Goal: Task Accomplishment & Management: Manage account settings

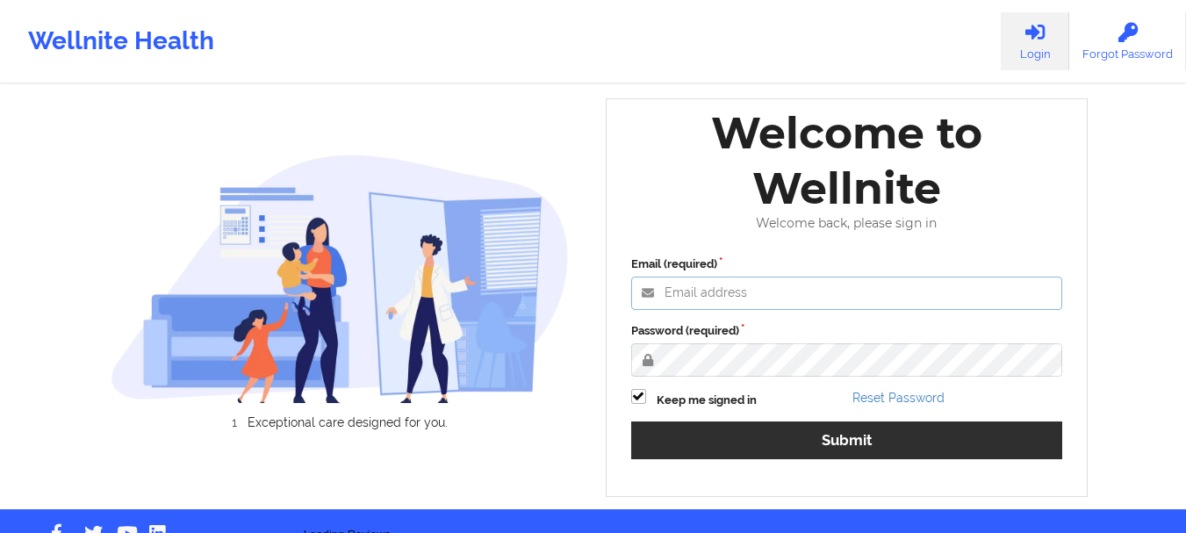
type input "foyindamola@wellnite.com"
click at [835, 340] on label "Password (required)" at bounding box center [847, 331] width 432 height 18
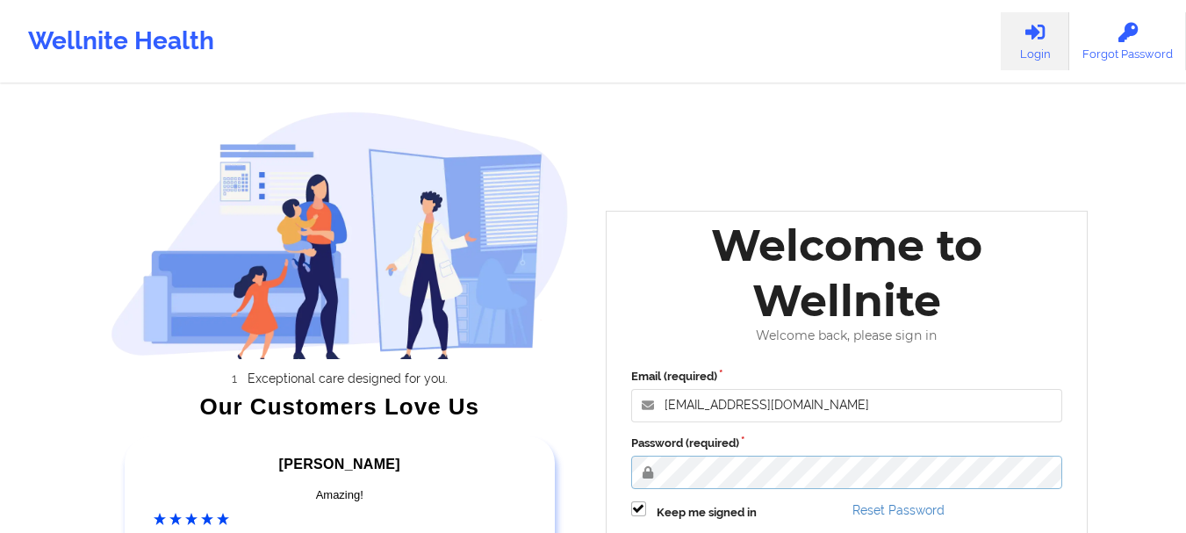
scroll to position [272, 0]
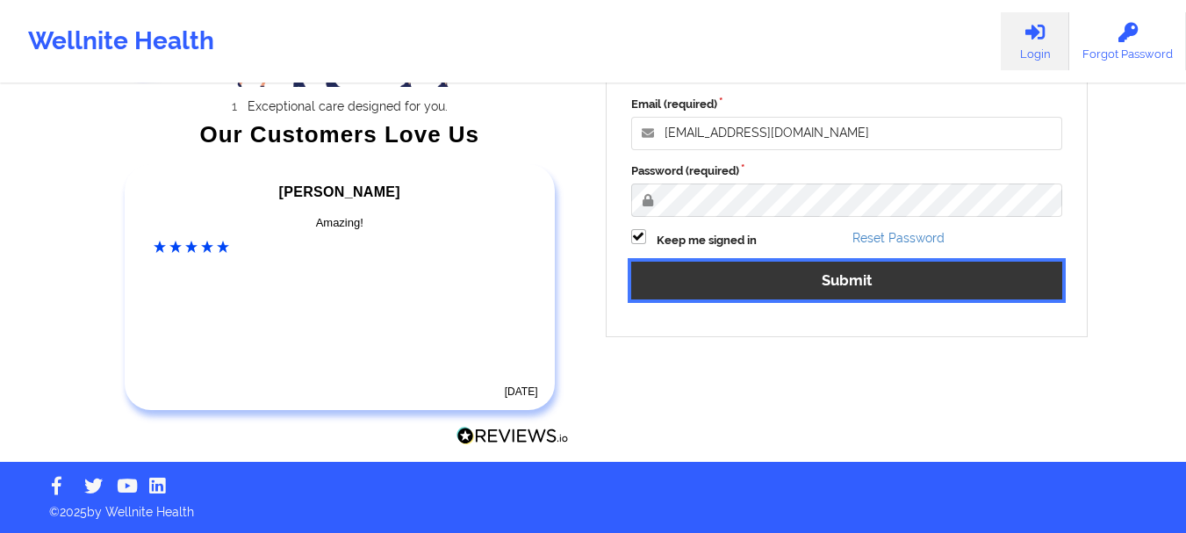
click at [755, 281] on button "Submit" at bounding box center [847, 281] width 432 height 38
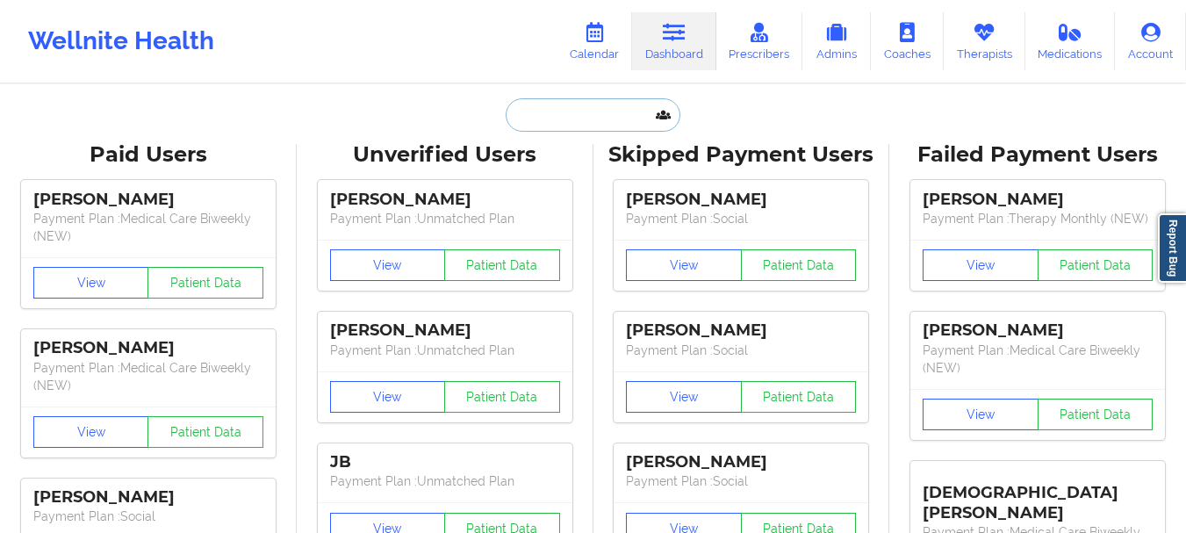
click at [551, 118] on input "text" at bounding box center [593, 114] width 174 height 33
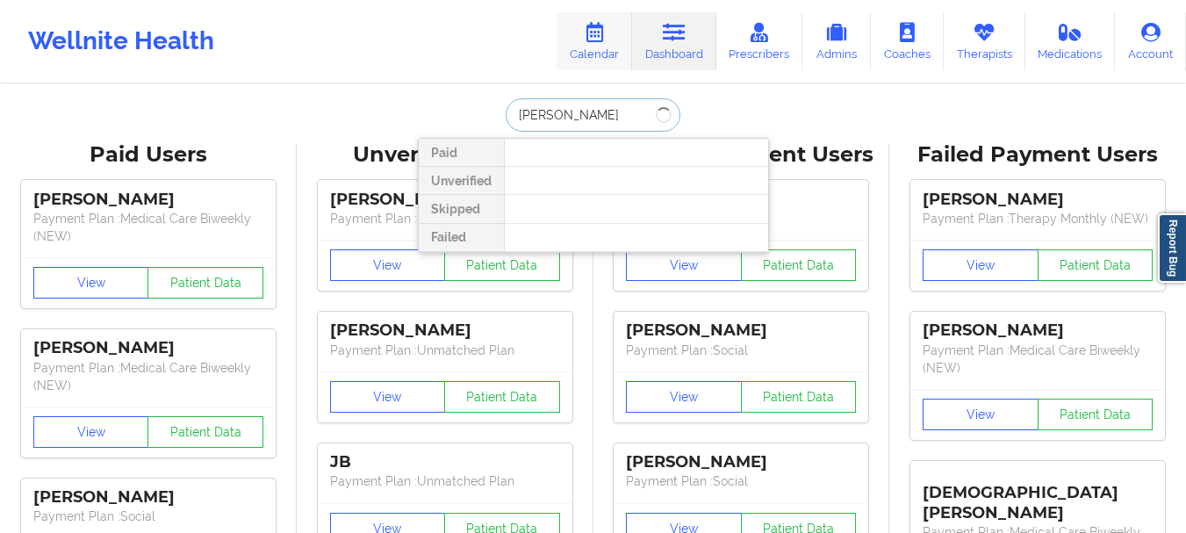
type input "elise v"
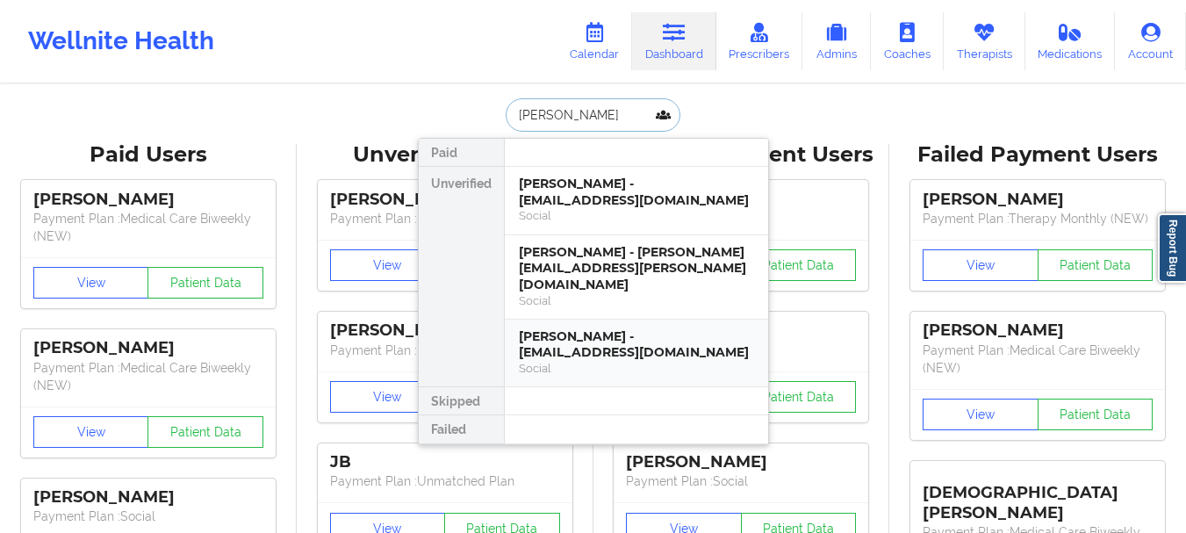
click at [545, 328] on div "Elise van den Hoek - eliseavandenhoek@gmail.com" at bounding box center [636, 344] width 235 height 32
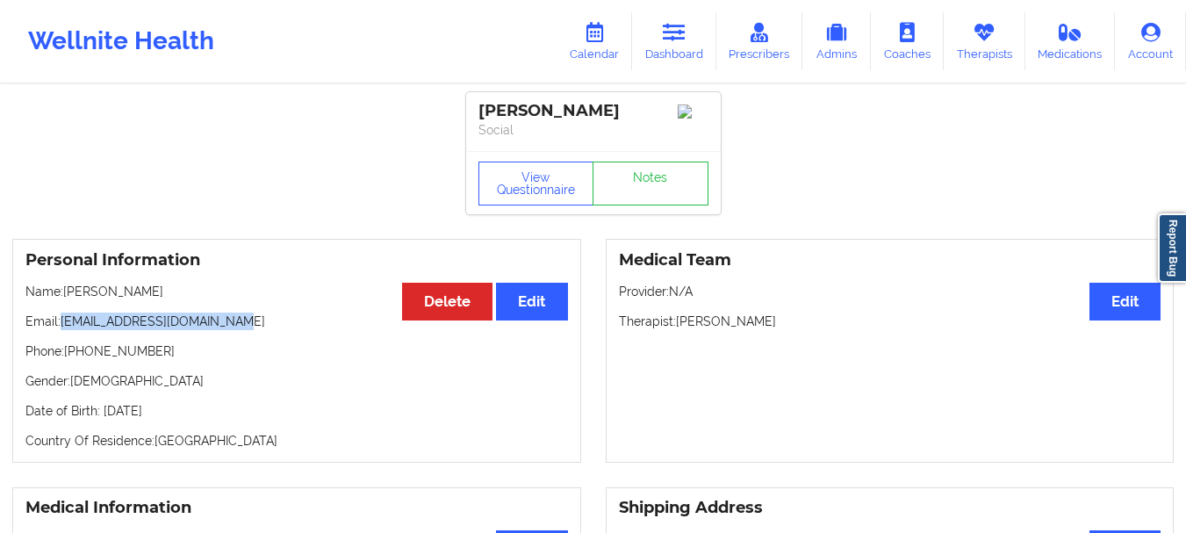
drag, startPoint x: 243, startPoint y: 328, endPoint x: 64, endPoint y: 322, distance: 179.2
click at [64, 322] on p "Email: eliseavandenhoek@gmail.com" at bounding box center [296, 322] width 543 height 18
click at [90, 322] on p "Email: eliseavandenhoek@gmail.com" at bounding box center [296, 322] width 543 height 18
drag, startPoint x: 62, startPoint y: 325, endPoint x: 242, endPoint y: 327, distance: 180.0
click at [242, 327] on p "Email: eliseavandenhoek@gmail.com" at bounding box center [296, 322] width 543 height 18
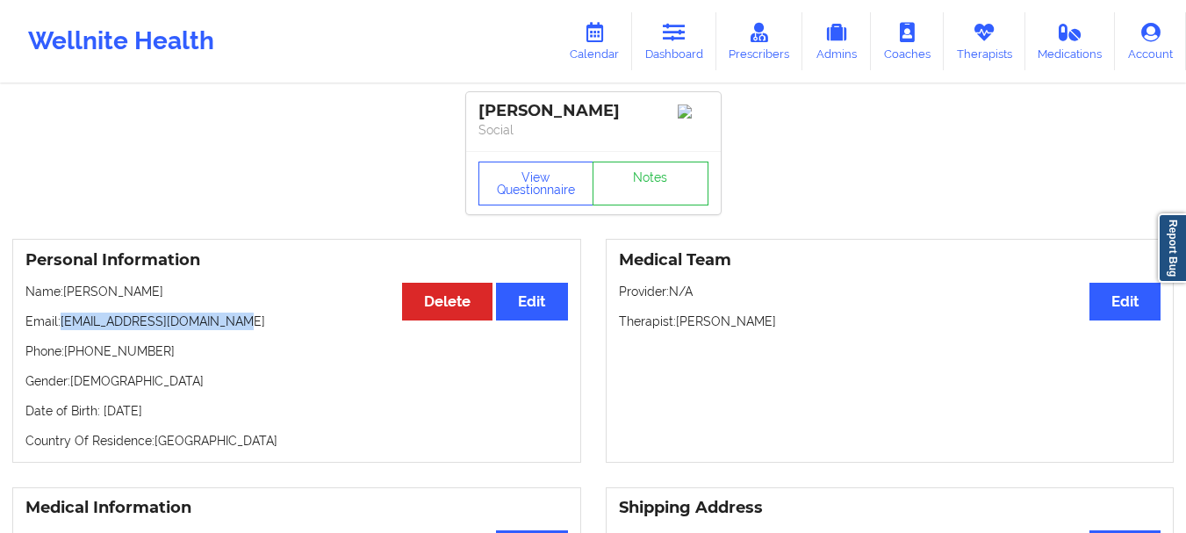
copy p "eliseavandenhoek@gmail.com"
click at [659, 40] on link "Dashboard" at bounding box center [674, 41] width 84 height 58
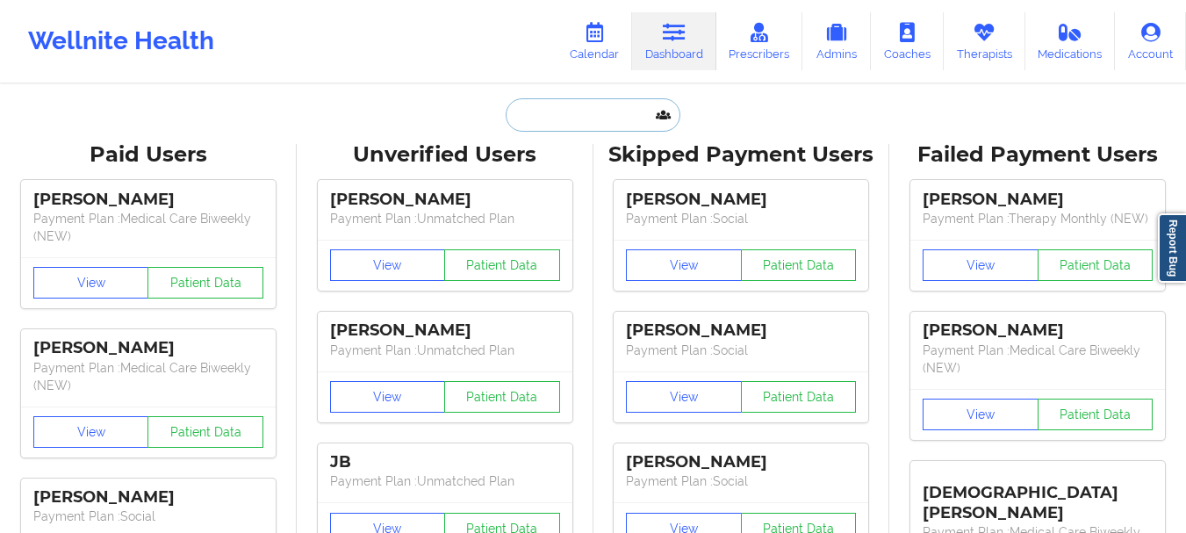
click at [586, 119] on input "text" at bounding box center [593, 114] width 174 height 33
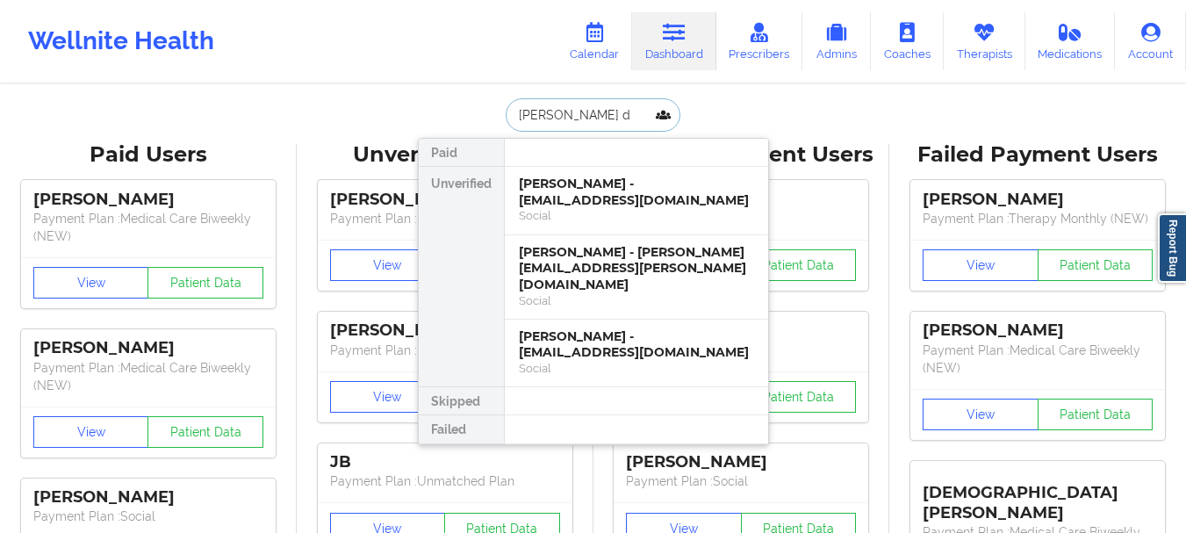
type input "alper du"
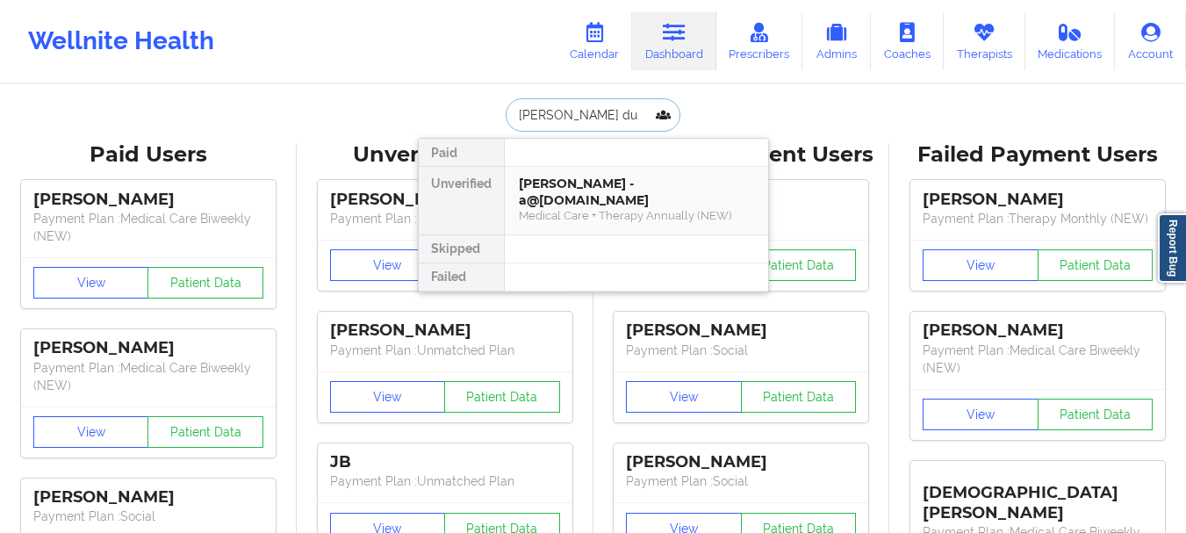
click at [568, 203] on div "Alper DURUKAN - a@alperdurukan.com" at bounding box center [636, 192] width 235 height 32
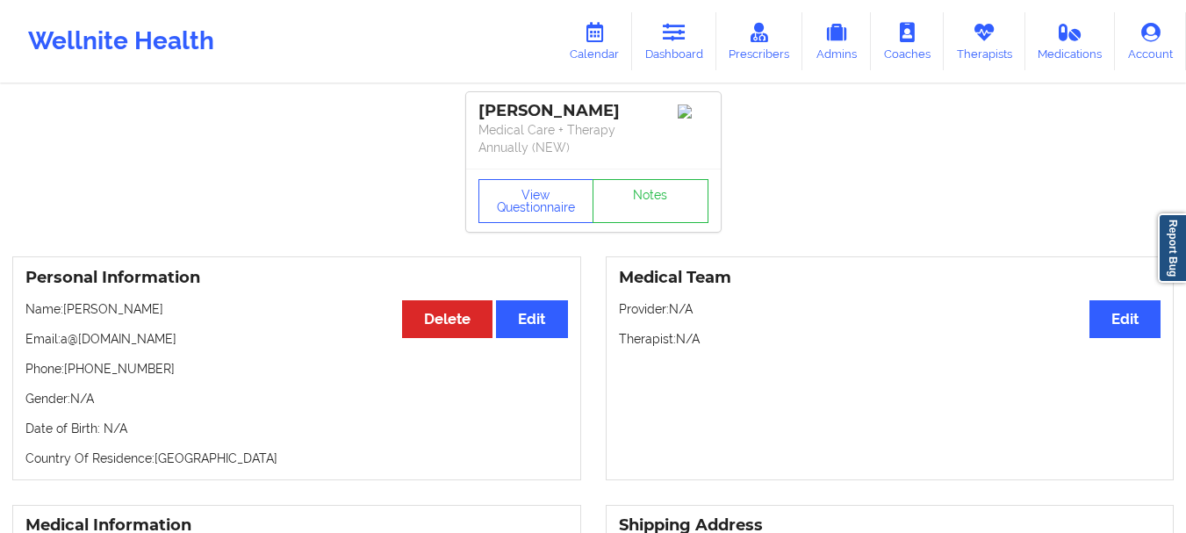
drag, startPoint x: 185, startPoint y: 338, endPoint x: 63, endPoint y: 342, distance: 122.1
click at [63, 342] on p "Email: a@alperdurukan.com" at bounding box center [296, 339] width 543 height 18
copy p "a@alperdurukan.com"
drag, startPoint x: 144, startPoint y: 369, endPoint x: 67, endPoint y: 376, distance: 77.6
click at [67, 376] on p "Phone: +13237432472" at bounding box center [296, 369] width 543 height 18
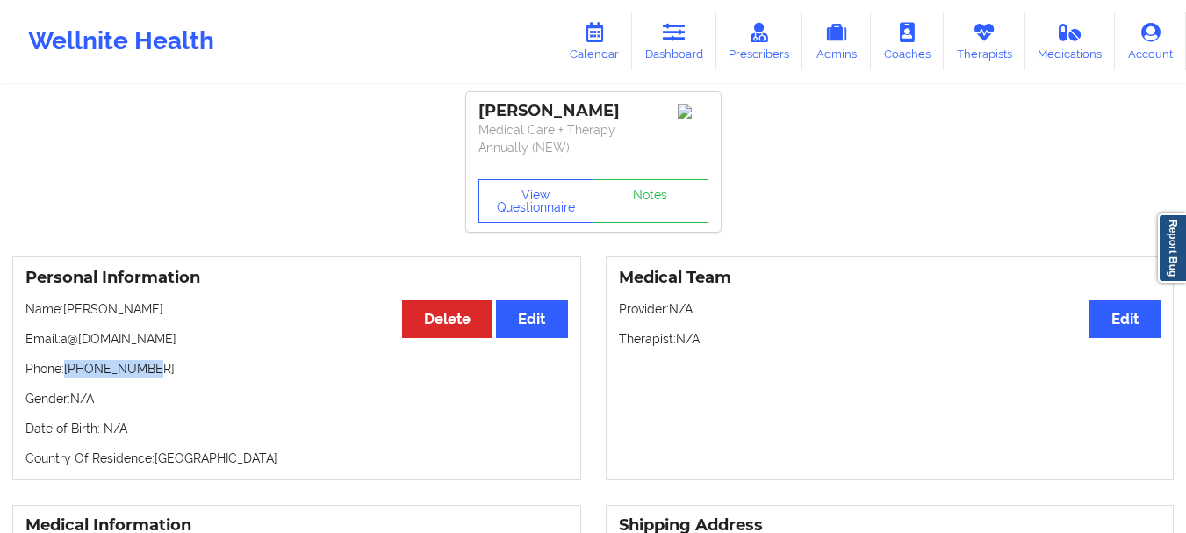
copy p "+13237432472"
click at [695, 32] on link "Dashboard" at bounding box center [674, 41] width 84 height 58
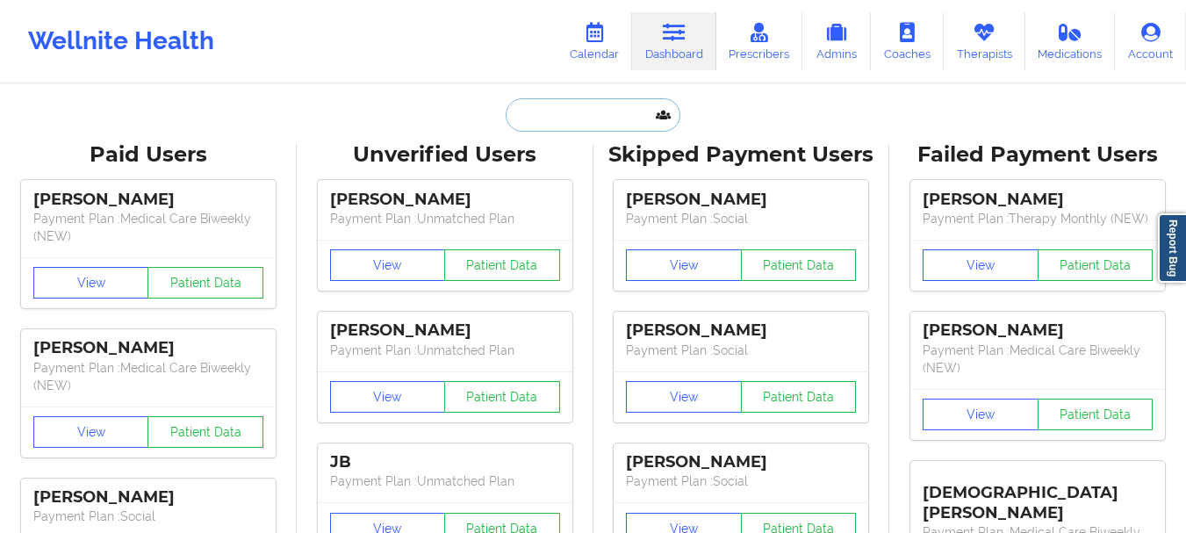
click at [586, 115] on input "text" at bounding box center [593, 114] width 174 height 33
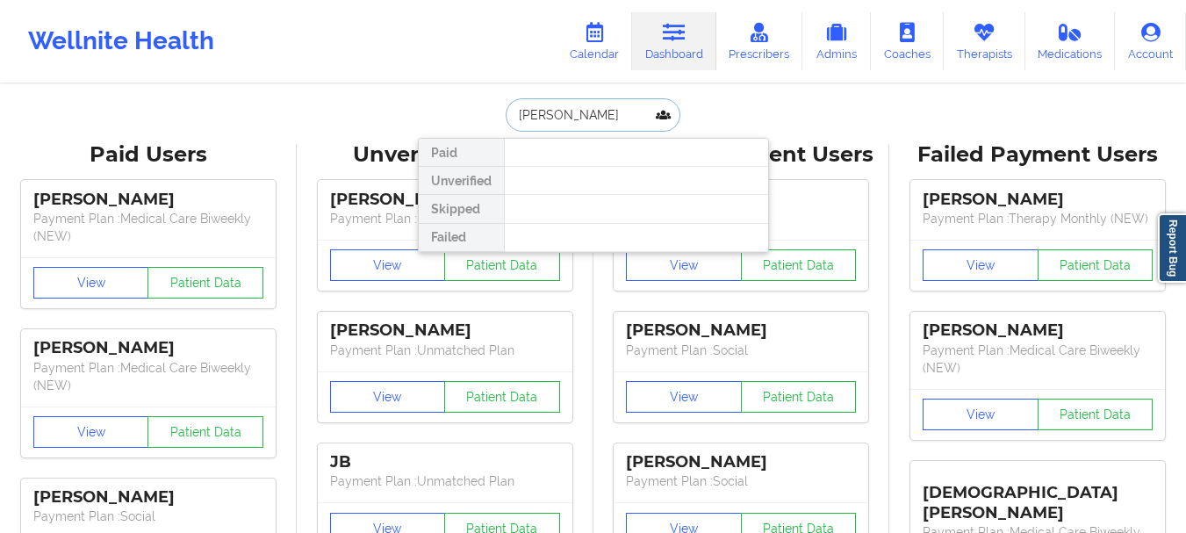
type input "Kiera cates"
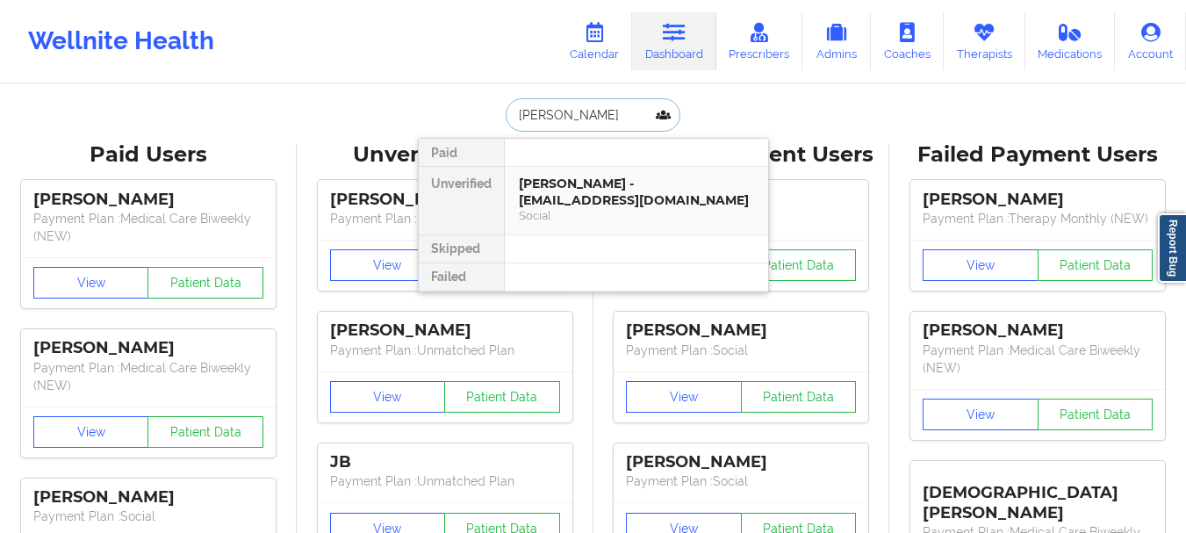
click at [563, 187] on div "Kiera Cates - dwightcates@aol.com" at bounding box center [636, 192] width 235 height 32
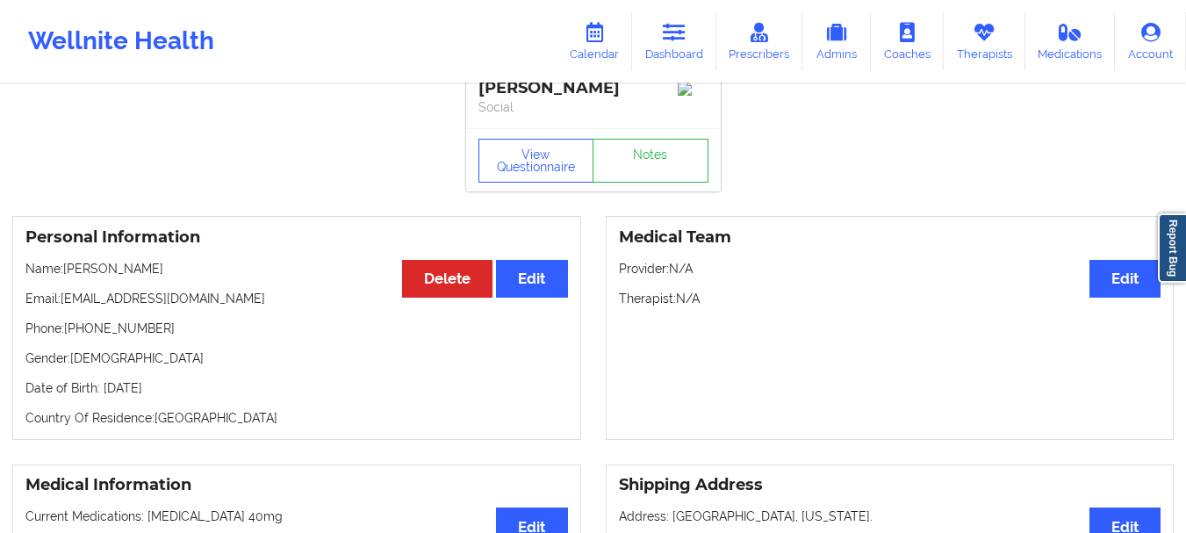
scroll to position [4, 0]
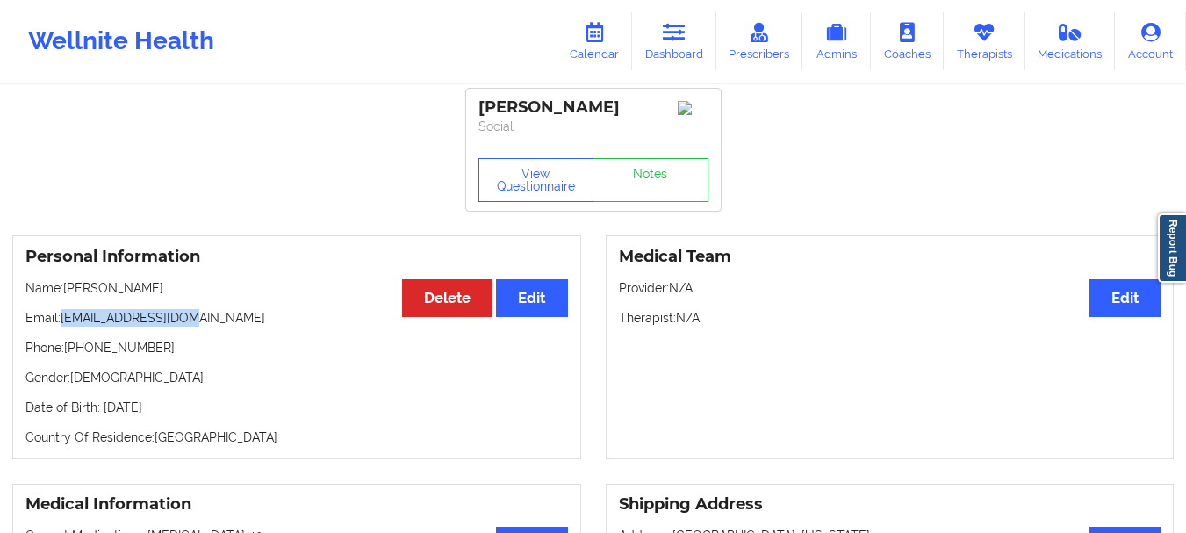
drag, startPoint x: 191, startPoint y: 328, endPoint x: 61, endPoint y: 326, distance: 129.1
click at [61, 326] on p "Email: dwightcates@aol.com" at bounding box center [296, 318] width 543 height 18
copy p "dwightcates@aol.com"
click at [1136, 309] on button "Edit" at bounding box center [1125, 298] width 71 height 38
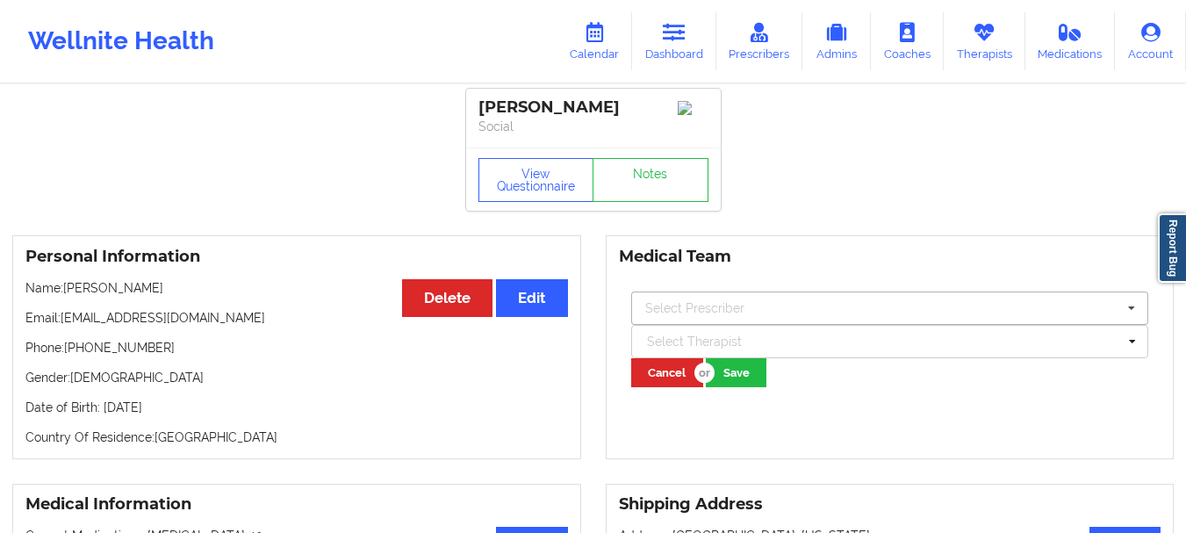
click at [705, 314] on div "Select Prescriber" at bounding box center [694, 308] width 99 height 12
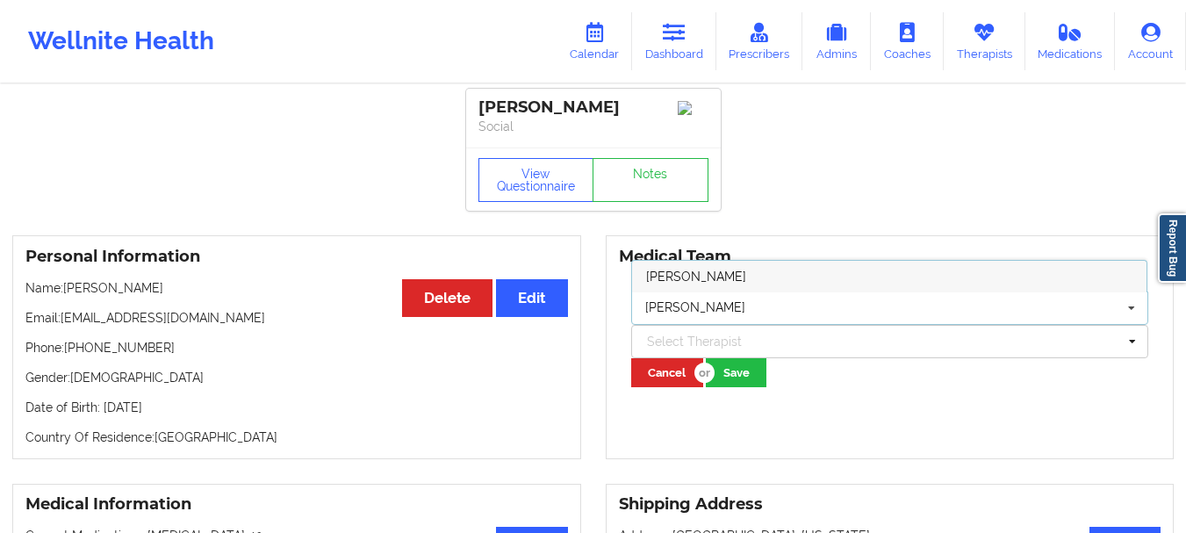
type input "[PERSON_NAME]"
click at [698, 278] on span "[PERSON_NAME]" at bounding box center [696, 277] width 100 height 14
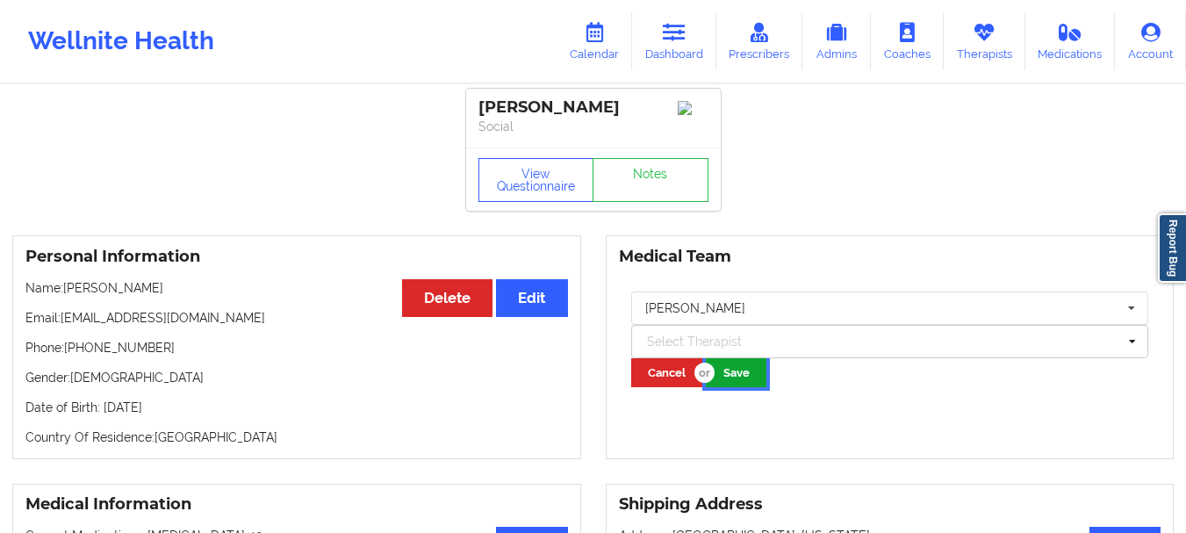
click at [730, 387] on button "Save" at bounding box center [736, 372] width 61 height 29
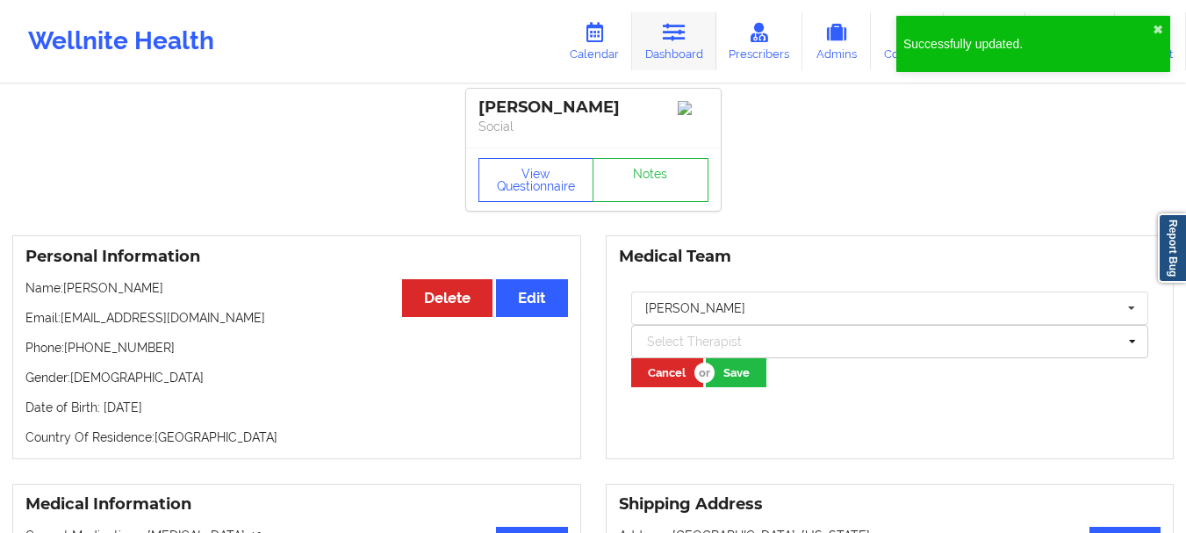
click at [661, 53] on link "Dashboard" at bounding box center [674, 41] width 84 height 58
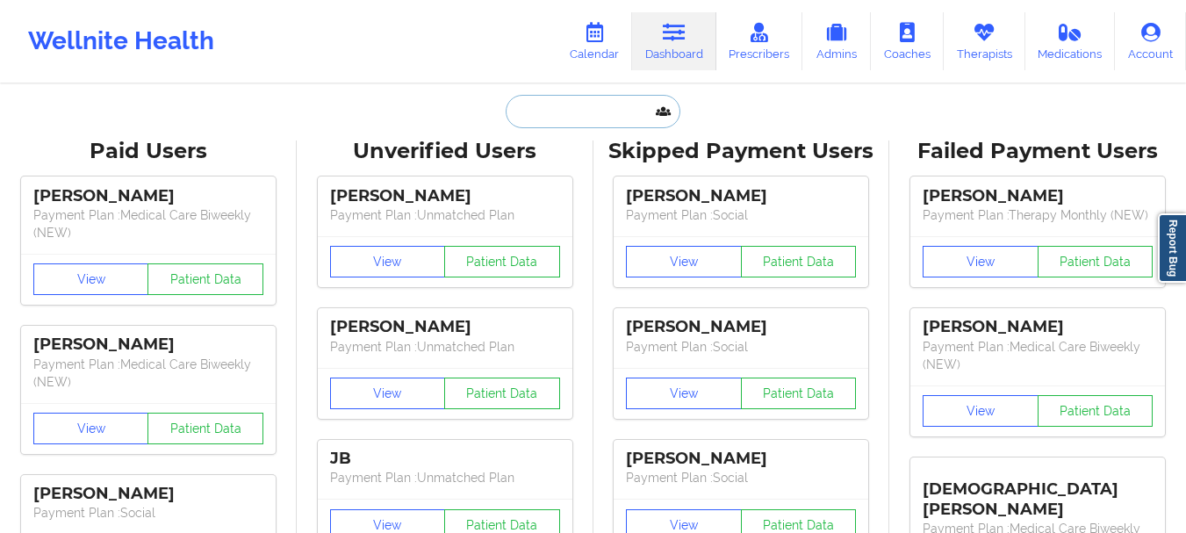
click at [539, 115] on input "text" at bounding box center [593, 111] width 174 height 33
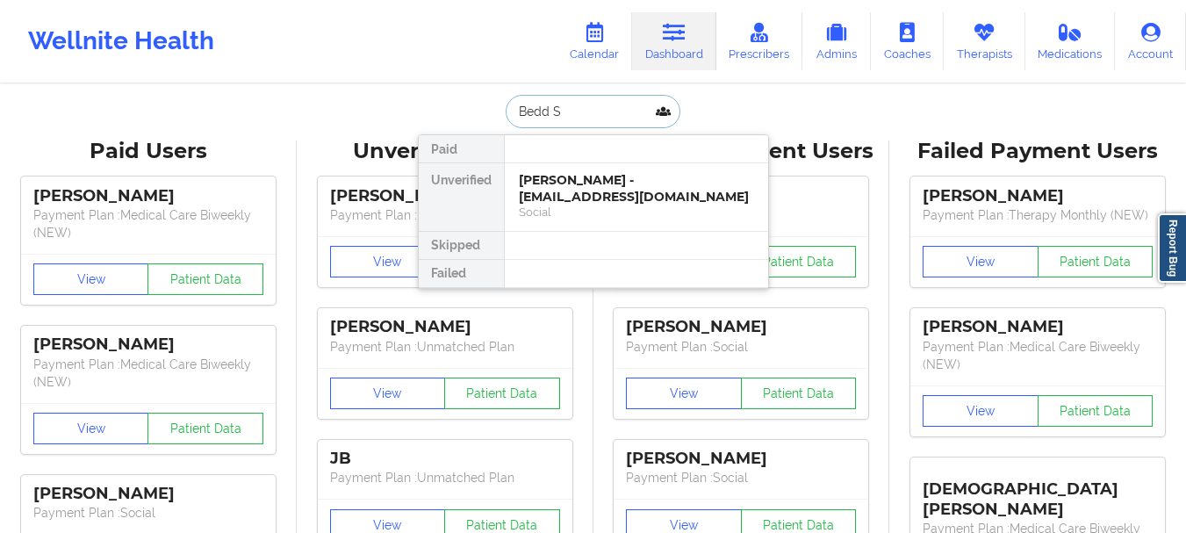
type input "Bedd S B"
click at [539, 179] on div "BEDD S BELTRE - beltresara@gmail.com" at bounding box center [636, 188] width 235 height 32
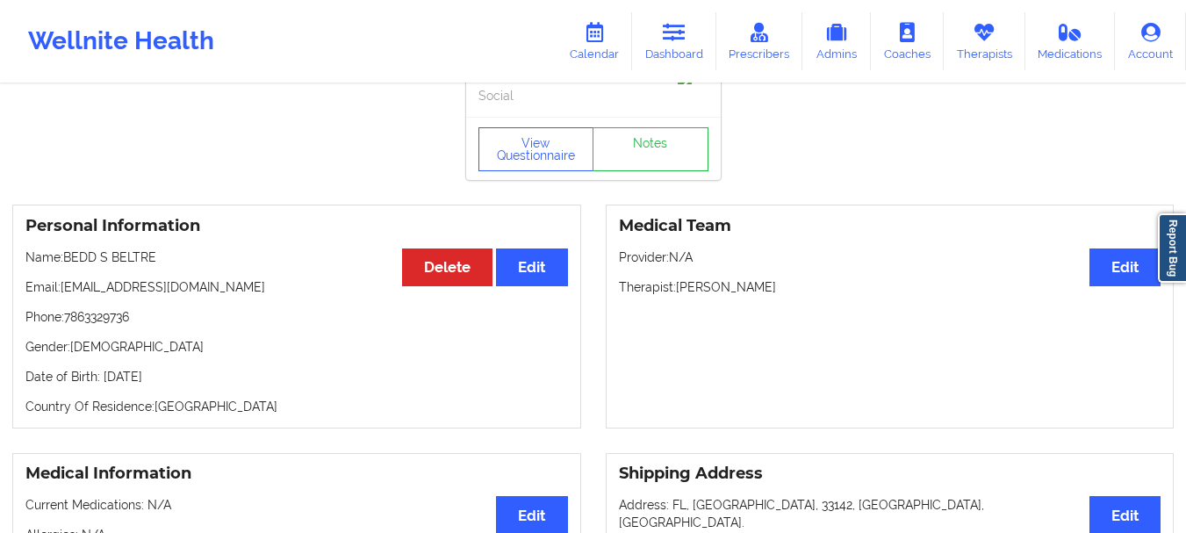
scroll to position [31, 0]
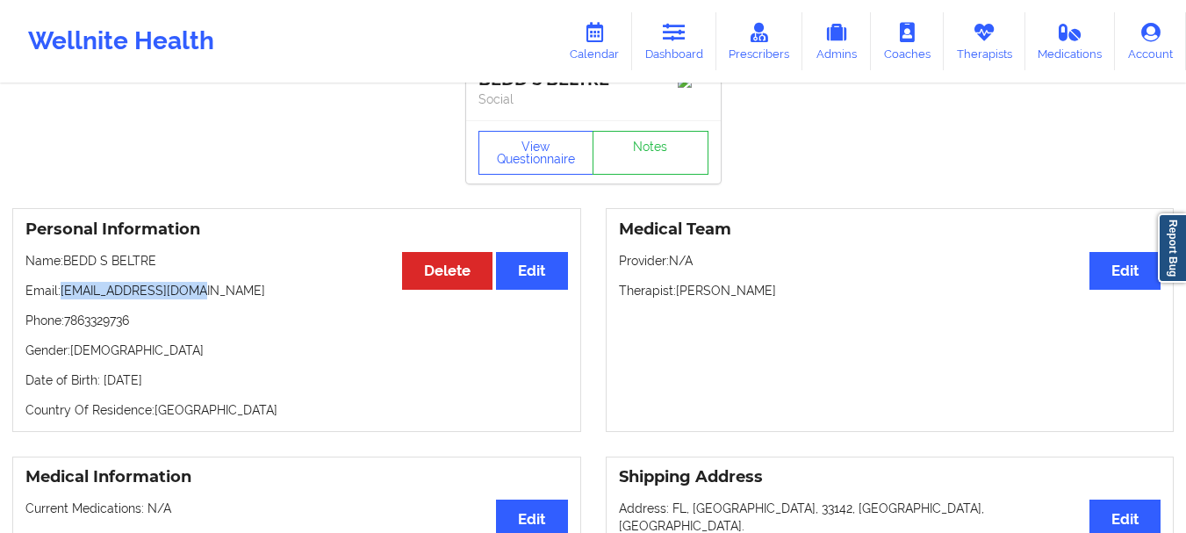
drag, startPoint x: 189, startPoint y: 294, endPoint x: 62, endPoint y: 305, distance: 126.9
click at [62, 299] on p "Email: beltresara@gmail.com" at bounding box center [296, 291] width 543 height 18
copy p "beltresara@gmail.com"
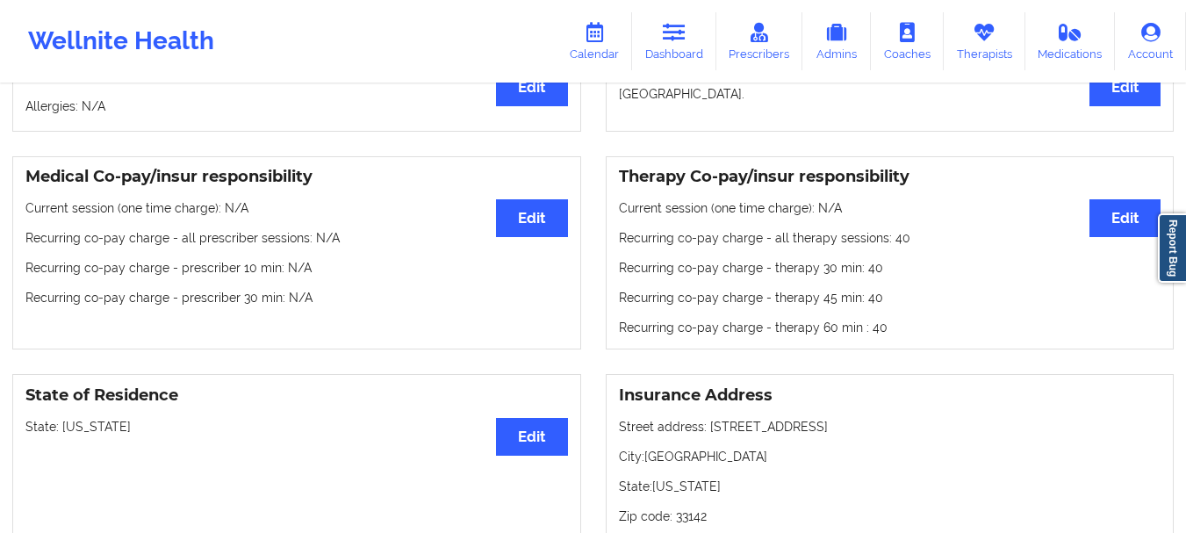
scroll to position [0, 0]
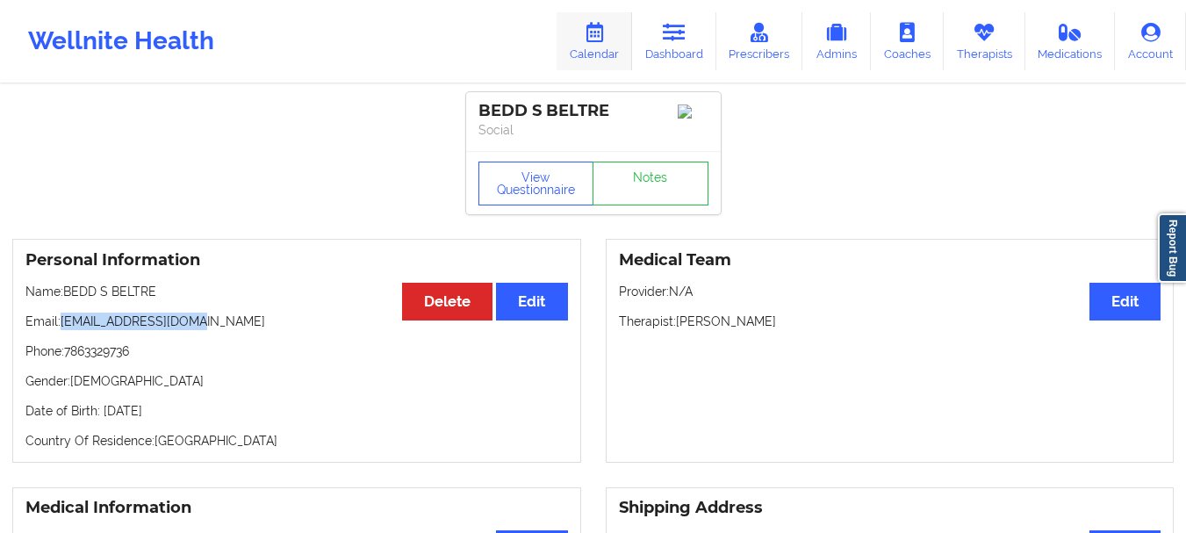
click at [632, 41] on link "Calendar" at bounding box center [595, 41] width 76 height 58
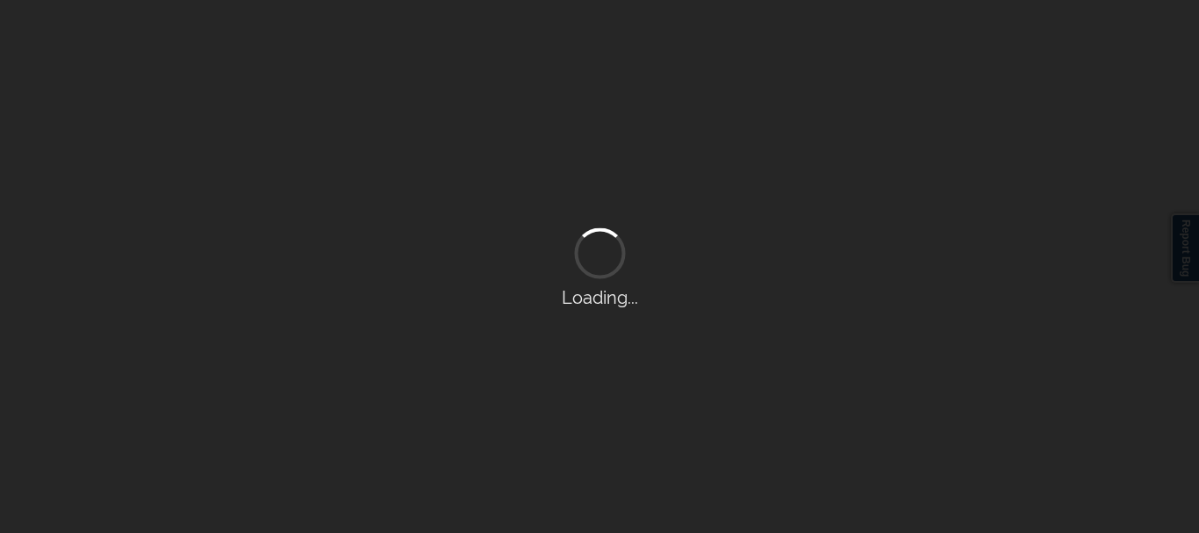
drag, startPoint x: 663, startPoint y: 41, endPoint x: 579, endPoint y: 31, distance: 84.1
click at [663, 41] on div "Loading..." at bounding box center [599, 266] width 1199 height 533
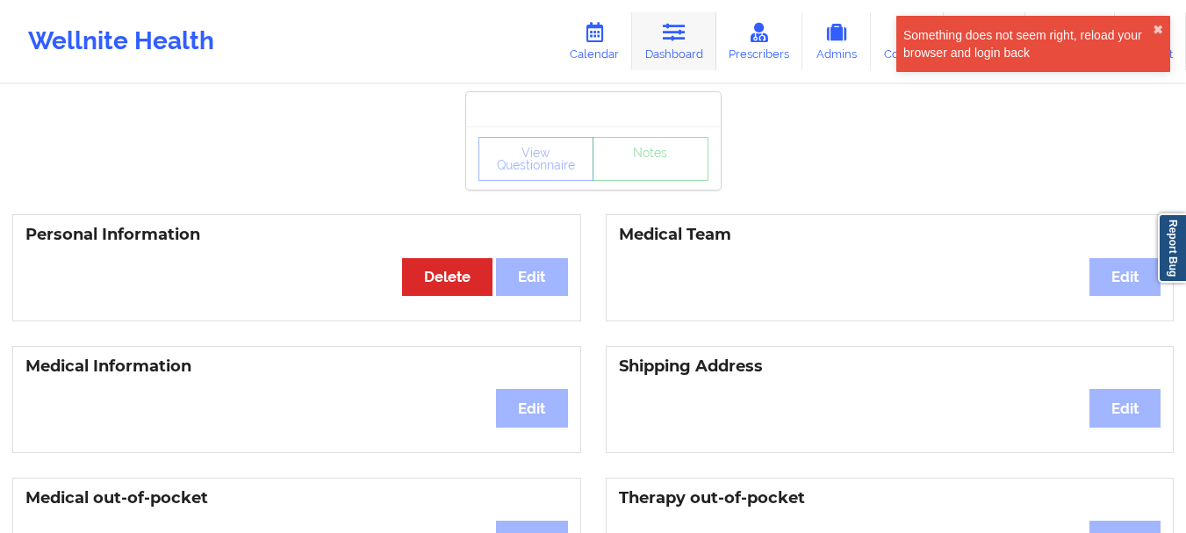
click at [679, 63] on link "Dashboard" at bounding box center [674, 41] width 84 height 58
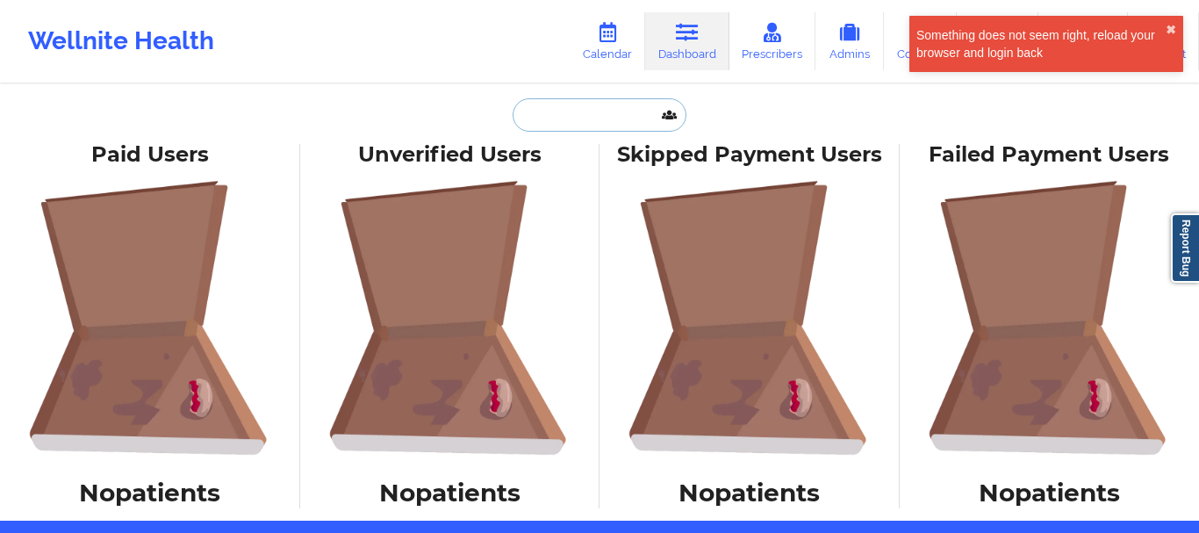
click at [609, 99] on input "text" at bounding box center [600, 114] width 174 height 33
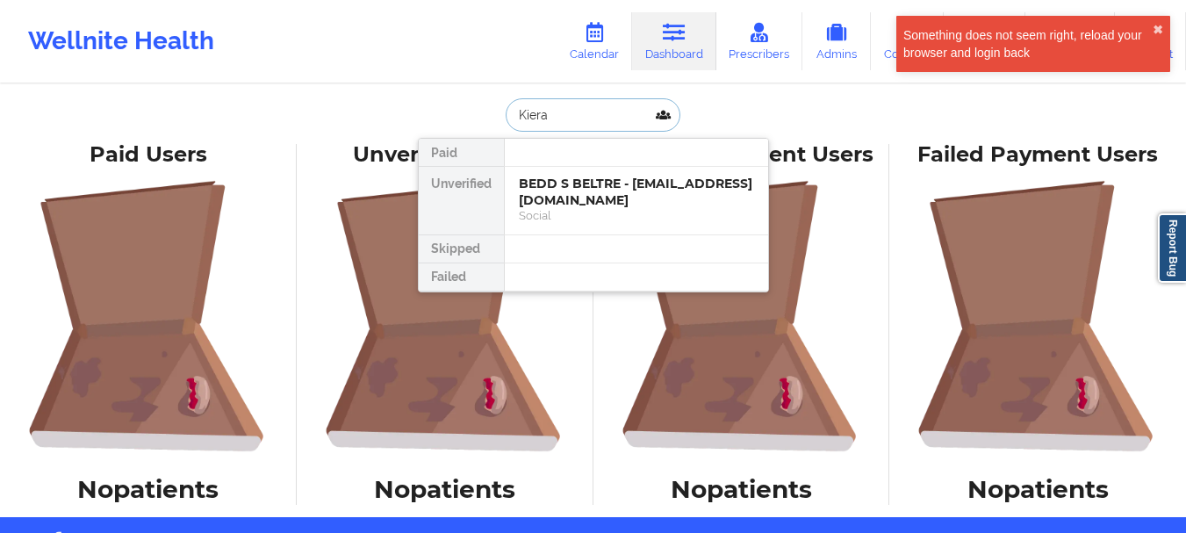
type input "Kiera c"
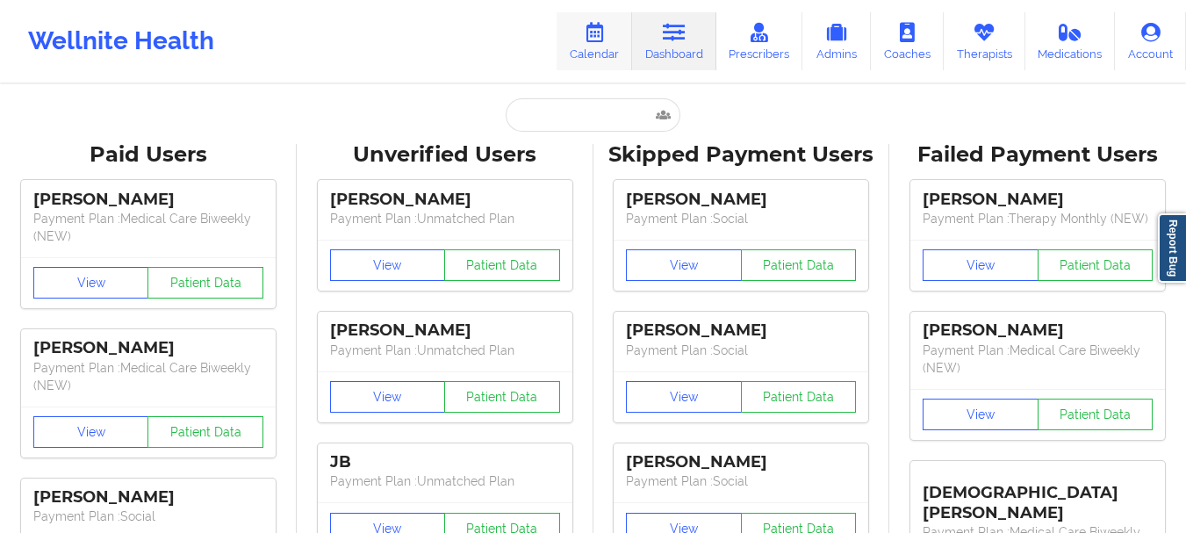
click at [602, 46] on link "Calendar" at bounding box center [595, 41] width 76 height 58
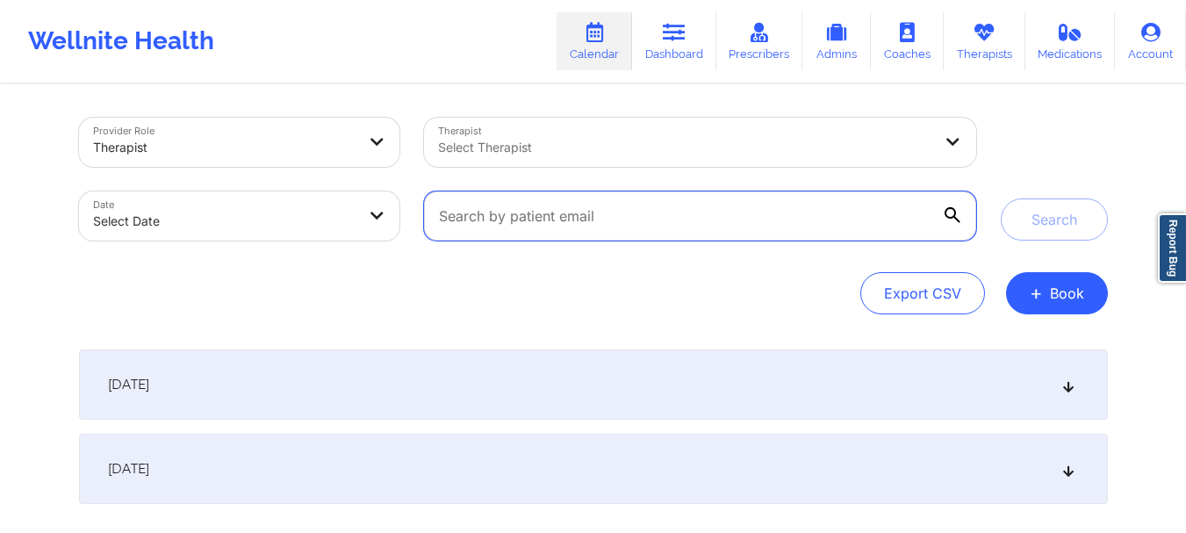
click at [524, 221] on input "text" at bounding box center [699, 215] width 551 height 49
paste input "eliseavandenhoek@gmail.com"
type input "eliseavandenhoek@gmail.com"
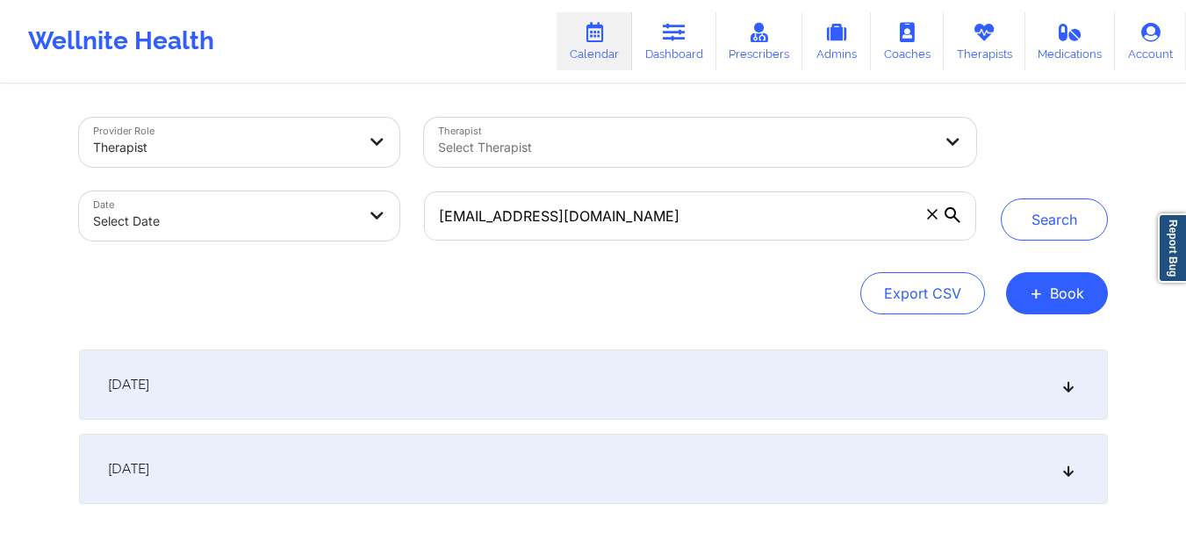
click at [1067, 217] on button "Search" at bounding box center [1054, 219] width 107 height 42
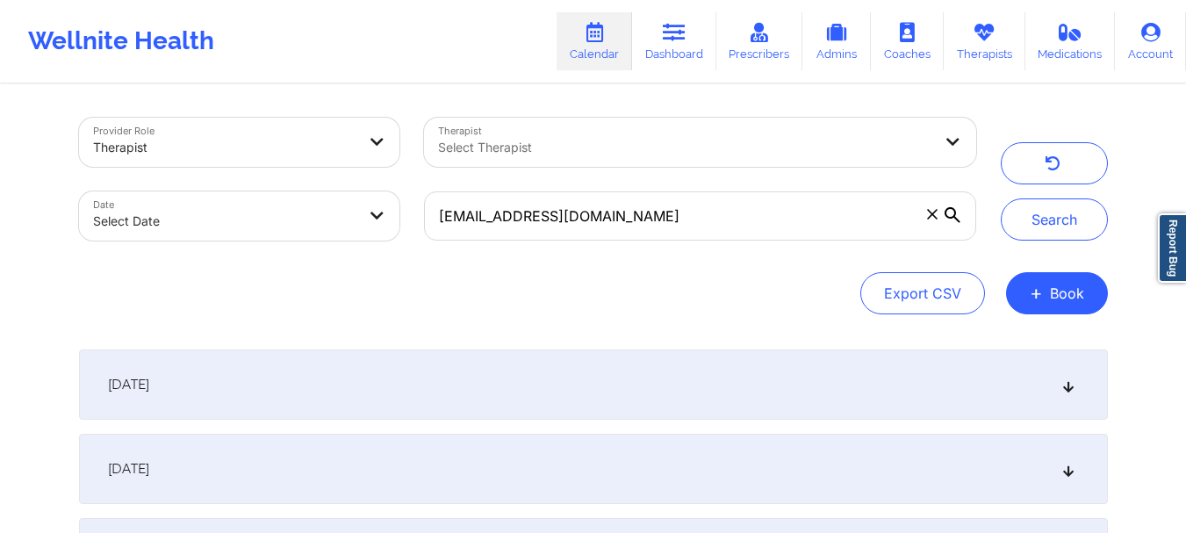
click at [1074, 406] on div "[DATE]" at bounding box center [593, 384] width 1029 height 70
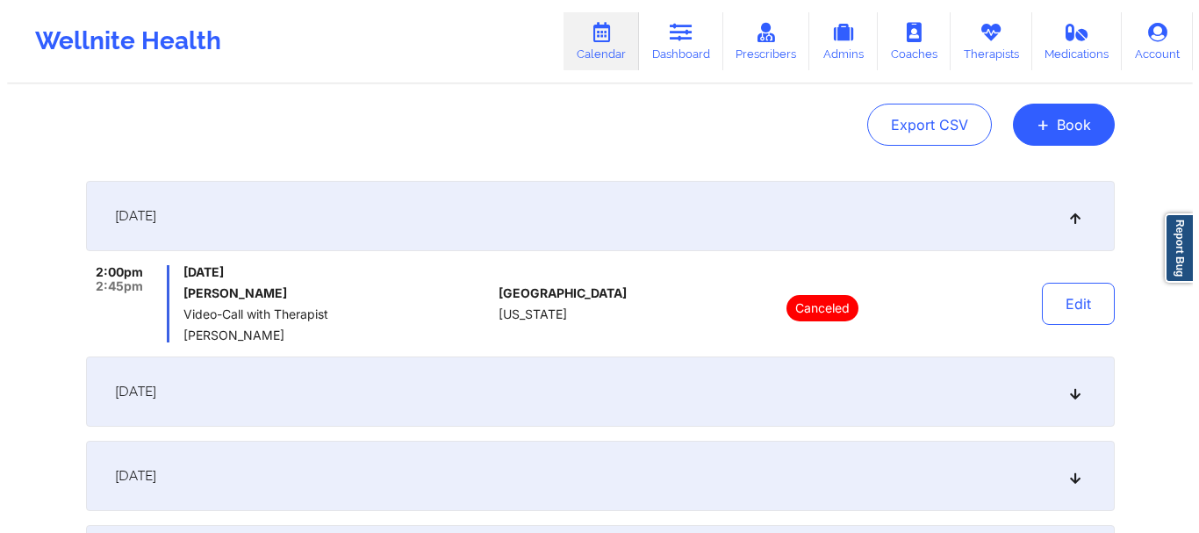
scroll to position [170, 0]
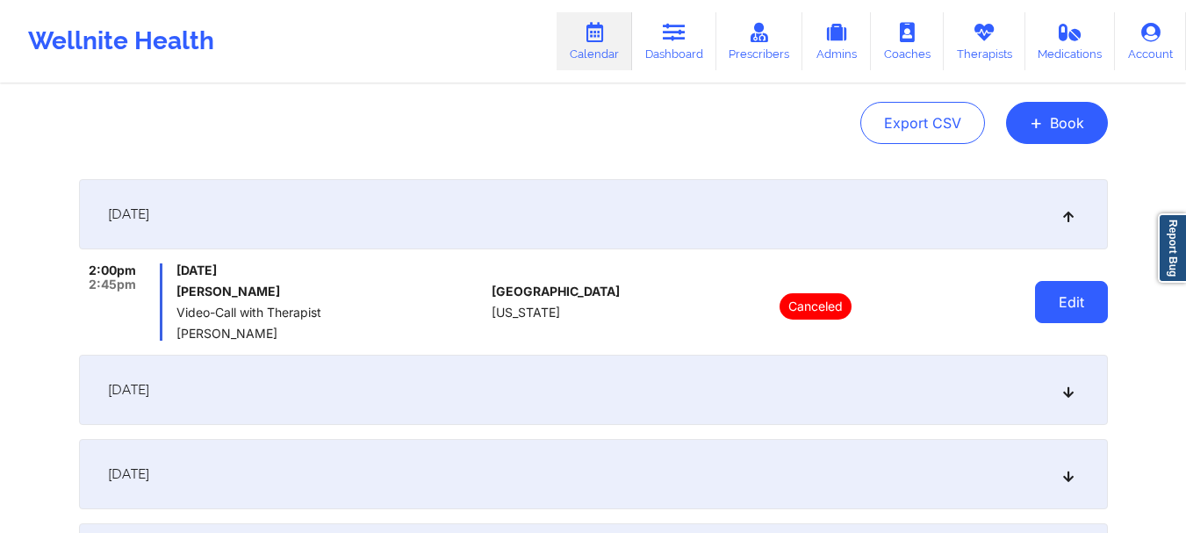
click at [1069, 306] on button "Edit" at bounding box center [1071, 302] width 73 height 42
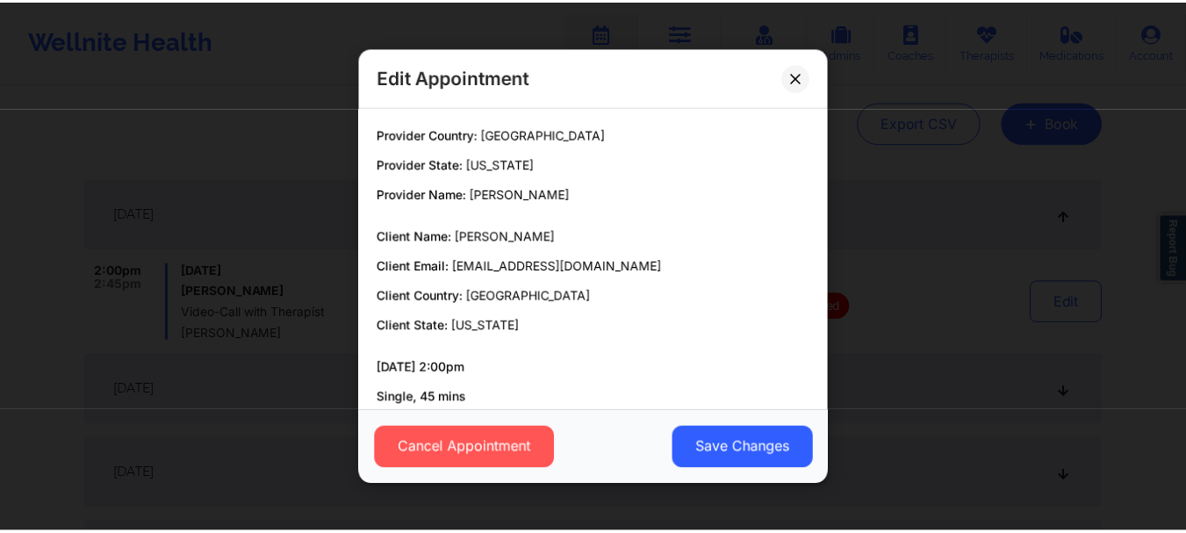
scroll to position [95, 0]
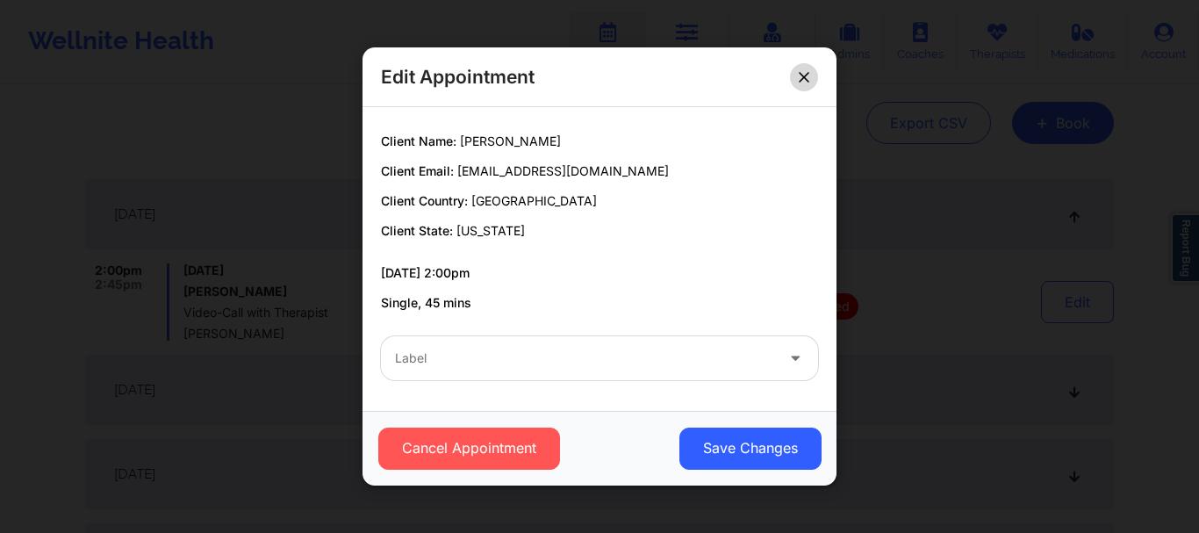
click at [801, 88] on button at bounding box center [804, 77] width 28 height 28
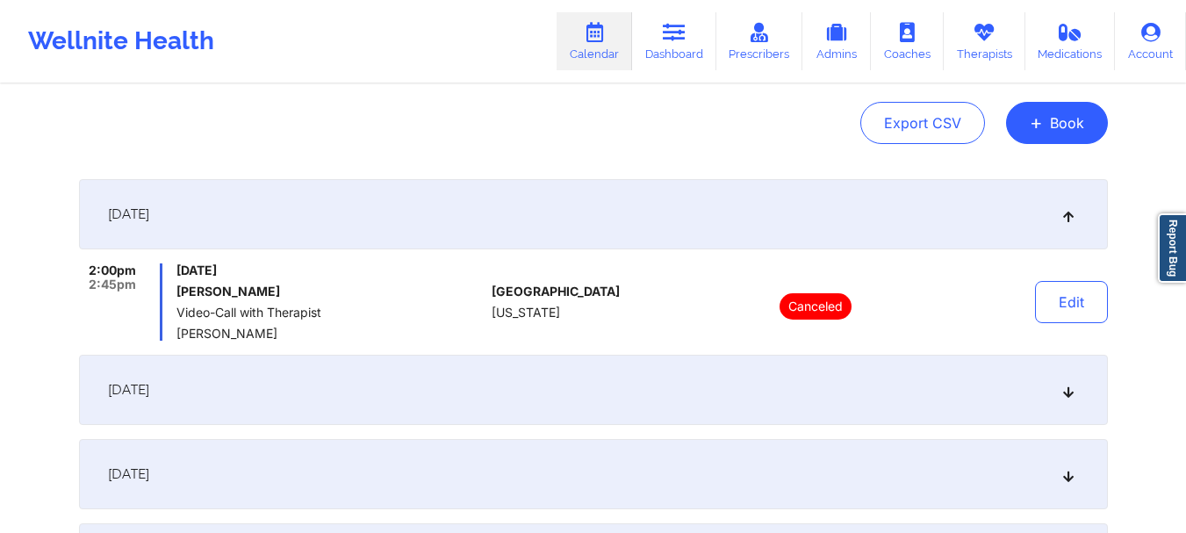
scroll to position [0, 0]
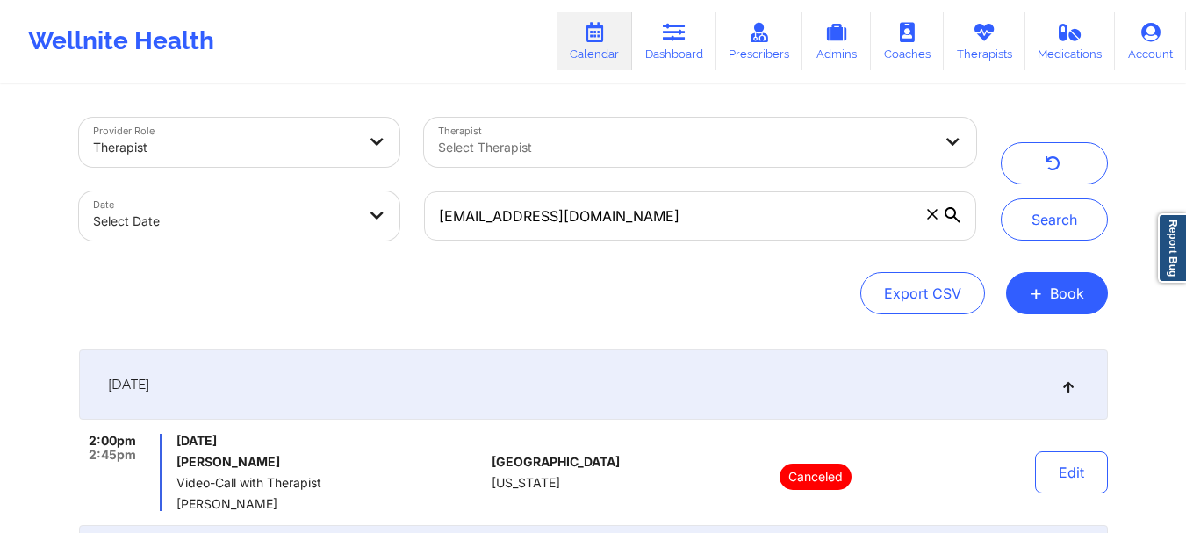
click at [930, 214] on icon at bounding box center [932, 214] width 11 height 11
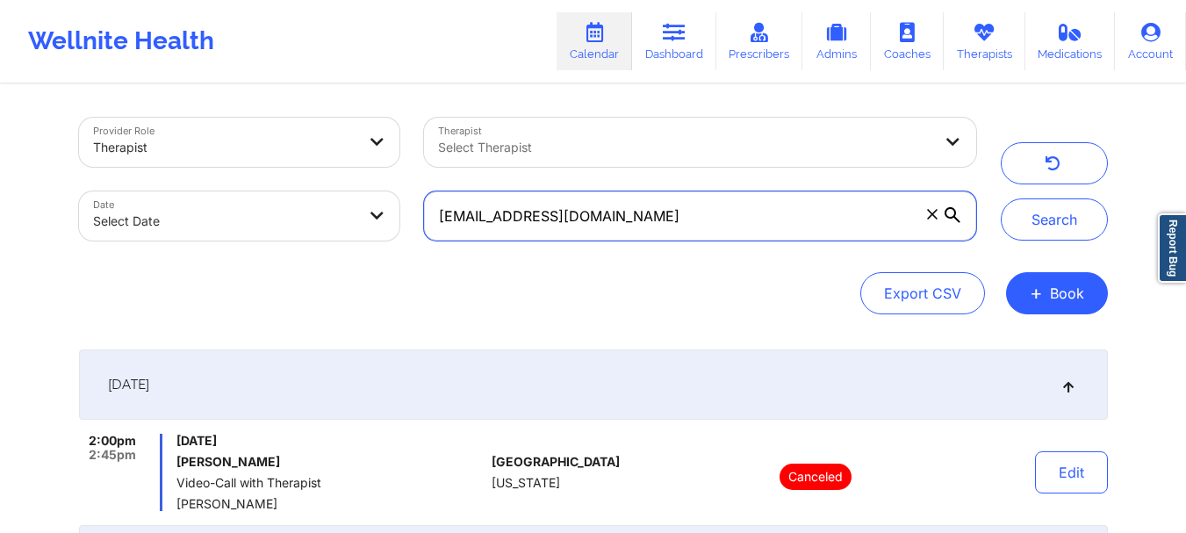
click at [930, 214] on input "eliseavandenhoek@gmail.com" at bounding box center [699, 215] width 551 height 49
paste input "a@alperdurukan.com"
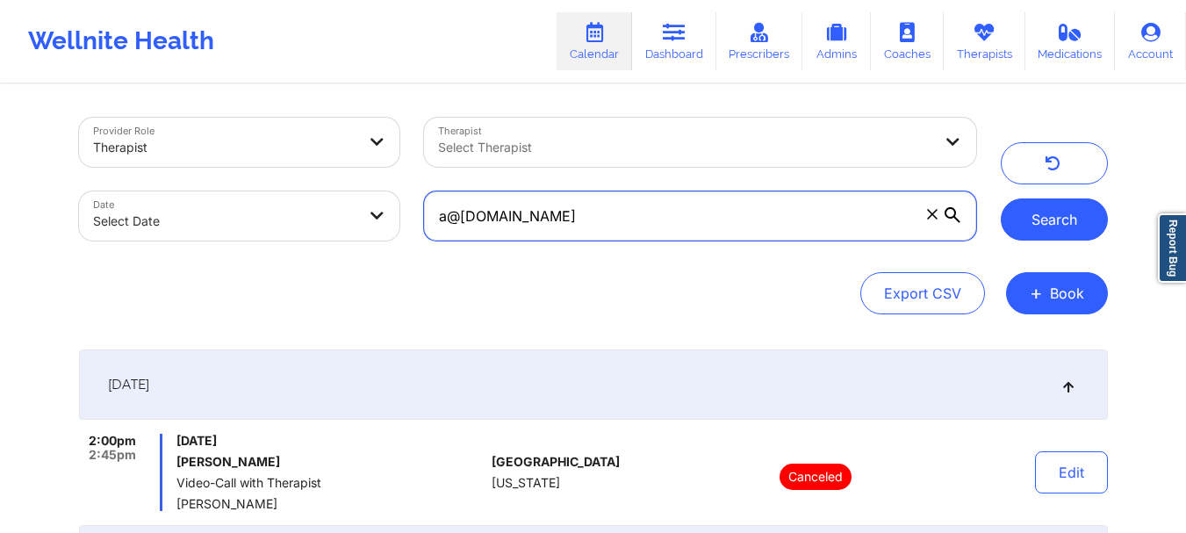
type input "a@alperdurukan.com"
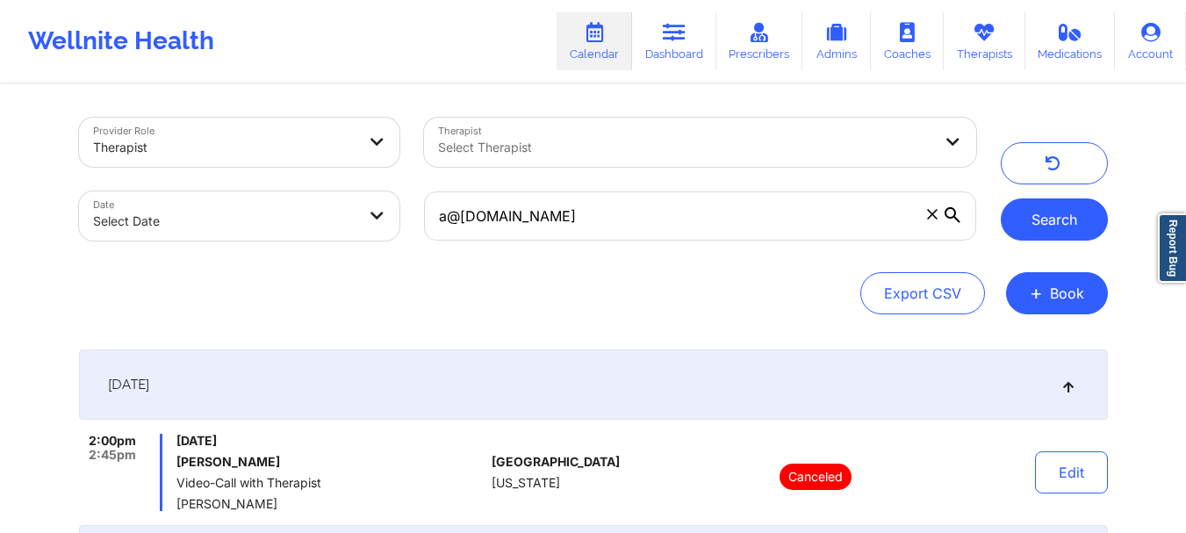
click at [1045, 214] on button "Search" at bounding box center [1054, 219] width 107 height 42
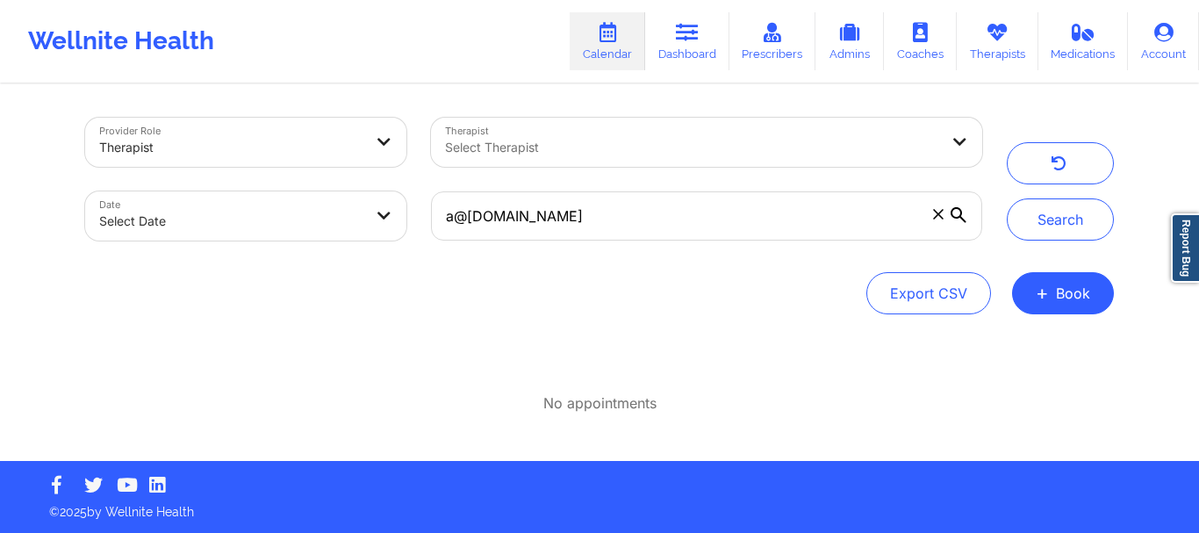
click at [938, 212] on icon at bounding box center [938, 214] width 11 height 11
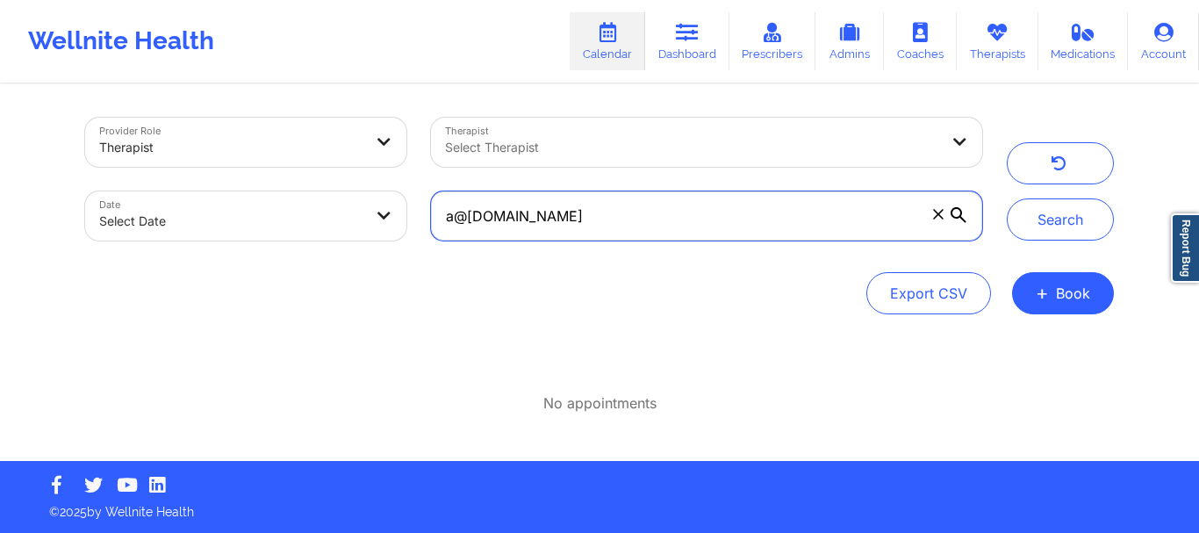
click at [938, 212] on input "a@alperdurukan.com" at bounding box center [706, 215] width 551 height 49
click at [651, 237] on input "text" at bounding box center [706, 215] width 551 height 49
drag, startPoint x: 651, startPoint y: 237, endPoint x: 588, endPoint y: 371, distance: 148.1
click at [588, 371] on div "Provider Role Therapist Therapist Select Therapist Date Select Date Search Expo…" at bounding box center [600, 273] width 1054 height 375
paste input "dwightcates@aol.com"
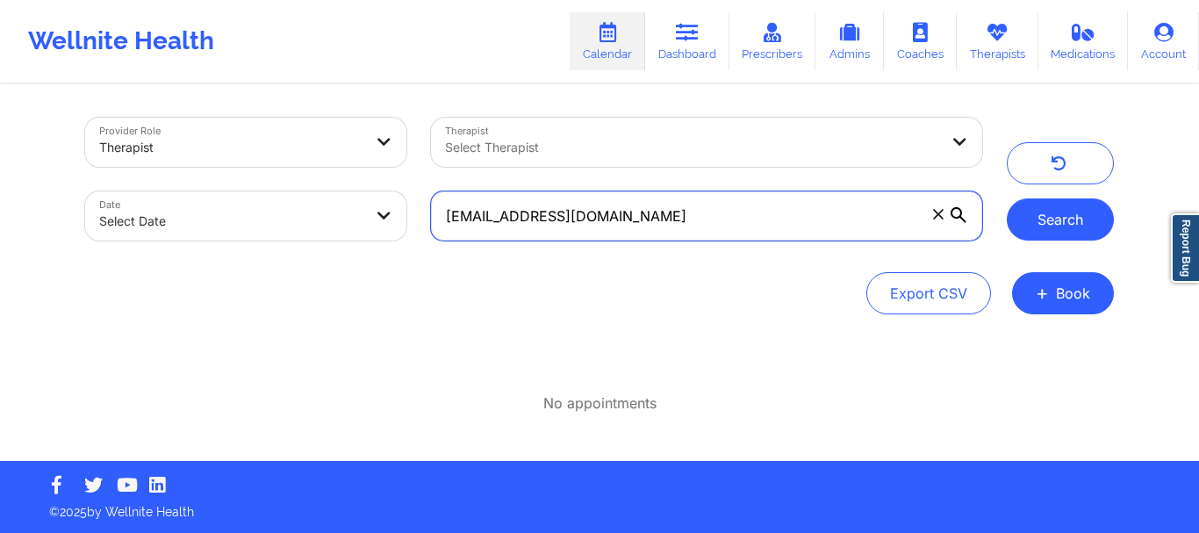
type input "dwightcates@aol.com"
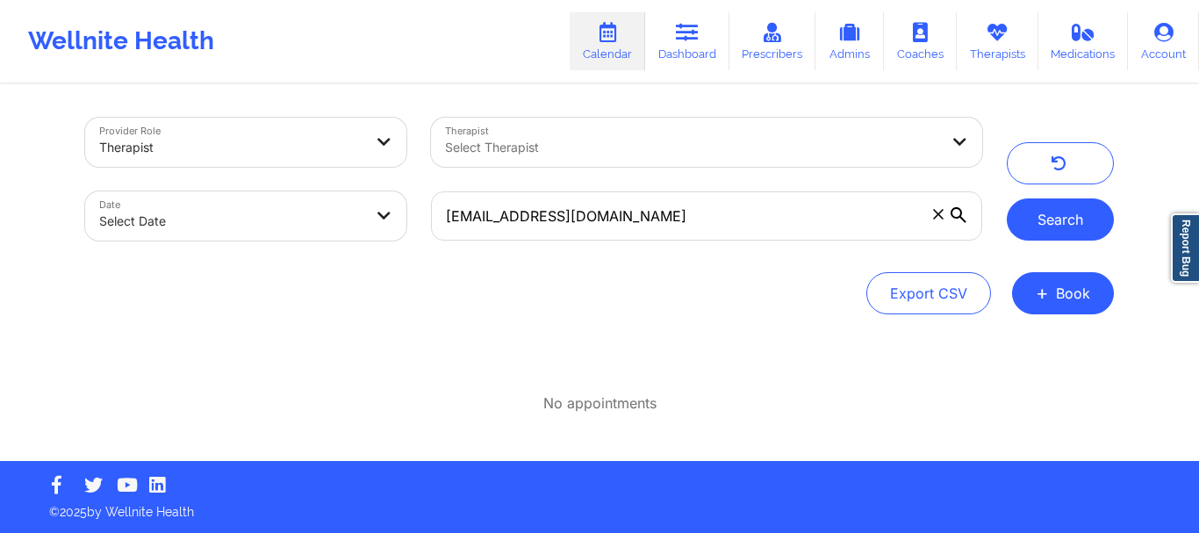
click at [1019, 225] on button "Search" at bounding box center [1060, 219] width 107 height 42
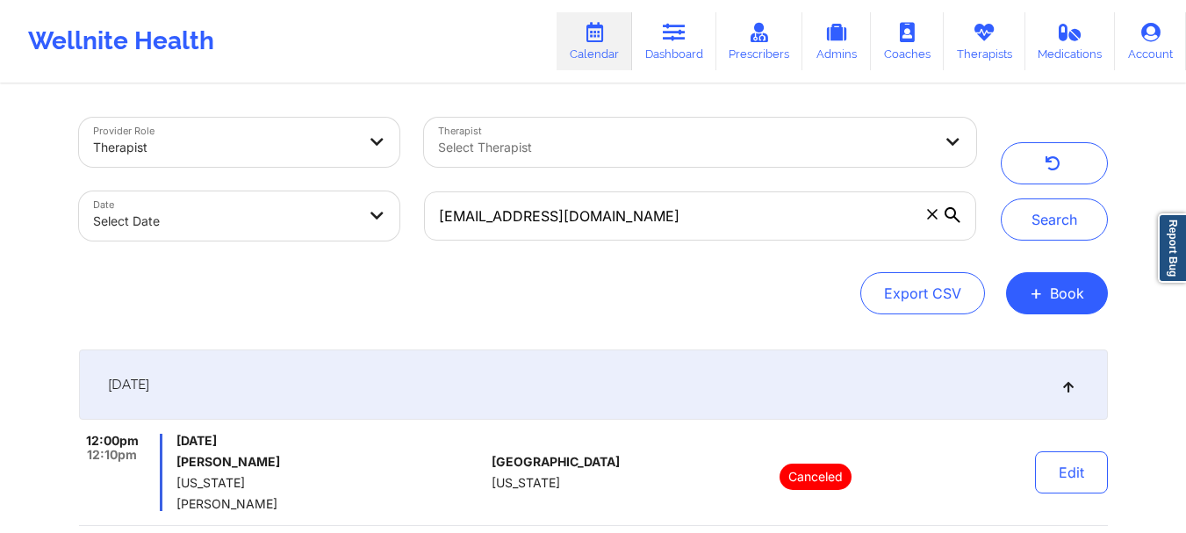
click at [928, 222] on span at bounding box center [933, 214] width 18 height 18
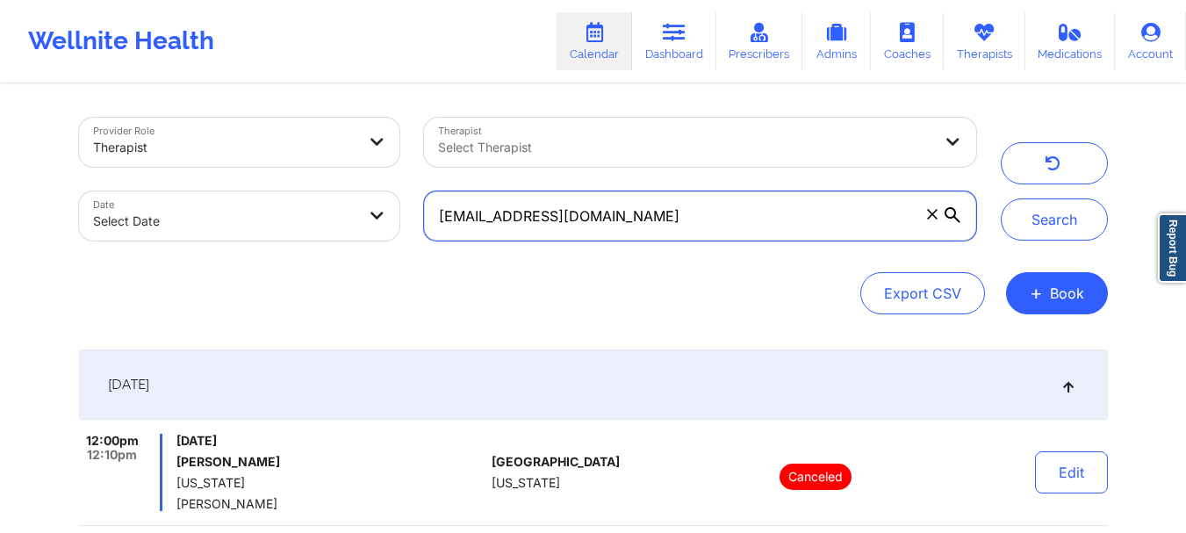
click at [928, 222] on input "dwightcates@aol.com" at bounding box center [699, 215] width 551 height 49
click at [464, 219] on input "text" at bounding box center [699, 215] width 551 height 49
paste input "beltresara@gmail.com"
type input "beltresara@gmail.com"
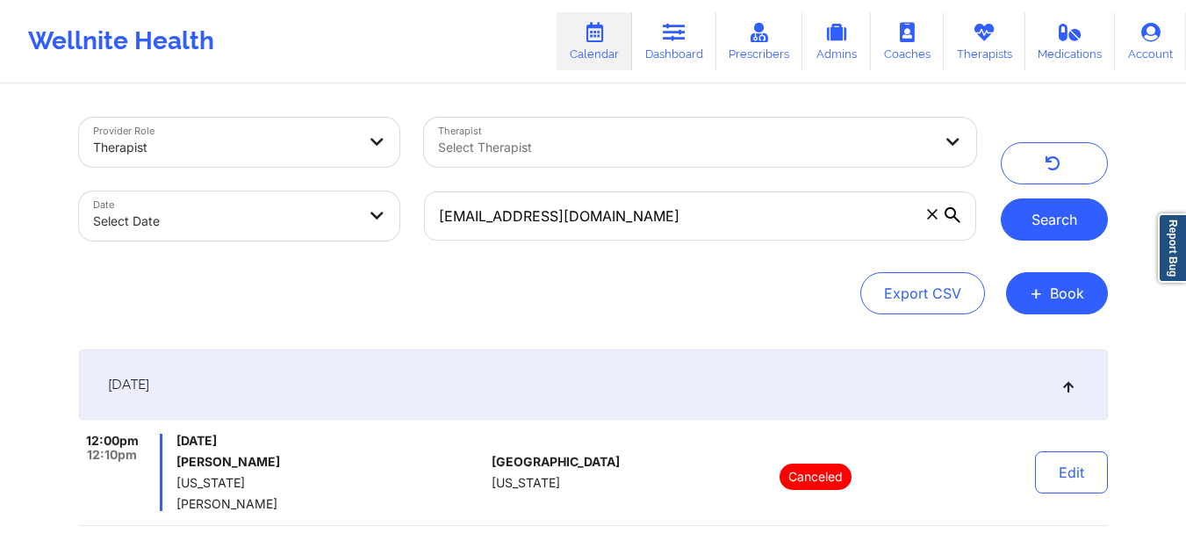
click at [1051, 211] on button "Search" at bounding box center [1054, 219] width 107 height 42
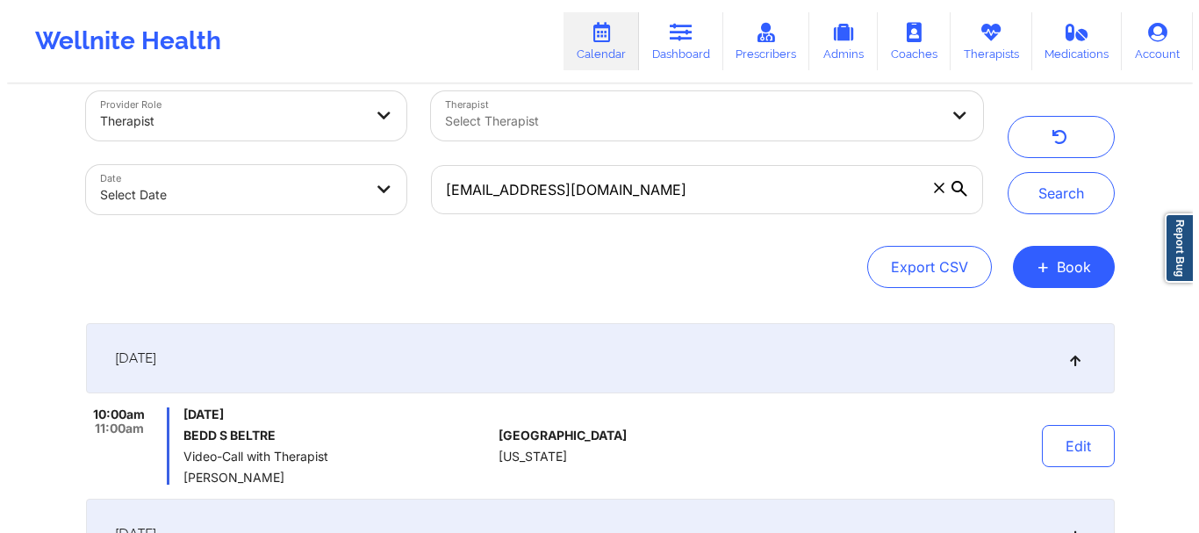
scroll to position [24, 0]
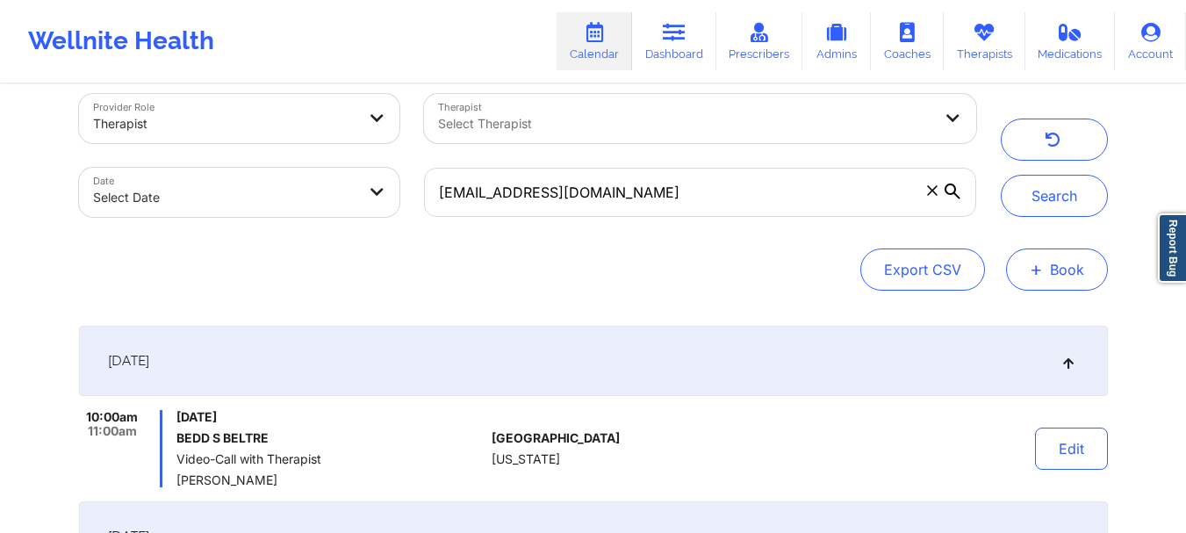
click at [1040, 271] on span "+" at bounding box center [1036, 269] width 13 height 10
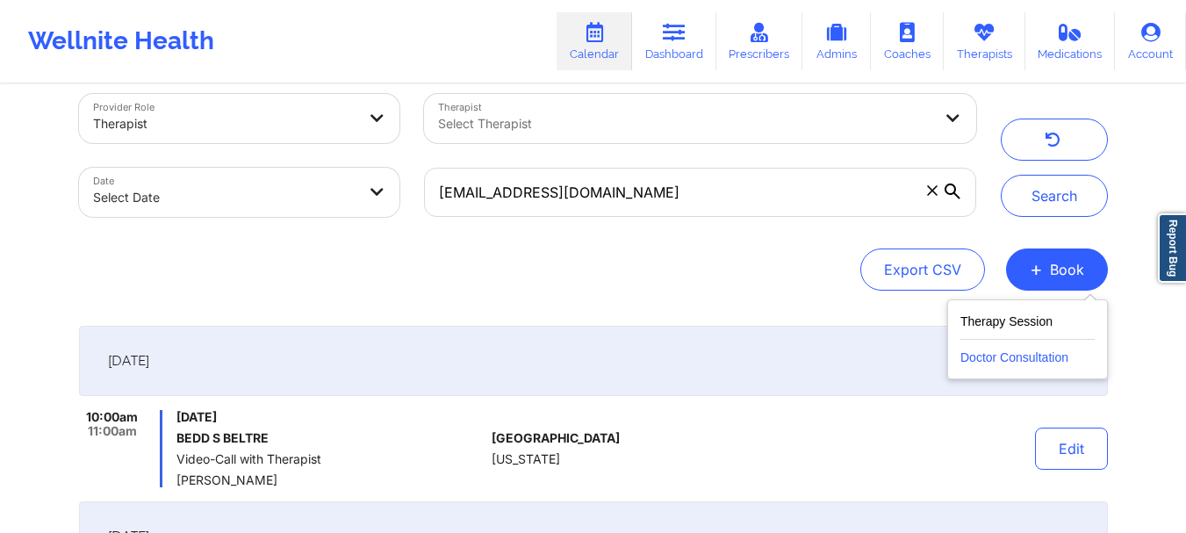
click at [996, 348] on button "Doctor Consultation" at bounding box center [1027, 354] width 134 height 28
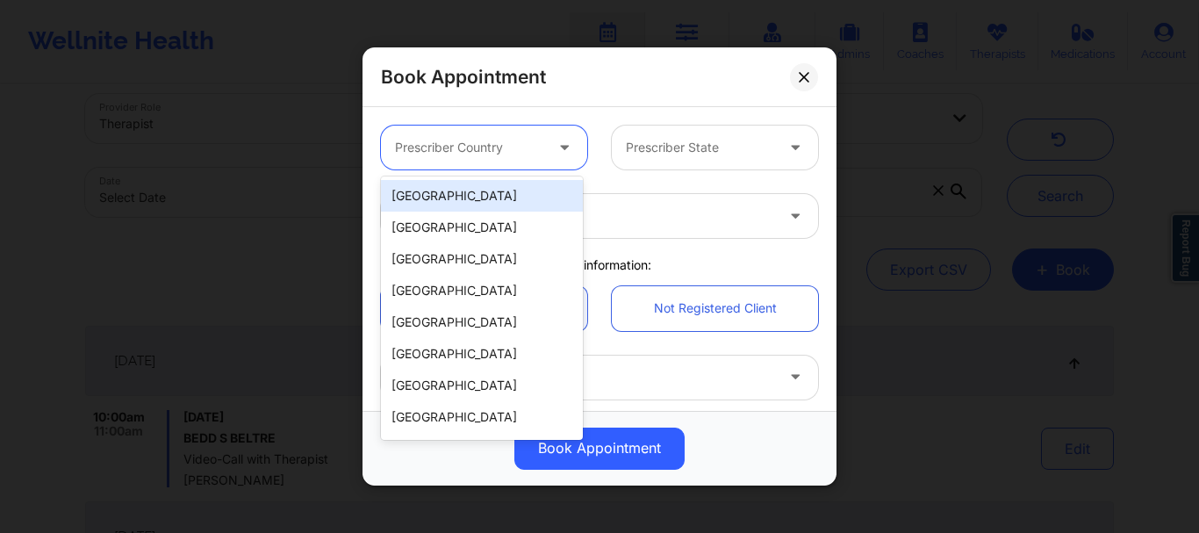
click at [473, 137] on div at bounding box center [469, 147] width 148 height 21
click at [451, 191] on div "[GEOGRAPHIC_DATA]" at bounding box center [482, 196] width 202 height 32
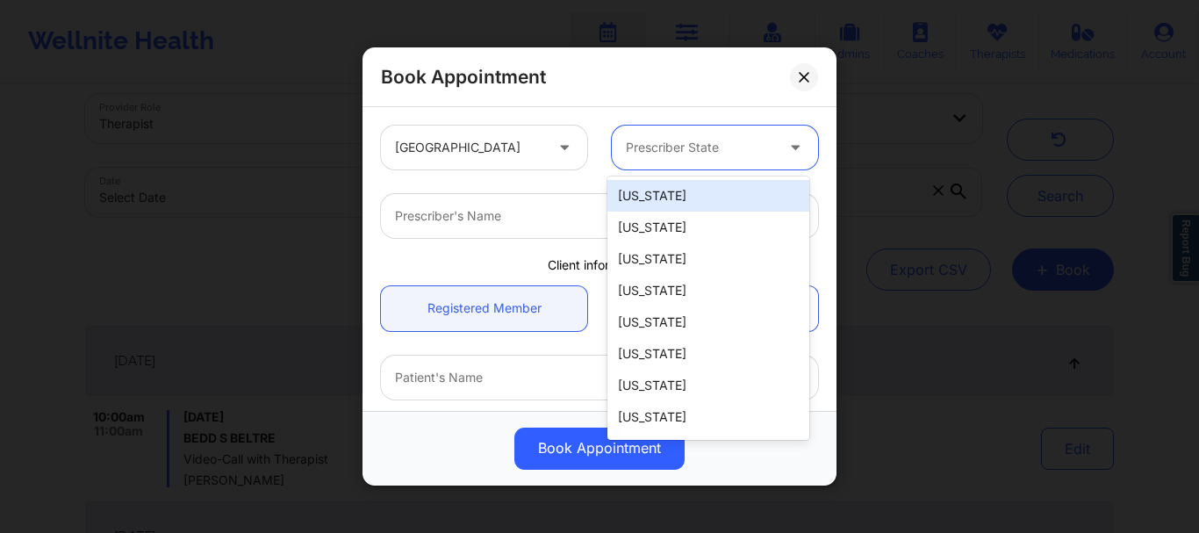
click at [667, 145] on div at bounding box center [700, 147] width 148 height 21
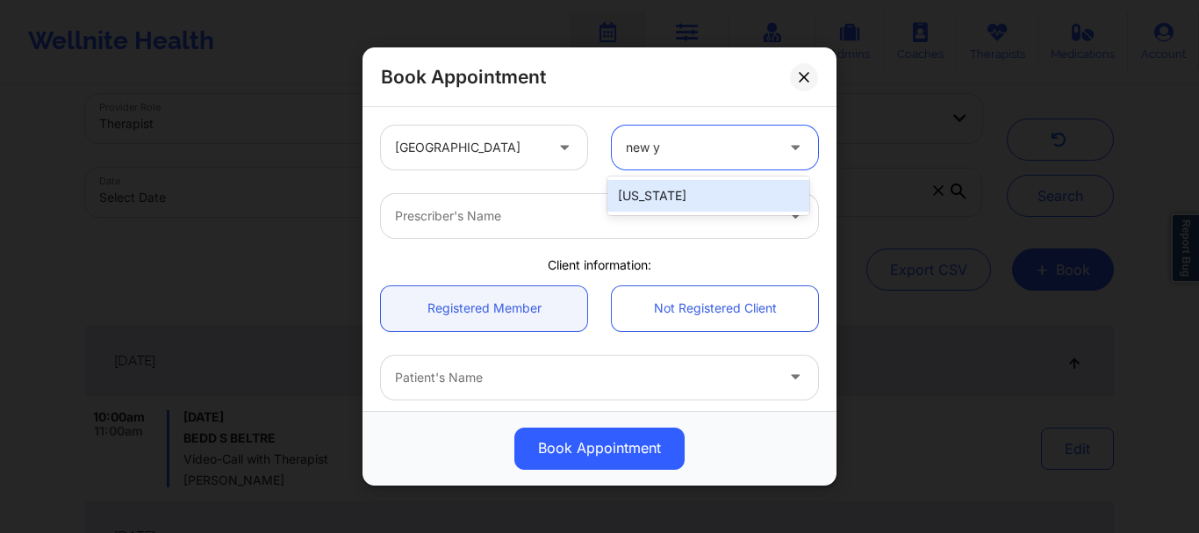
type input "new yo"
click at [664, 204] on div "[US_STATE]" at bounding box center [709, 196] width 202 height 32
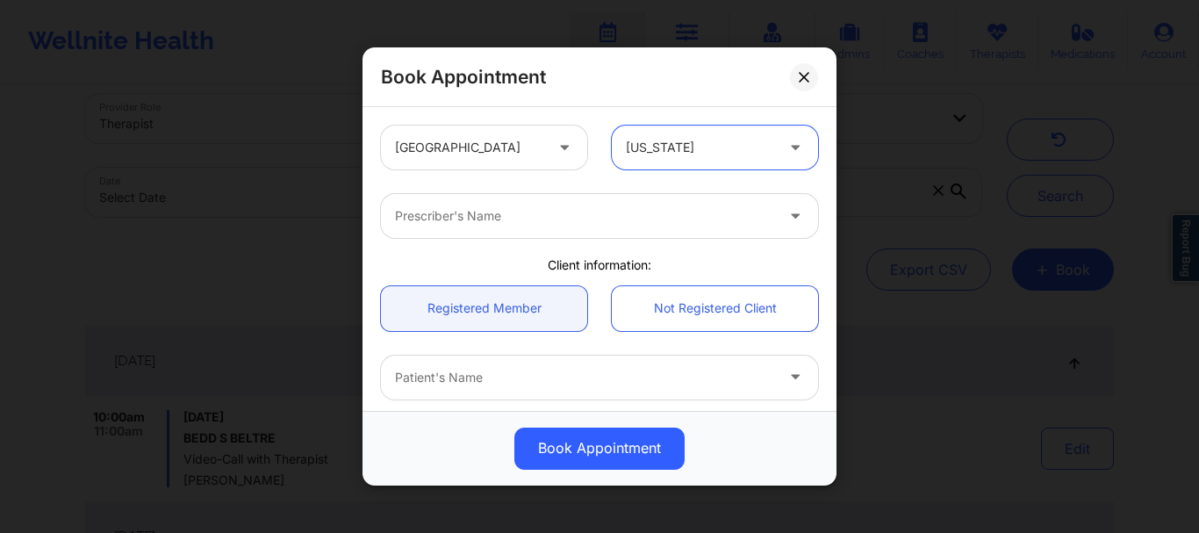
type input "g"
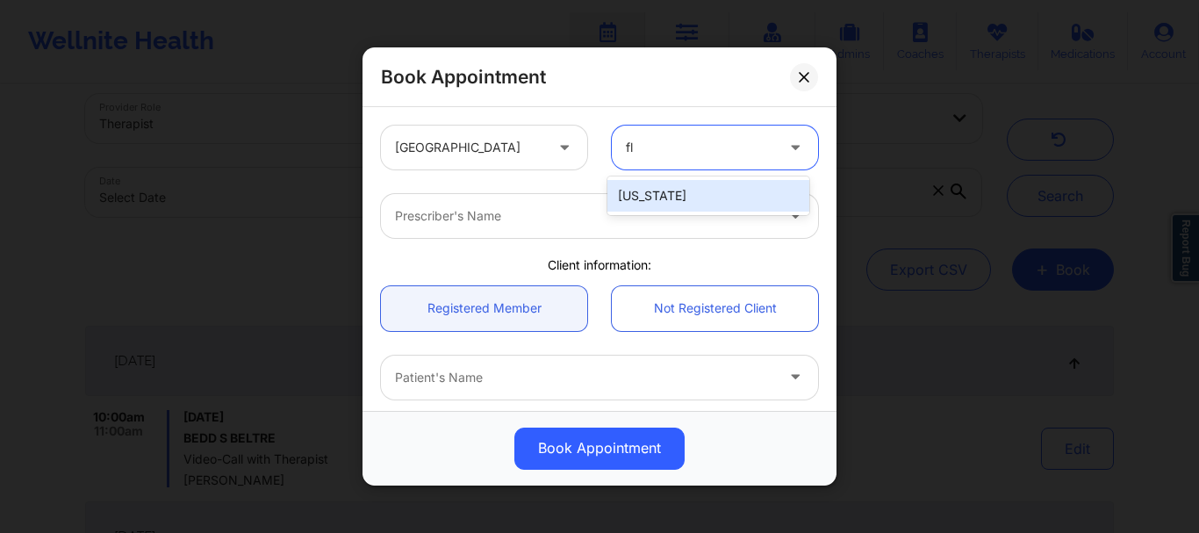
type input "flo"
click at [644, 185] on div "[US_STATE]" at bounding box center [709, 196] width 202 height 32
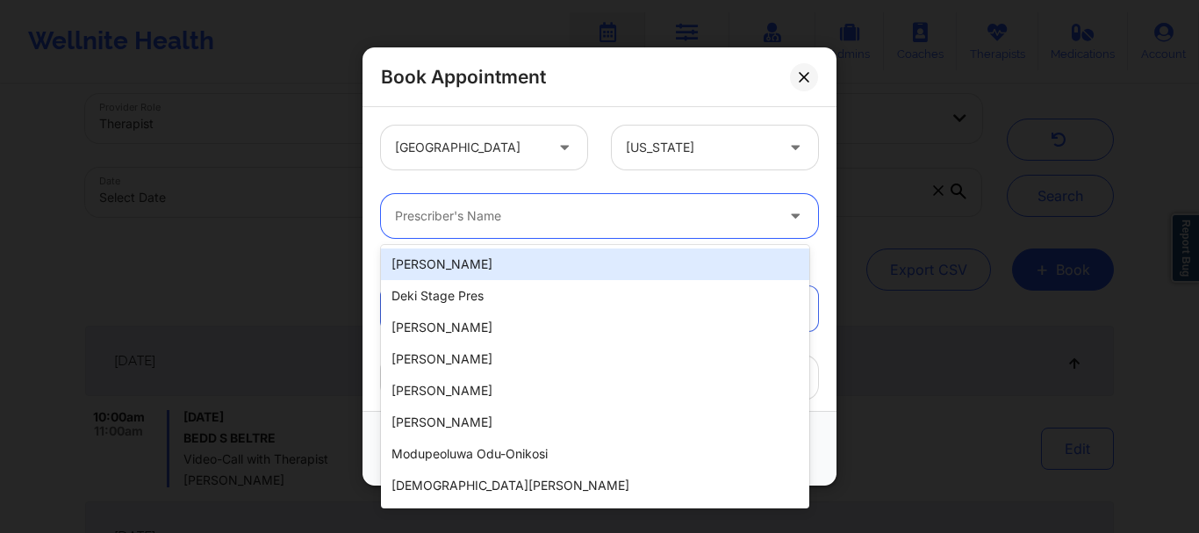
click at [503, 222] on div at bounding box center [584, 215] width 379 height 21
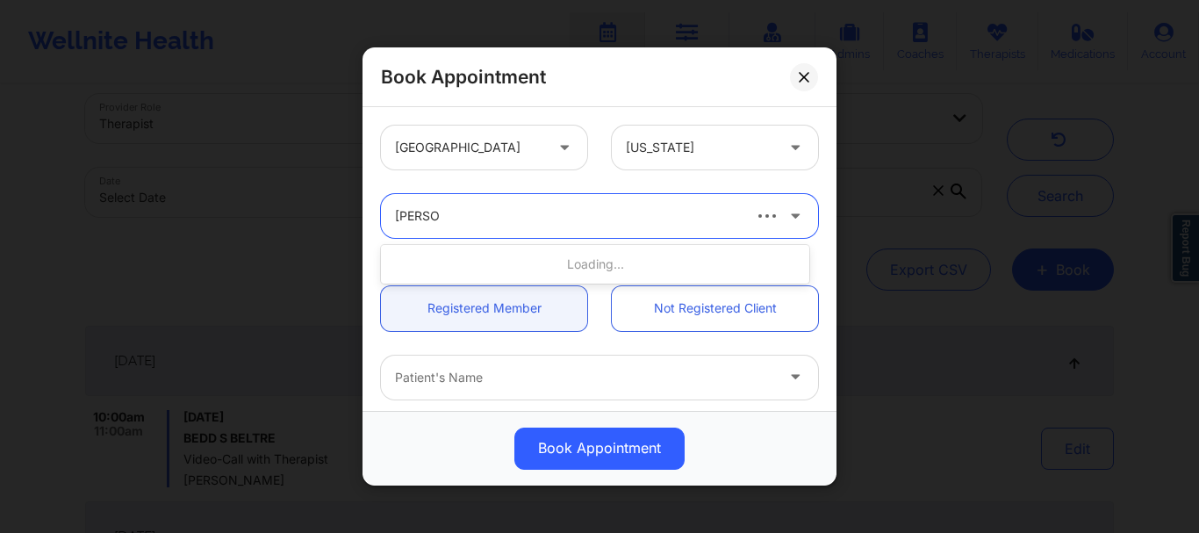
type input "[PERSON_NAME] [PERSON_NAME]"
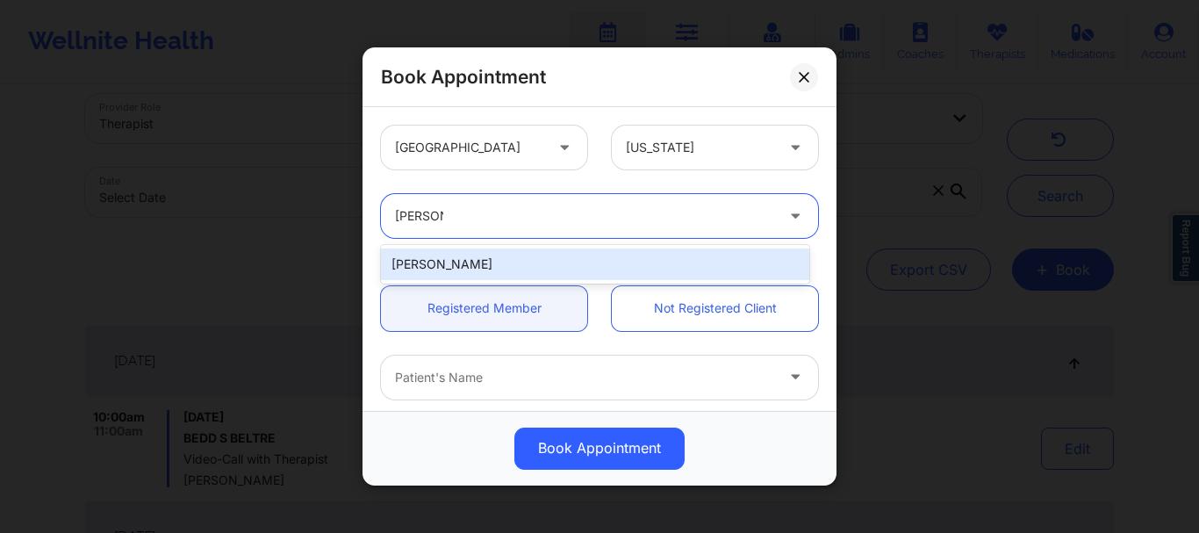
click at [503, 265] on div "[PERSON_NAME]" at bounding box center [595, 264] width 428 height 32
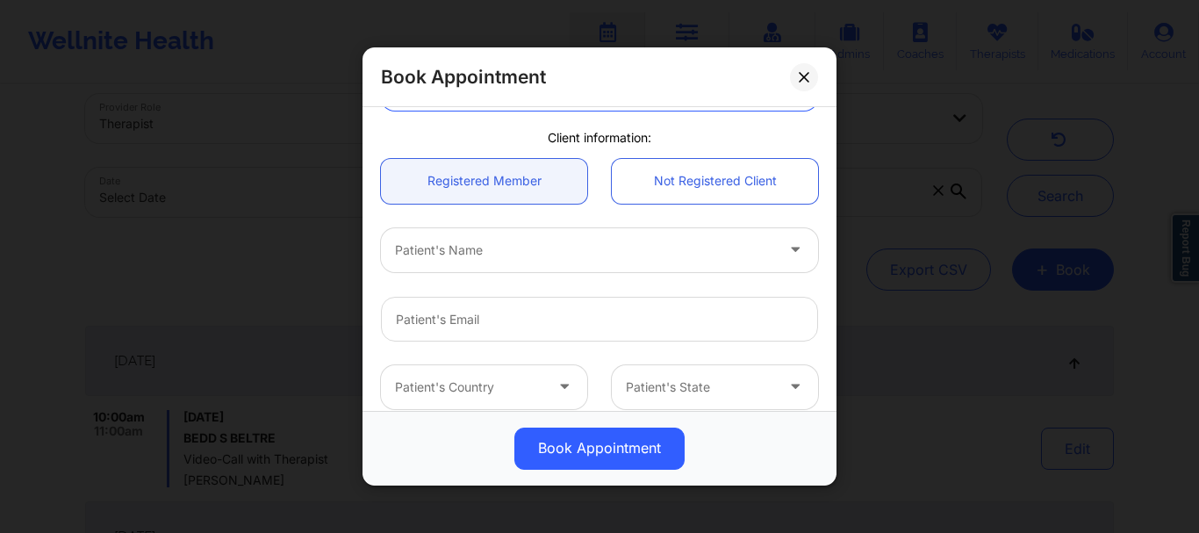
scroll to position [140, 0]
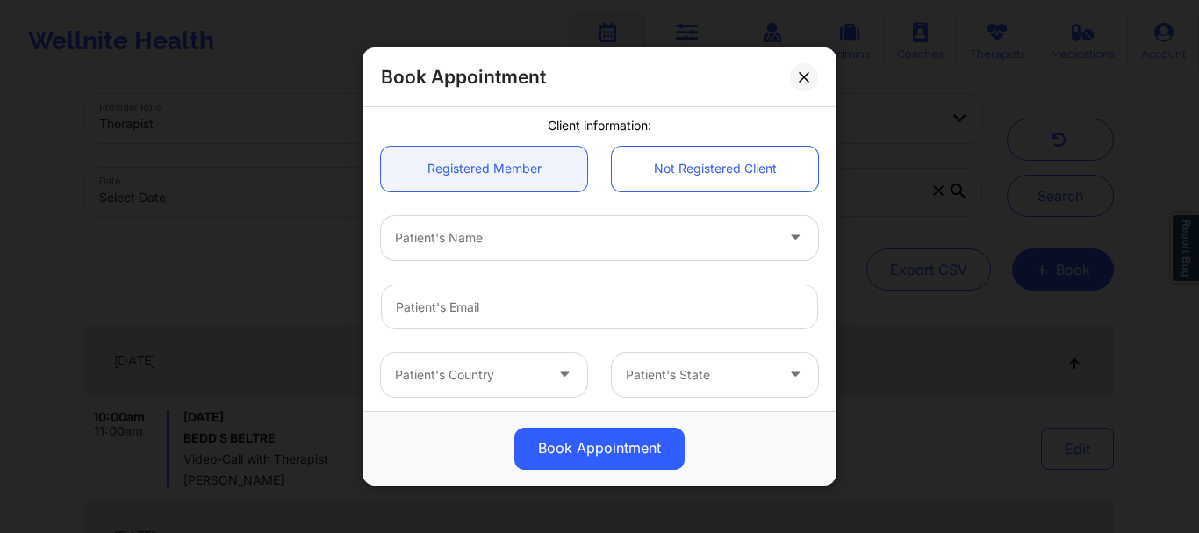
click at [489, 233] on div at bounding box center [584, 237] width 379 height 21
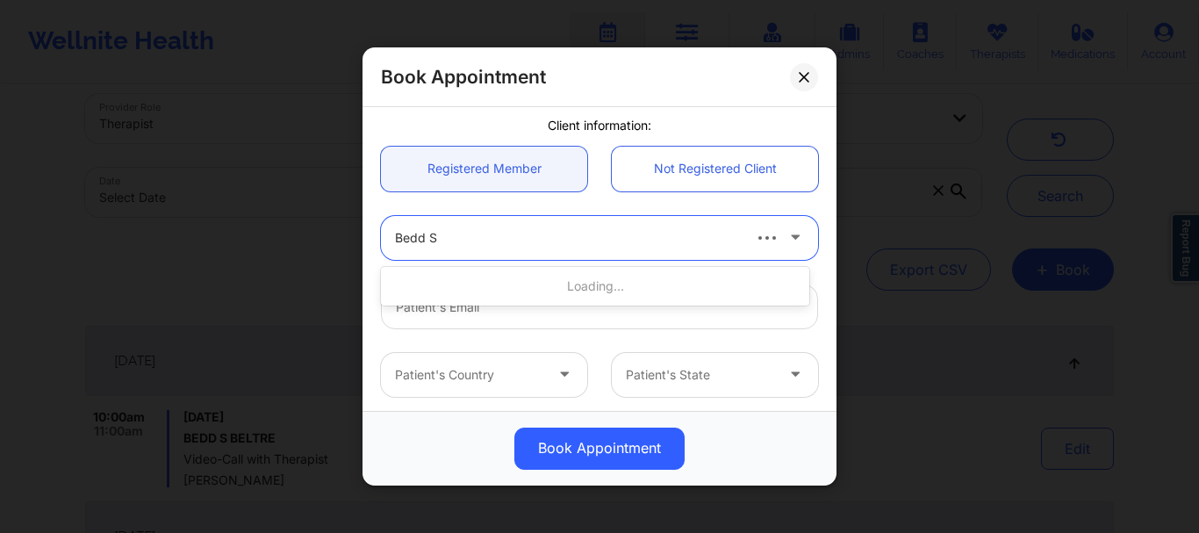
type input "Bedd S B"
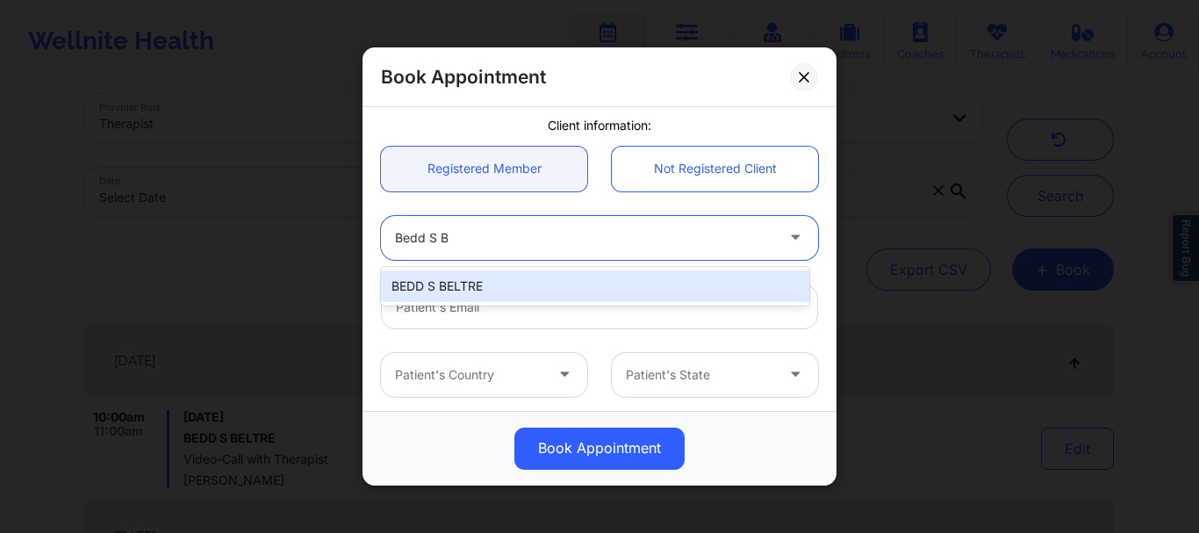
click at [476, 274] on div "BEDD S BELTRE" at bounding box center [595, 286] width 428 height 32
type input "beltresara@gmail.com"
type input "7863329736"
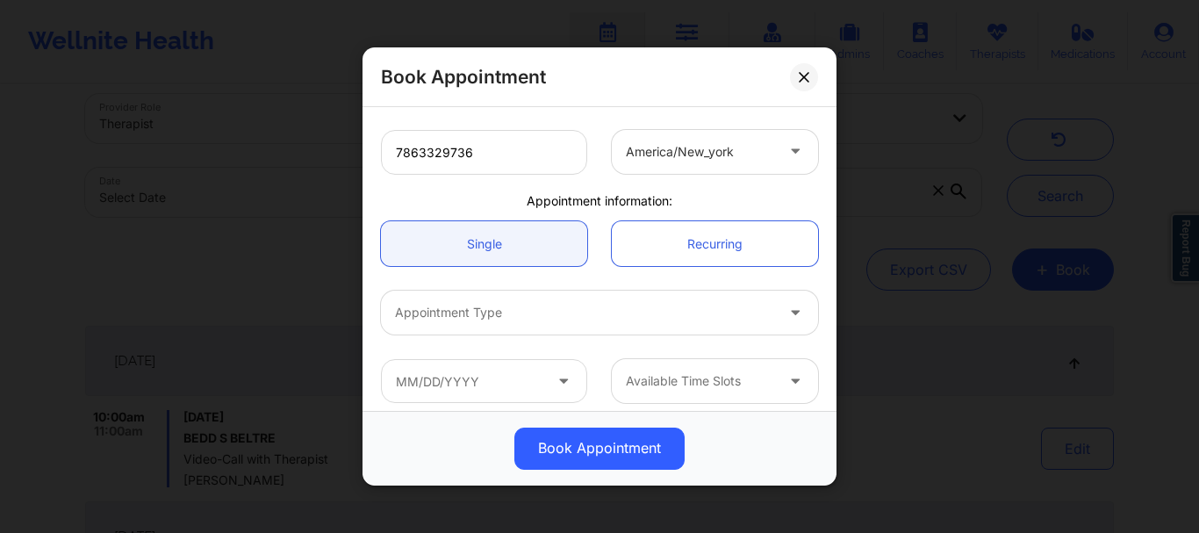
scroll to position [442, 0]
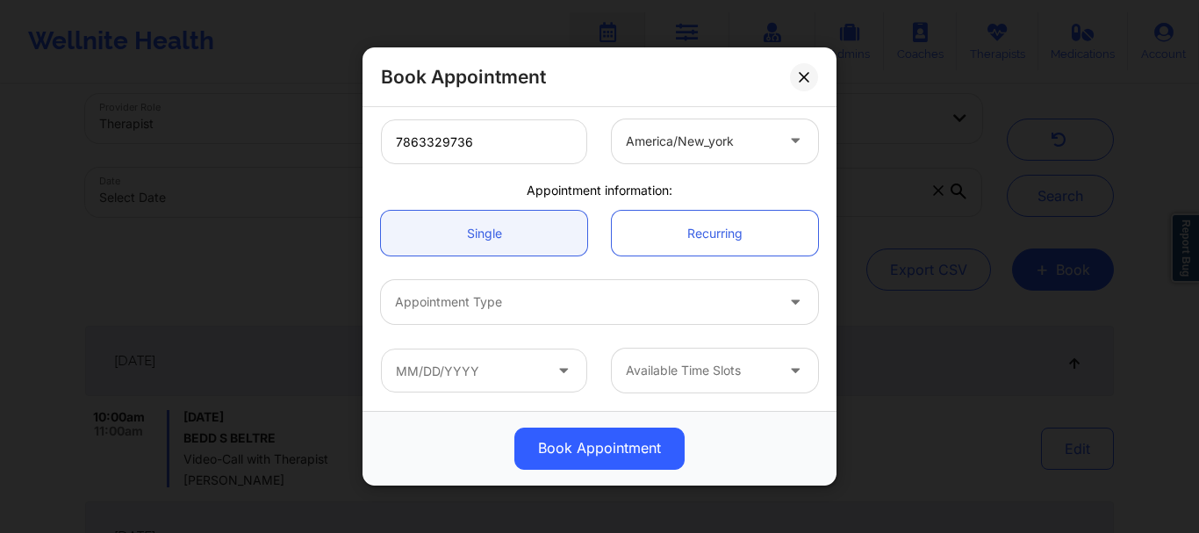
click at [567, 304] on div at bounding box center [584, 302] width 379 height 21
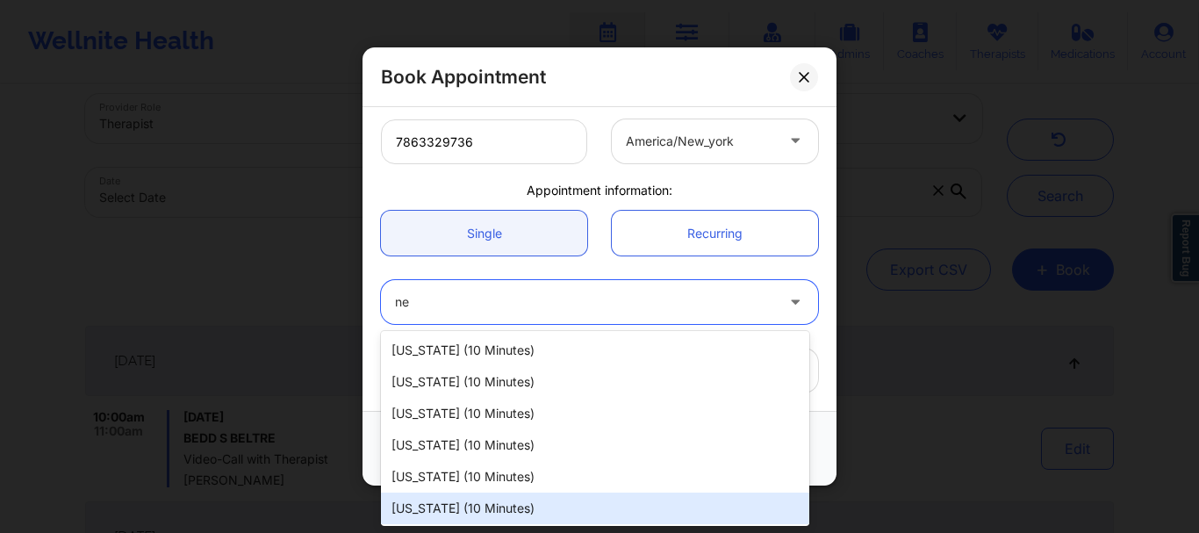
type input "n"
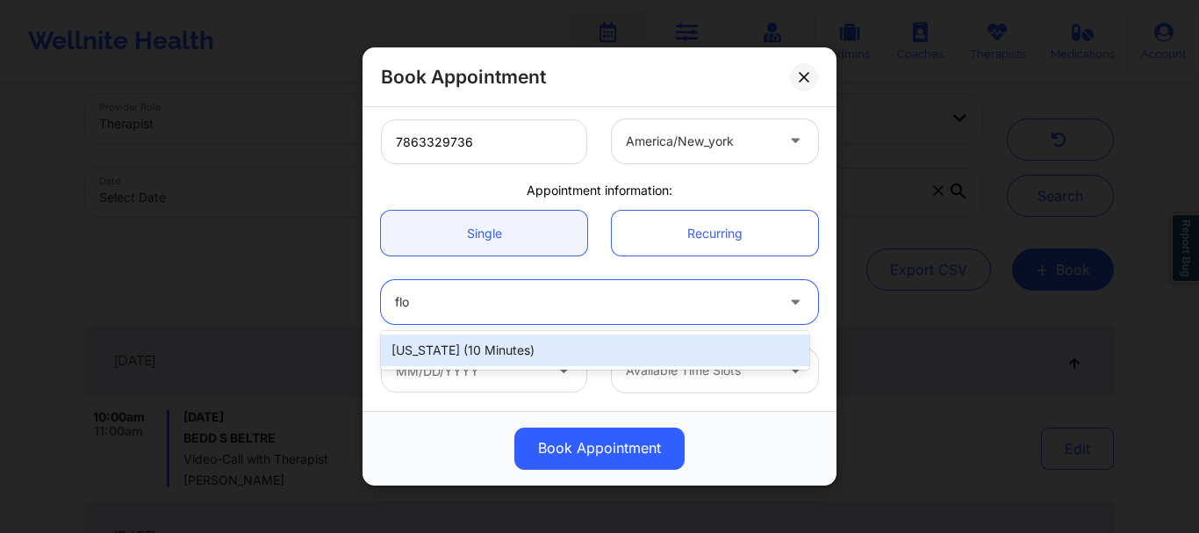
type input "flor"
click at [548, 356] on div "Florida (10 minutes)" at bounding box center [595, 350] width 428 height 32
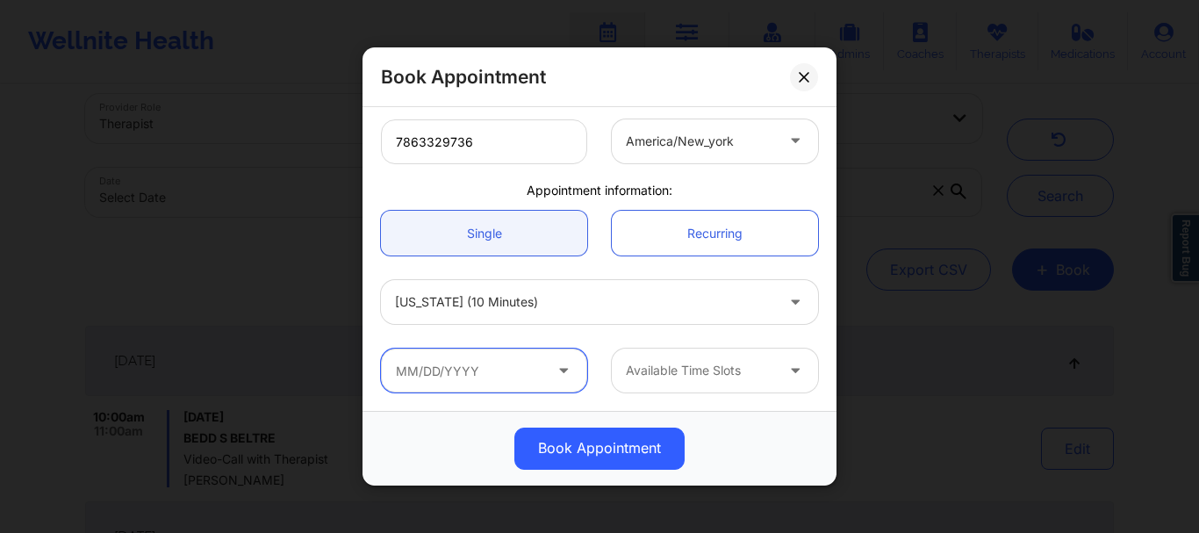
click at [499, 386] on input "text" at bounding box center [484, 371] width 206 height 44
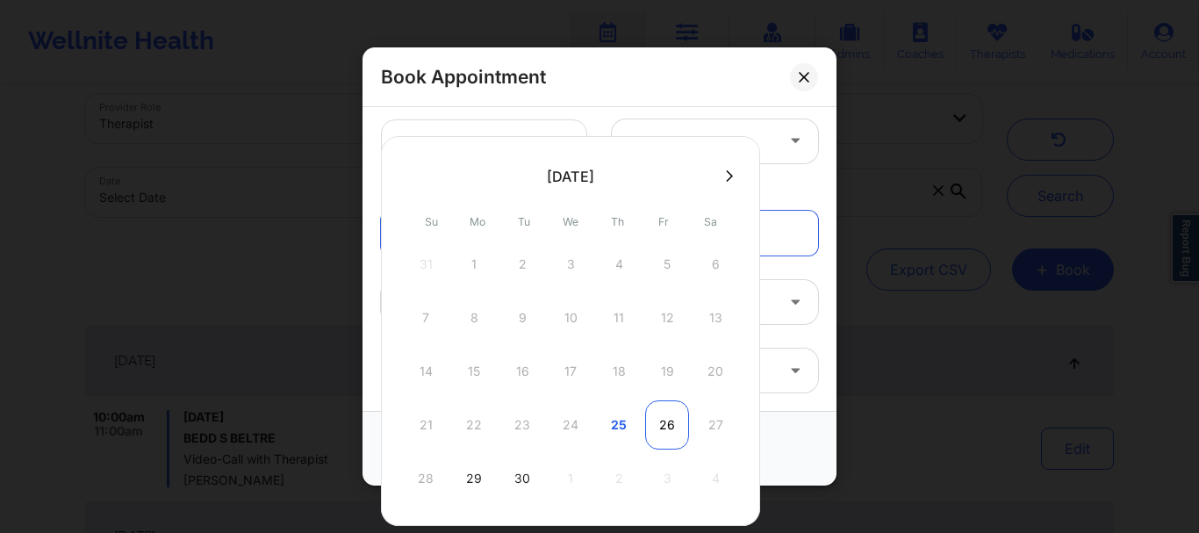
click at [663, 425] on div "26" at bounding box center [667, 424] width 44 height 49
type input "09/26/2025"
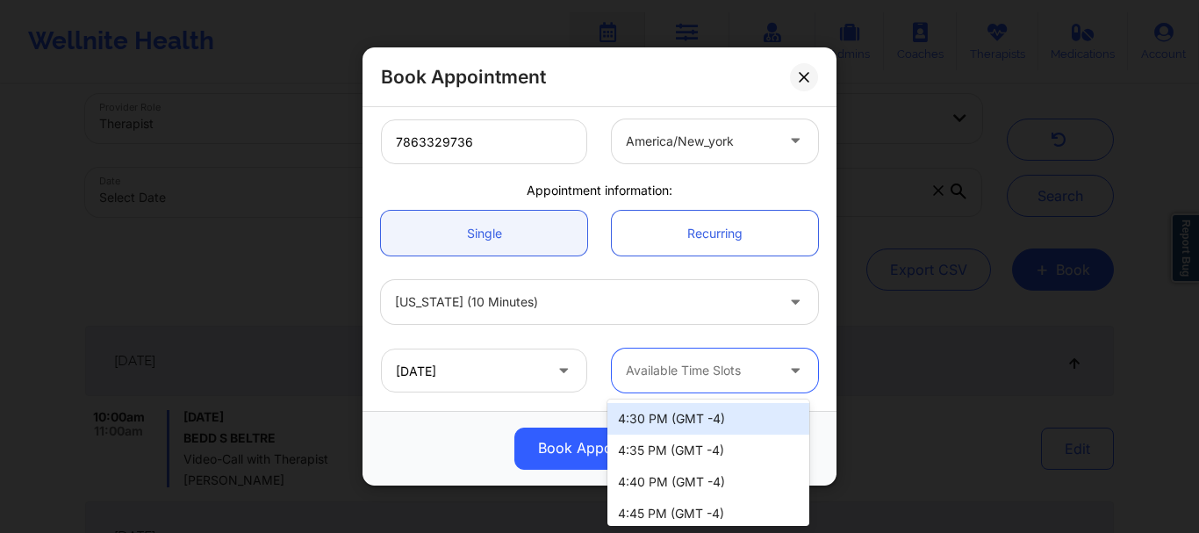
click at [709, 365] on div at bounding box center [700, 371] width 148 height 21
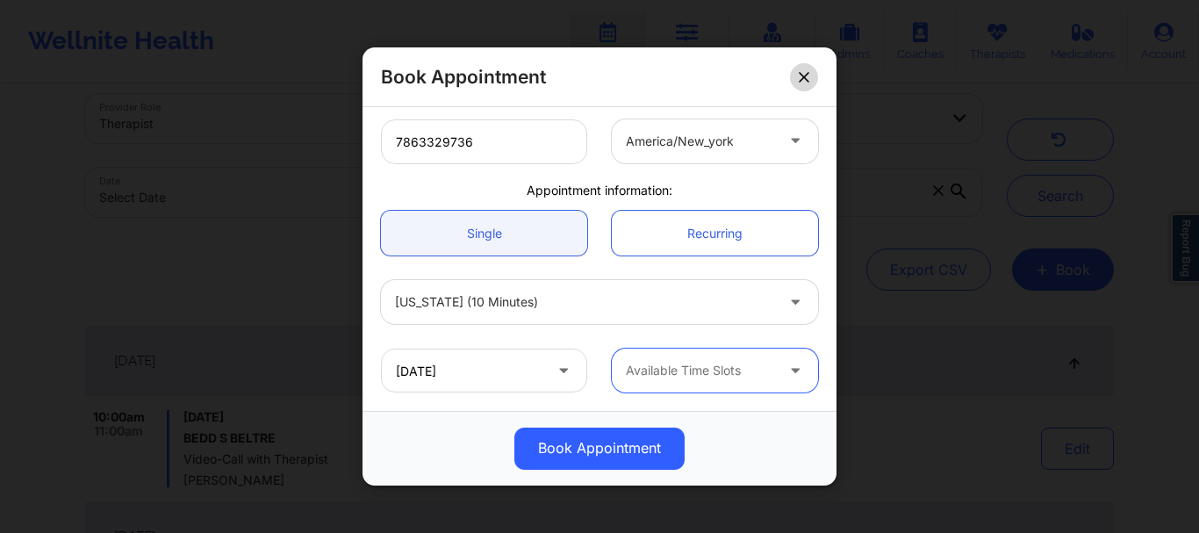
click at [802, 90] on button at bounding box center [804, 77] width 28 height 28
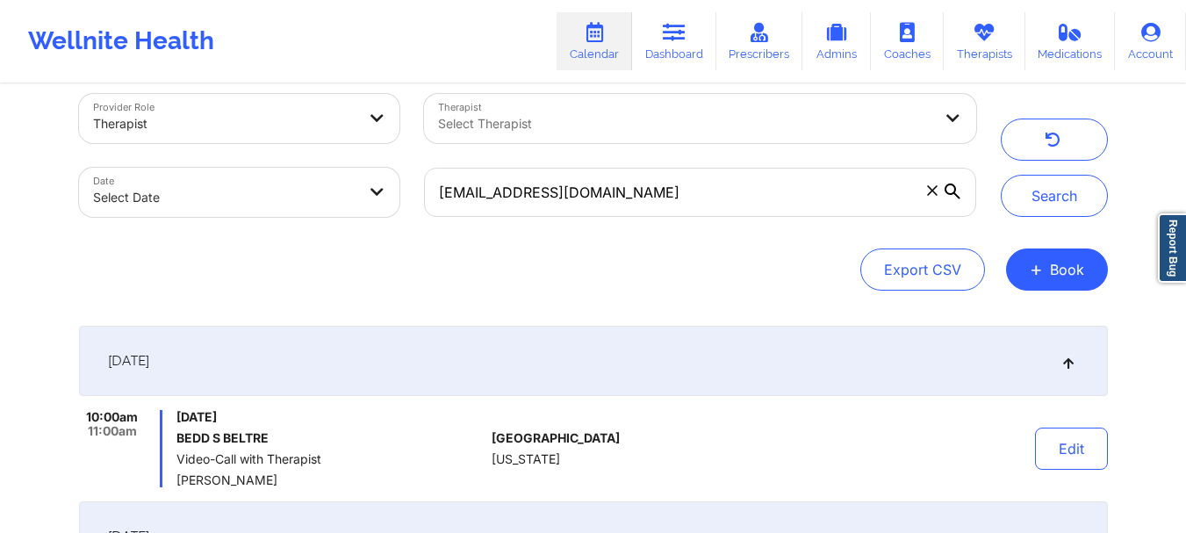
click at [935, 194] on icon at bounding box center [932, 190] width 10 height 10
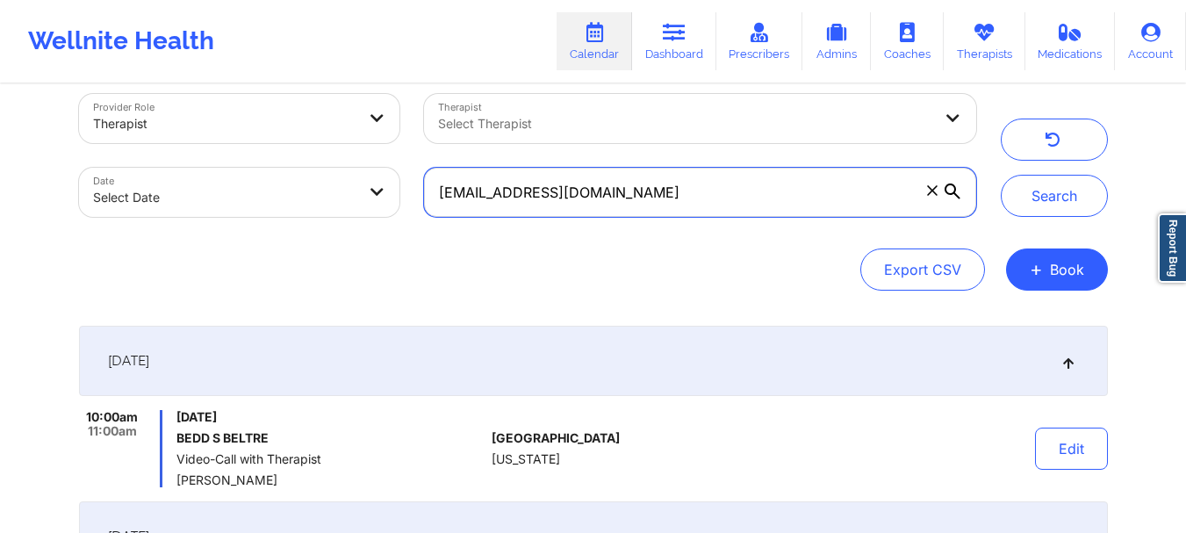
click at [935, 194] on input "beltresara@gmail.com" at bounding box center [699, 192] width 551 height 49
paste input "dwightcates@aol.com"
type input "dwightcates@aol.com"
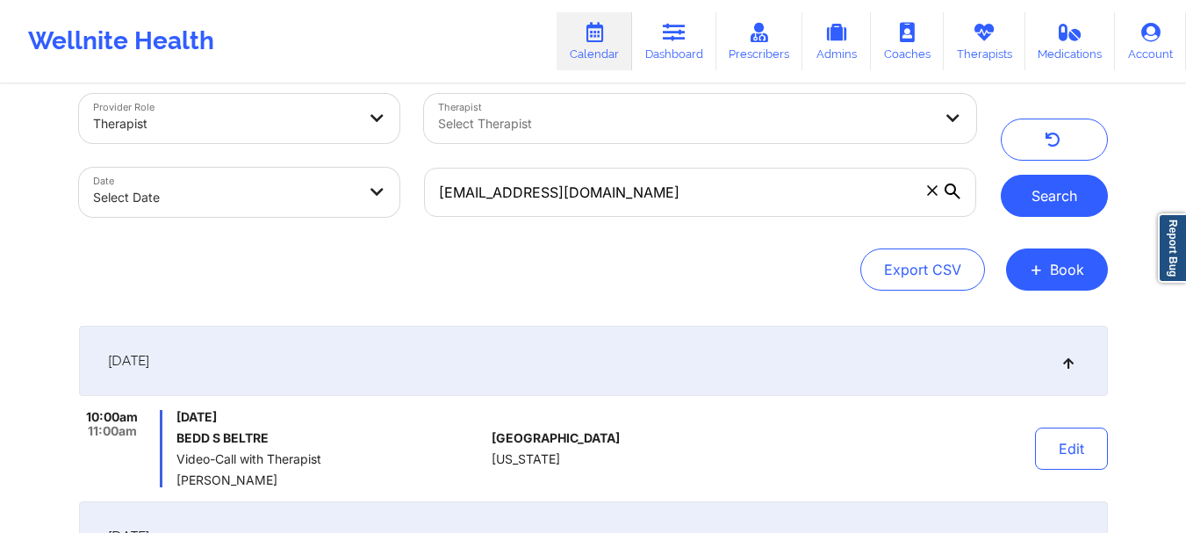
click at [1049, 193] on button "Search" at bounding box center [1054, 196] width 107 height 42
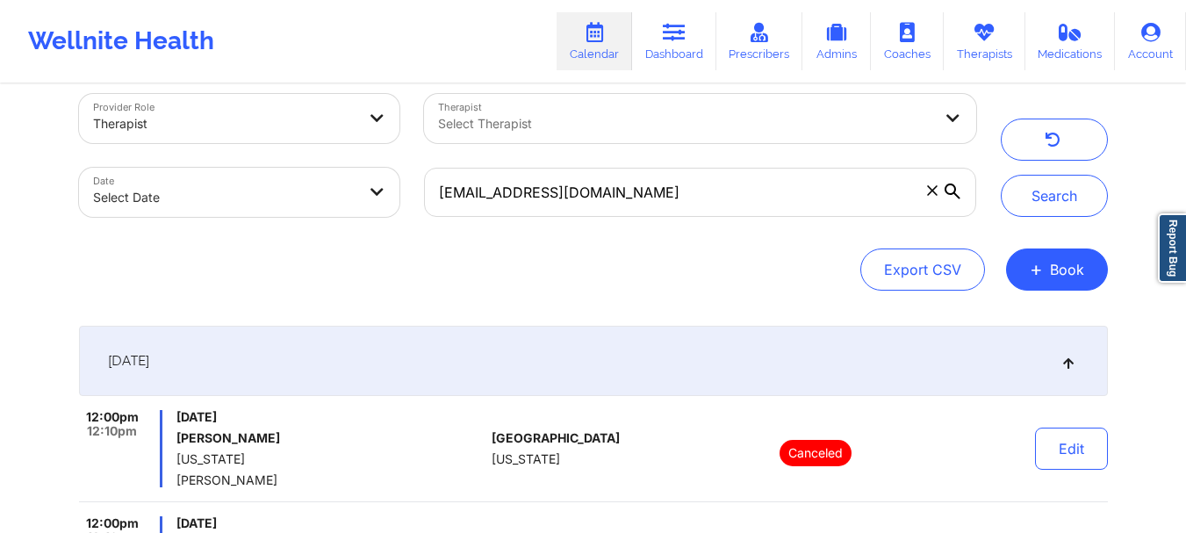
click at [932, 193] on icon at bounding box center [932, 190] width 11 height 11
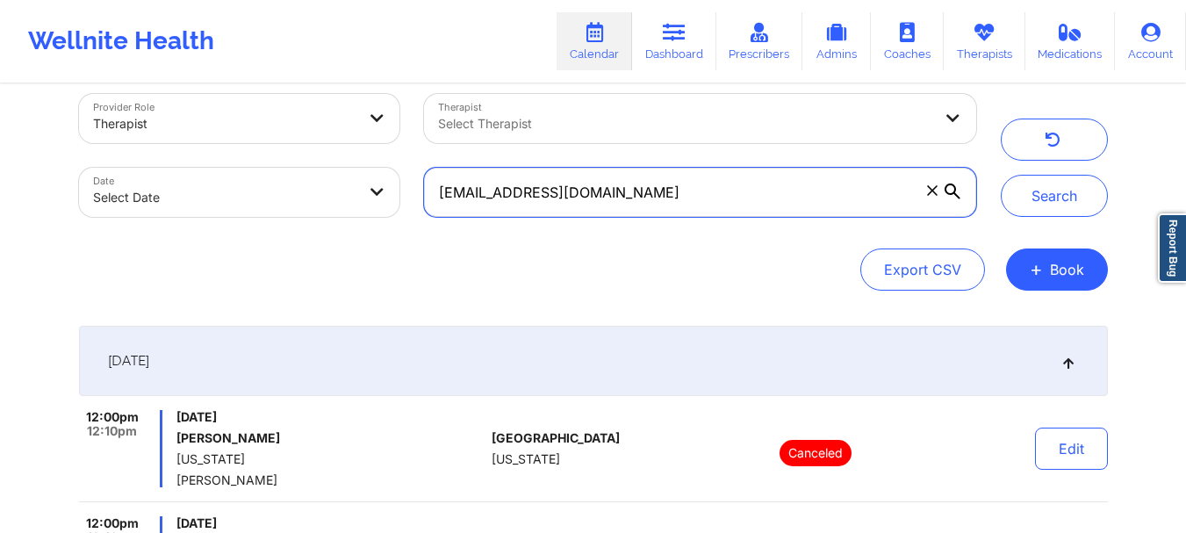
click at [932, 193] on input "dwightcates@aol.com" at bounding box center [699, 192] width 551 height 49
paste input "graceservera35@gmail.com"
type input "graceservera35@gmail.com"
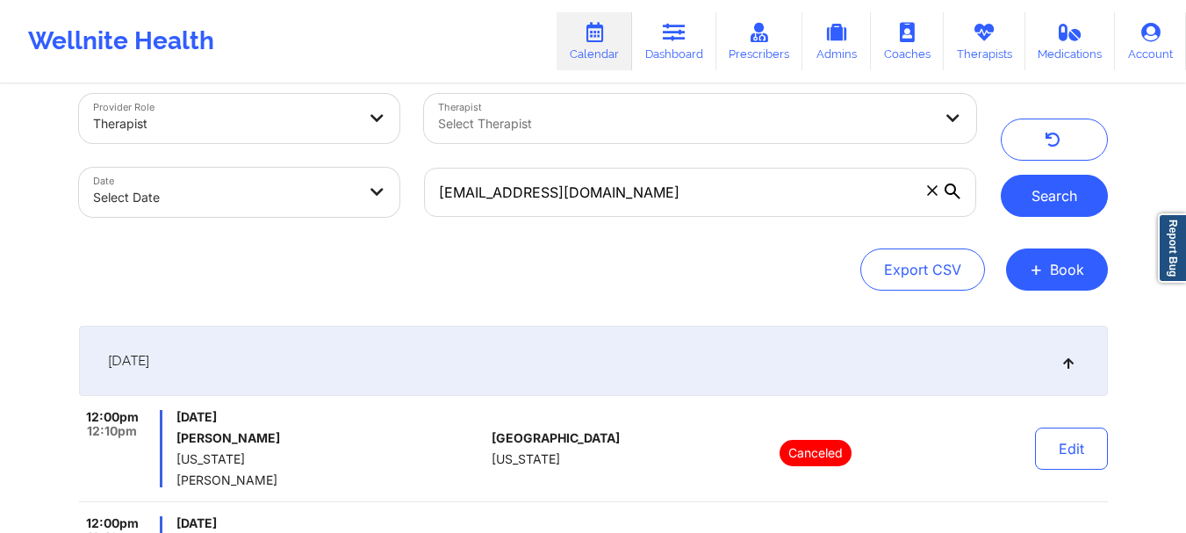
click at [1089, 189] on button "Search" at bounding box center [1054, 196] width 107 height 42
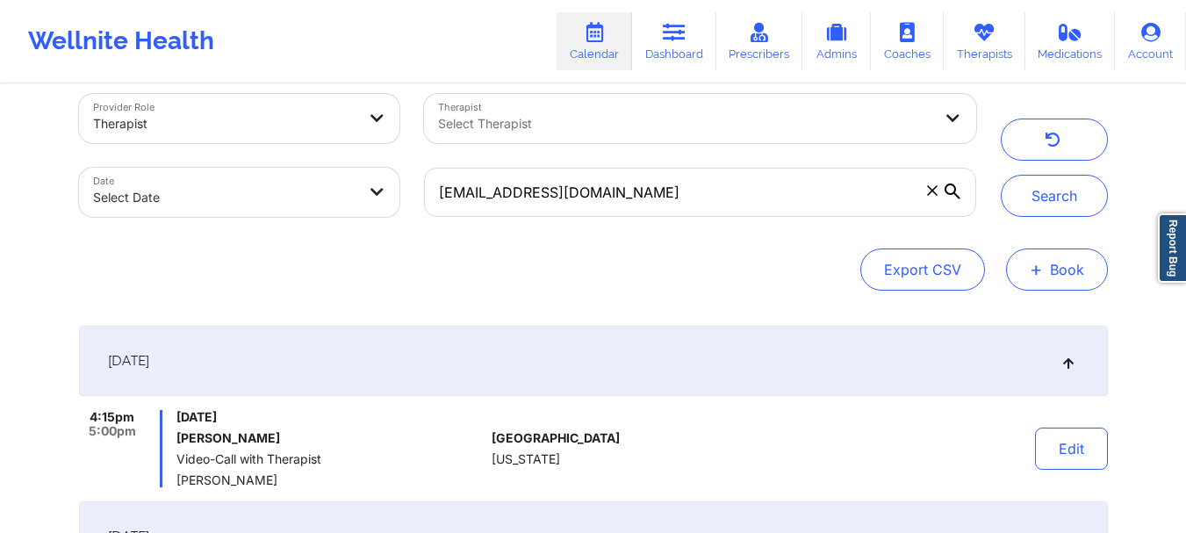
click at [1068, 263] on button "+ Book" at bounding box center [1057, 269] width 102 height 42
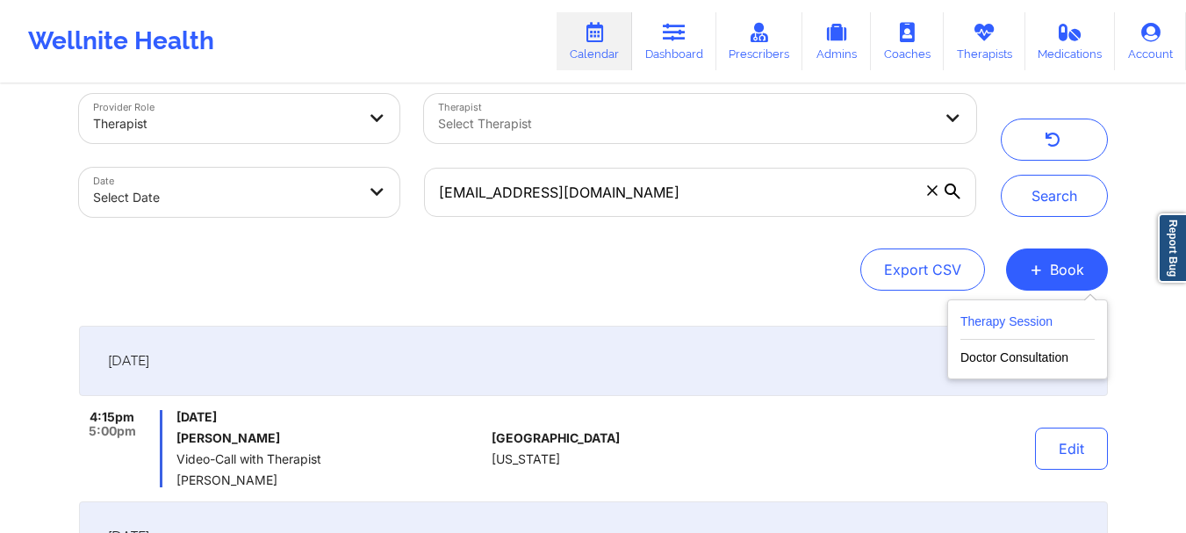
click at [1035, 313] on button "Therapy Session" at bounding box center [1027, 325] width 134 height 29
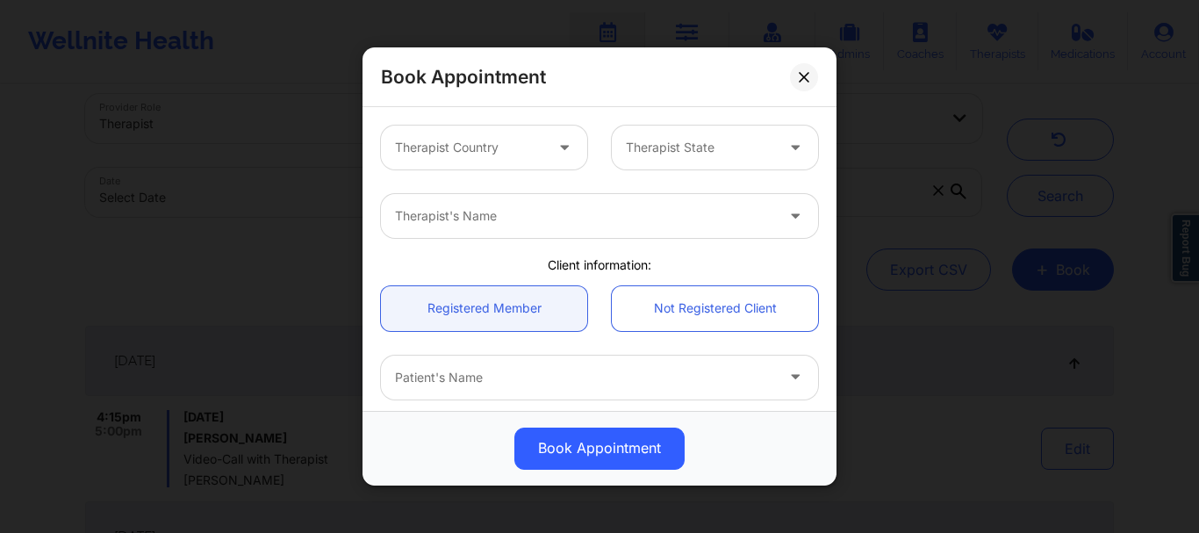
click at [529, 149] on div at bounding box center [469, 147] width 148 height 21
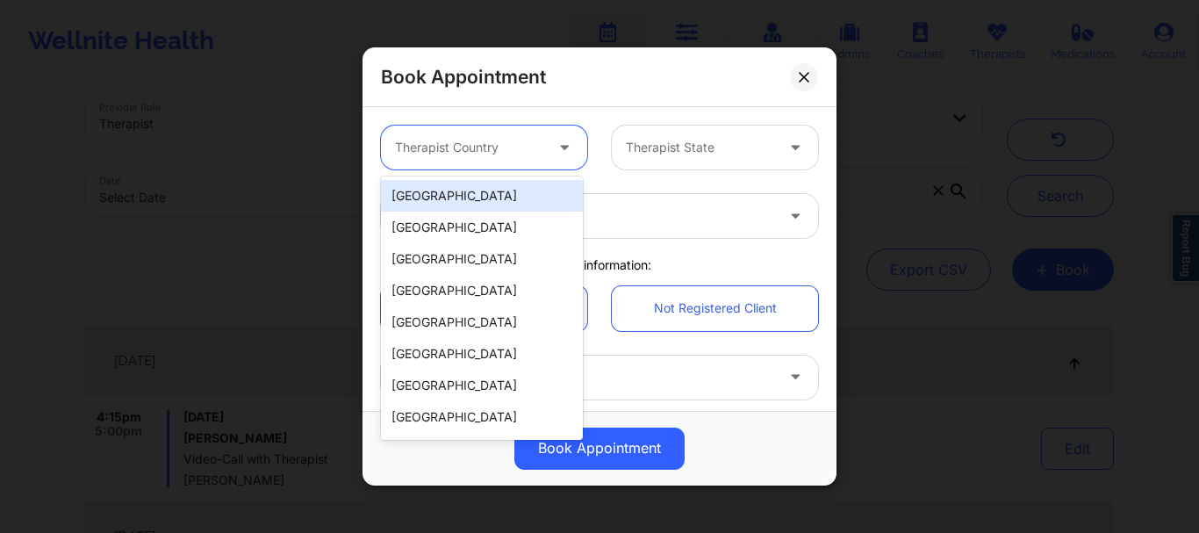
click at [486, 201] on div "[GEOGRAPHIC_DATA]" at bounding box center [482, 196] width 202 height 32
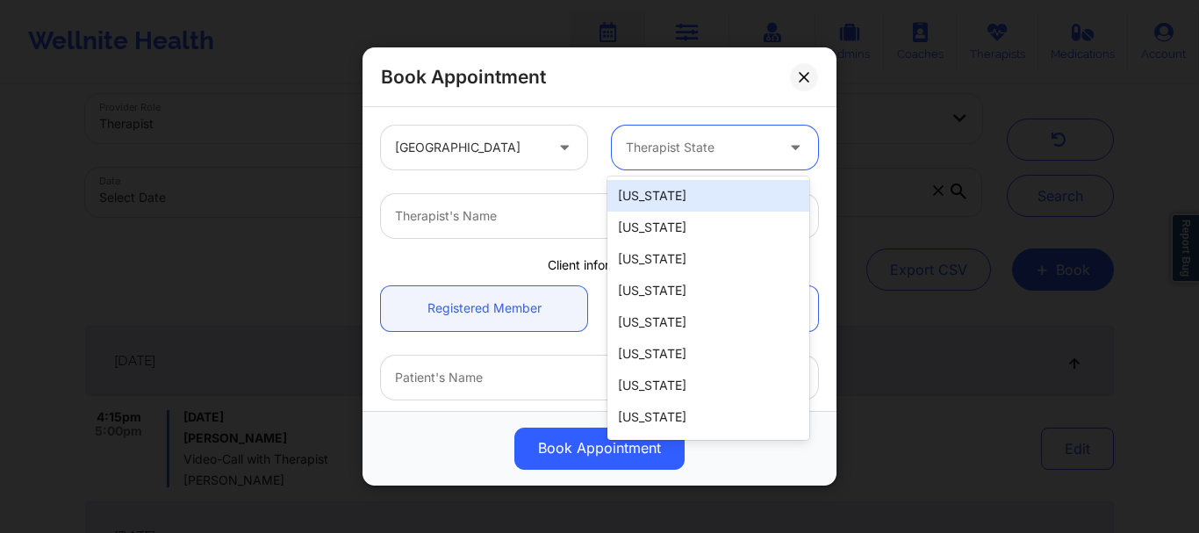
click at [694, 144] on div at bounding box center [700, 147] width 148 height 21
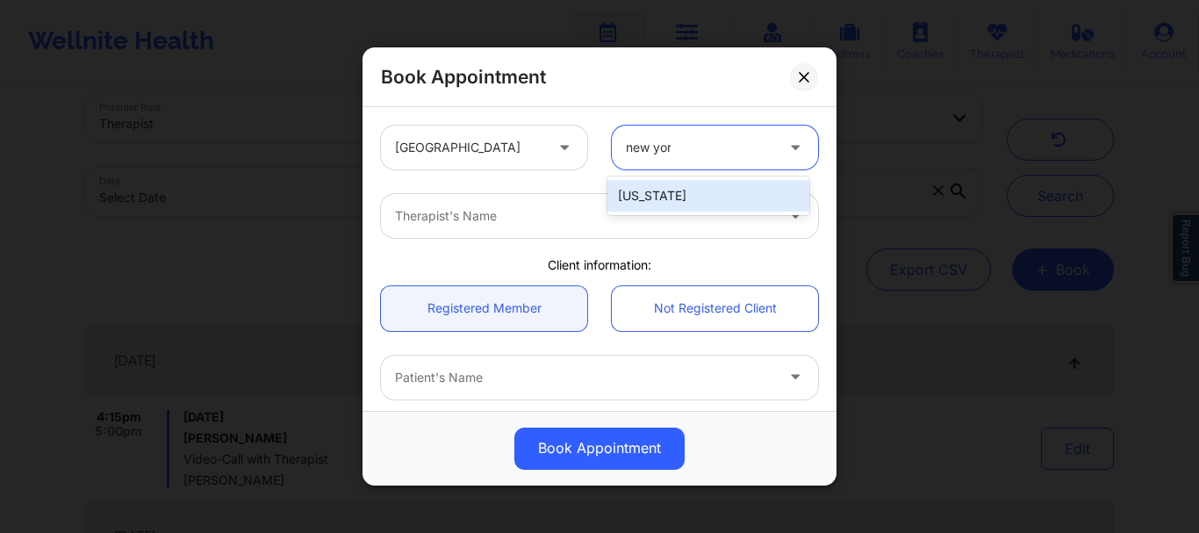
type input "new york"
click at [686, 193] on div "[US_STATE]" at bounding box center [709, 196] width 202 height 32
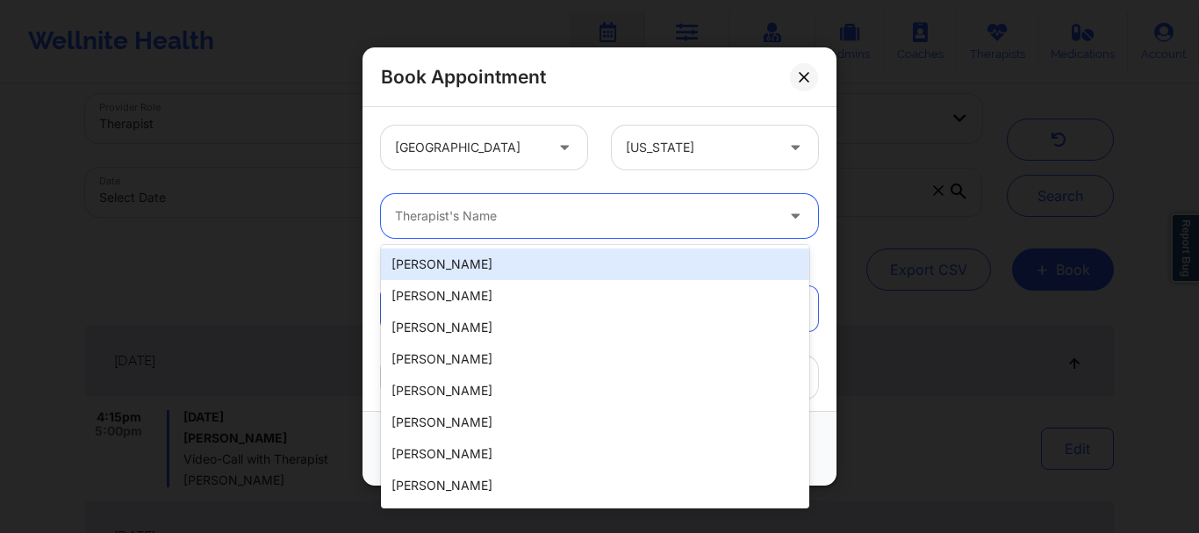
click at [617, 230] on div "Therapist's Name" at bounding box center [578, 216] width 395 height 44
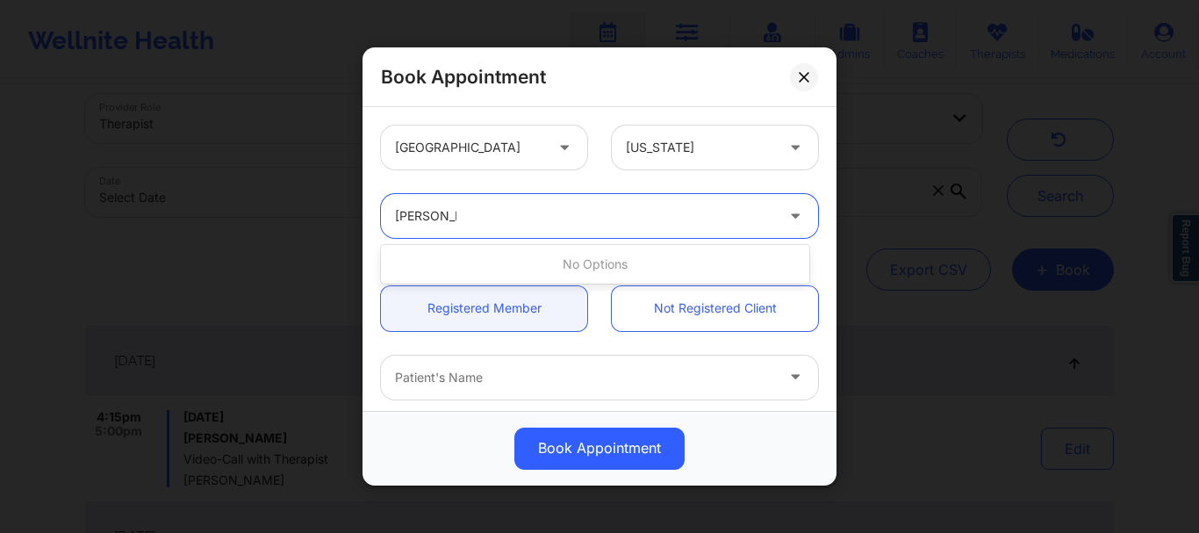
type input "anais qui"
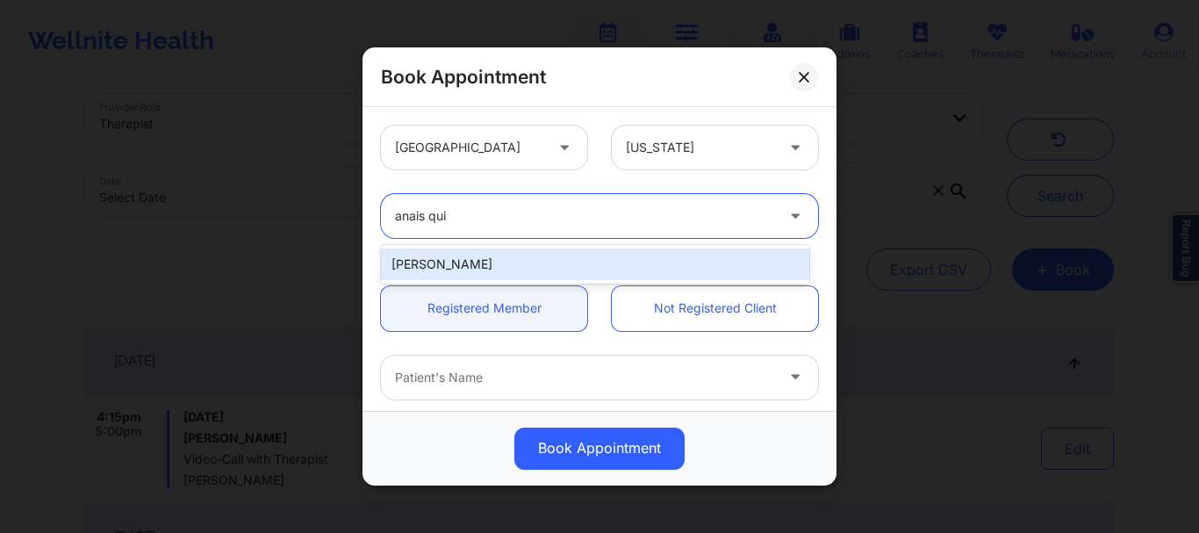
click at [527, 263] on div "Anais Quiñonez" at bounding box center [595, 264] width 428 height 32
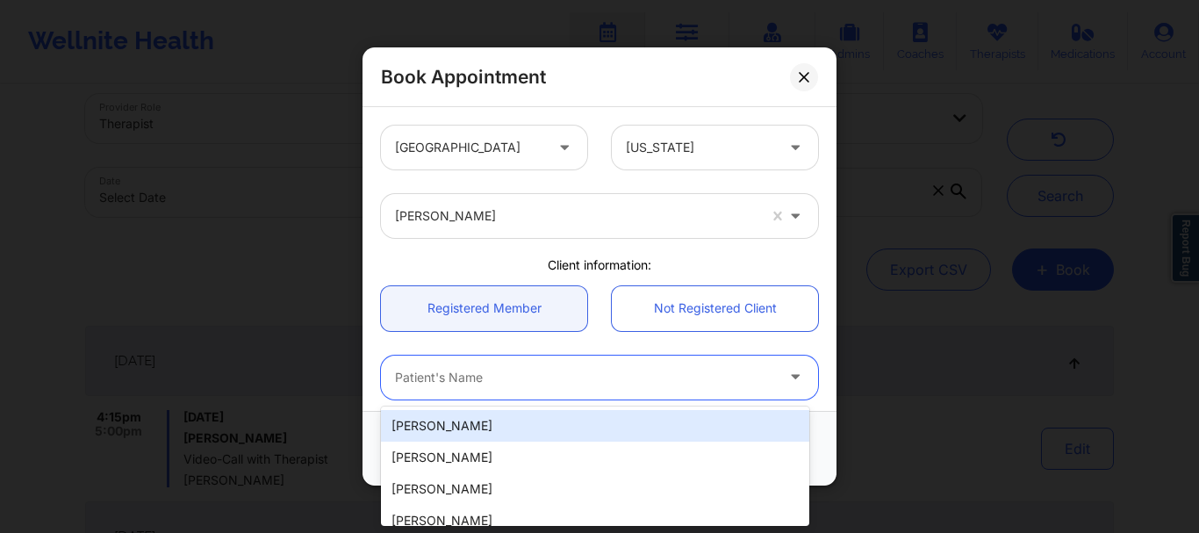
click at [485, 372] on div at bounding box center [584, 377] width 379 height 21
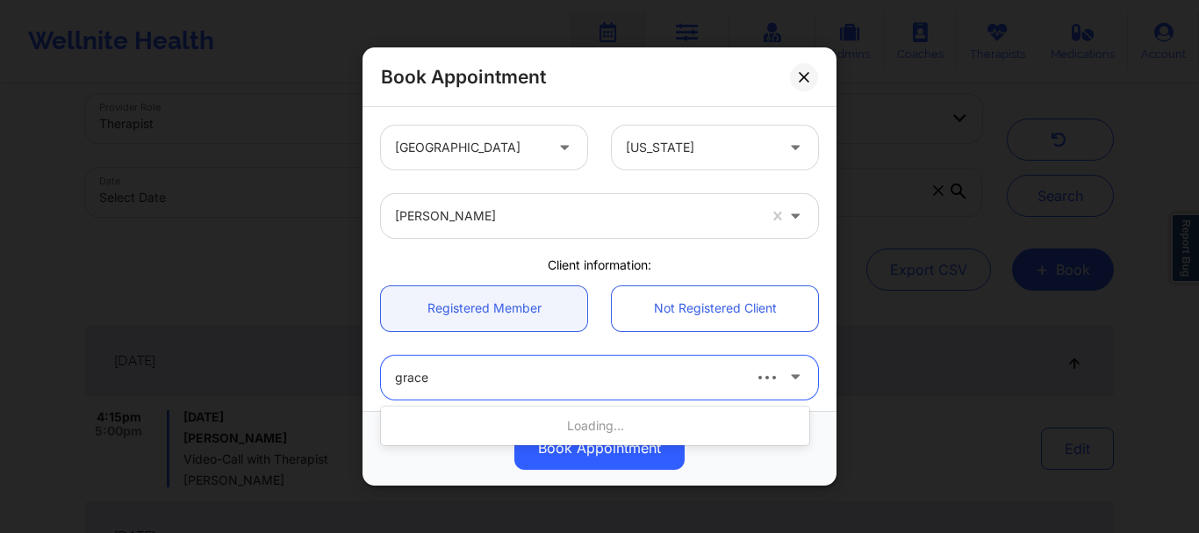
type input "grace J"
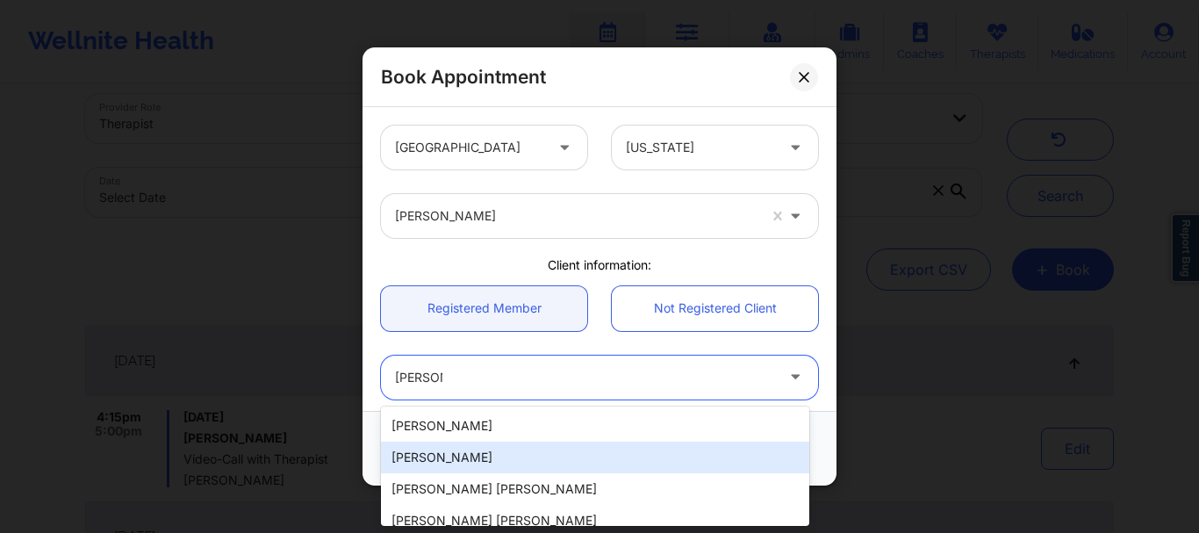
click at [449, 463] on div "Grace J Servera" at bounding box center [595, 458] width 428 height 32
type input "graceservera35@gmail.com"
type input "+1347-686-5807"
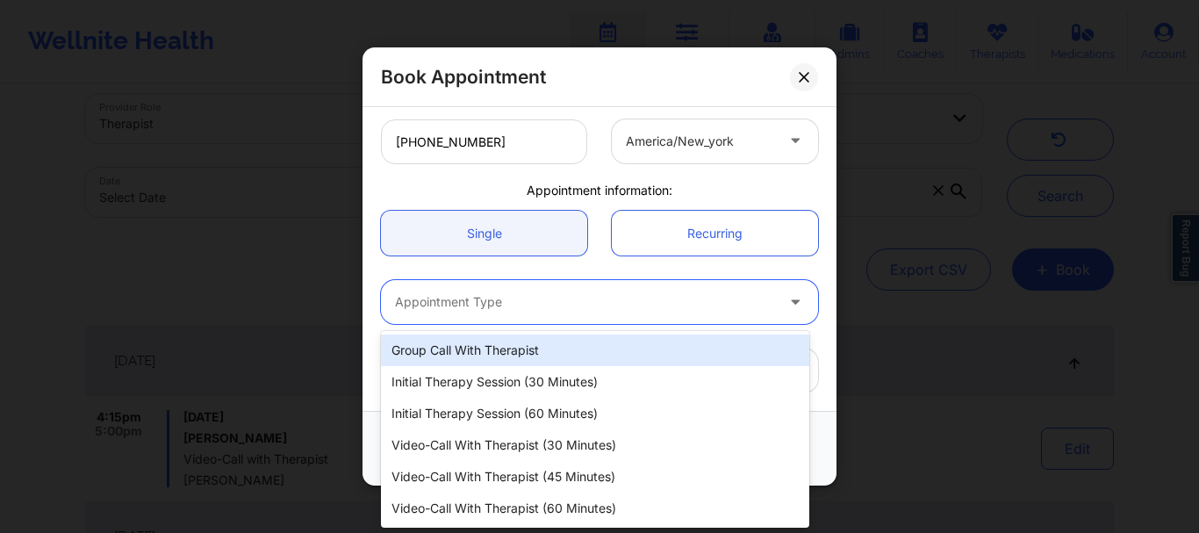
click at [412, 298] on div at bounding box center [584, 302] width 379 height 21
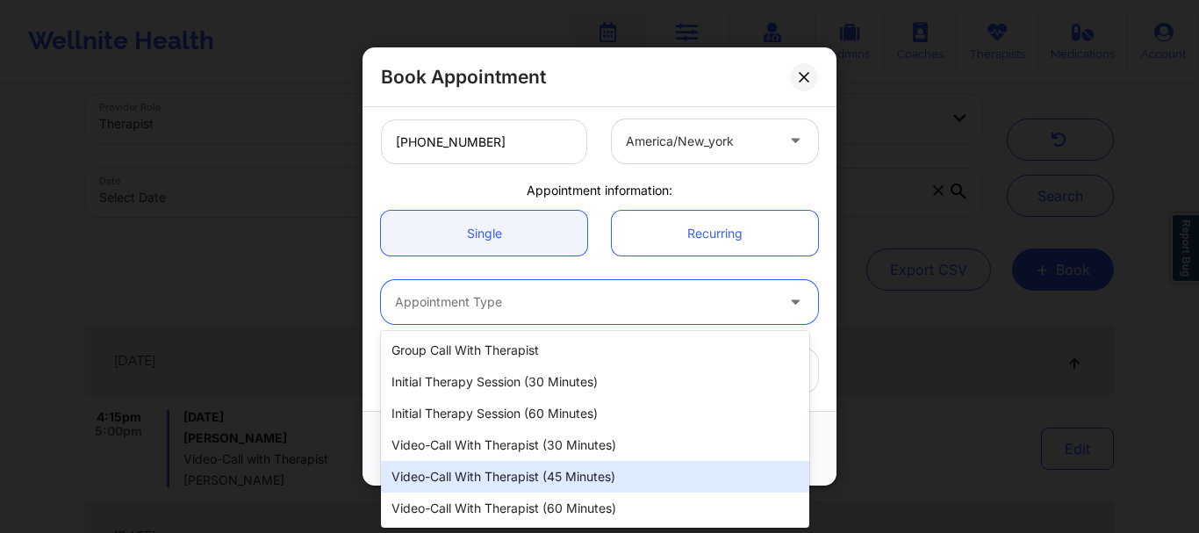
click at [537, 465] on div "Video-Call with Therapist (45 minutes)" at bounding box center [595, 477] width 428 height 32
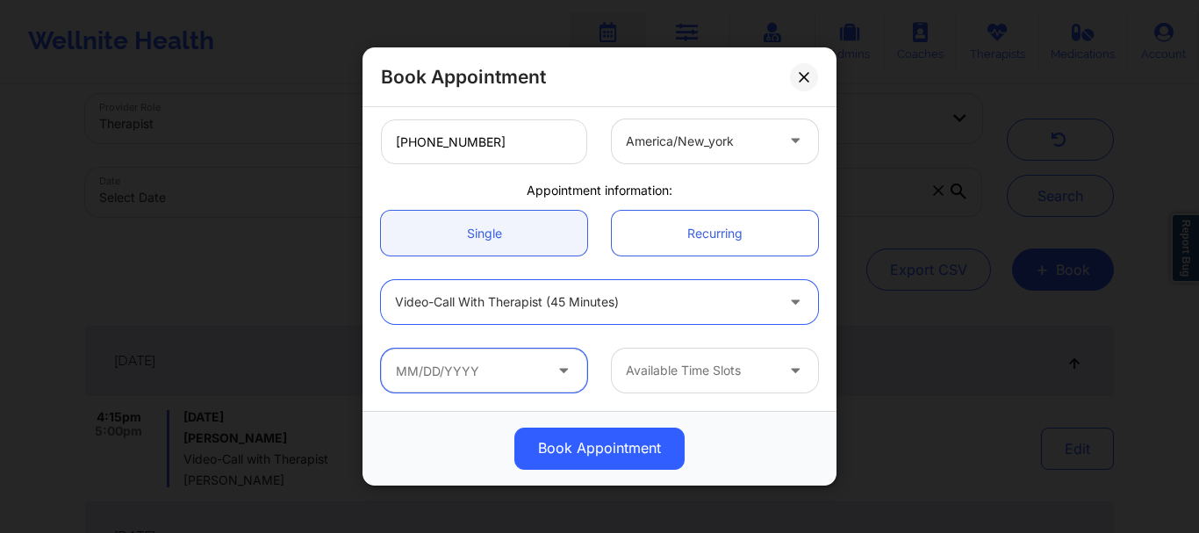
click at [469, 372] on input "text" at bounding box center [484, 371] width 206 height 44
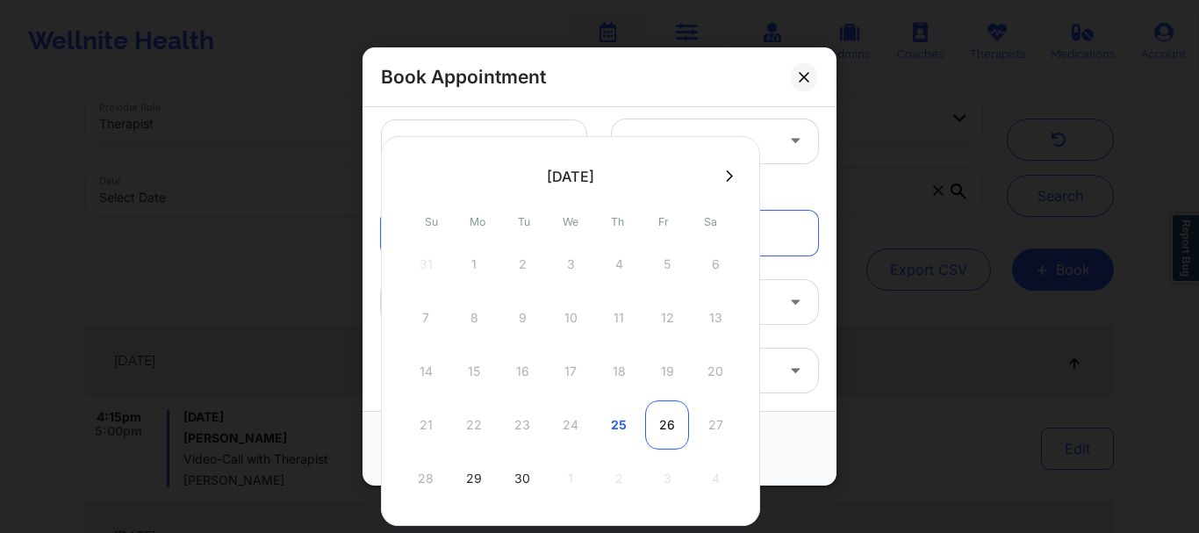
click at [663, 426] on div "26" at bounding box center [667, 424] width 44 height 49
type input "09/26/2025"
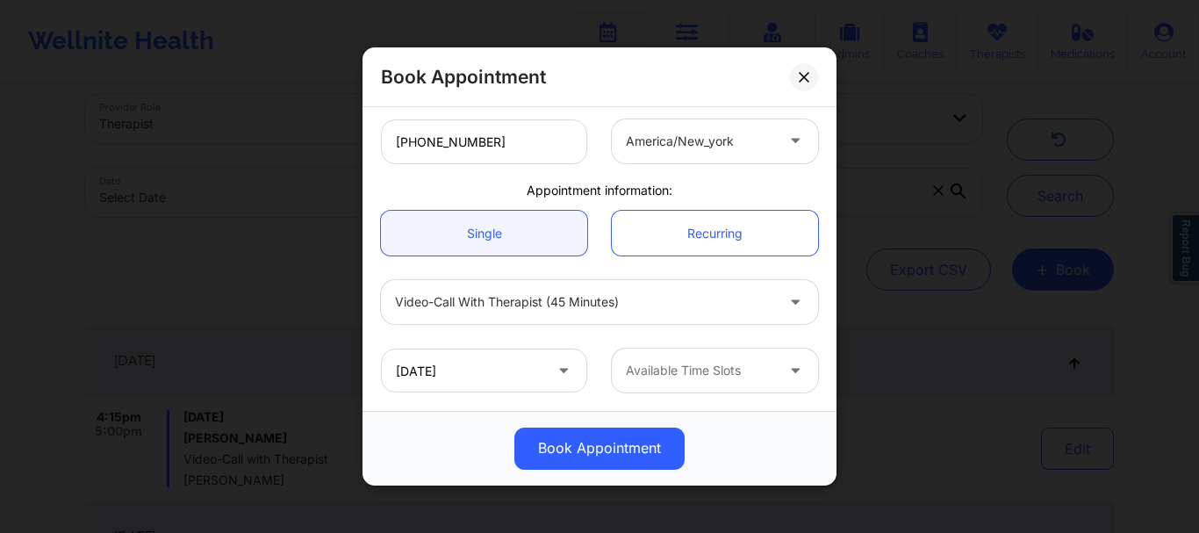
click at [699, 368] on div at bounding box center [700, 371] width 148 height 21
click at [737, 364] on div at bounding box center [700, 371] width 148 height 21
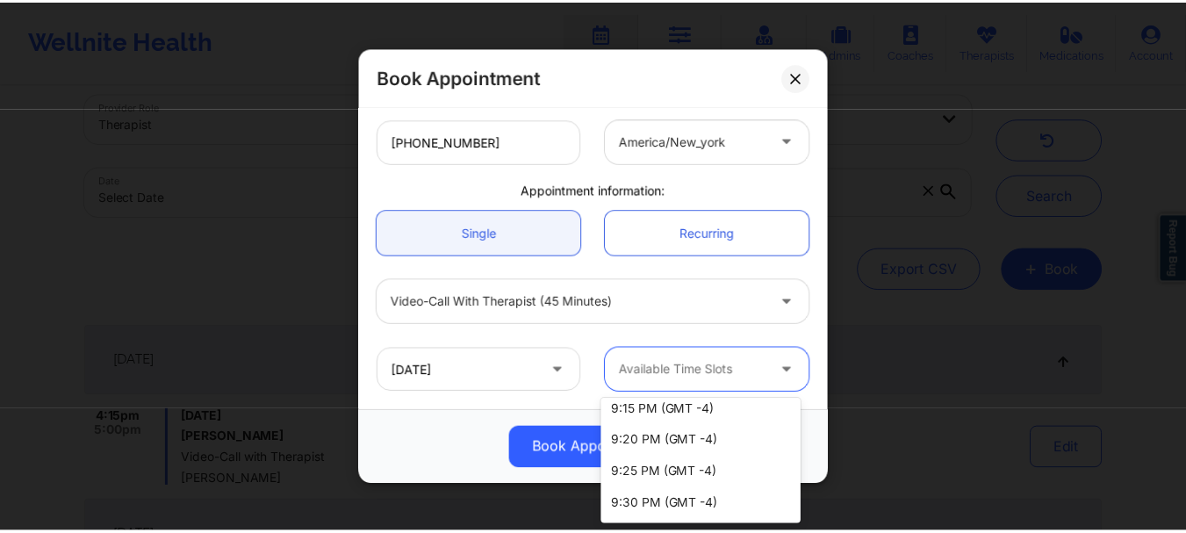
scroll to position [130, 0]
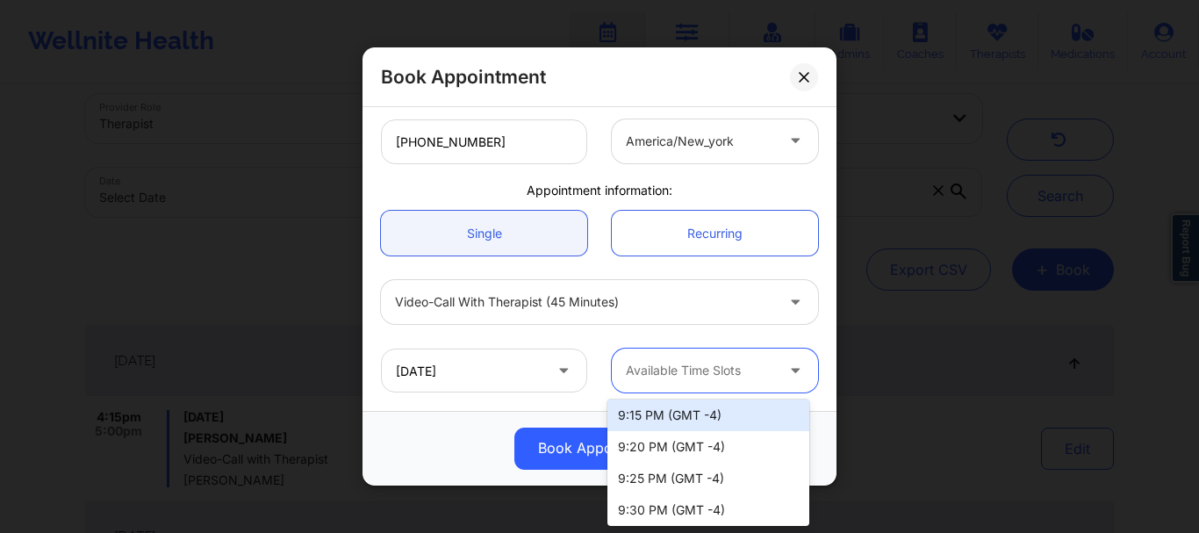
click at [712, 409] on div "9:15 PM (GMT -4)" at bounding box center [709, 415] width 202 height 32
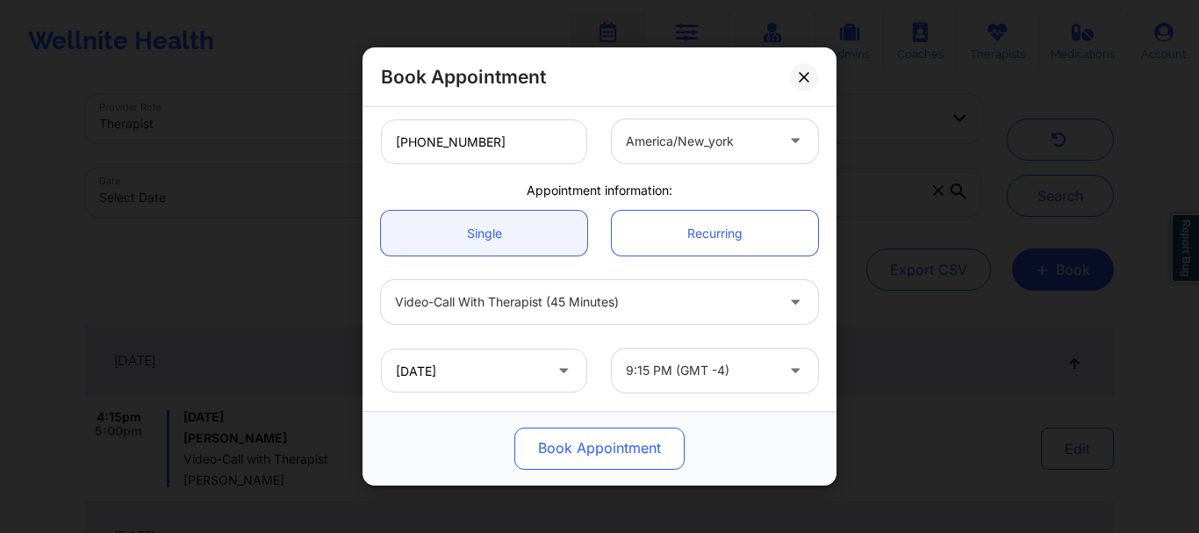
click at [639, 449] on button "Book Appointment" at bounding box center [599, 449] width 170 height 42
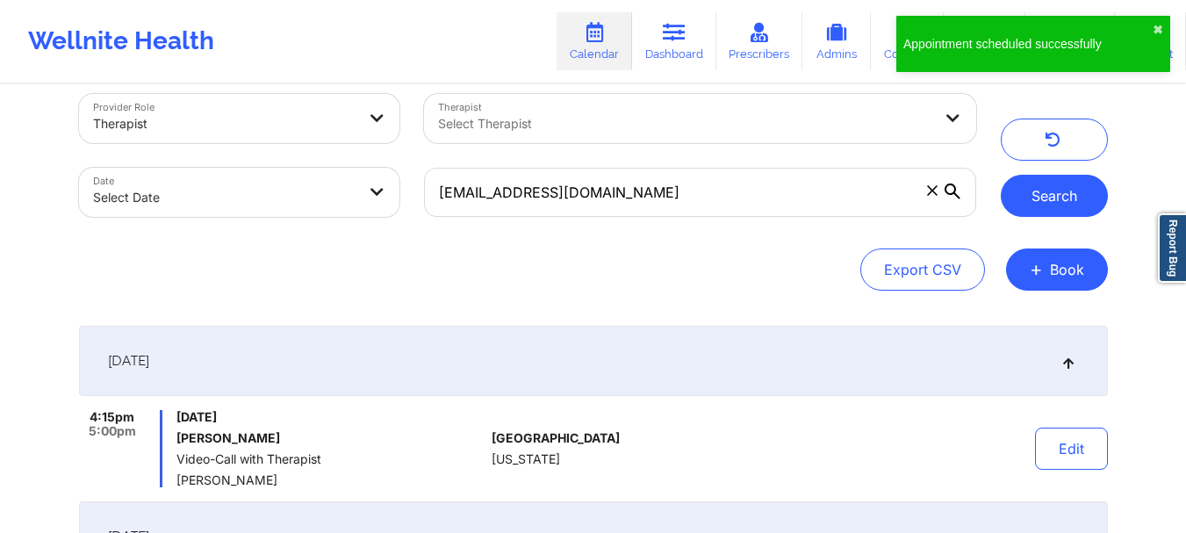
click at [1054, 187] on button "Search" at bounding box center [1054, 196] width 107 height 42
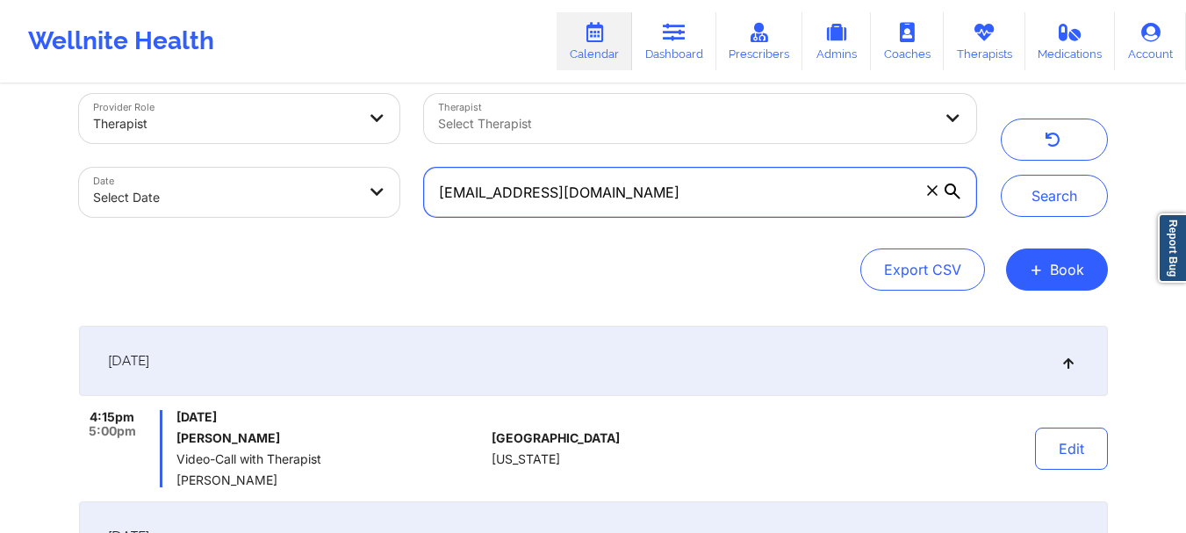
click at [939, 202] on input "graceservera35@gmail.com" at bounding box center [699, 192] width 551 height 49
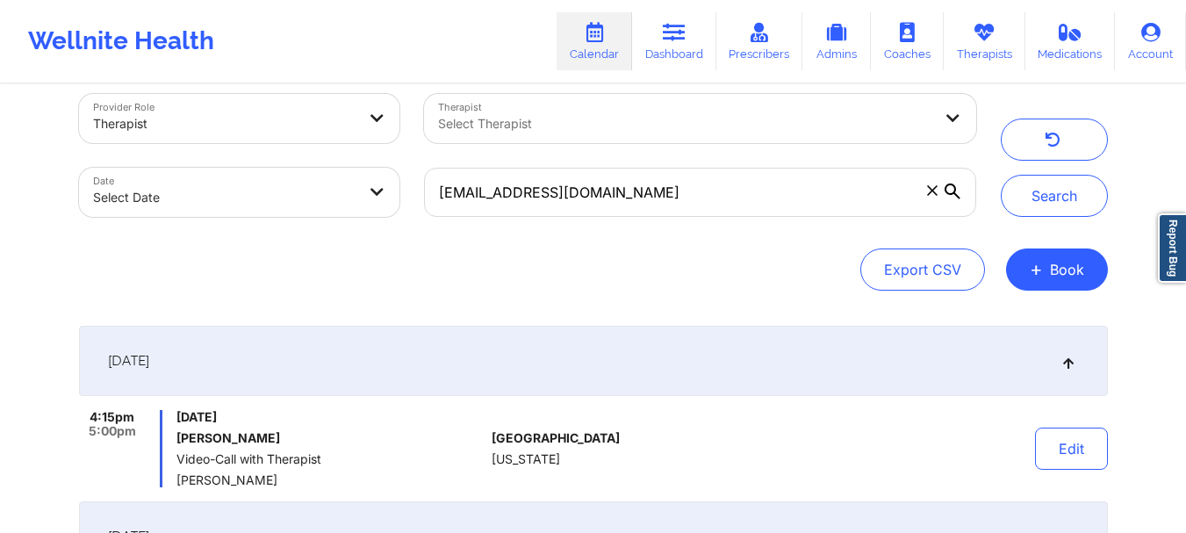
click at [932, 196] on span at bounding box center [933, 191] width 18 height 18
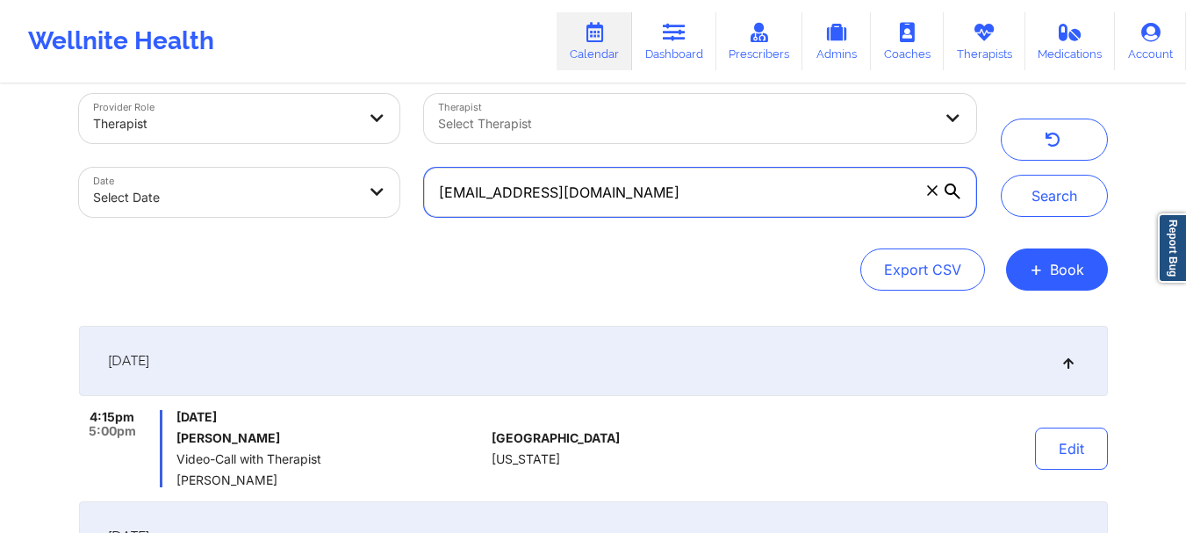
click at [932, 196] on input "graceservera35@gmail.com" at bounding box center [699, 192] width 551 height 49
paste input "andresfrancis62@gmail.com"
type input "andresfrancis62@gmail.com"
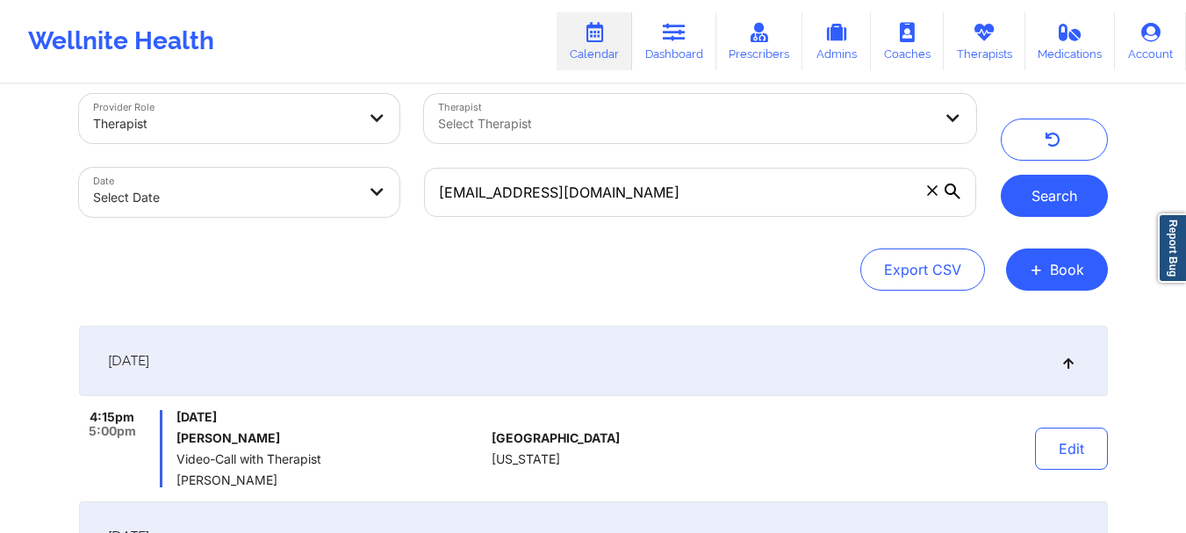
click at [1008, 203] on button "Search" at bounding box center [1054, 196] width 107 height 42
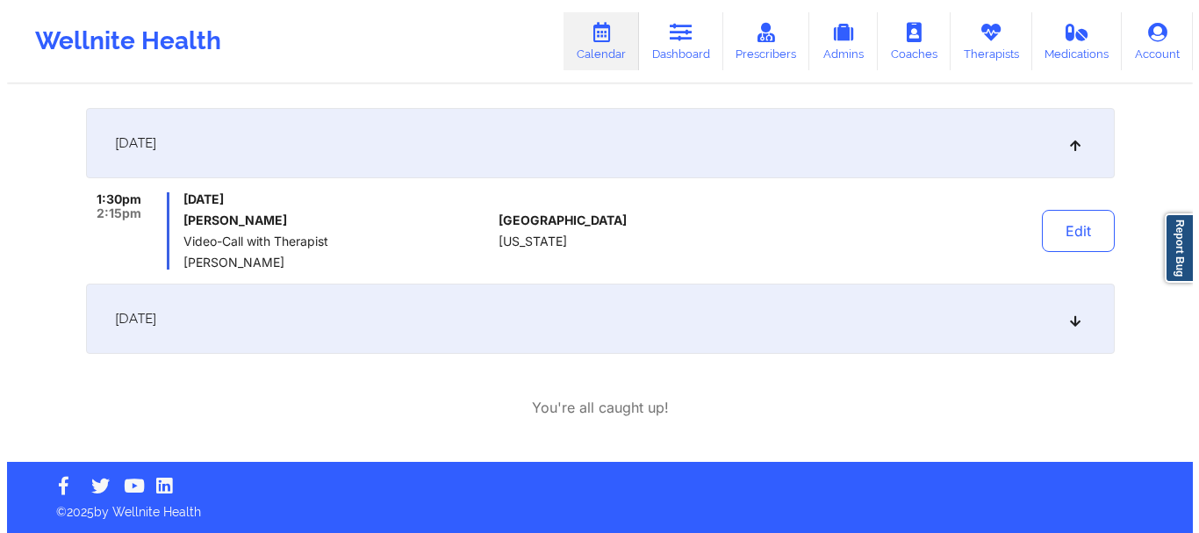
scroll to position [0, 0]
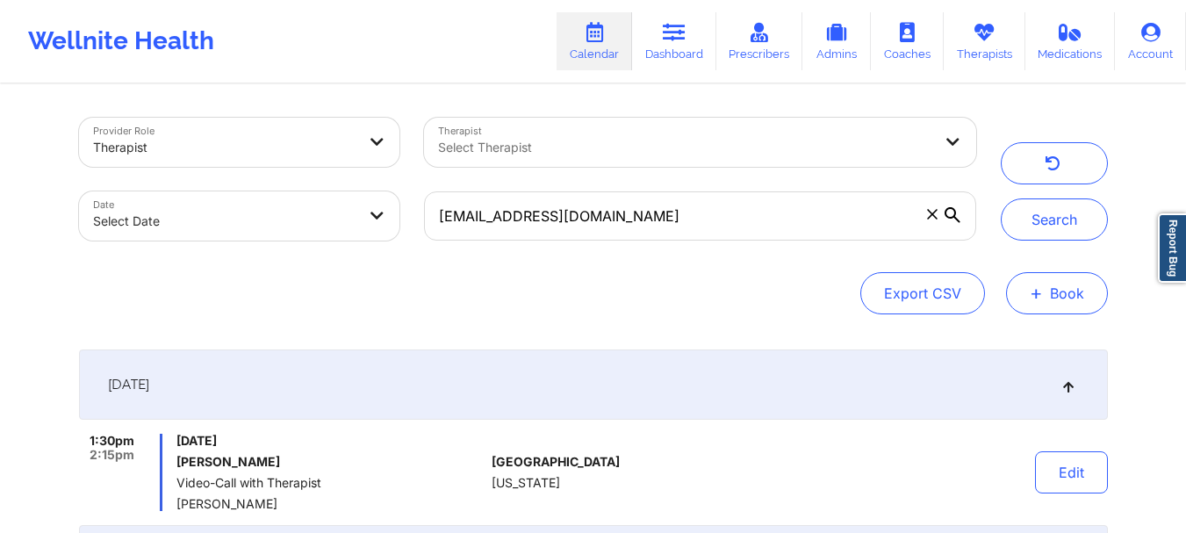
click at [1052, 292] on button "+ Book" at bounding box center [1057, 293] width 102 height 42
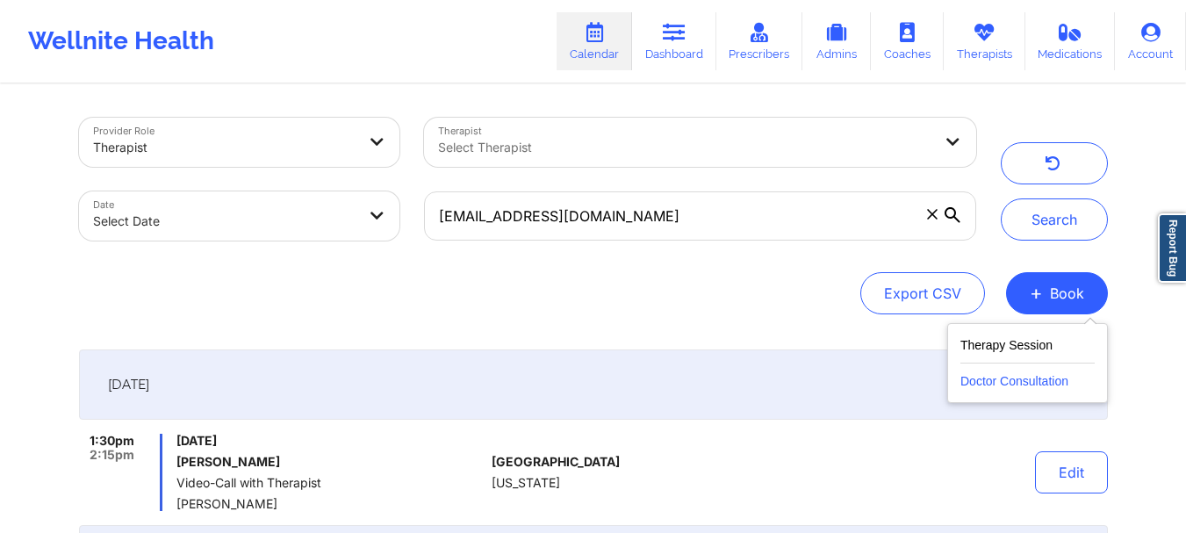
click at [1011, 370] on button "Doctor Consultation" at bounding box center [1027, 377] width 134 height 28
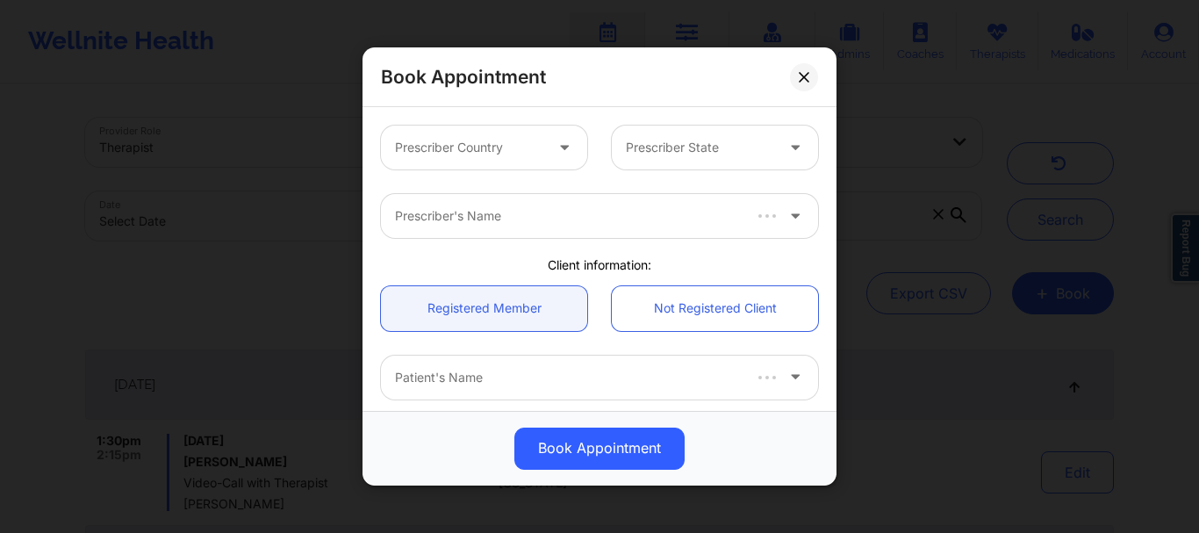
click at [482, 140] on div at bounding box center [469, 147] width 148 height 21
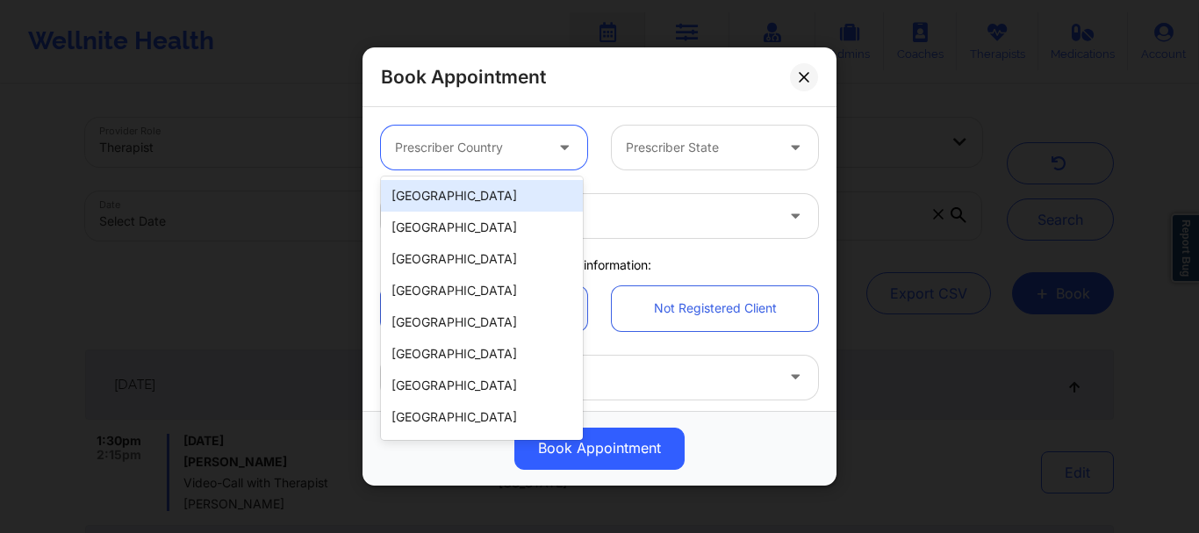
click at [462, 211] on div "[GEOGRAPHIC_DATA]" at bounding box center [482, 196] width 202 height 32
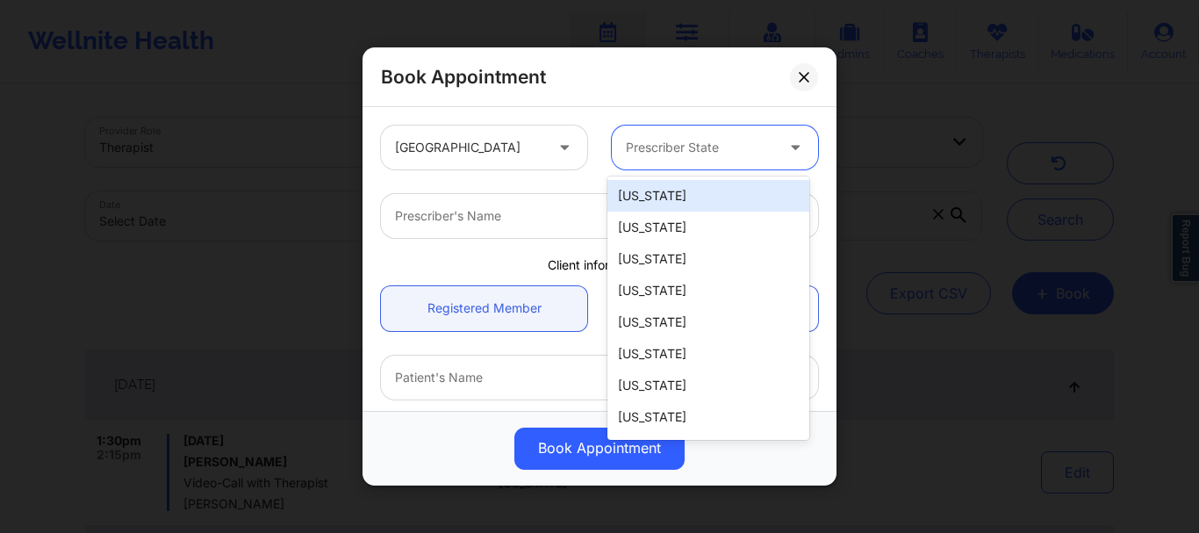
click at [665, 161] on div "Prescriber State" at bounding box center [694, 148] width 164 height 44
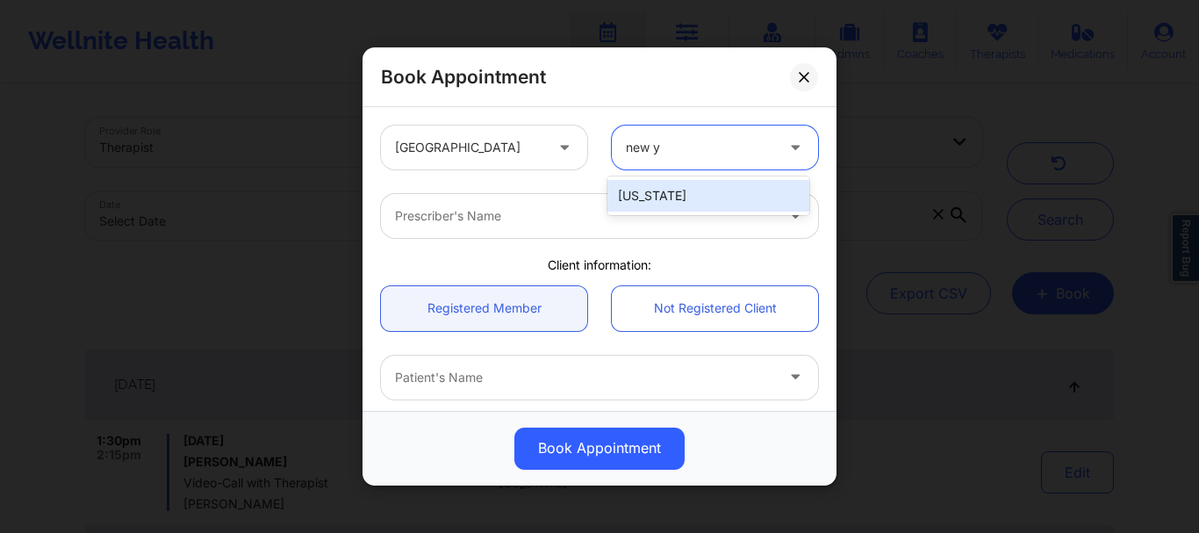
type input "new yo"
click at [654, 196] on div "[US_STATE]" at bounding box center [709, 196] width 202 height 32
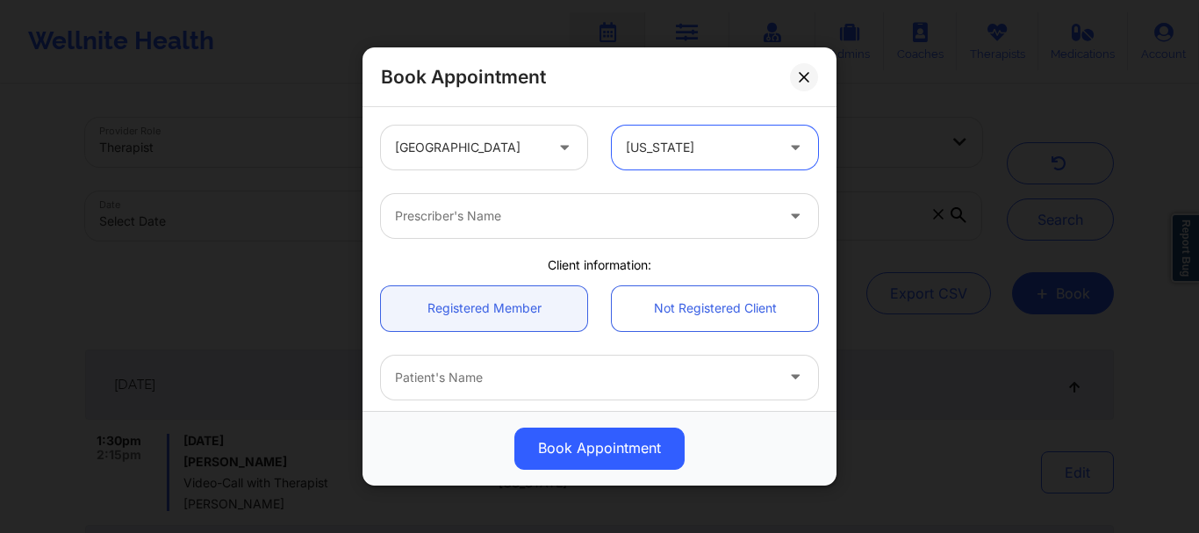
click at [484, 234] on div "Prescriber's Name" at bounding box center [578, 216] width 395 height 44
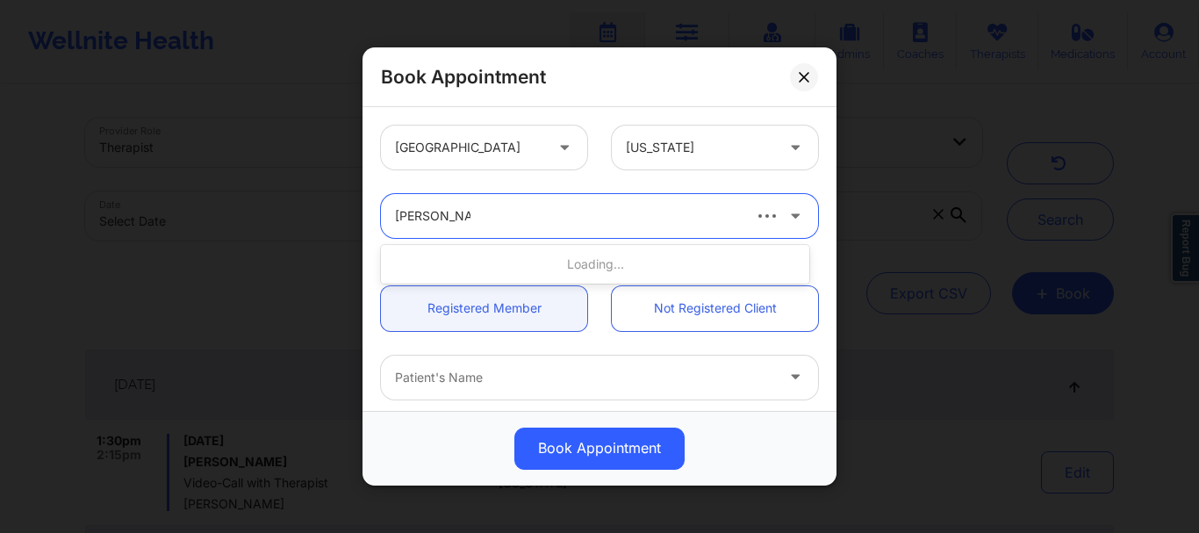
type input "amy halanski"
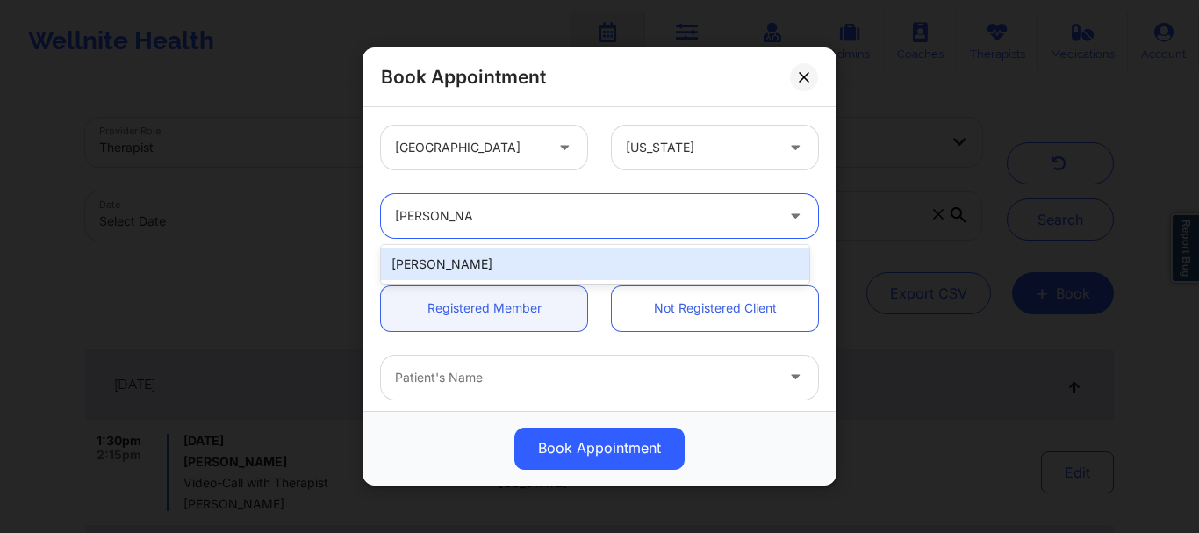
click at [490, 272] on div "Amy Halanski" at bounding box center [595, 264] width 428 height 32
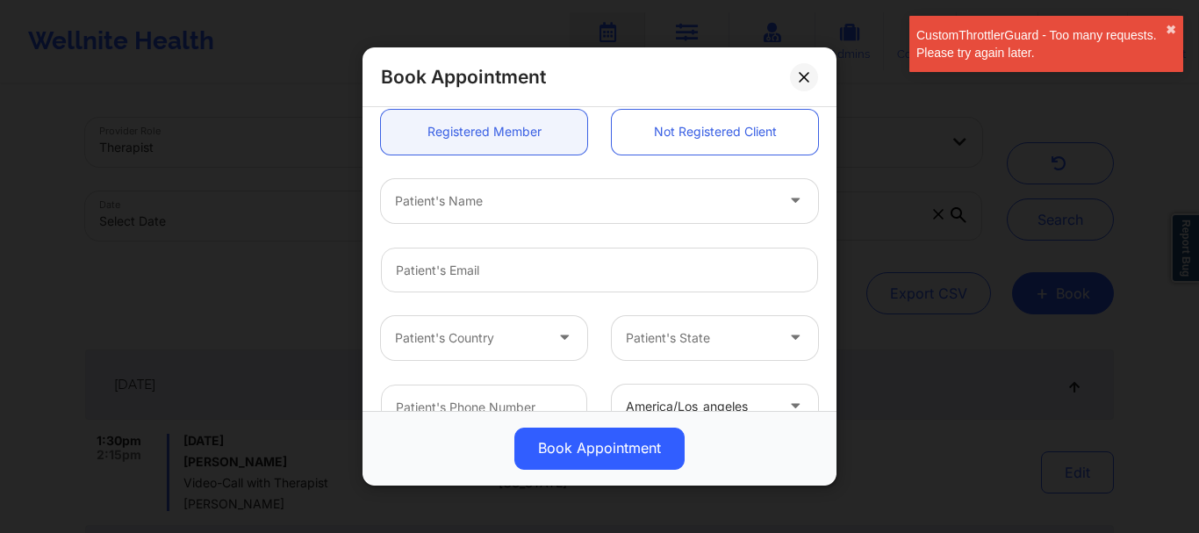
scroll to position [183, 0]
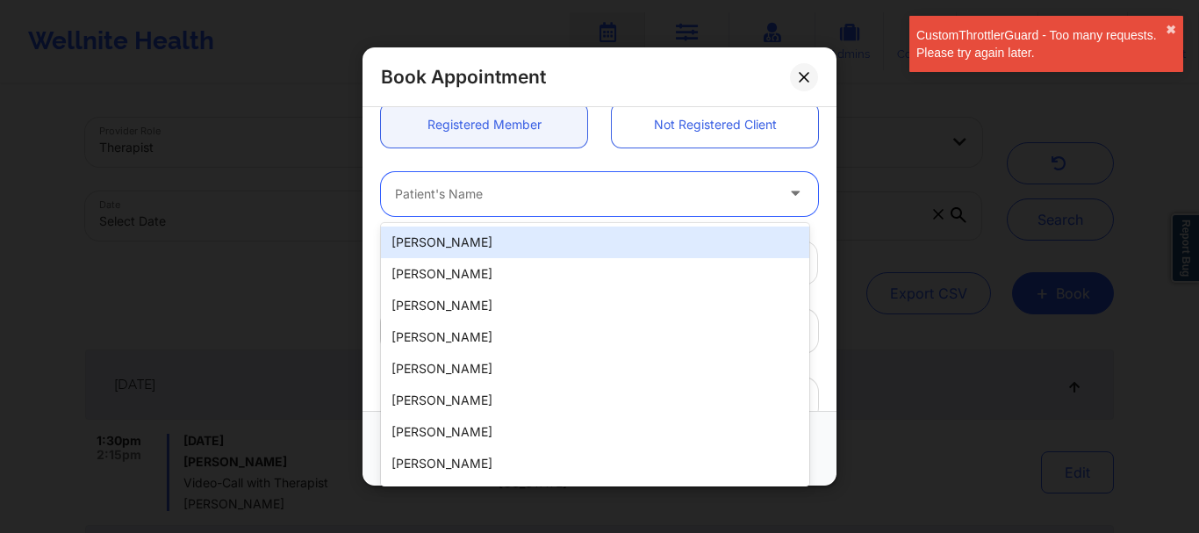
click at [458, 192] on div at bounding box center [584, 193] width 379 height 21
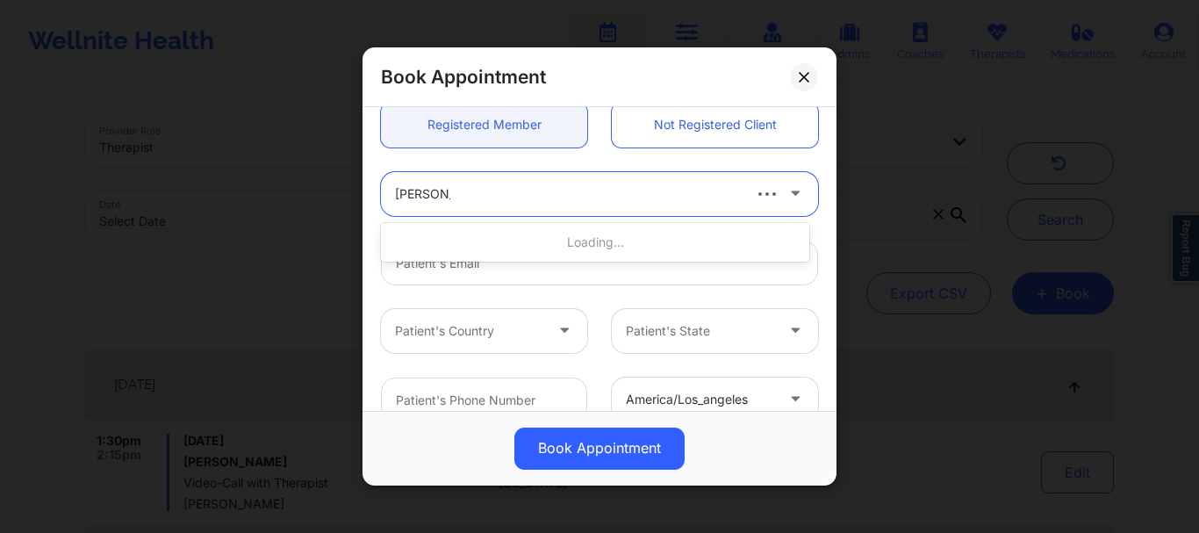
type input "andres fran"
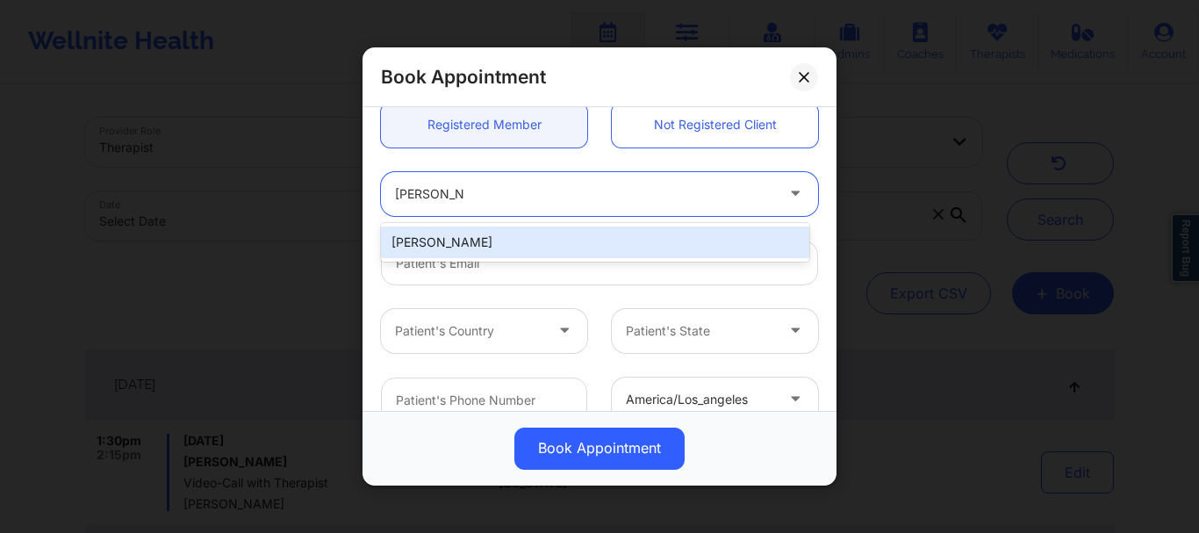
click at [456, 230] on div "Andres Francis" at bounding box center [595, 243] width 428 height 32
type input "andresfrancis62@gmail.com"
type input "+13474829033"
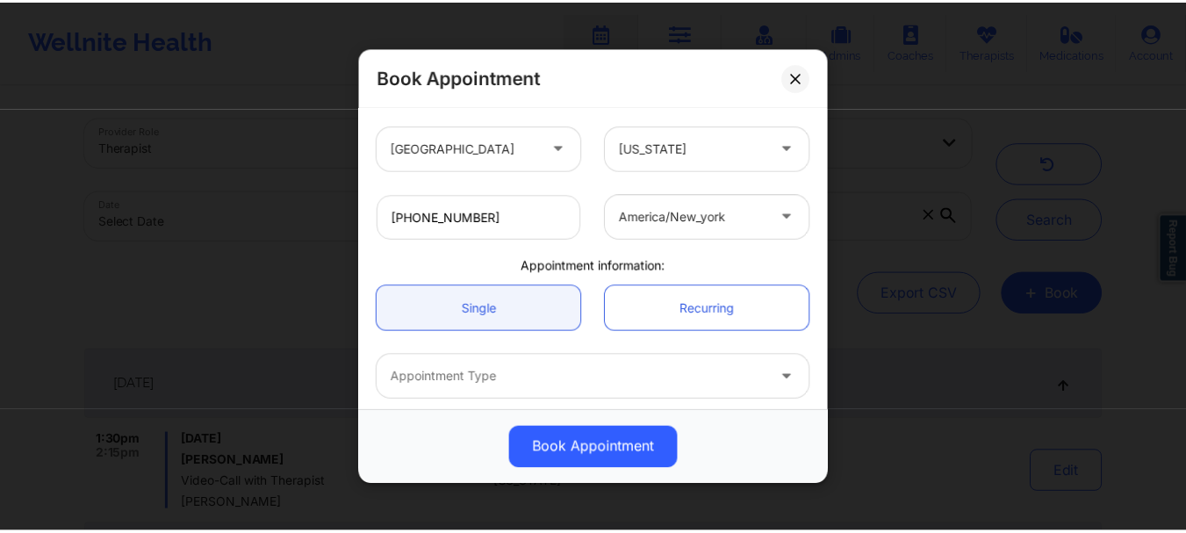
scroll to position [442, 0]
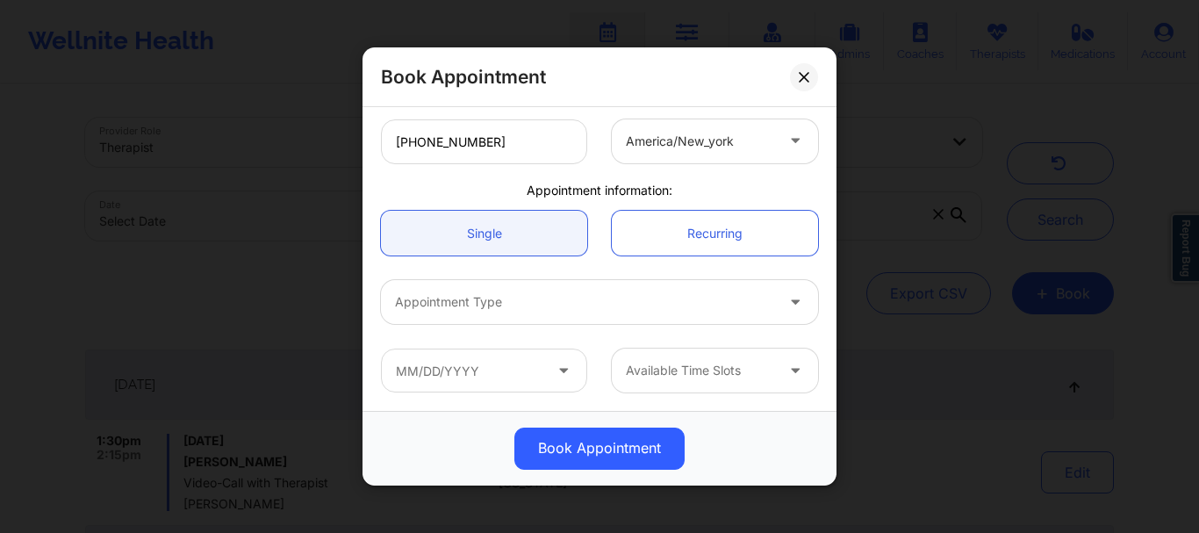
click at [589, 298] on div at bounding box center [584, 302] width 379 height 21
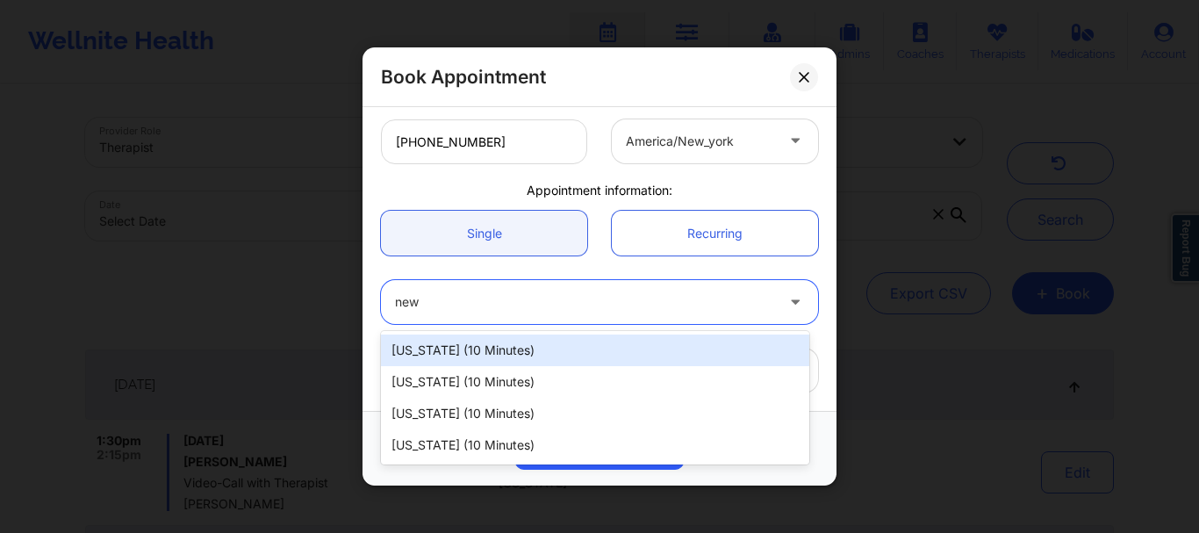
type input "new y"
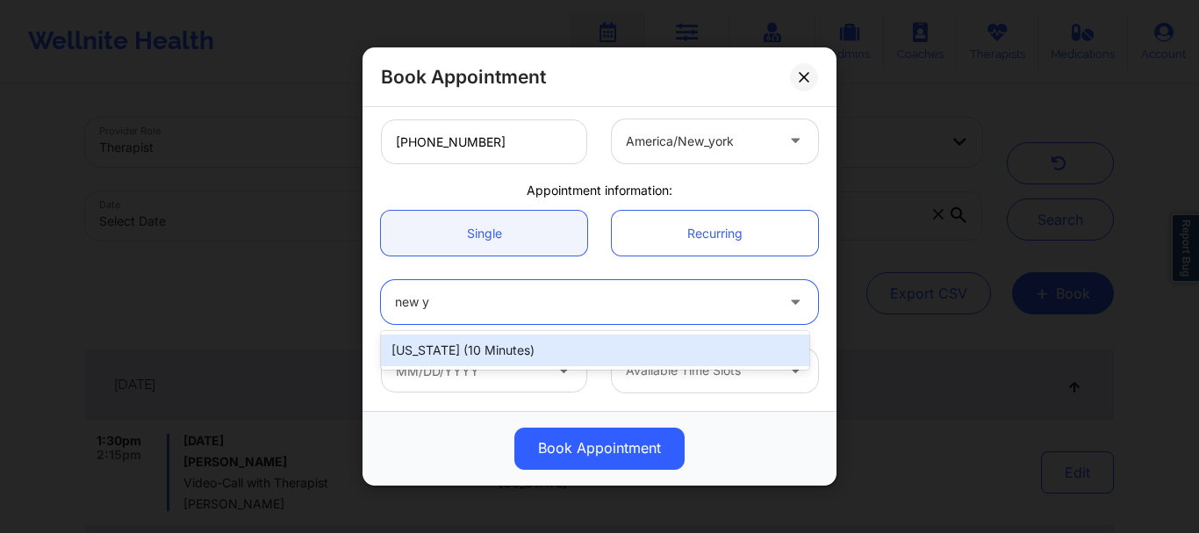
click at [529, 345] on div "New York (10 minutes)" at bounding box center [595, 350] width 428 height 32
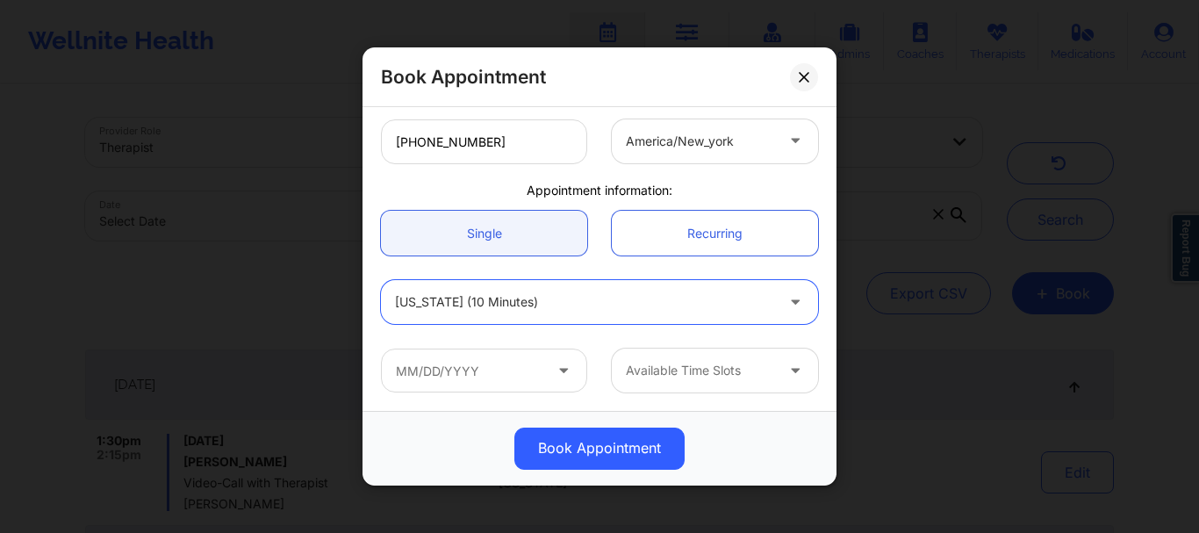
click at [562, 366] on icon at bounding box center [564, 367] width 18 height 15
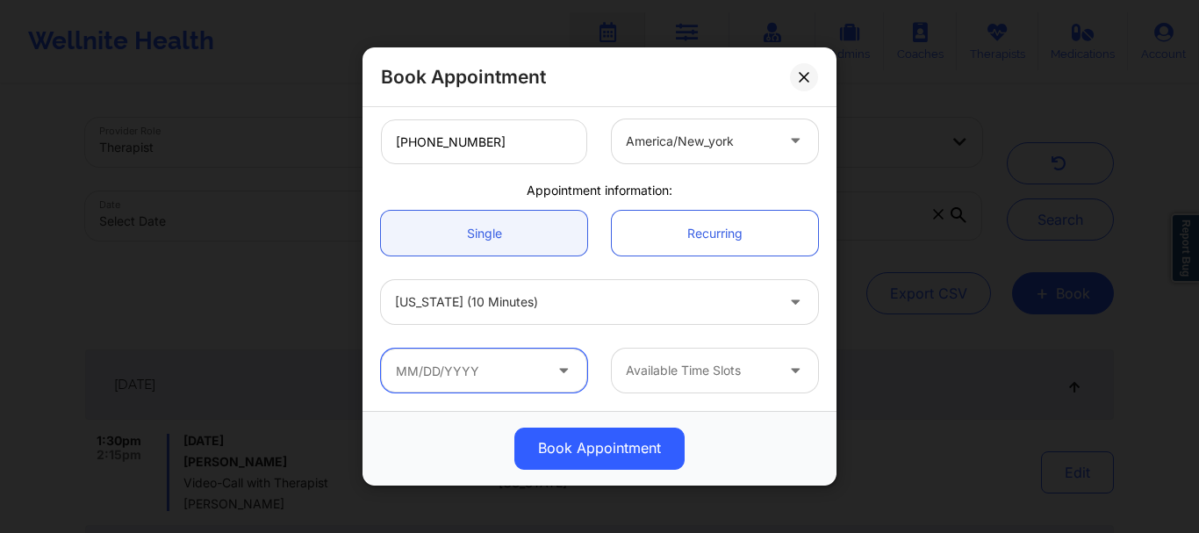
click at [524, 378] on input "text" at bounding box center [484, 371] width 206 height 44
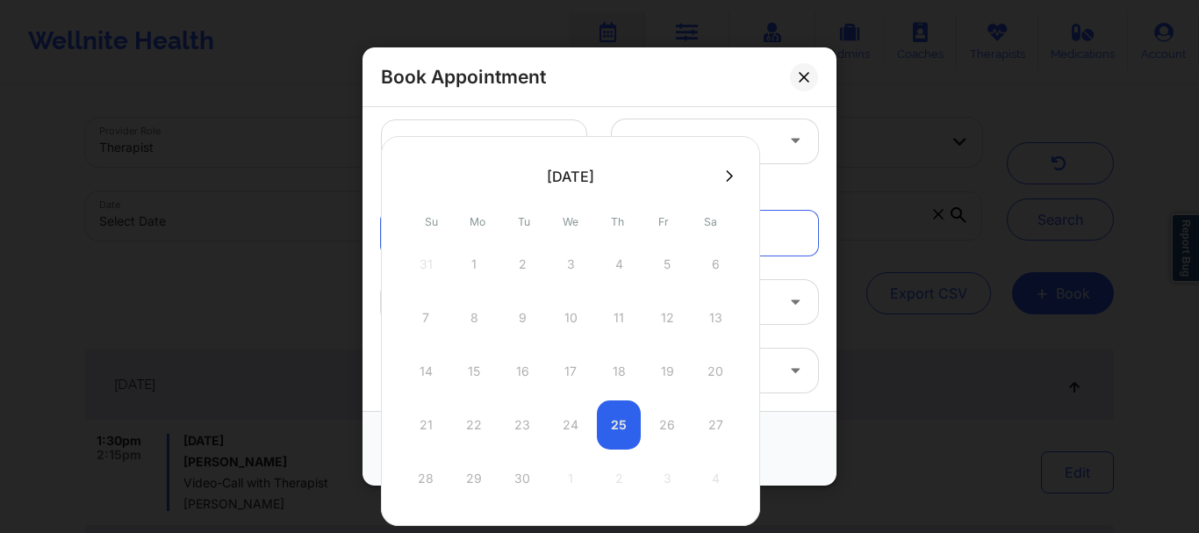
click at [619, 422] on div "21 22 23 24 25 26 27" at bounding box center [571, 424] width 334 height 49
click at [614, 432] on div "21 22 23 24 25 26 27" at bounding box center [571, 424] width 334 height 49
click at [671, 421] on div "21 22 23 24 25 26 27" at bounding box center [571, 424] width 334 height 49
click at [671, 422] on div "21 22 23 24 25 26 27" at bounding box center [571, 424] width 334 height 49
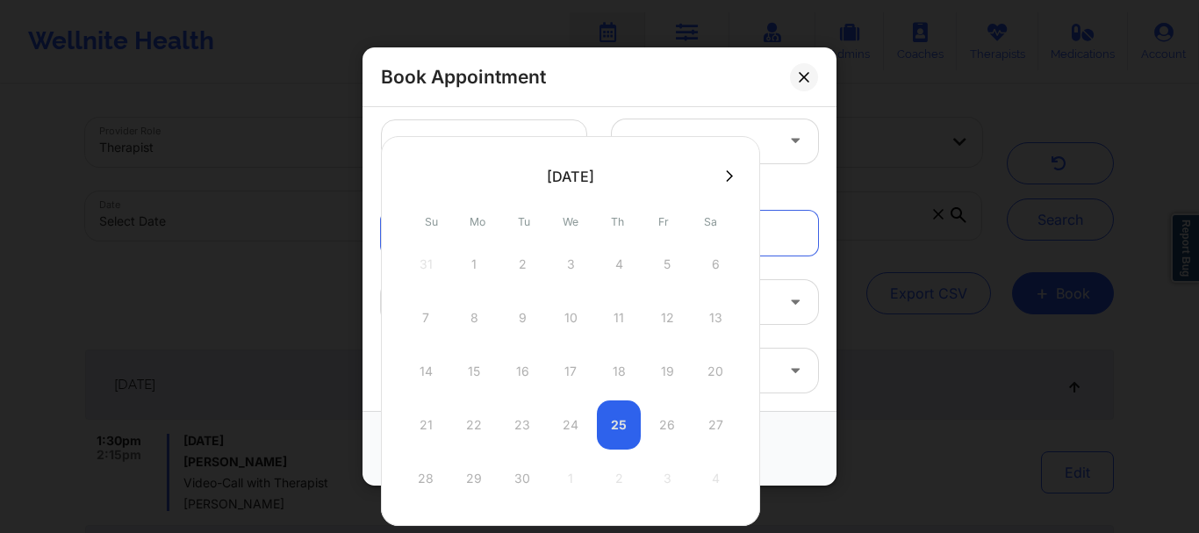
click at [728, 176] on icon at bounding box center [729, 175] width 7 height 13
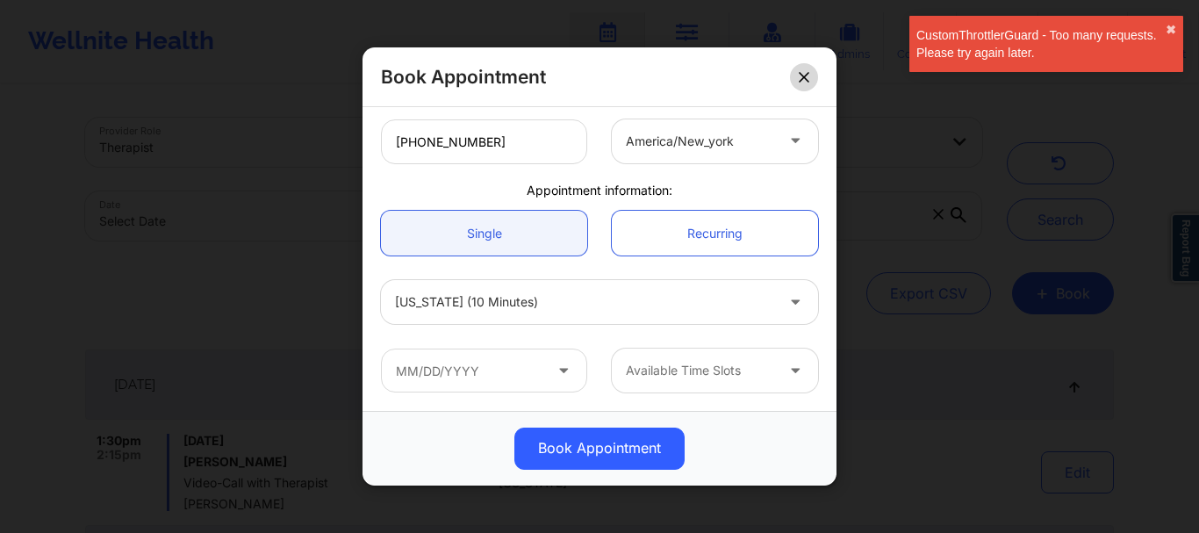
click at [808, 82] on icon at bounding box center [804, 77] width 11 height 11
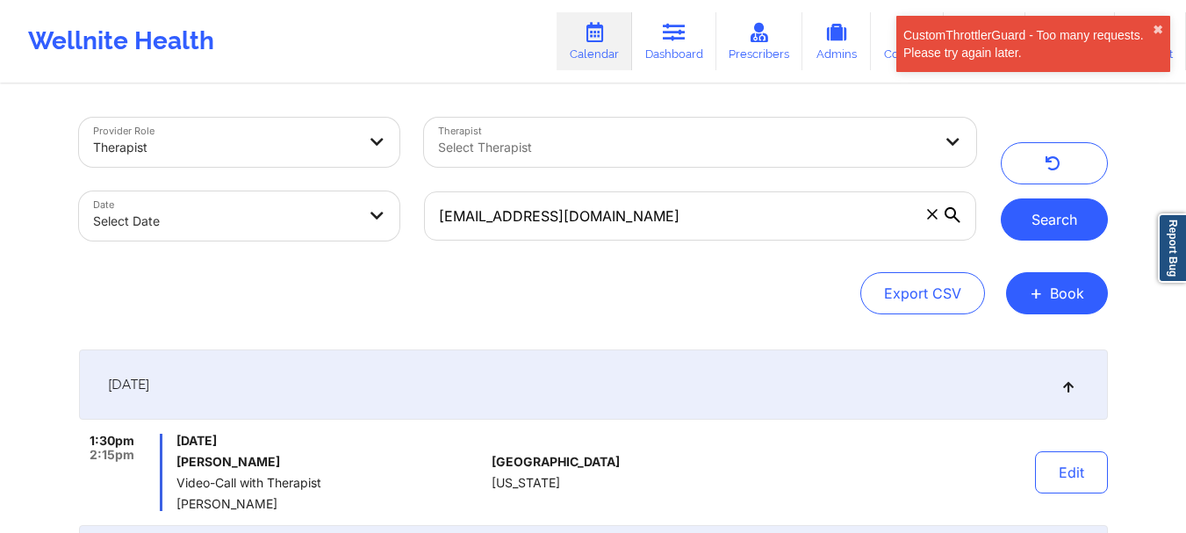
click at [1043, 212] on button "Search" at bounding box center [1054, 219] width 107 height 42
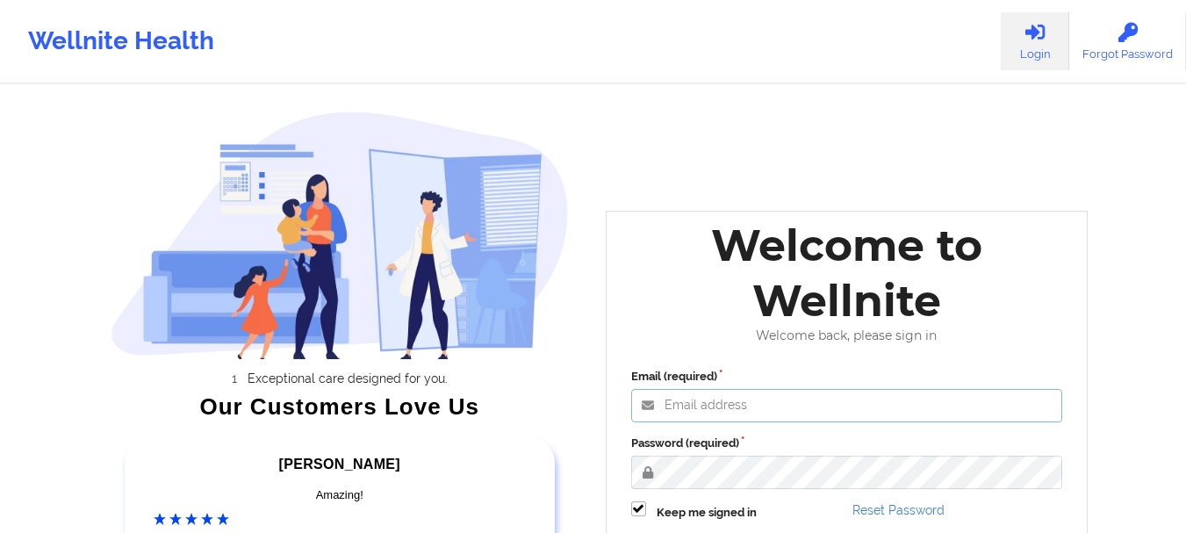
type input "foyindamola@wellnite.com"
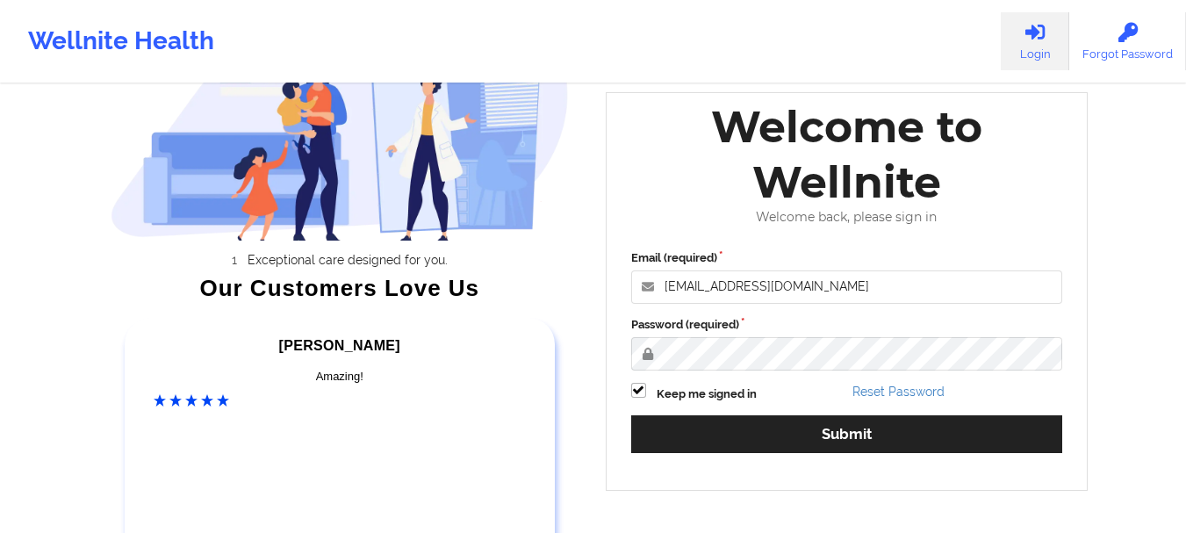
scroll to position [130, 0]
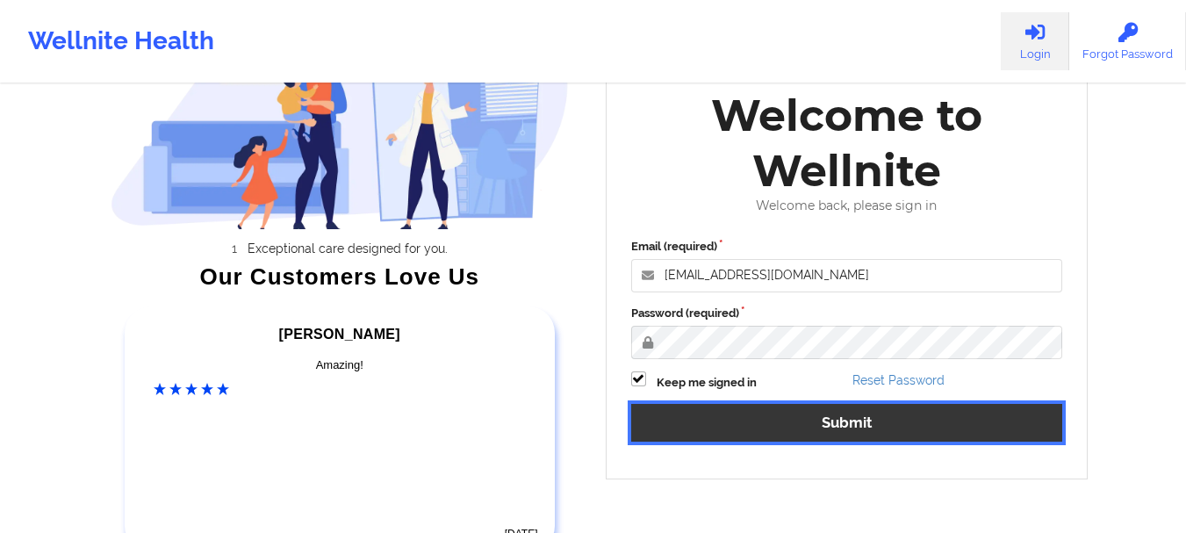
click at [884, 414] on button "Submit" at bounding box center [847, 423] width 432 height 38
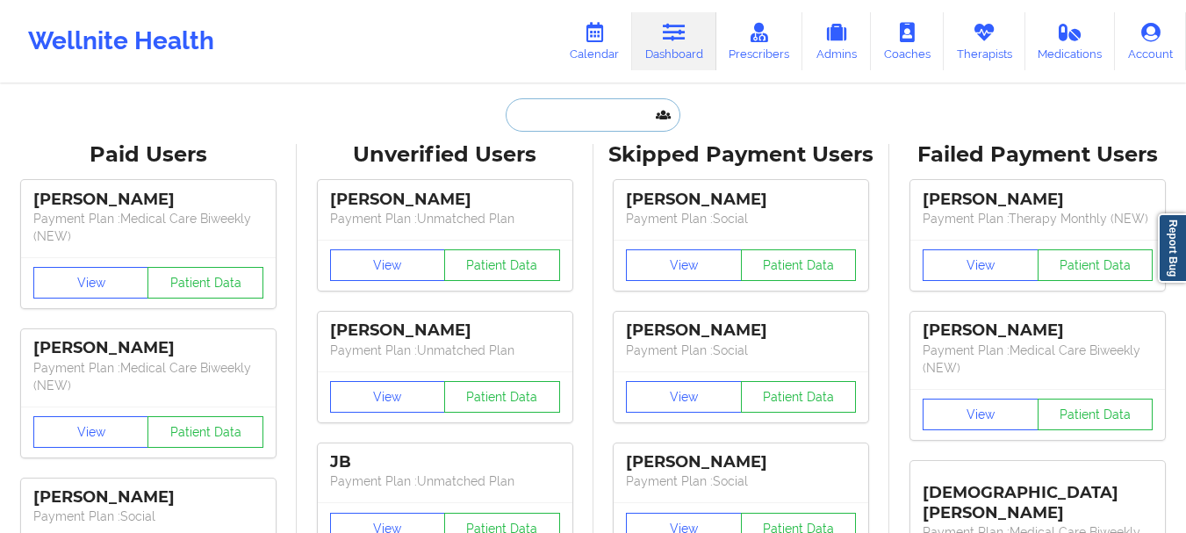
click at [533, 111] on input "text" at bounding box center [593, 114] width 174 height 33
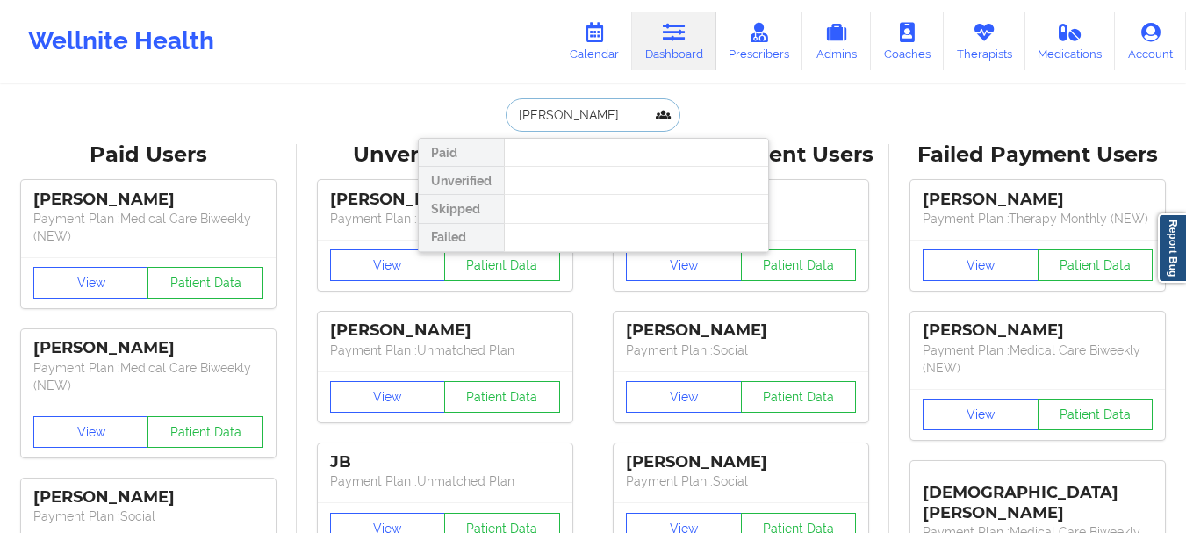
type input "Kiera cates"
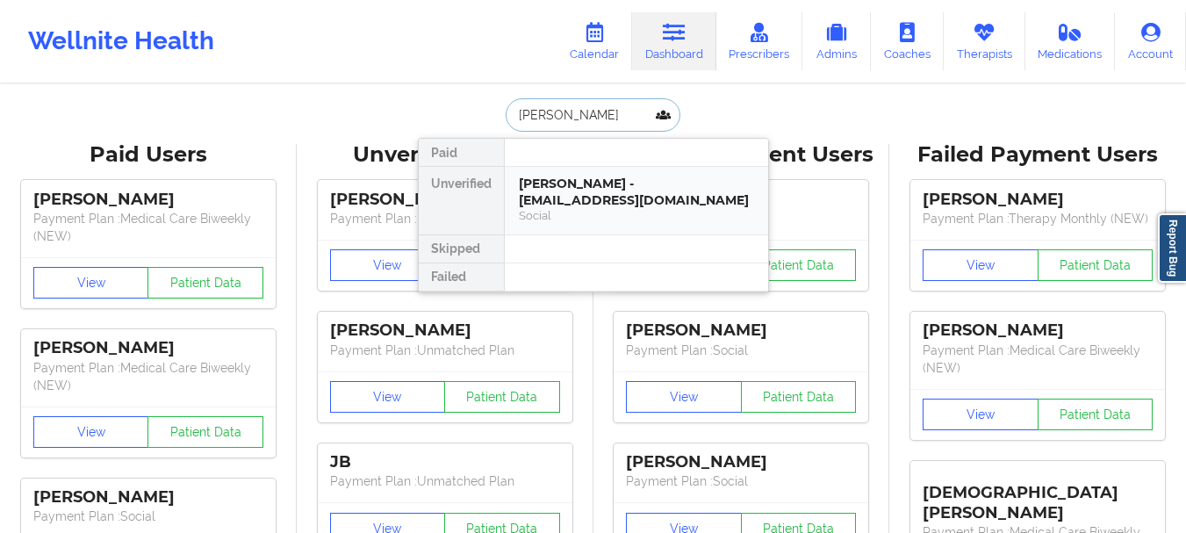
click at [551, 208] on div "Social" at bounding box center [636, 215] width 235 height 15
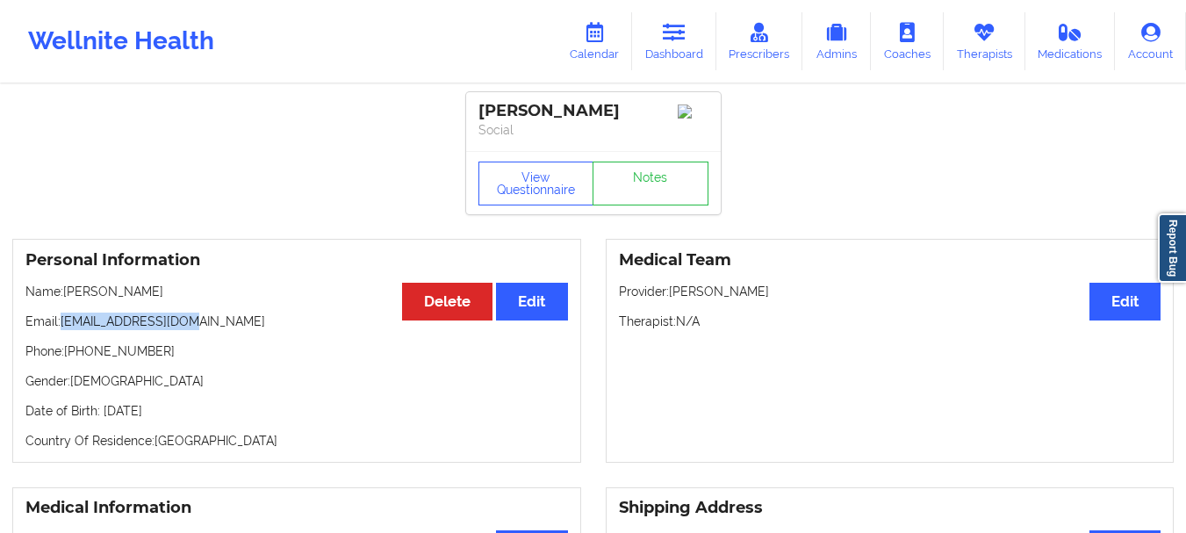
drag, startPoint x: 191, startPoint y: 320, endPoint x: 61, endPoint y: 323, distance: 130.0
click at [61, 323] on p "Email: dwightcates@aol.com" at bounding box center [296, 322] width 543 height 18
copy p "dwightcates@aol.com"
click at [680, 47] on link "Dashboard" at bounding box center [674, 41] width 84 height 58
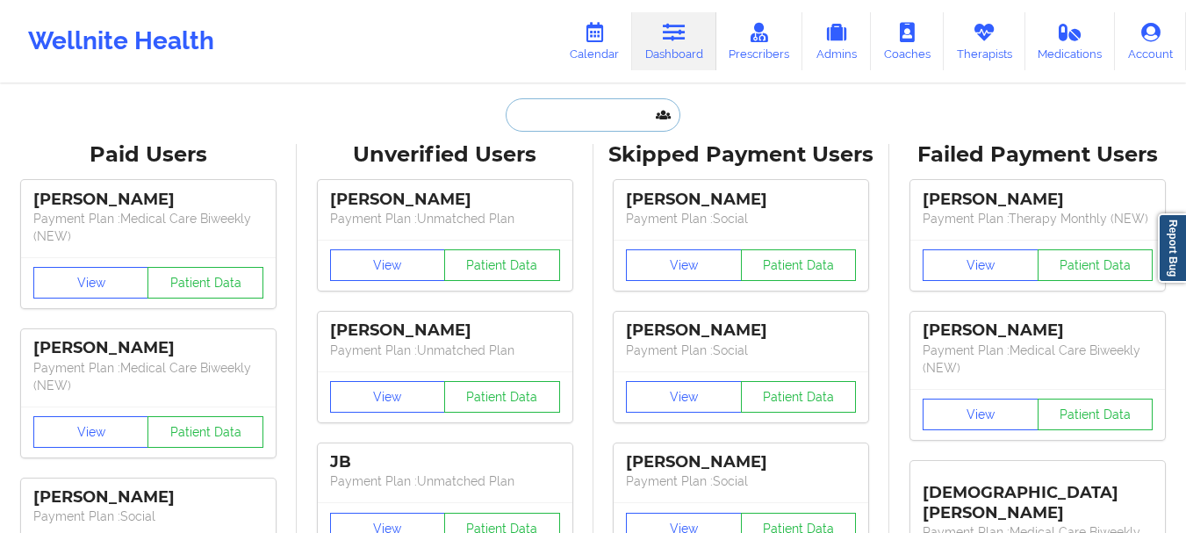
click at [592, 126] on input "text" at bounding box center [593, 114] width 174 height 33
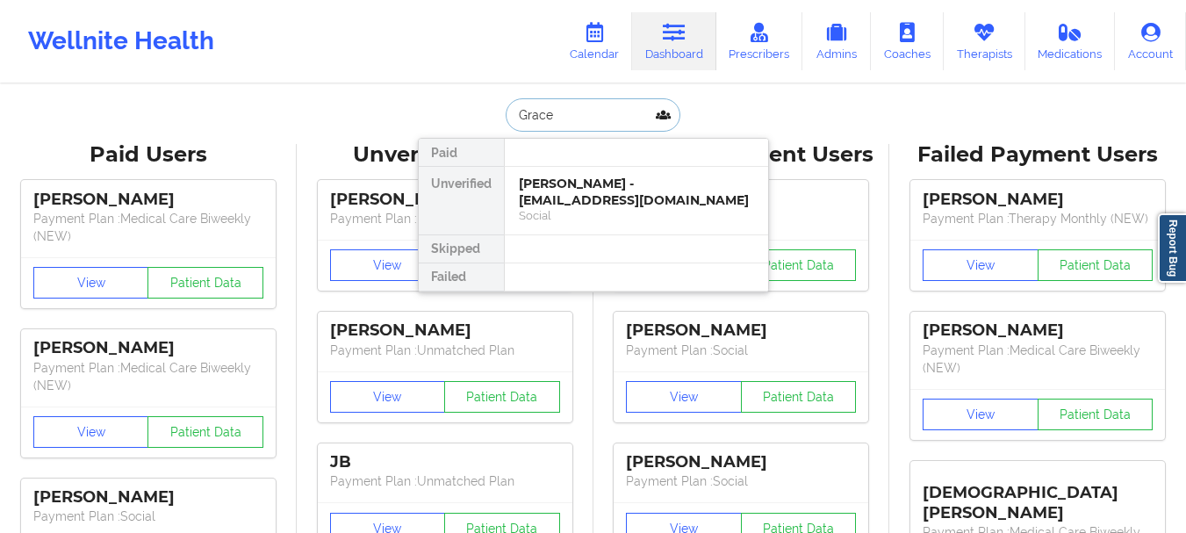
type input "Grace J"
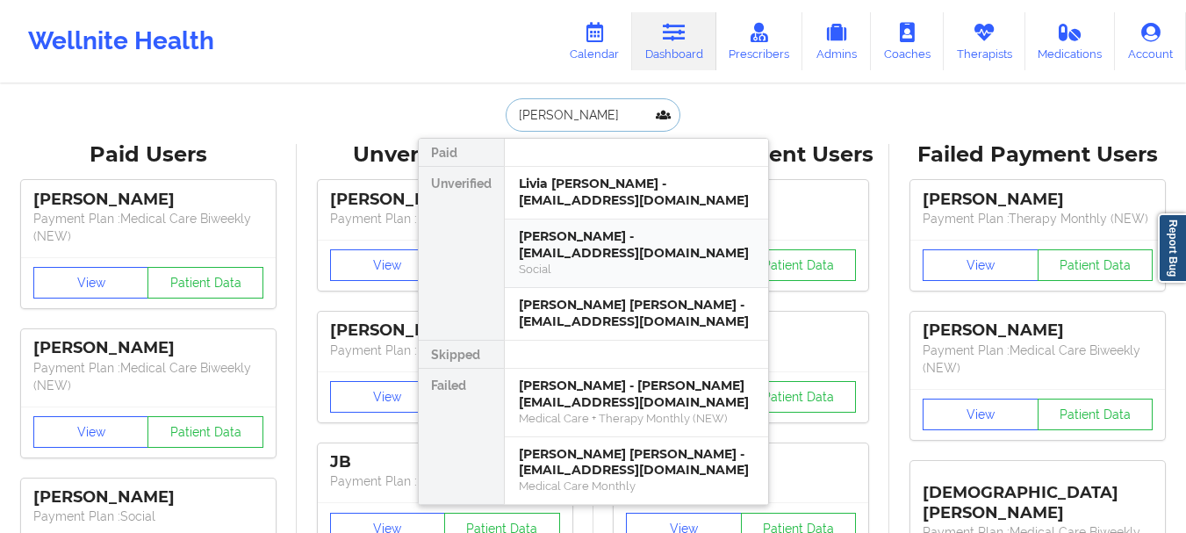
click at [593, 252] on div "Grace J Servera - graceservera35@gmail.com" at bounding box center [636, 244] width 235 height 32
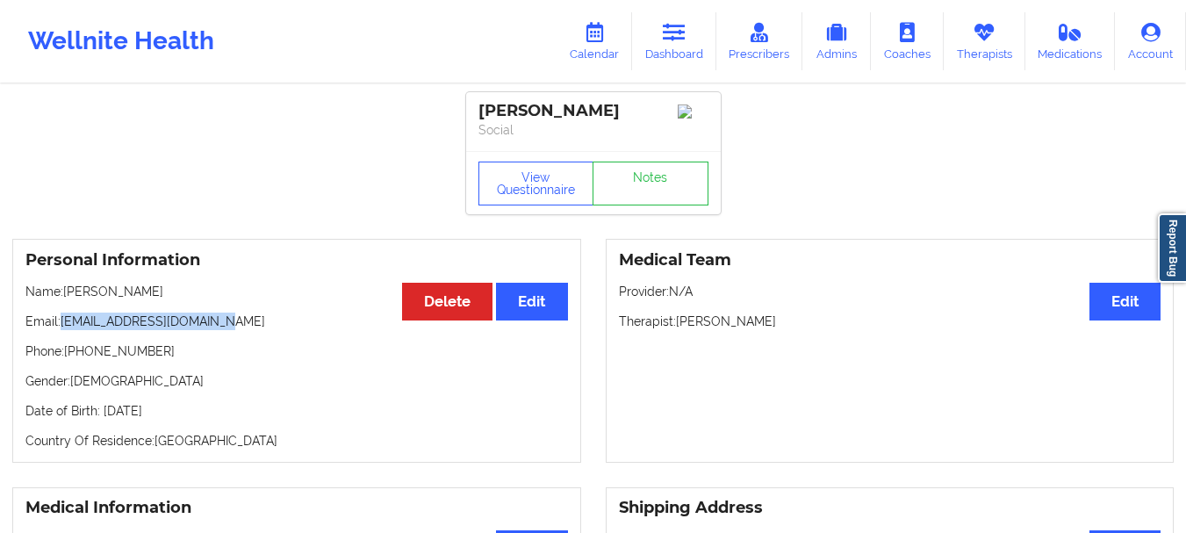
drag, startPoint x: 227, startPoint y: 332, endPoint x: 65, endPoint y: 333, distance: 161.5
click at [65, 330] on p "Email: graceservera35@gmail.com" at bounding box center [296, 322] width 543 height 18
copy p "graceservera35@gmail.com"
click at [665, 41] on icon at bounding box center [674, 32] width 23 height 19
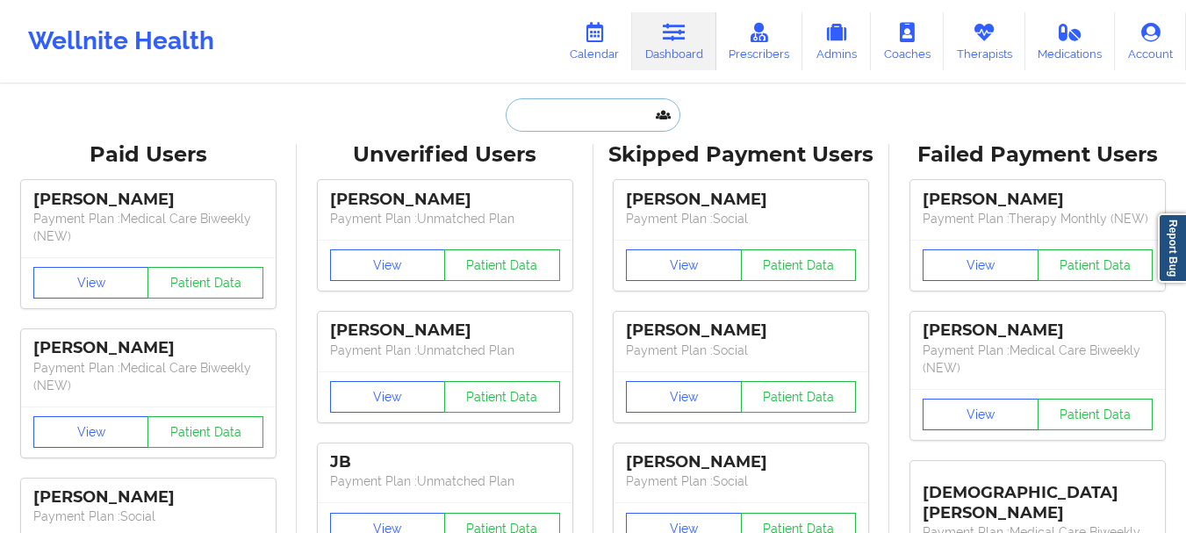
click at [527, 123] on input "text" at bounding box center [593, 114] width 174 height 33
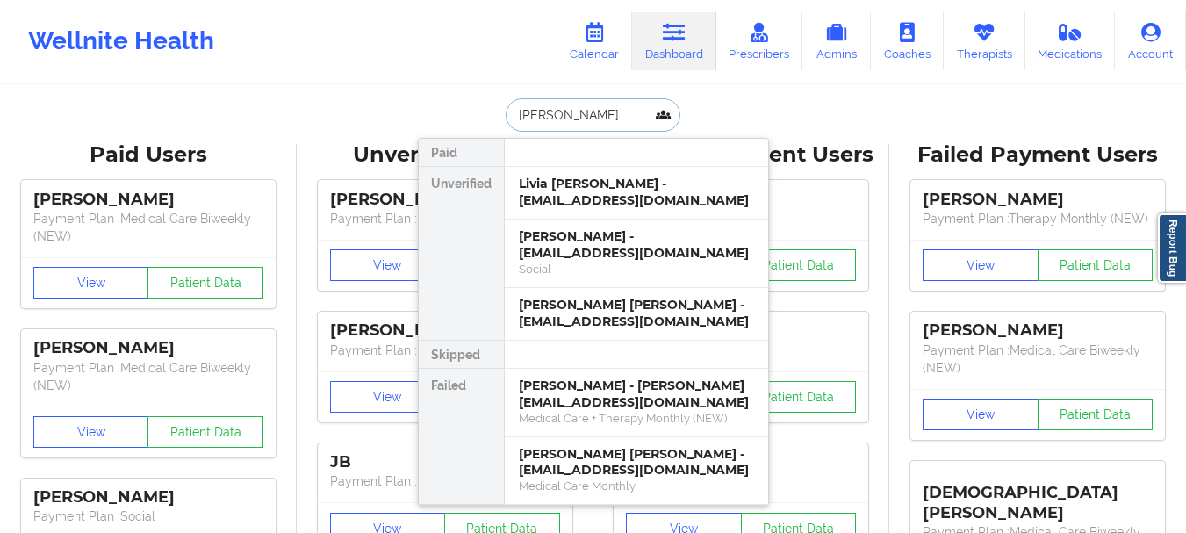
type input "Andres F"
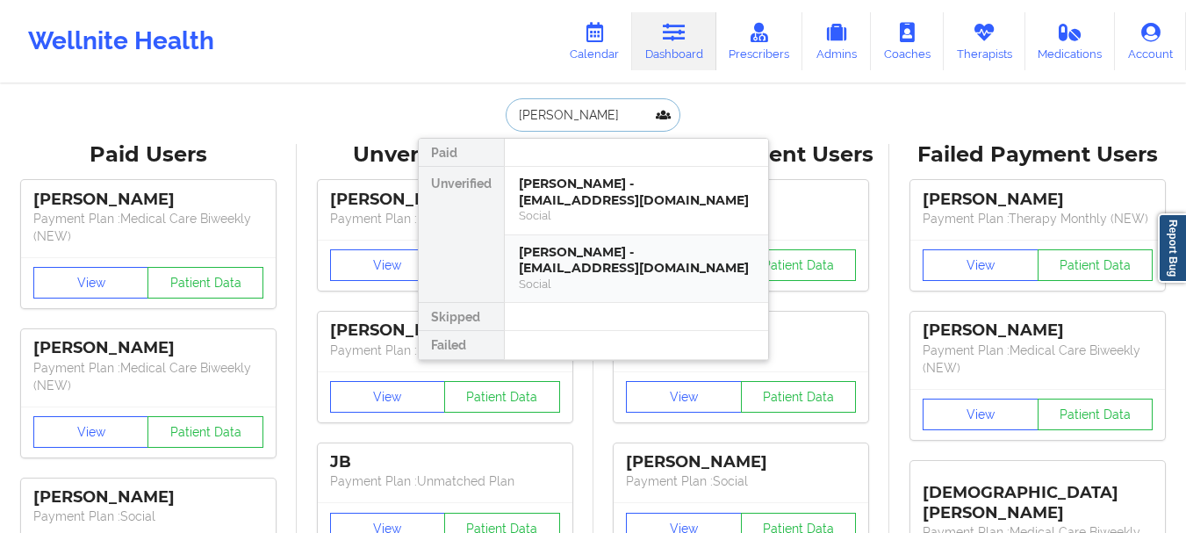
click at [592, 241] on div "Andres F. Sanchez - icetech_423@hotmail.com Social" at bounding box center [636, 269] width 263 height 68
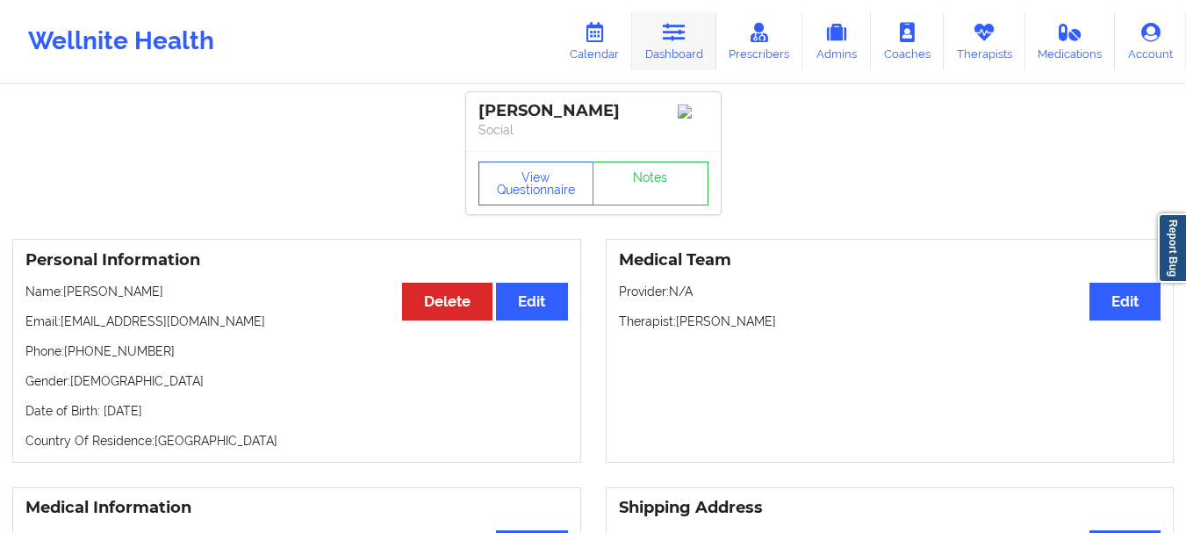
click at [682, 40] on icon at bounding box center [674, 32] width 23 height 19
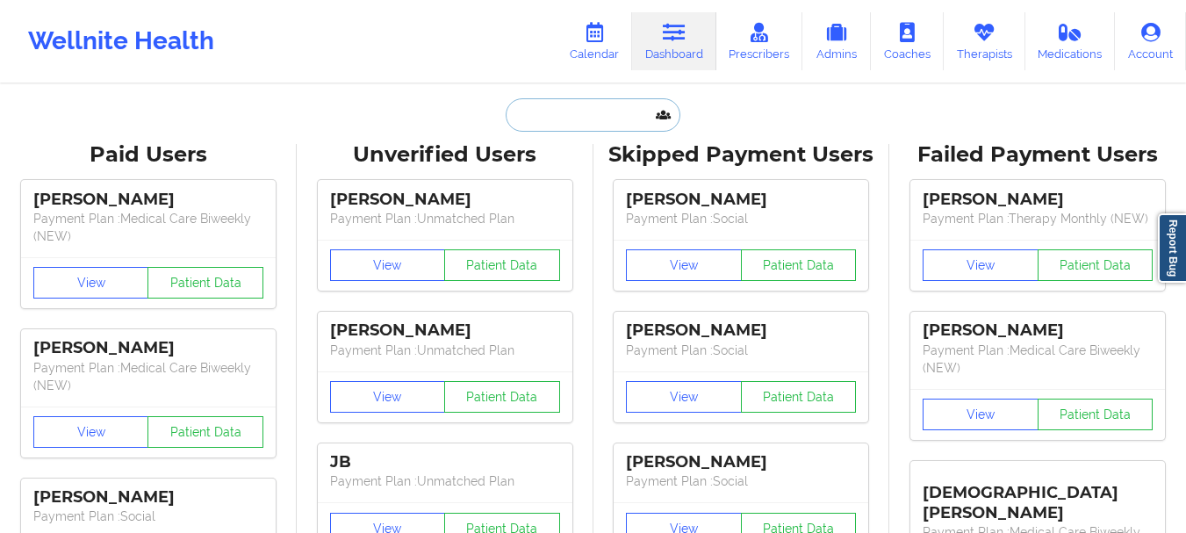
click at [580, 120] on input "text" at bounding box center [593, 114] width 174 height 33
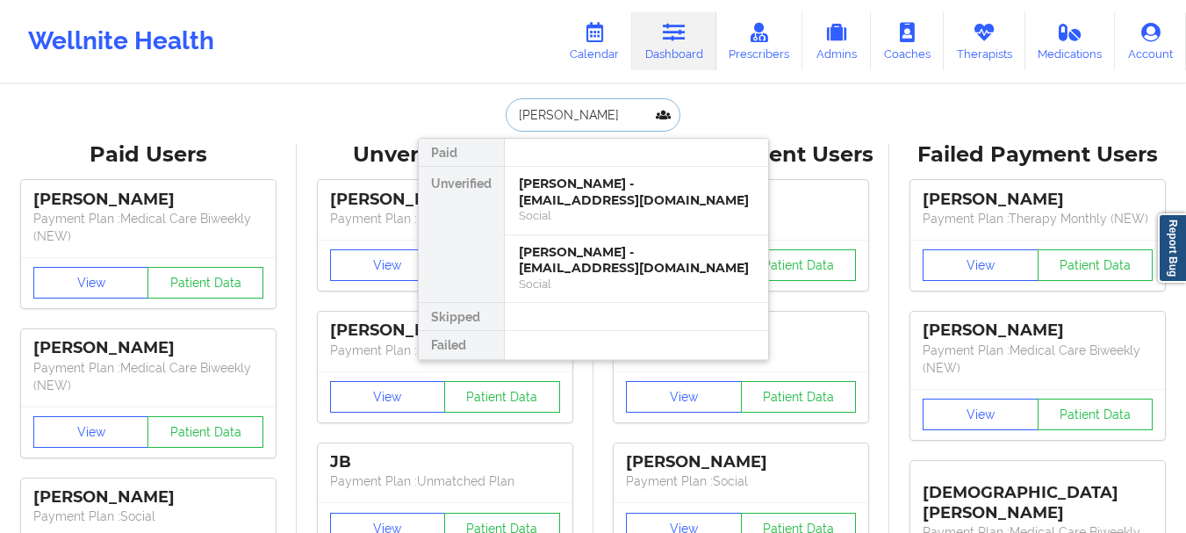
type input "Andres F"
click at [593, 201] on div "Andres Francis - andresfrancis62@gmail.com" at bounding box center [636, 192] width 235 height 32
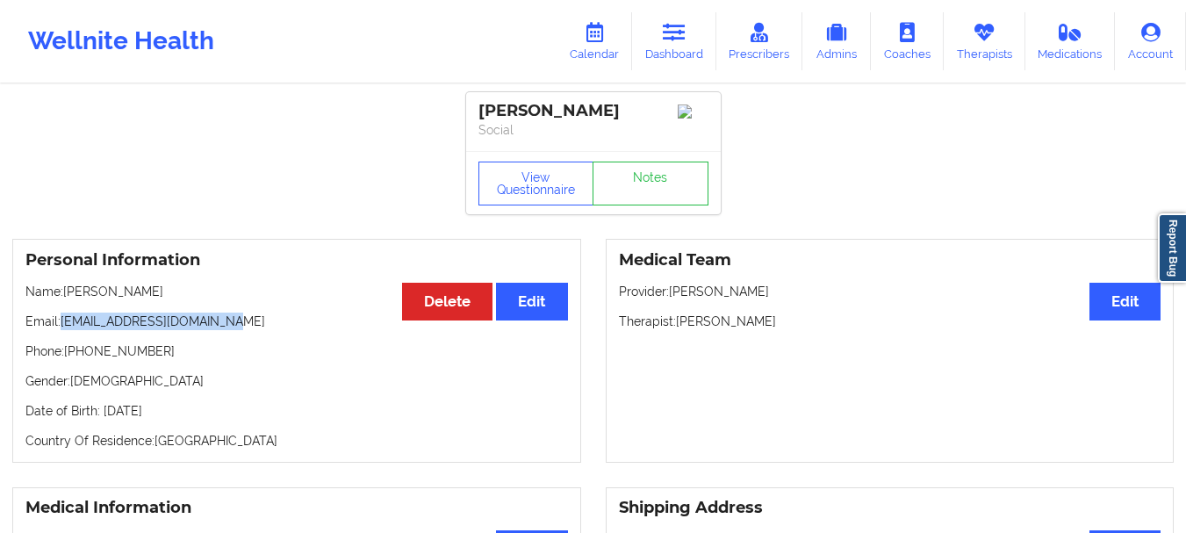
drag, startPoint x: 224, startPoint y: 327, endPoint x: 62, endPoint y: 332, distance: 161.6
click at [62, 330] on p "Email: andresfrancis62@gmail.com" at bounding box center [296, 322] width 543 height 18
copy p "[EMAIL_ADDRESS][DOMAIN_NAME]"
click at [679, 48] on link "Dashboard" at bounding box center [674, 41] width 84 height 58
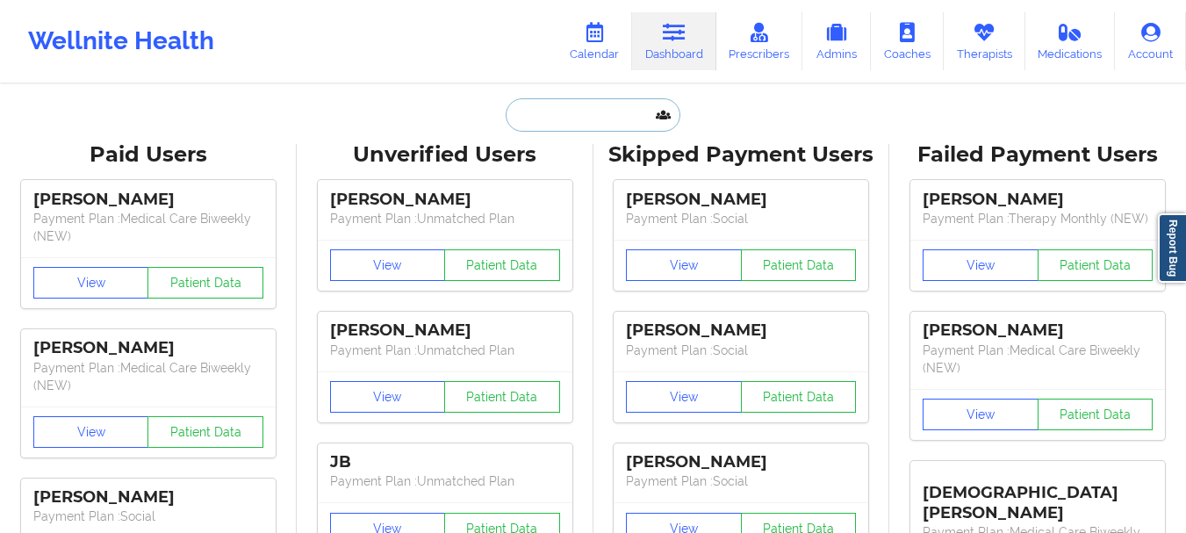
click at [583, 118] on input "text" at bounding box center [593, 114] width 174 height 33
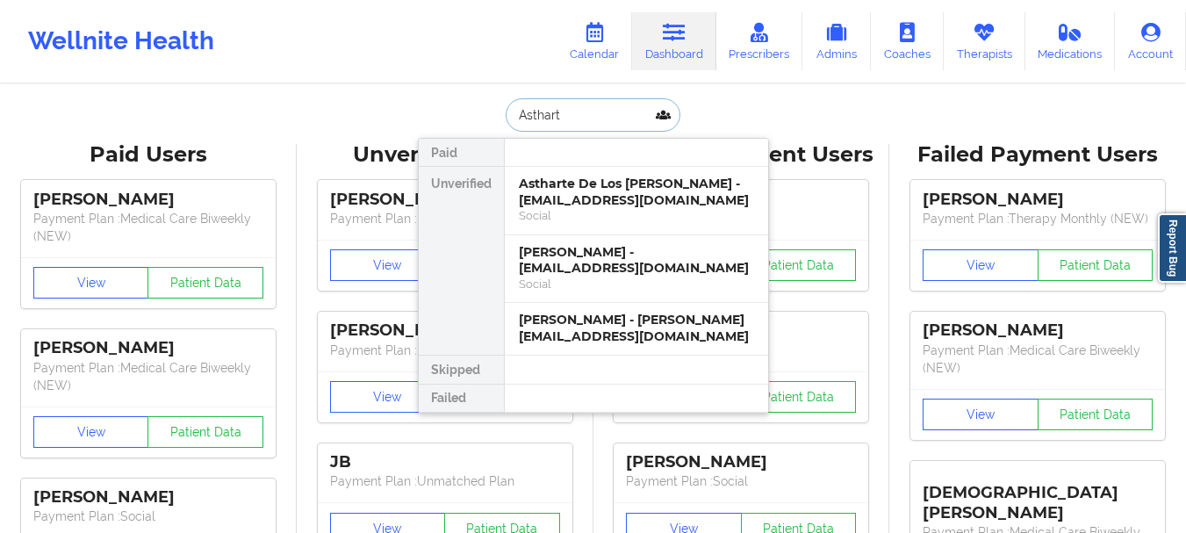
type input "Astharte"
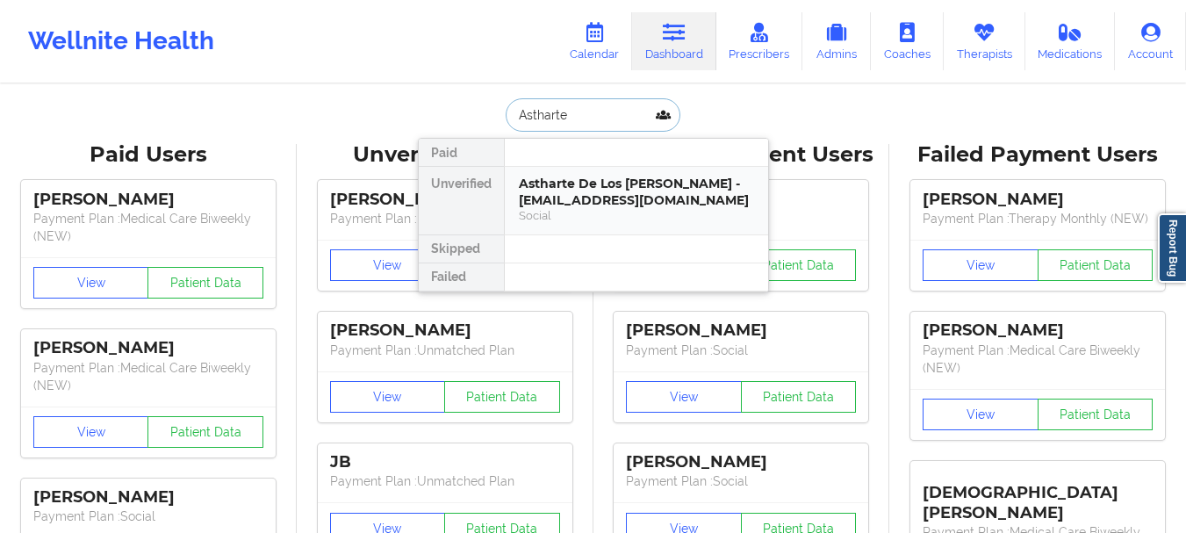
click at [587, 191] on div "Astharte De Los Santos - ishstar77@gmail.com" at bounding box center [636, 192] width 235 height 32
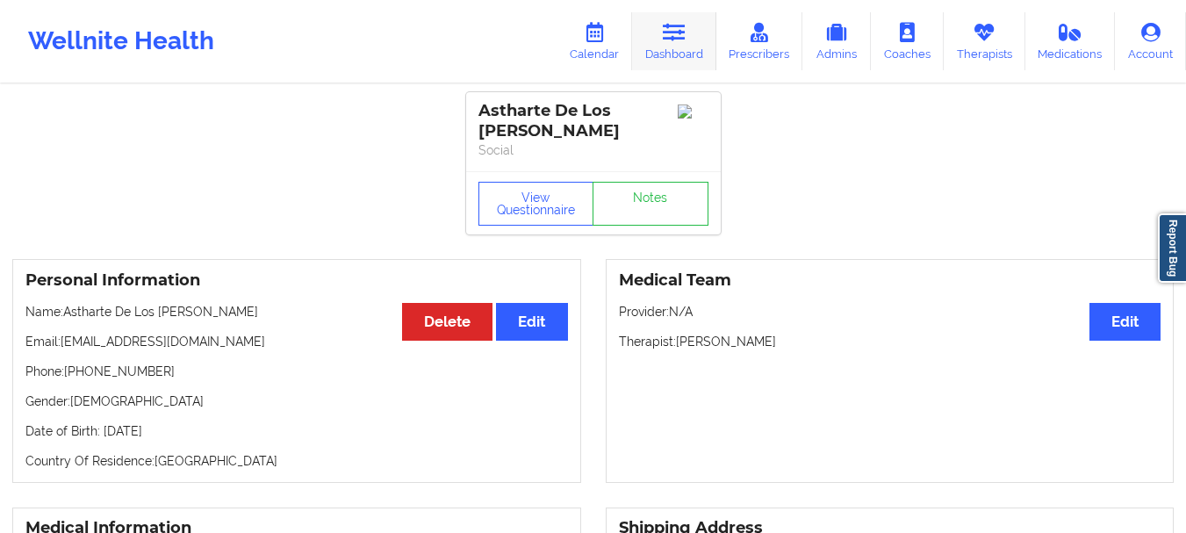
click at [690, 54] on link "Dashboard" at bounding box center [674, 41] width 84 height 58
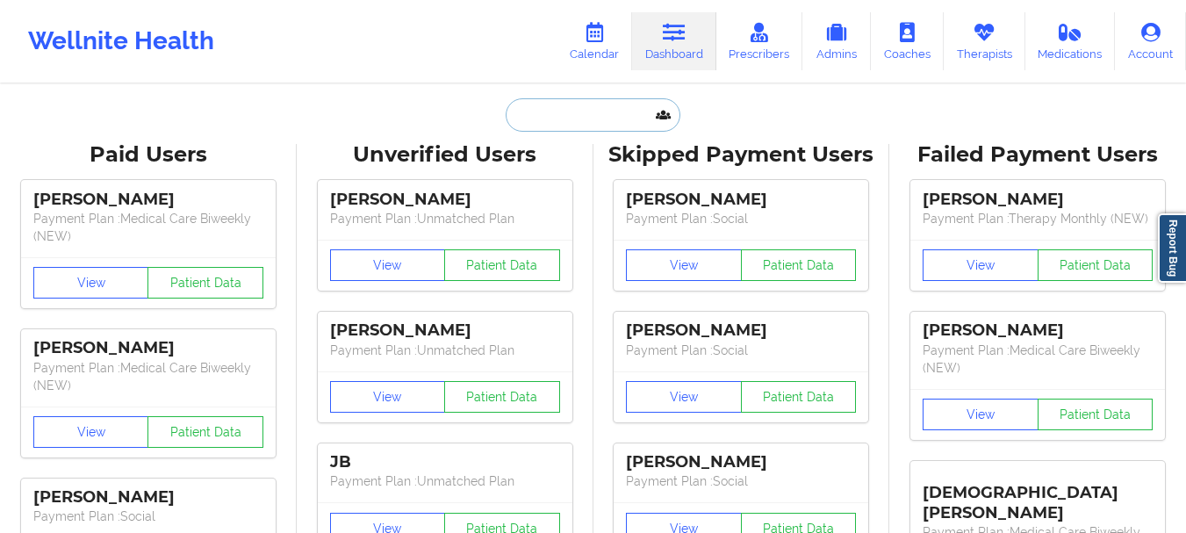
click at [609, 117] on input "text" at bounding box center [593, 114] width 174 height 33
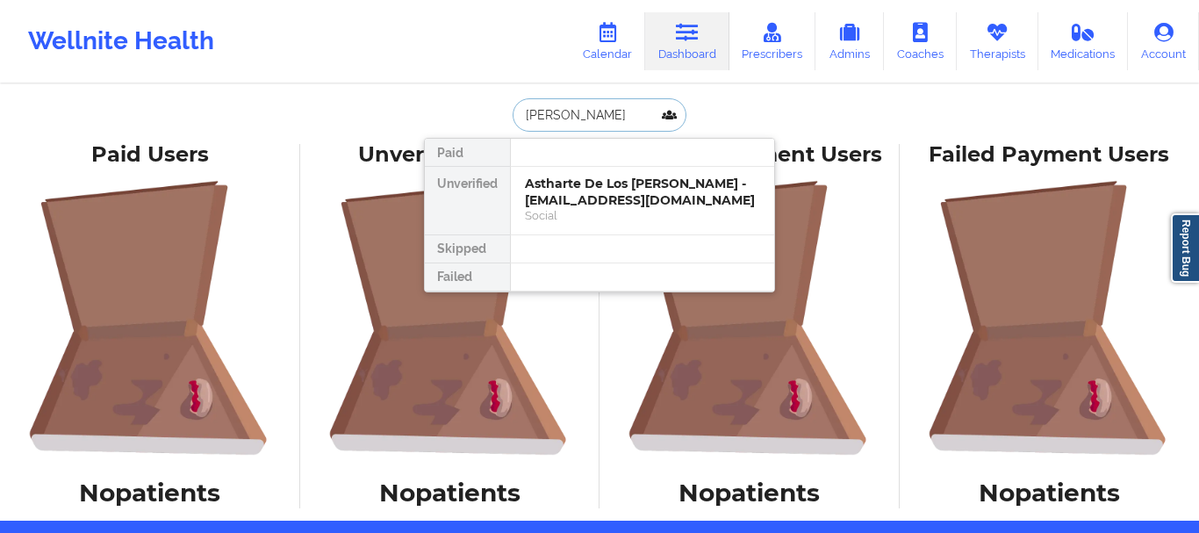
type input "Catherine B"
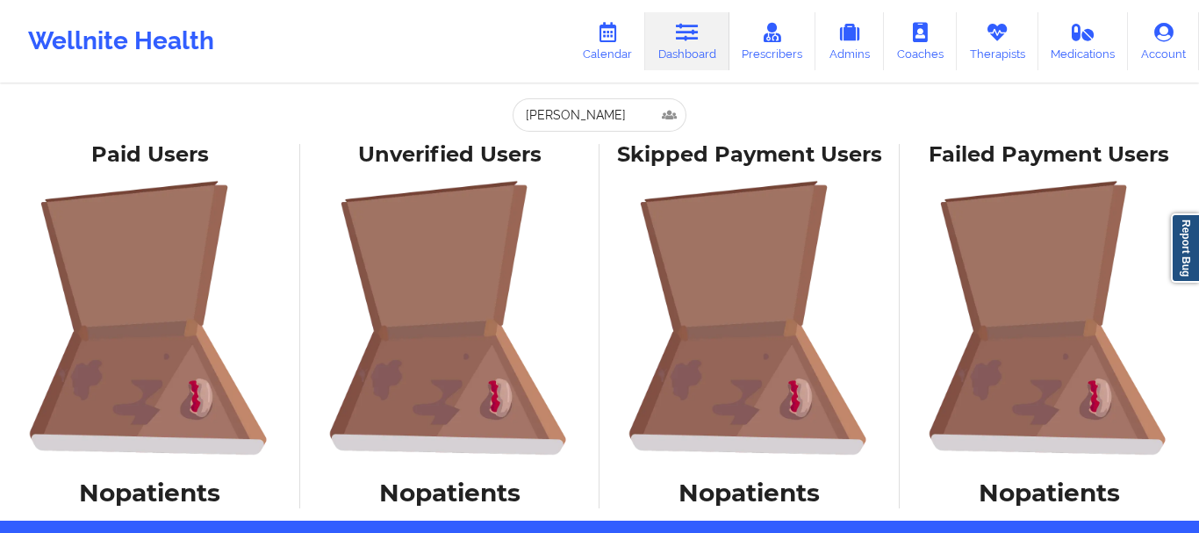
click at [831, 122] on div "Catherine B Paid Unverified Astharte De Los Santos - ishstar77@gmail.com Social…" at bounding box center [599, 260] width 1199 height 521
click at [851, 181] on div "Catherine B Paid Unverified Astharte De Los Santos - ishstar77@gmail.com Social…" at bounding box center [599, 260] width 1199 height 521
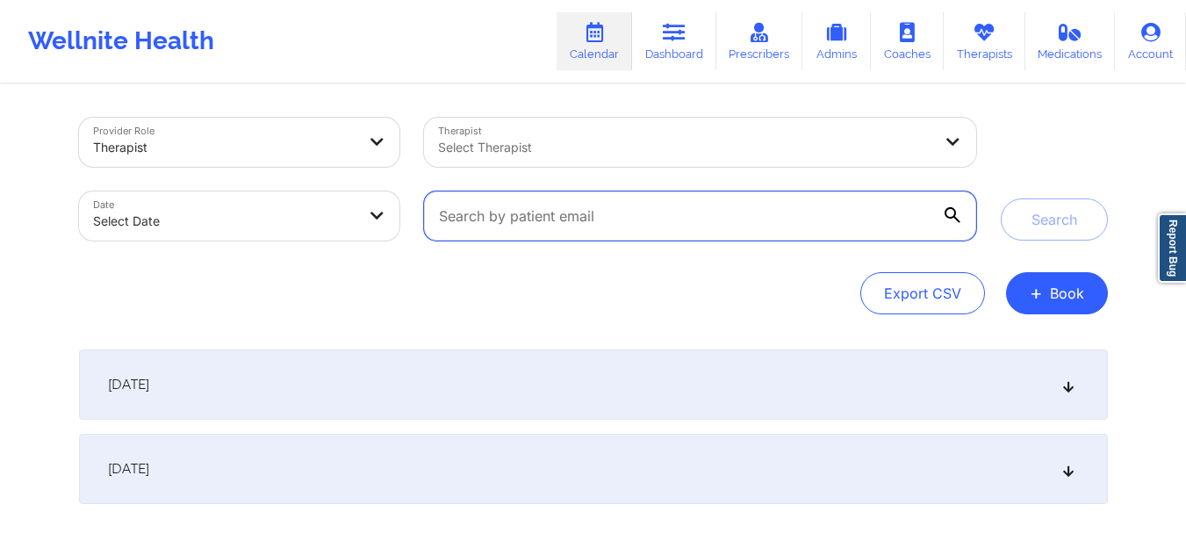
click at [517, 226] on input "text" at bounding box center [699, 215] width 551 height 49
paste input "[PHONE_NUMBER]"
type input "[PHONE_NUMBER]"
click at [536, 215] on input "[PHONE_NUMBER]" at bounding box center [699, 215] width 551 height 49
click at [536, 216] on input "[PHONE_NUMBER]" at bounding box center [699, 215] width 551 height 49
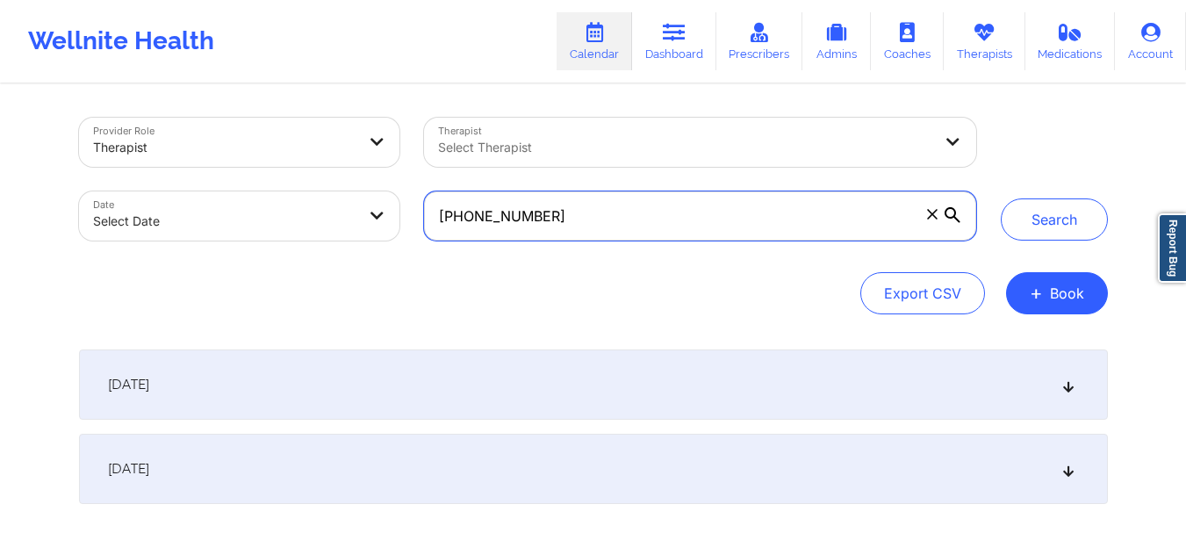
click at [536, 216] on input "[PHONE_NUMBER]" at bounding box center [699, 215] width 551 height 49
click at [665, 223] on input "text" at bounding box center [699, 215] width 551 height 49
paste input "[EMAIL_ADDRESS][DOMAIN_NAME]"
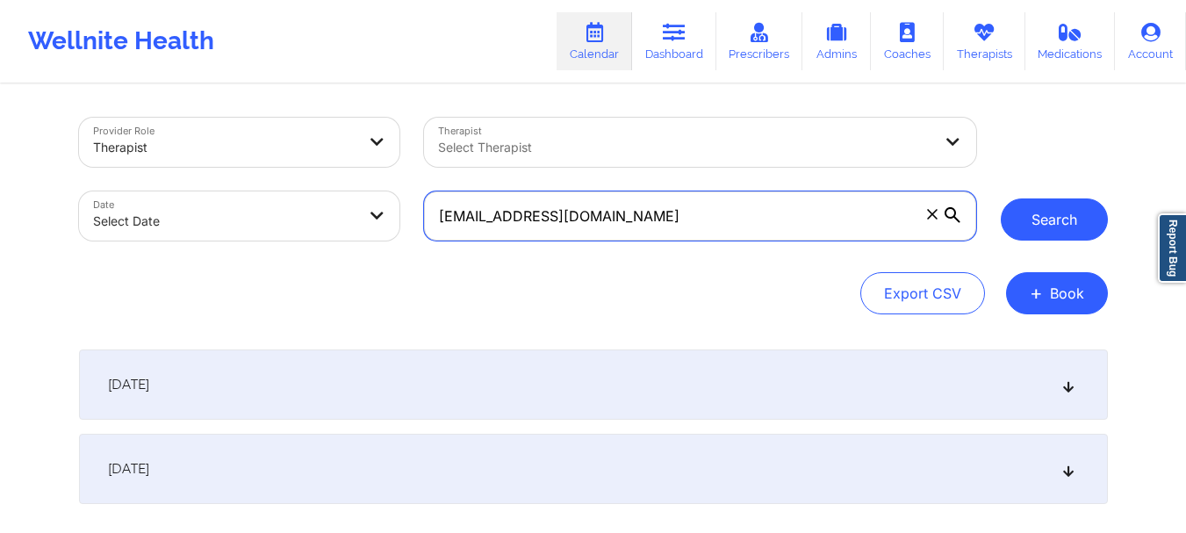
type input "[EMAIL_ADDRESS][DOMAIN_NAME]"
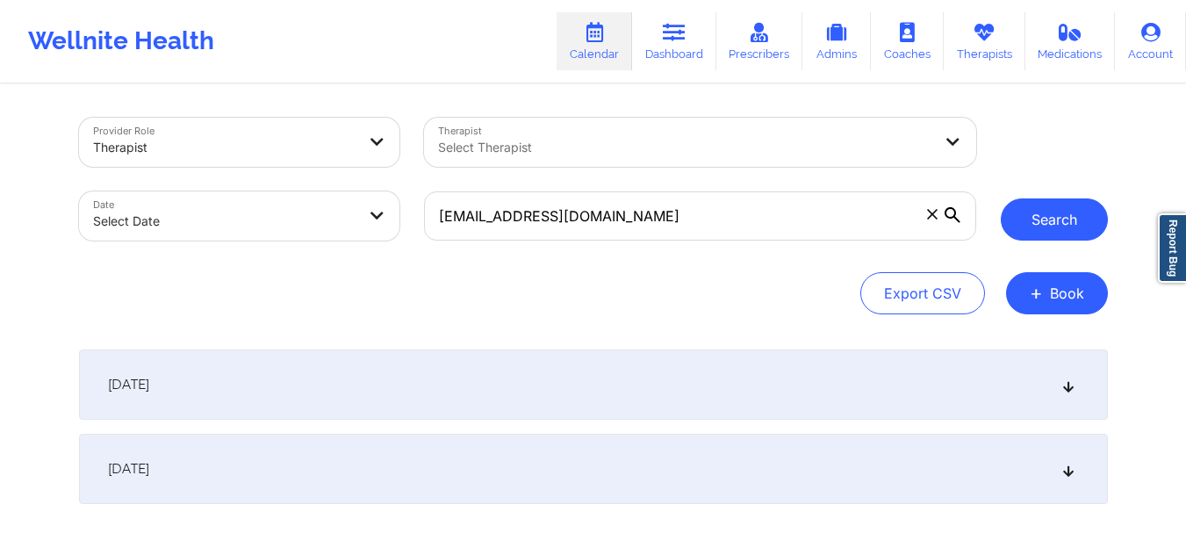
click at [1079, 223] on button "Search" at bounding box center [1054, 219] width 107 height 42
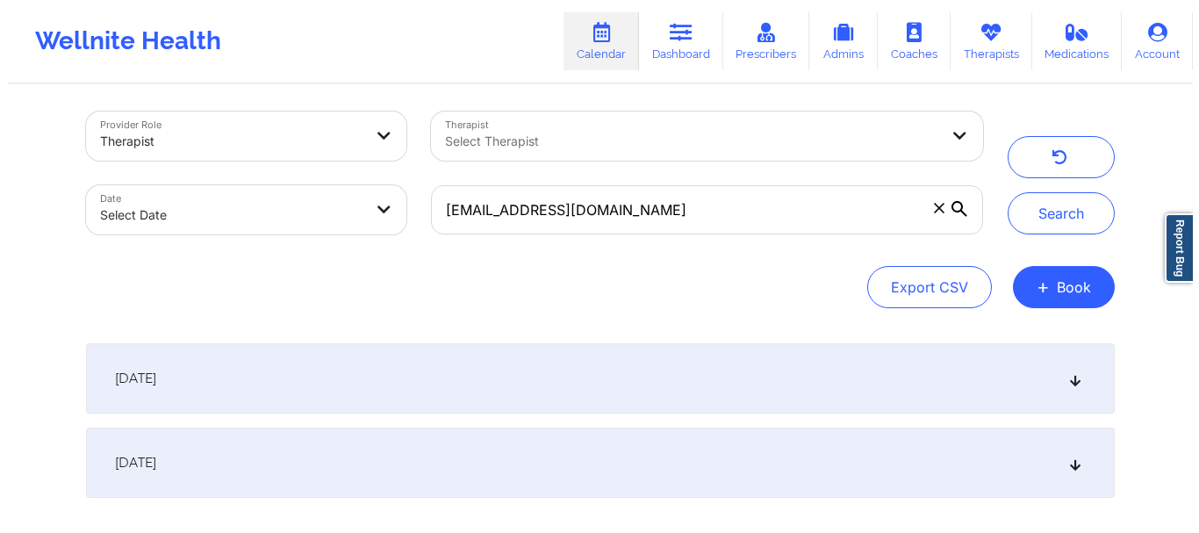
scroll to position [7, 0]
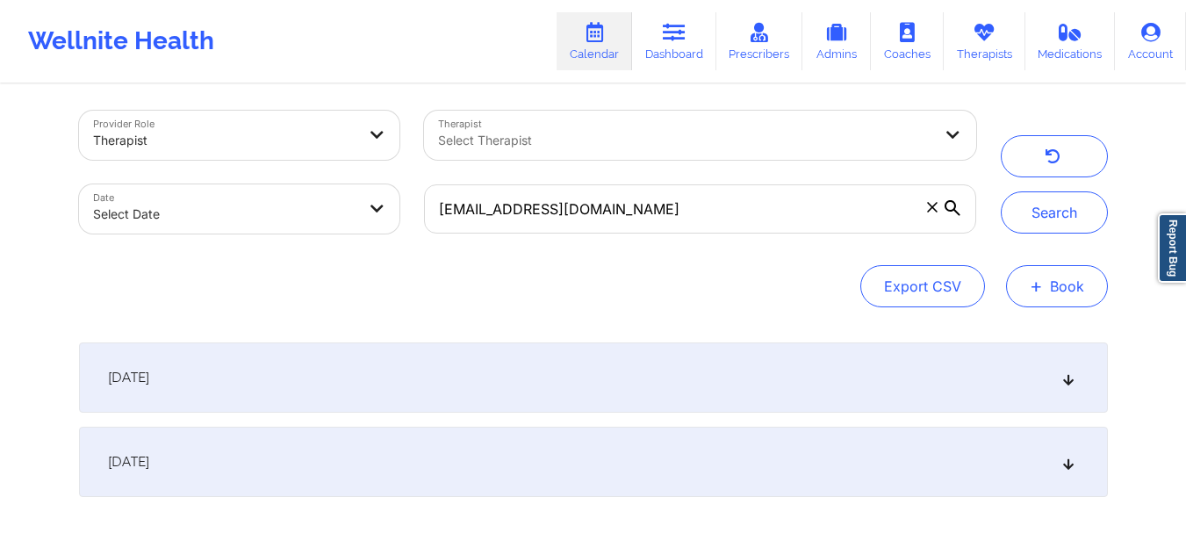
click at [1030, 298] on button "+ Book" at bounding box center [1057, 286] width 102 height 42
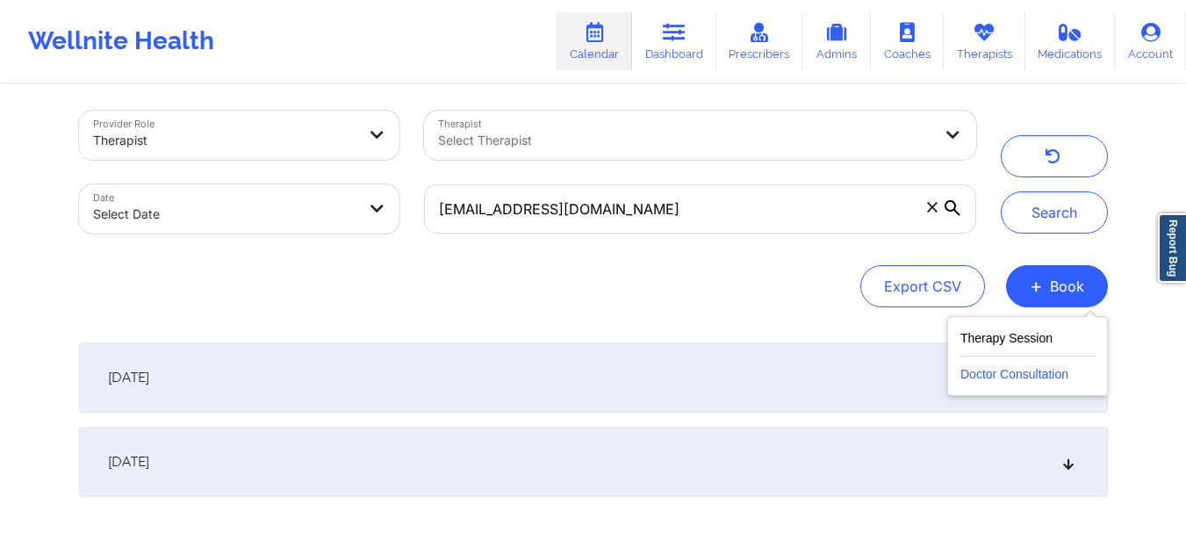
click at [1011, 370] on button "Doctor Consultation" at bounding box center [1027, 370] width 134 height 28
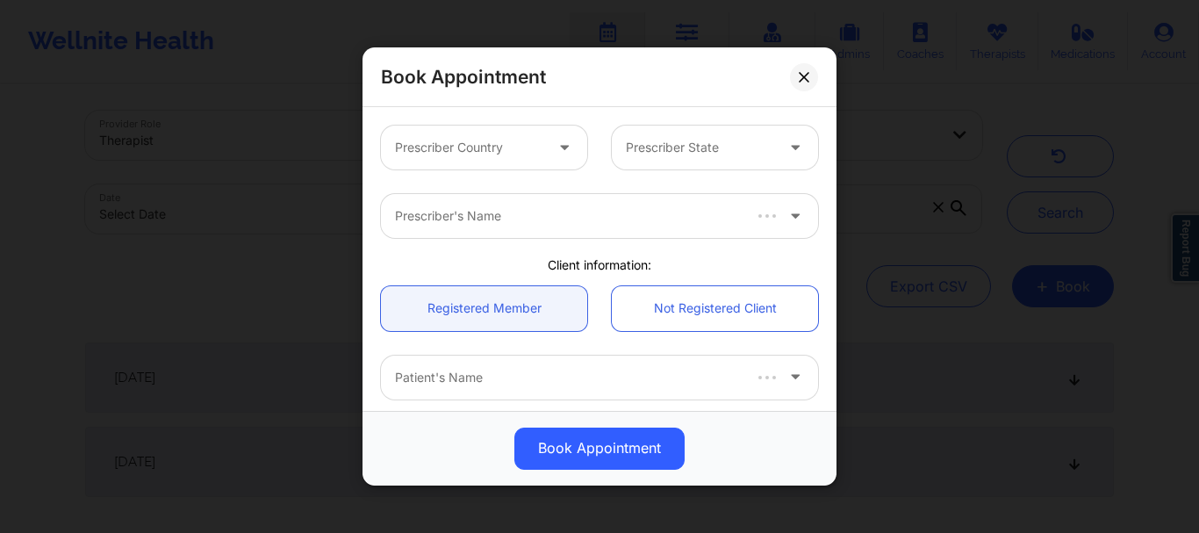
click at [486, 134] on div "Prescriber Country" at bounding box center [463, 148] width 164 height 44
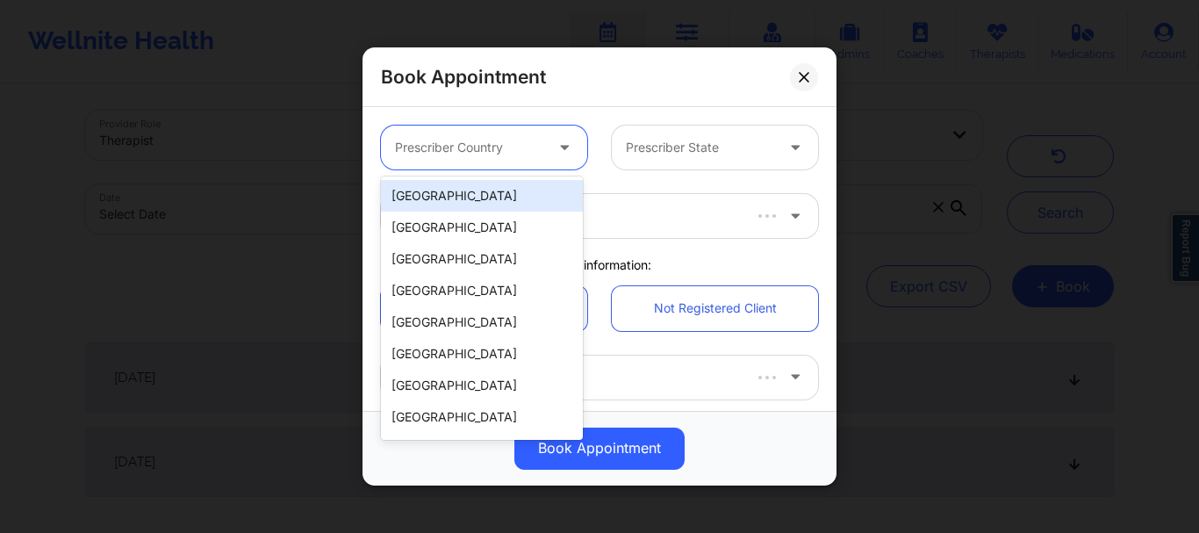
click at [447, 193] on div "[GEOGRAPHIC_DATA]" at bounding box center [482, 196] width 202 height 32
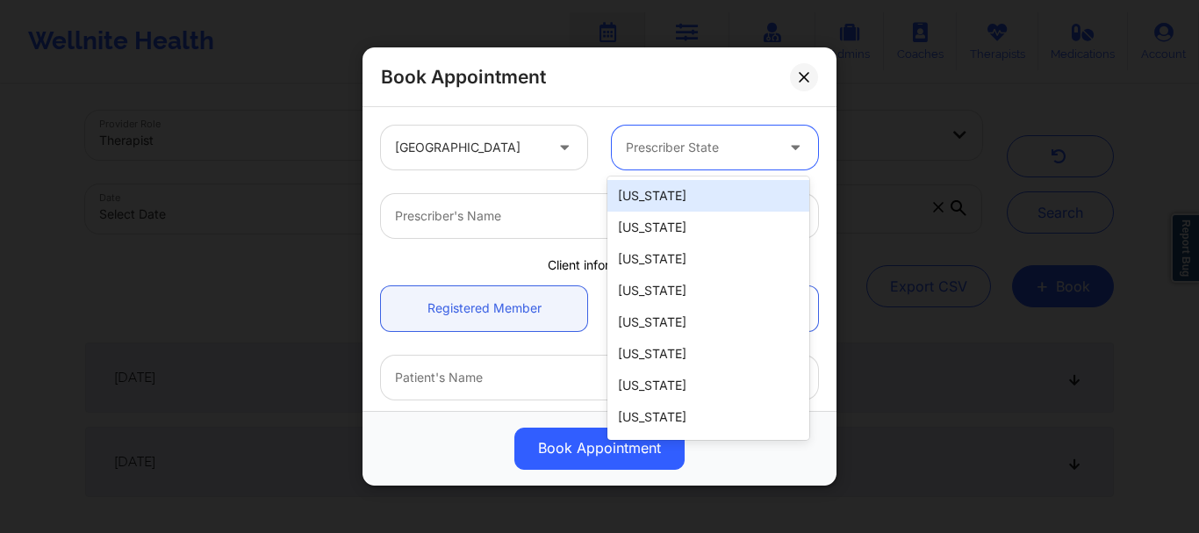
click at [651, 145] on div at bounding box center [700, 147] width 148 height 21
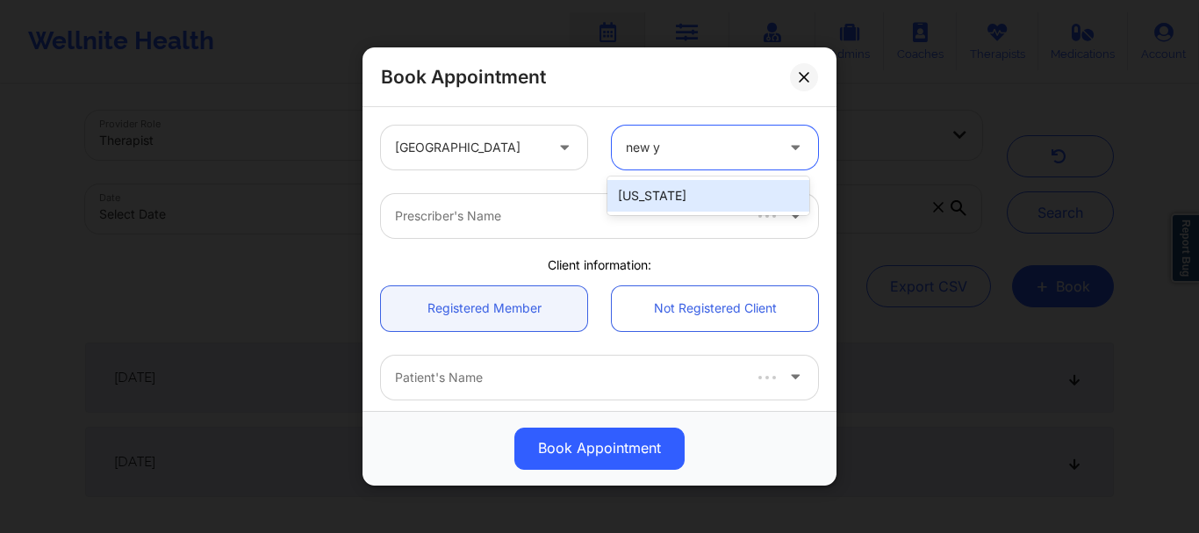
type input "new yo"
click at [656, 191] on div "[US_STATE]" at bounding box center [709, 196] width 202 height 32
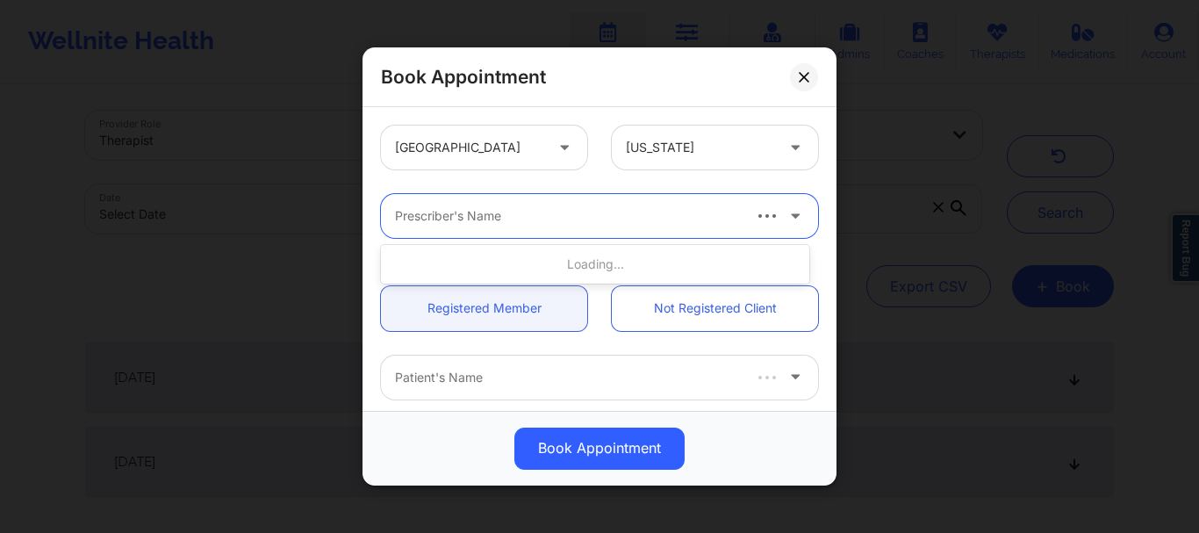
click at [627, 217] on div at bounding box center [567, 215] width 344 height 21
type input "[PERSON_NAME]"
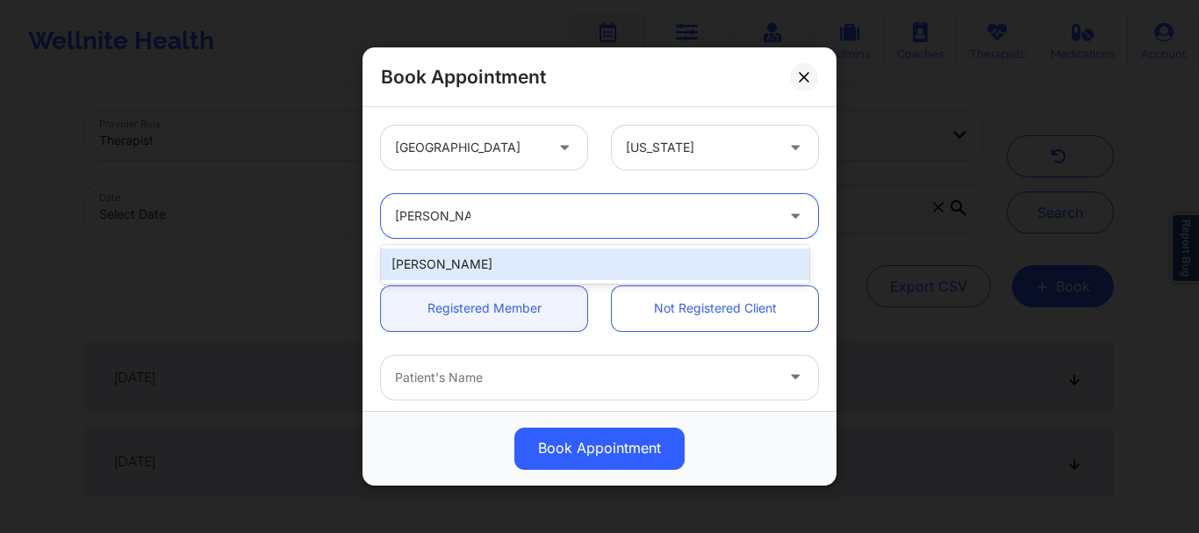
click at [499, 265] on div "[PERSON_NAME]" at bounding box center [595, 264] width 428 height 32
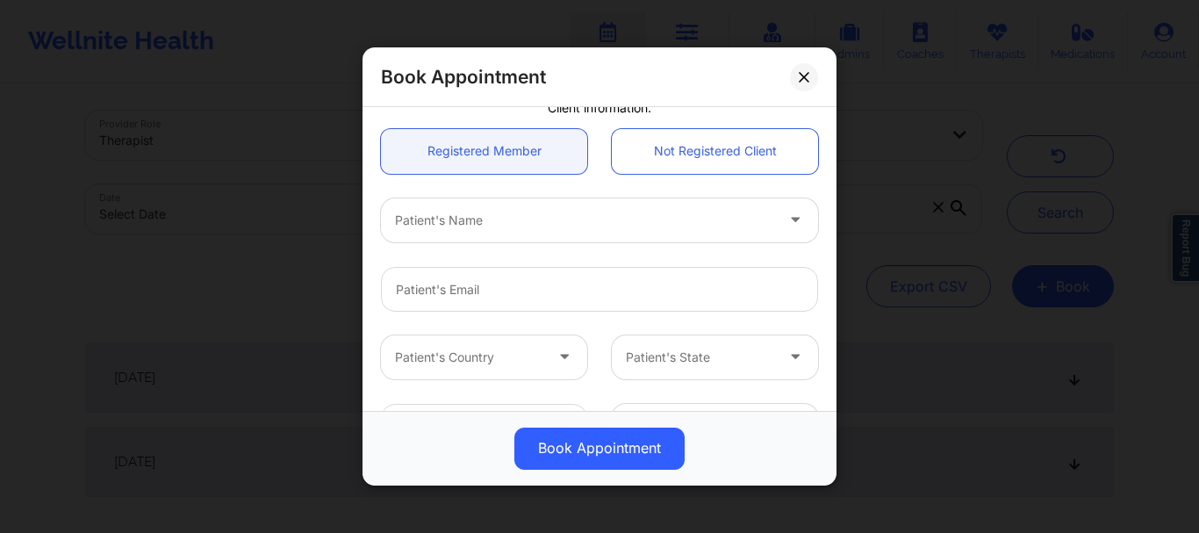
scroll to position [162, 0]
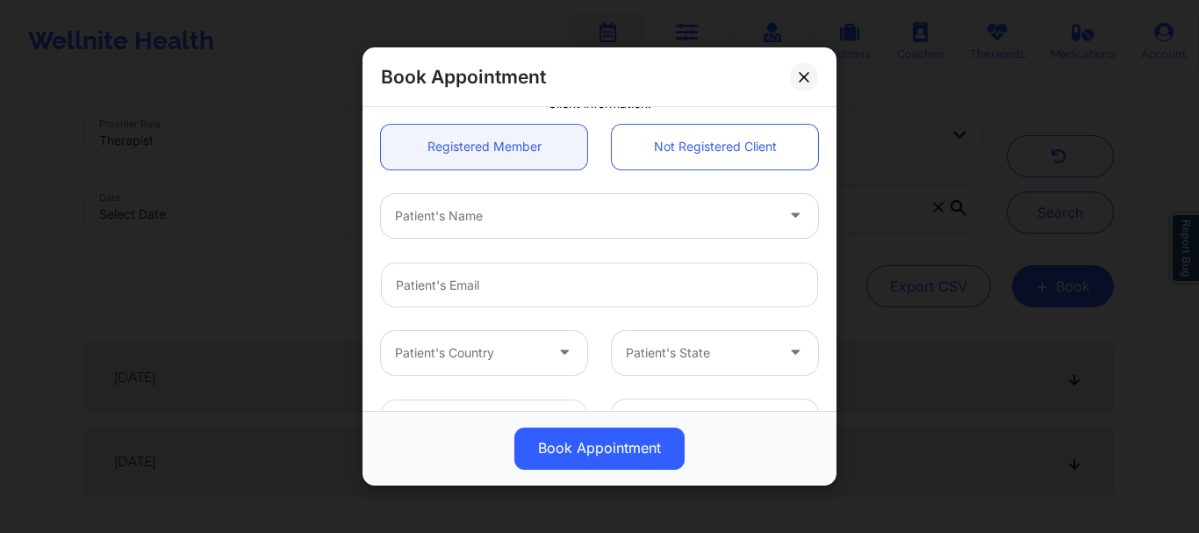
click at [426, 207] on div at bounding box center [584, 215] width 379 height 21
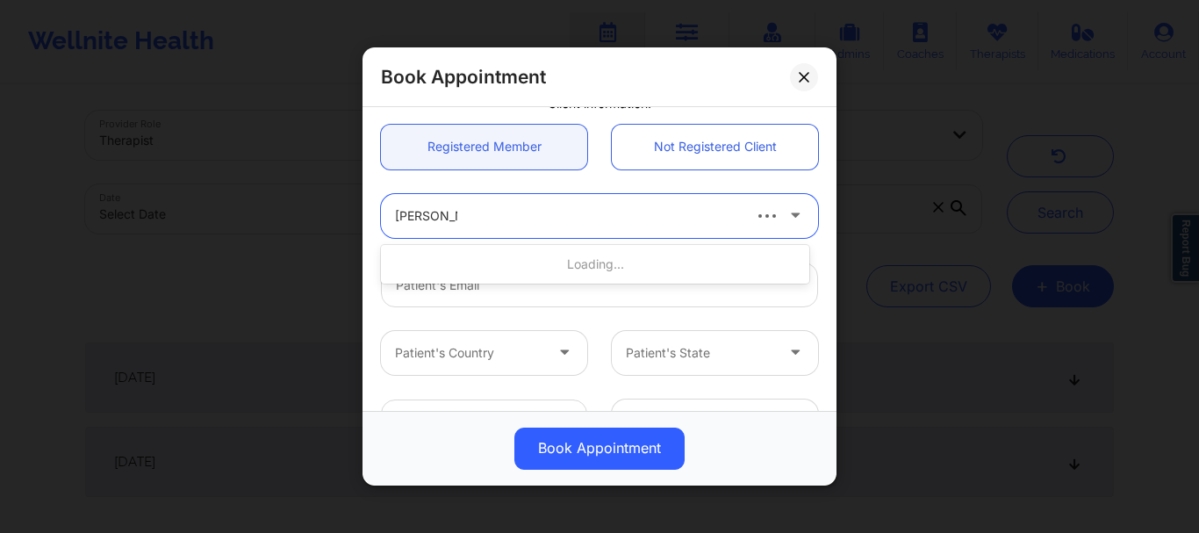
type input "[PERSON_NAME]"
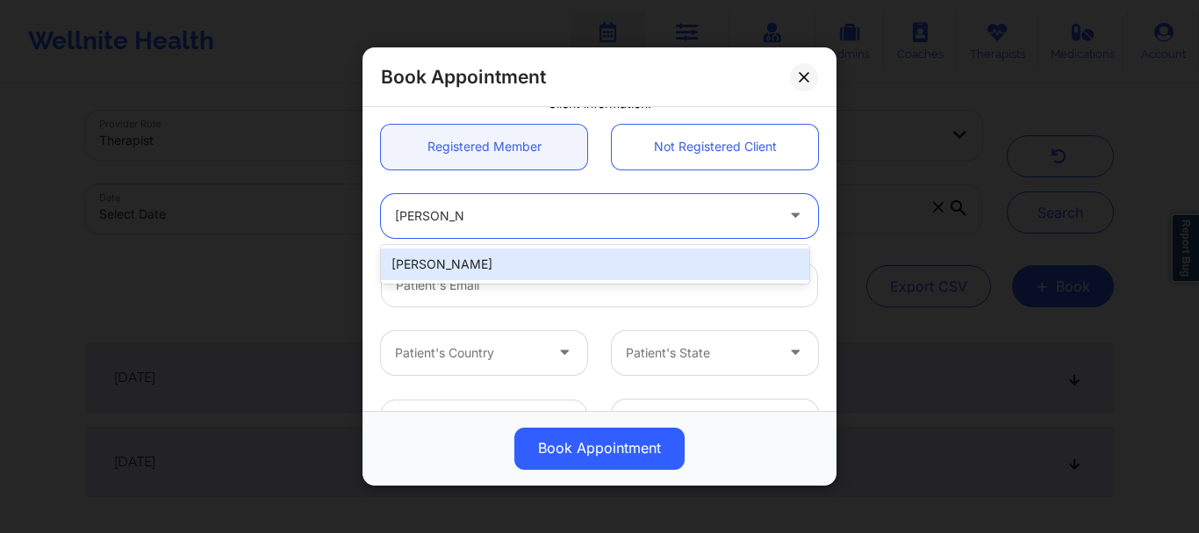
click at [443, 270] on div "[PERSON_NAME]" at bounding box center [595, 264] width 428 height 32
type input "[EMAIL_ADDRESS][DOMAIN_NAME]"
type input "+13474829033"
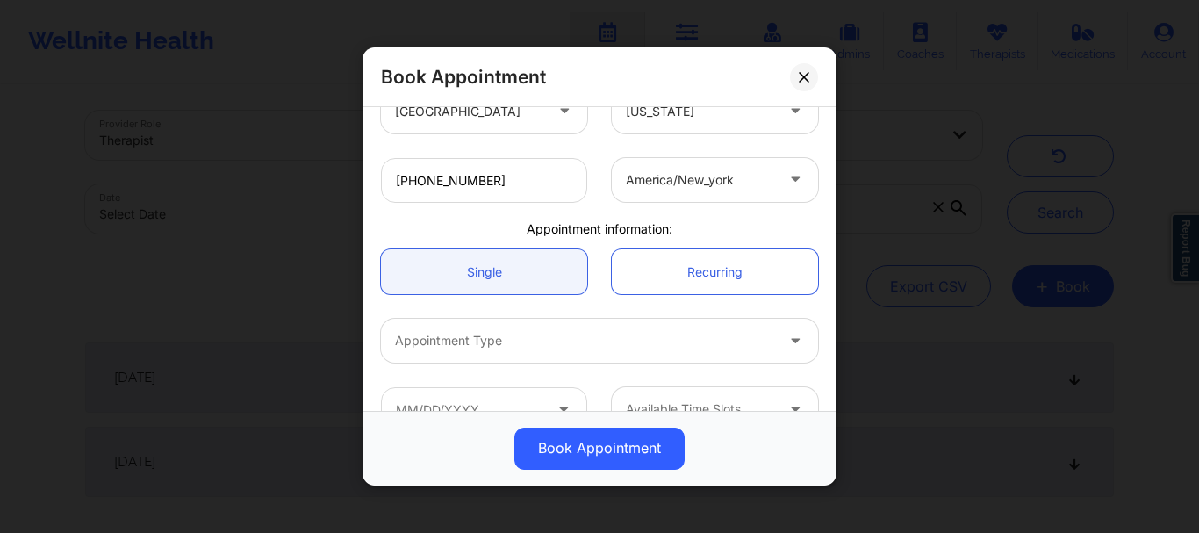
scroll to position [439, 0]
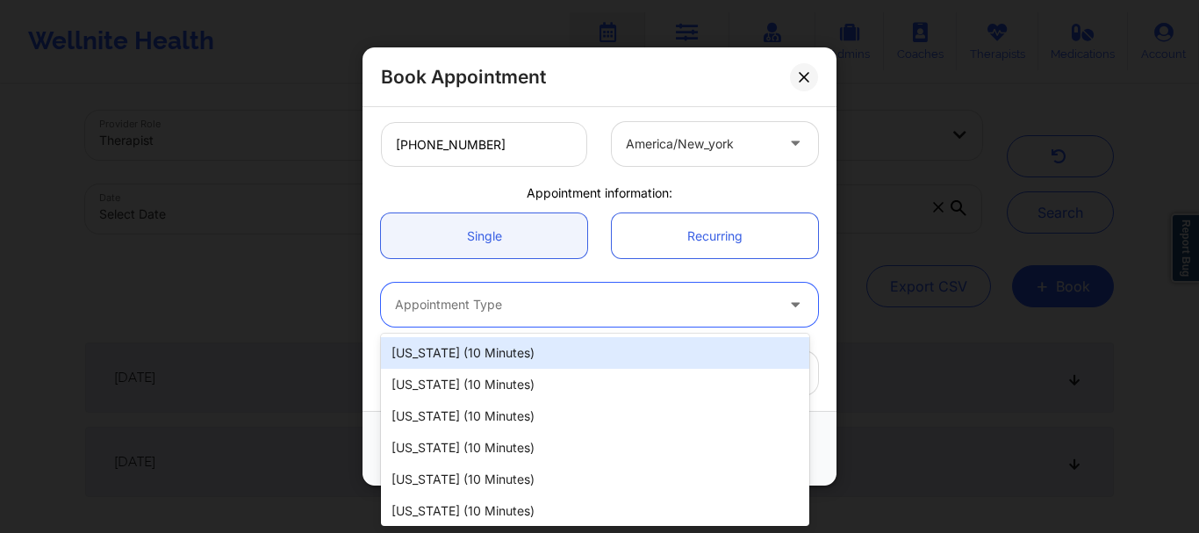
click at [433, 298] on div at bounding box center [584, 305] width 379 height 21
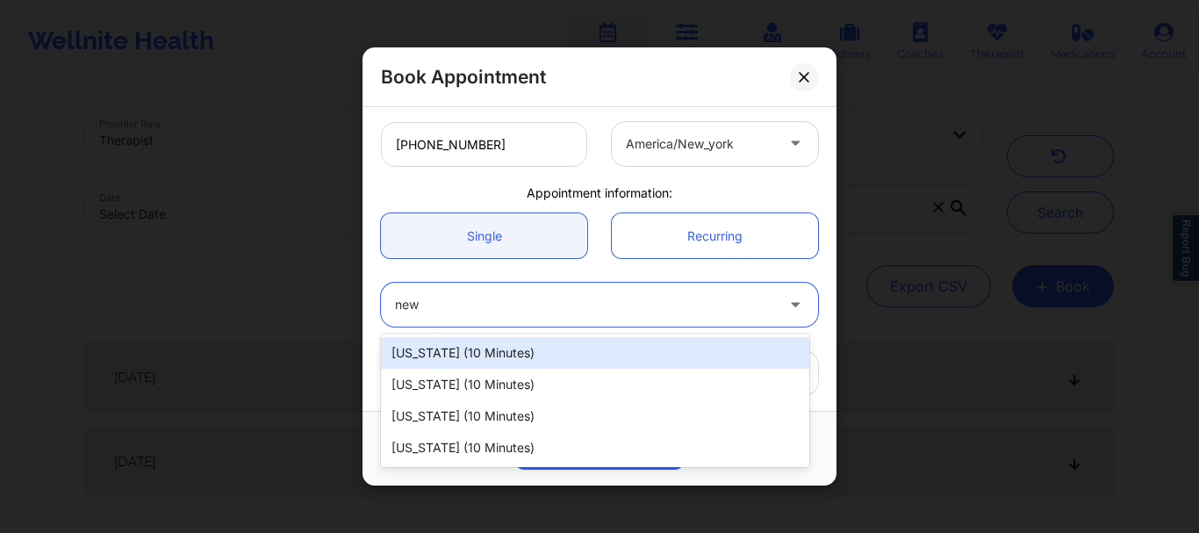
type input "new"
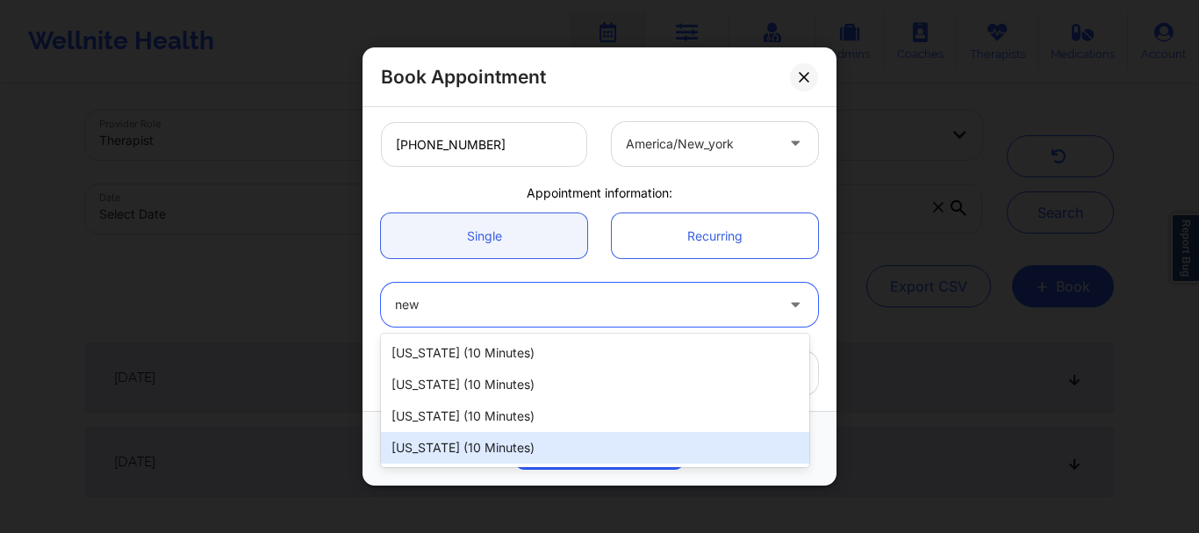
click at [452, 440] on div "New York (10 minutes)" at bounding box center [595, 448] width 428 height 32
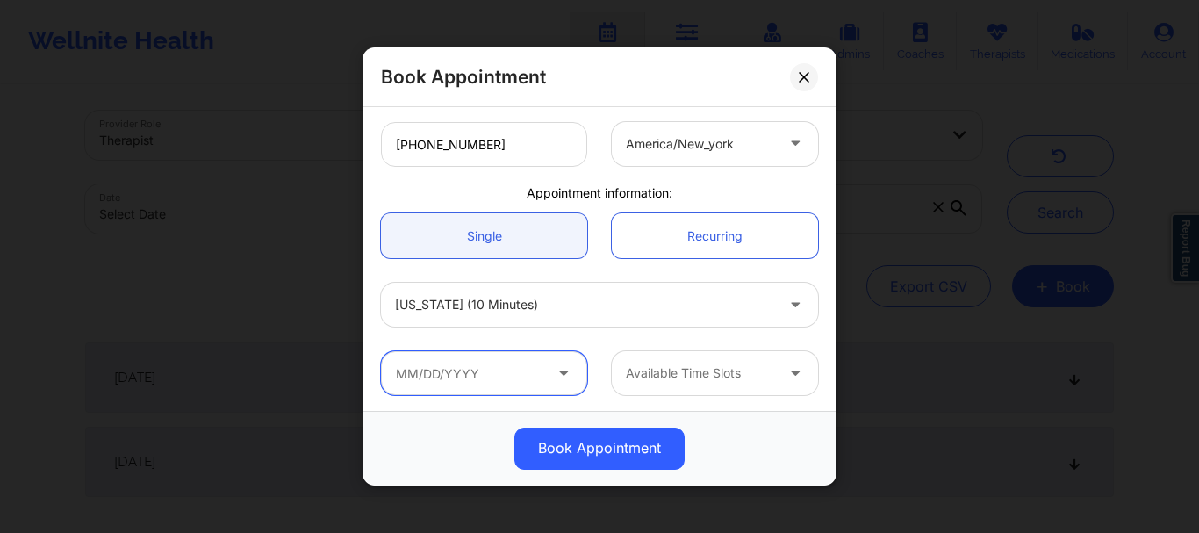
click at [517, 371] on input "text" at bounding box center [484, 373] width 206 height 44
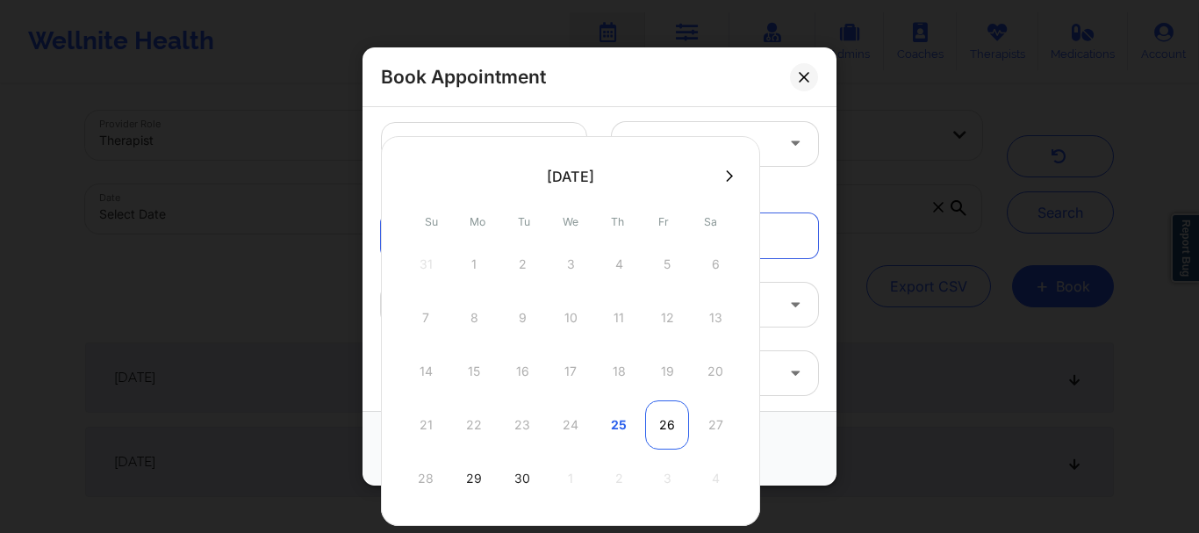
click at [662, 422] on div "26" at bounding box center [667, 424] width 44 height 49
type input "09/26/2025"
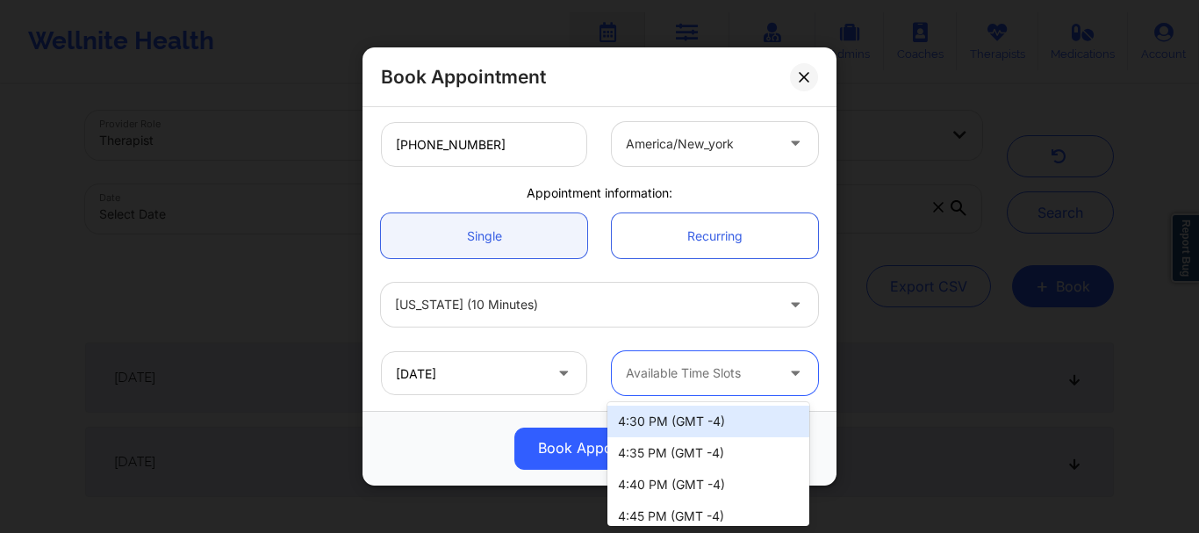
click at [682, 370] on div at bounding box center [700, 373] width 148 height 21
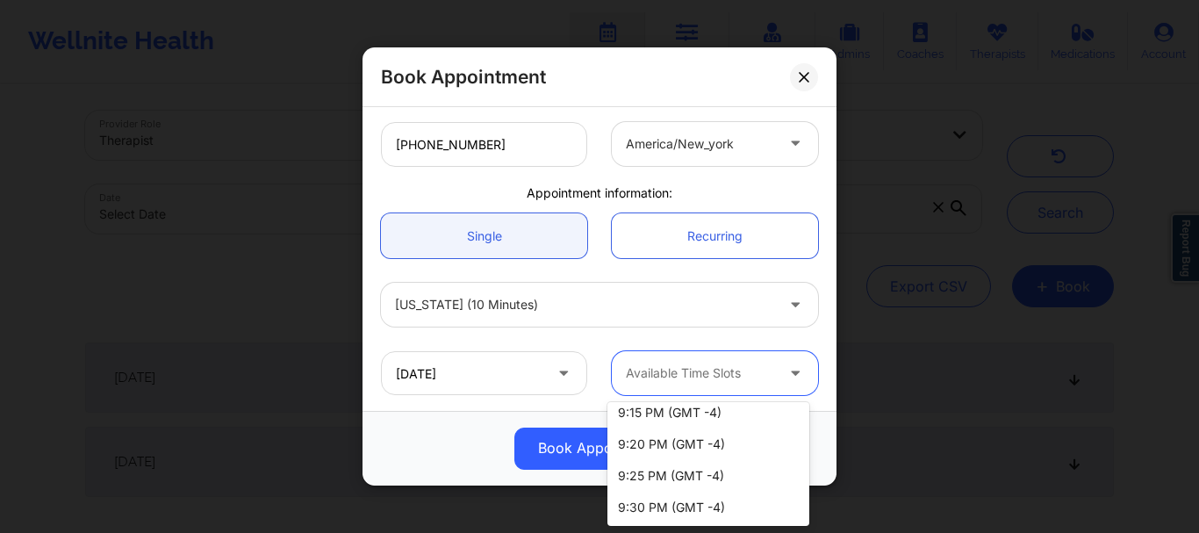
scroll to position [768, 0]
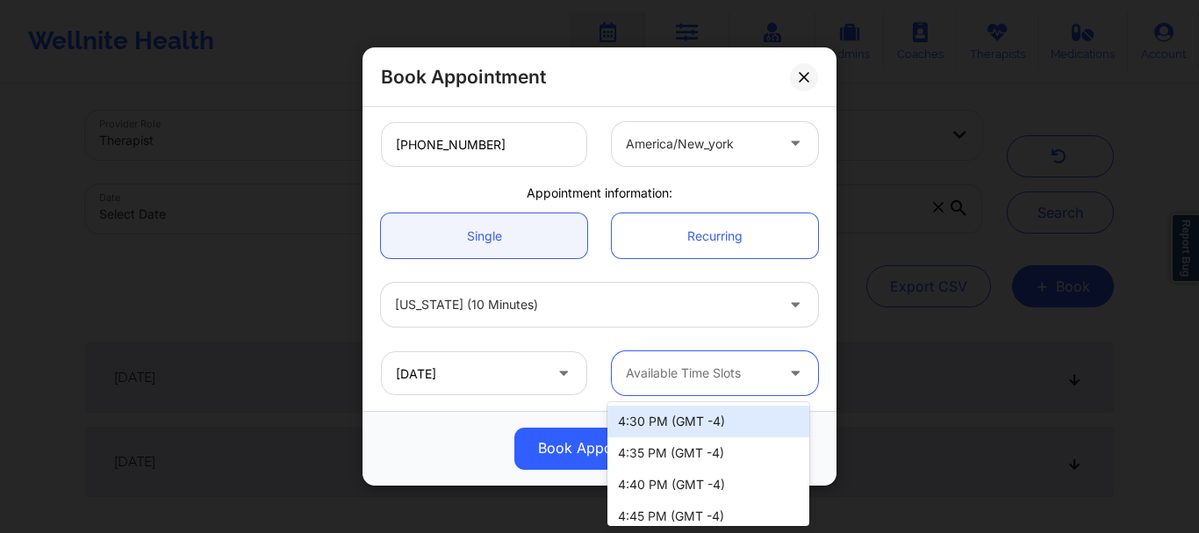
click at [708, 359] on div "Available Time Slots" at bounding box center [694, 373] width 164 height 44
click at [707, 370] on div at bounding box center [700, 373] width 148 height 21
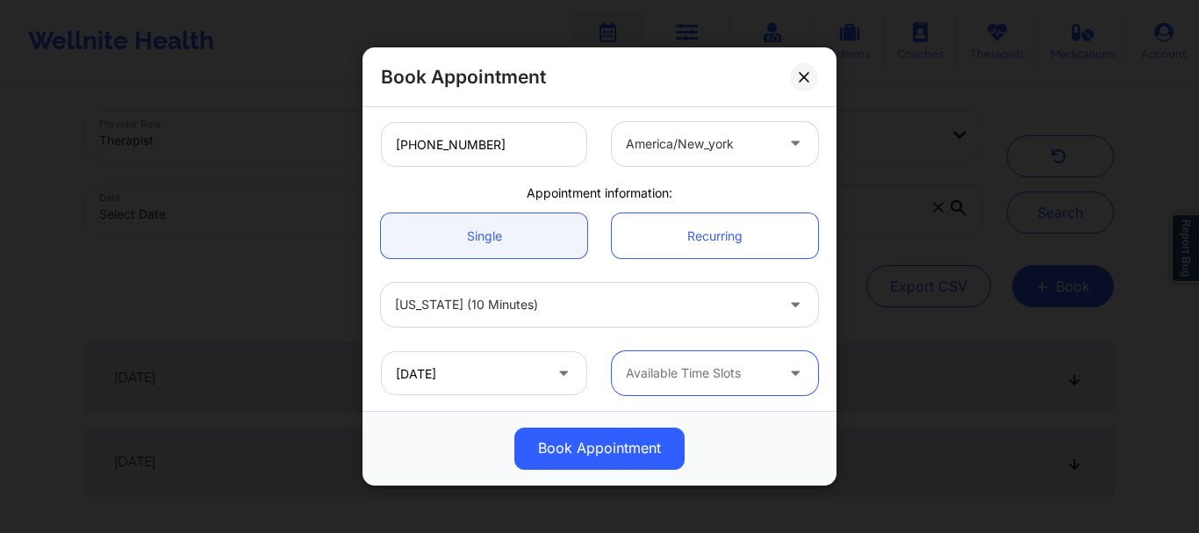
click at [710, 374] on div at bounding box center [700, 373] width 148 height 21
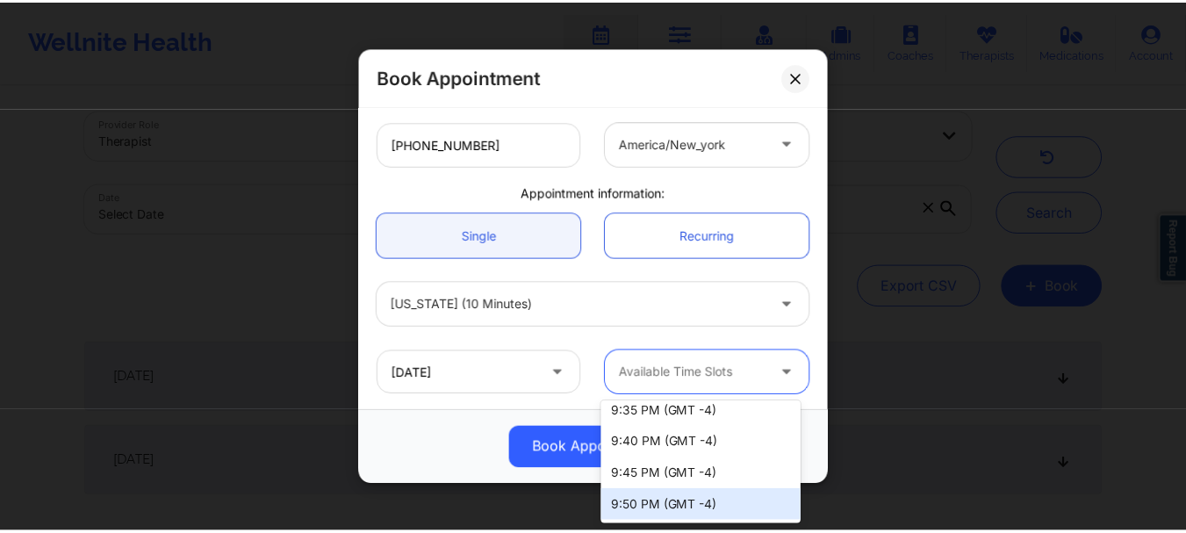
scroll to position [711, 0]
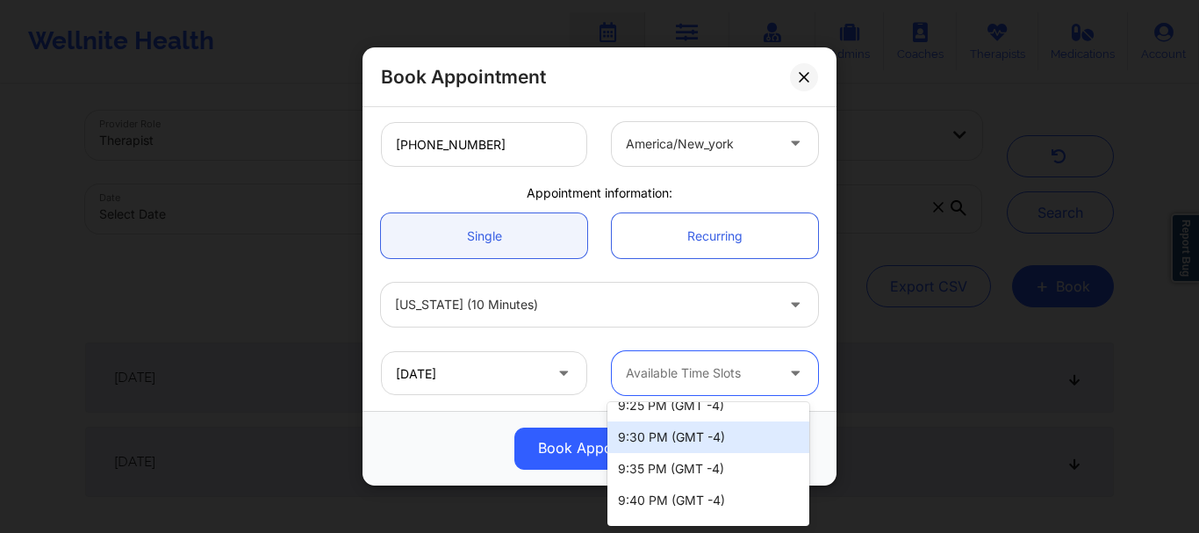
click at [732, 440] on div "9:30 PM (GMT -4)" at bounding box center [709, 437] width 202 height 32
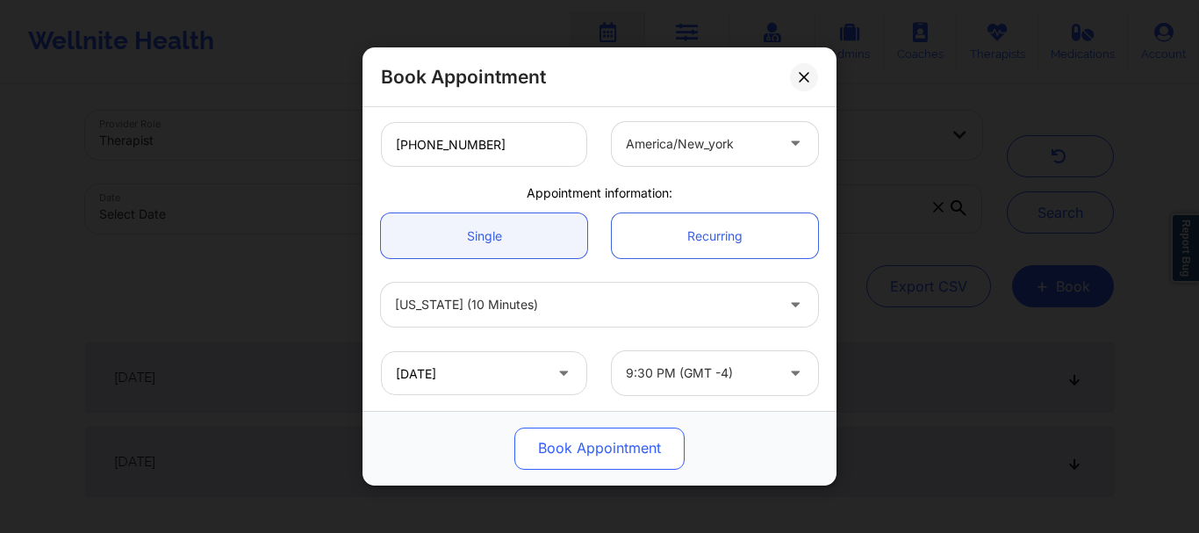
click at [639, 442] on button "Book Appointment" at bounding box center [599, 449] width 170 height 42
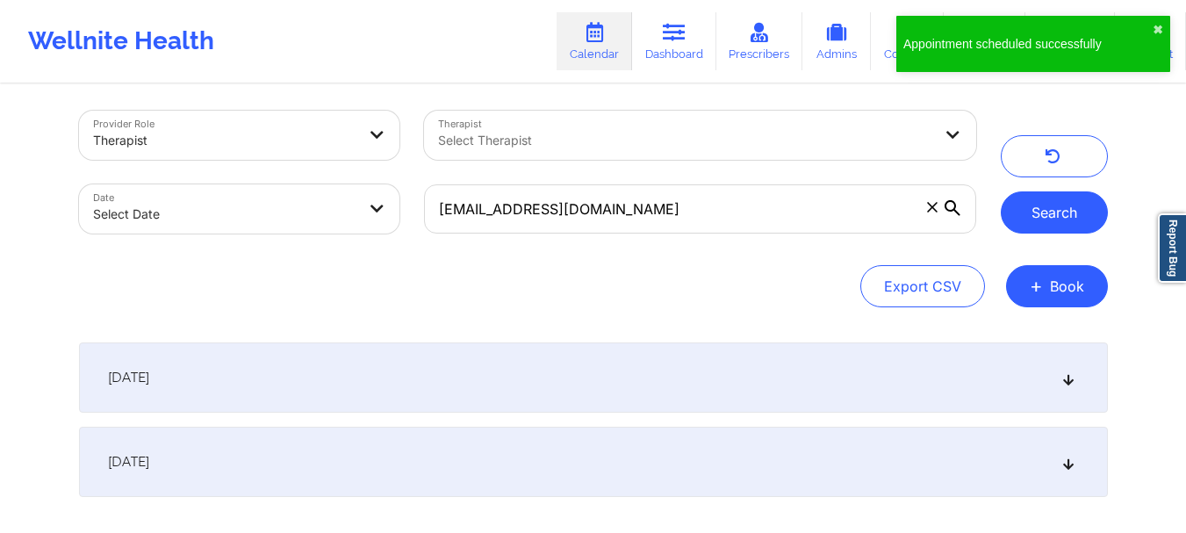
click at [1039, 205] on button "Search" at bounding box center [1054, 212] width 107 height 42
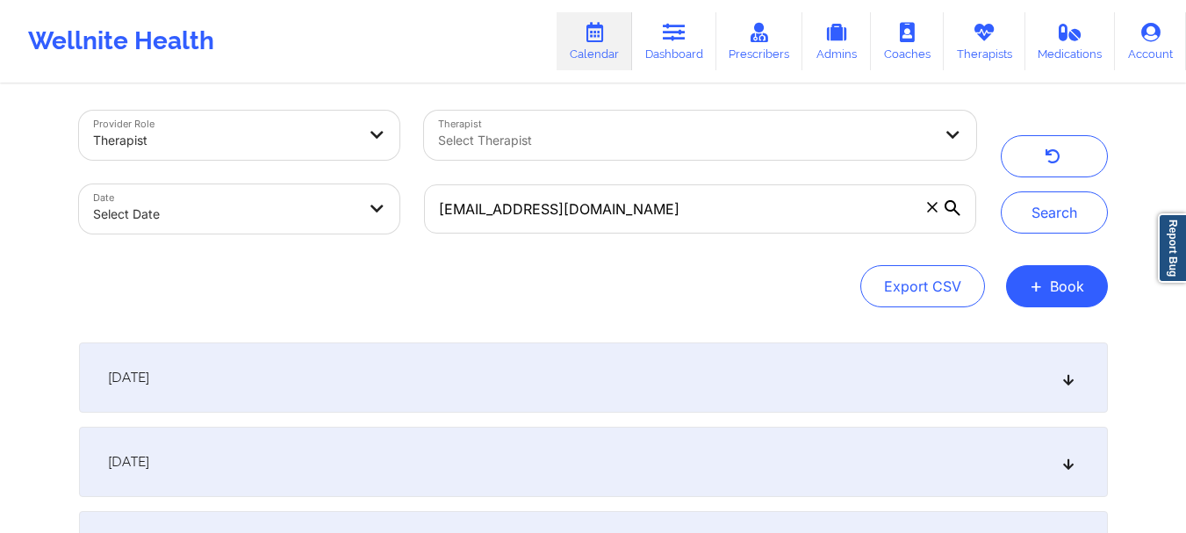
click at [1067, 379] on icon at bounding box center [1068, 377] width 15 height 12
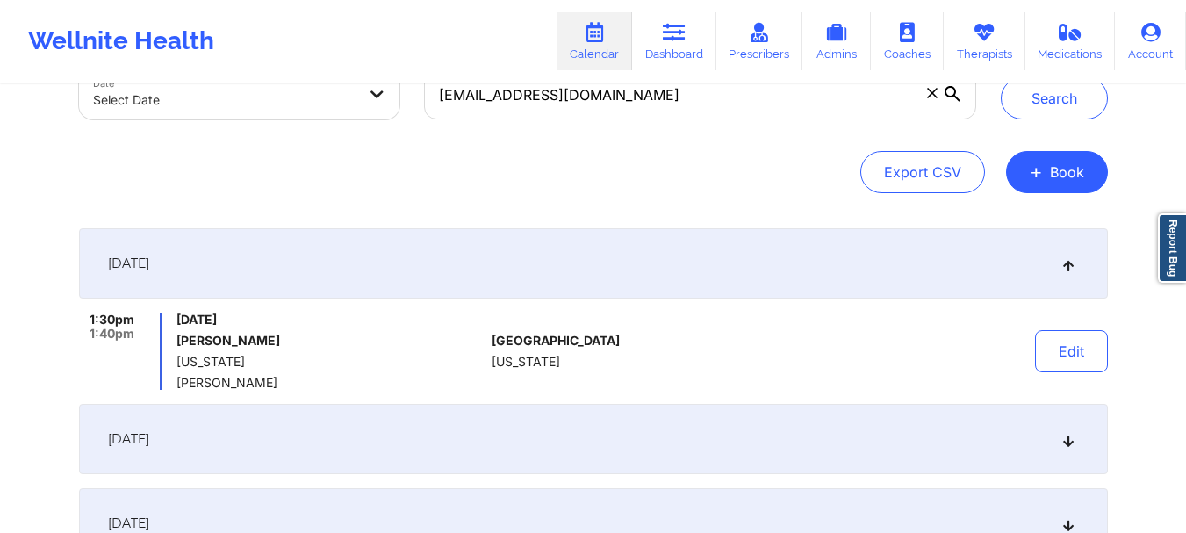
scroll to position [136, 0]
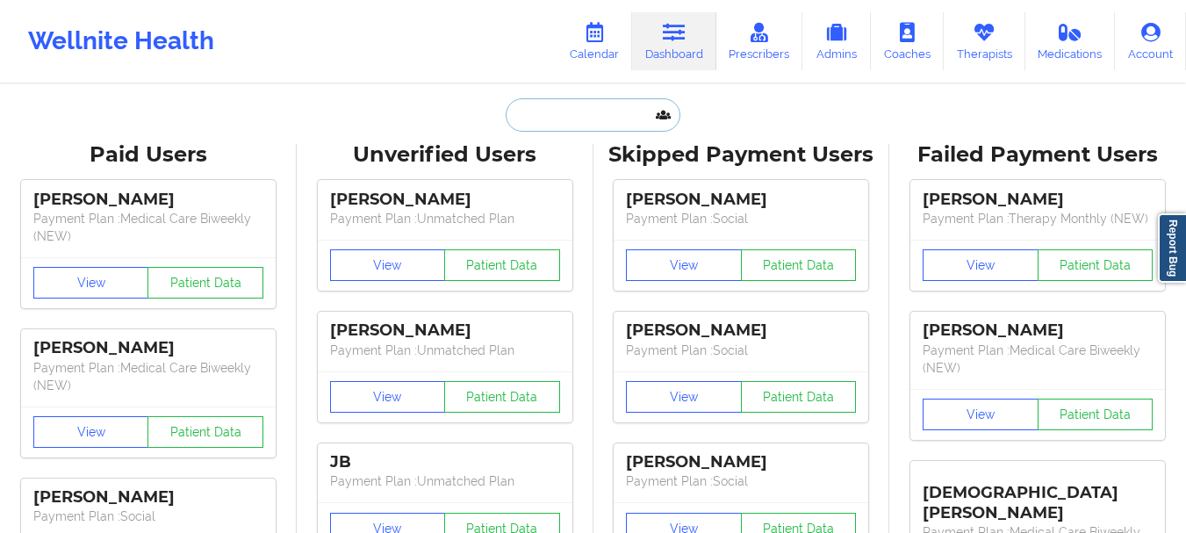
click at [558, 127] on input "text" at bounding box center [593, 114] width 174 height 33
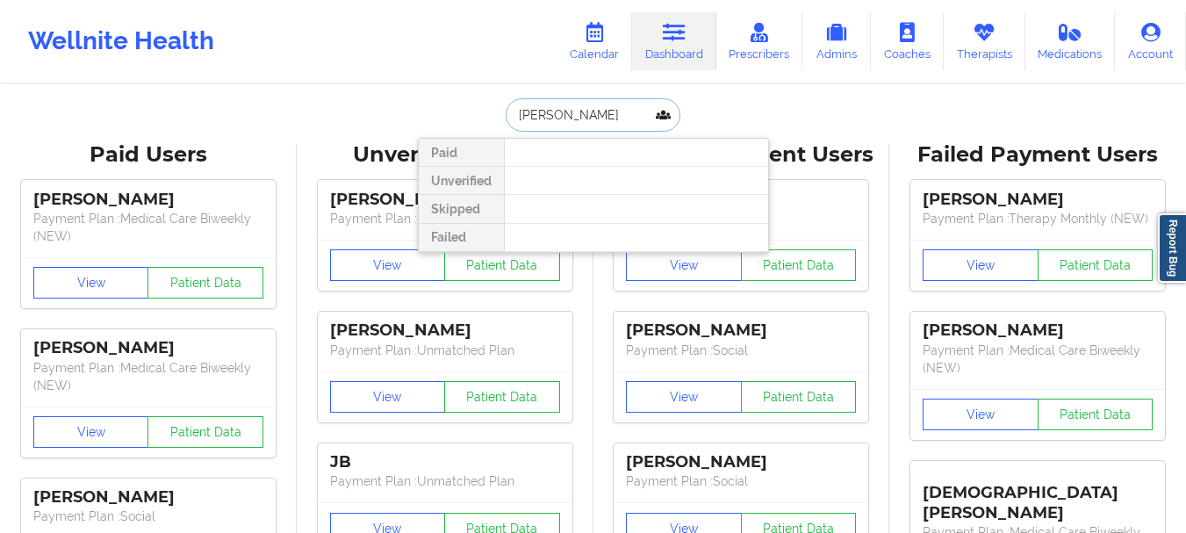
type input "[PERSON_NAME]"
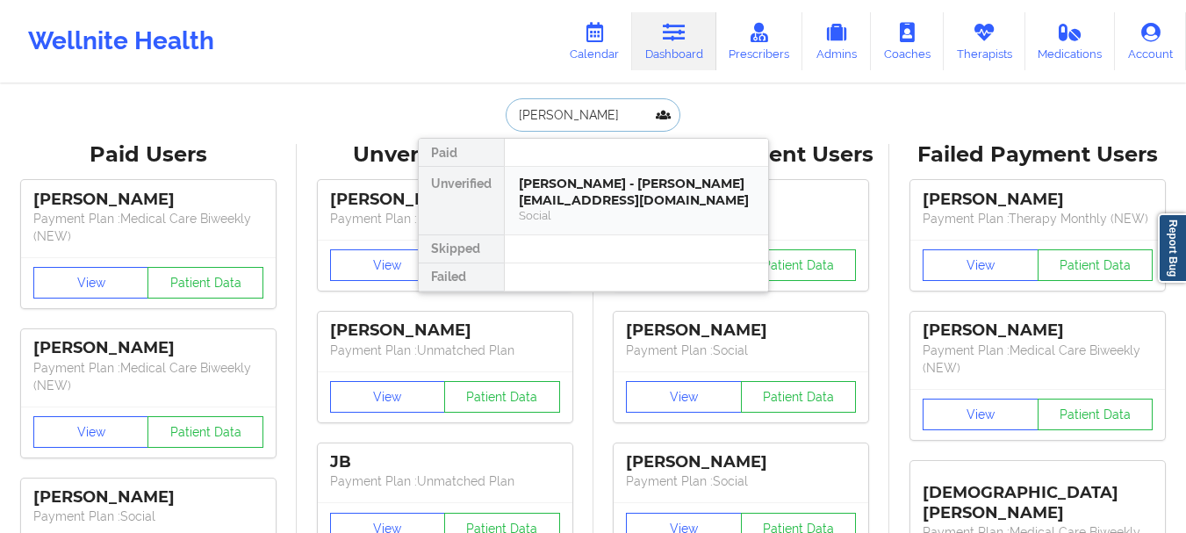
click at [573, 190] on div "[PERSON_NAME] - [PERSON_NAME][EMAIL_ADDRESS][DOMAIN_NAME]" at bounding box center [636, 192] width 235 height 32
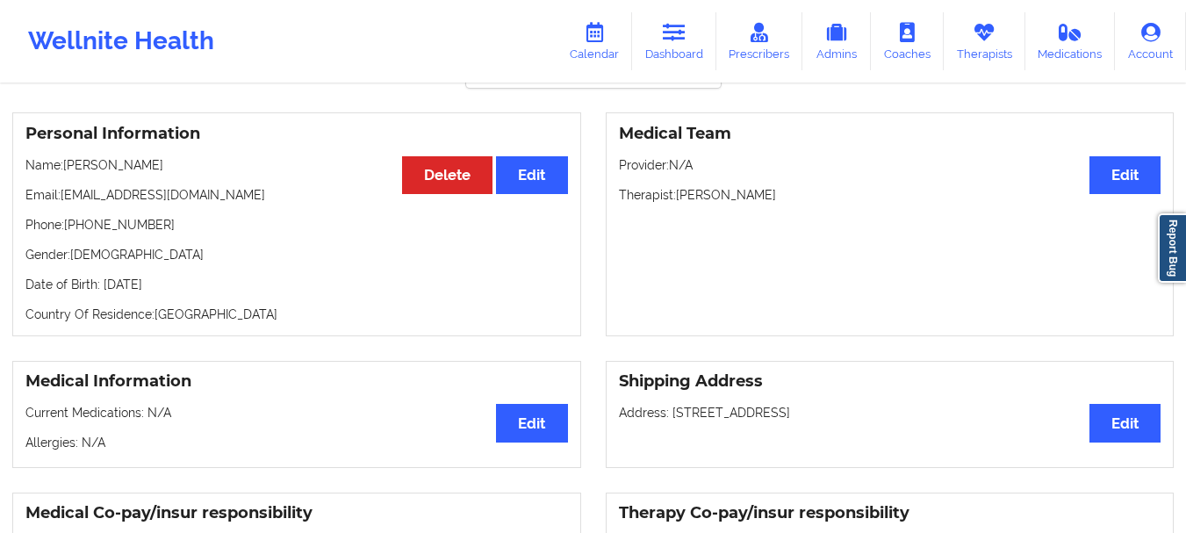
scroll to position [119, 0]
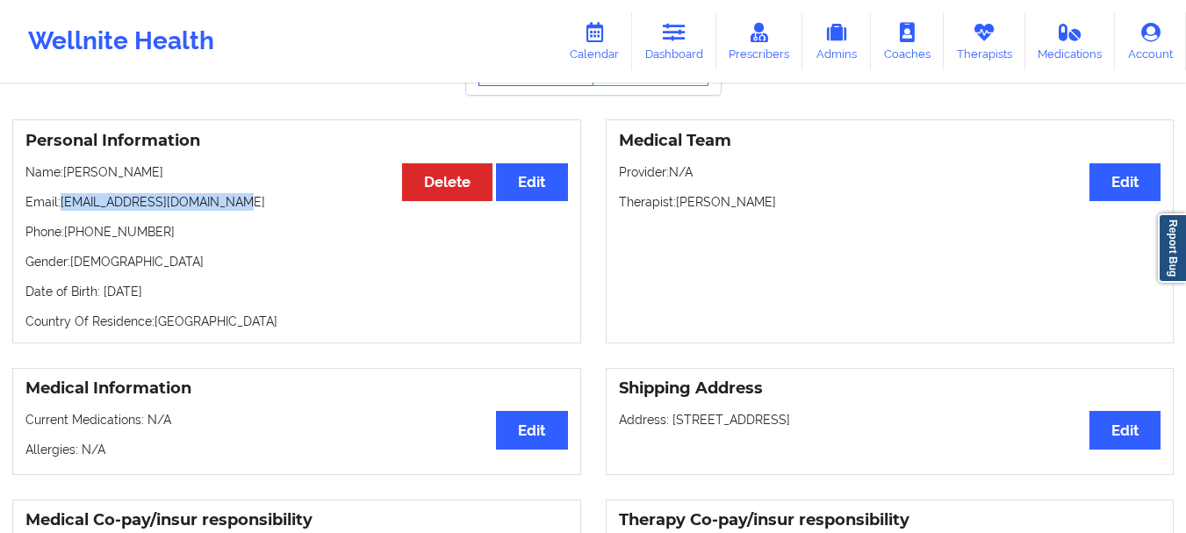
drag, startPoint x: 235, startPoint y: 209, endPoint x: 64, endPoint y: 213, distance: 171.3
click at [64, 211] on p "Email: catherineaberner@gmail.com" at bounding box center [296, 202] width 543 height 18
copy p "[EMAIL_ADDRESS][DOMAIN_NAME]"
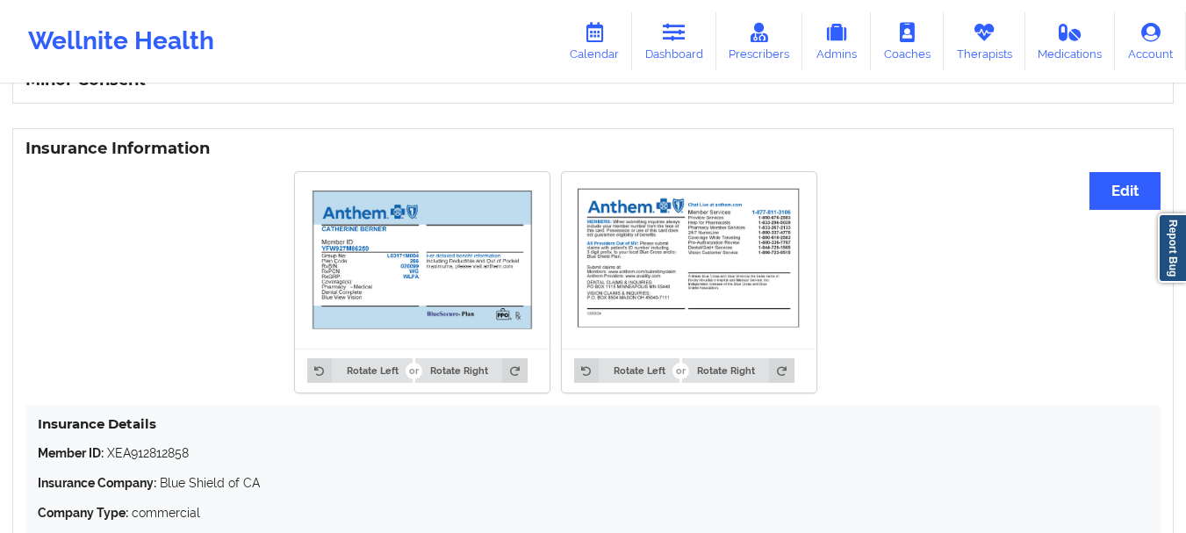
scroll to position [1172, 0]
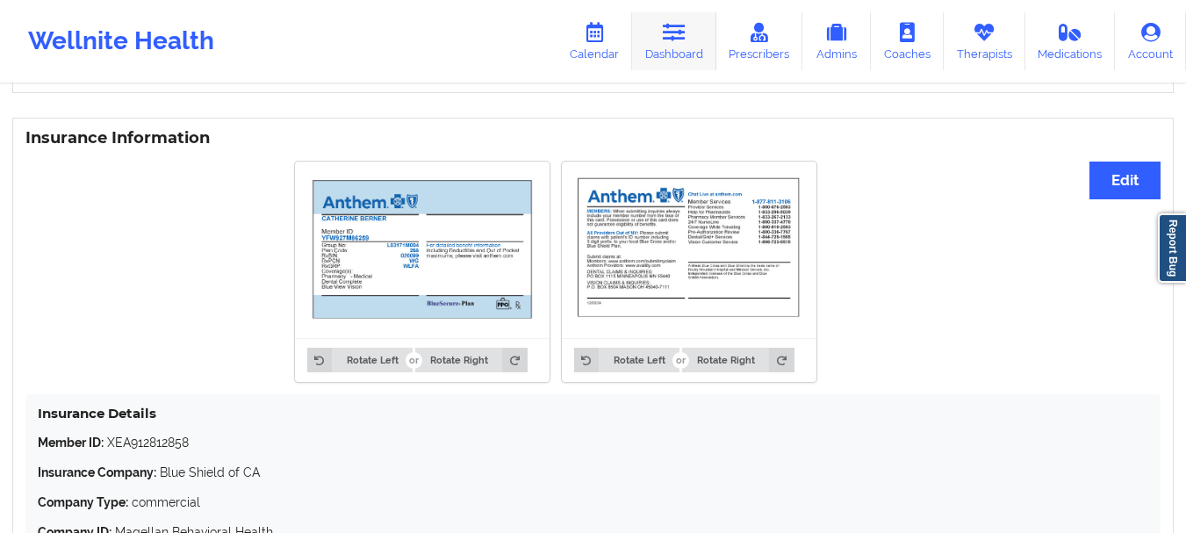
click at [655, 44] on link "Dashboard" at bounding box center [674, 41] width 84 height 58
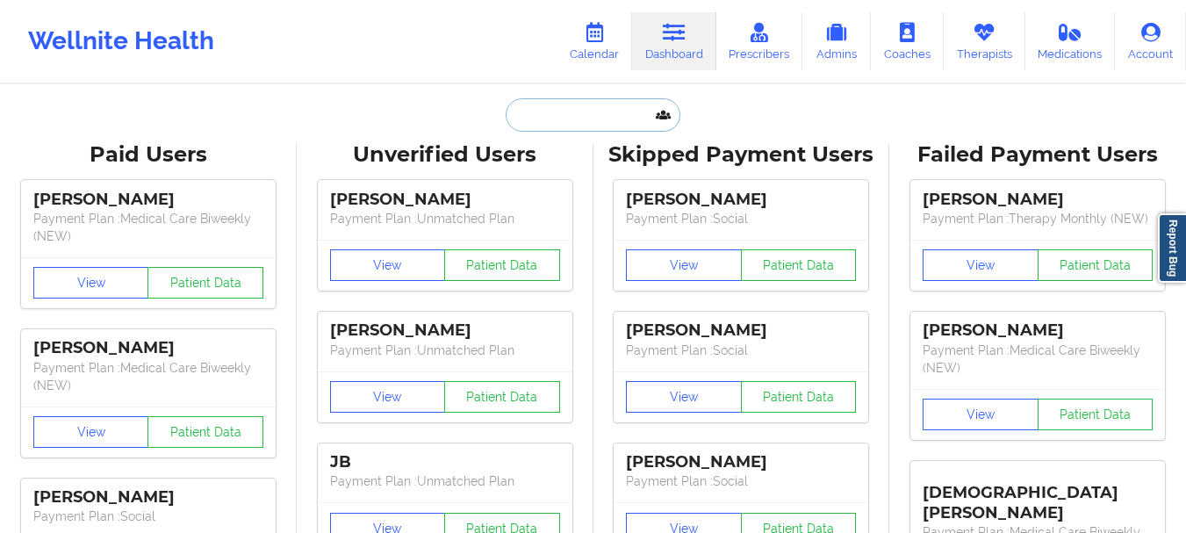
click at [611, 107] on input "text" at bounding box center [593, 114] width 174 height 33
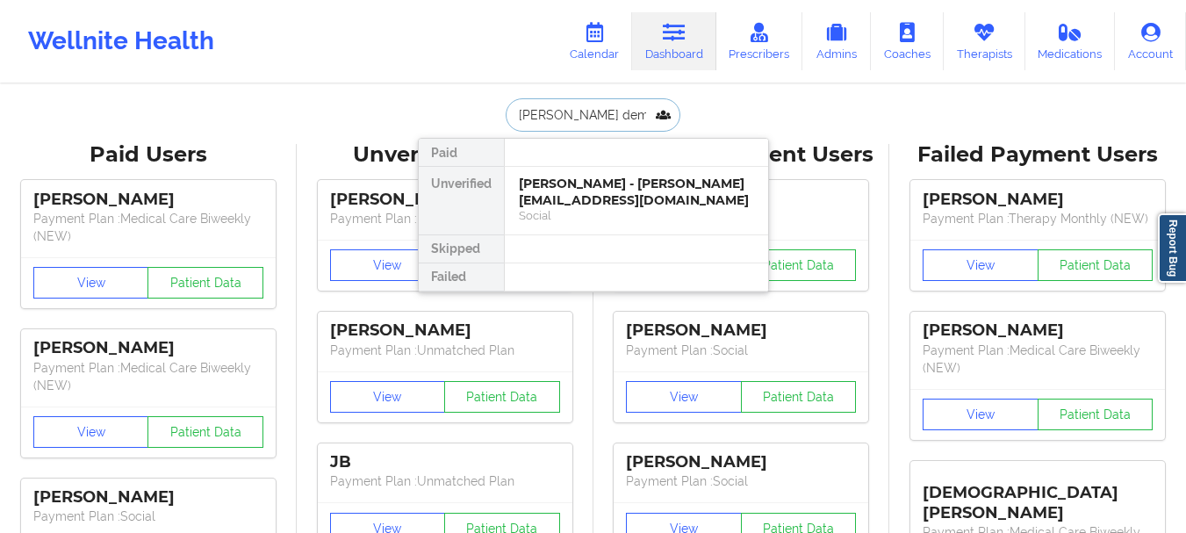
type input "ana demi"
click at [586, 205] on div "ana demi - wandarection101@gmail.com" at bounding box center [636, 192] width 235 height 32
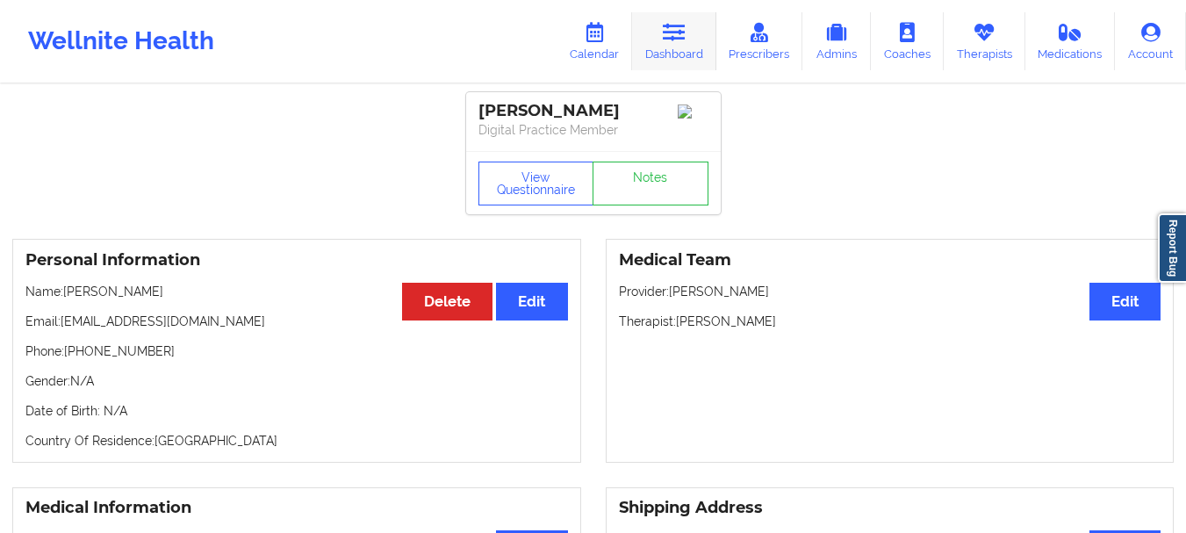
click at [662, 63] on link "Dashboard" at bounding box center [674, 41] width 84 height 58
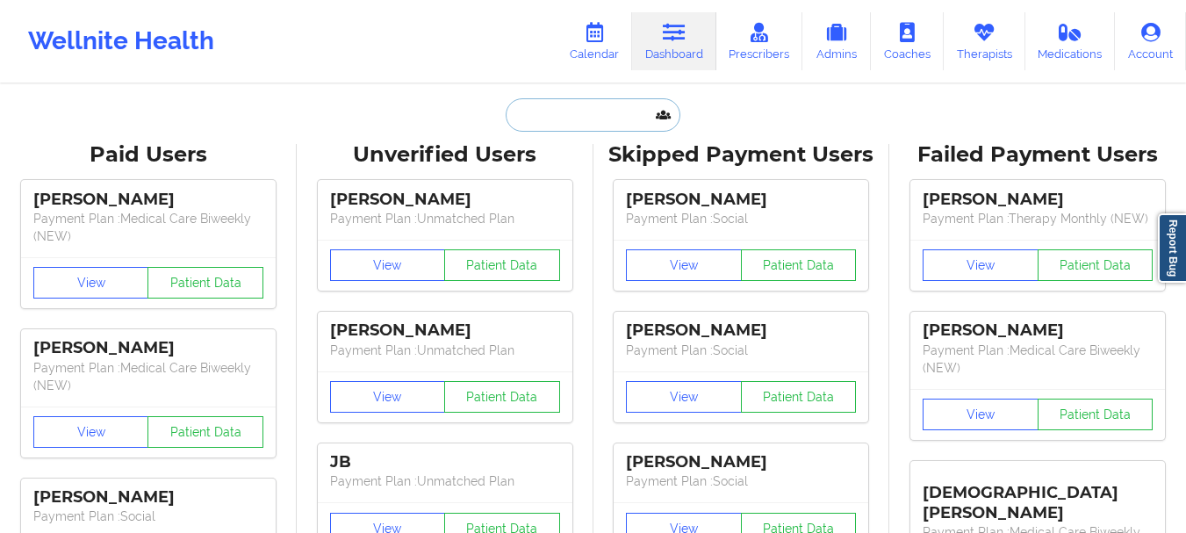
click at [548, 104] on input "text" at bounding box center [593, 114] width 174 height 33
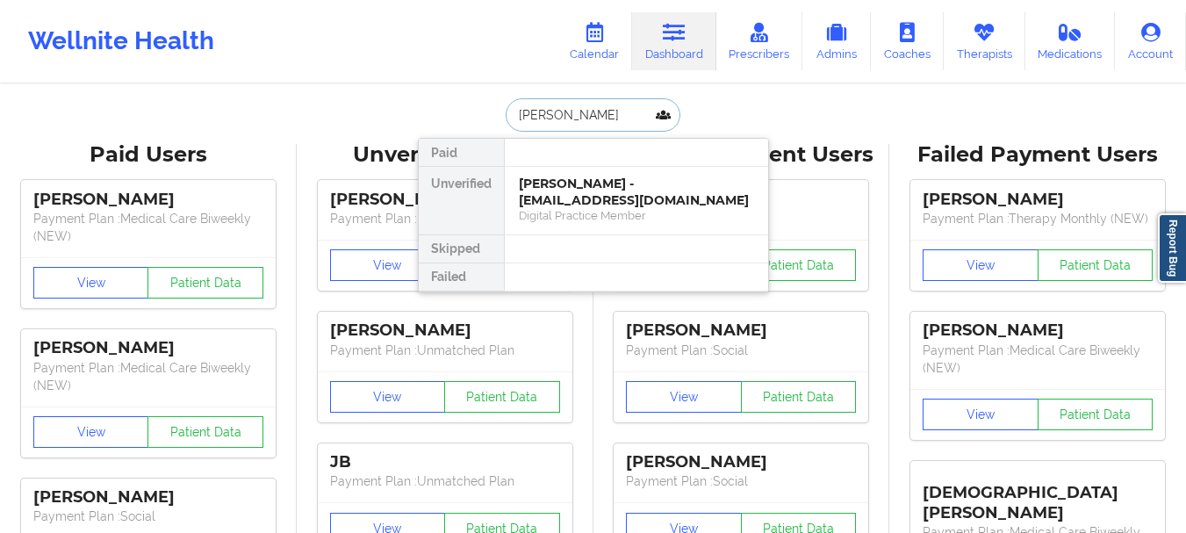
type input "Catherine Berner"
click at [570, 198] on div "Catherine Berner - catherineaberner@gmail.com" at bounding box center [636, 192] width 235 height 32
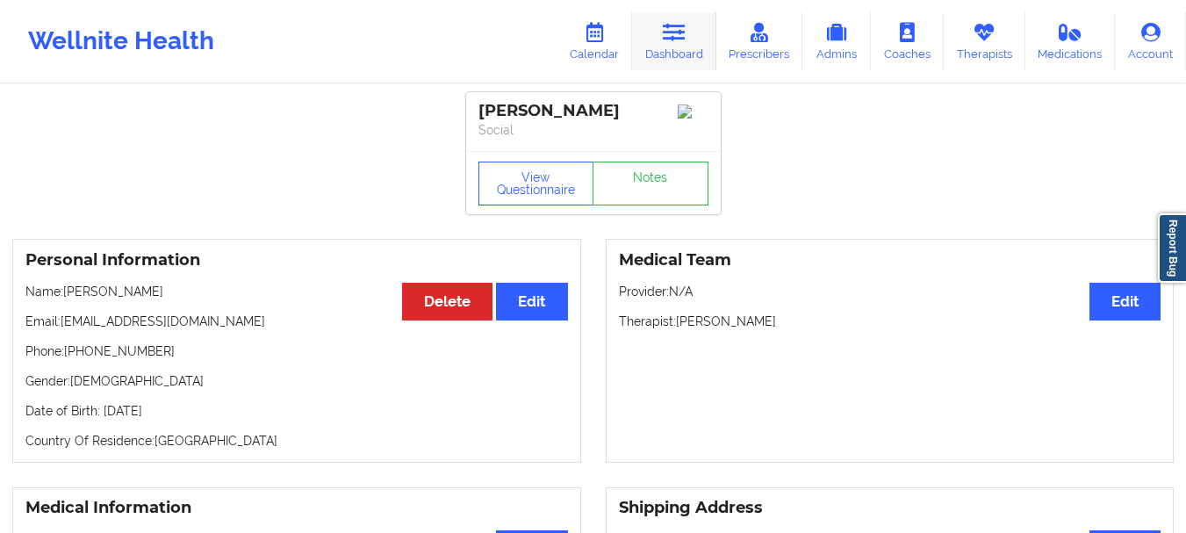
click at [661, 48] on link "Dashboard" at bounding box center [674, 41] width 84 height 58
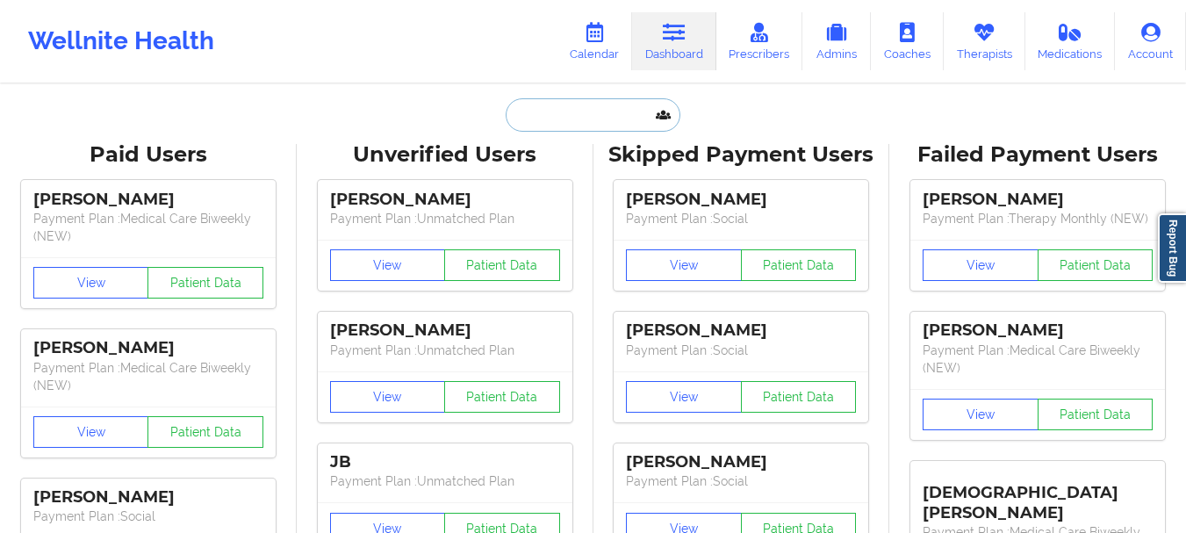
click at [556, 121] on input "text" at bounding box center [593, 114] width 174 height 33
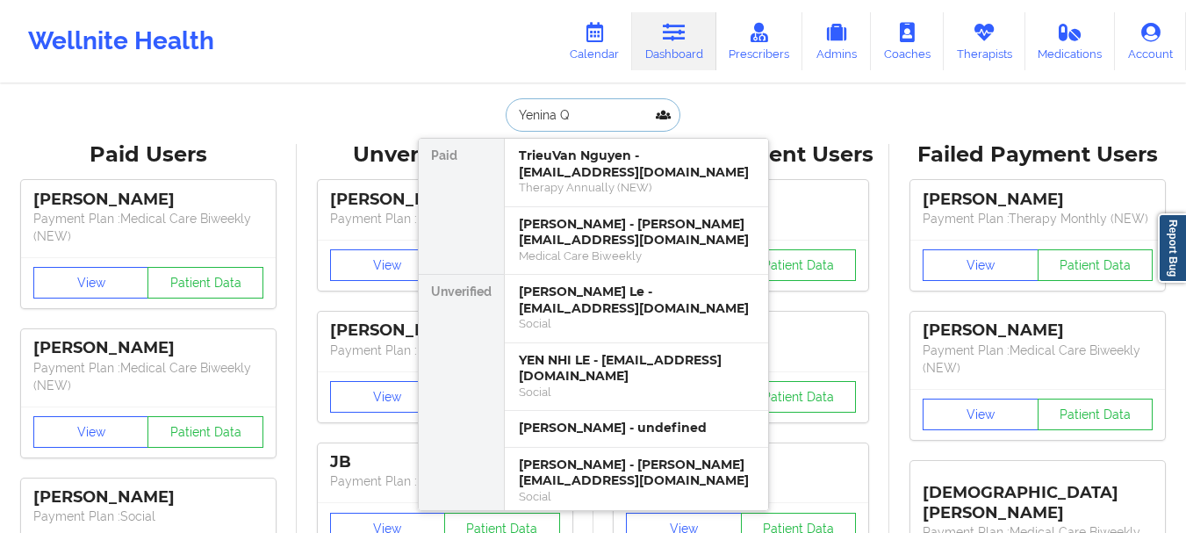
type input "Yenina Qu"
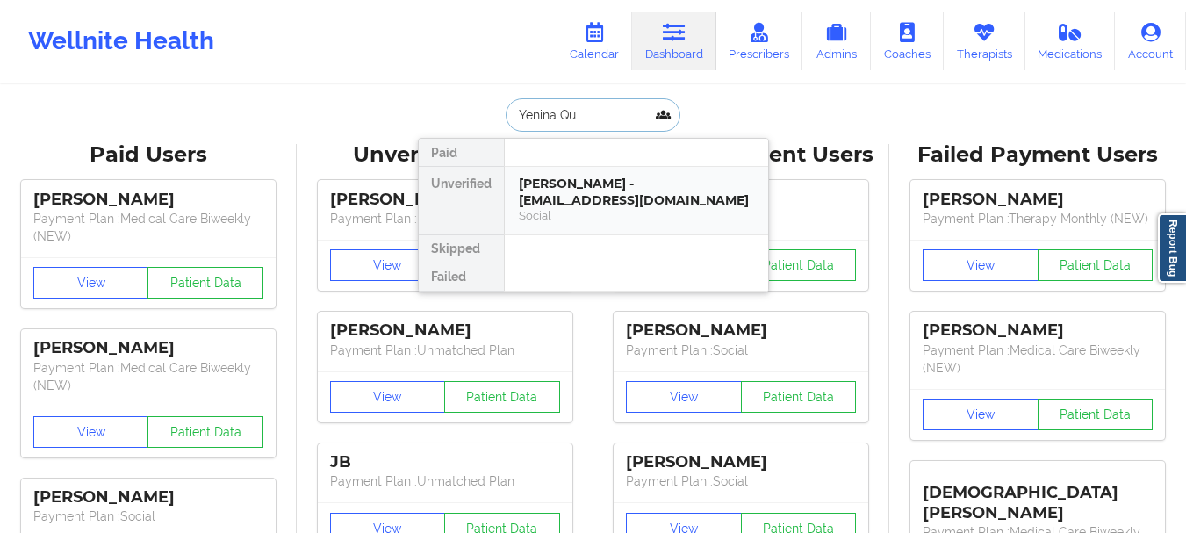
click at [564, 189] on div "Yenina quintero - soleq7@gmail.com" at bounding box center [636, 192] width 235 height 32
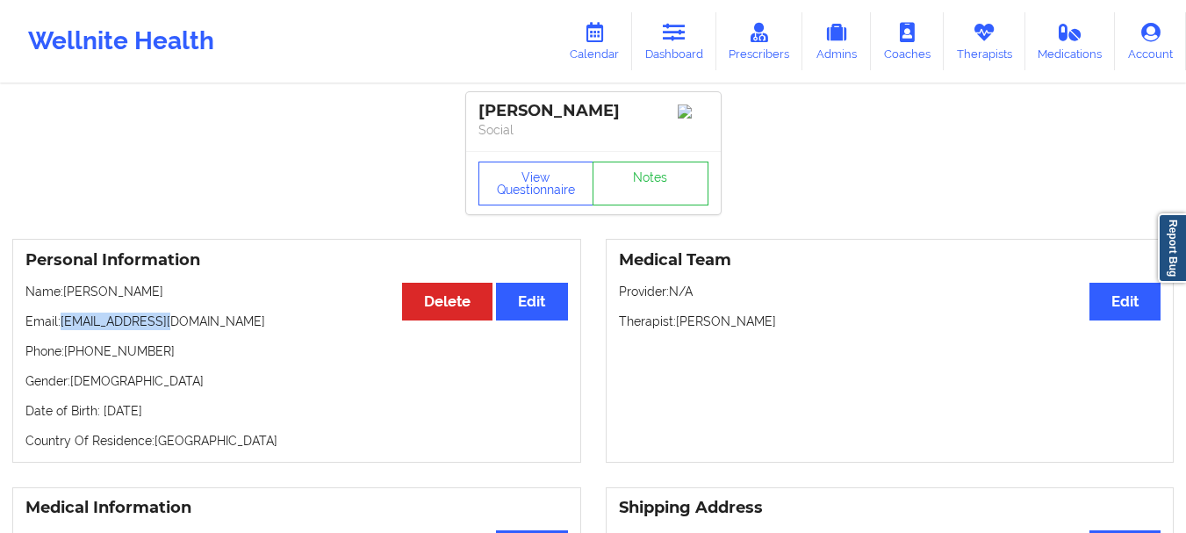
drag, startPoint x: 170, startPoint y: 326, endPoint x: 63, endPoint y: 334, distance: 107.5
click at [63, 330] on p "Email: soleq7@gmail.com" at bounding box center [296, 322] width 543 height 18
copy p "[EMAIL_ADDRESS][DOMAIN_NAME]"
click at [677, 52] on link "Dashboard" at bounding box center [674, 41] width 84 height 58
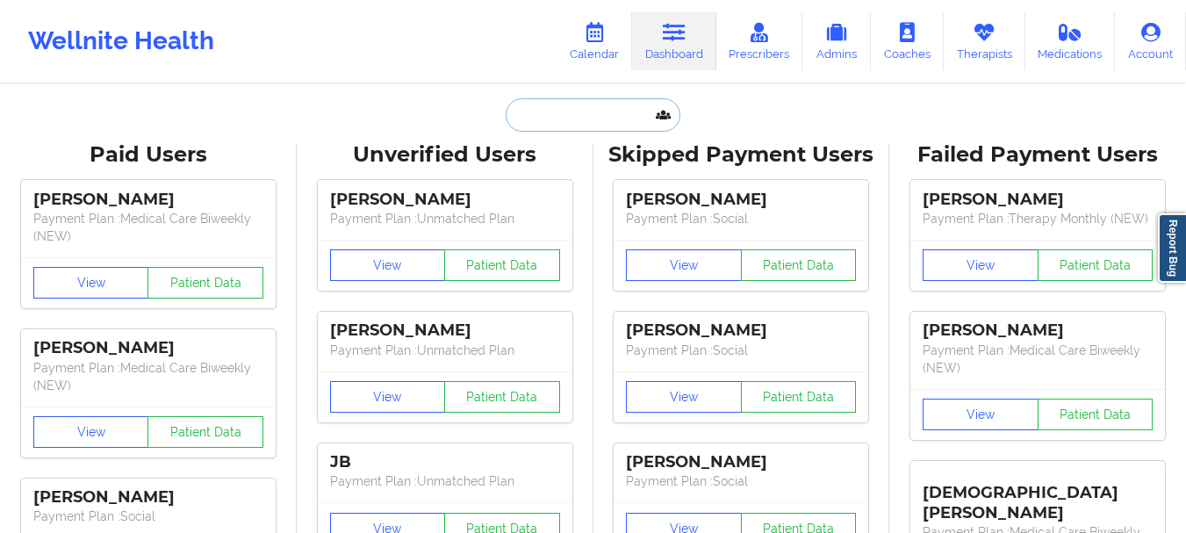
click at [601, 112] on input "text" at bounding box center [593, 114] width 174 height 33
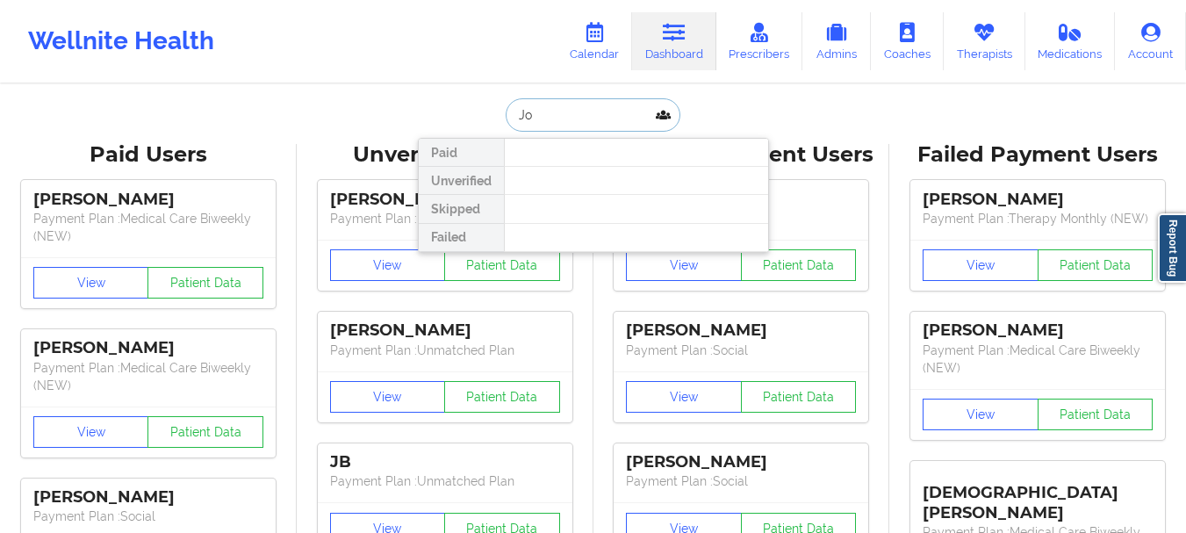
type input "J"
type input "Mcca"
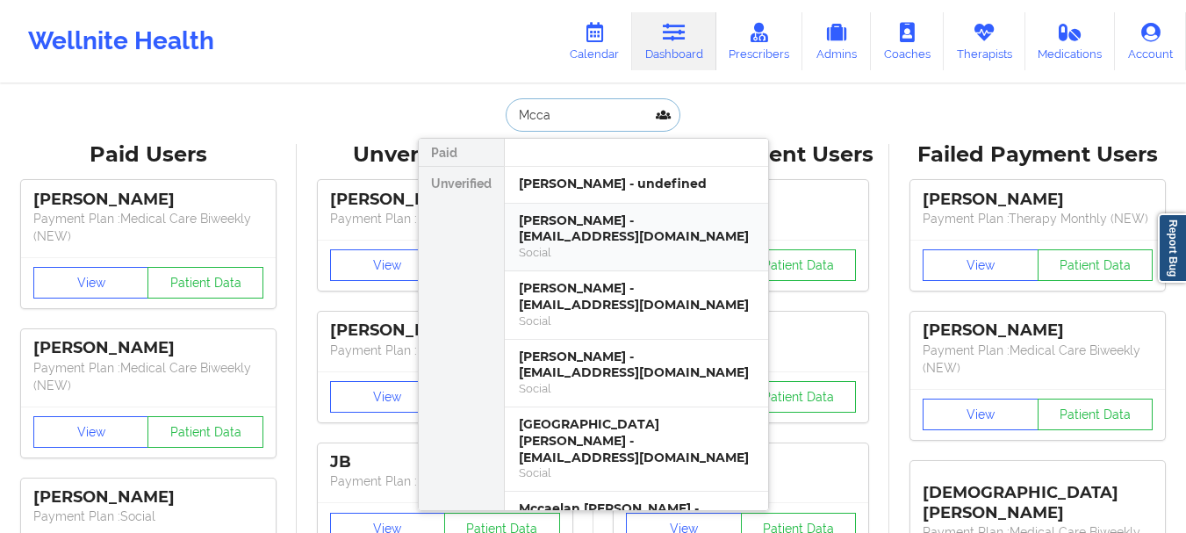
click at [627, 257] on div "Social" at bounding box center [636, 252] width 235 height 15
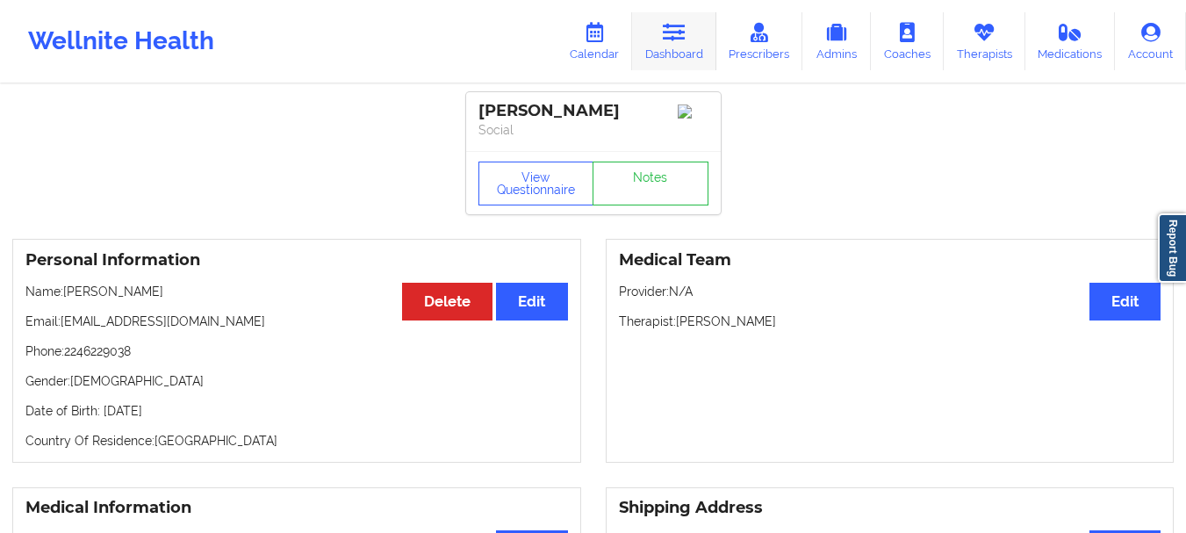
click at [681, 52] on link "Dashboard" at bounding box center [674, 41] width 84 height 58
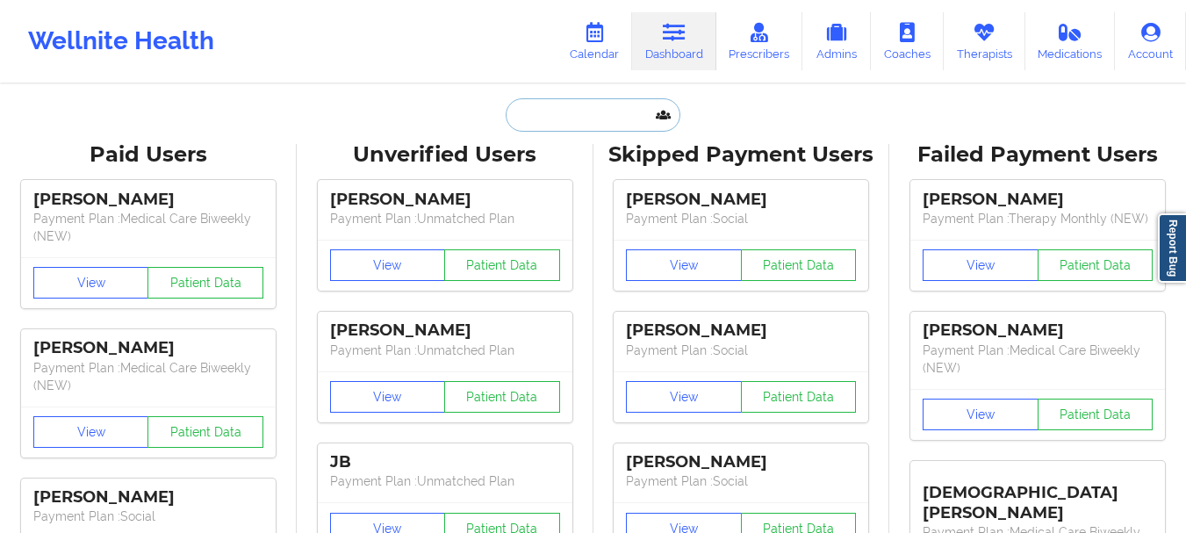
click at [601, 104] on input "text" at bounding box center [593, 114] width 174 height 33
paste input "[DOMAIN_NAME][EMAIL_ADDRESS][DOMAIN_NAME]"
type input "[DOMAIN_NAME][EMAIL_ADDRESS][DOMAIN_NAME]"
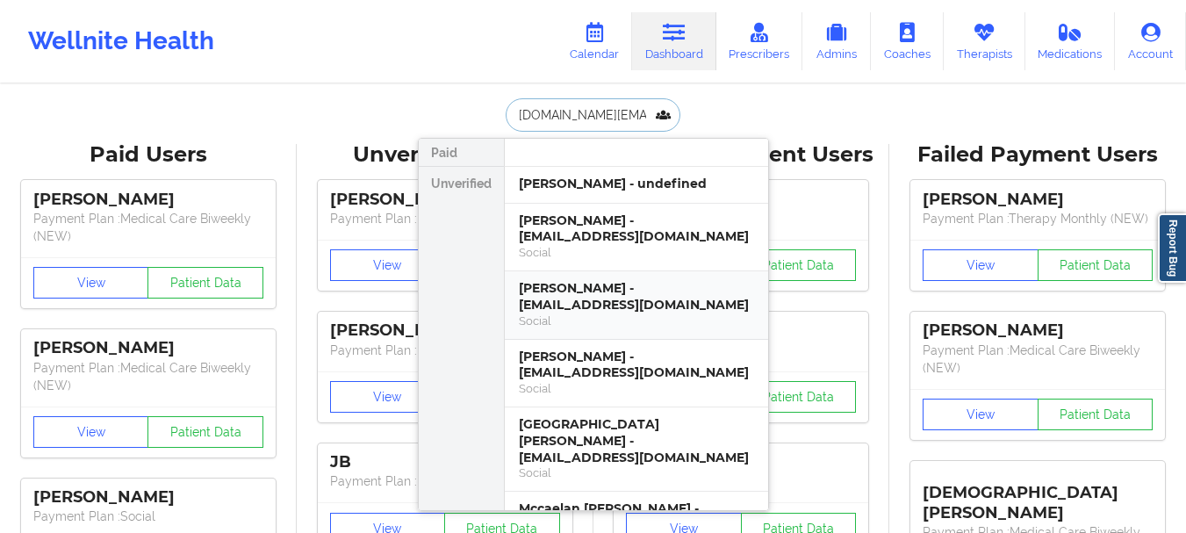
scroll to position [0, 1]
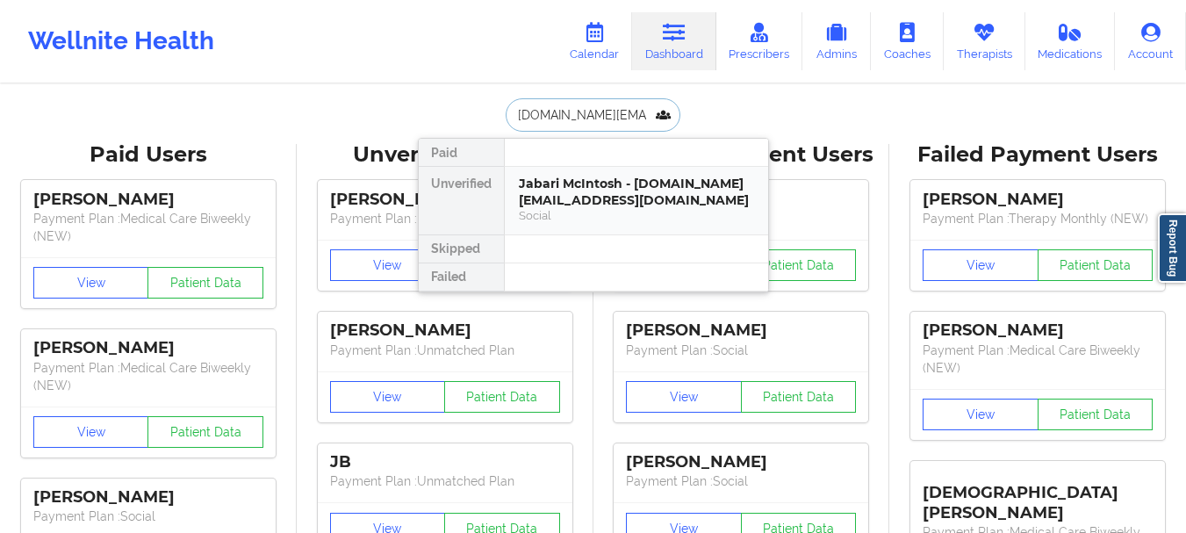
click at [569, 207] on div "Jabari McIntosh - jabari.mc@sbcglobal.net" at bounding box center [636, 192] width 235 height 32
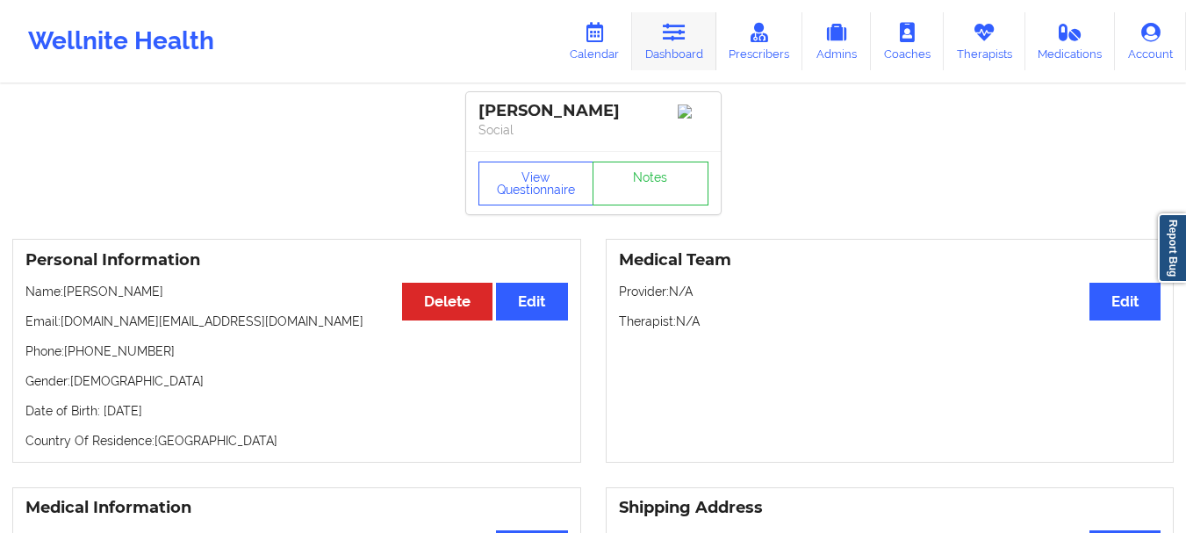
click at [667, 44] on link "Dashboard" at bounding box center [674, 41] width 84 height 58
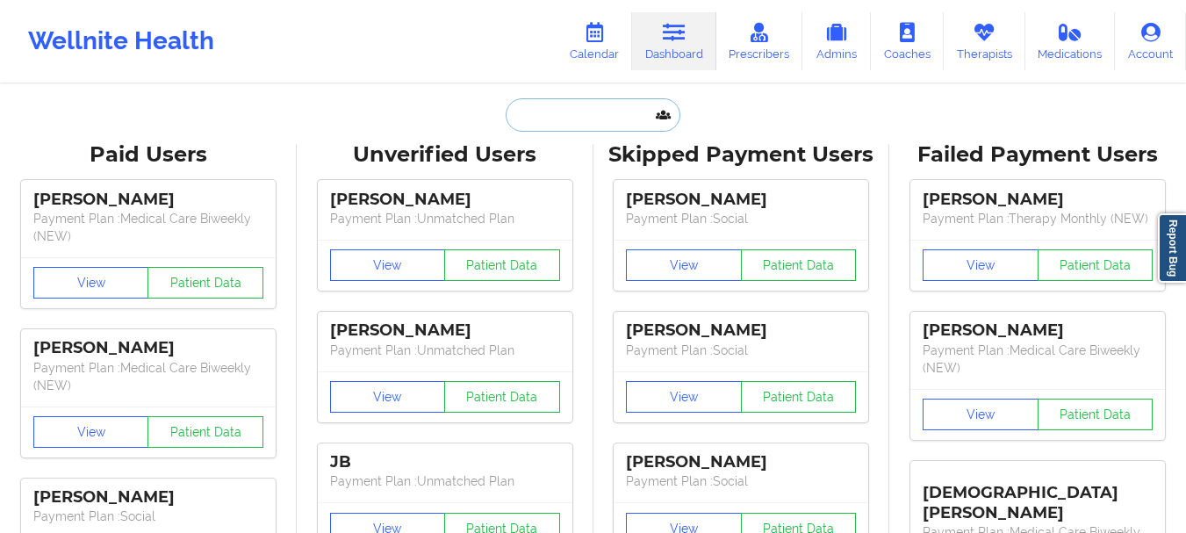
click at [554, 115] on input "text" at bounding box center [593, 114] width 174 height 33
paste input "[EMAIL_ADDRESS][DOMAIN_NAME]"
type input "[EMAIL_ADDRESS][DOMAIN_NAME]"
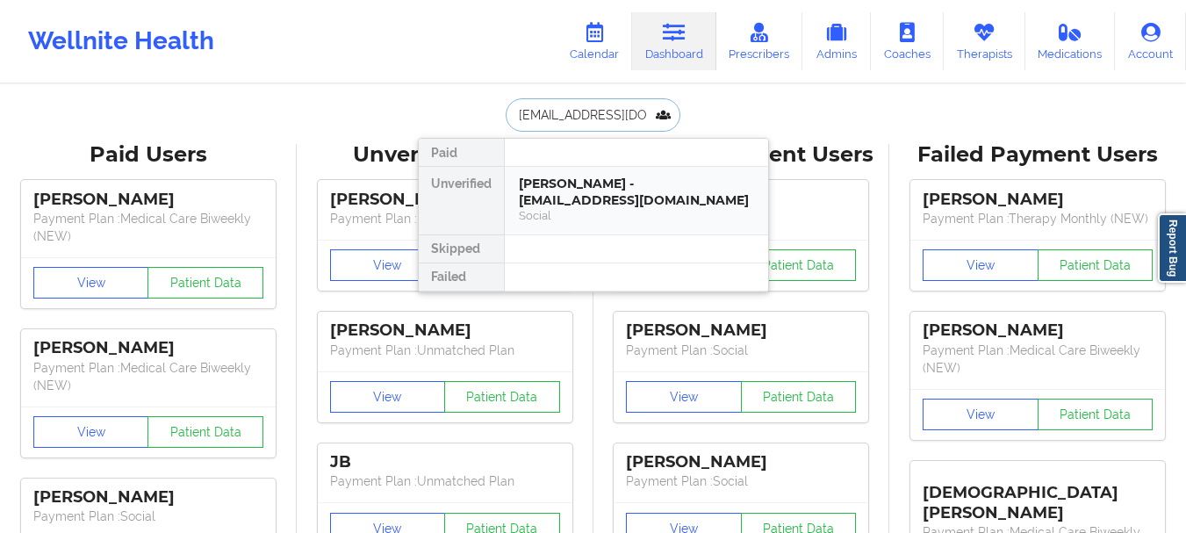
click at [566, 214] on div "Jill Gilbert - jmorter22@gmail.com Social" at bounding box center [636, 201] width 263 height 68
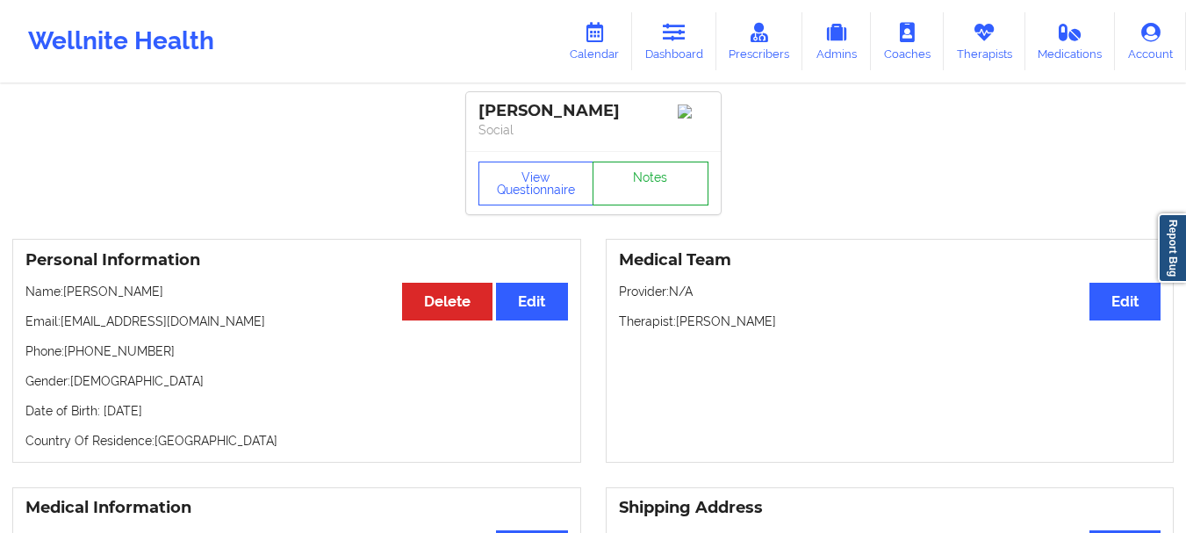
click at [685, 192] on link "Notes" at bounding box center [651, 184] width 116 height 44
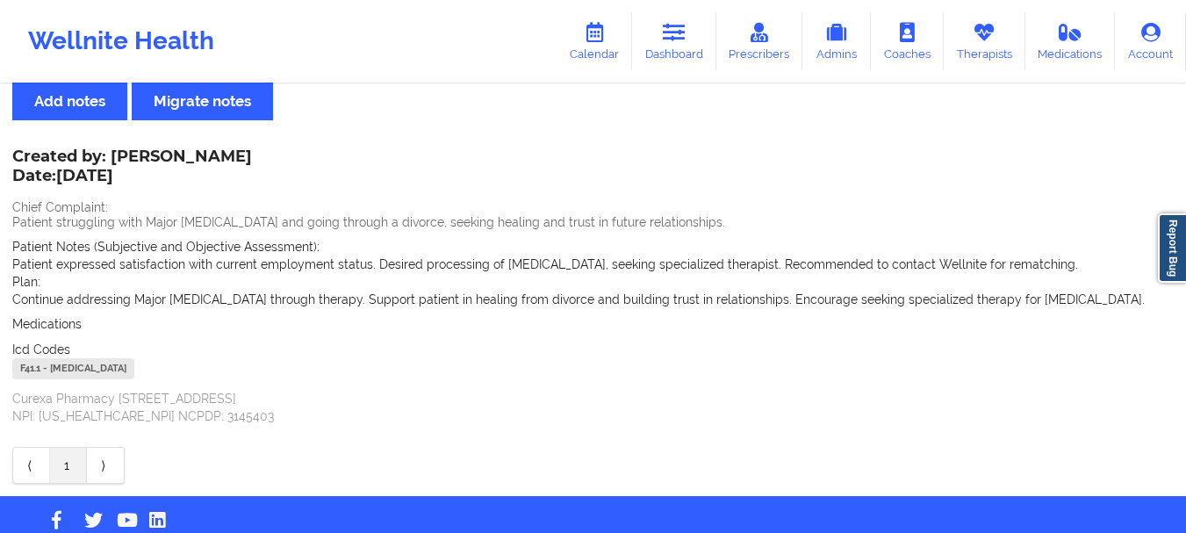
scroll to position [44, 0]
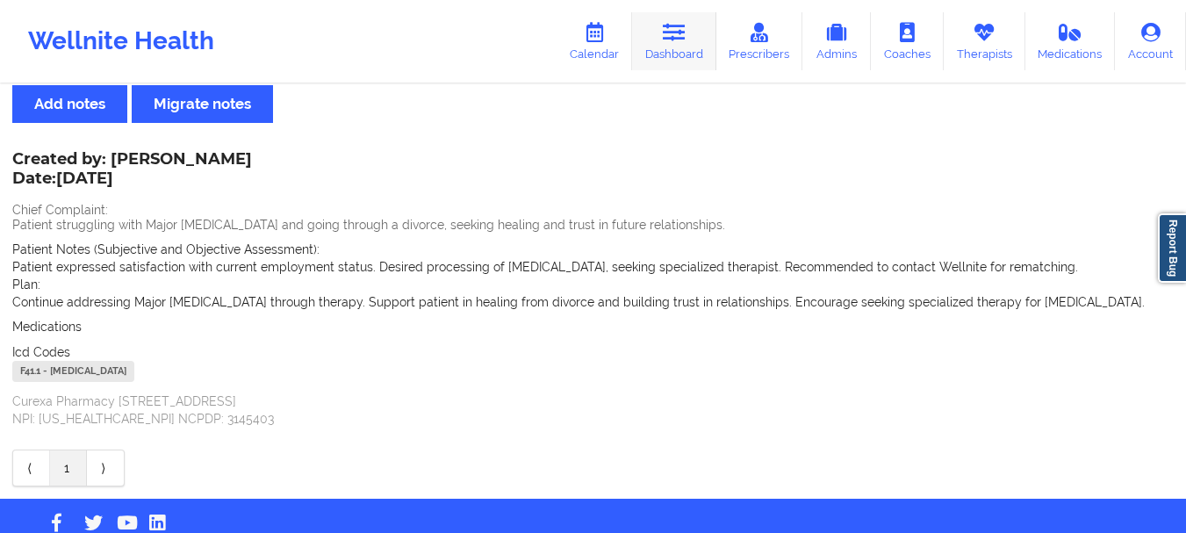
click at [666, 40] on icon at bounding box center [674, 32] width 23 height 19
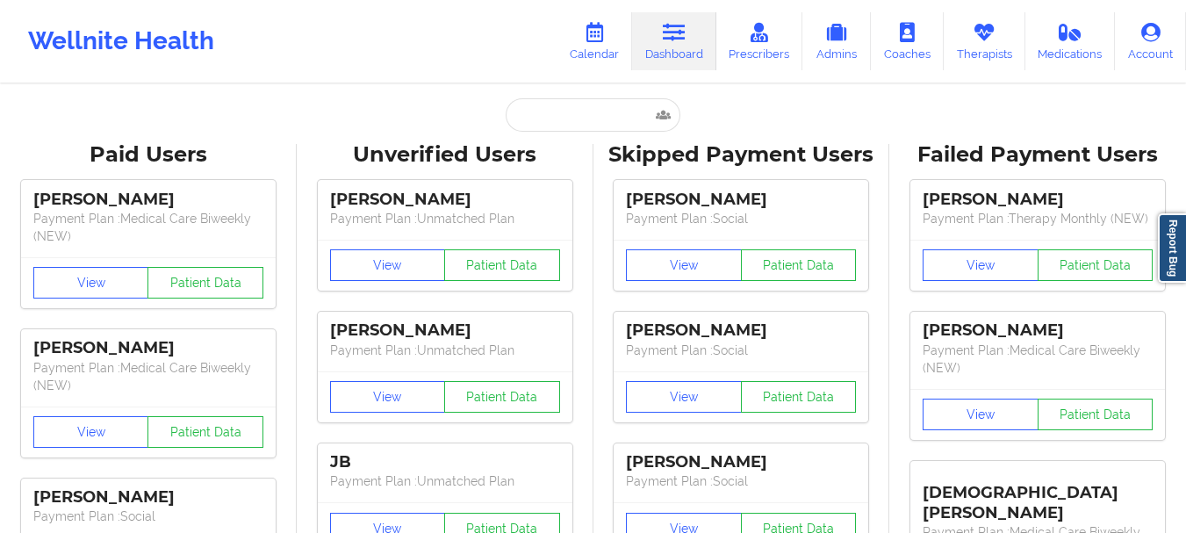
click at [581, 108] on input "text" at bounding box center [593, 114] width 174 height 33
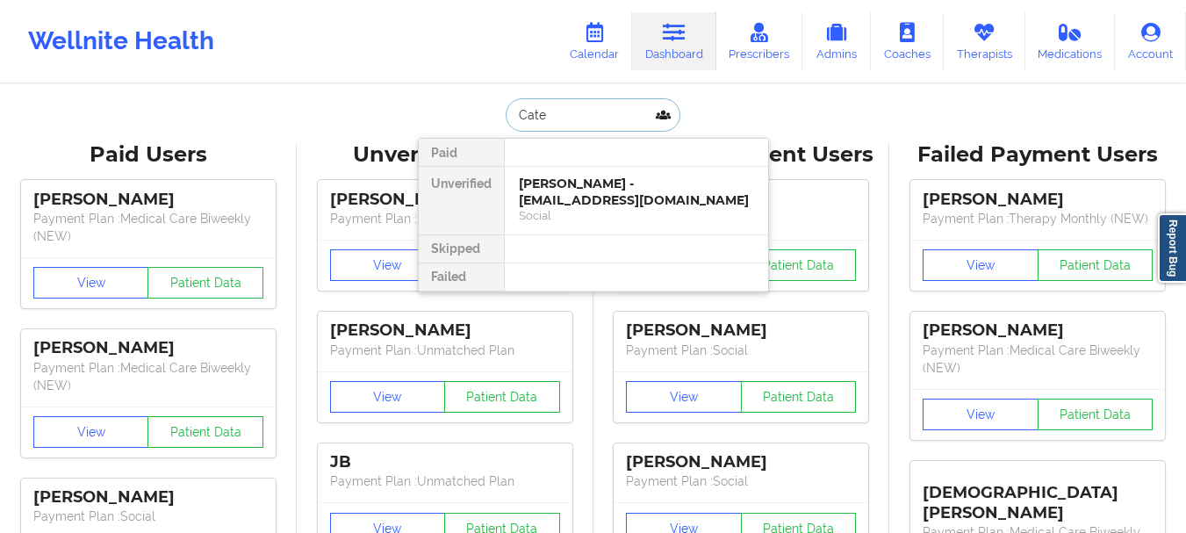
type input "Cates"
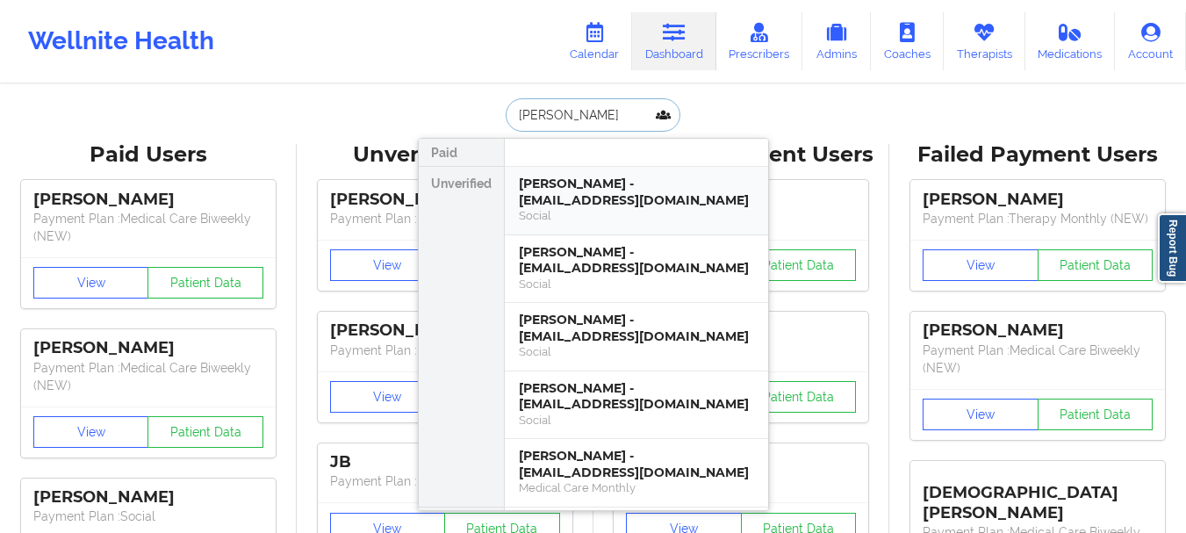
click at [579, 172] on div "Kiera Cates - dwightcates@aol.com Social" at bounding box center [636, 201] width 263 height 68
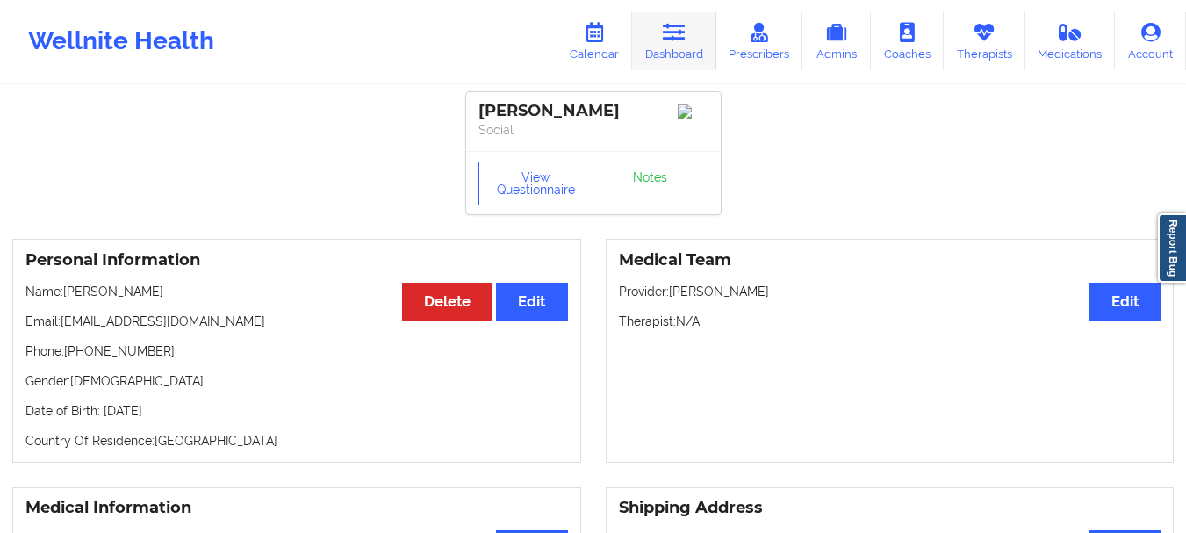
click at [668, 60] on link "Dashboard" at bounding box center [674, 41] width 84 height 58
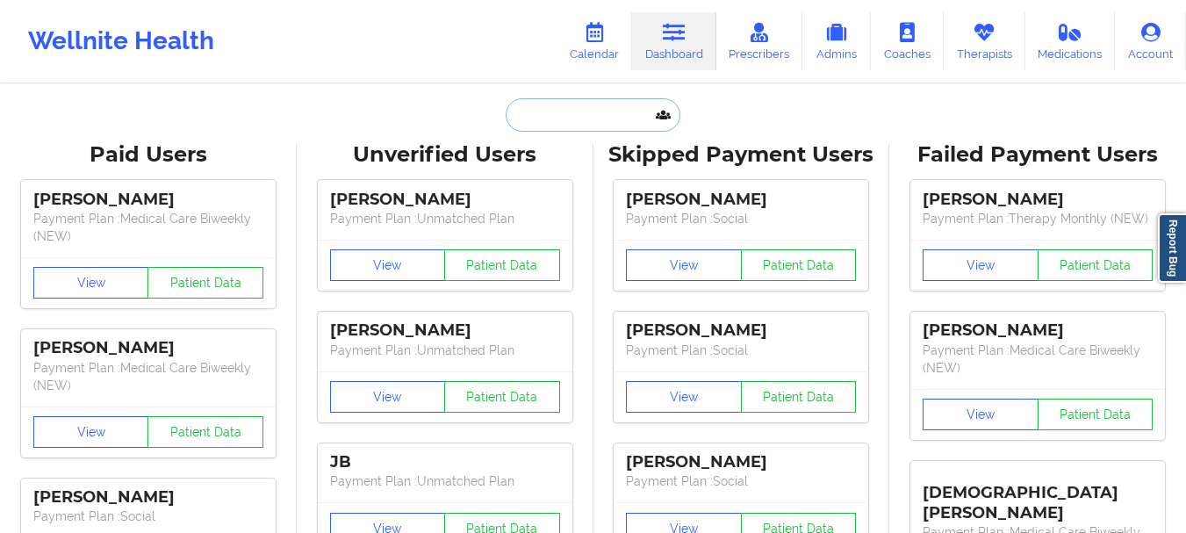
click at [551, 109] on input "text" at bounding box center [593, 114] width 174 height 33
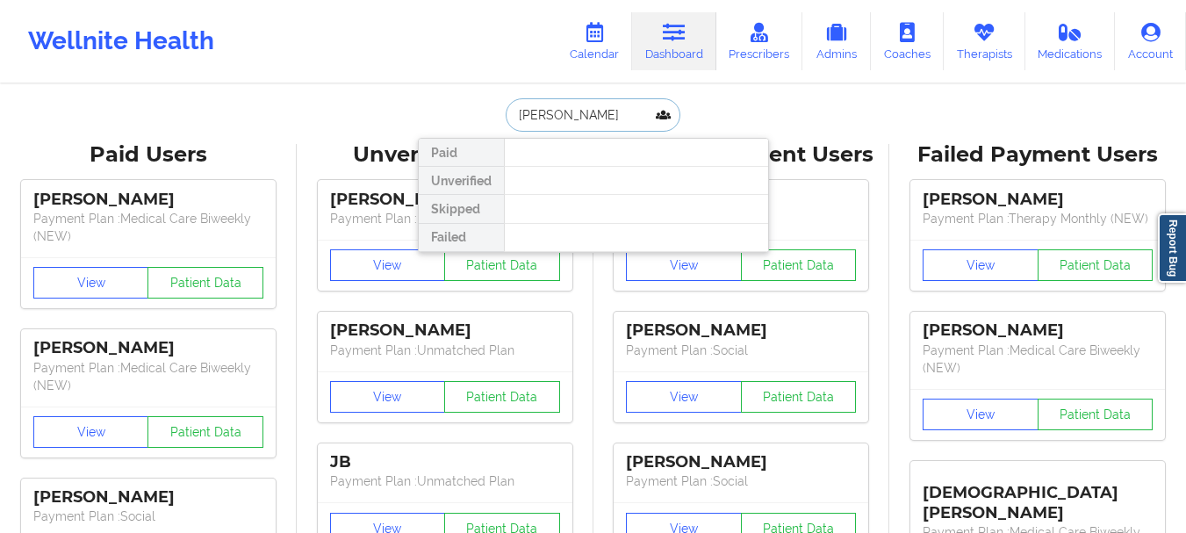
type input "Katelyn carte"
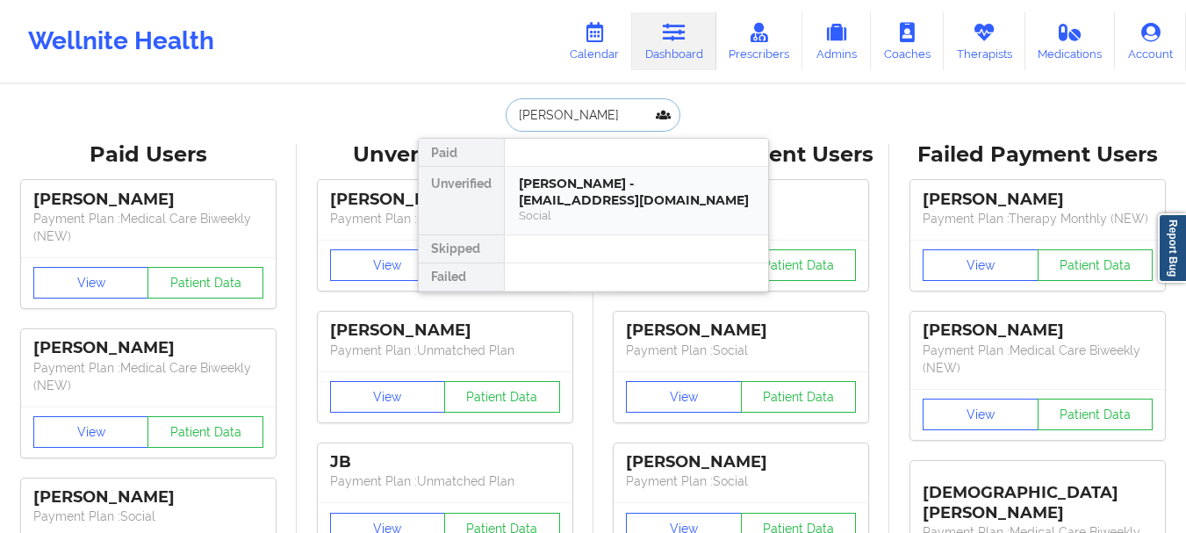
click at [559, 193] on div "Katelyn Carter - katelynk1994@gmail.com" at bounding box center [636, 192] width 235 height 32
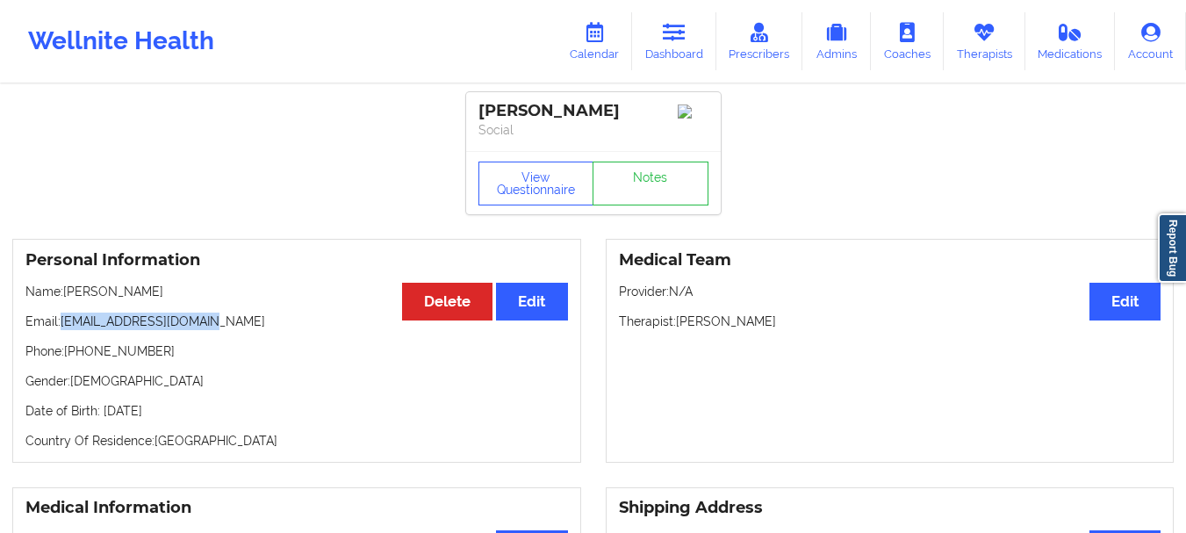
drag, startPoint x: 205, startPoint y: 329, endPoint x: 64, endPoint y: 329, distance: 141.3
click at [64, 329] on p "Email: katelynk1994@gmail.com" at bounding box center [296, 322] width 543 height 18
copy p "[EMAIL_ADDRESS][DOMAIN_NAME]"
drag, startPoint x: 167, startPoint y: 356, endPoint x: 69, endPoint y: 359, distance: 97.5
click at [69, 359] on p "Phone: +1903-650-2059" at bounding box center [296, 351] width 543 height 18
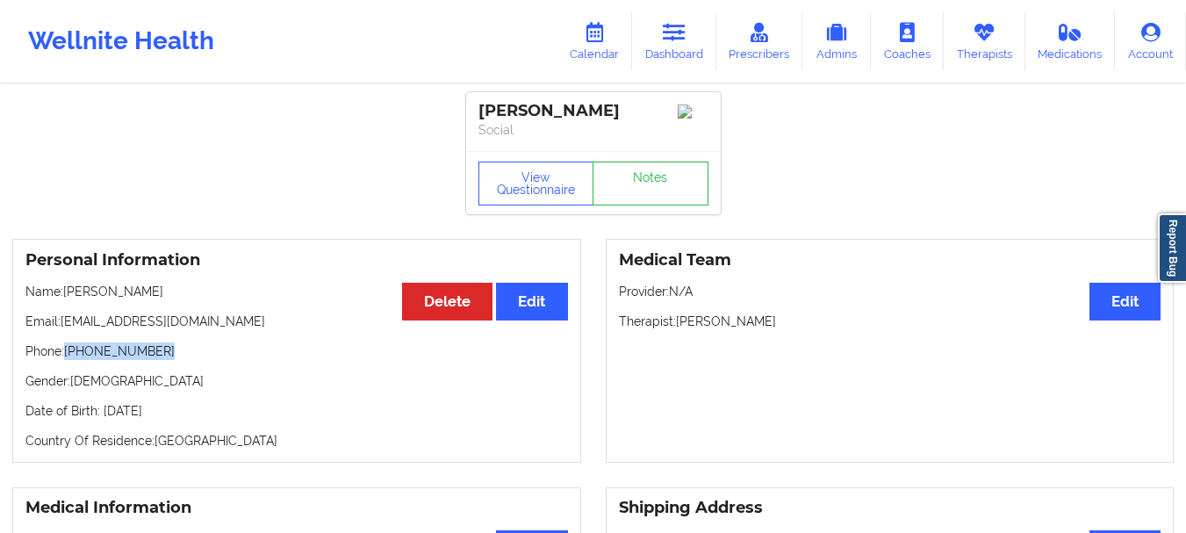
copy p "[PHONE_NUMBER]"
click at [679, 53] on link "Dashboard" at bounding box center [674, 41] width 84 height 58
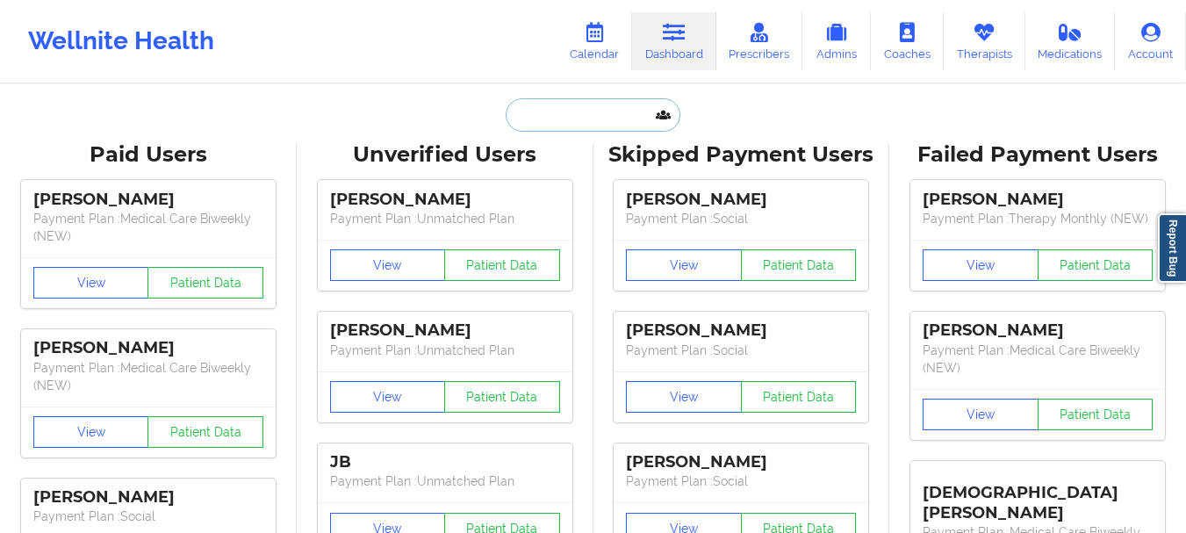
click at [545, 124] on input "text" at bounding box center [593, 114] width 174 height 33
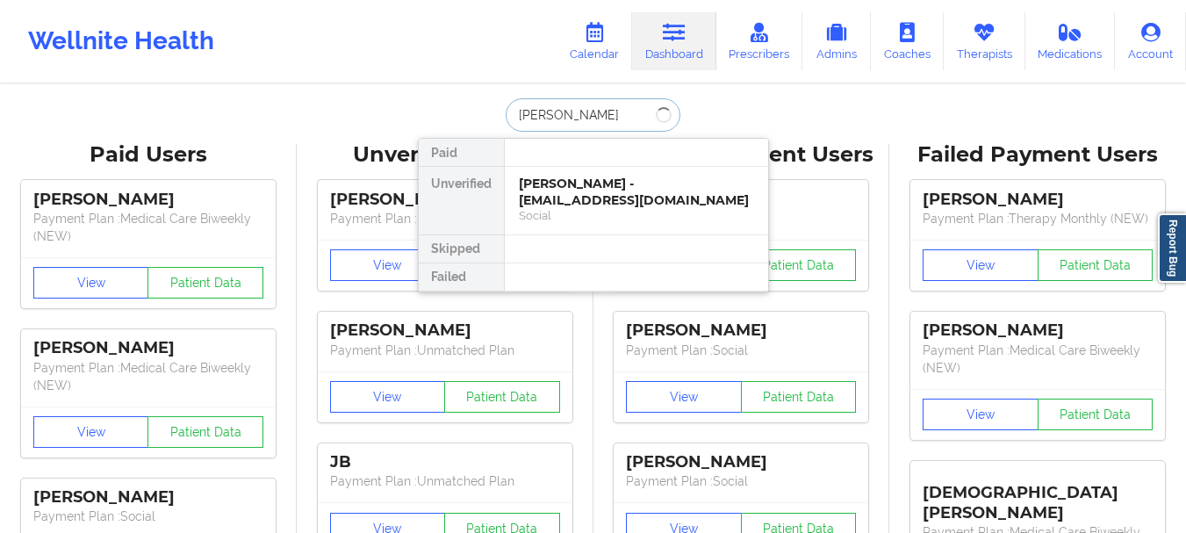
type input "Stefanie chu"
click at [672, 226] on div "Stefanie Chustz - s2khondalady@gmail.com Social" at bounding box center [636, 201] width 263 height 68
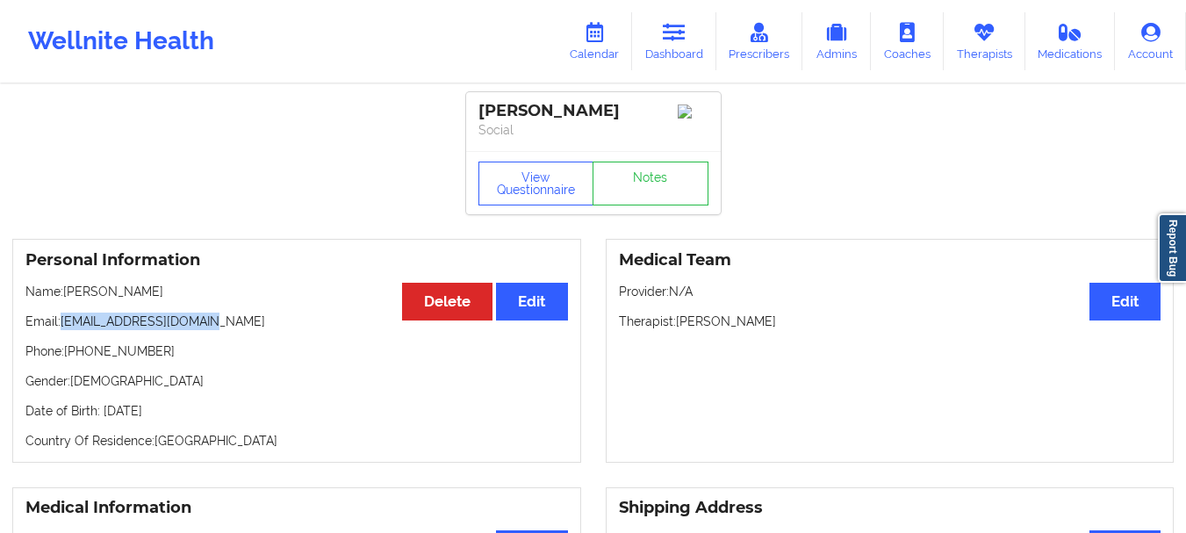
drag, startPoint x: 214, startPoint y: 327, endPoint x: 63, endPoint y: 332, distance: 151.1
click at [63, 330] on p "Email: s2khondalady@gmail.com" at bounding box center [296, 322] width 543 height 18
copy p "[EMAIL_ADDRESS][DOMAIN_NAME]"
click at [673, 36] on icon at bounding box center [674, 32] width 23 height 19
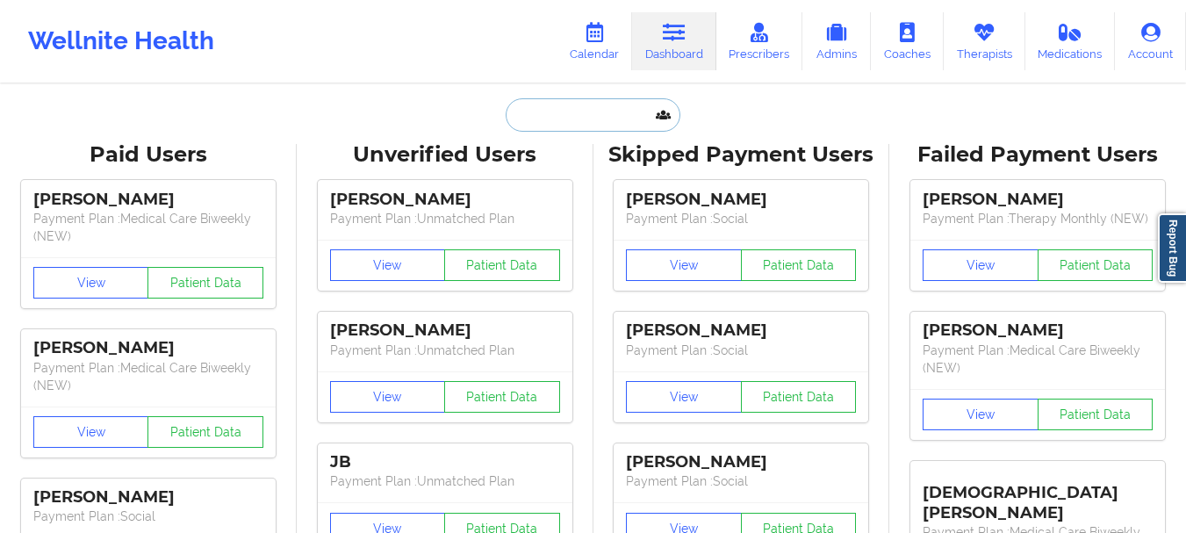
click at [537, 111] on input "text" at bounding box center [593, 114] width 174 height 33
type input "C"
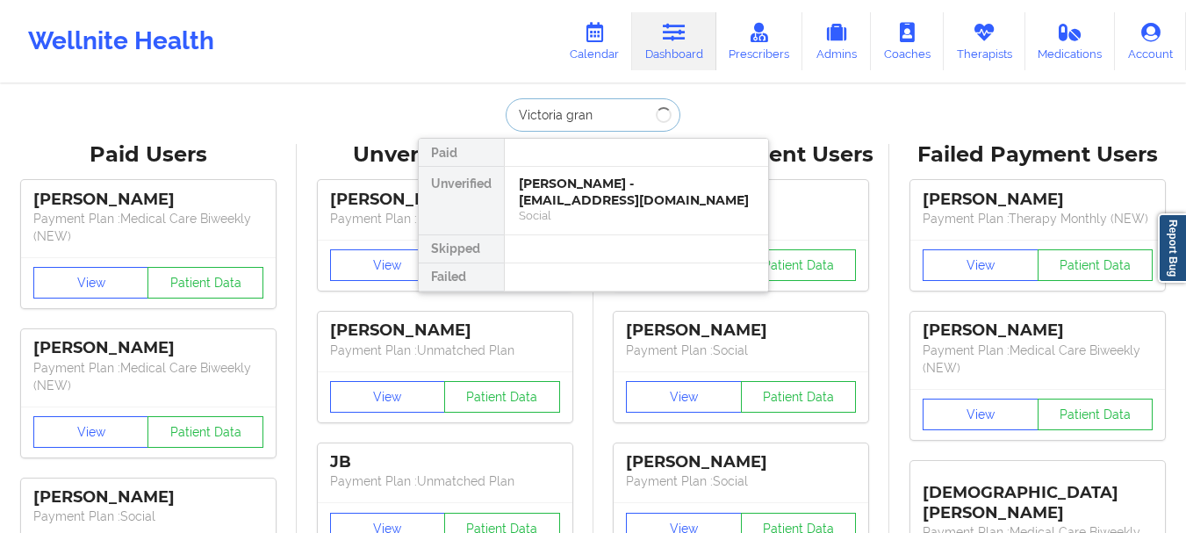
type input "Victoria grant"
click at [551, 213] on div "Social" at bounding box center [636, 215] width 235 height 15
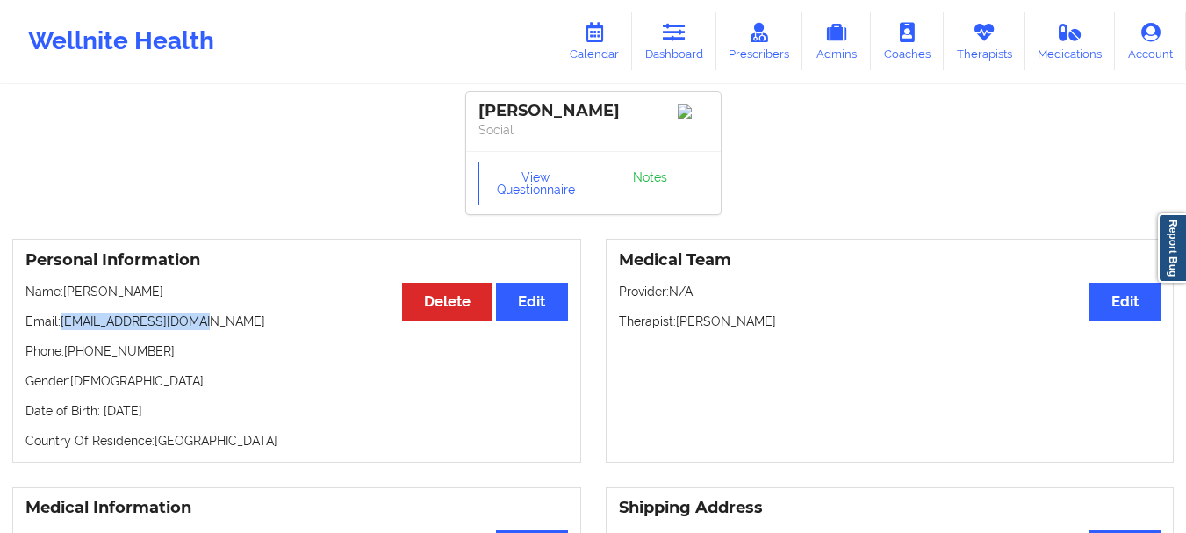
drag, startPoint x: 190, startPoint y: 327, endPoint x: 61, endPoint y: 330, distance: 128.2
click at [61, 330] on p "Email: torigrant11@gmail.com" at bounding box center [296, 322] width 543 height 18
copy p "[EMAIL_ADDRESS][DOMAIN_NAME]"
drag, startPoint x: 149, startPoint y: 349, endPoint x: 80, endPoint y: 360, distance: 70.2
click at [80, 360] on p "Phone: +12052818450" at bounding box center [296, 351] width 543 height 18
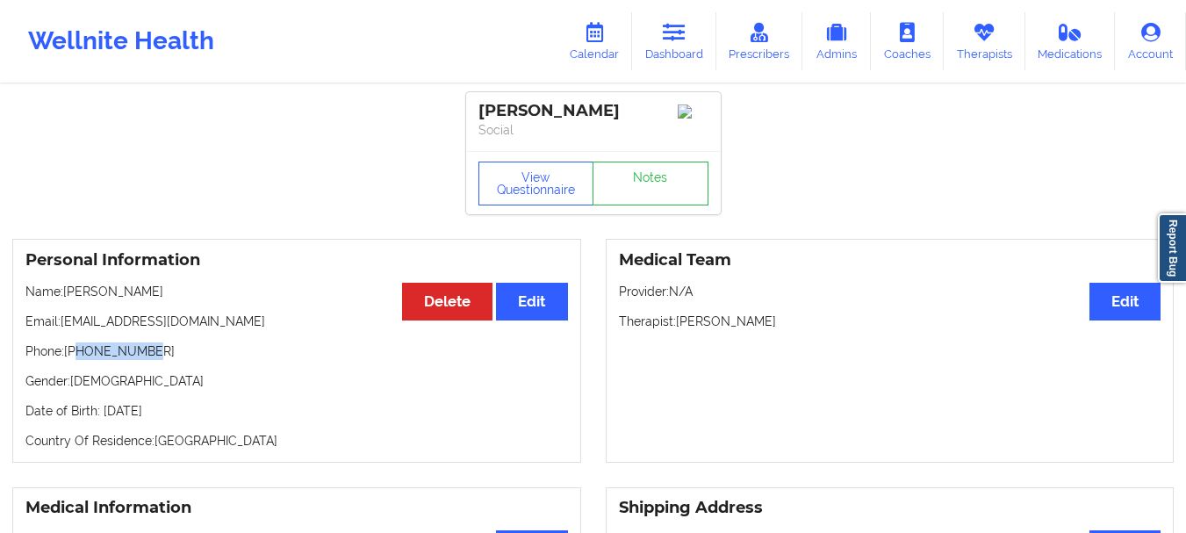
copy p "2052818450"
drag, startPoint x: 196, startPoint y: 323, endPoint x: 63, endPoint y: 331, distance: 132.8
click at [63, 330] on p "Email: torigrant11@gmail.com" at bounding box center [296, 322] width 543 height 18
copy p "[EMAIL_ADDRESS][DOMAIN_NAME]"
click at [669, 49] on link "Dashboard" at bounding box center [674, 41] width 84 height 58
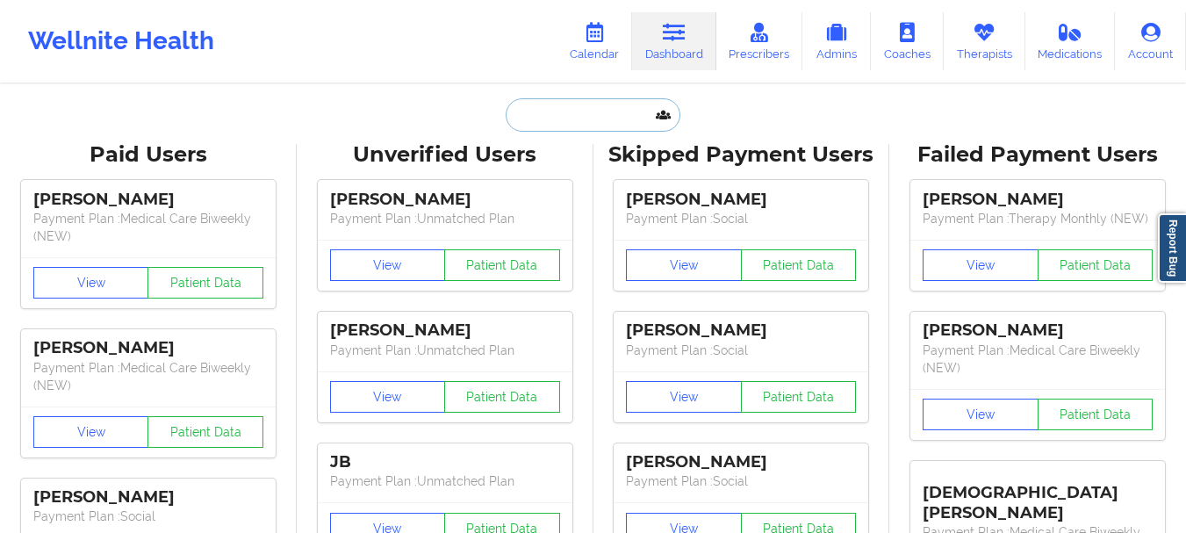
click at [580, 119] on input "text" at bounding box center [593, 114] width 174 height 33
paste input "colieamiller@gmail.com"
type input "colieamiller@gmail.com"
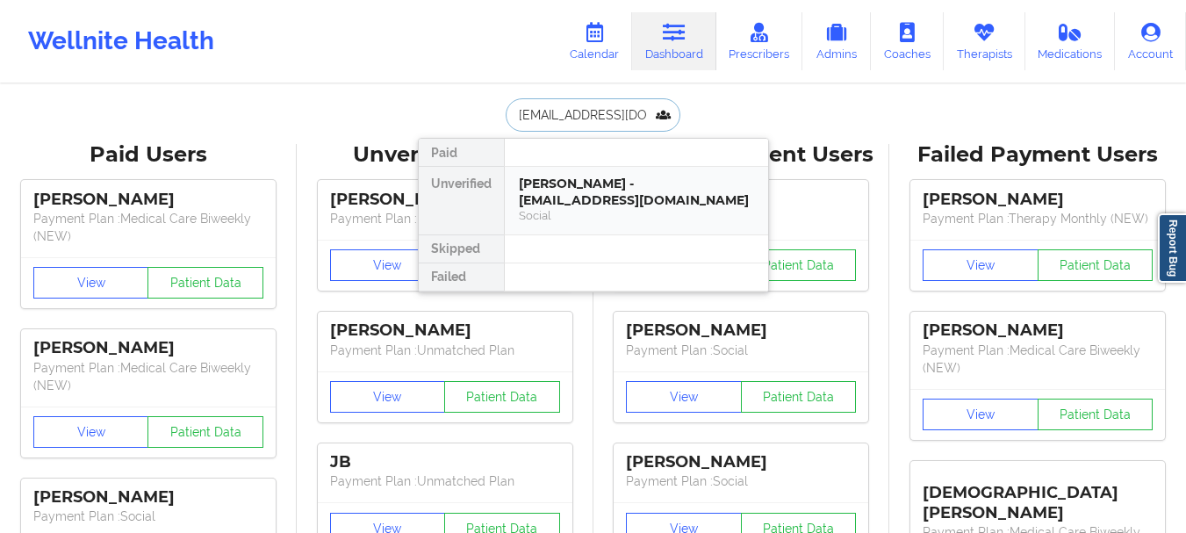
click at [557, 195] on div "Nicole A Miller - colieamiller@gmail.com" at bounding box center [636, 192] width 235 height 32
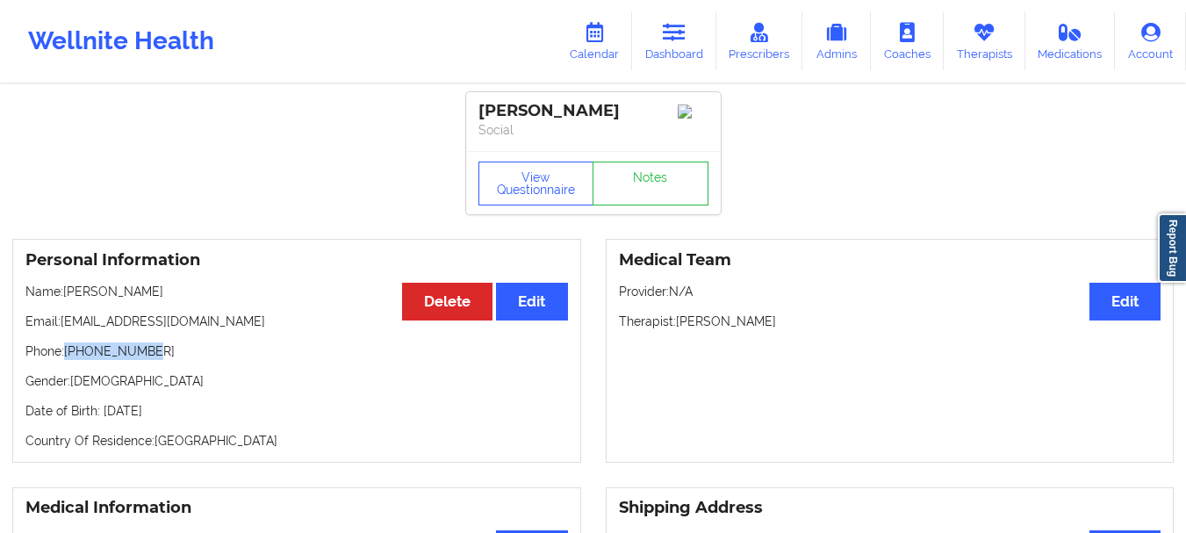
drag, startPoint x: 155, startPoint y: 362, endPoint x: 68, endPoint y: 362, distance: 86.9
click at [68, 360] on p "Phone: +15624559920" at bounding box center [296, 351] width 543 height 18
copy p "+15624559920"
click at [677, 49] on link "Dashboard" at bounding box center [674, 41] width 84 height 58
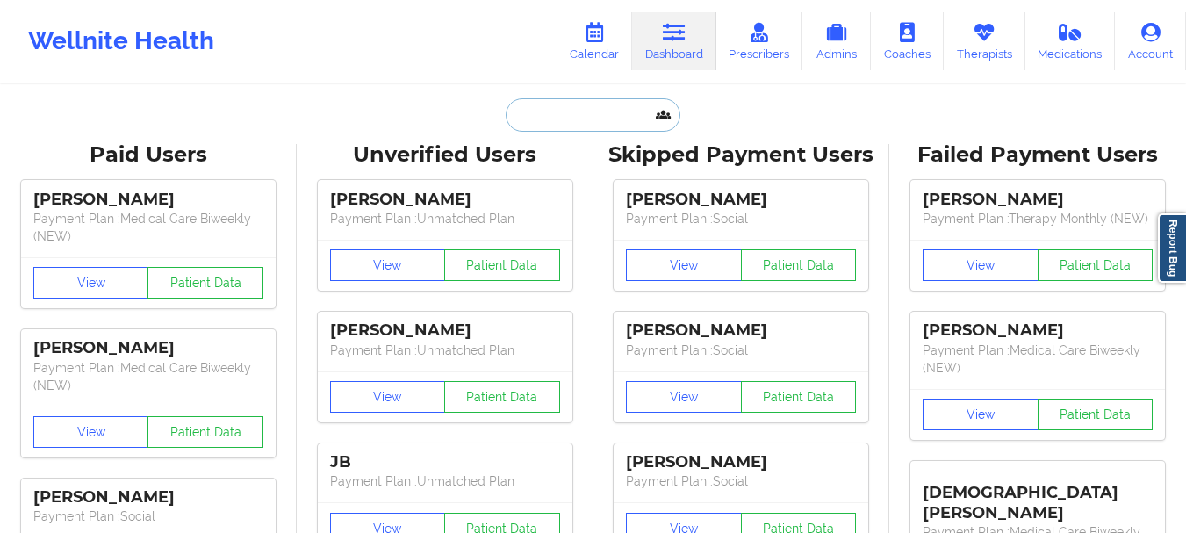
click at [588, 104] on input "text" at bounding box center [593, 114] width 174 height 33
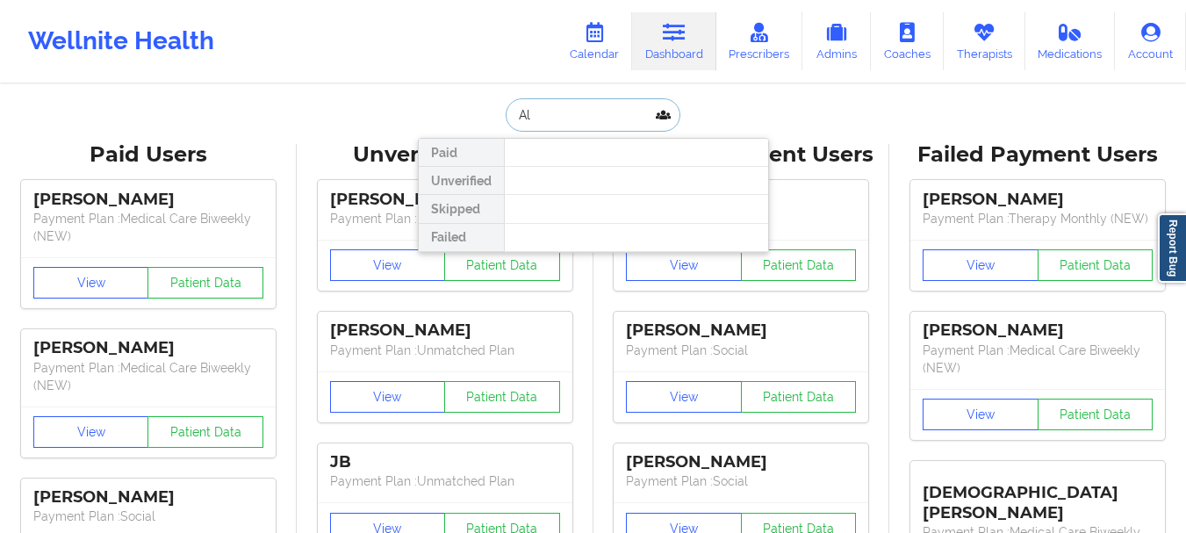
type input "A"
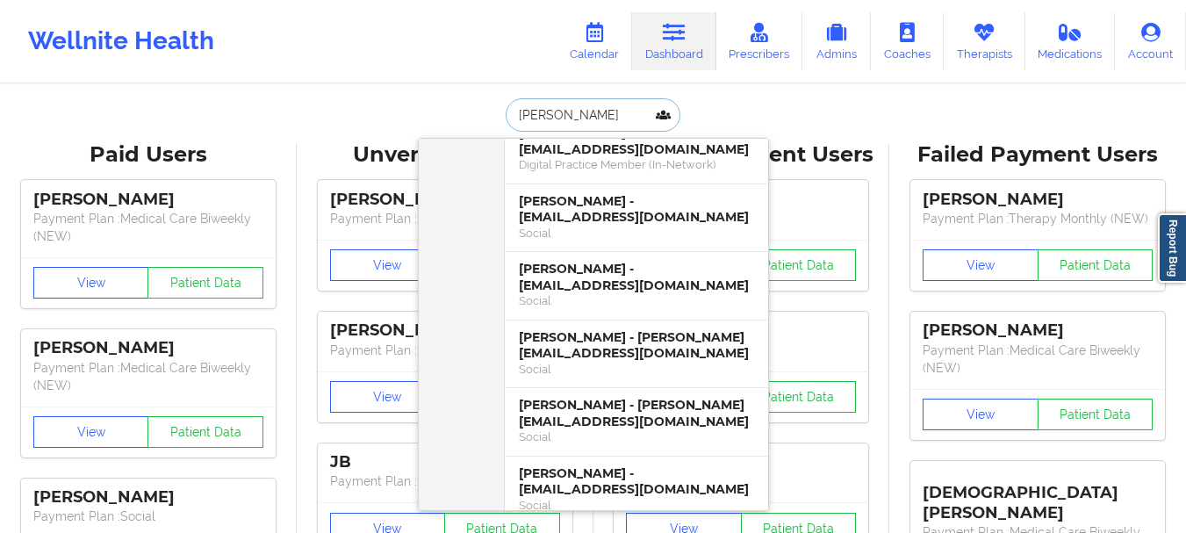
scroll to position [317, 0]
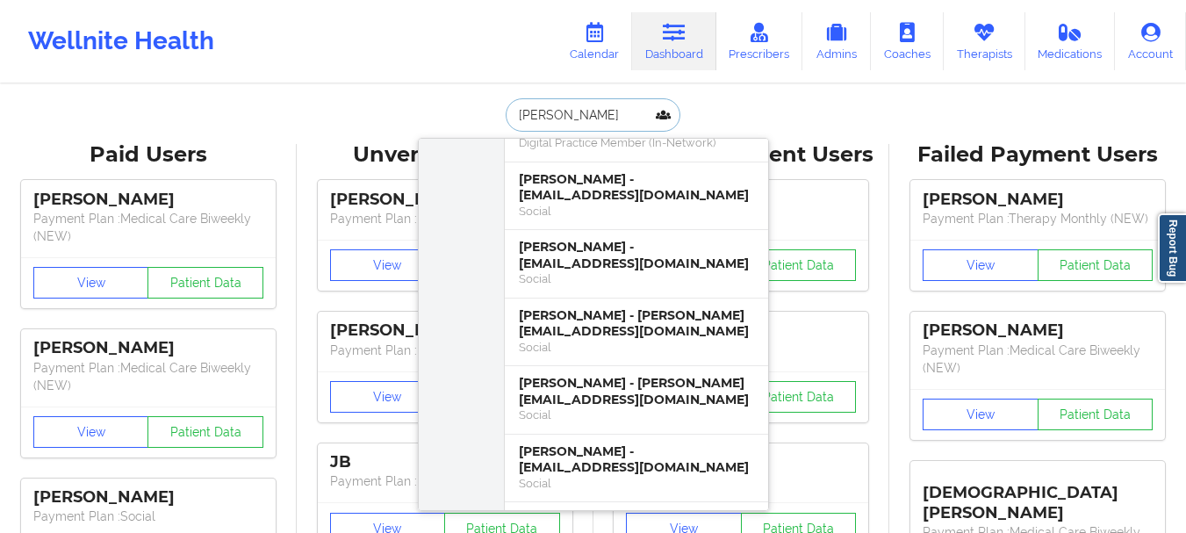
type input "Gonzalez"
click at [564, 104] on input "Gonzalez" at bounding box center [593, 114] width 174 height 33
click at [564, 105] on input "Gonzalez" at bounding box center [593, 114] width 174 height 33
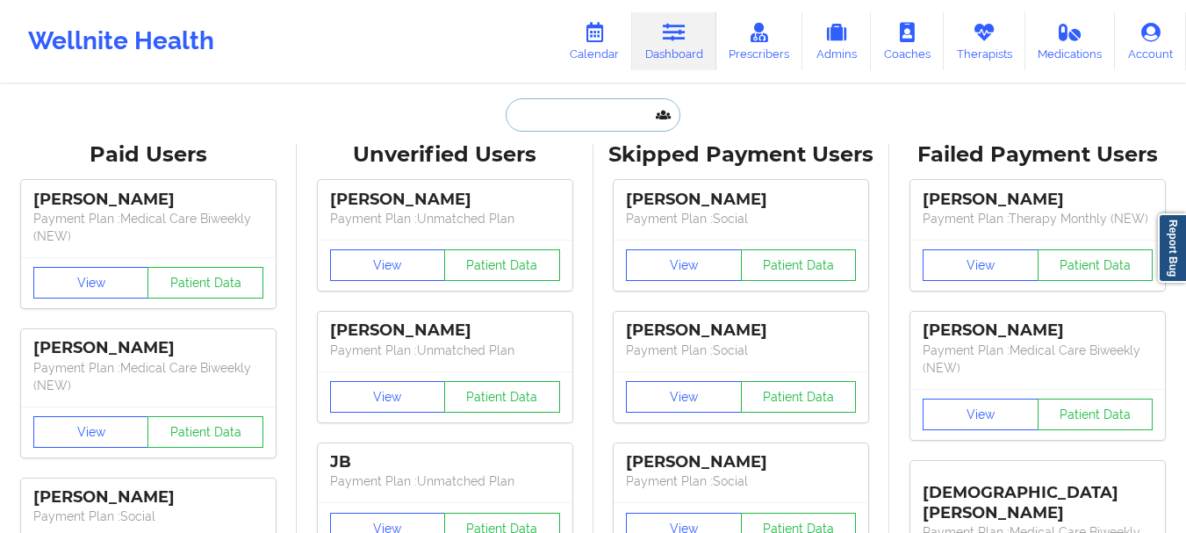
paste input "[PERSON_NAME][EMAIL_ADDRESS][PERSON_NAME][DOMAIN_NAME]"
type input "[PERSON_NAME][EMAIL_ADDRESS][PERSON_NAME][DOMAIN_NAME]"
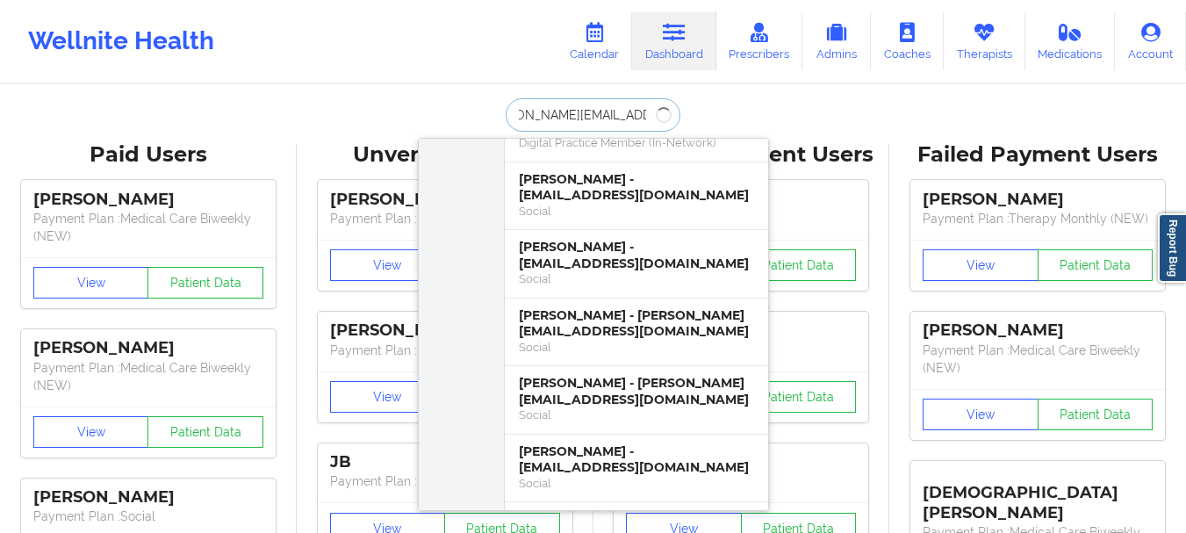
scroll to position [0, 0]
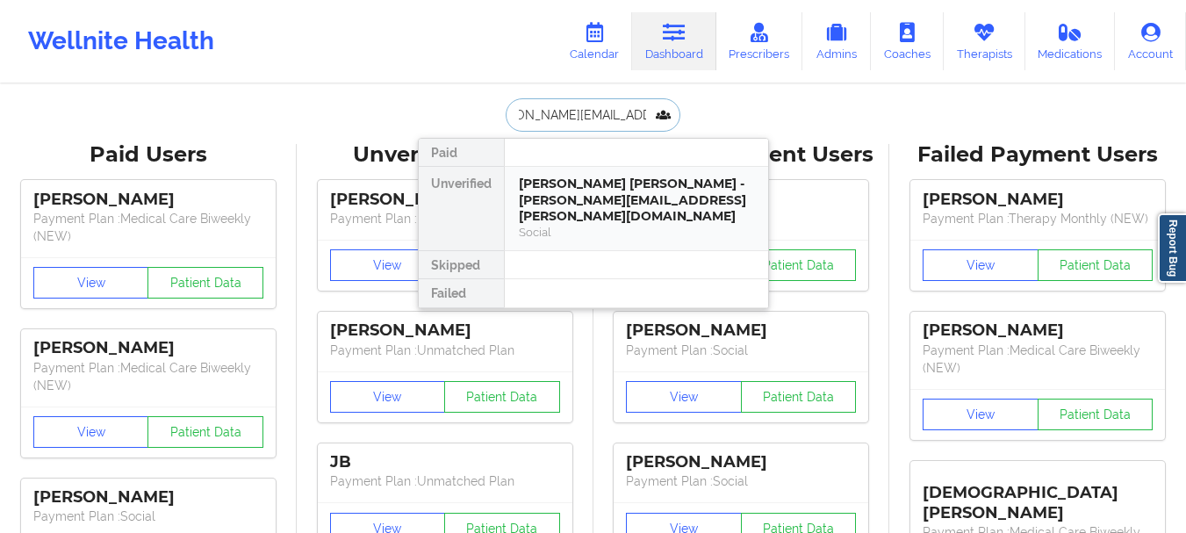
click at [577, 198] on div "Alma Michelle Gonzalez - alma.m.gonzalez@hotmail.com" at bounding box center [636, 200] width 235 height 49
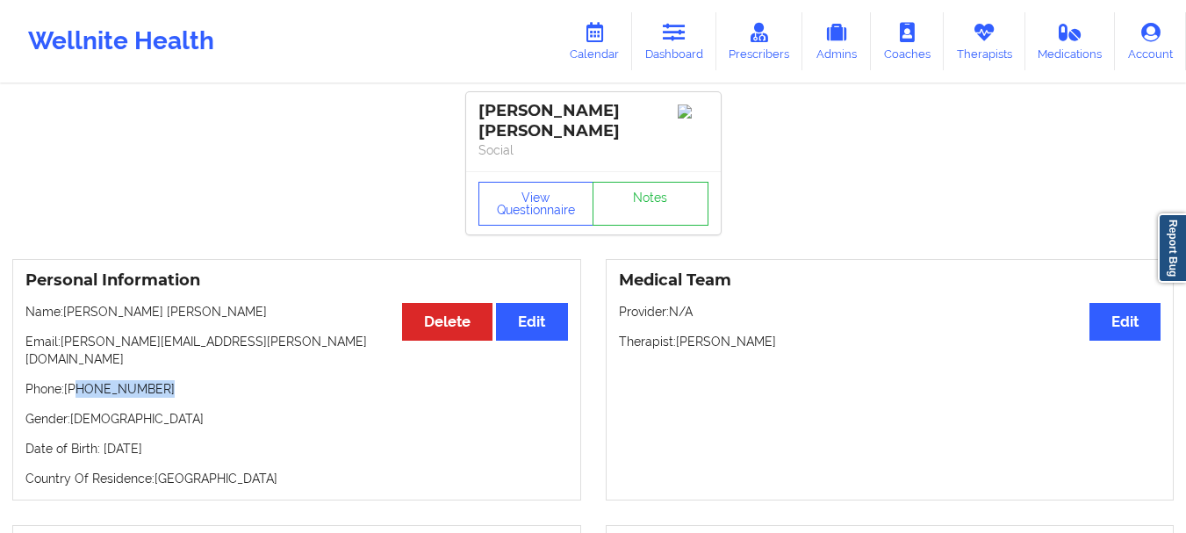
drag, startPoint x: 161, startPoint y: 373, endPoint x: 76, endPoint y: 379, distance: 85.4
click at [76, 380] on p "Phone: +1619-829-5921" at bounding box center [296, 389] width 543 height 18
copy p "619-829-5921"
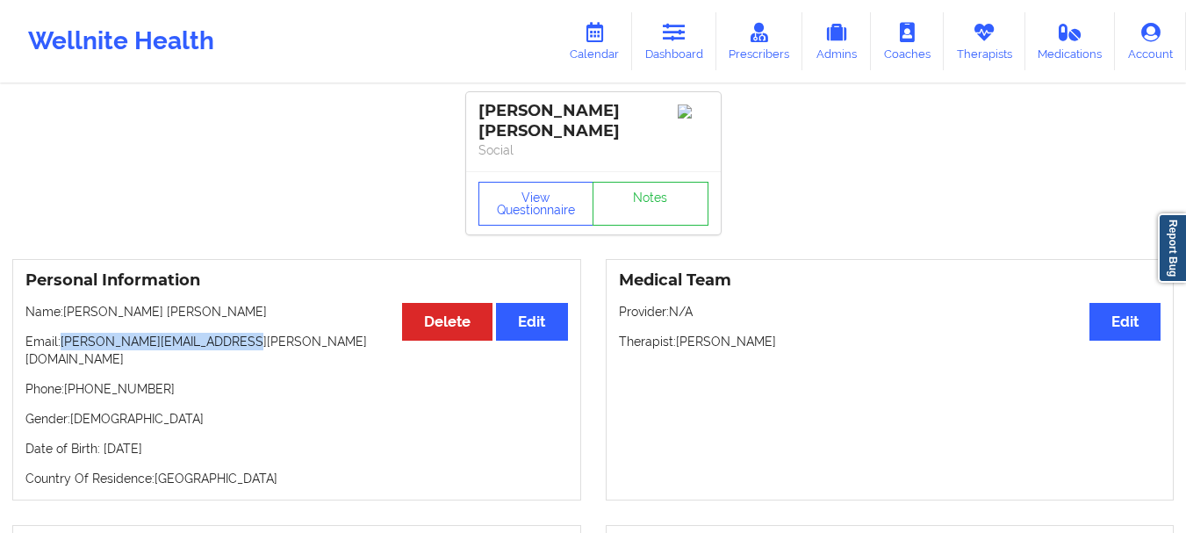
drag, startPoint x: 245, startPoint y: 339, endPoint x: 65, endPoint y: 347, distance: 180.2
click at [65, 347] on p "Email: alma.m.gonzalez@hotmail.com" at bounding box center [296, 350] width 543 height 35
click at [989, 51] on link "Therapists" at bounding box center [985, 41] width 82 height 58
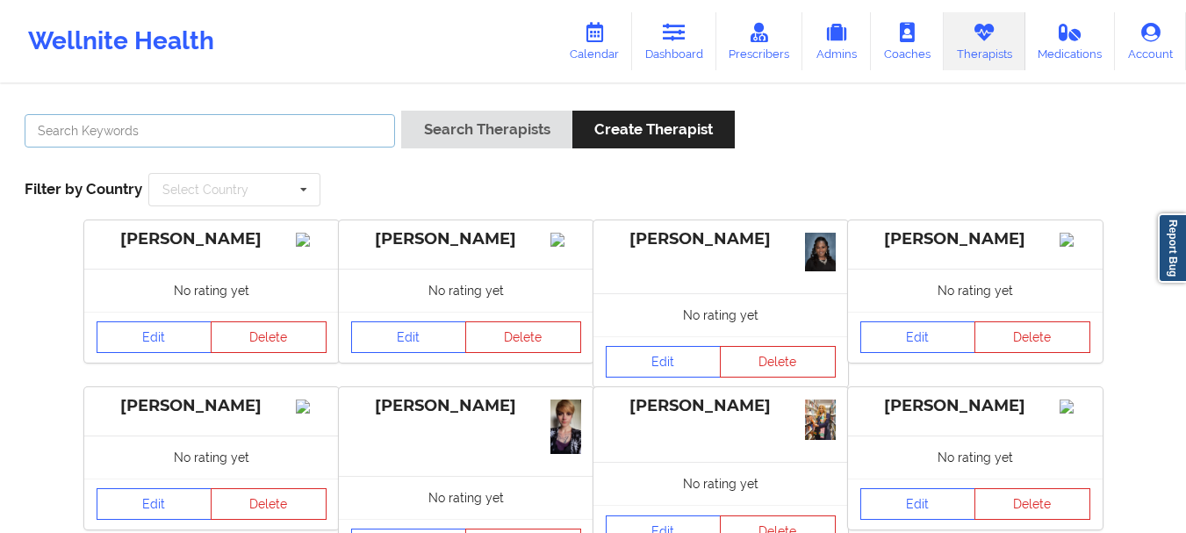
click at [228, 133] on input "text" at bounding box center [210, 130] width 370 height 33
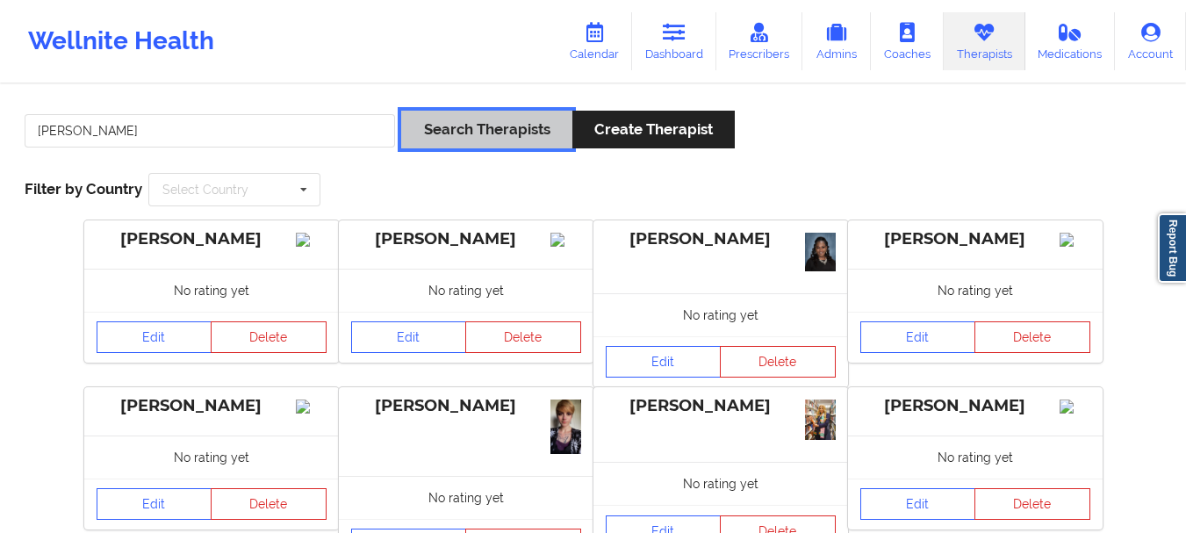
click at [483, 123] on button "Search Therapists" at bounding box center [486, 130] width 170 height 38
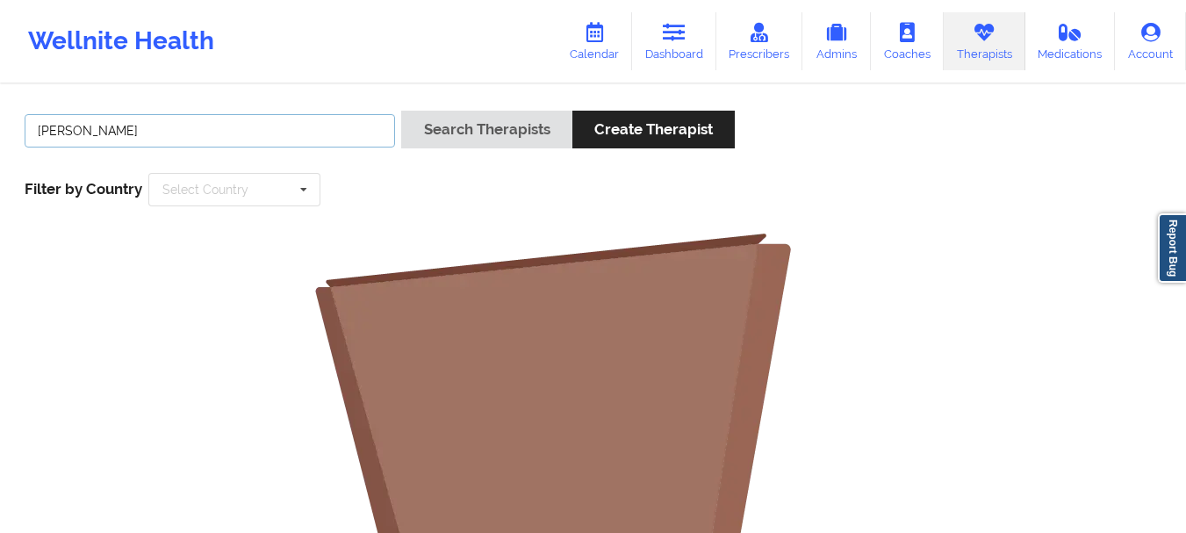
click at [103, 133] on input "cletus deller" at bounding box center [210, 130] width 370 height 33
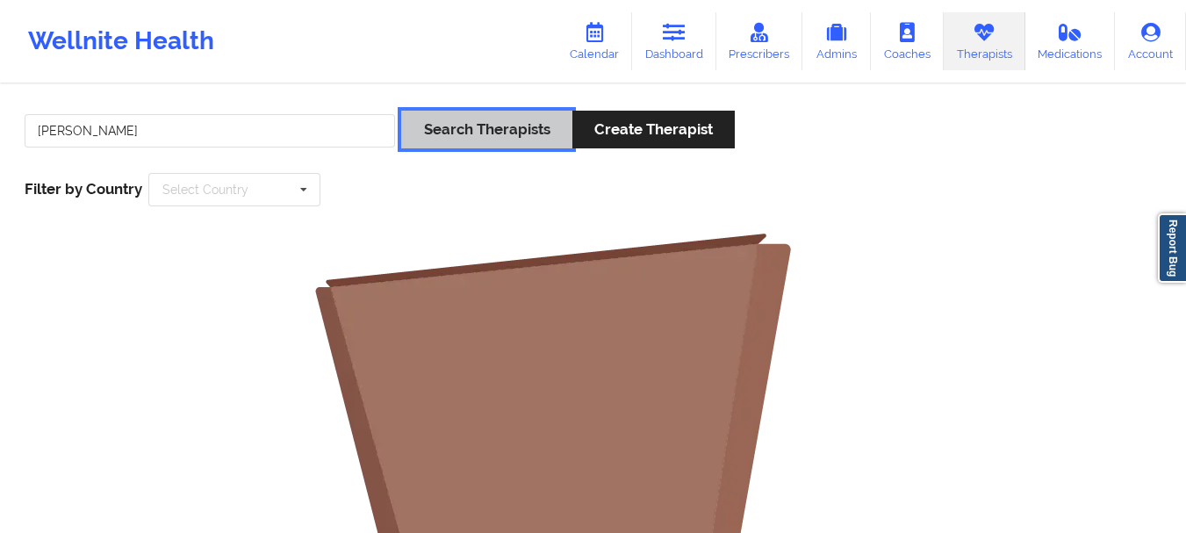
click at [414, 132] on button "Search Therapists" at bounding box center [486, 130] width 170 height 38
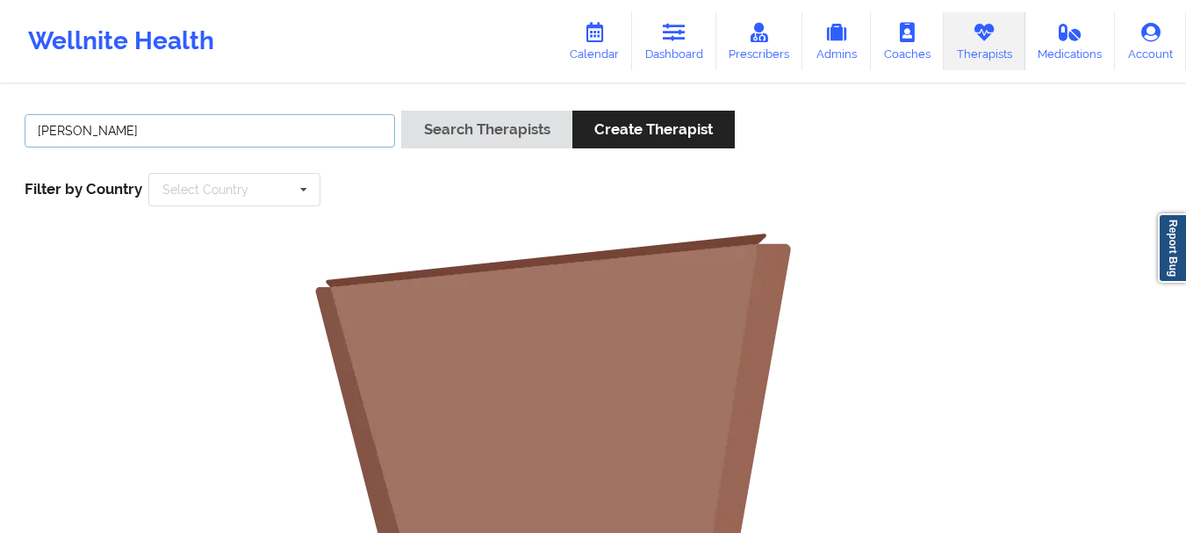
click at [78, 133] on input "cletus" at bounding box center [210, 130] width 370 height 33
type input "deller"
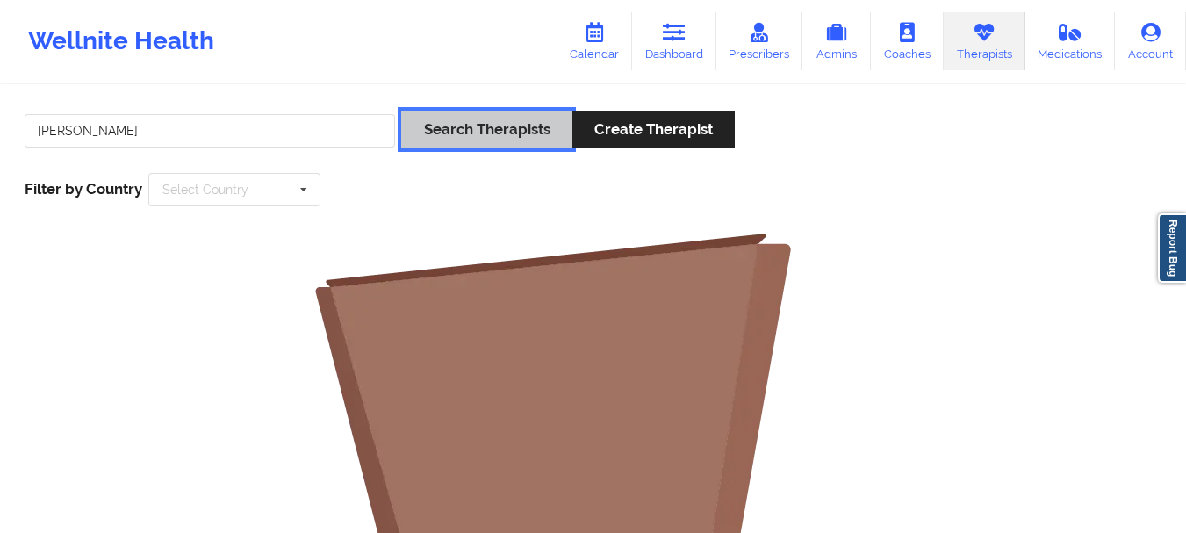
click at [432, 126] on button "Search Therapists" at bounding box center [486, 130] width 170 height 38
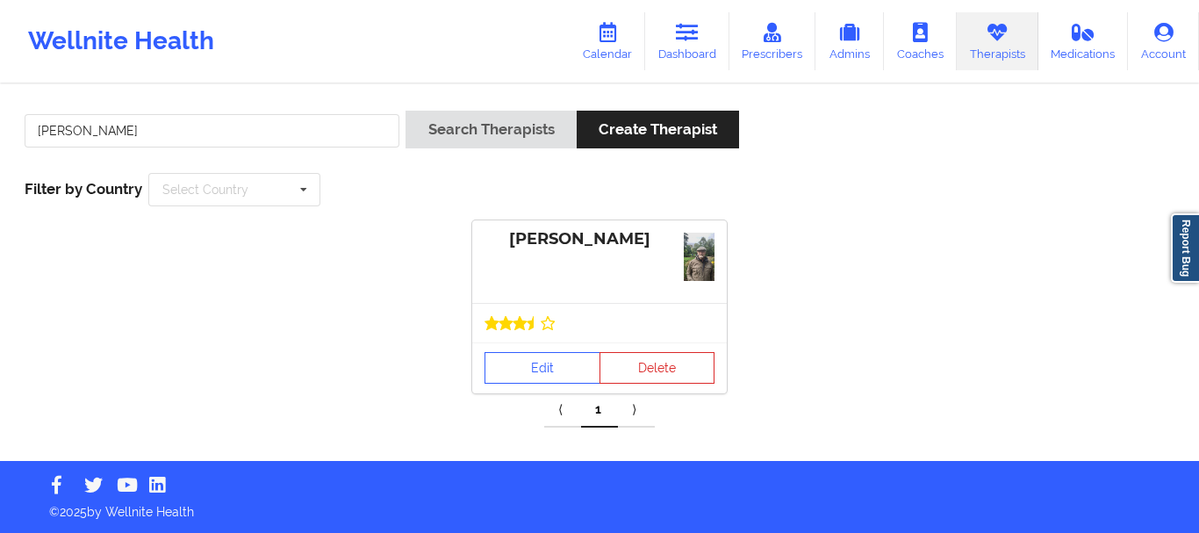
click at [555, 316] on div at bounding box center [600, 323] width 230 height 14
click at [557, 352] on link "Edit" at bounding box center [543, 368] width 116 height 32
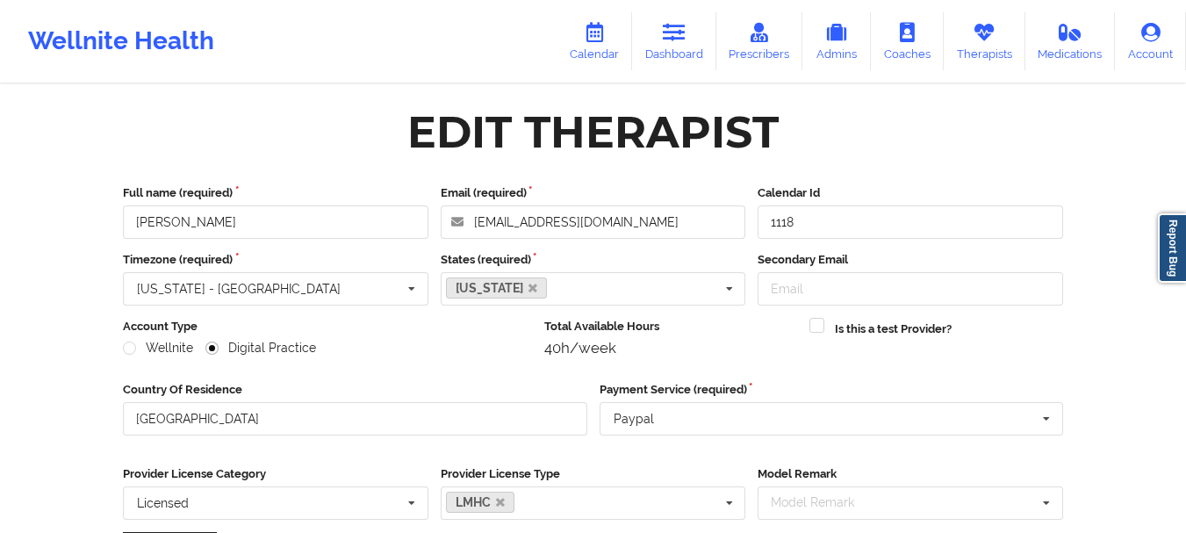
scroll to position [255, 0]
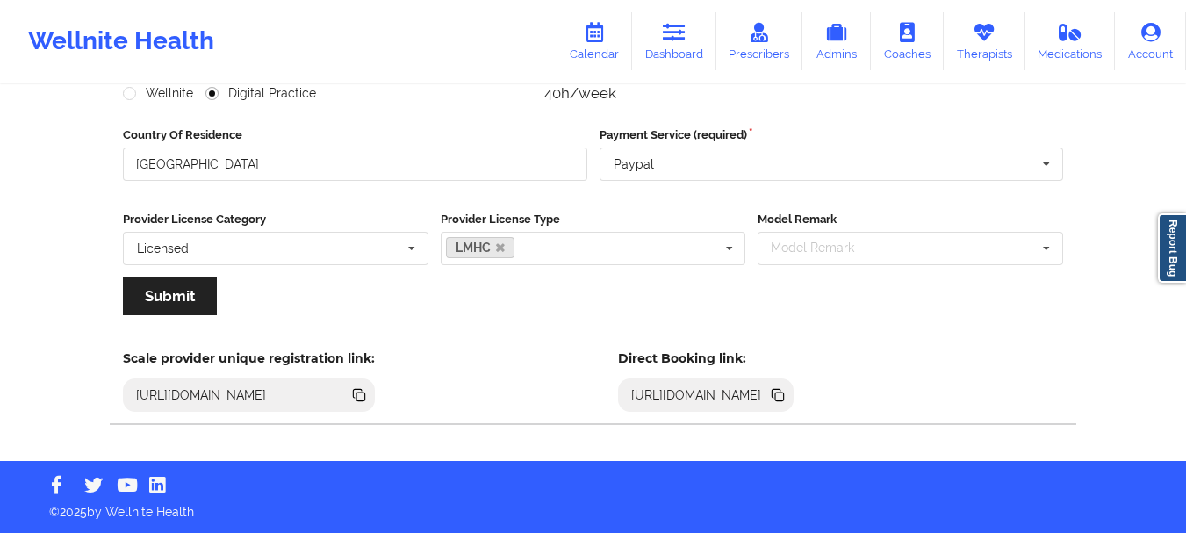
click at [784, 397] on icon at bounding box center [779, 396] width 9 height 9
click at [975, 52] on link "Therapists" at bounding box center [985, 41] width 82 height 58
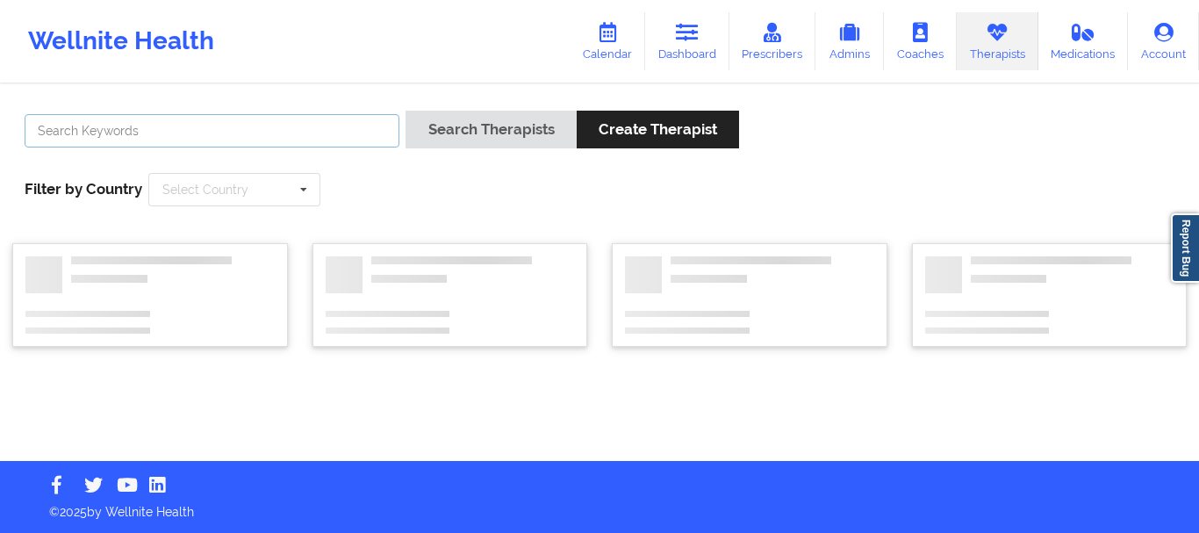
click at [240, 145] on input "text" at bounding box center [212, 130] width 375 height 33
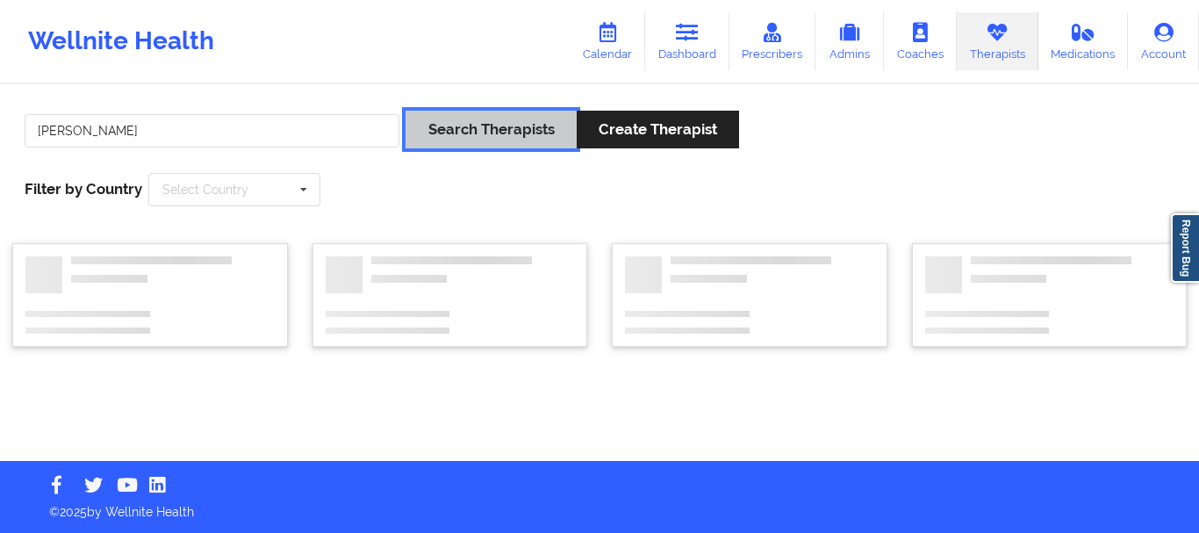
click at [478, 146] on button "Search Therapists" at bounding box center [491, 130] width 170 height 38
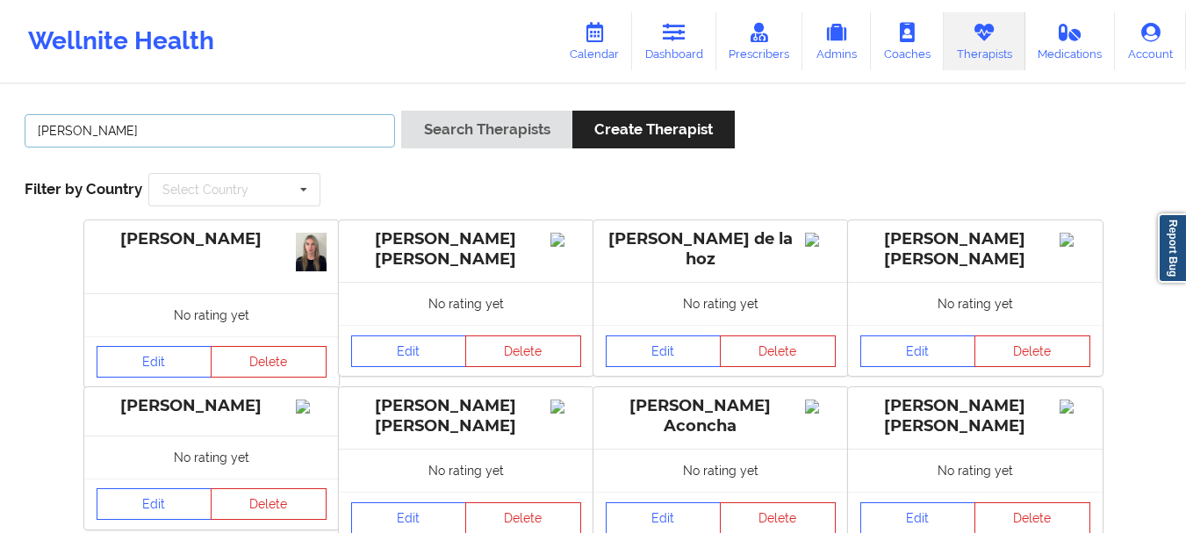
click at [133, 142] on input "angela" at bounding box center [210, 130] width 370 height 33
type input "angela turner"
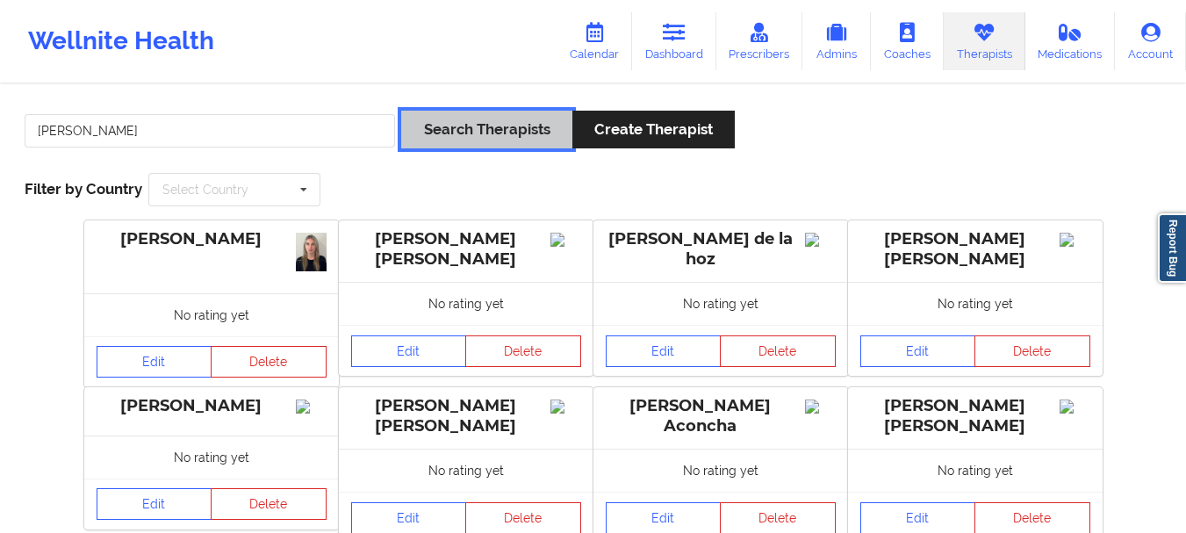
click at [481, 117] on button "Search Therapists" at bounding box center [486, 130] width 170 height 38
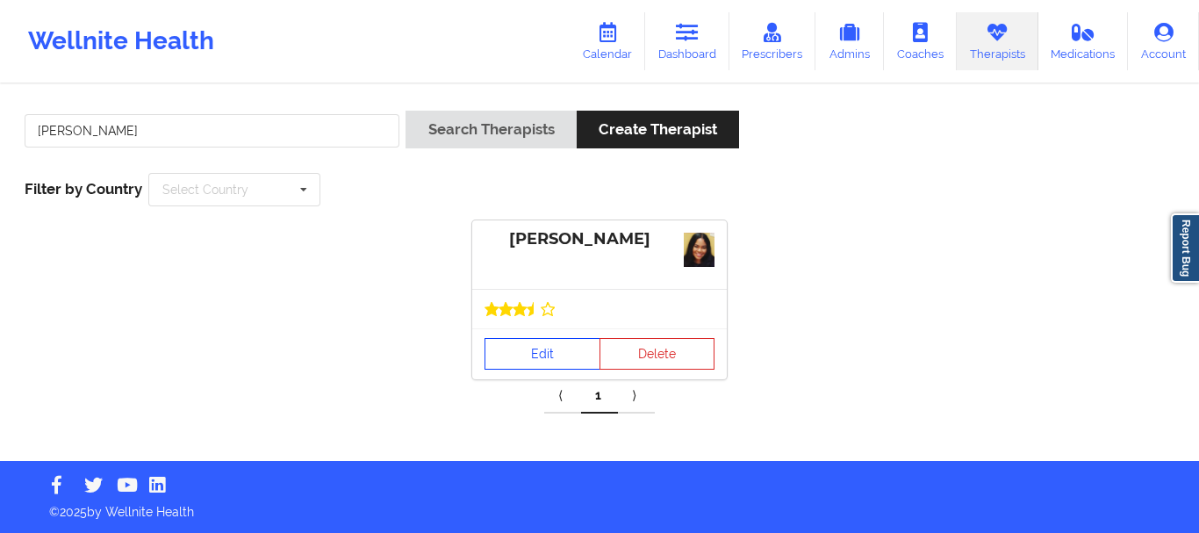
click at [517, 341] on link "Edit" at bounding box center [543, 354] width 116 height 32
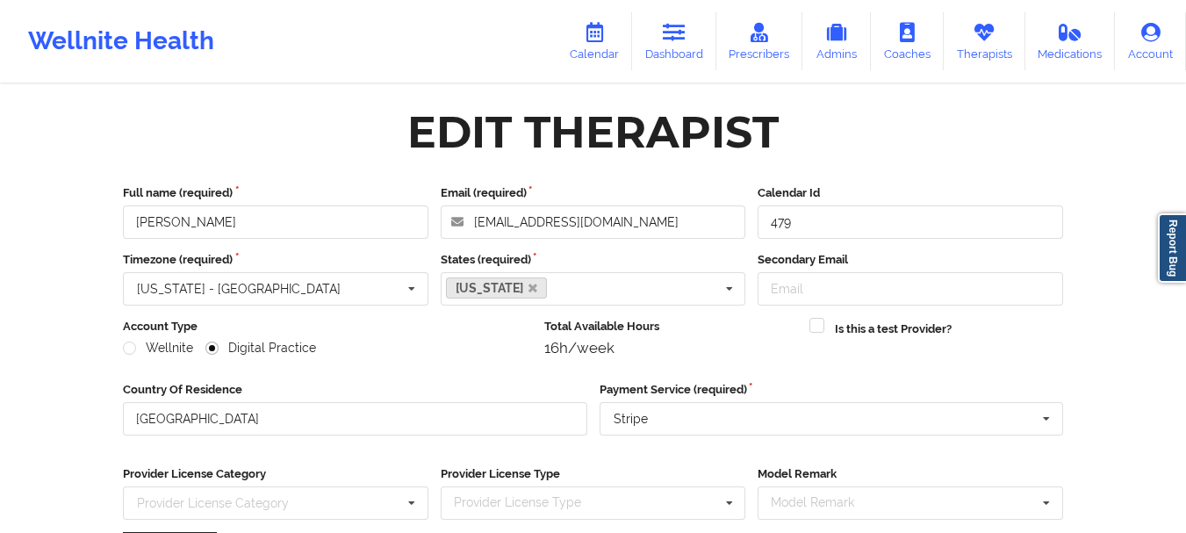
scroll to position [255, 0]
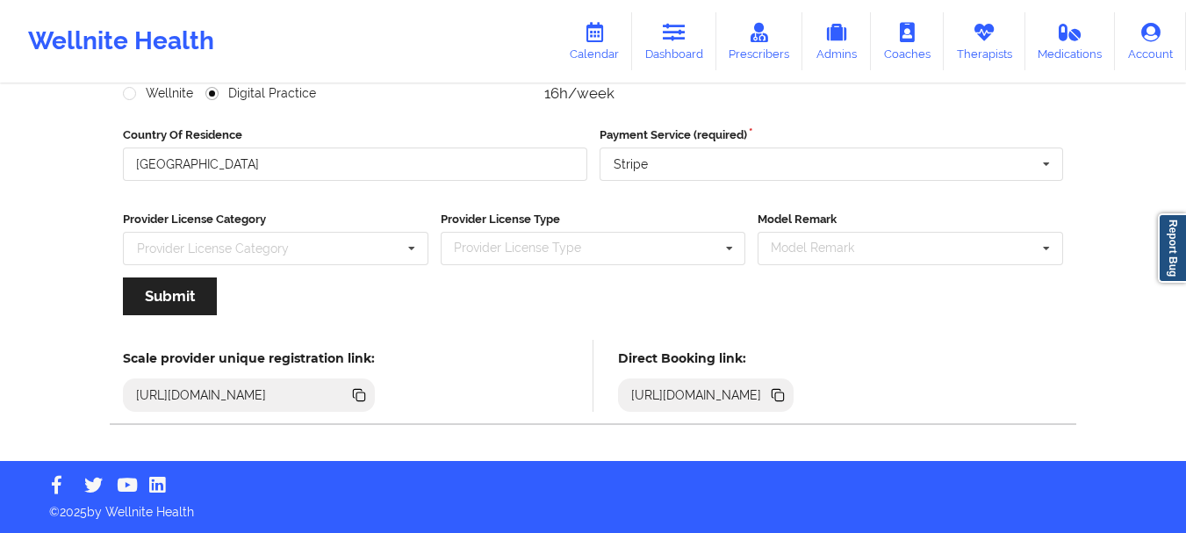
click at [784, 392] on icon at bounding box center [779, 396] width 9 height 9
click at [677, 43] on link "Dashboard" at bounding box center [674, 41] width 84 height 58
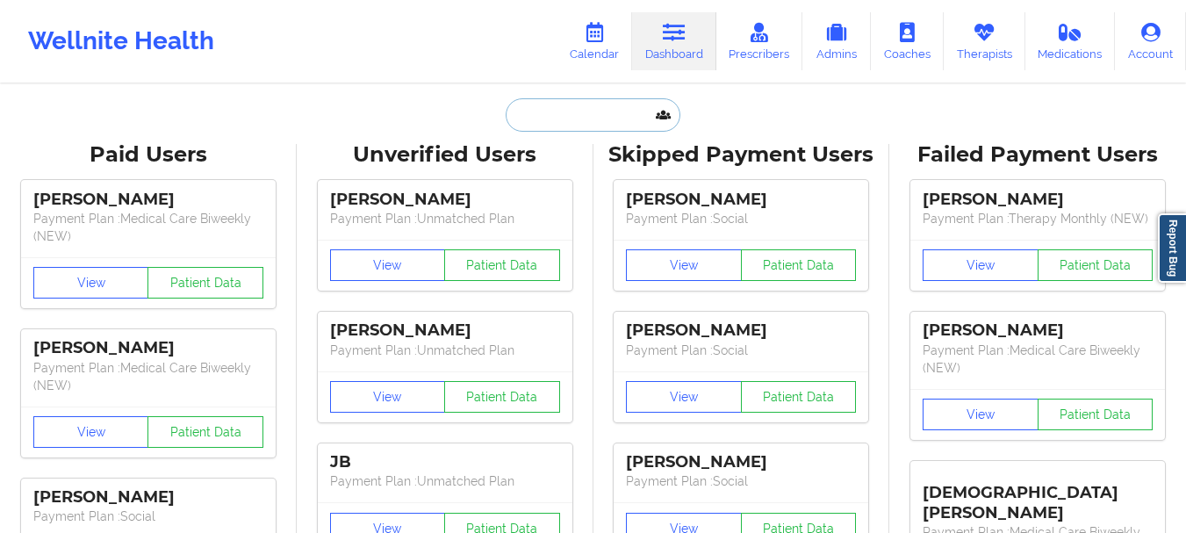
click at [568, 115] on input "text" at bounding box center [593, 114] width 174 height 33
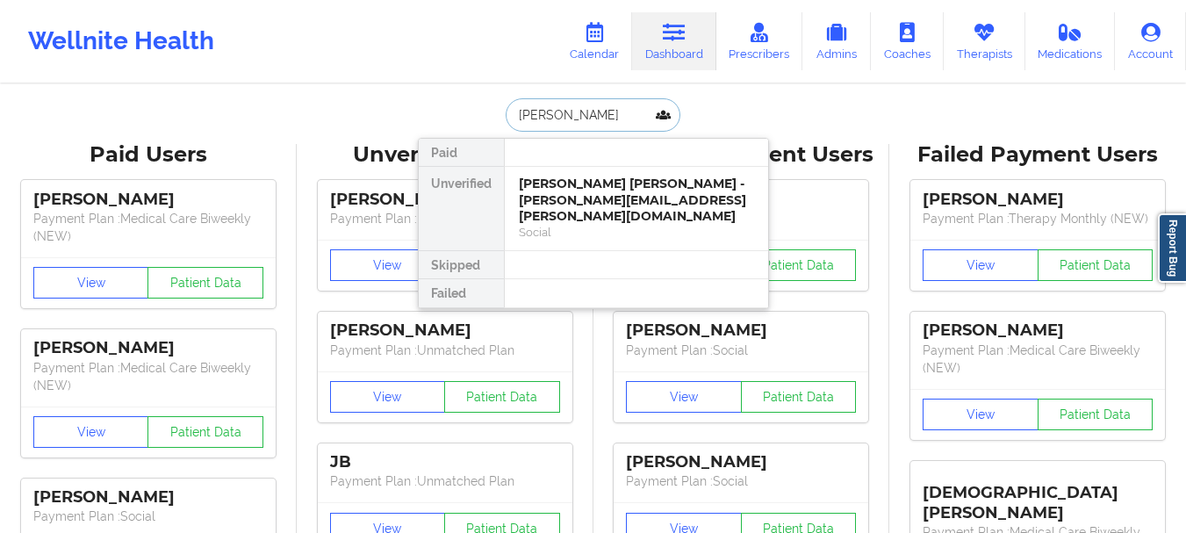
type input "[PERSON_NAME]"
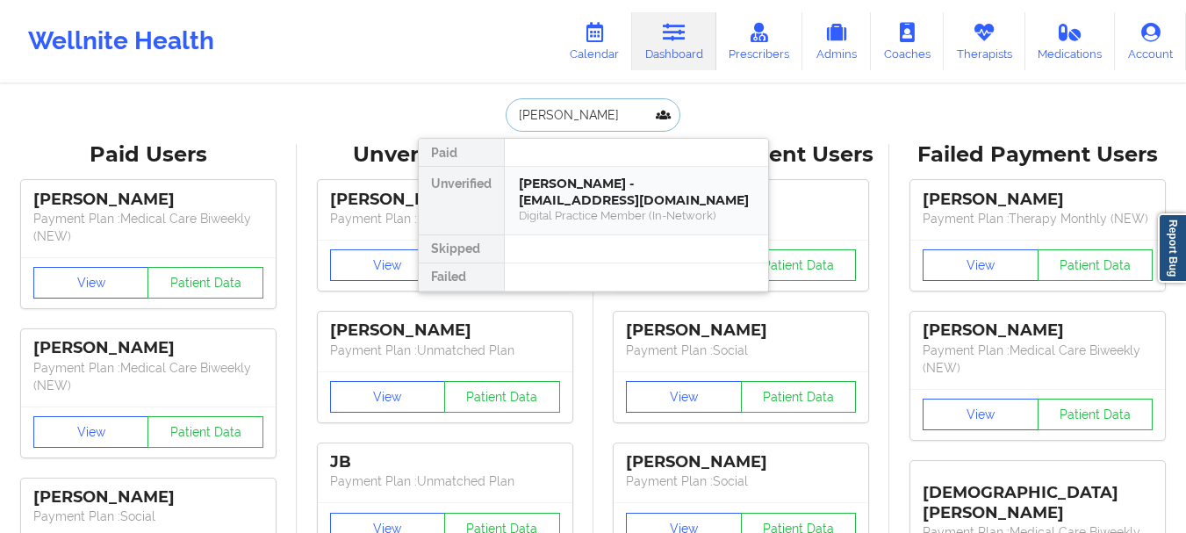
click at [573, 205] on div "Tyler Goh - tylergoh2005@gmail.com" at bounding box center [636, 192] width 235 height 32
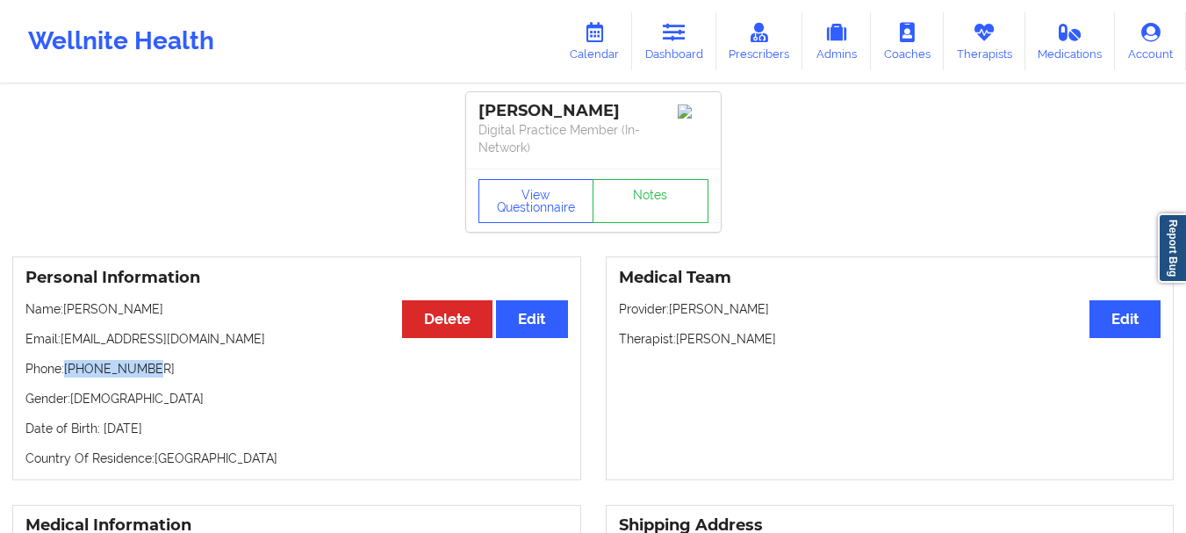
drag, startPoint x: 145, startPoint y: 369, endPoint x: 67, endPoint y: 374, distance: 78.3
click at [67, 374] on p "Phone: +19143741980" at bounding box center [296, 369] width 543 height 18
drag, startPoint x: 212, startPoint y: 335, endPoint x: 63, endPoint y: 342, distance: 148.5
click at [63, 342] on p "Email: tylergoh2005@gmail.com" at bounding box center [296, 339] width 543 height 18
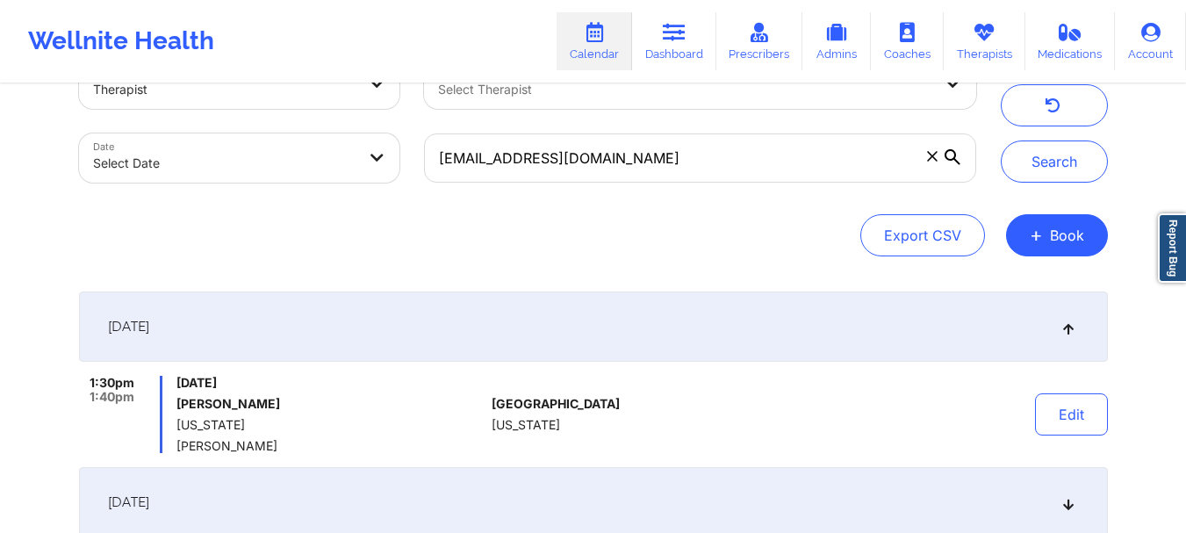
scroll to position [45, 0]
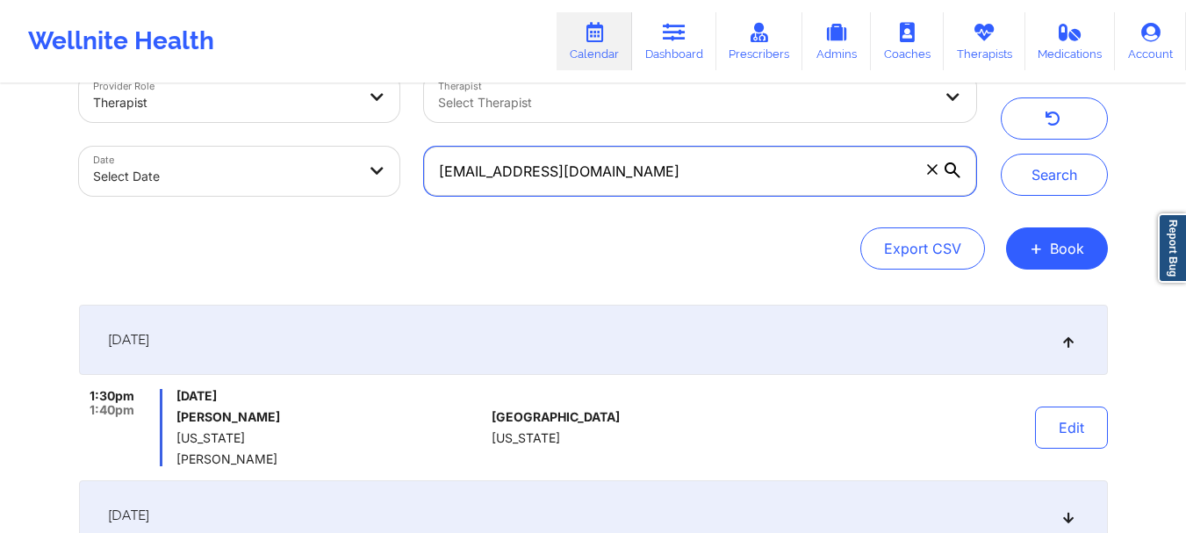
click at [935, 178] on input "[EMAIL_ADDRESS][DOMAIN_NAME]" at bounding box center [699, 171] width 551 height 49
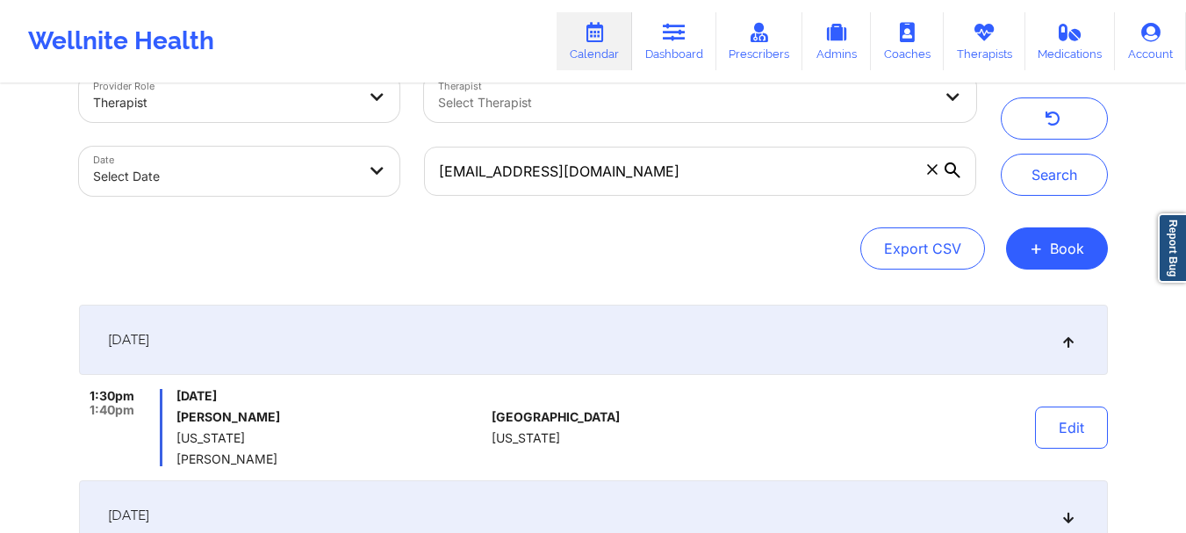
click at [930, 173] on icon at bounding box center [932, 169] width 11 height 11
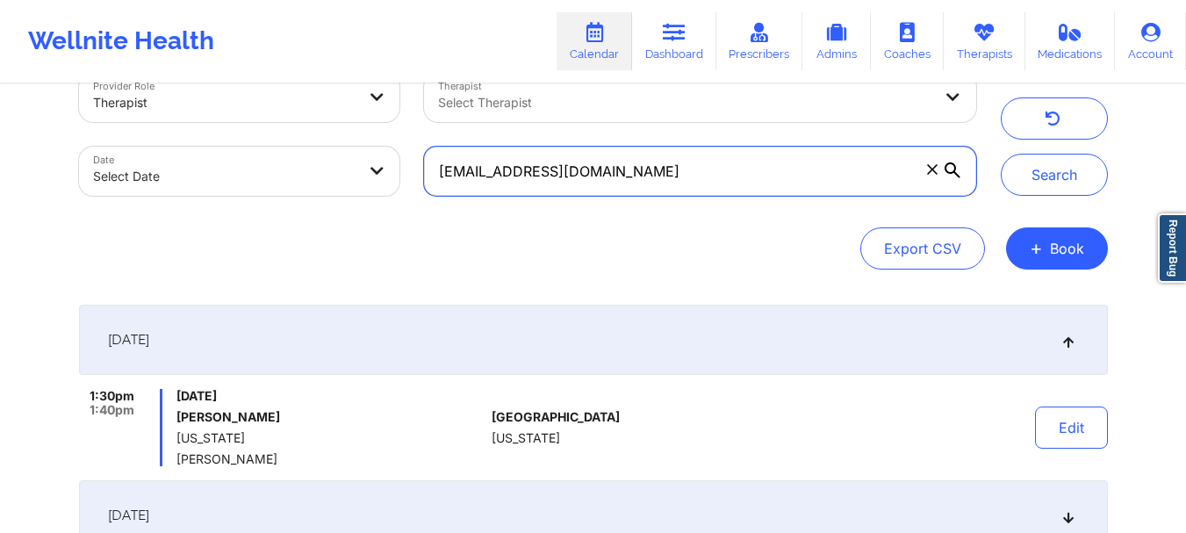
click at [930, 173] on input "[EMAIL_ADDRESS][DOMAIN_NAME]" at bounding box center [699, 171] width 551 height 49
paste input "[EMAIL_ADDRESS][DOMAIN_NAME]"
type input "[EMAIL_ADDRESS][DOMAIN_NAME]"
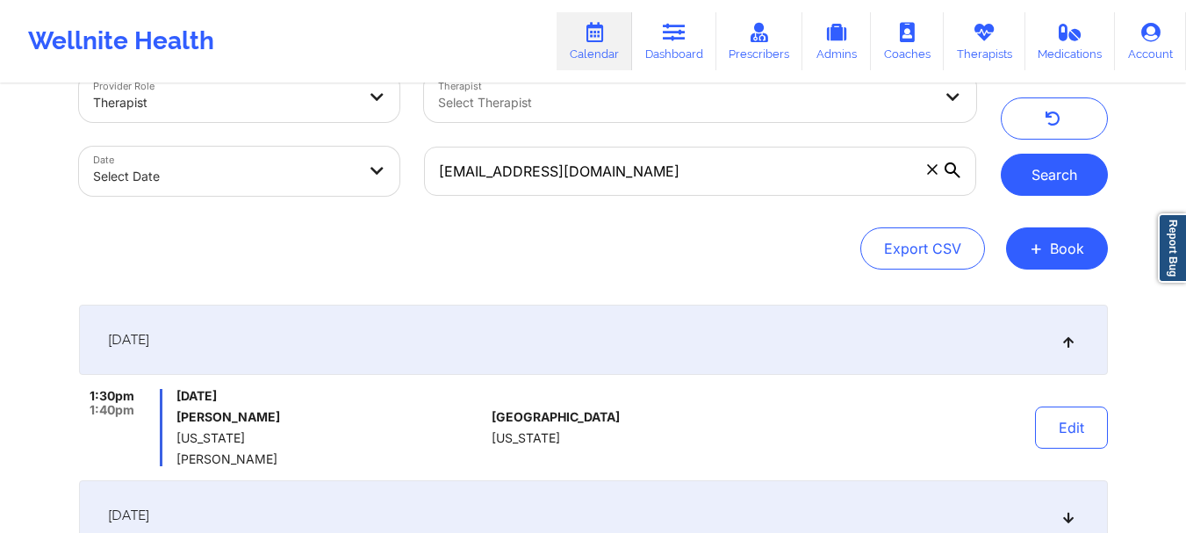
click at [1040, 169] on button "Search" at bounding box center [1054, 175] width 107 height 42
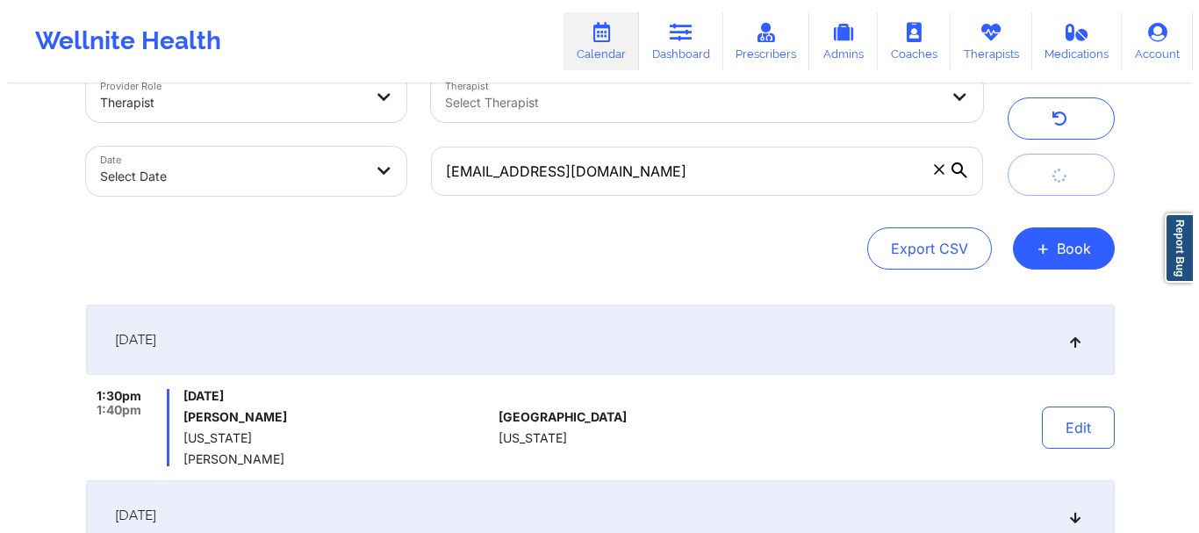
scroll to position [0, 0]
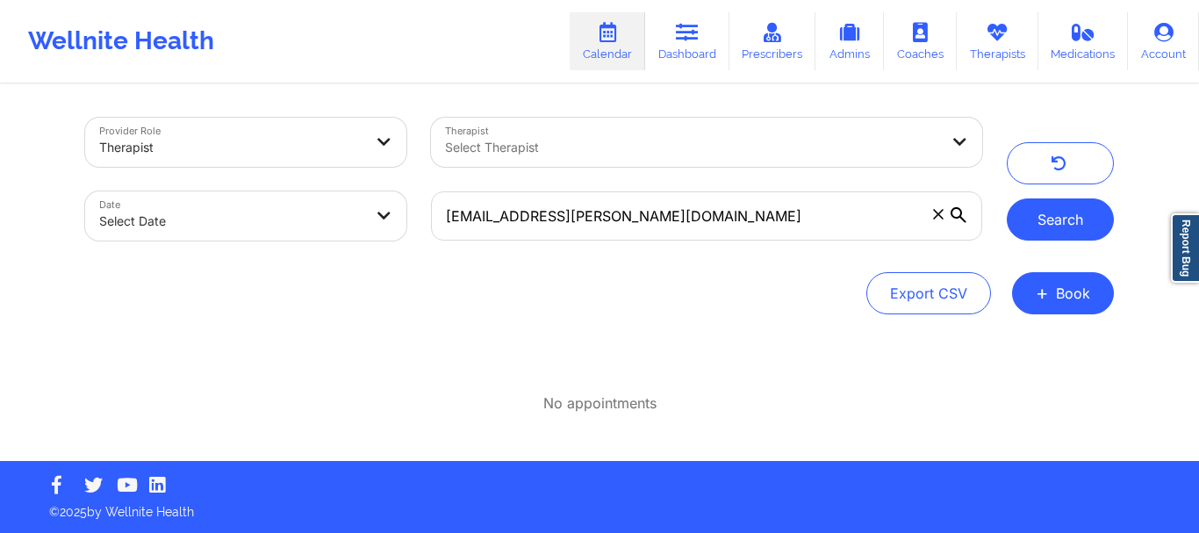
type input "[EMAIL_ADDRESS][PERSON_NAME][DOMAIN_NAME]"
click at [1034, 238] on button "Search" at bounding box center [1060, 219] width 107 height 42
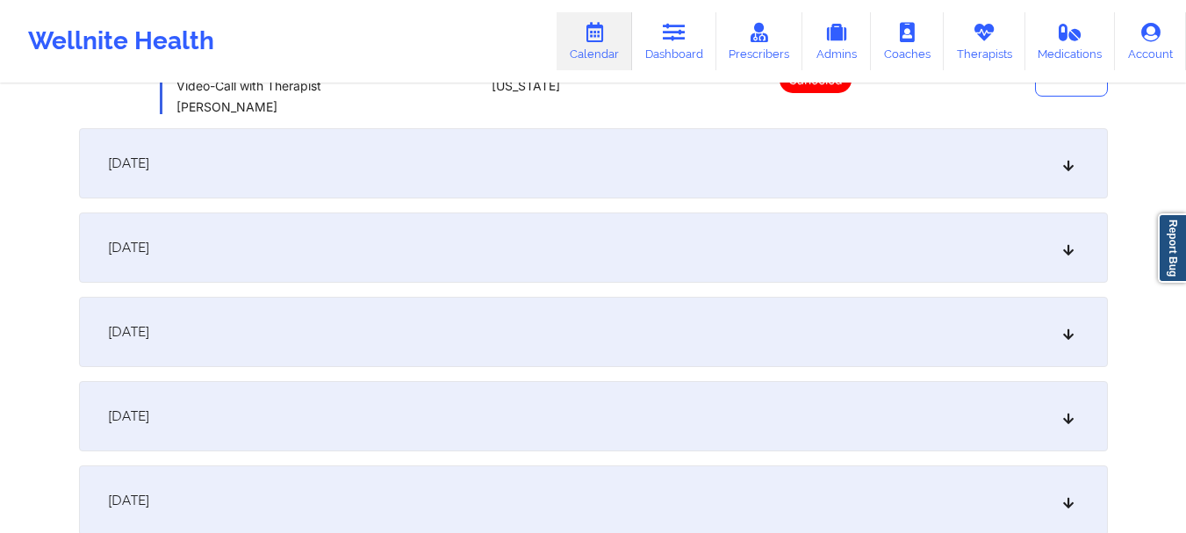
scroll to position [385, 0]
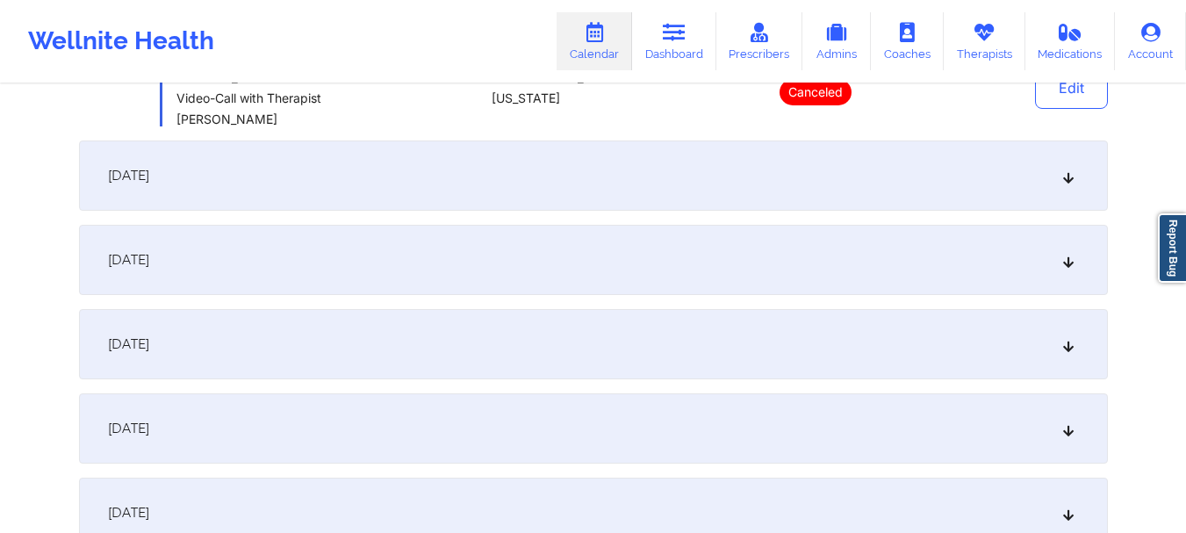
click at [1067, 191] on div "[DATE]" at bounding box center [593, 175] width 1029 height 70
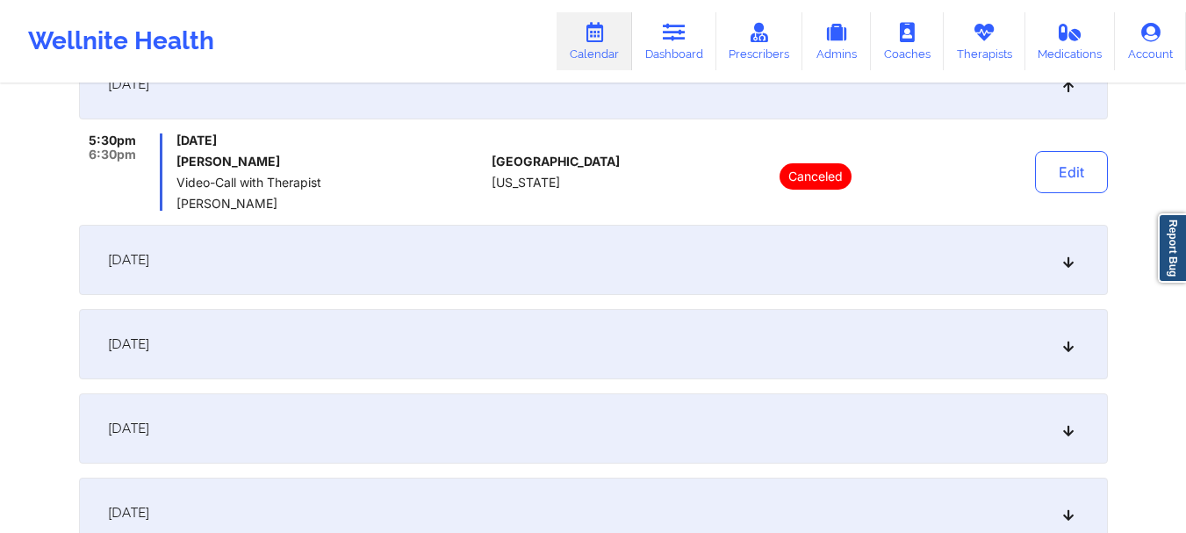
click at [1068, 264] on icon at bounding box center [1068, 260] width 15 height 12
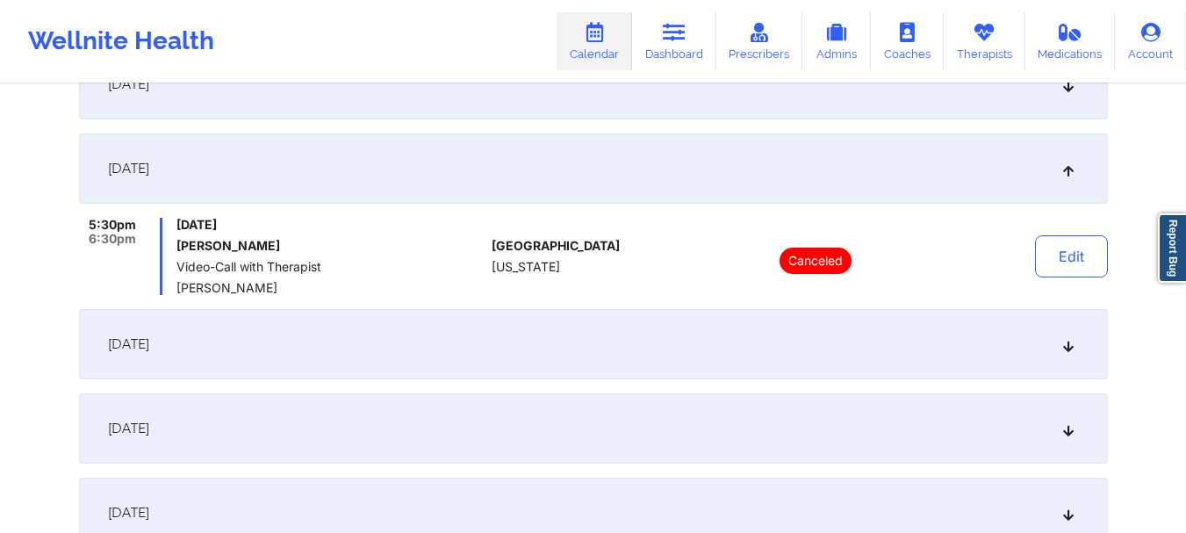
click at [1067, 348] on icon at bounding box center [1068, 344] width 15 height 12
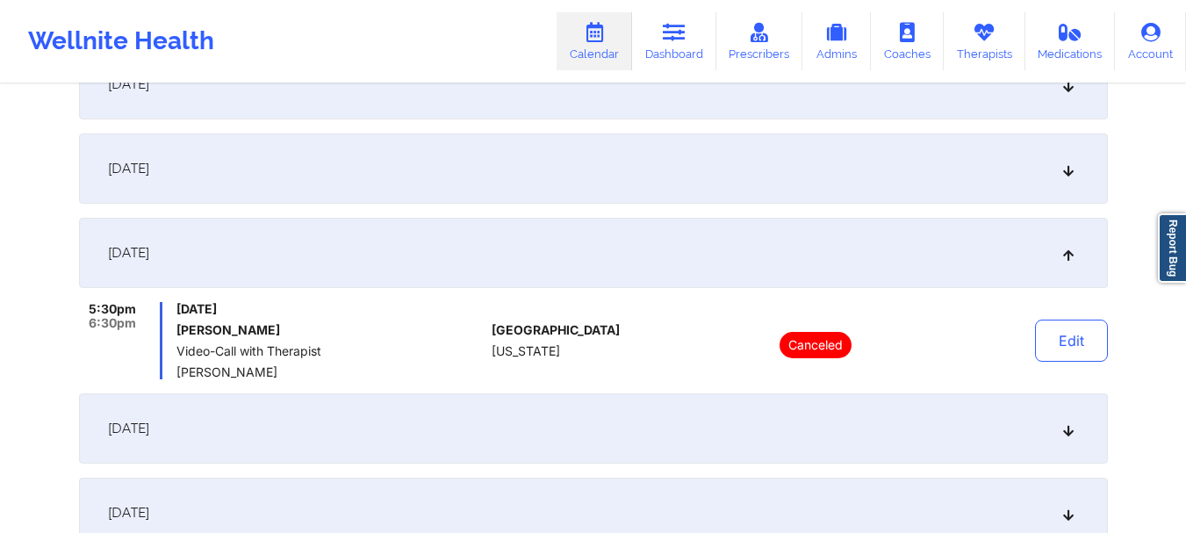
click at [1068, 428] on icon at bounding box center [1068, 428] width 15 height 12
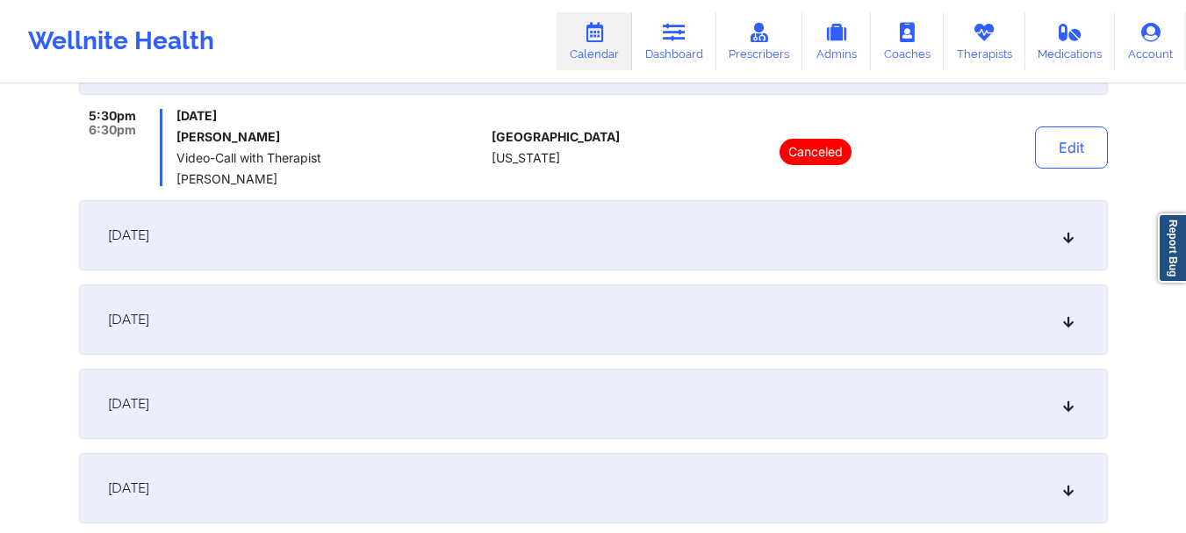
scroll to position [669, 0]
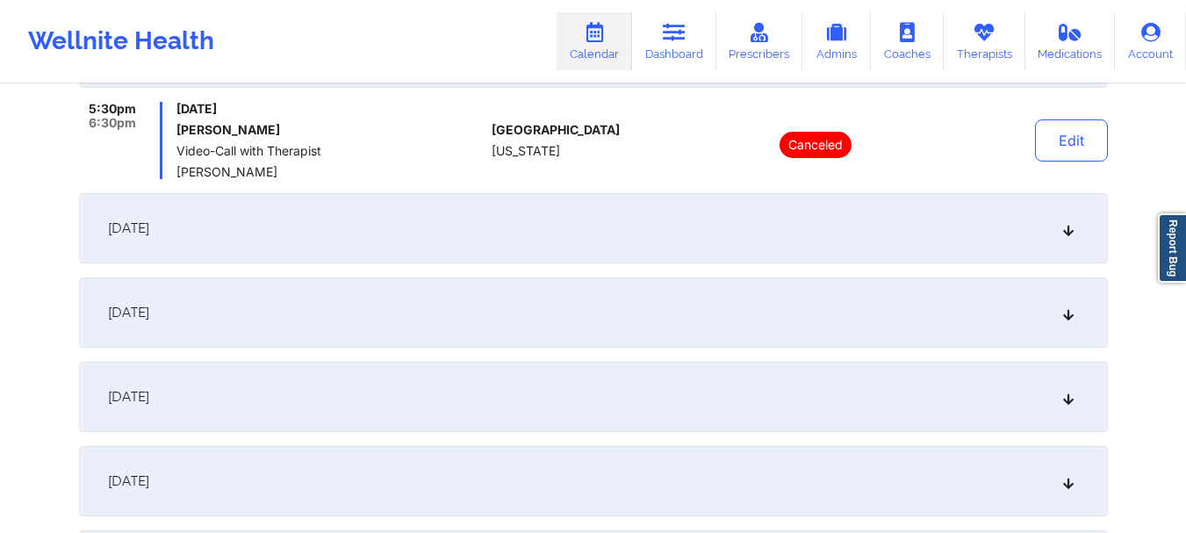
click at [1075, 240] on div "[DATE]" at bounding box center [593, 228] width 1029 height 70
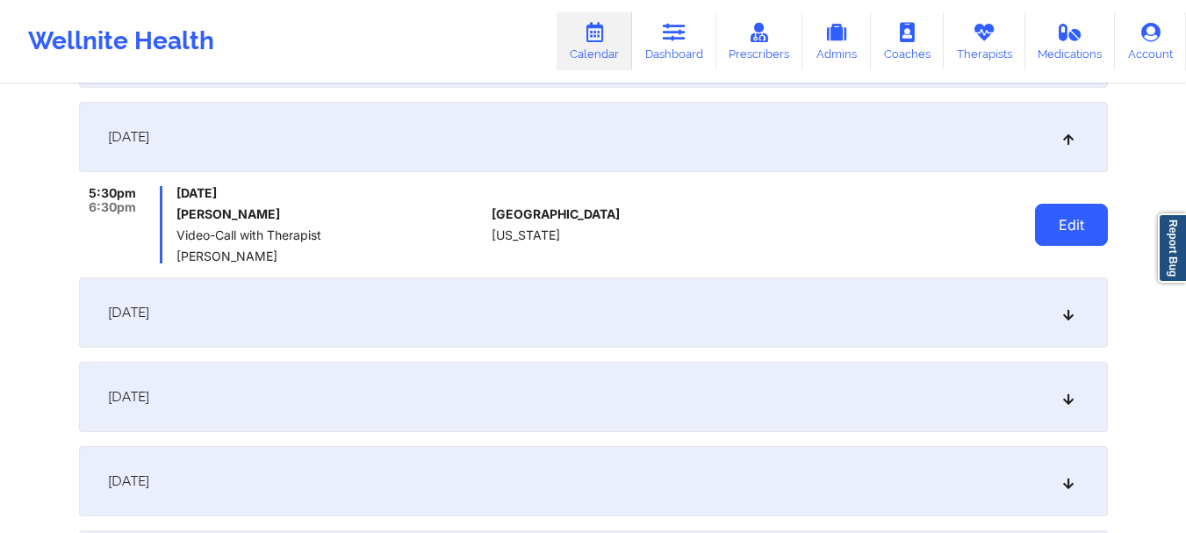
click at [1063, 239] on button "Edit" at bounding box center [1071, 225] width 73 height 42
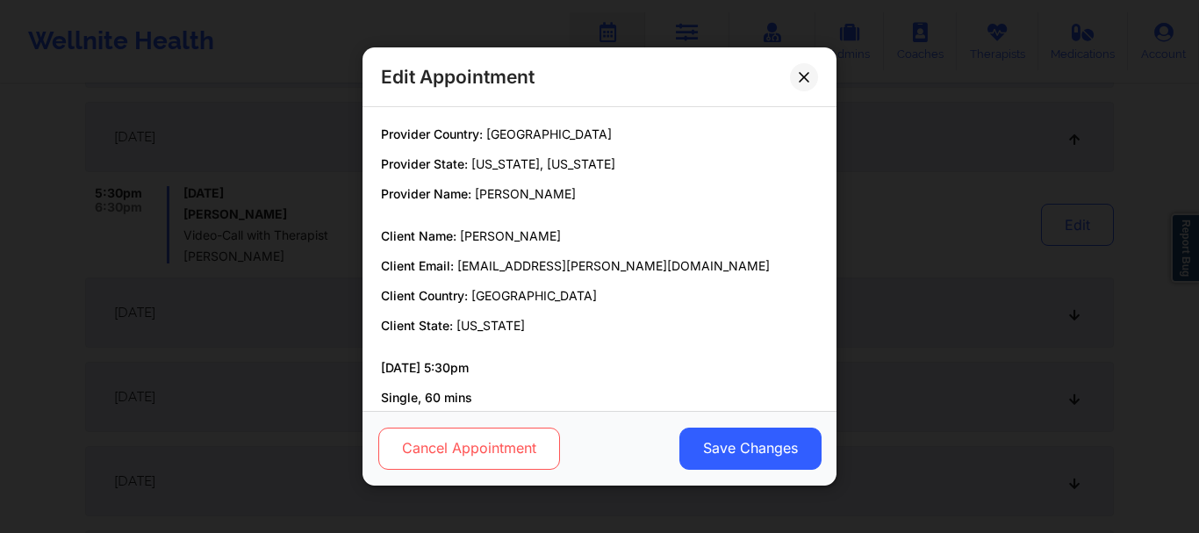
click at [555, 447] on button "Cancel Appointment" at bounding box center [469, 449] width 182 height 42
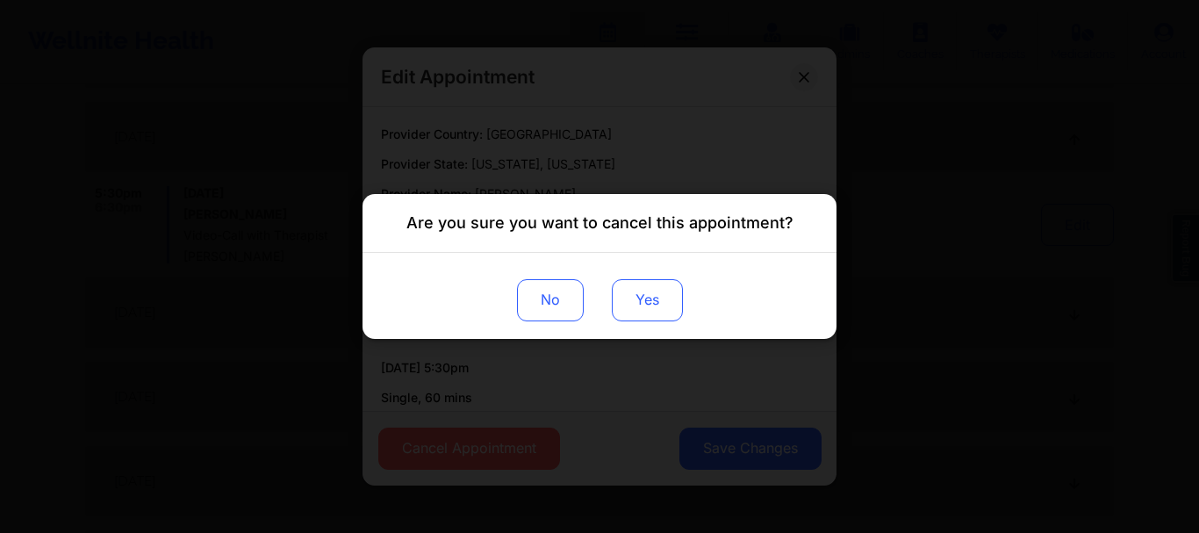
click at [654, 306] on button "Yes" at bounding box center [647, 300] width 71 height 42
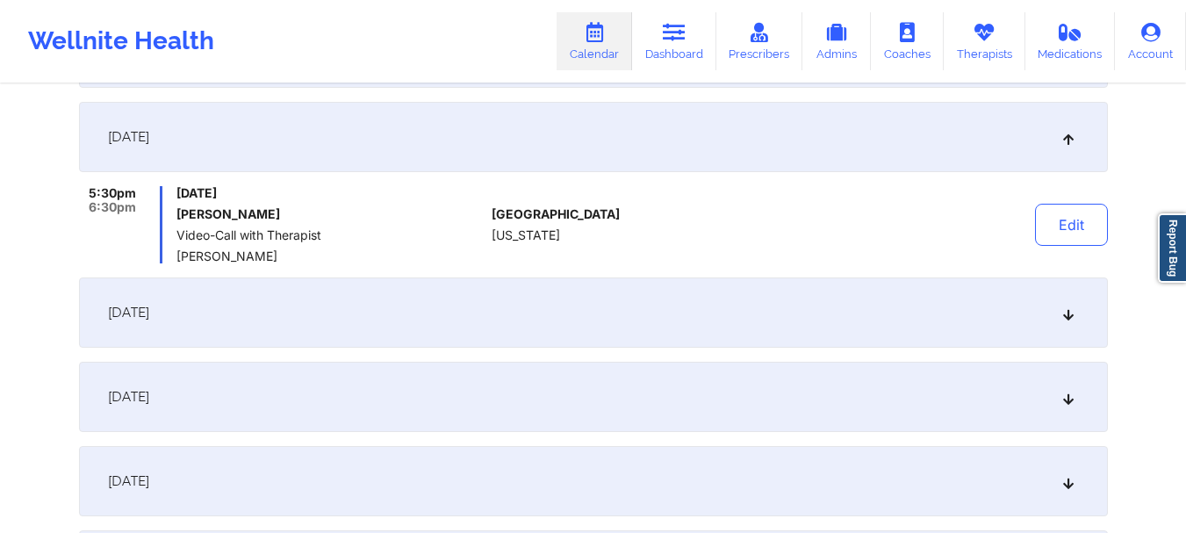
click at [1073, 308] on icon at bounding box center [1068, 312] width 15 height 12
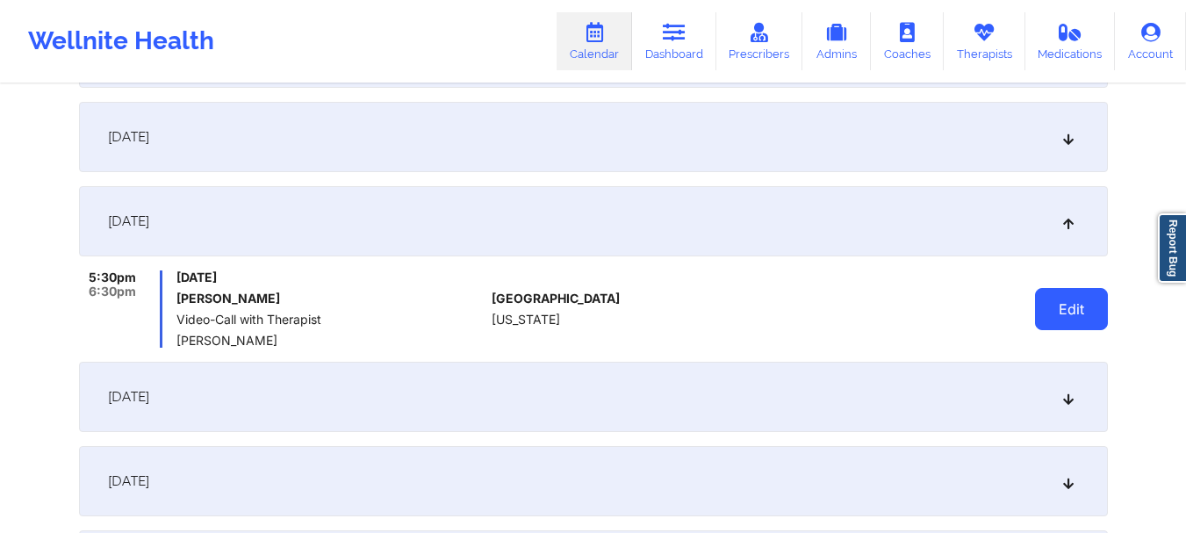
click at [1059, 315] on button "Edit" at bounding box center [1071, 309] width 73 height 42
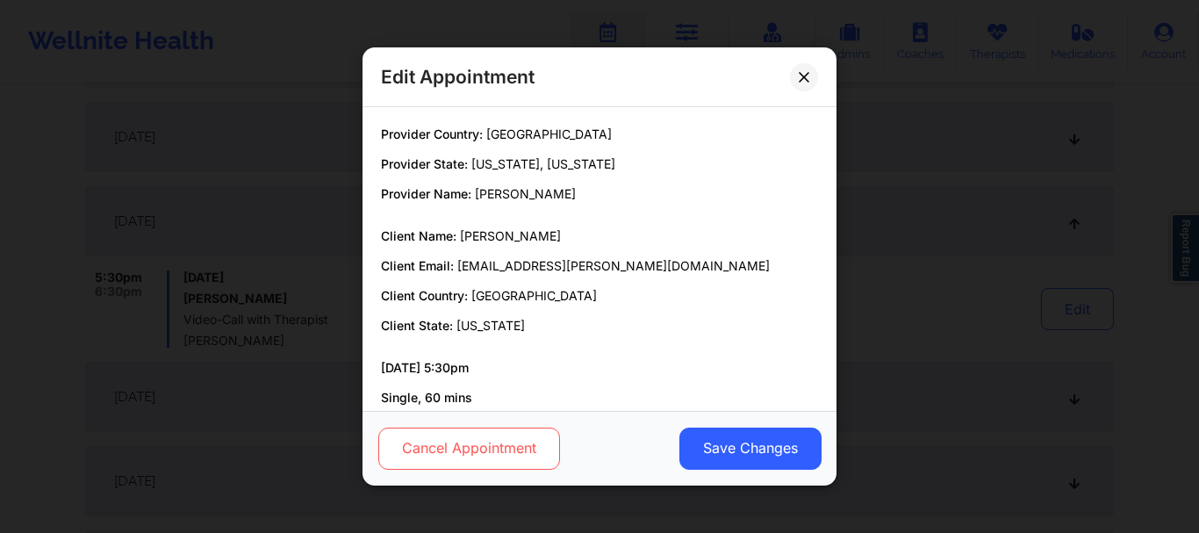
click at [474, 432] on button "Cancel Appointment" at bounding box center [469, 449] width 182 height 42
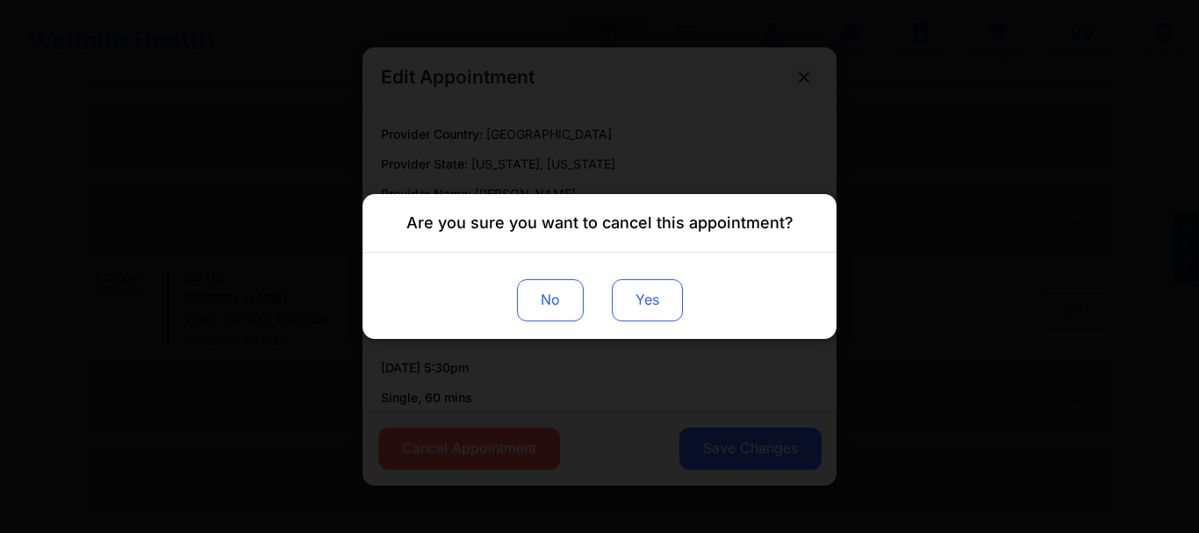
click at [636, 279] on button "Yes" at bounding box center [647, 300] width 71 height 42
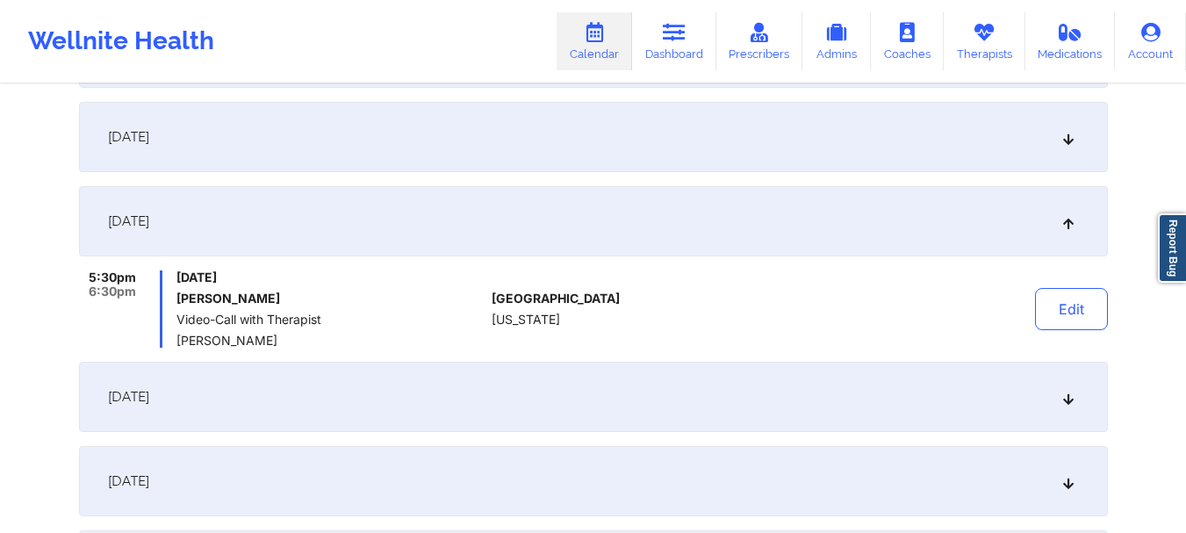
click at [1068, 394] on icon at bounding box center [1068, 397] width 15 height 12
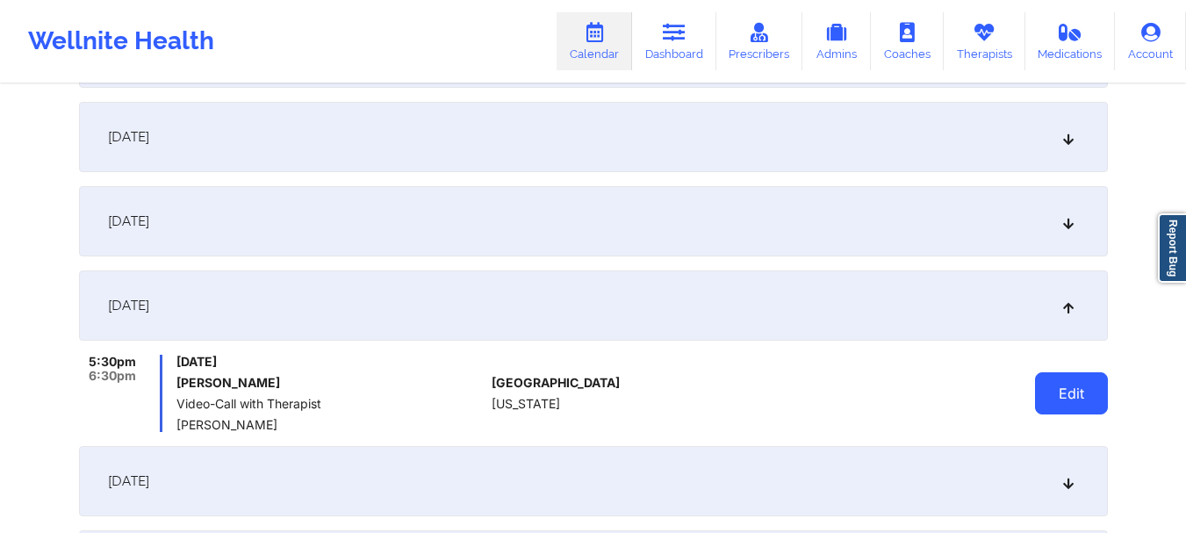
click at [1061, 412] on button "Edit" at bounding box center [1071, 393] width 73 height 42
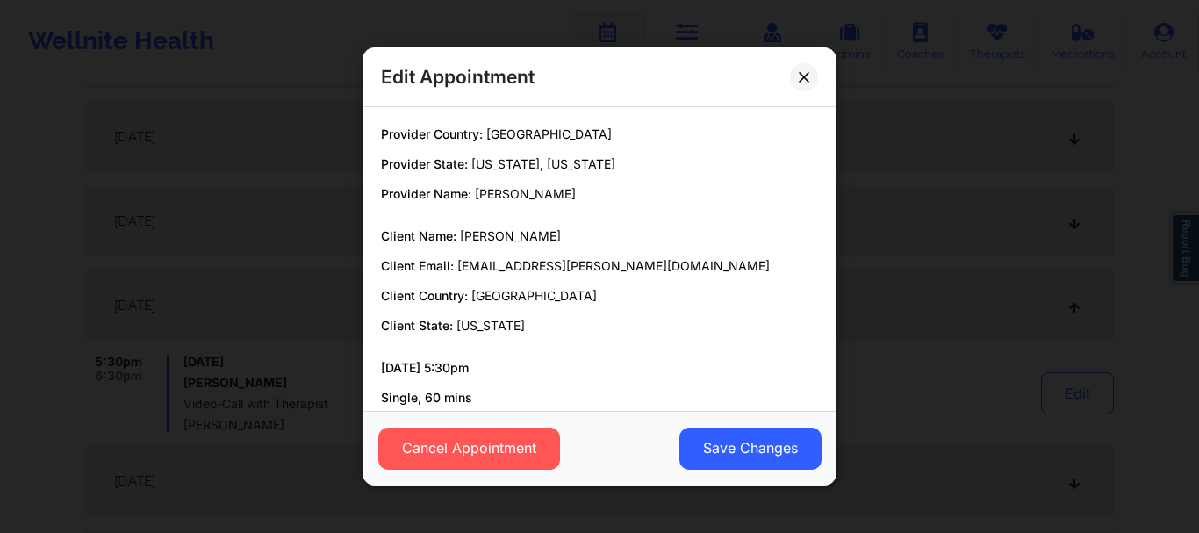
click at [411, 476] on div "Cancel Appointment Save Changes" at bounding box center [600, 448] width 474 height 75
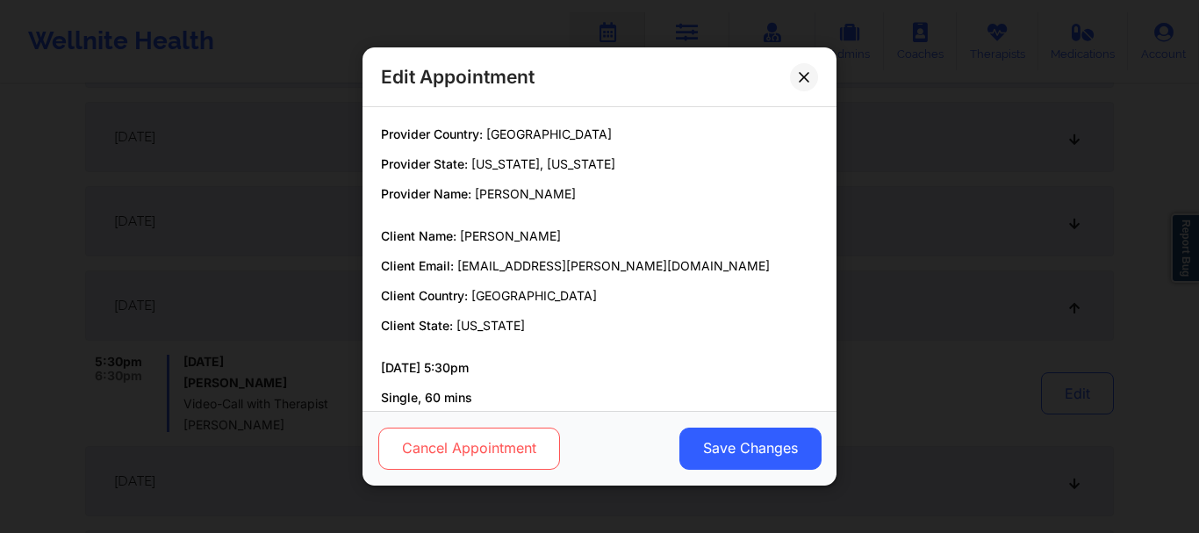
click at [414, 463] on button "Cancel Appointment" at bounding box center [469, 449] width 182 height 42
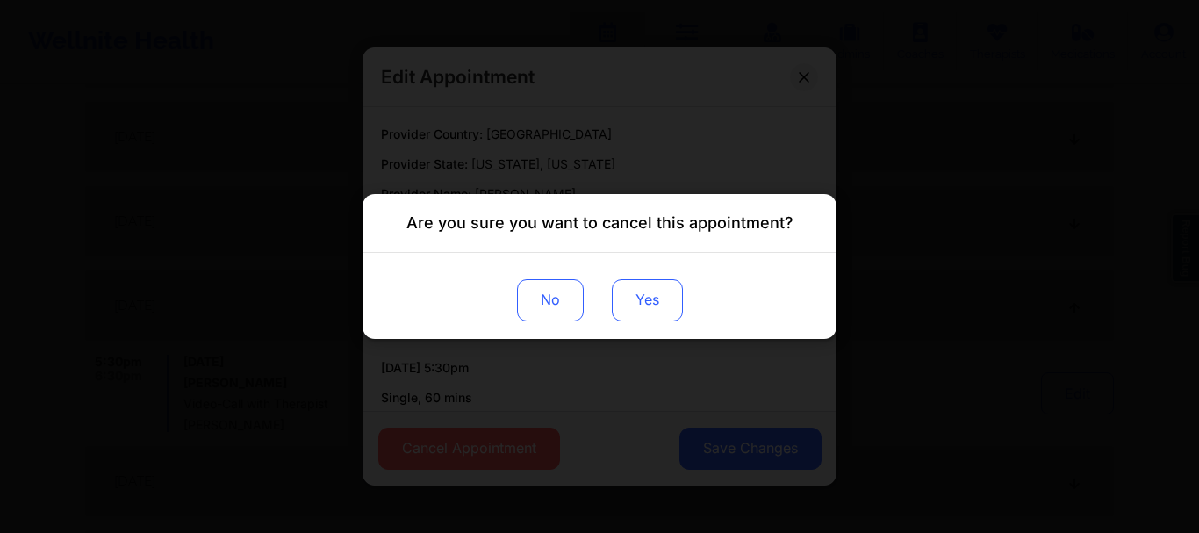
click at [622, 312] on button "Yes" at bounding box center [647, 300] width 71 height 42
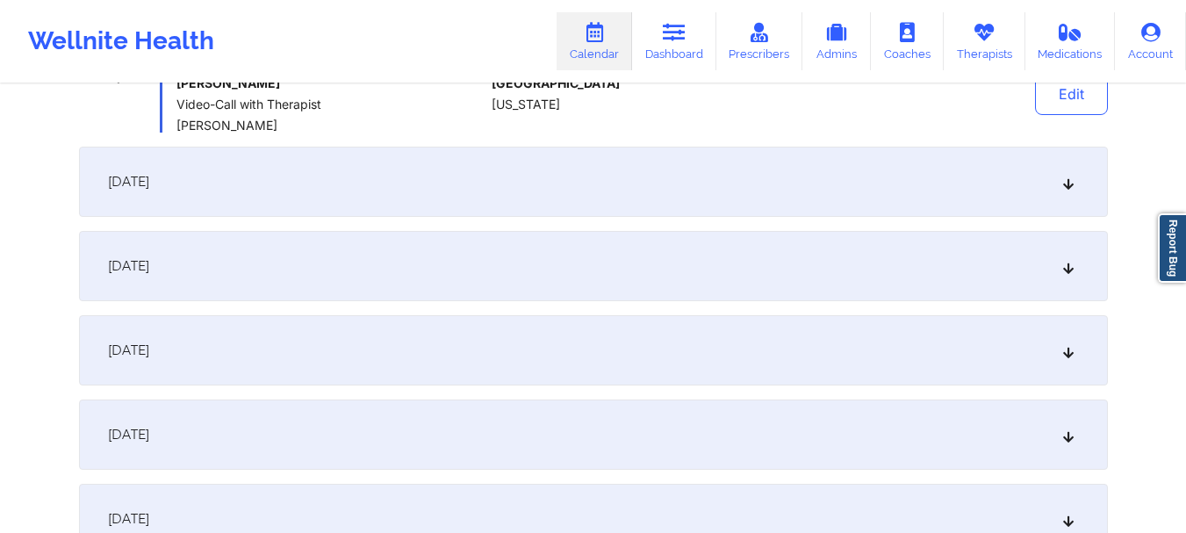
scroll to position [981, 0]
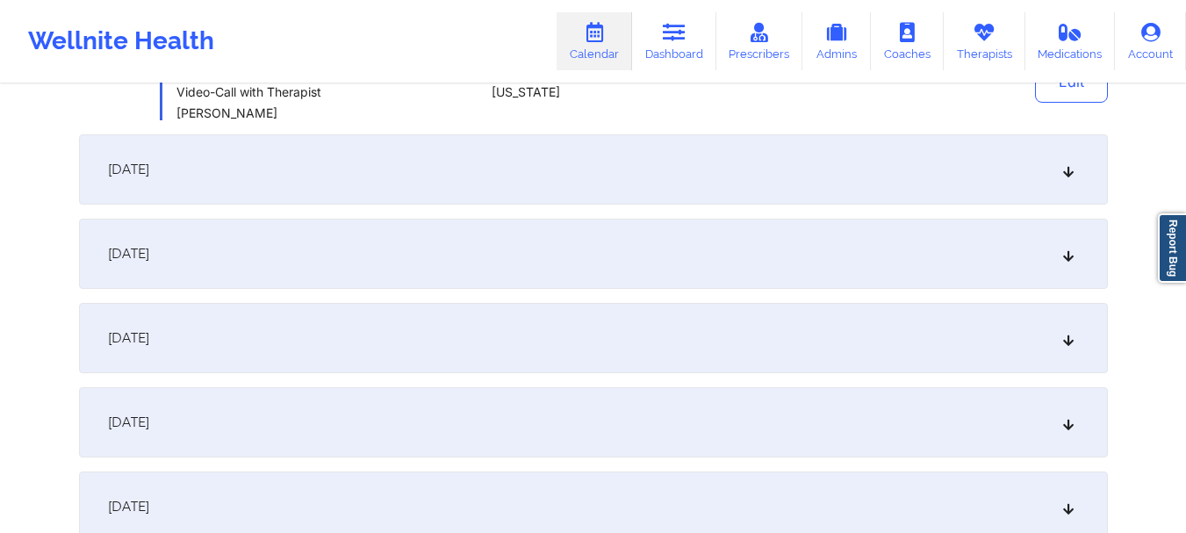
click at [1067, 179] on div "[DATE]" at bounding box center [593, 169] width 1029 height 70
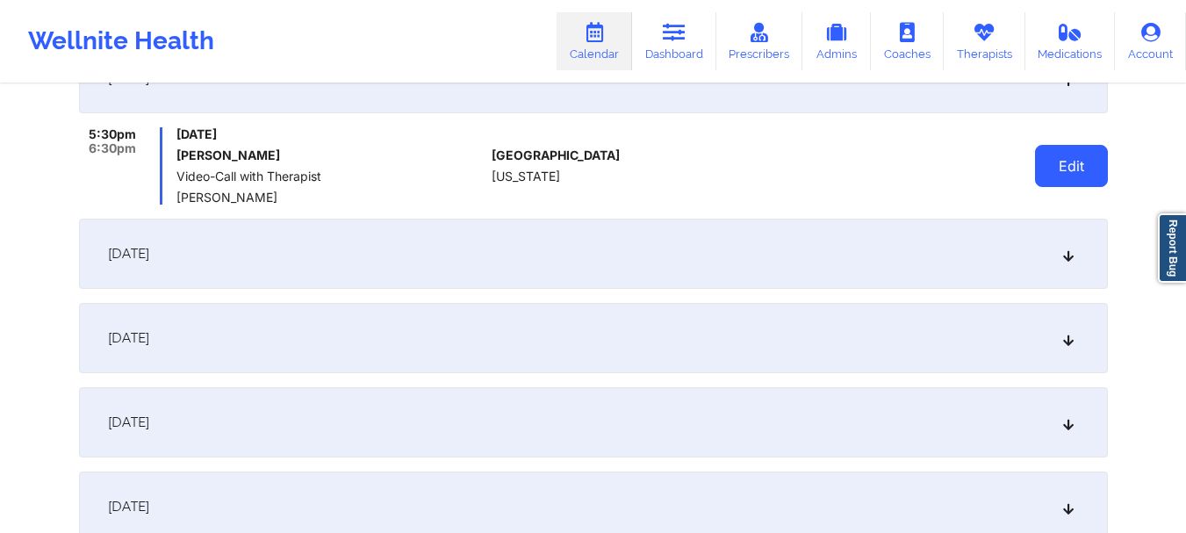
click at [1067, 181] on button "Edit" at bounding box center [1071, 166] width 73 height 42
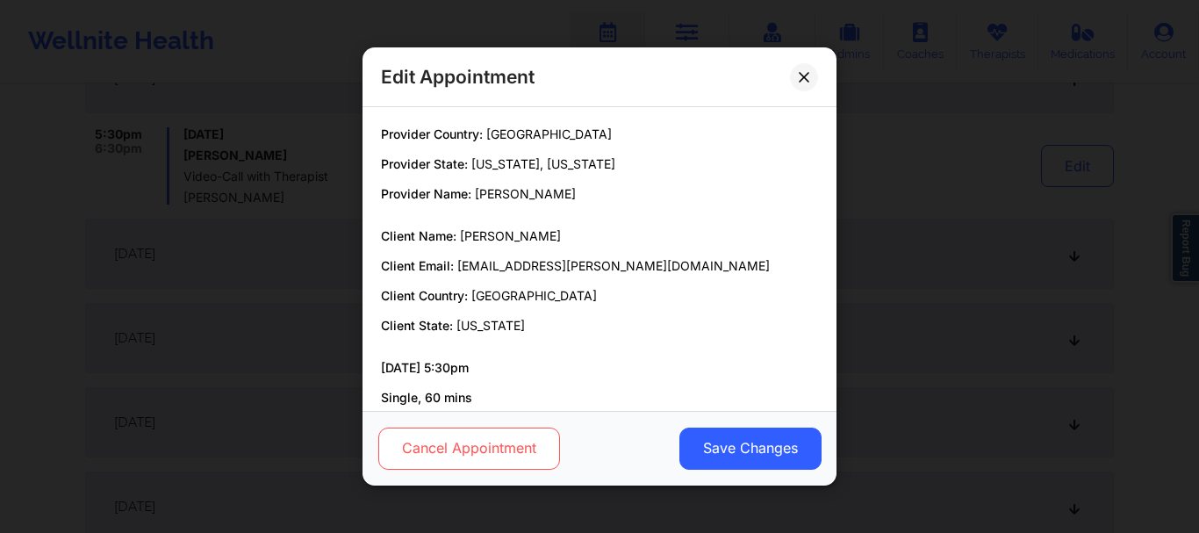
click at [502, 452] on button "Cancel Appointment" at bounding box center [469, 449] width 182 height 42
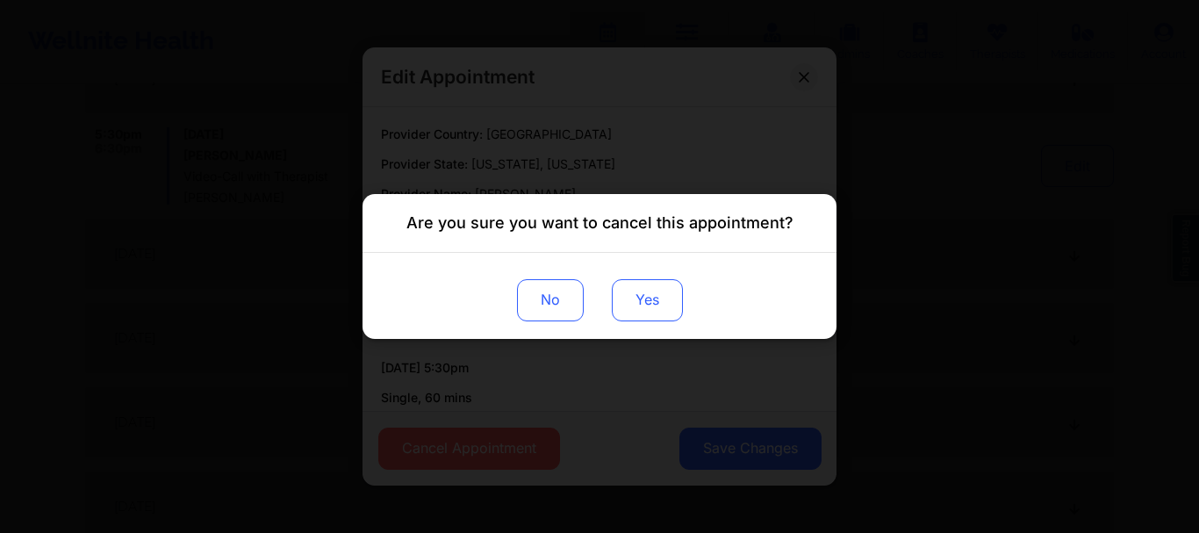
click at [624, 314] on button "Yes" at bounding box center [647, 300] width 71 height 42
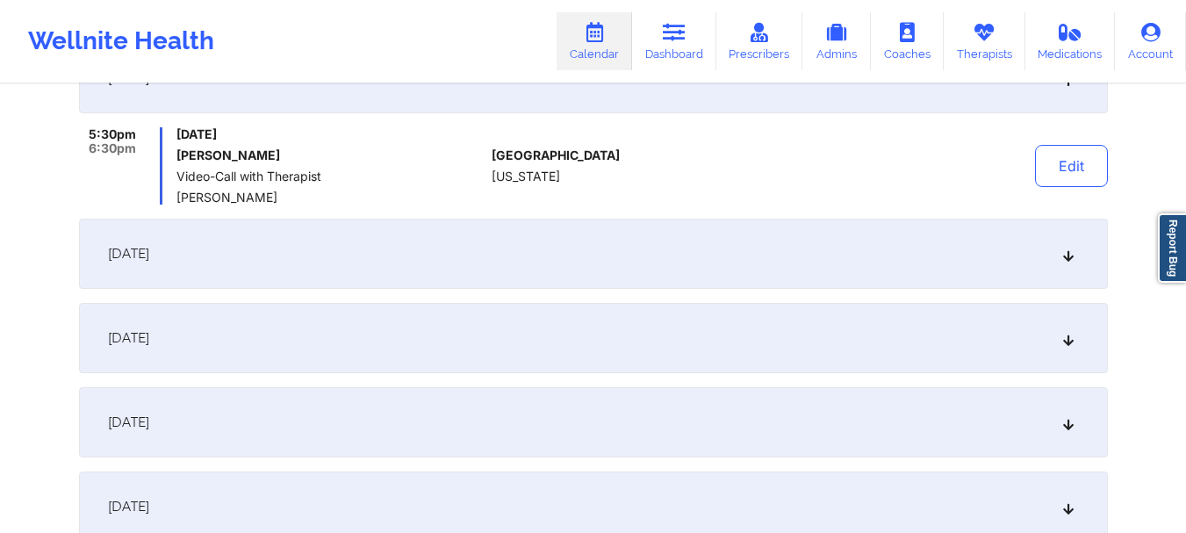
click at [1077, 272] on div "[DATE]" at bounding box center [593, 254] width 1029 height 70
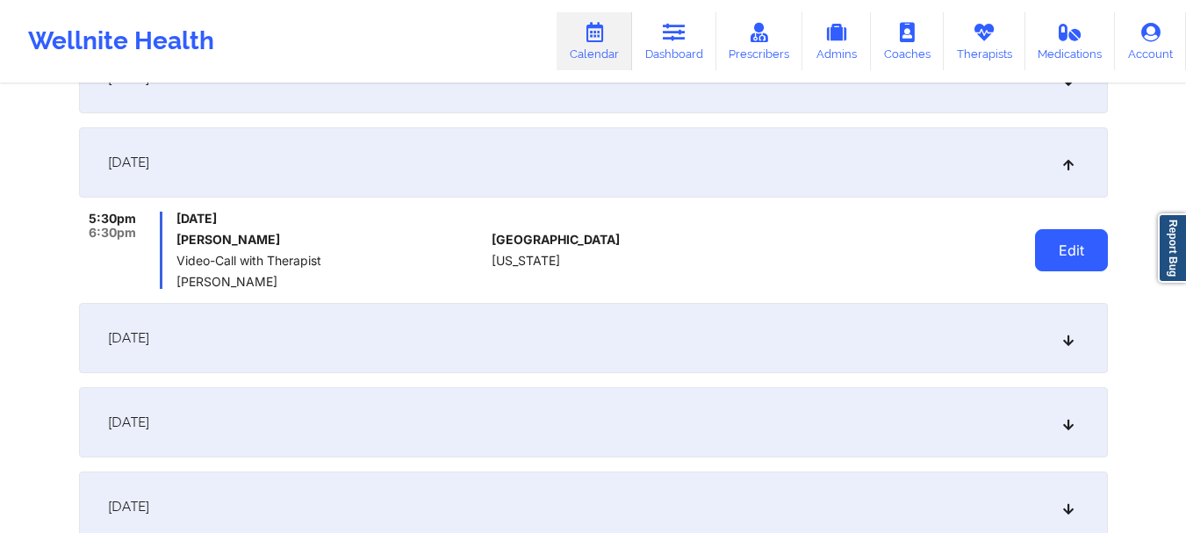
click at [1042, 259] on button "Edit" at bounding box center [1071, 250] width 73 height 42
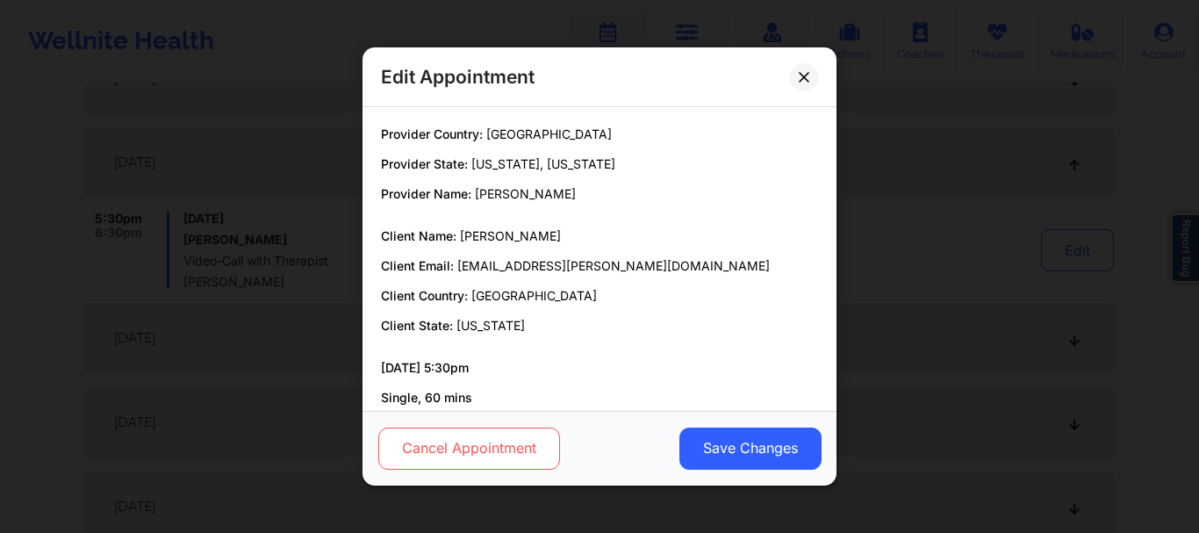
click at [506, 437] on button "Cancel Appointment" at bounding box center [469, 449] width 182 height 42
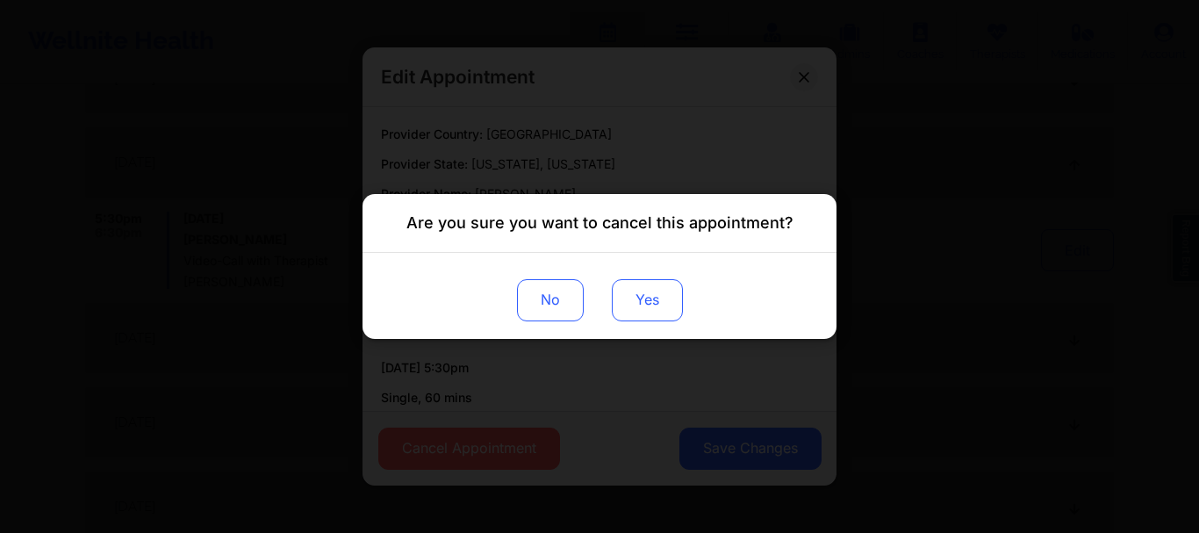
click at [642, 299] on button "Yes" at bounding box center [647, 300] width 71 height 42
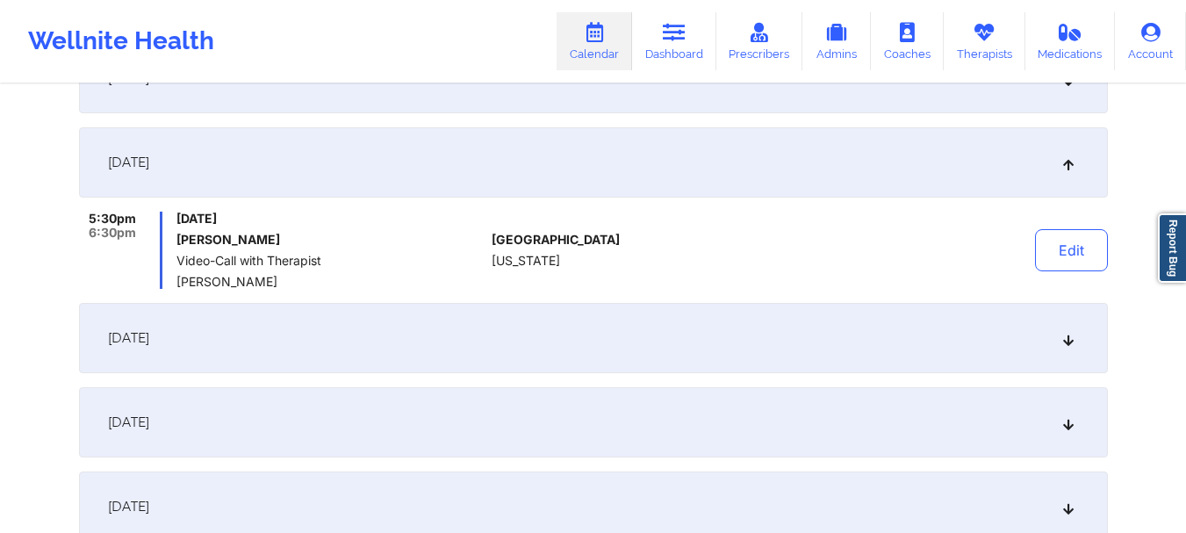
click at [1073, 352] on div "[DATE]" at bounding box center [593, 338] width 1029 height 70
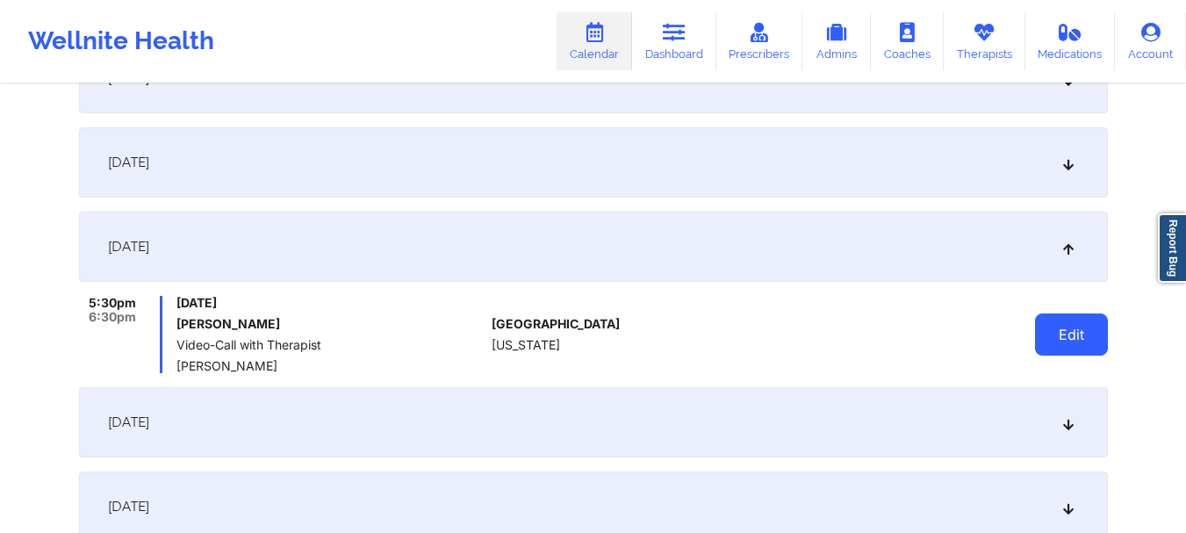
click at [1064, 335] on button "Edit" at bounding box center [1071, 334] width 73 height 42
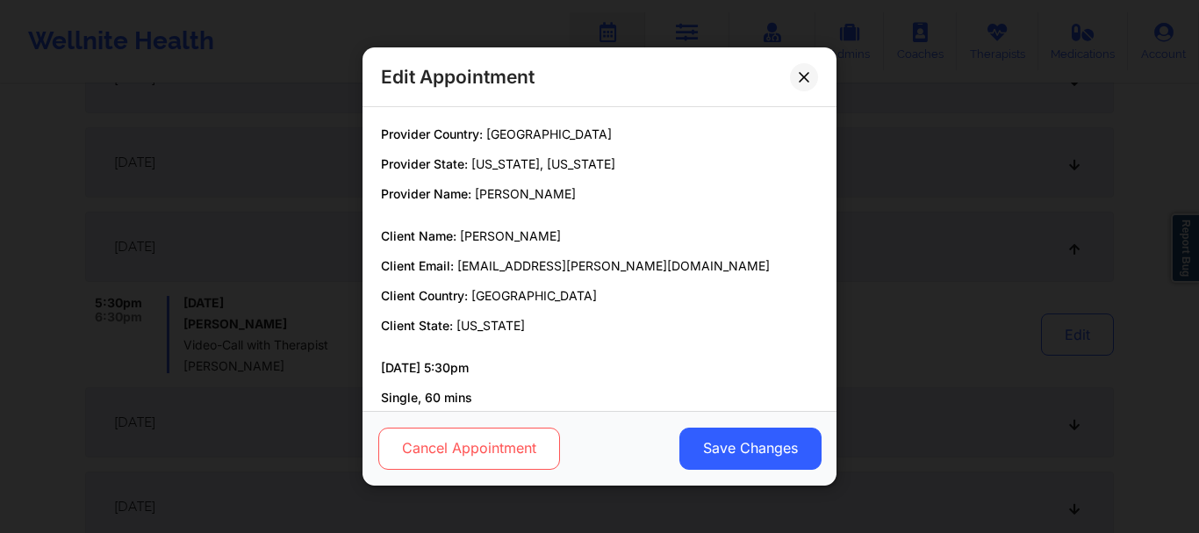
click at [485, 435] on button "Cancel Appointment" at bounding box center [469, 449] width 182 height 42
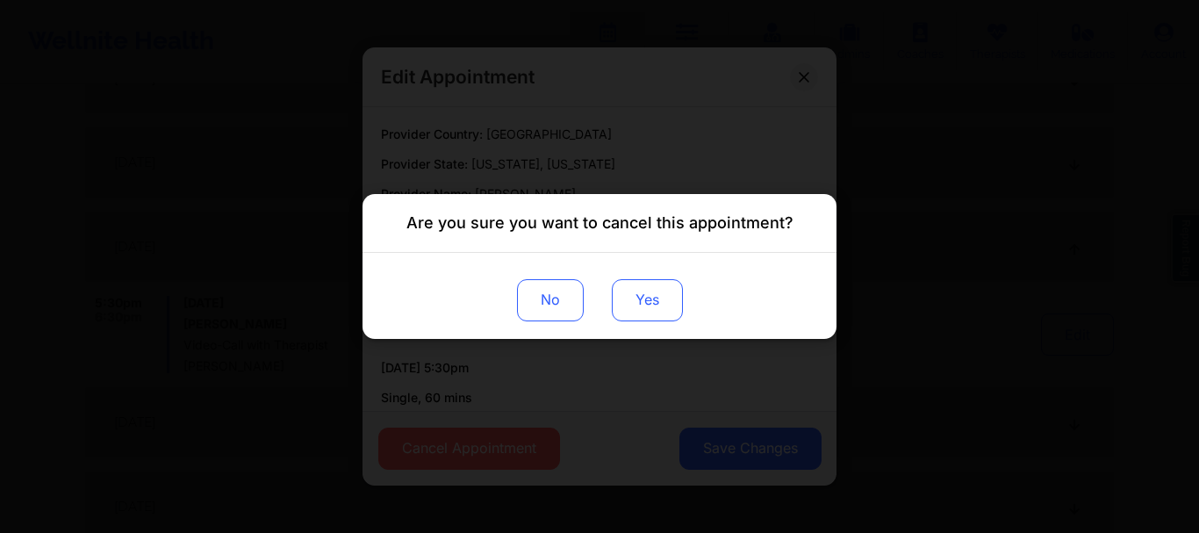
click at [665, 291] on button "Yes" at bounding box center [647, 300] width 71 height 42
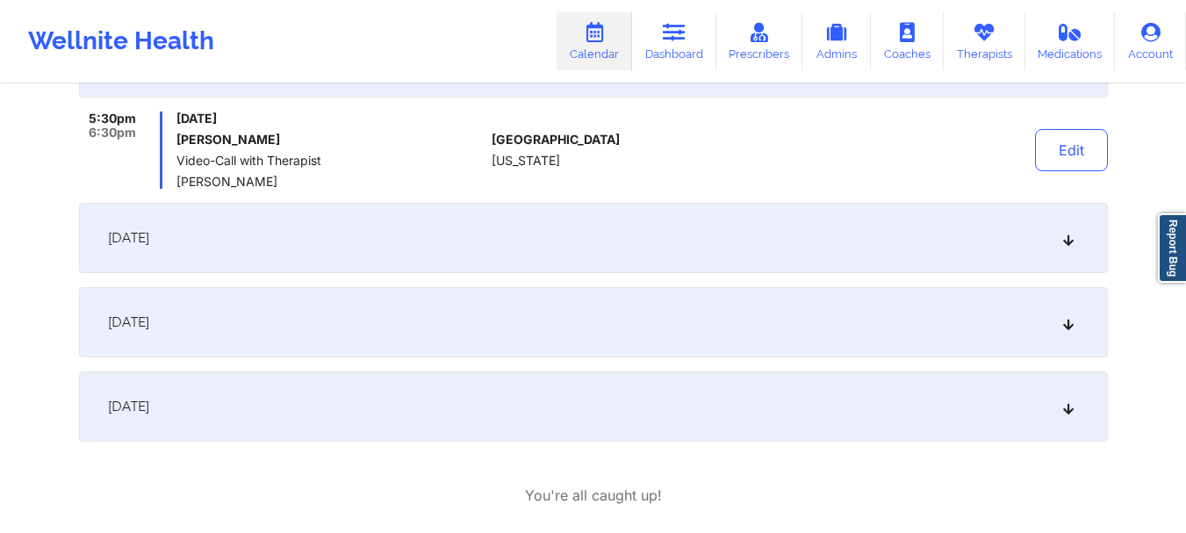
scroll to position [1171, 0]
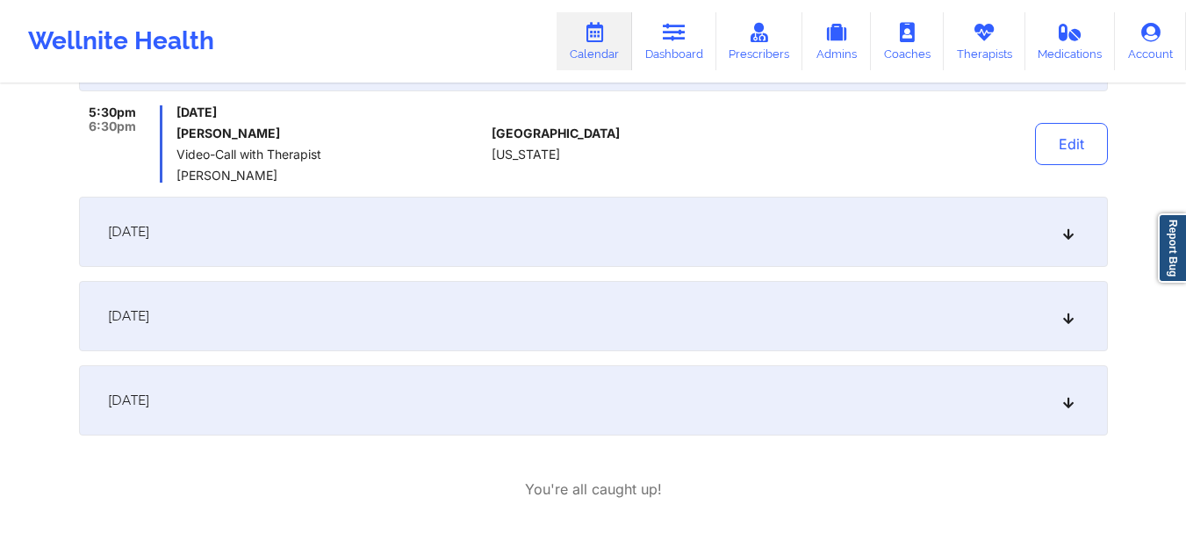
click at [1065, 230] on icon at bounding box center [1068, 232] width 15 height 12
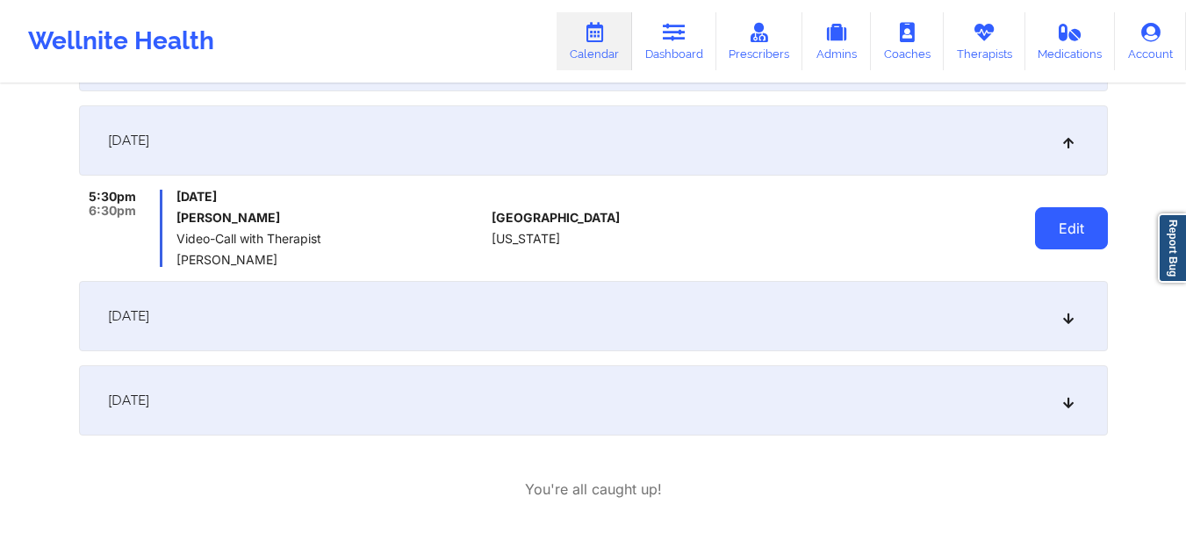
click at [1052, 227] on button "Edit" at bounding box center [1071, 228] width 73 height 42
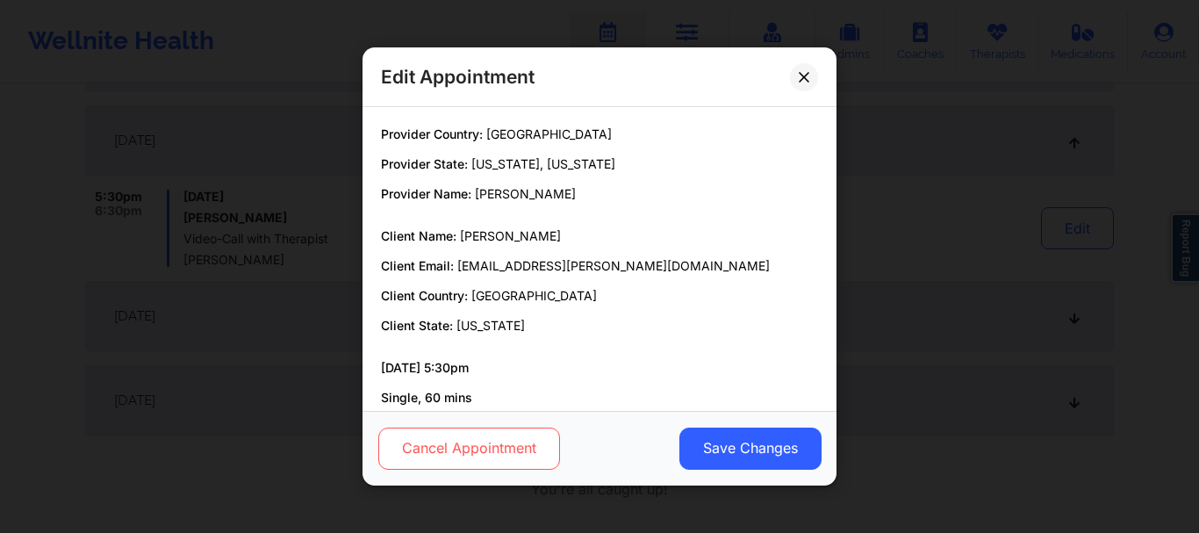
click at [514, 447] on button "Cancel Appointment" at bounding box center [469, 449] width 182 height 42
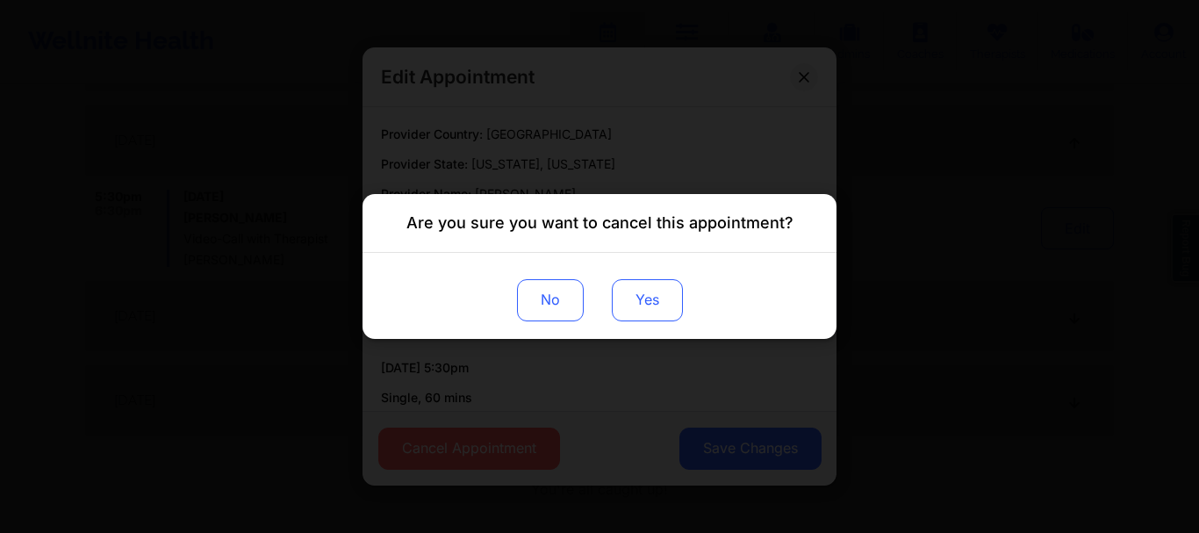
click at [631, 315] on button "Yes" at bounding box center [647, 300] width 71 height 42
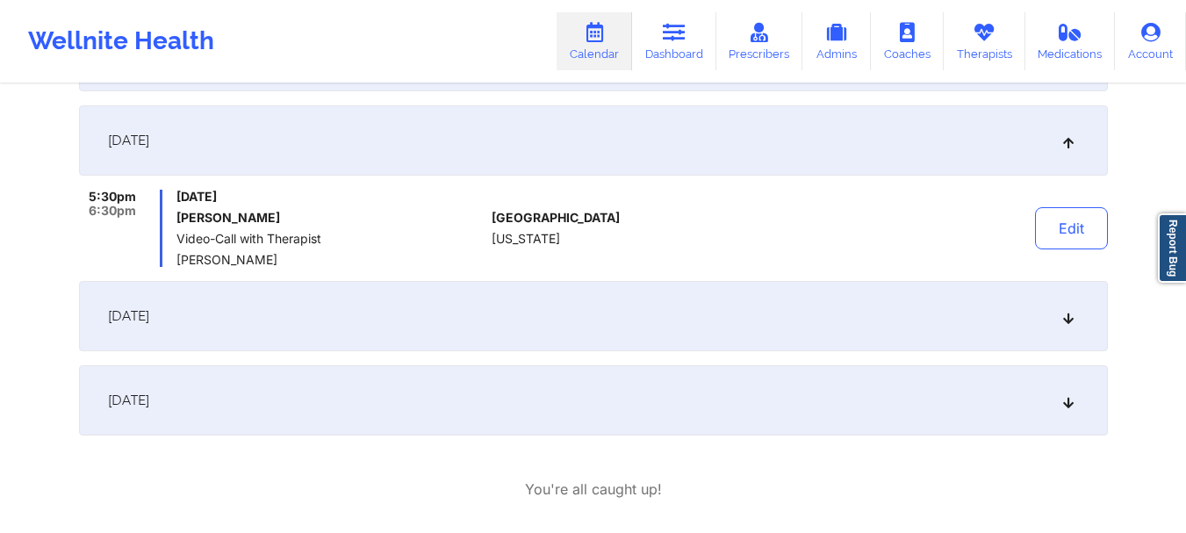
click at [1067, 326] on div "[DATE]" at bounding box center [593, 316] width 1029 height 70
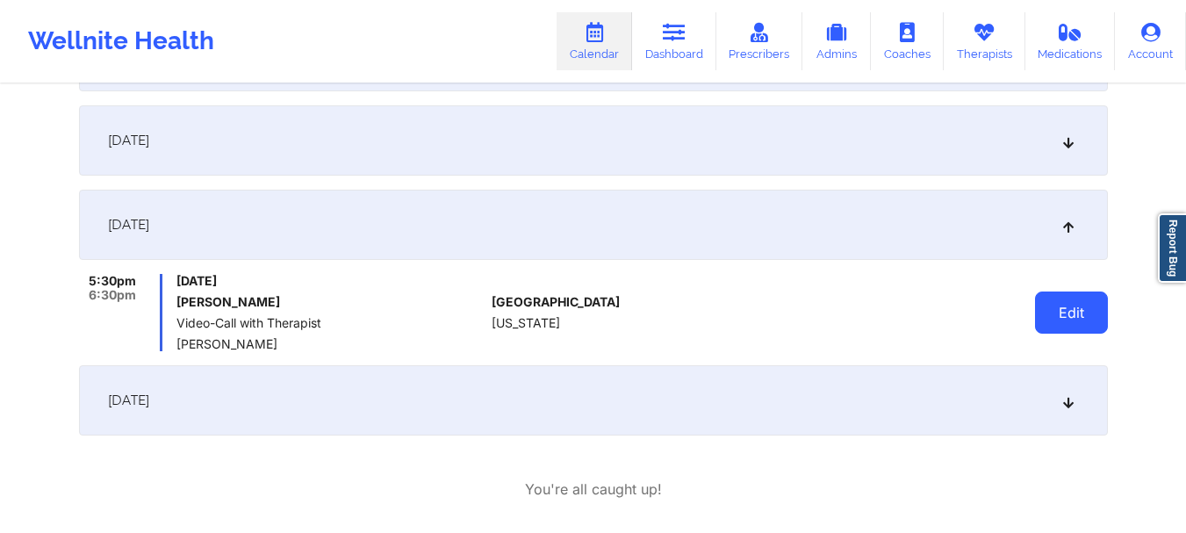
click at [1054, 317] on button "Edit" at bounding box center [1071, 312] width 73 height 42
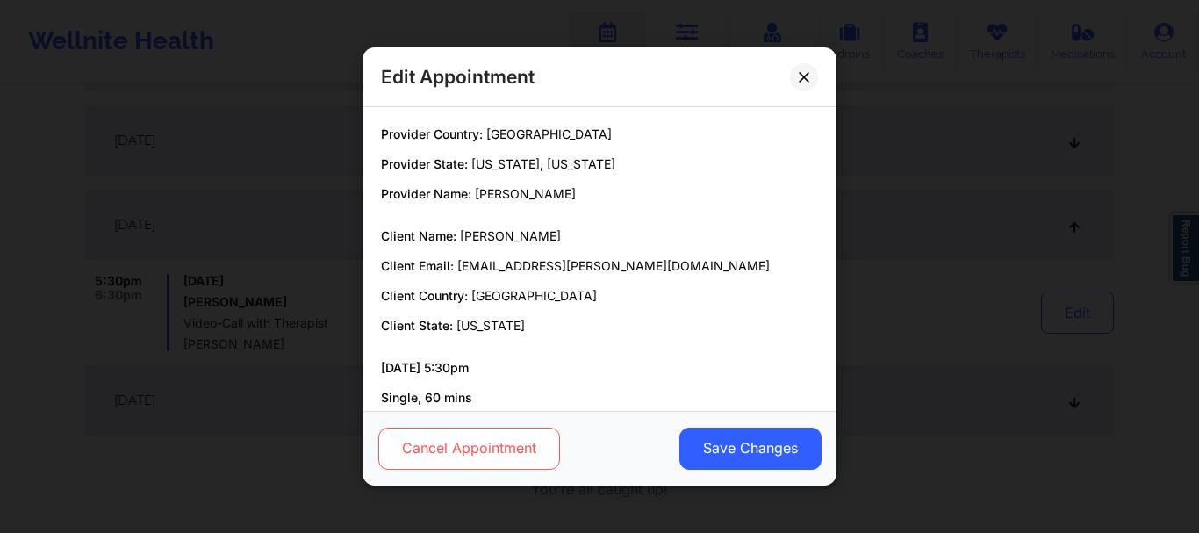
click at [479, 442] on button "Cancel Appointment" at bounding box center [469, 449] width 182 height 42
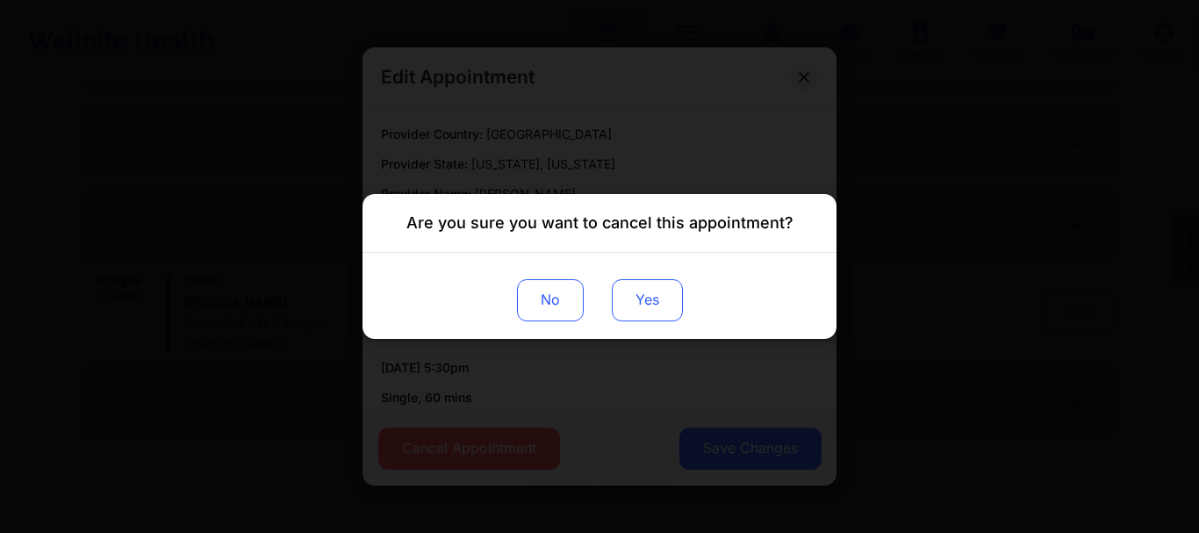
click at [663, 297] on button "Yes" at bounding box center [647, 300] width 71 height 42
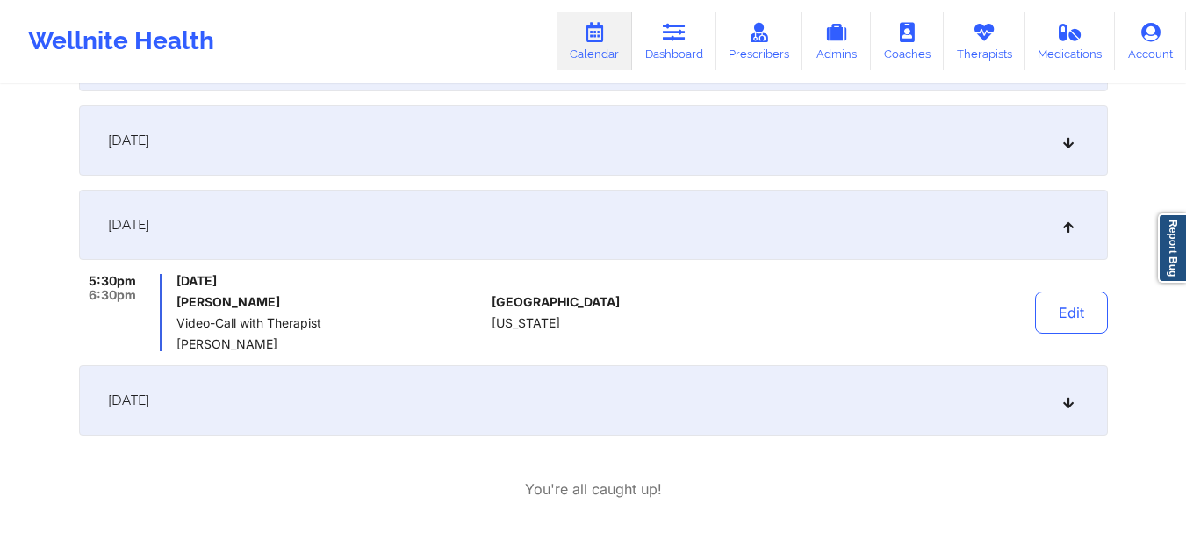
click at [1081, 406] on div "[DATE]" at bounding box center [593, 400] width 1029 height 70
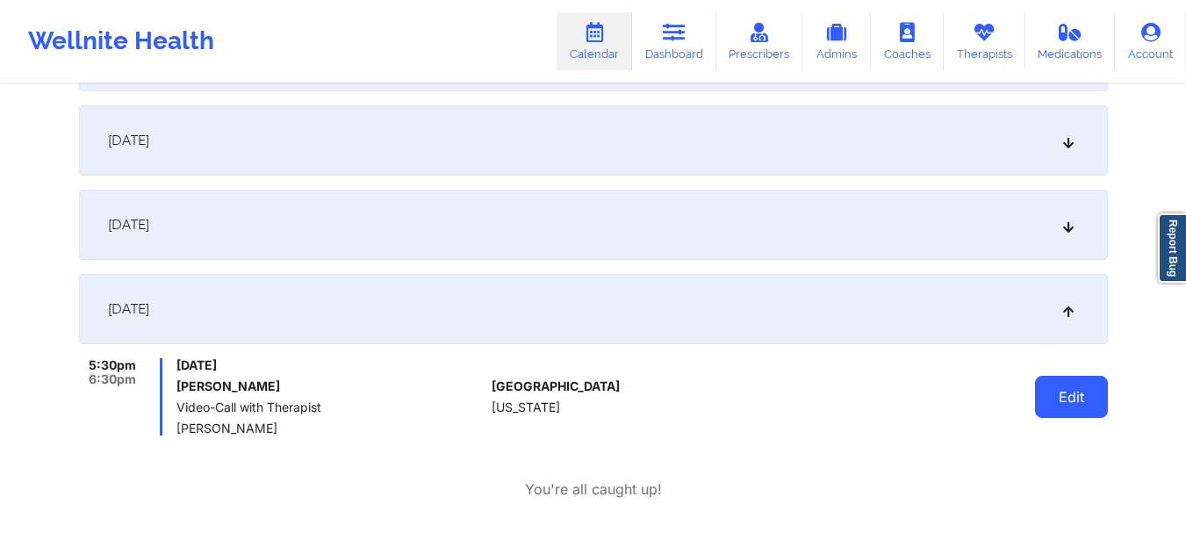
click at [1061, 400] on button "Edit" at bounding box center [1071, 397] width 73 height 42
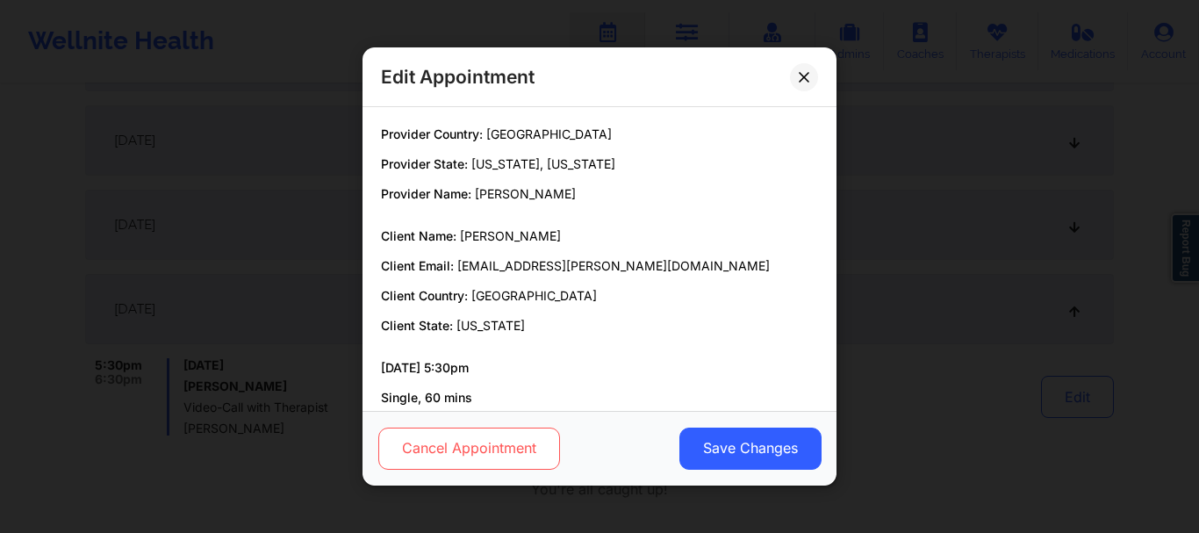
click at [546, 447] on button "Cancel Appointment" at bounding box center [469, 449] width 182 height 42
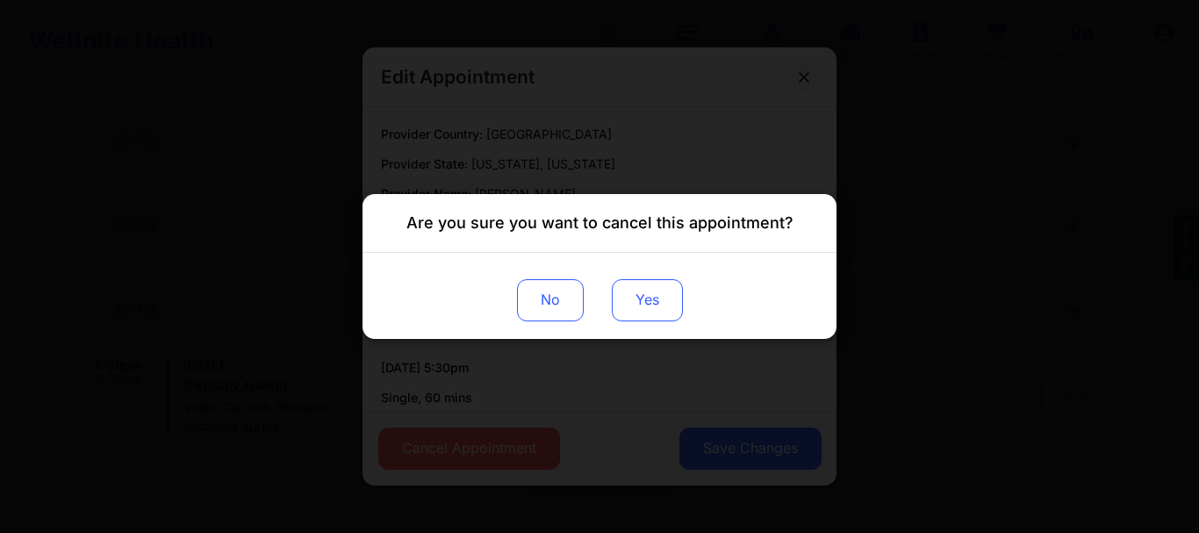
click at [665, 281] on button "Yes" at bounding box center [647, 300] width 71 height 42
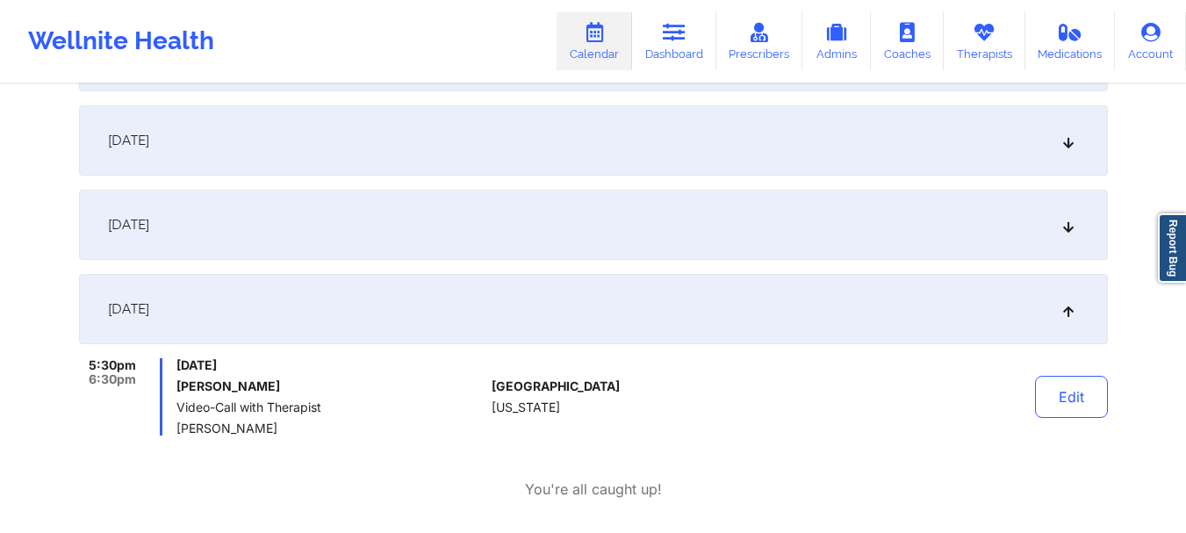
scroll to position [0, 0]
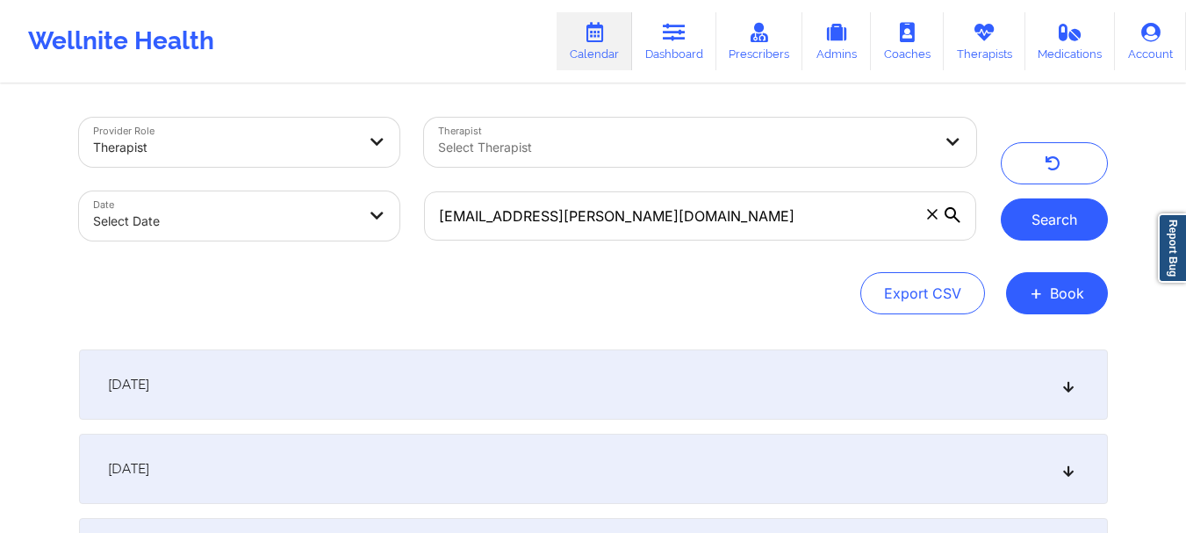
click at [1063, 229] on button "Search" at bounding box center [1054, 219] width 107 height 42
click at [931, 212] on icon at bounding box center [932, 214] width 11 height 11
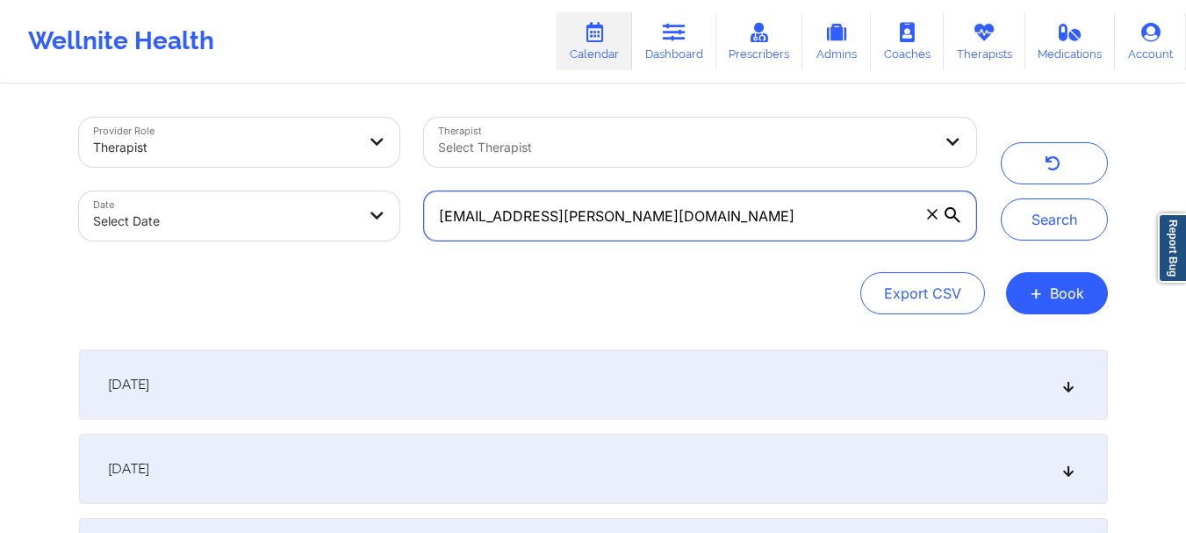
click at [931, 212] on input "[EMAIL_ADDRESS][PERSON_NAME][DOMAIN_NAME]" at bounding box center [699, 215] width 551 height 49
paste input "[EMAIL_ADDRESS][DOMAIN_NAME]"
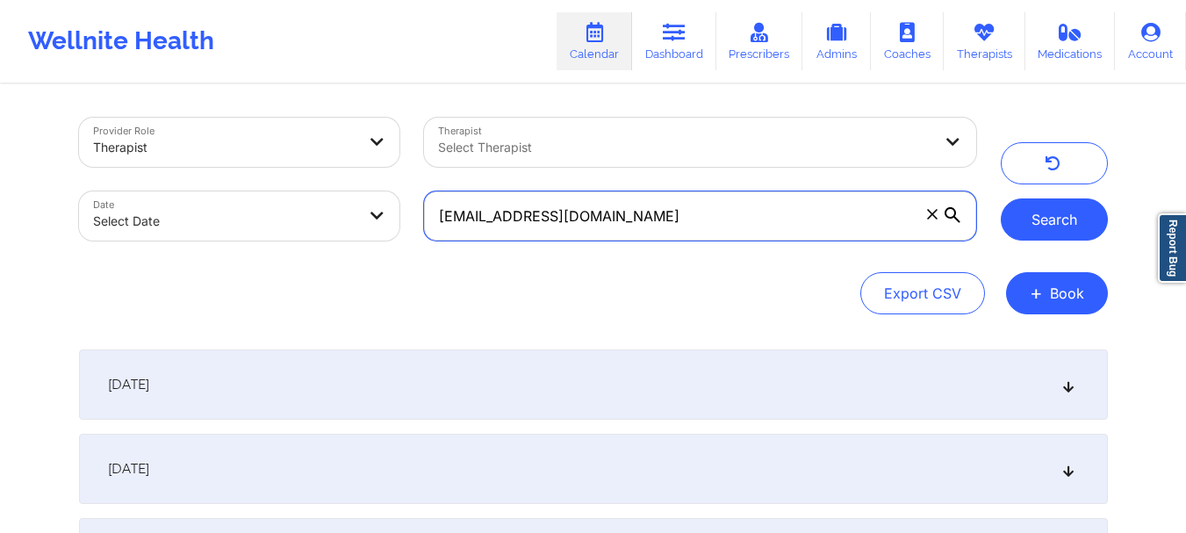
type input "[EMAIL_ADDRESS][DOMAIN_NAME]"
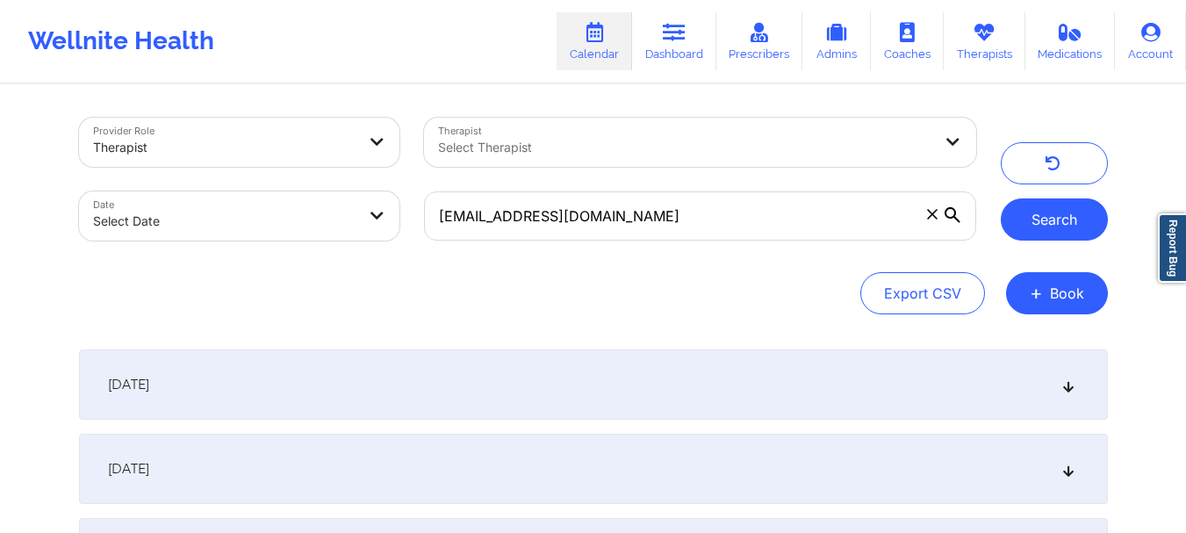
click at [1089, 215] on button "Search" at bounding box center [1054, 219] width 107 height 42
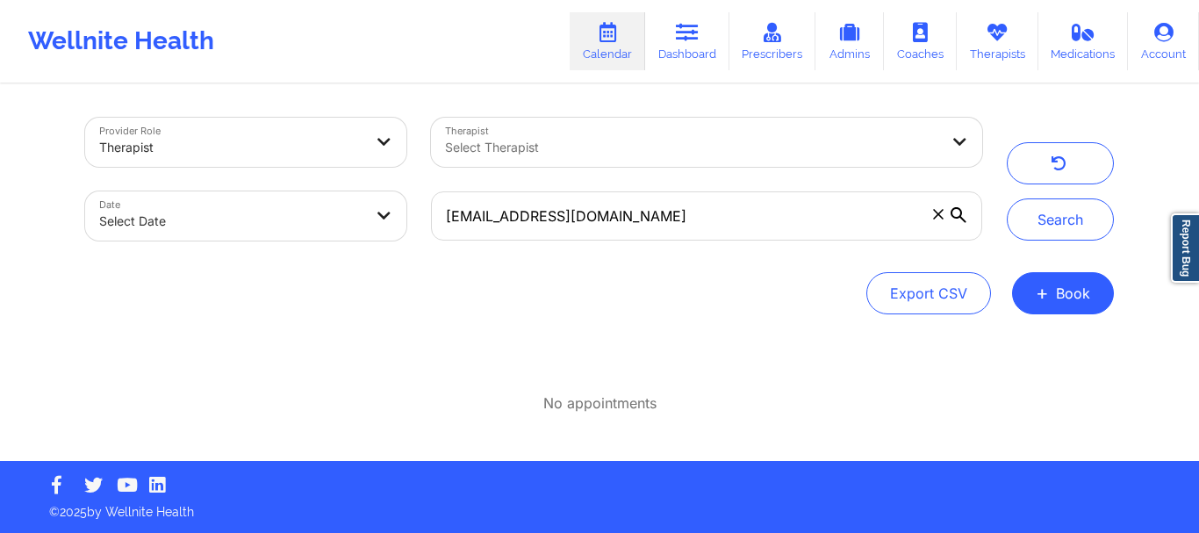
click at [945, 217] on span at bounding box center [939, 214] width 18 height 18
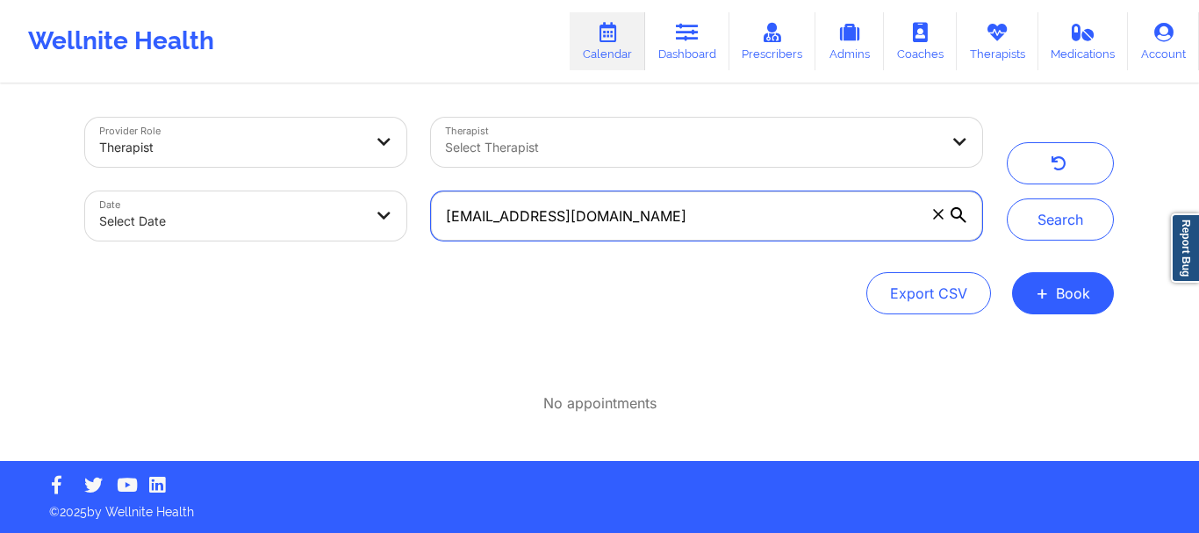
click at [945, 217] on input "[EMAIL_ADDRESS][DOMAIN_NAME]" at bounding box center [706, 215] width 551 height 49
paste input "[EMAIL_ADDRESS][DOMAIN_NAME]"
type input "[EMAIL_ADDRESS][DOMAIN_NAME]"
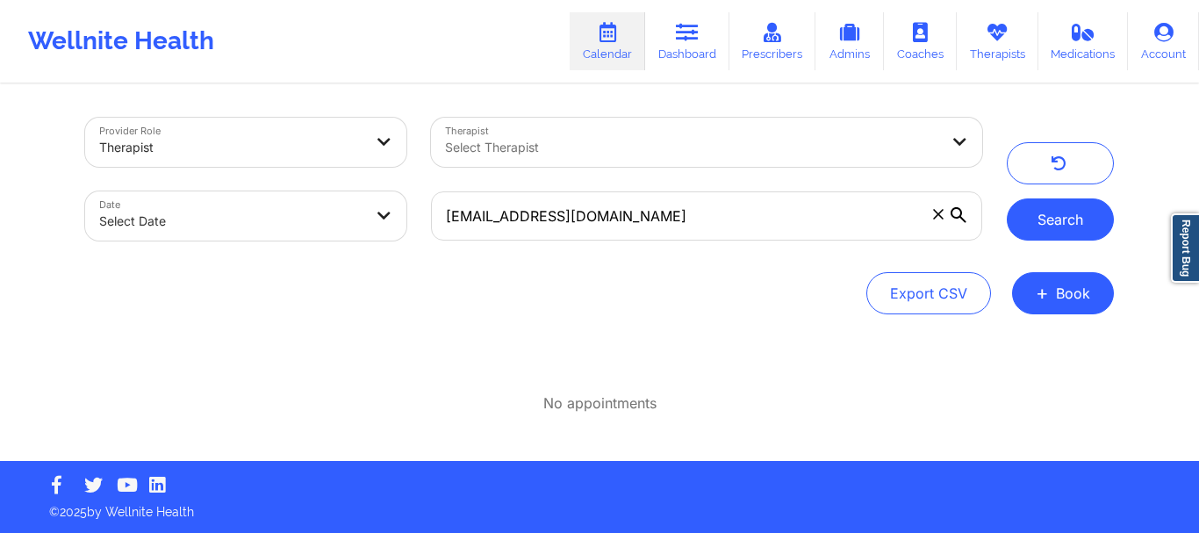
click at [1065, 219] on button "Search" at bounding box center [1060, 219] width 107 height 42
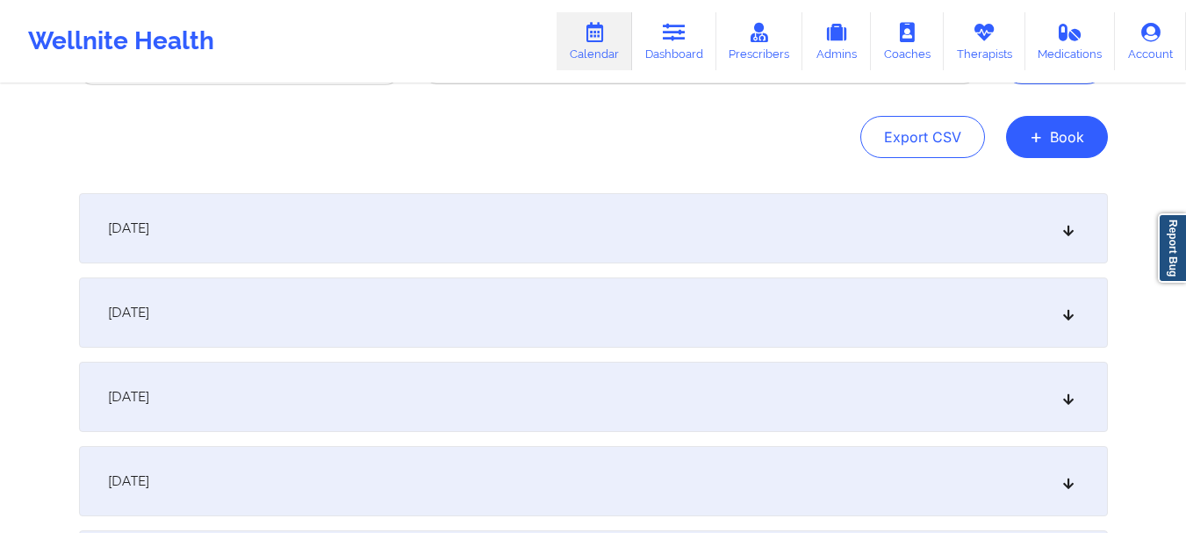
scroll to position [187, 0]
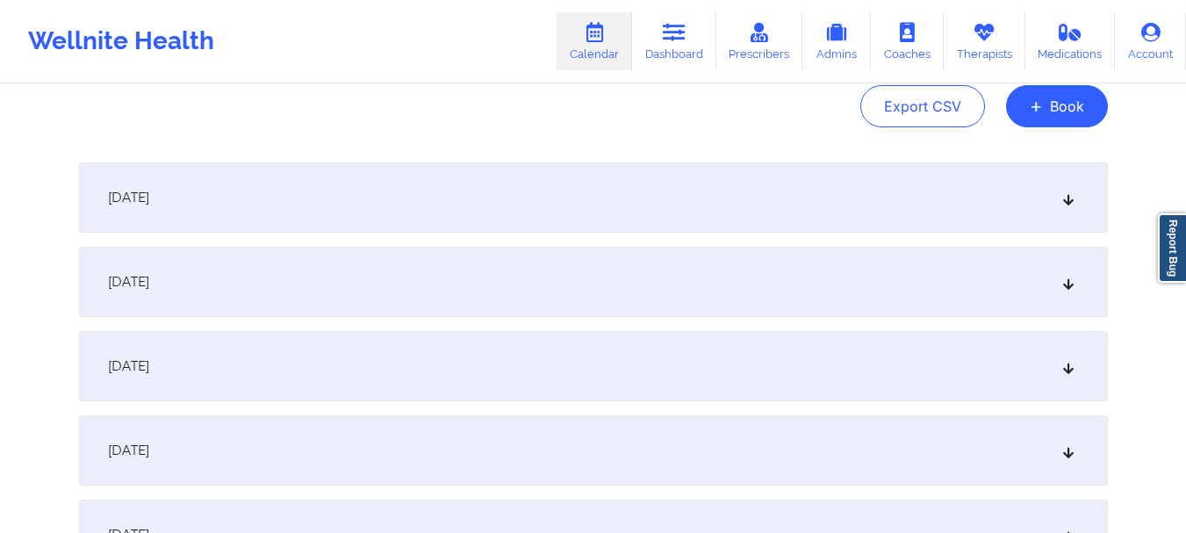
click at [1071, 193] on icon at bounding box center [1068, 197] width 15 height 12
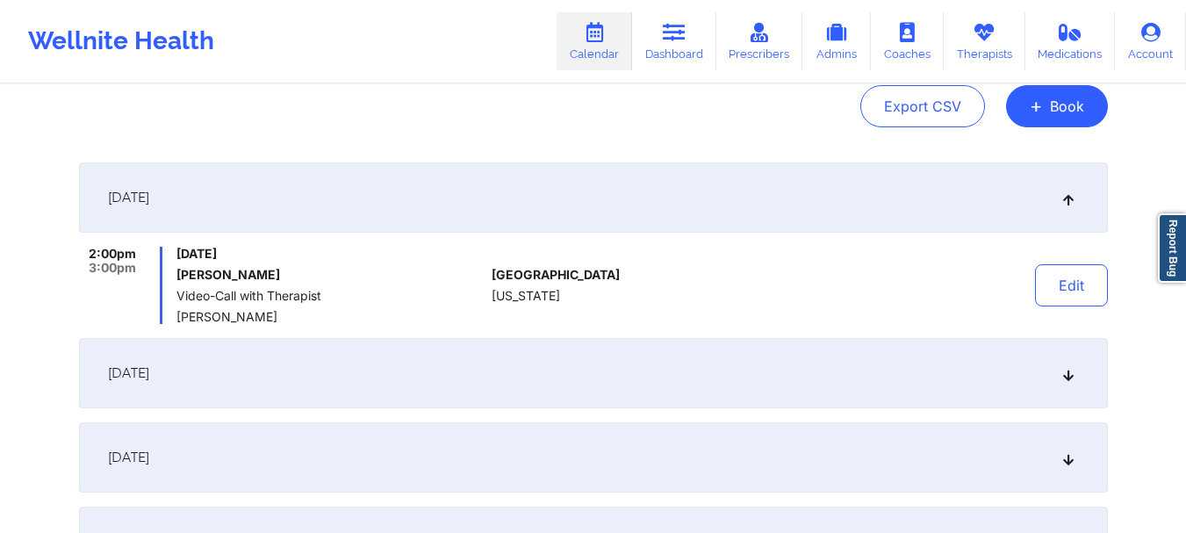
scroll to position [0, 0]
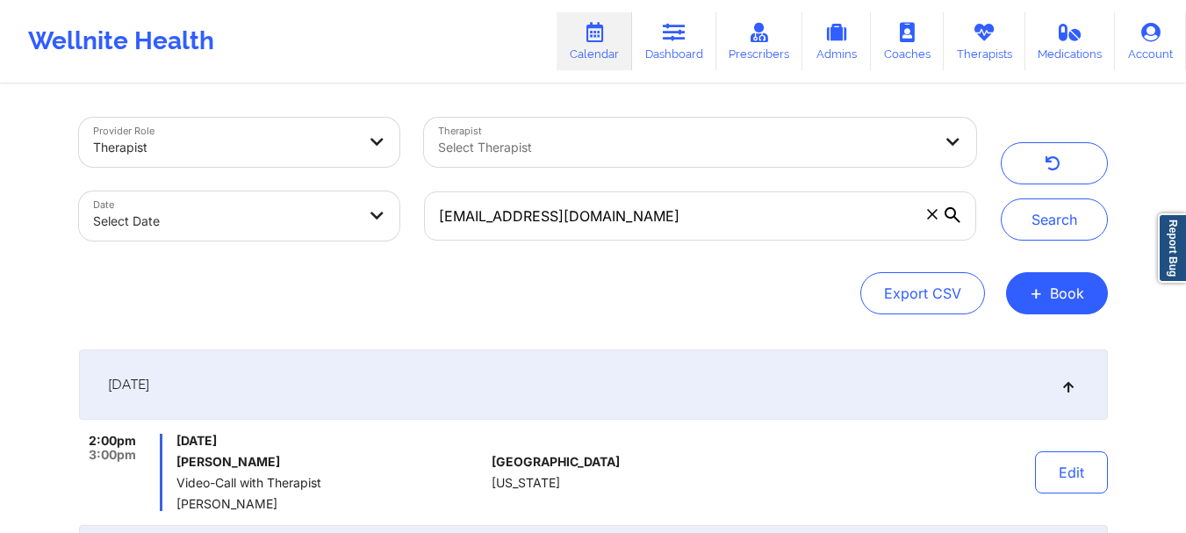
click at [933, 211] on icon at bounding box center [932, 214] width 11 height 11
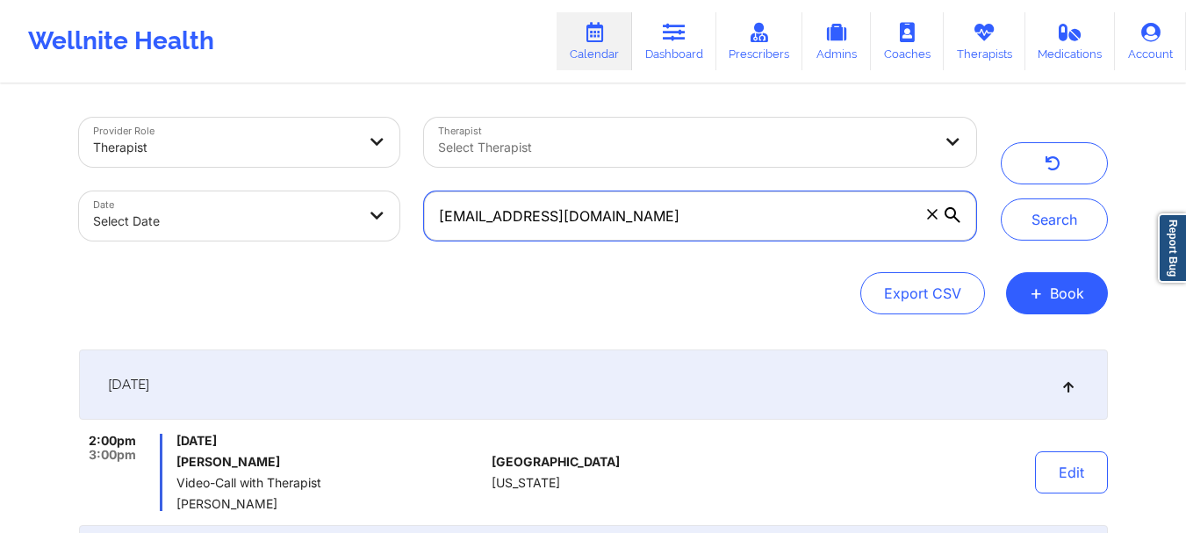
click at [933, 211] on input "[EMAIL_ADDRESS][DOMAIN_NAME]" at bounding box center [699, 215] width 551 height 49
paste input "[DOMAIN_NAME][EMAIL_ADDRESS][DOMAIN_NAME]"
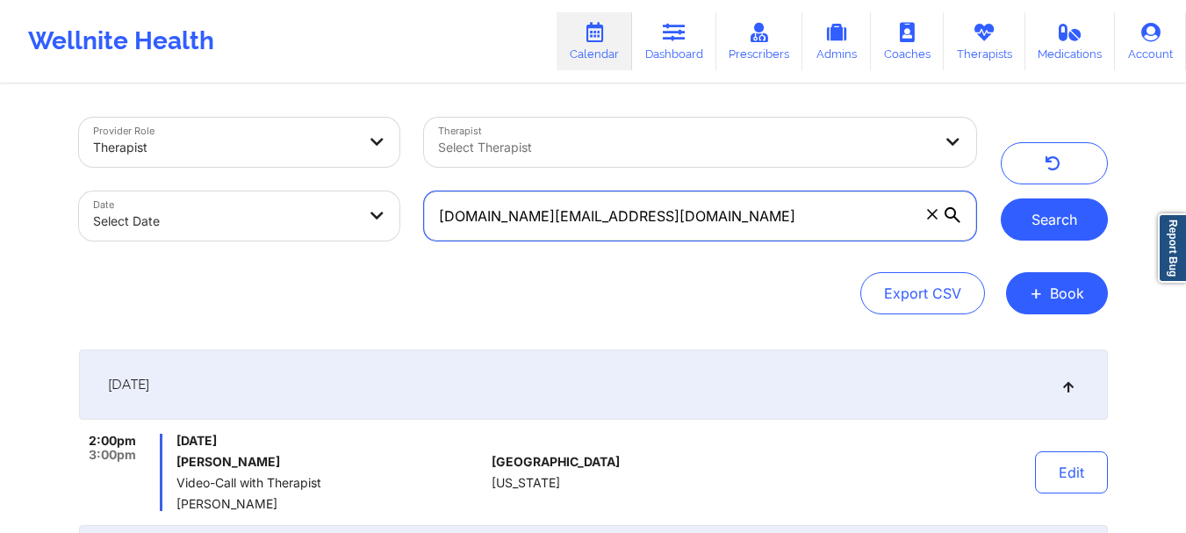
type input "[DOMAIN_NAME][EMAIL_ADDRESS][DOMAIN_NAME]"
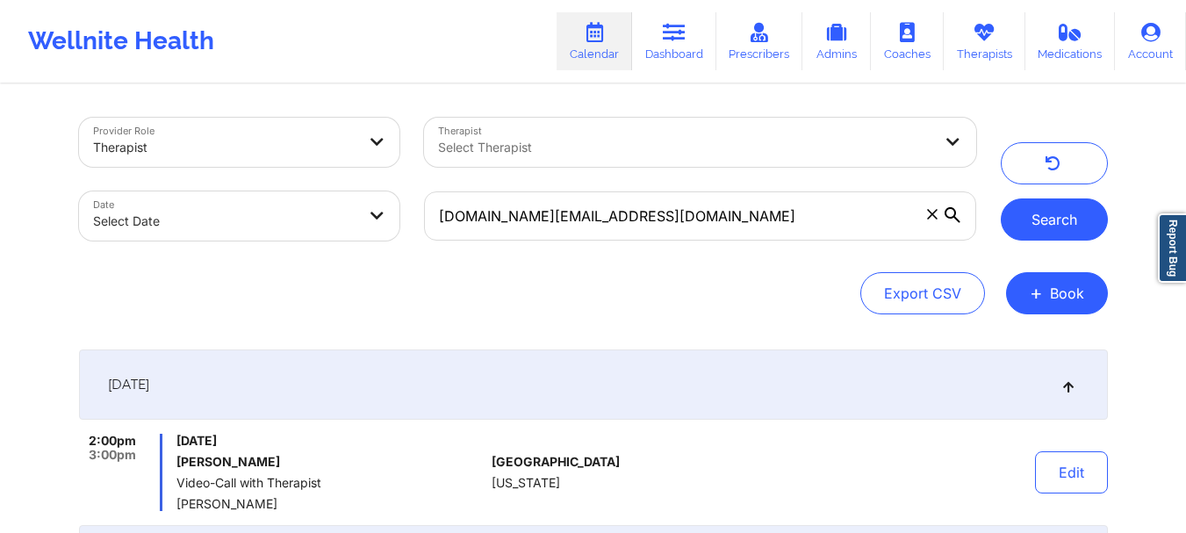
click at [1045, 217] on button "Search" at bounding box center [1054, 219] width 107 height 42
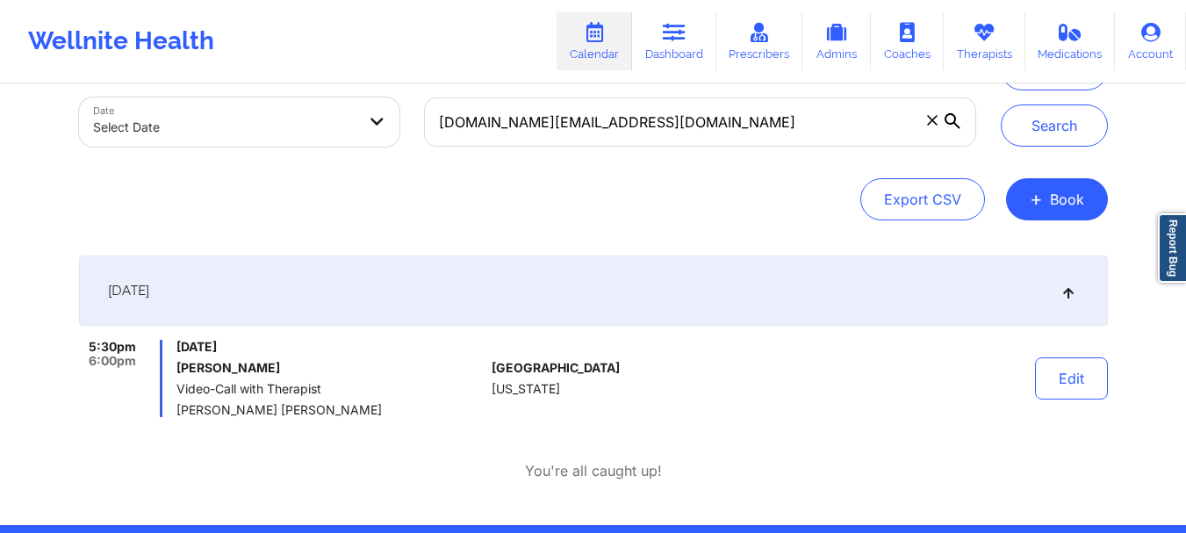
scroll to position [111, 0]
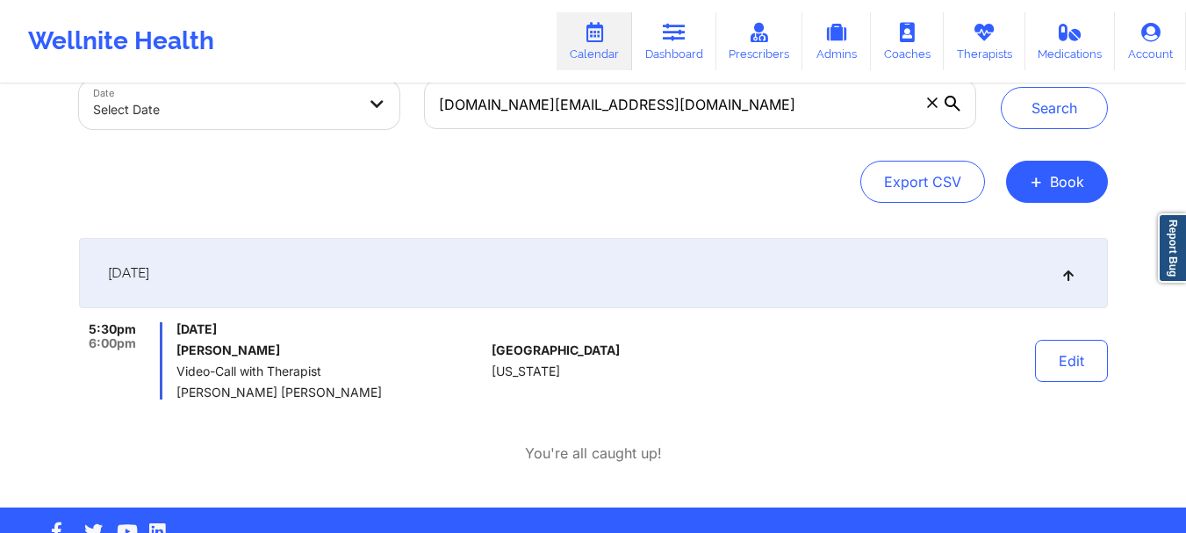
click at [931, 101] on icon at bounding box center [932, 102] width 11 height 11
click at [931, 101] on input "[DOMAIN_NAME][EMAIL_ADDRESS][DOMAIN_NAME]" at bounding box center [699, 104] width 551 height 49
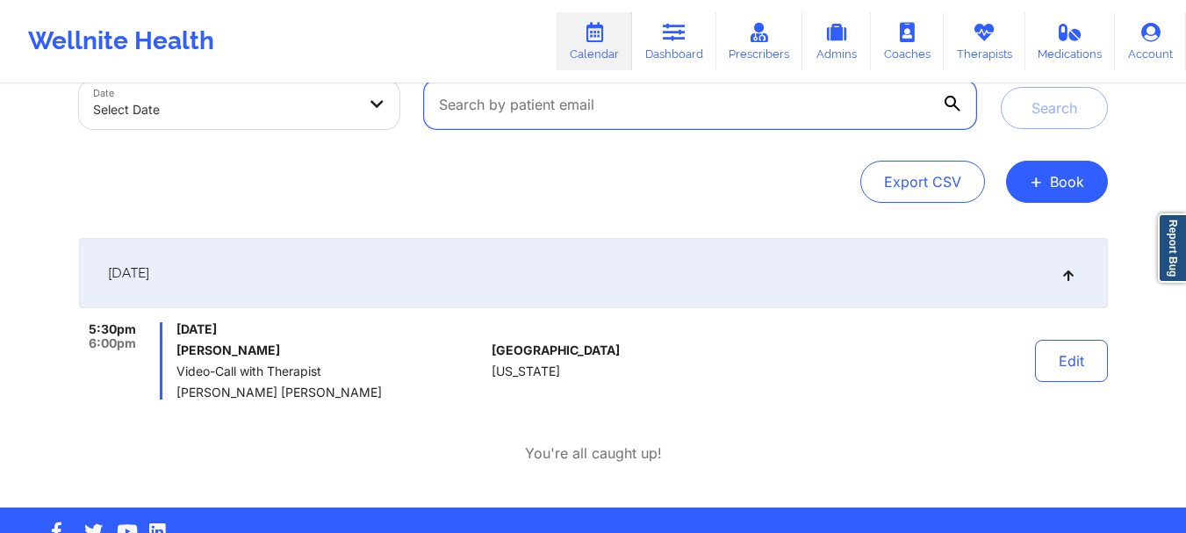
paste input "[EMAIL_ADDRESS][DOMAIN_NAME]"
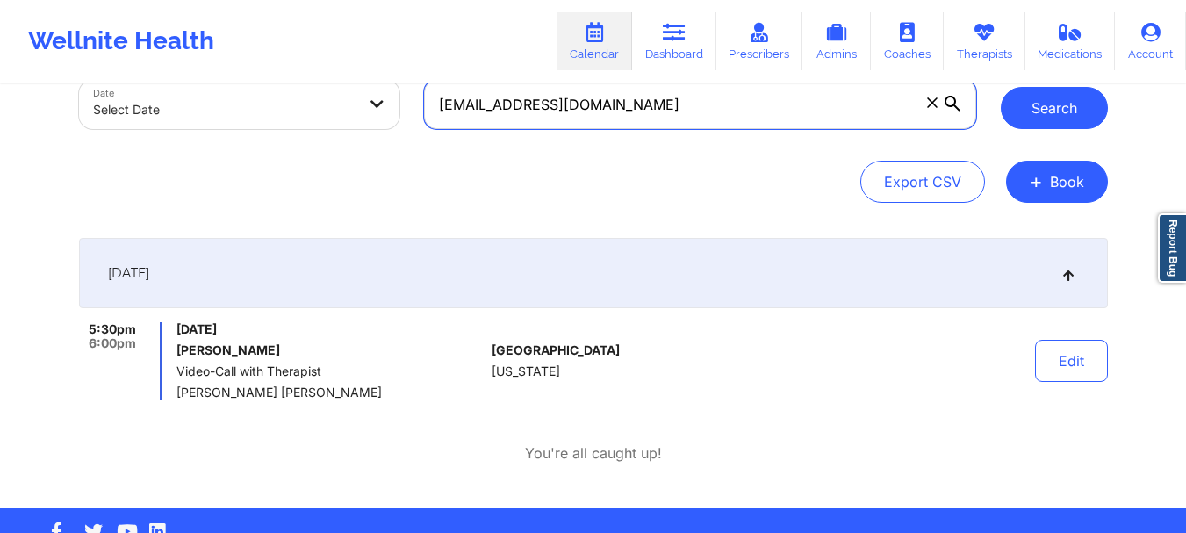
type input "[EMAIL_ADDRESS][DOMAIN_NAME]"
click at [1042, 106] on button "Search" at bounding box center [1054, 108] width 107 height 42
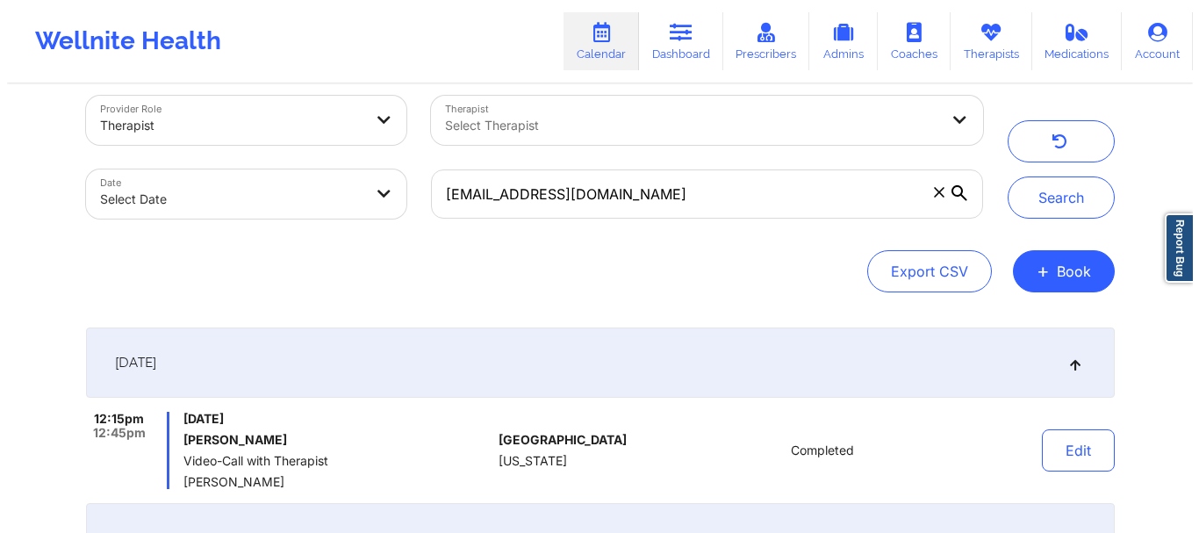
scroll to position [0, 0]
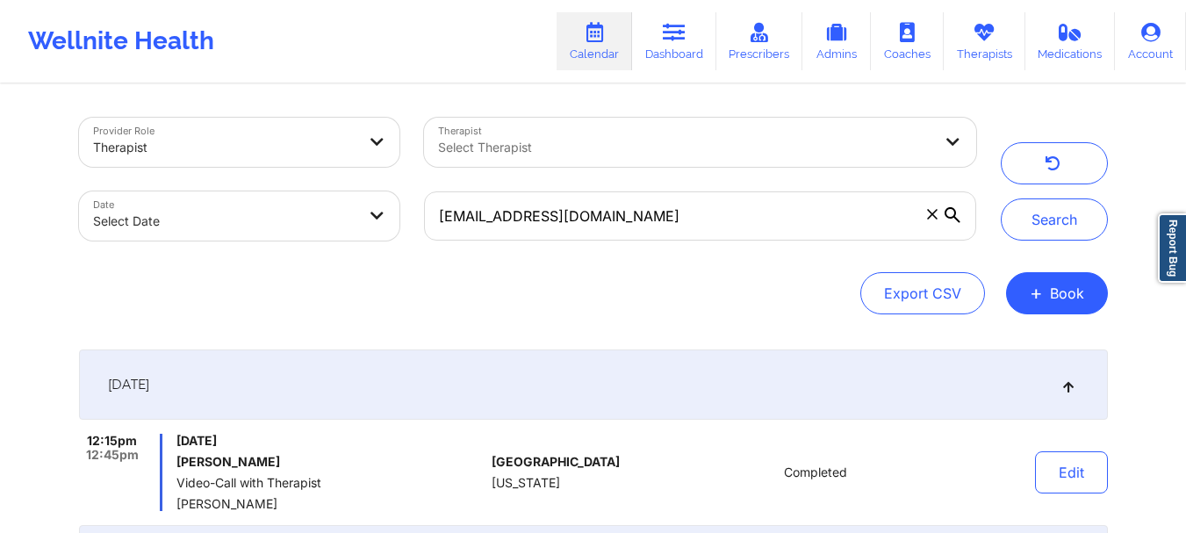
click at [931, 220] on span at bounding box center [933, 214] width 18 height 18
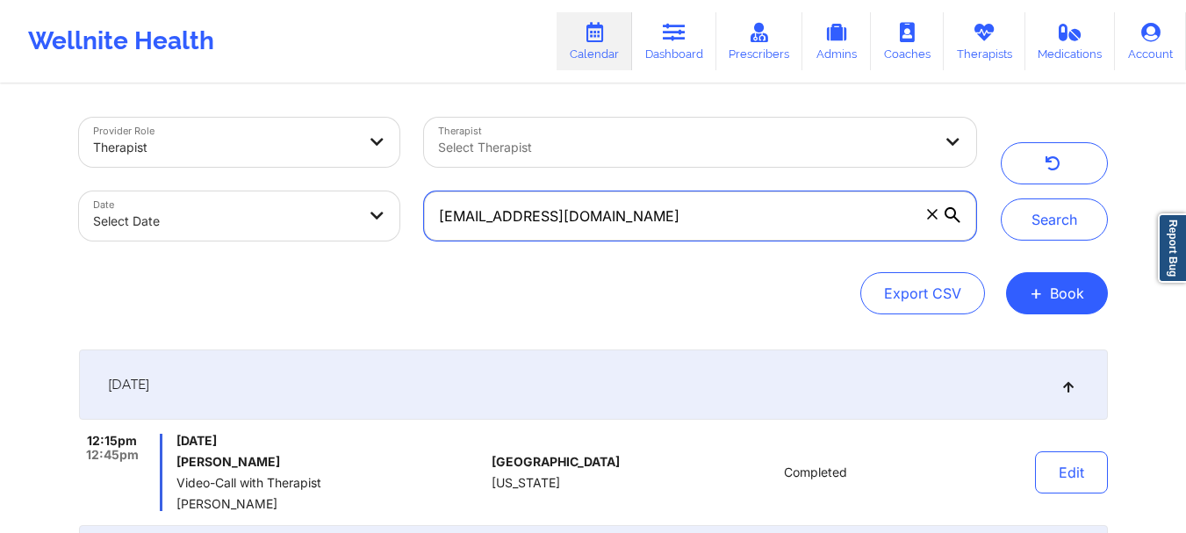
click at [931, 220] on input "[EMAIL_ADDRESS][DOMAIN_NAME]" at bounding box center [699, 215] width 551 height 49
paste input "[EMAIL_ADDRESS][DOMAIN_NAME]"
type input "[EMAIL_ADDRESS][DOMAIN_NAME]"
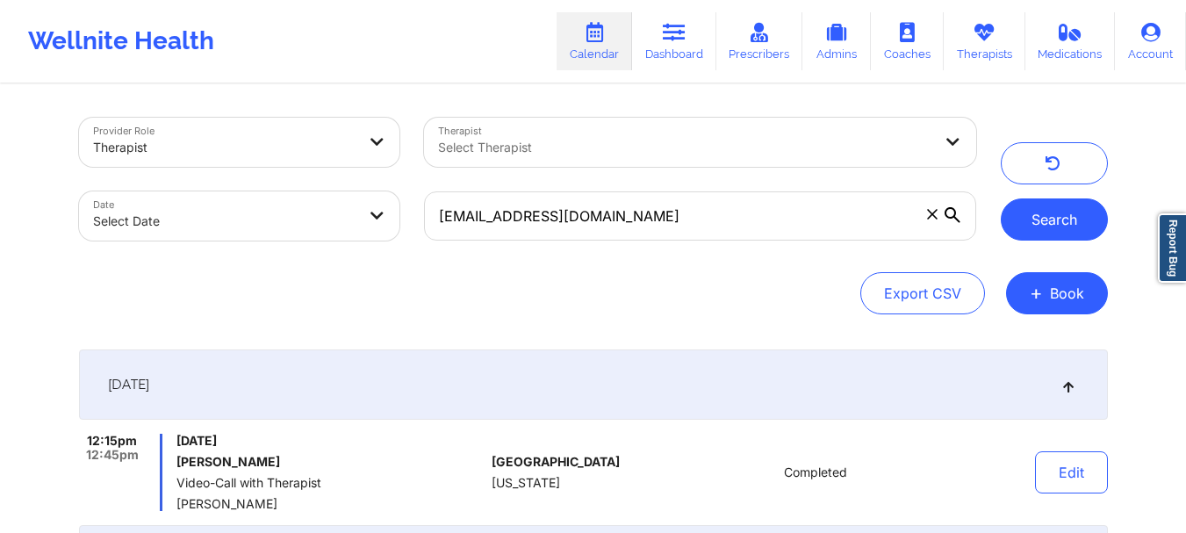
click at [1054, 214] on button "Search" at bounding box center [1054, 219] width 107 height 42
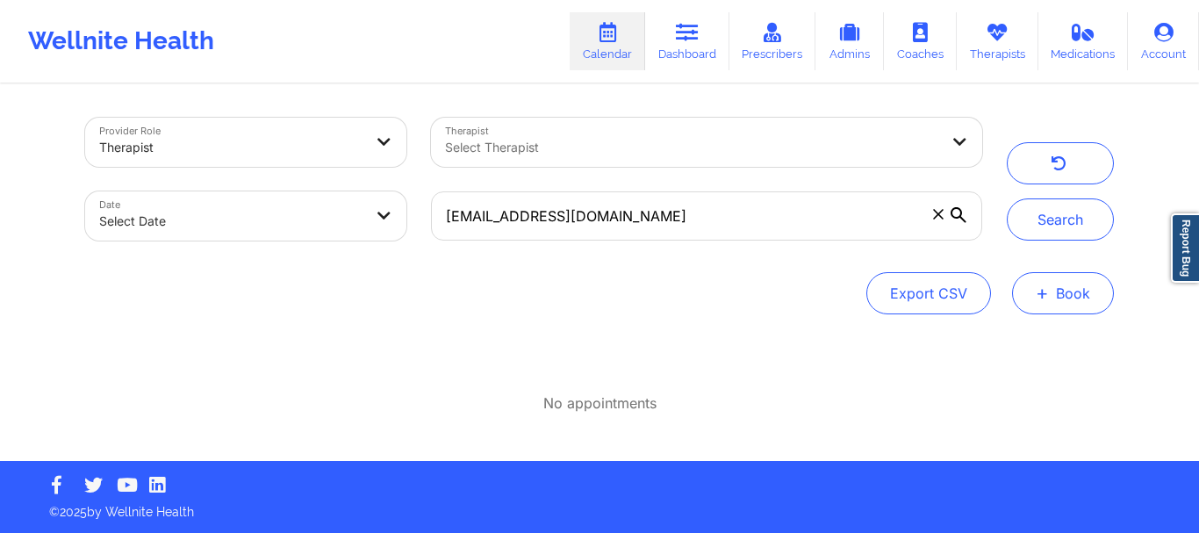
click at [1062, 301] on button "+ Book" at bounding box center [1063, 293] width 102 height 42
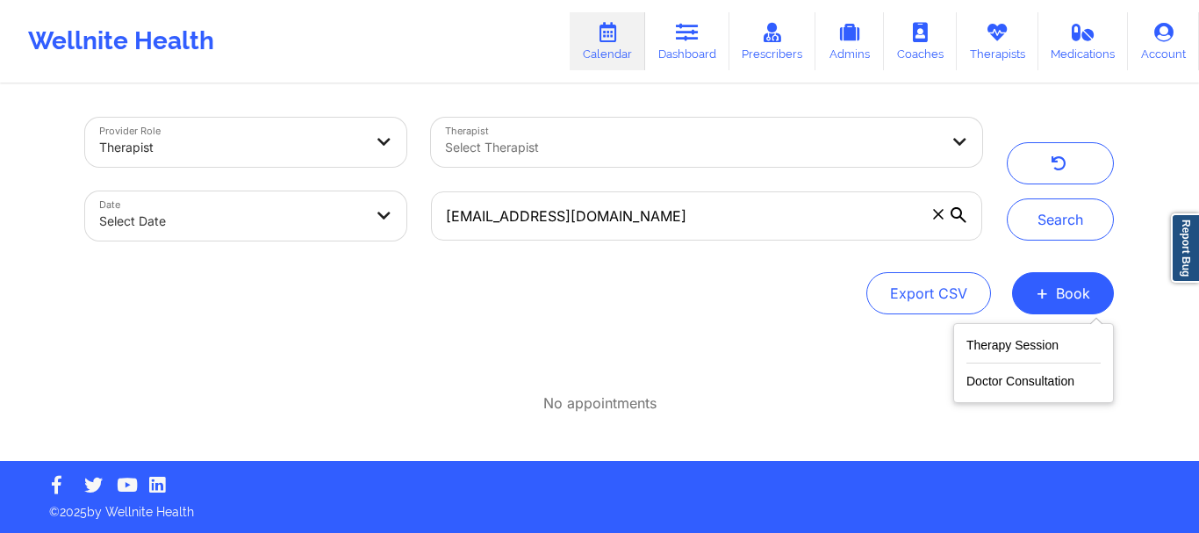
click at [1032, 329] on div "Therapy Session Doctor Consultation" at bounding box center [1033, 363] width 161 height 80
click at [1019, 342] on button "Therapy Session" at bounding box center [1034, 348] width 134 height 29
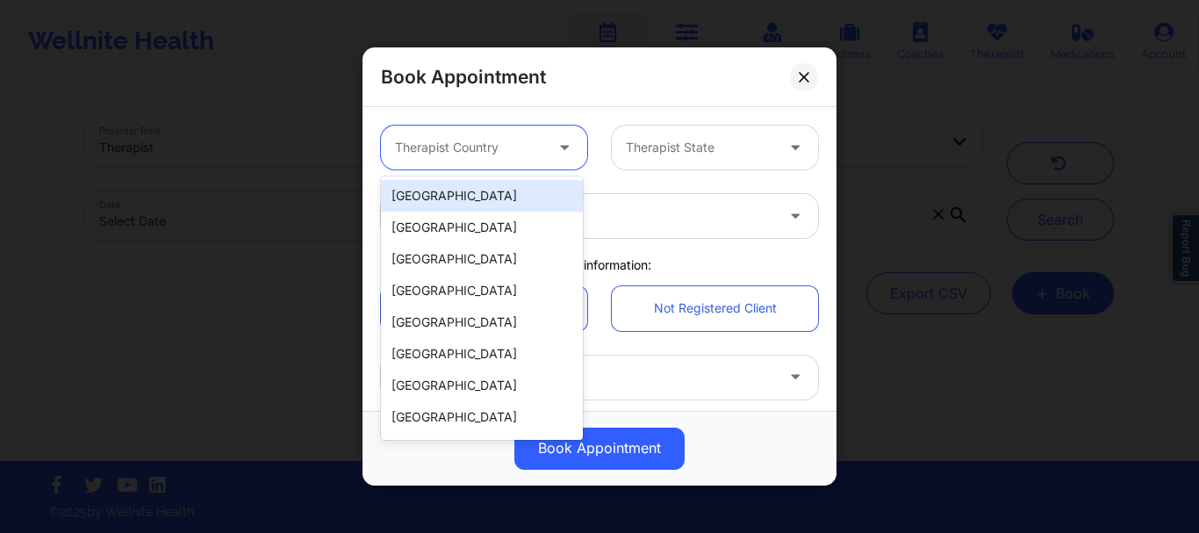
click at [460, 150] on div at bounding box center [469, 147] width 148 height 21
click at [453, 198] on div "[GEOGRAPHIC_DATA]" at bounding box center [482, 196] width 202 height 32
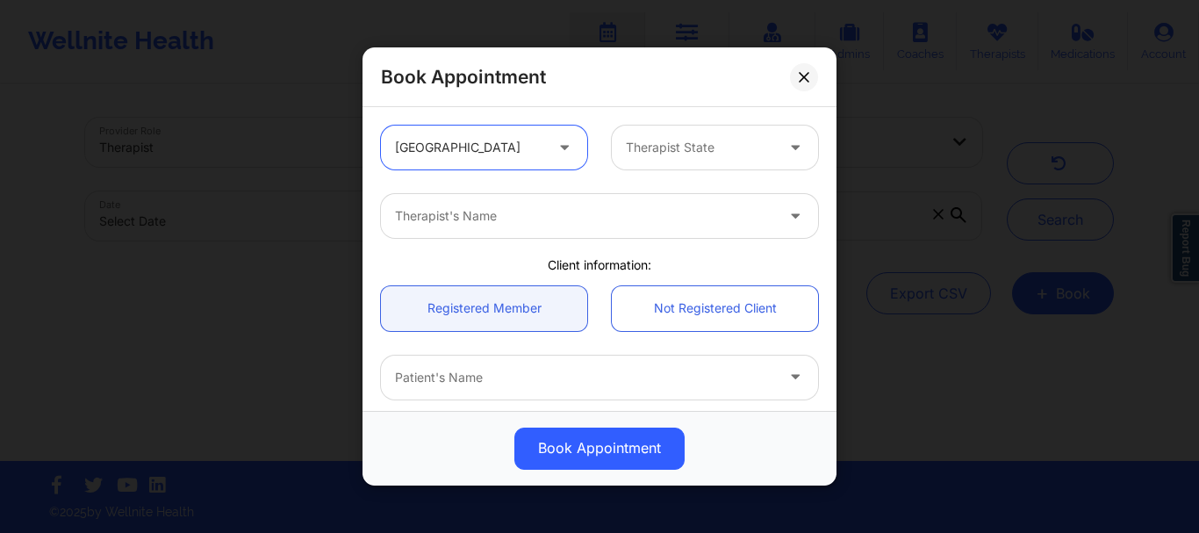
click at [720, 156] on div at bounding box center [700, 147] width 148 height 21
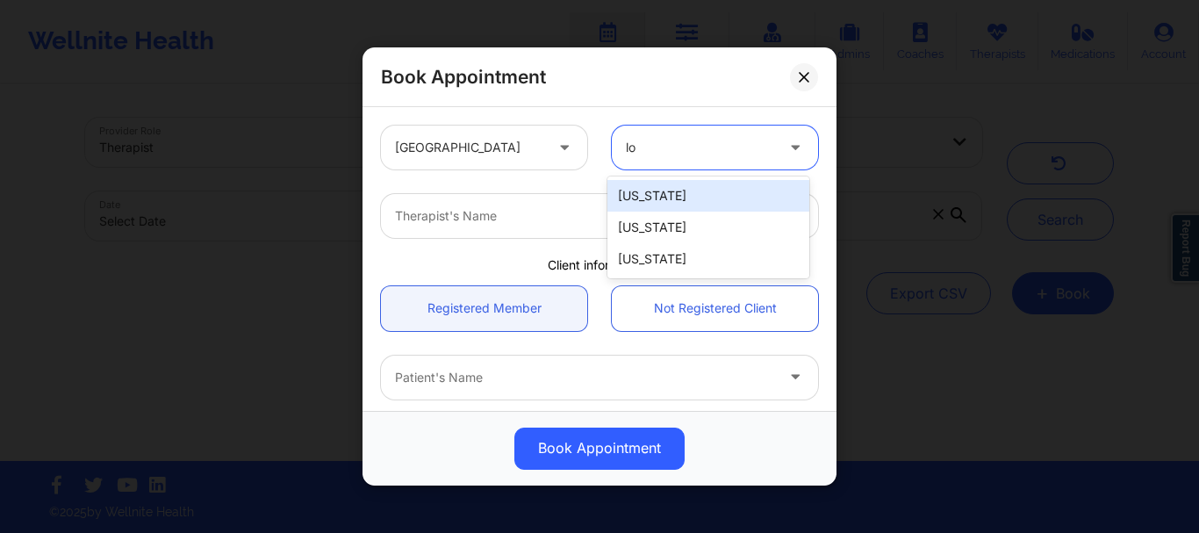
type input "[PERSON_NAME]"
click at [662, 198] on div "[US_STATE]" at bounding box center [709, 196] width 202 height 32
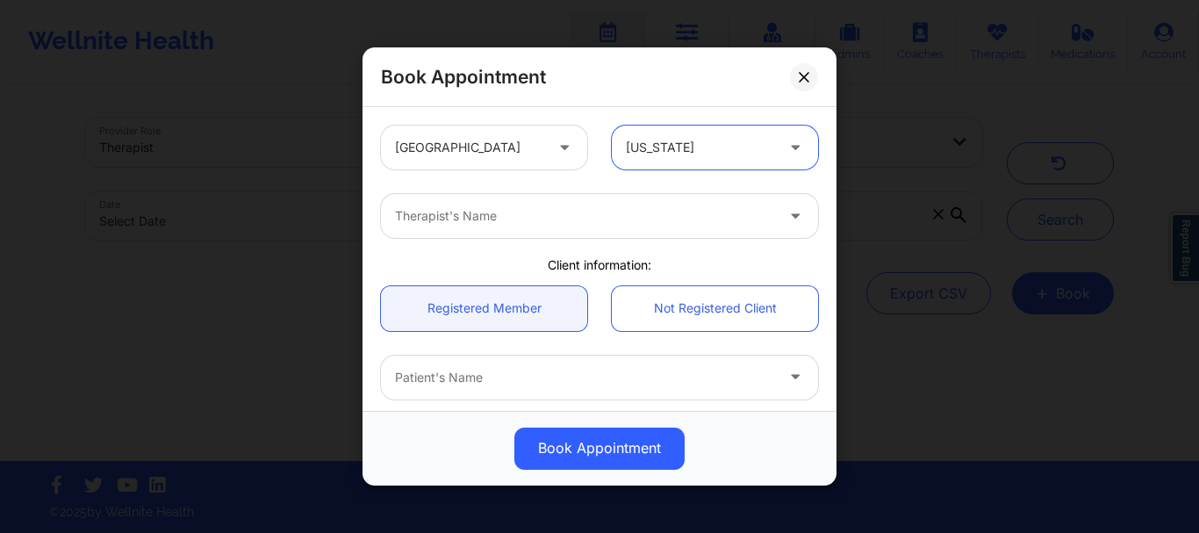
click at [585, 227] on div "Therapist's Name" at bounding box center [578, 216] width 395 height 44
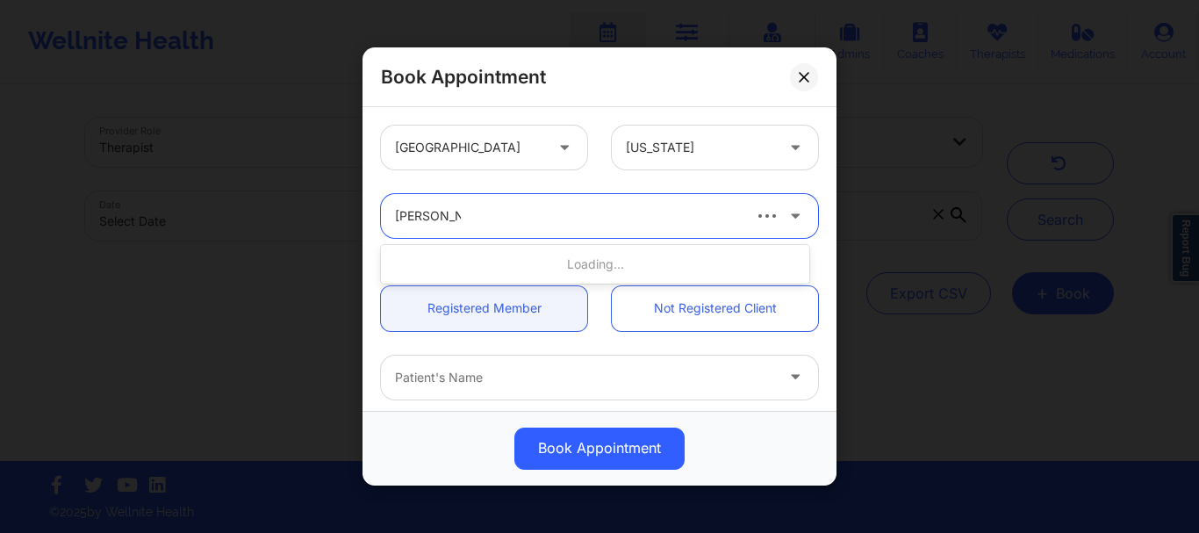
type input "[PERSON_NAME]"
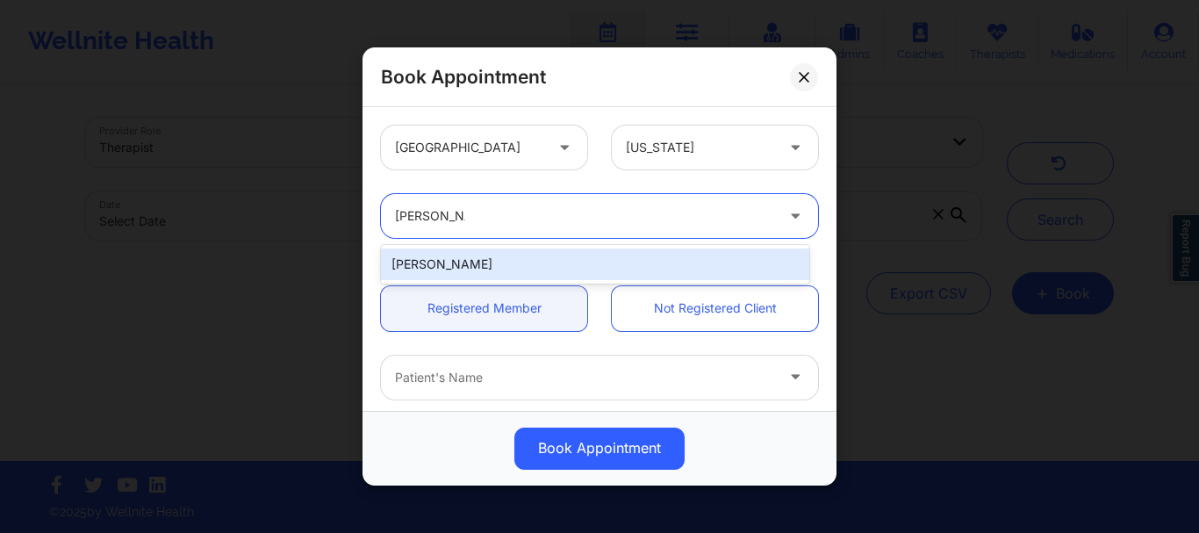
click at [520, 260] on div "[PERSON_NAME]" at bounding box center [595, 264] width 428 height 32
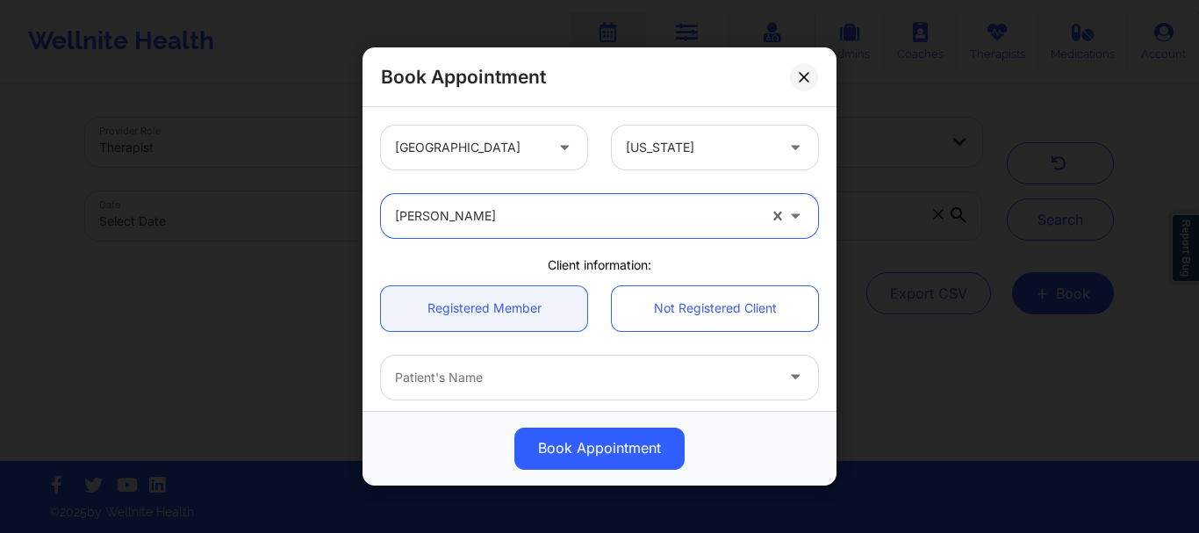
click at [474, 368] on div at bounding box center [584, 377] width 379 height 21
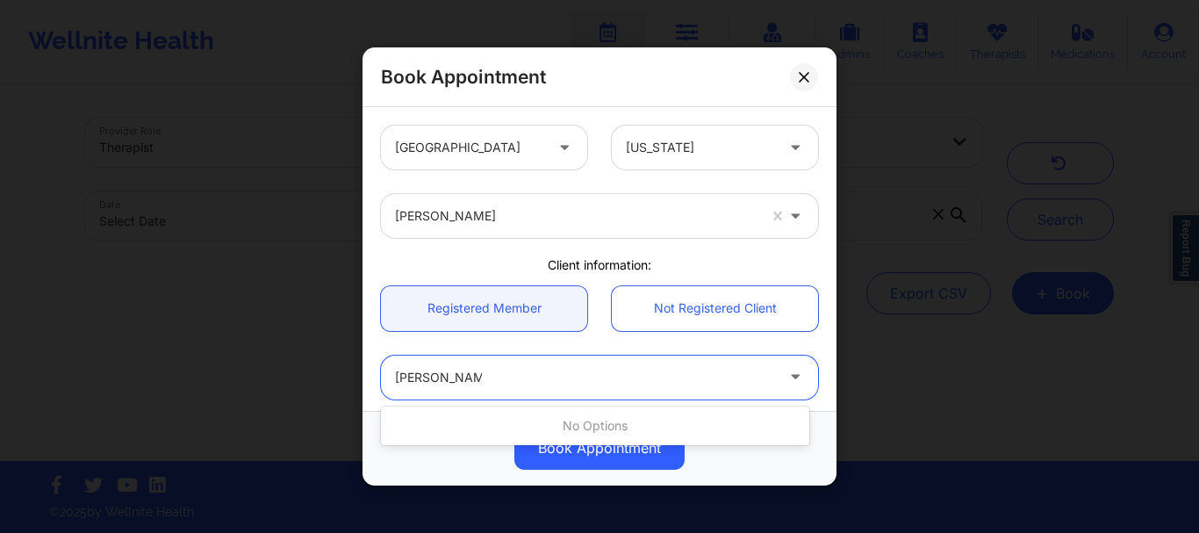
type input "[PERSON_NAME]"
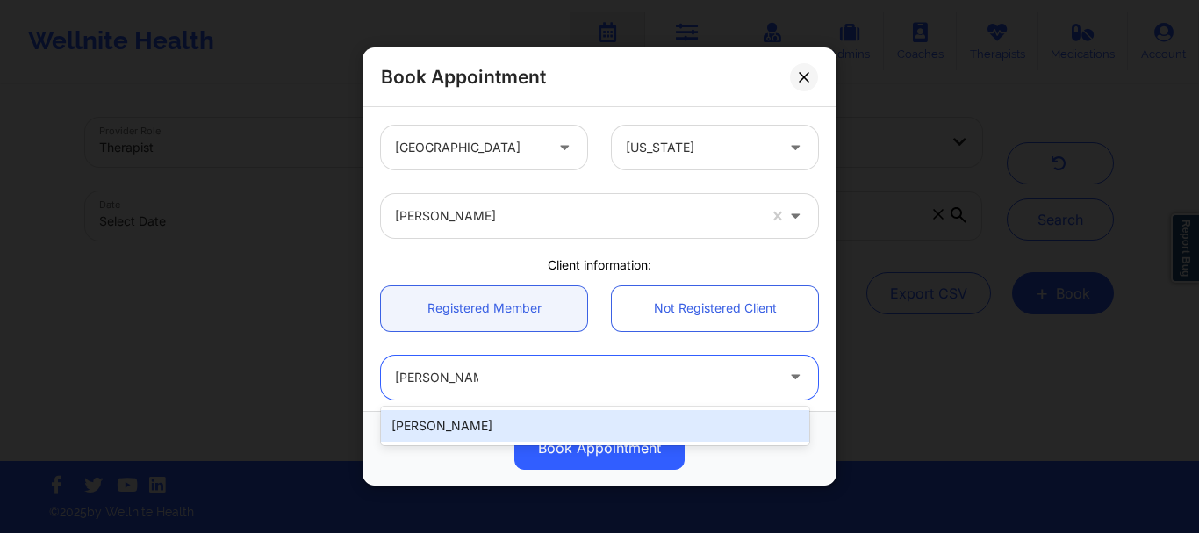
click at [508, 423] on div "[PERSON_NAME]" at bounding box center [595, 426] width 428 height 32
type input "[EMAIL_ADDRESS][DOMAIN_NAME]"
type input "[PHONE_NUMBER]"
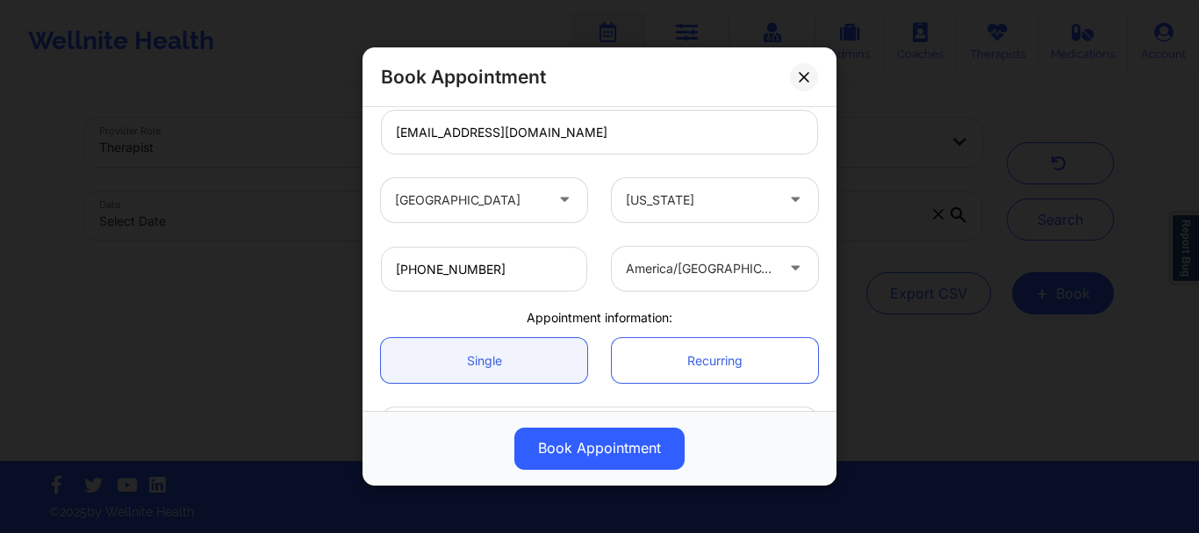
scroll to position [442, 0]
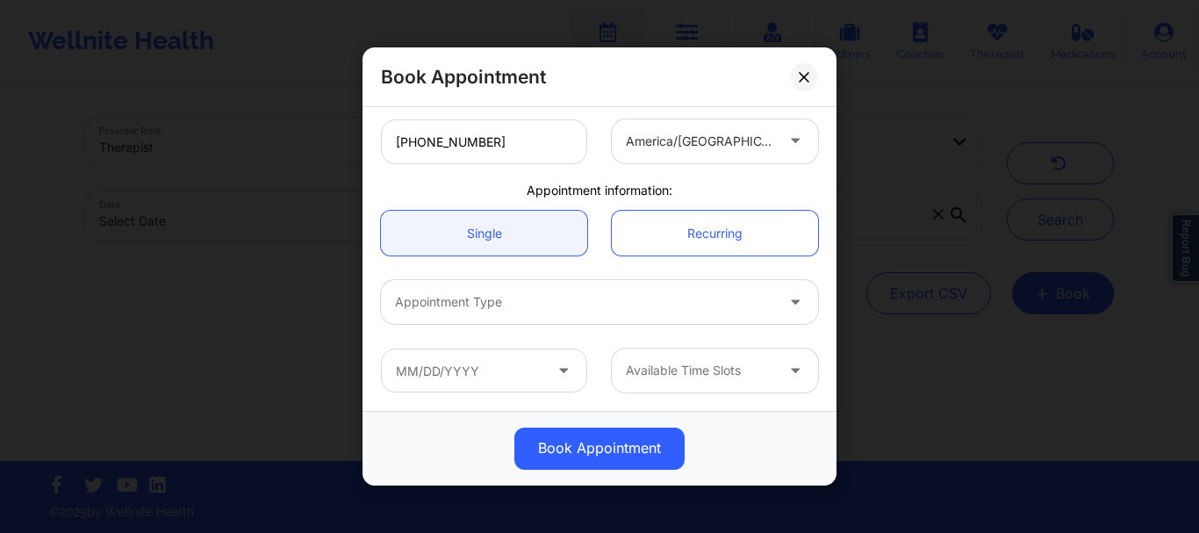
click at [437, 313] on div "Appointment Type" at bounding box center [578, 302] width 395 height 44
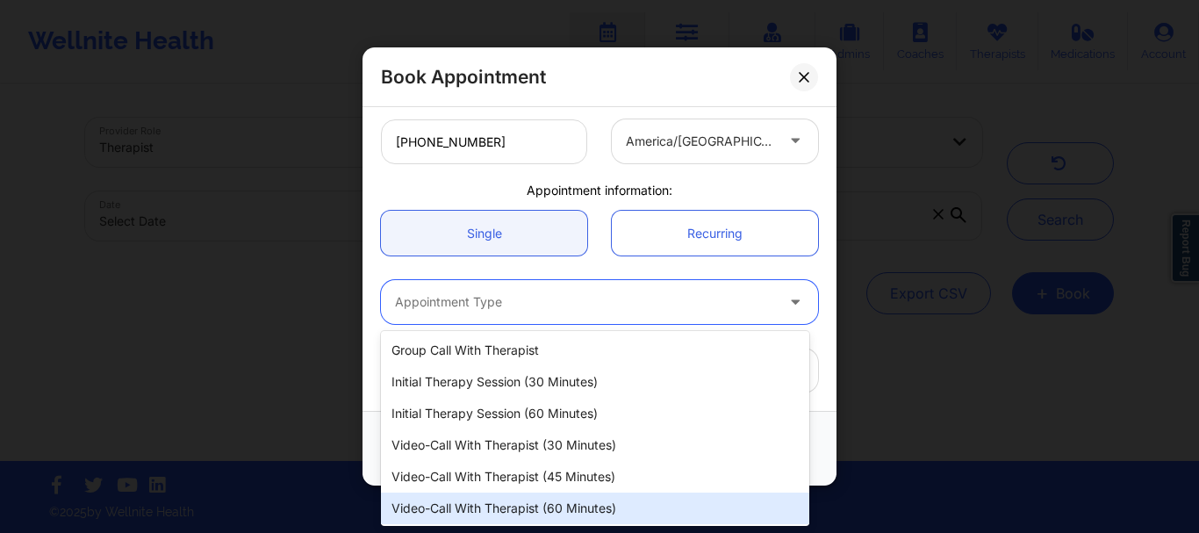
click at [488, 498] on div "Video-Call with Therapist (60 minutes)" at bounding box center [595, 509] width 428 height 32
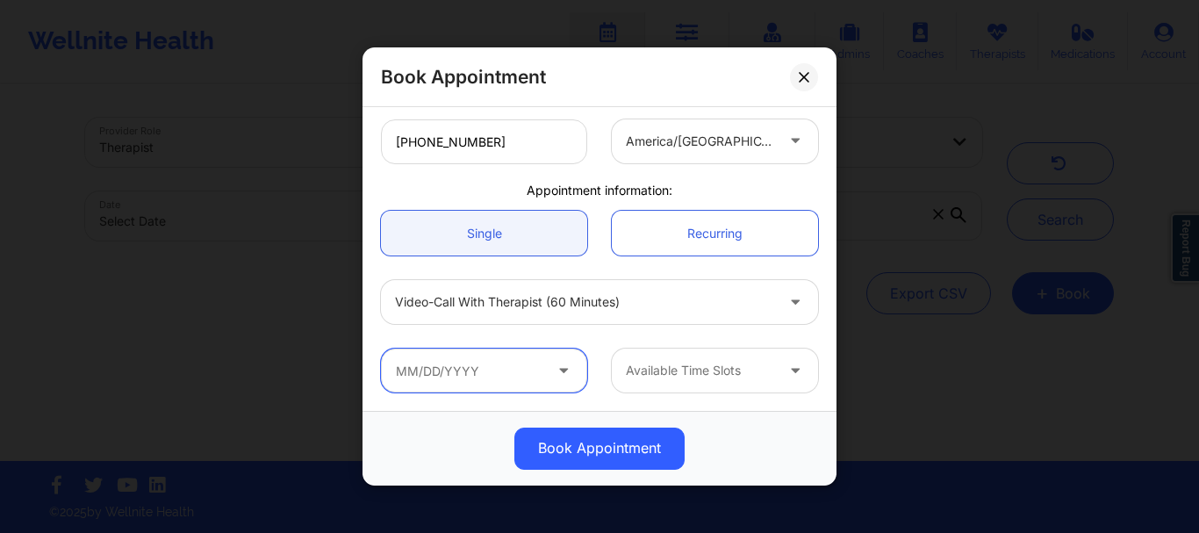
click at [464, 373] on input "text" at bounding box center [484, 371] width 206 height 44
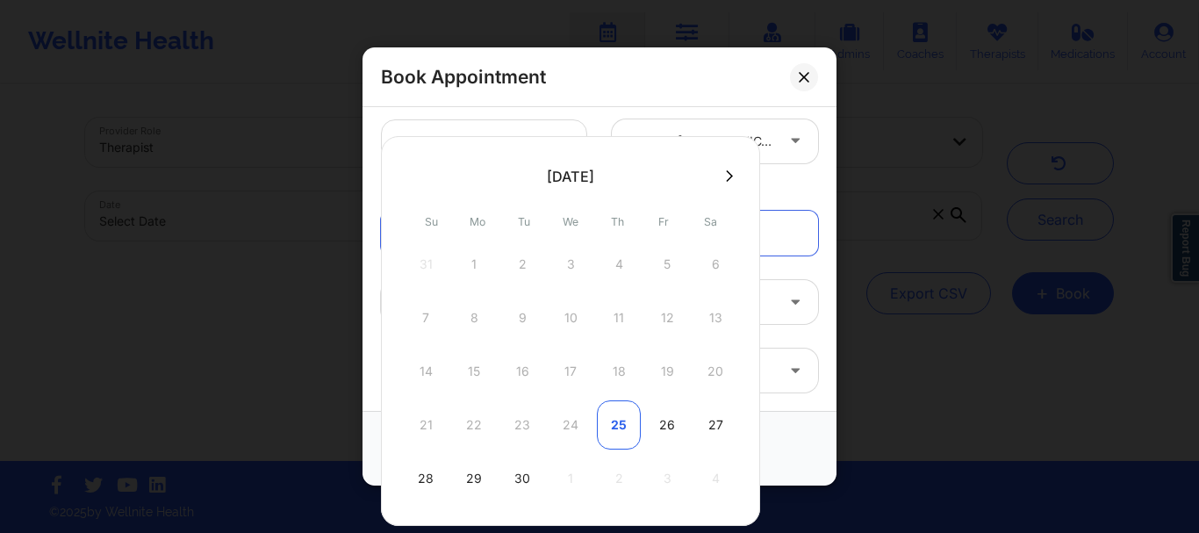
click at [629, 422] on div "25" at bounding box center [619, 424] width 44 height 49
type input "[DATE]"
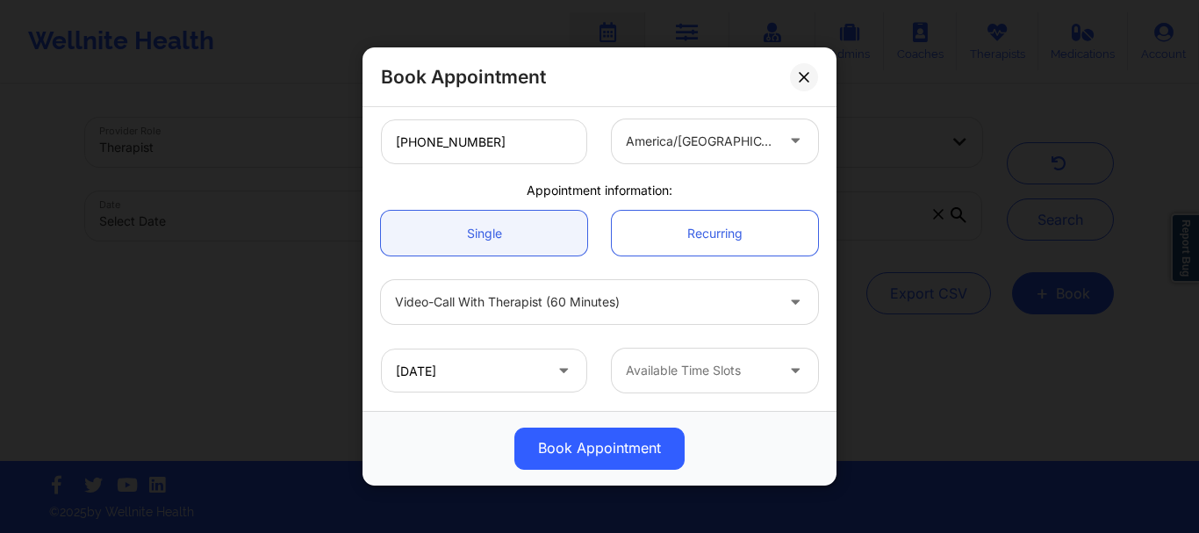
click at [711, 378] on div at bounding box center [700, 371] width 148 height 21
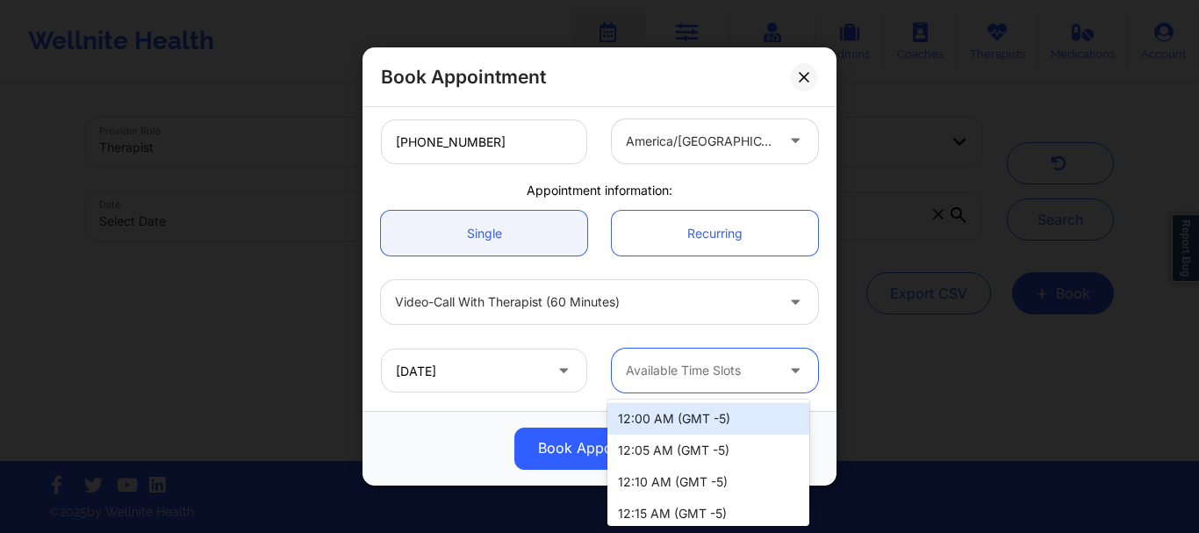
click at [686, 368] on div at bounding box center [700, 371] width 148 height 21
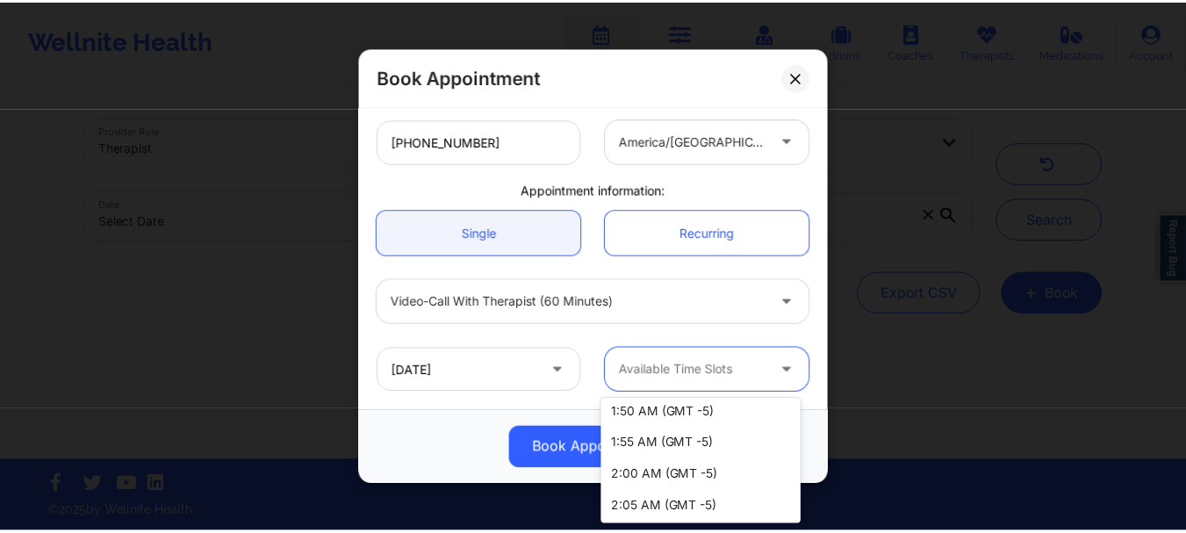
scroll to position [711, 0]
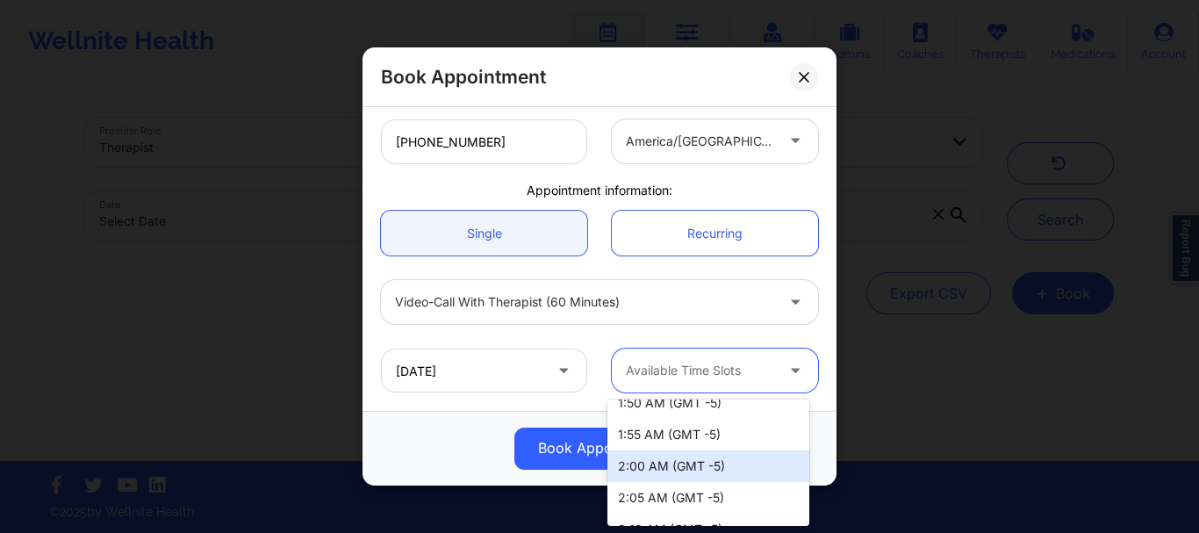
click at [752, 467] on div "2:00 AM (GMT -5)" at bounding box center [709, 466] width 202 height 32
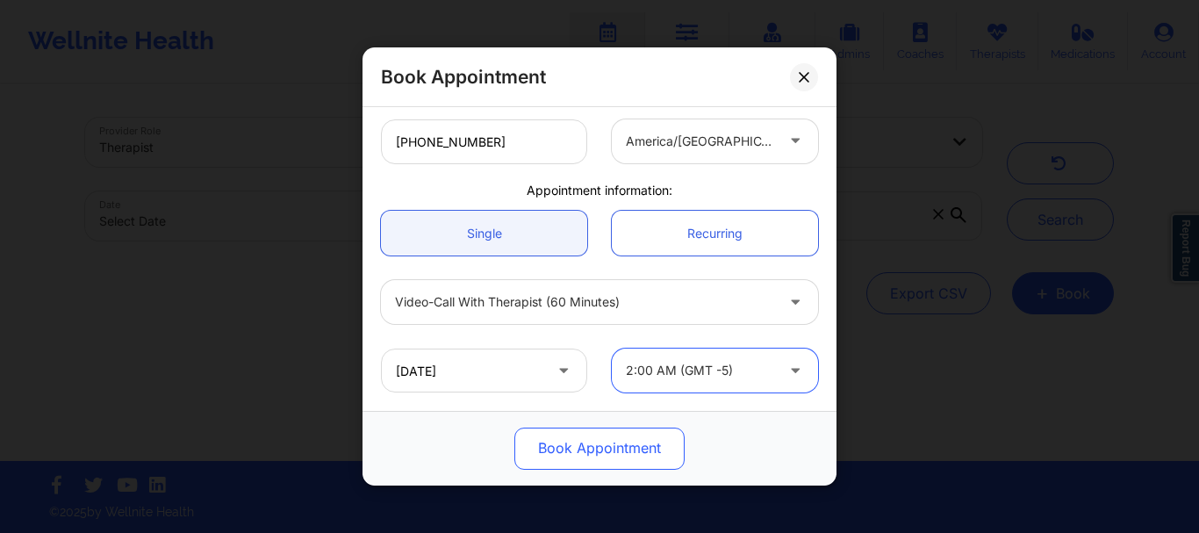
click at [641, 452] on button "Book Appointment" at bounding box center [599, 449] width 170 height 42
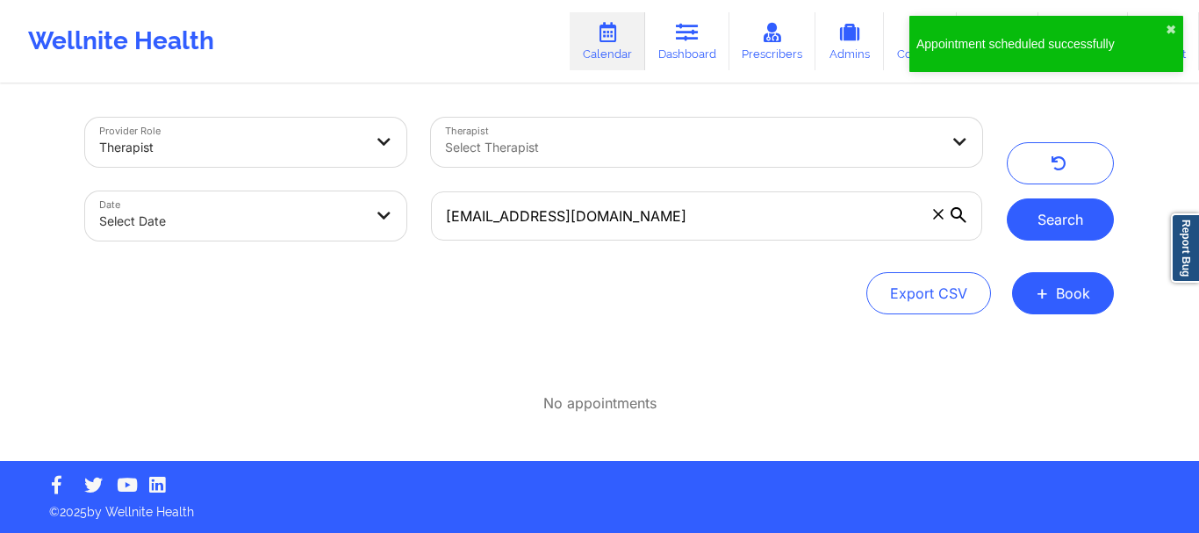
click at [1061, 219] on button "Search" at bounding box center [1060, 219] width 107 height 42
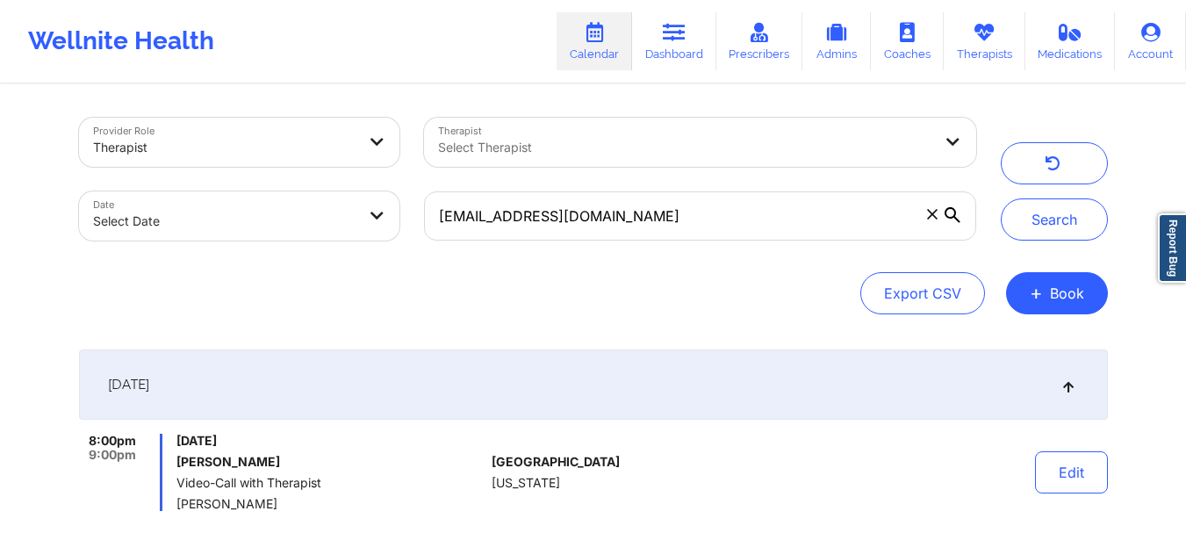
click at [924, 210] on span at bounding box center [933, 214] width 18 height 18
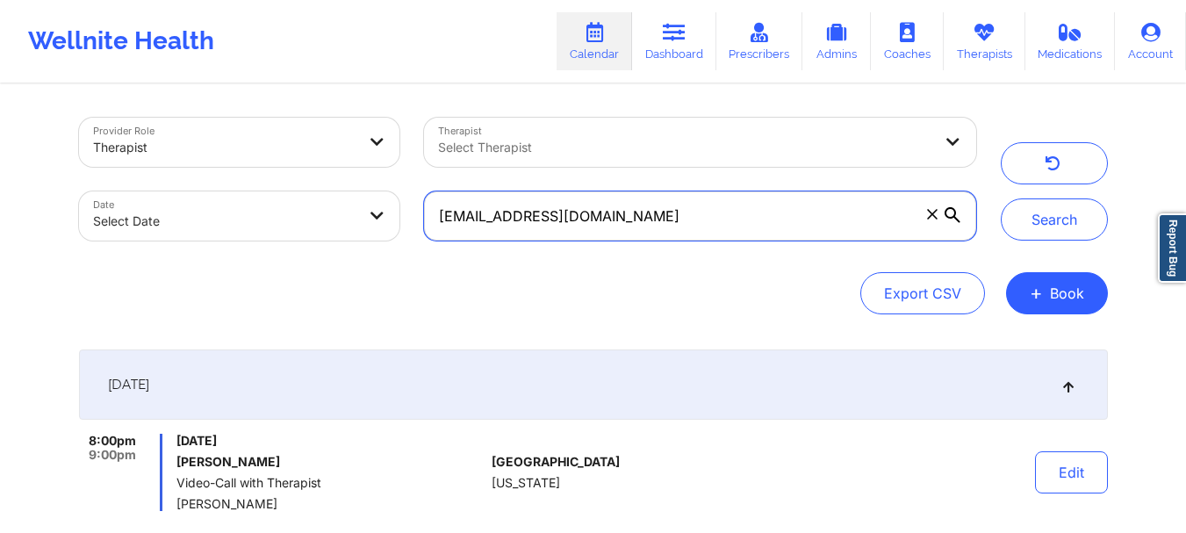
click at [924, 210] on input "[EMAIL_ADDRESS][DOMAIN_NAME]" at bounding box center [699, 215] width 551 height 49
paste input "[EMAIL_ADDRESS][DOMAIN_NAME]"
type input "[EMAIL_ADDRESS][DOMAIN_NAME]"
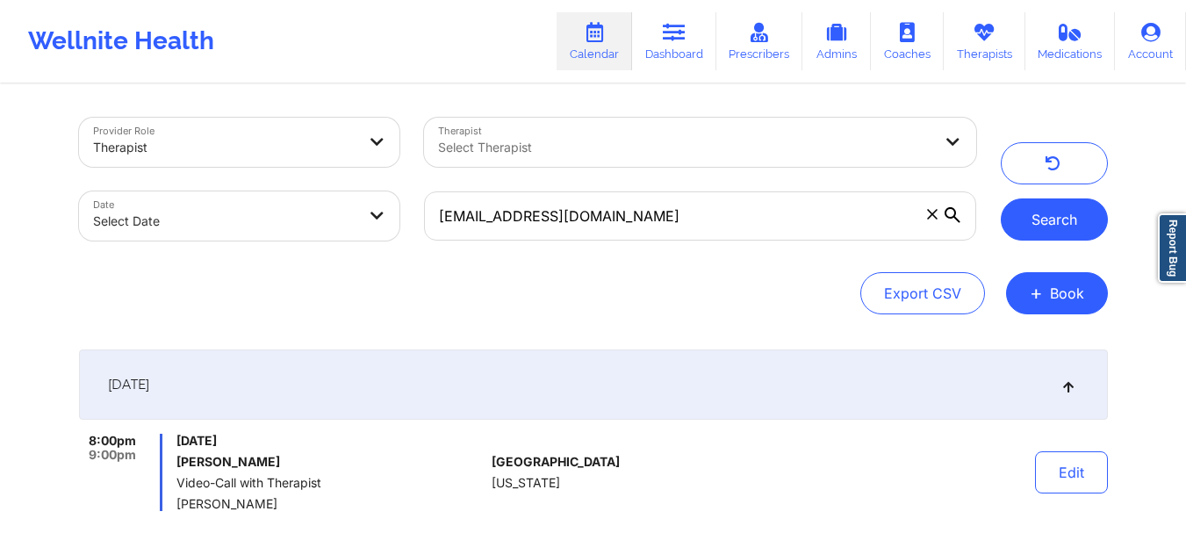
click at [1037, 222] on button "Search" at bounding box center [1054, 219] width 107 height 42
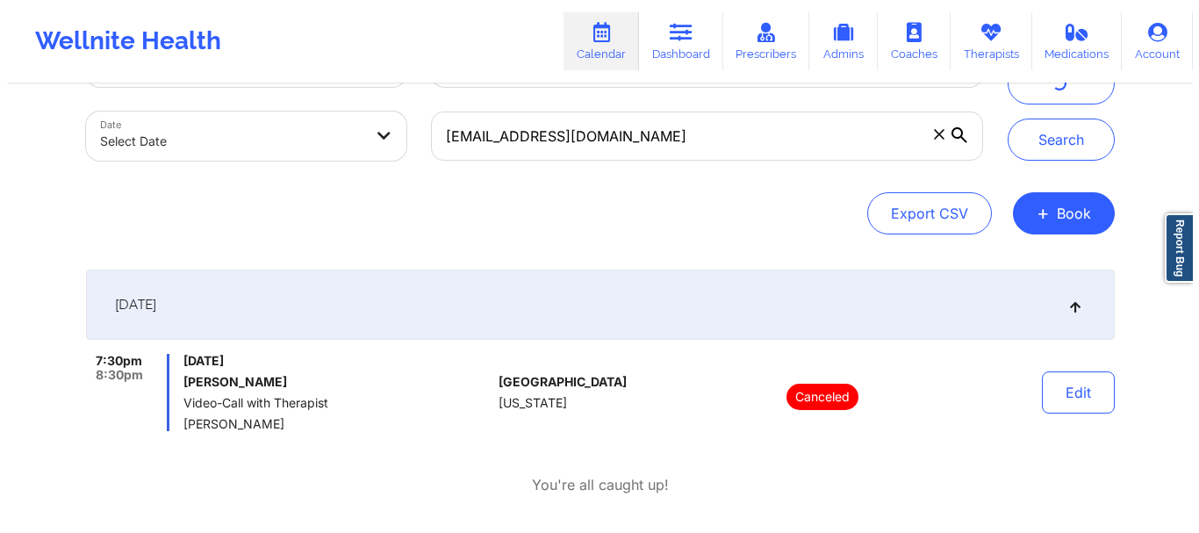
scroll to position [79, 0]
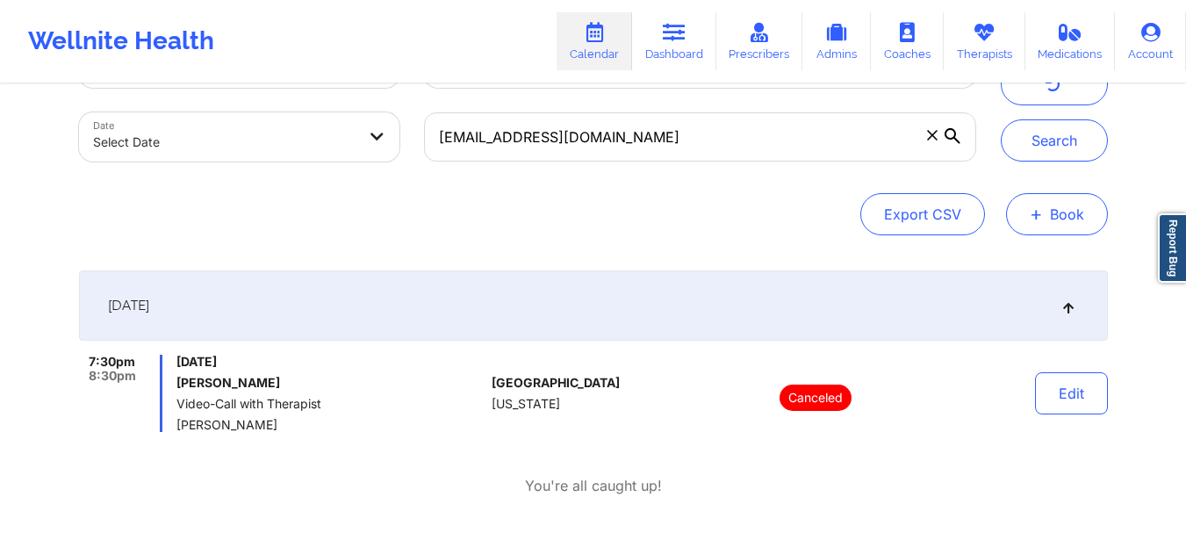
click at [1075, 209] on button "+ Book" at bounding box center [1057, 214] width 102 height 42
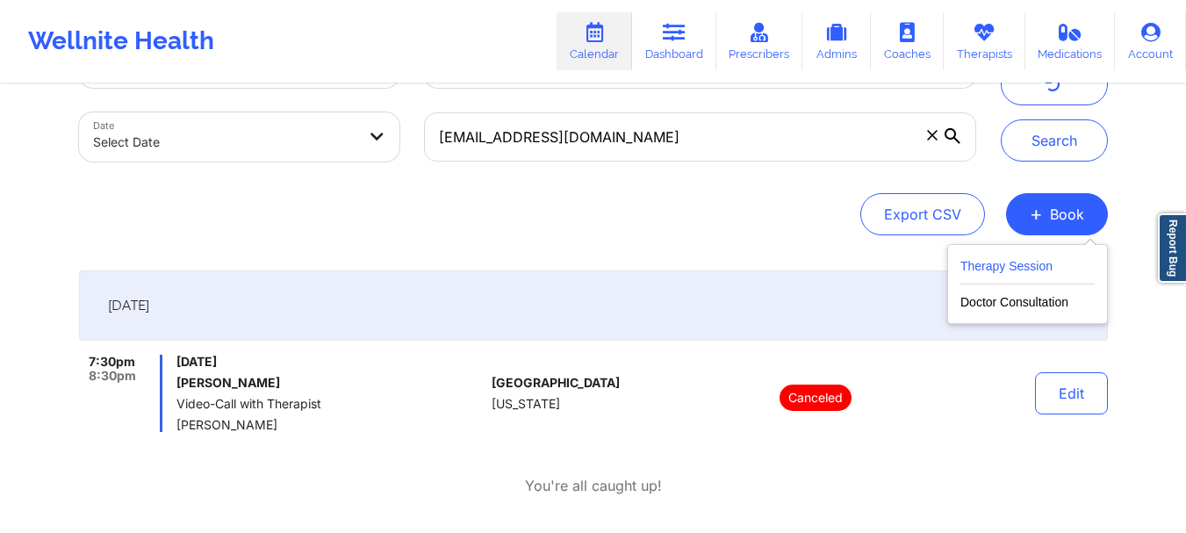
click at [1020, 268] on button "Therapy Session" at bounding box center [1027, 269] width 134 height 29
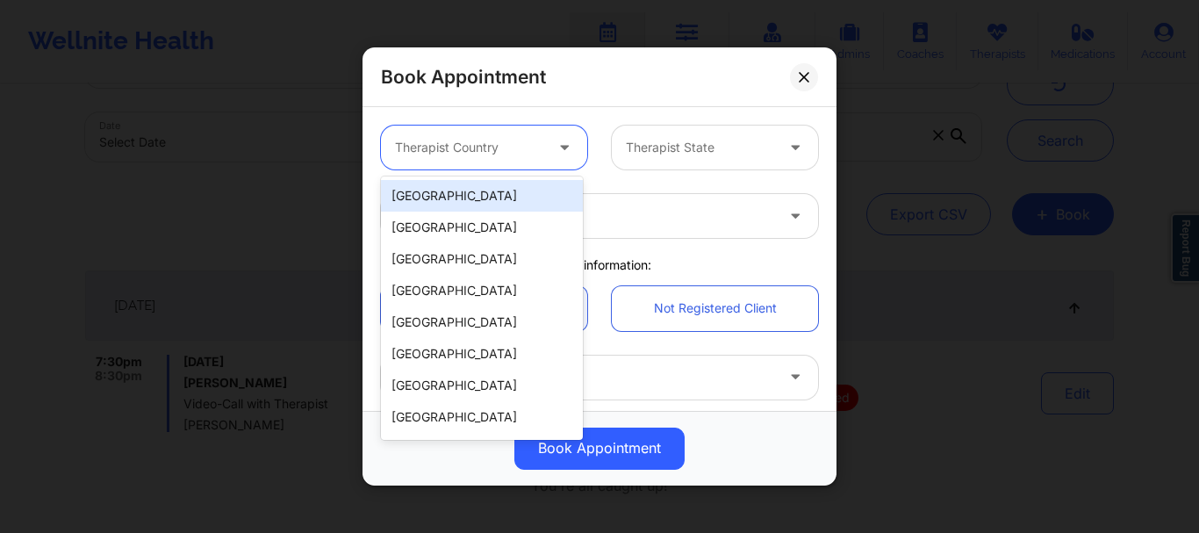
click at [508, 154] on div at bounding box center [469, 147] width 148 height 21
click at [492, 197] on div "[GEOGRAPHIC_DATA]" at bounding box center [482, 196] width 202 height 32
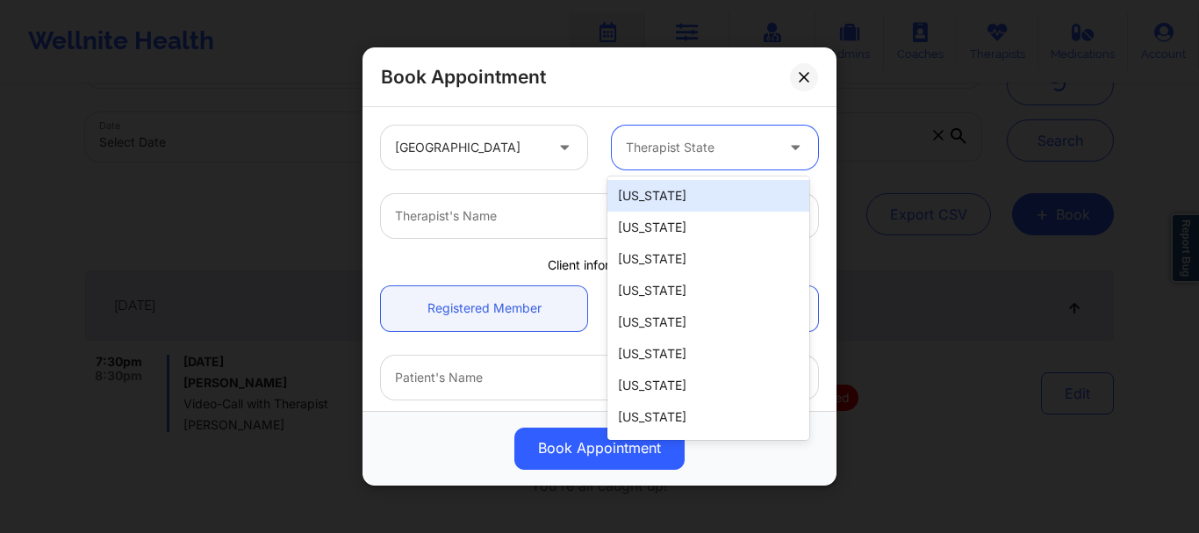
click at [651, 157] on div at bounding box center [700, 147] width 148 height 21
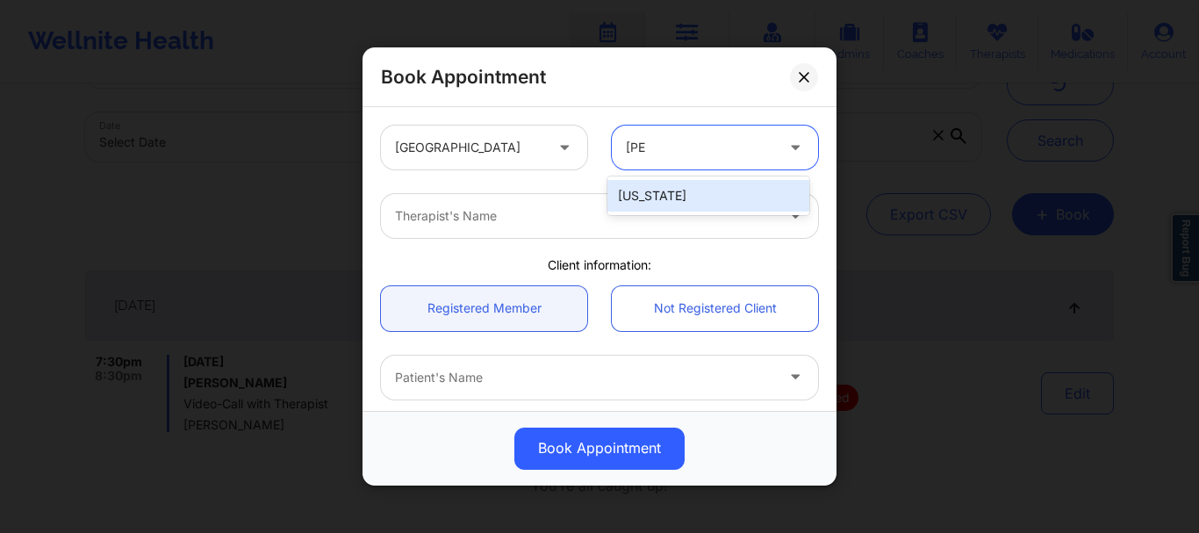
type input "loui"
click at [646, 195] on div "[US_STATE]" at bounding box center [709, 196] width 202 height 32
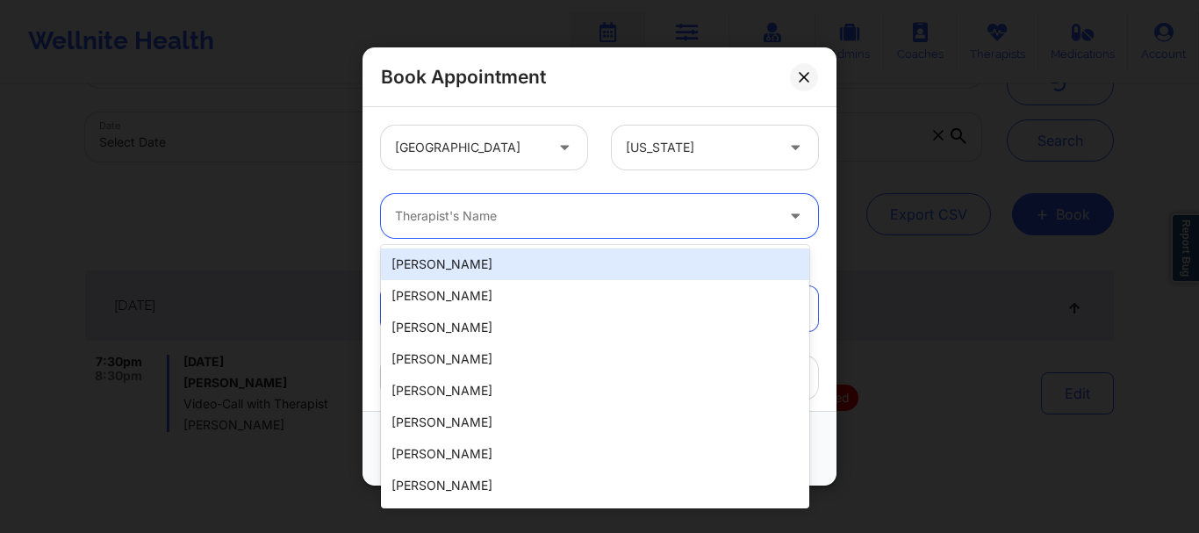
click at [430, 224] on div at bounding box center [584, 215] width 379 height 21
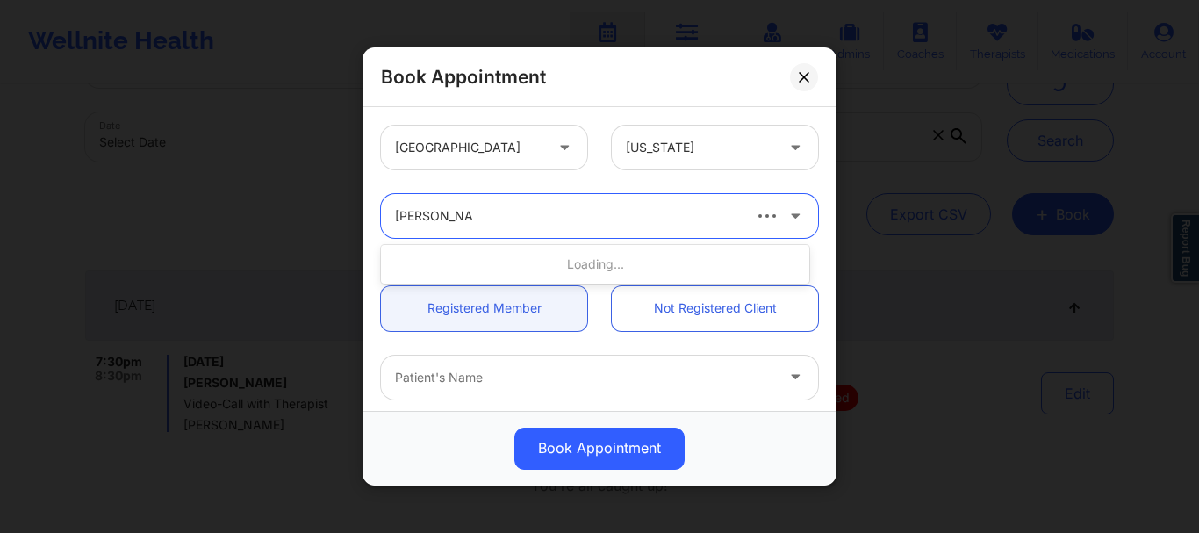
type input "[PERSON_NAME]"
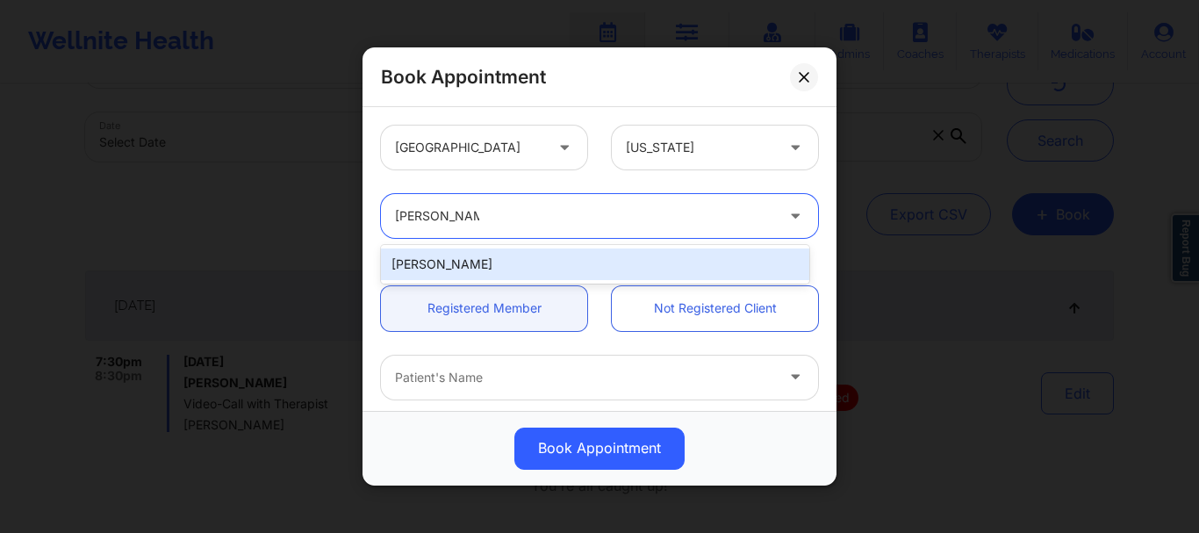
click at [464, 274] on div "[PERSON_NAME]" at bounding box center [595, 264] width 428 height 32
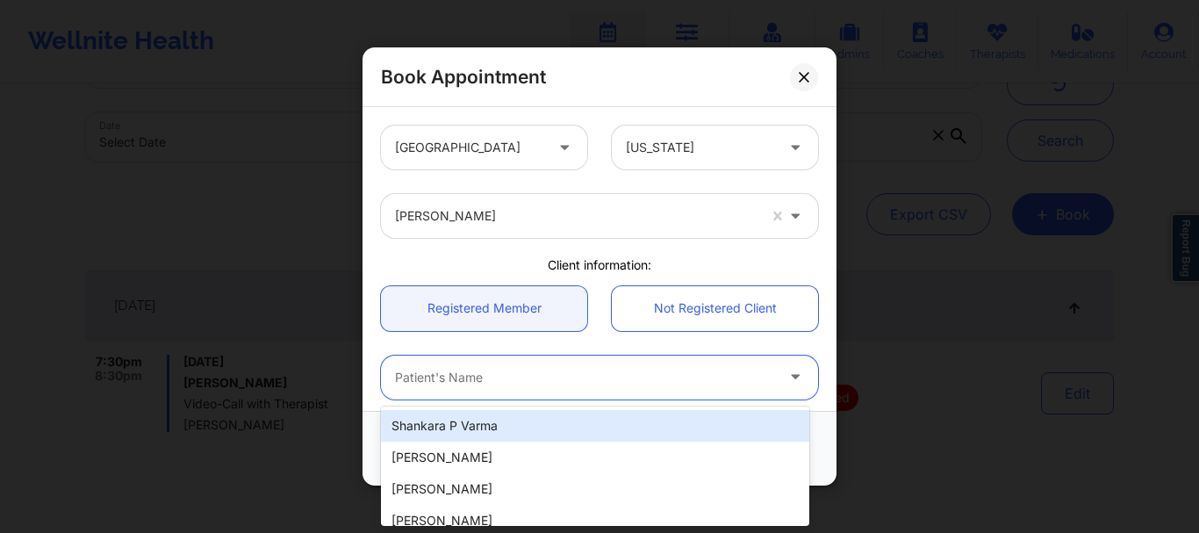
click at [445, 384] on div at bounding box center [584, 377] width 379 height 21
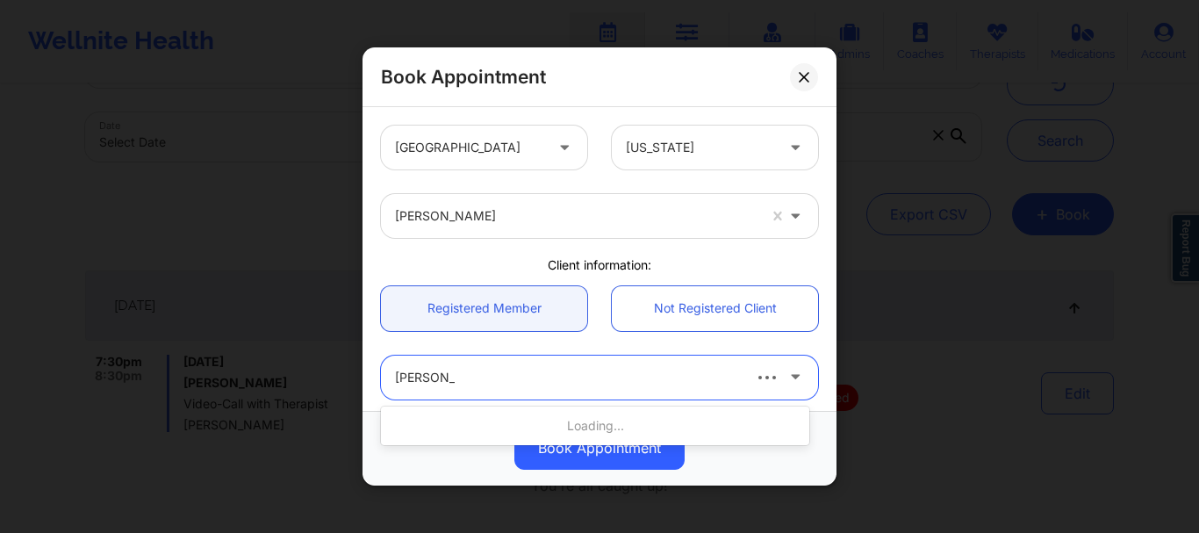
type input "[PERSON_NAME]"
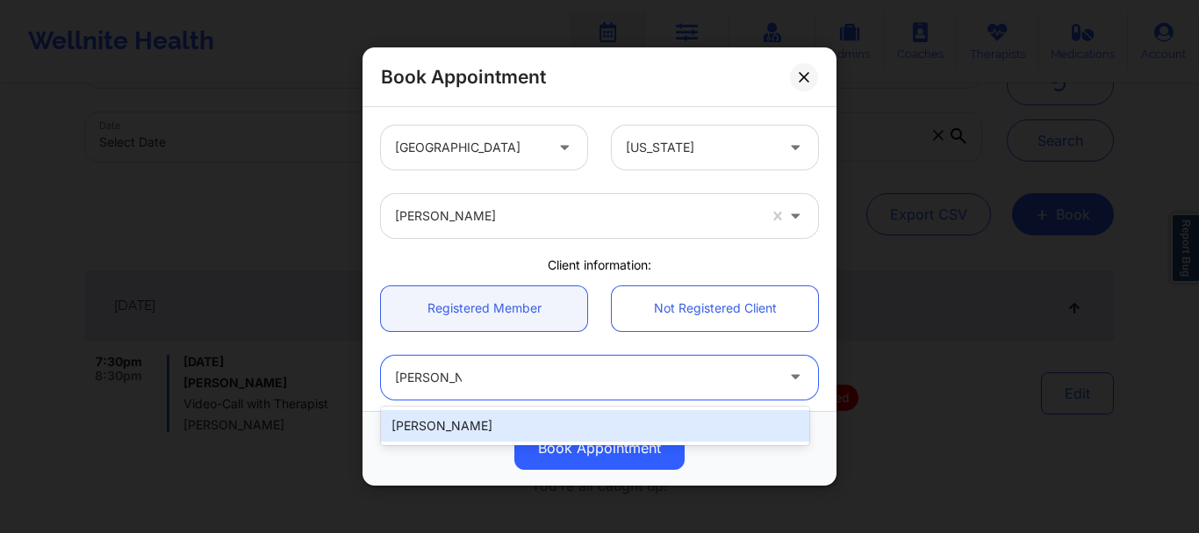
click at [437, 415] on div "[PERSON_NAME]" at bounding box center [595, 426] width 428 height 32
type input "[EMAIL_ADDRESS][DOMAIN_NAME]"
type input "[PHONE_NUMBER]"
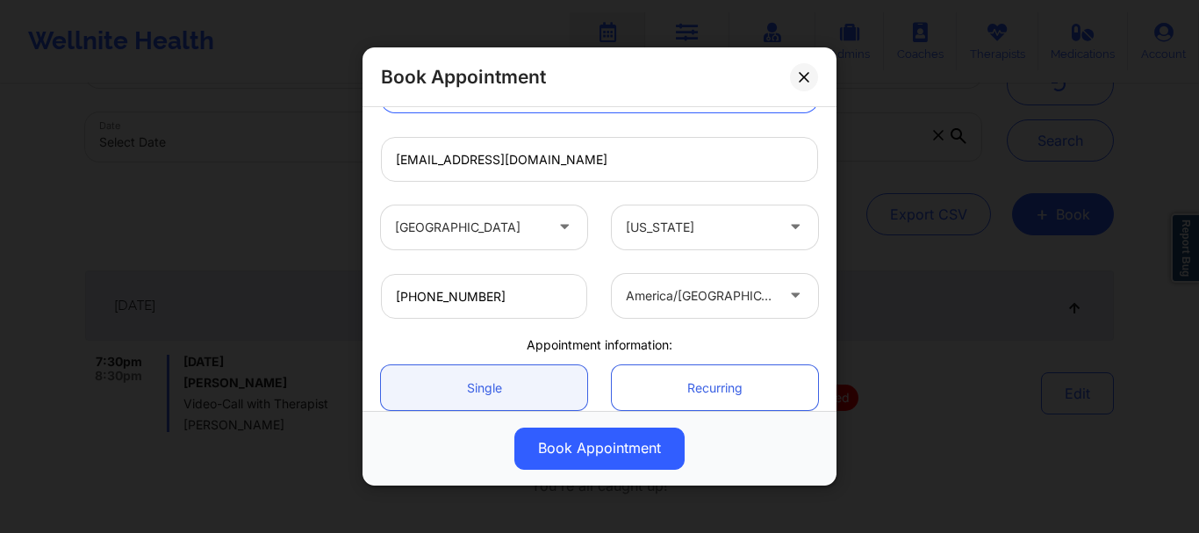
scroll to position [442, 0]
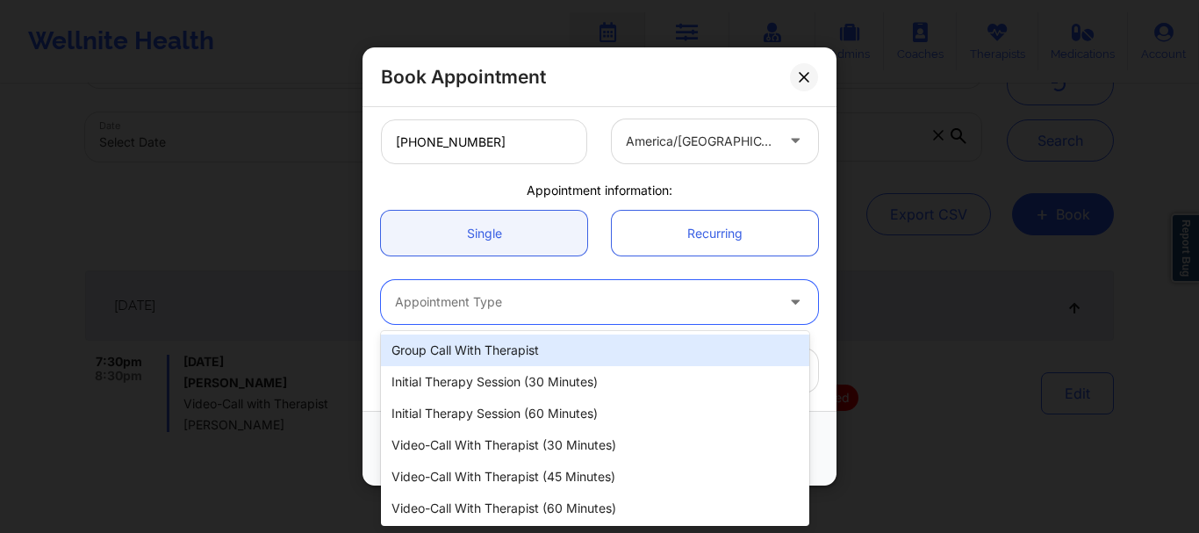
click at [462, 290] on div "Appointment Type" at bounding box center [578, 302] width 395 height 44
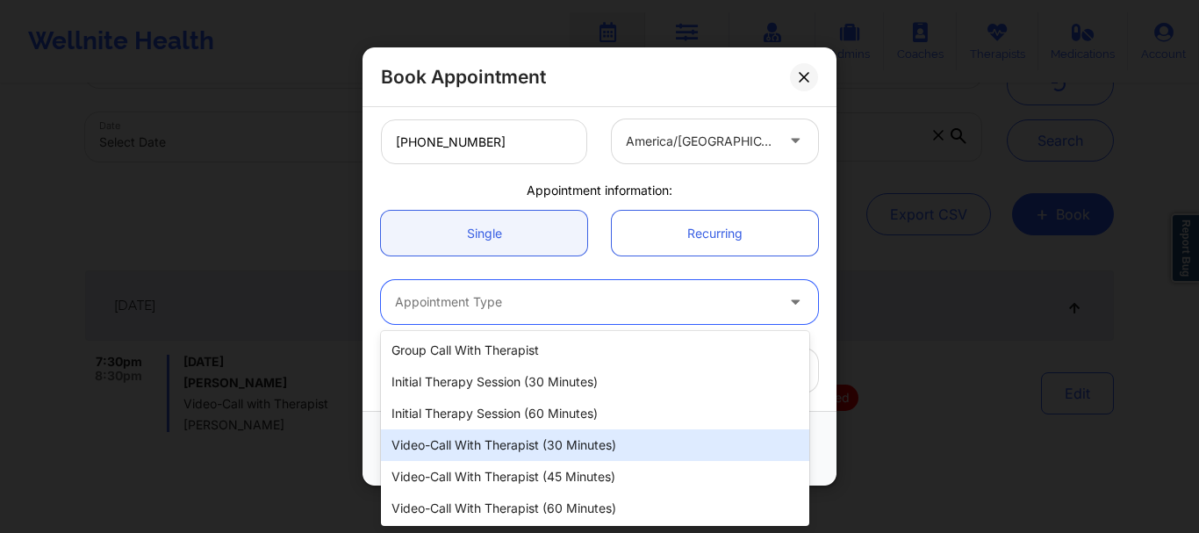
click at [497, 446] on div "Video-Call with Therapist (30 minutes)" at bounding box center [595, 445] width 428 height 32
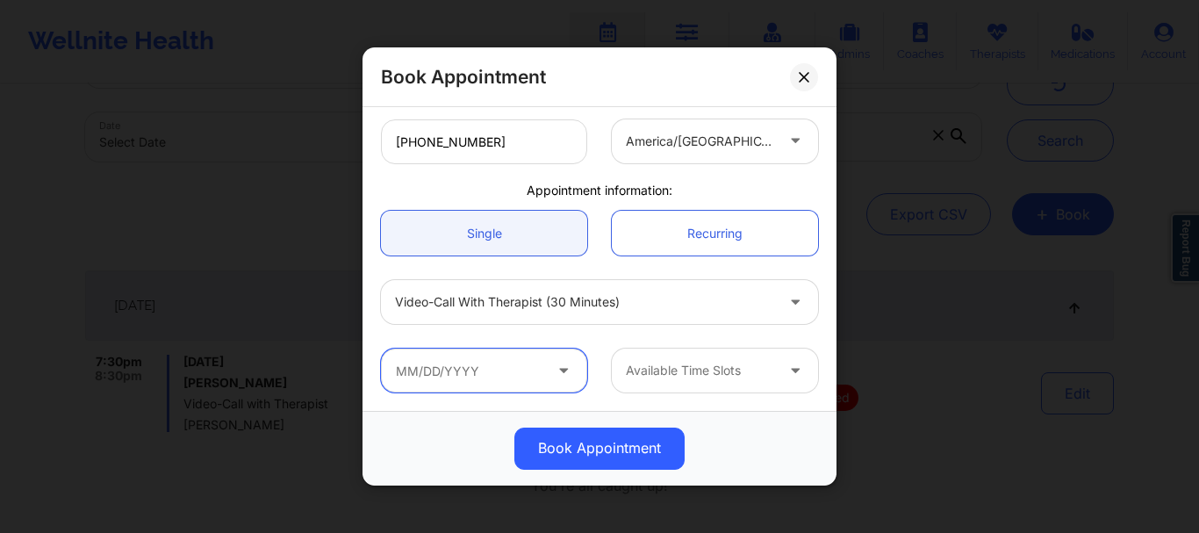
click at [463, 358] on input "text" at bounding box center [484, 371] width 206 height 44
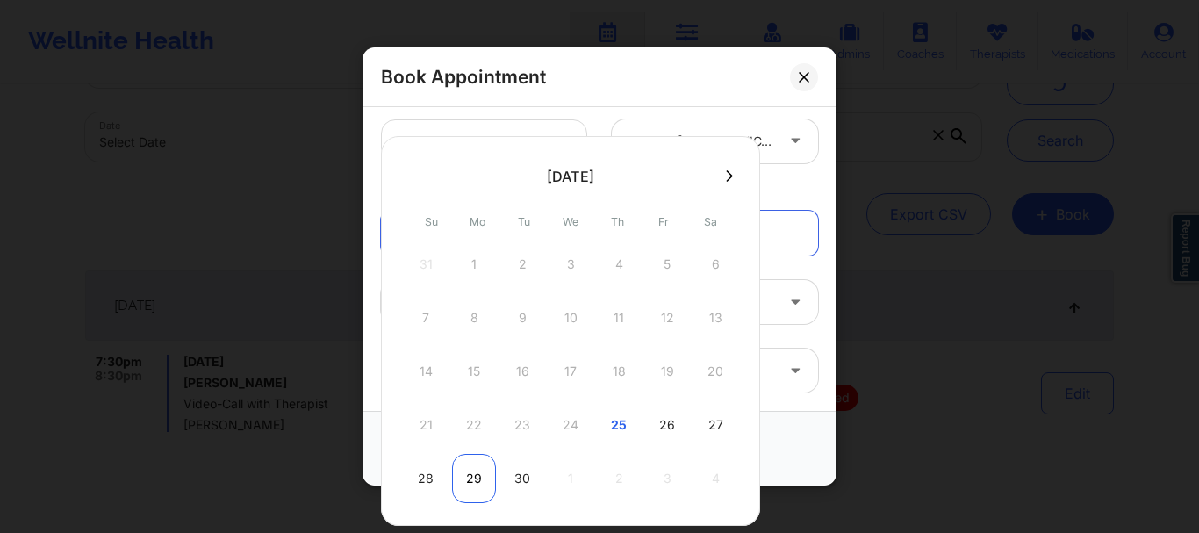
click at [476, 481] on div "29" at bounding box center [474, 478] width 44 height 49
type input "[DATE]"
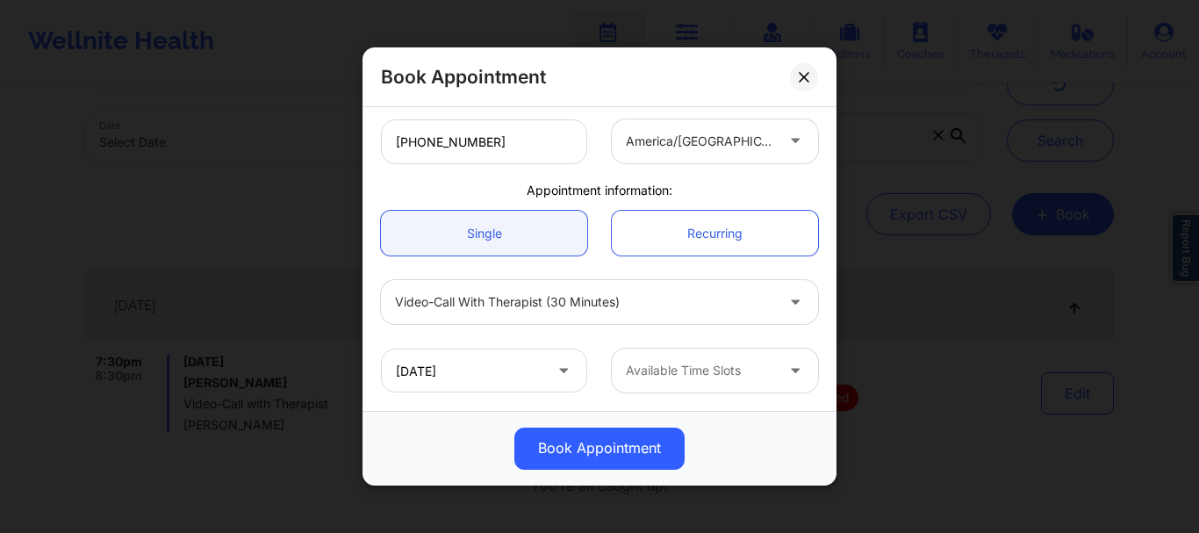
click at [719, 373] on div at bounding box center [700, 371] width 148 height 21
drag, startPoint x: 809, startPoint y: 409, endPoint x: 767, endPoint y: 395, distance: 44.4
click at [767, 395] on div "[GEOGRAPHIC_DATA] [US_STATE] [PERSON_NAME] Client information: Registered Membe…" at bounding box center [600, 259] width 474 height 304
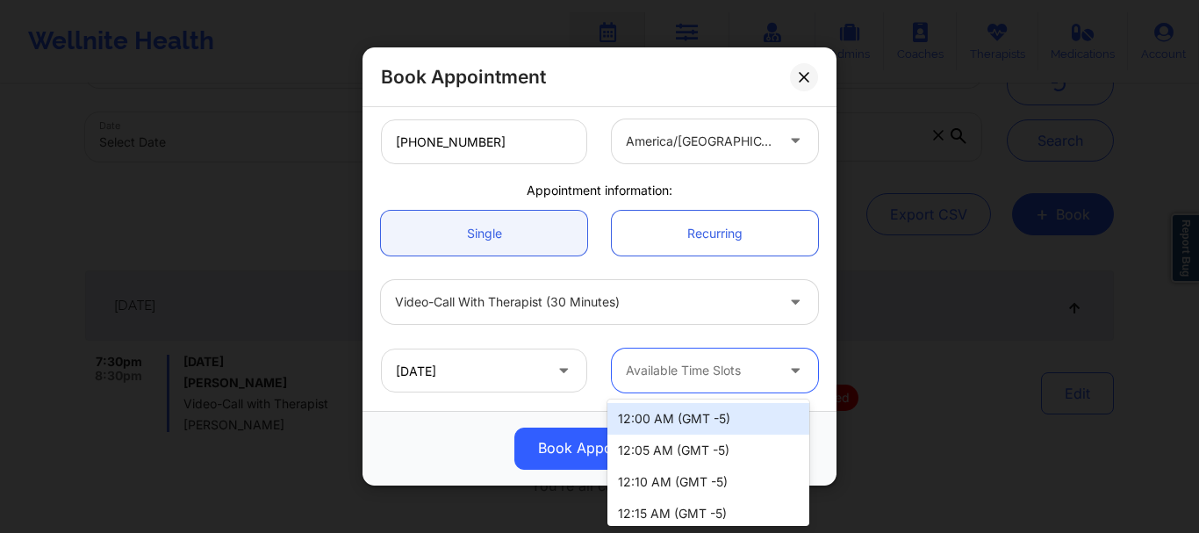
click at [757, 378] on div at bounding box center [700, 371] width 148 height 21
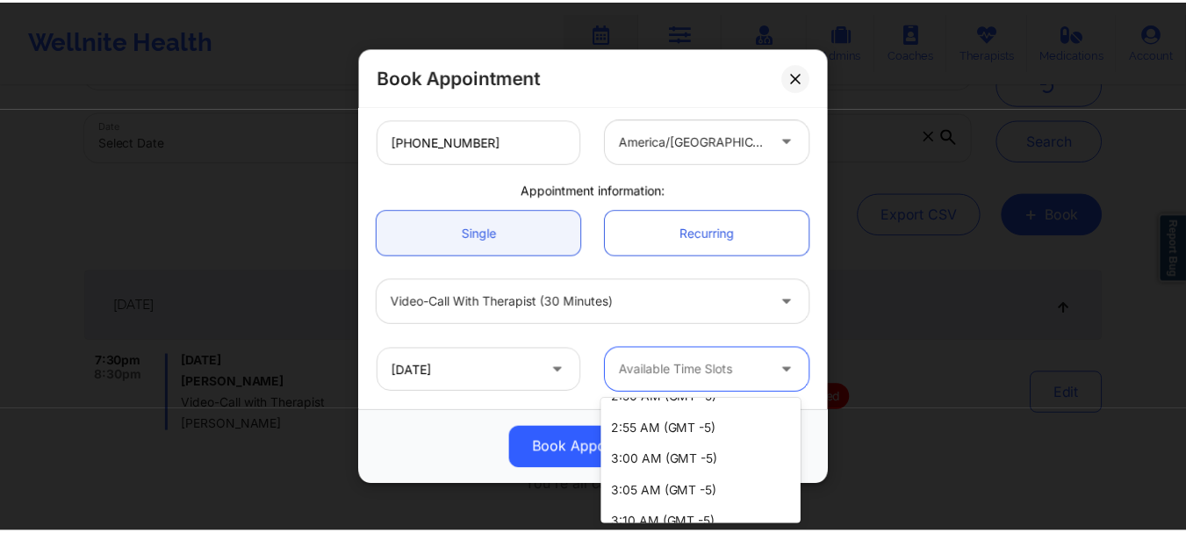
scroll to position [1240, 0]
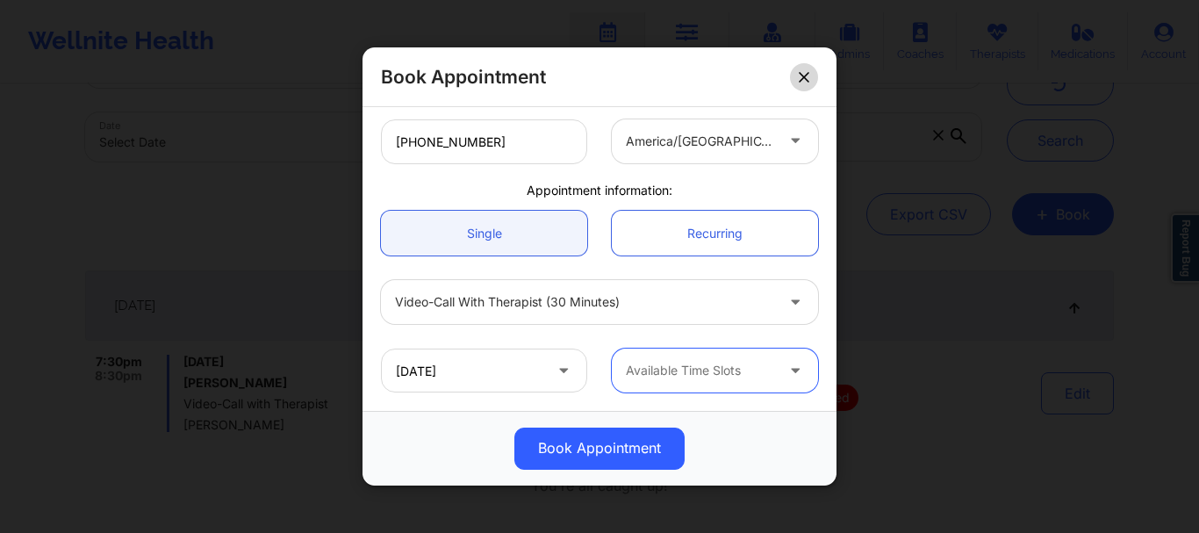
click at [801, 86] on button at bounding box center [804, 77] width 28 height 28
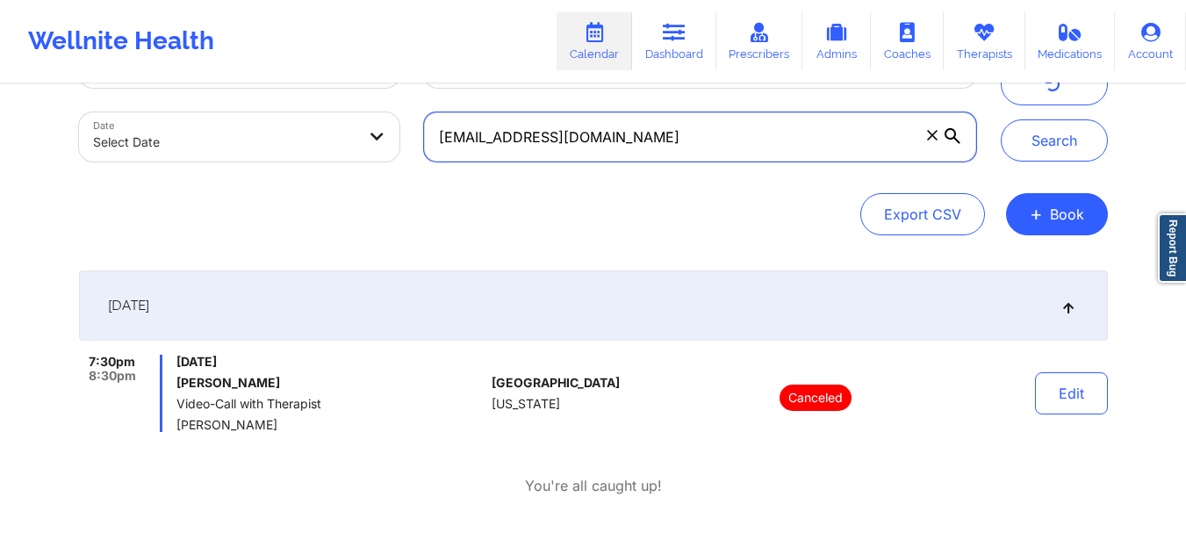
click at [928, 147] on input "[EMAIL_ADDRESS][DOMAIN_NAME]" at bounding box center [699, 136] width 551 height 49
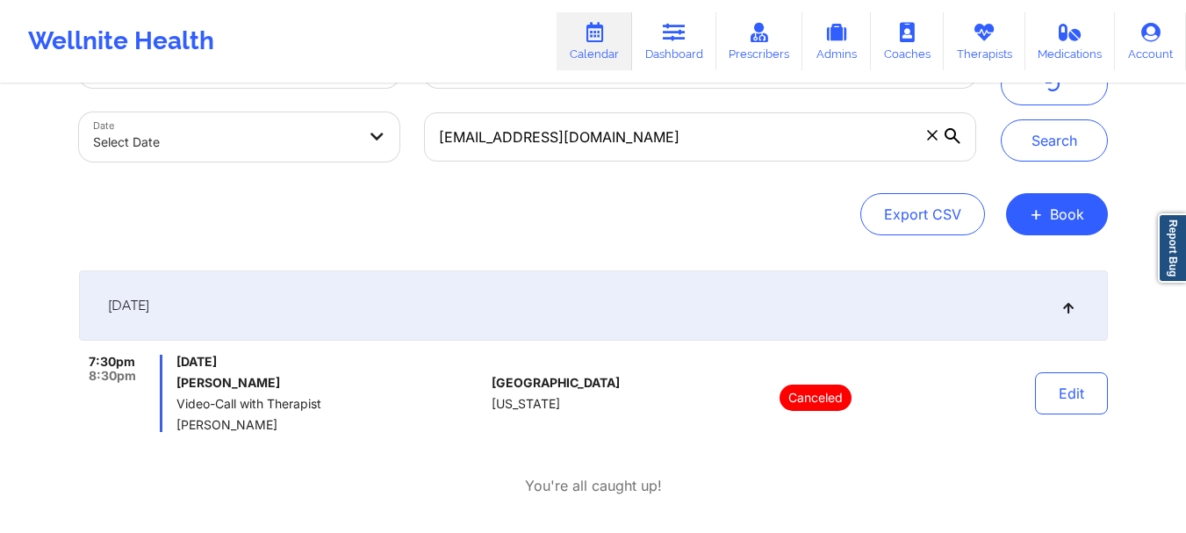
click at [936, 139] on icon at bounding box center [932, 135] width 10 height 10
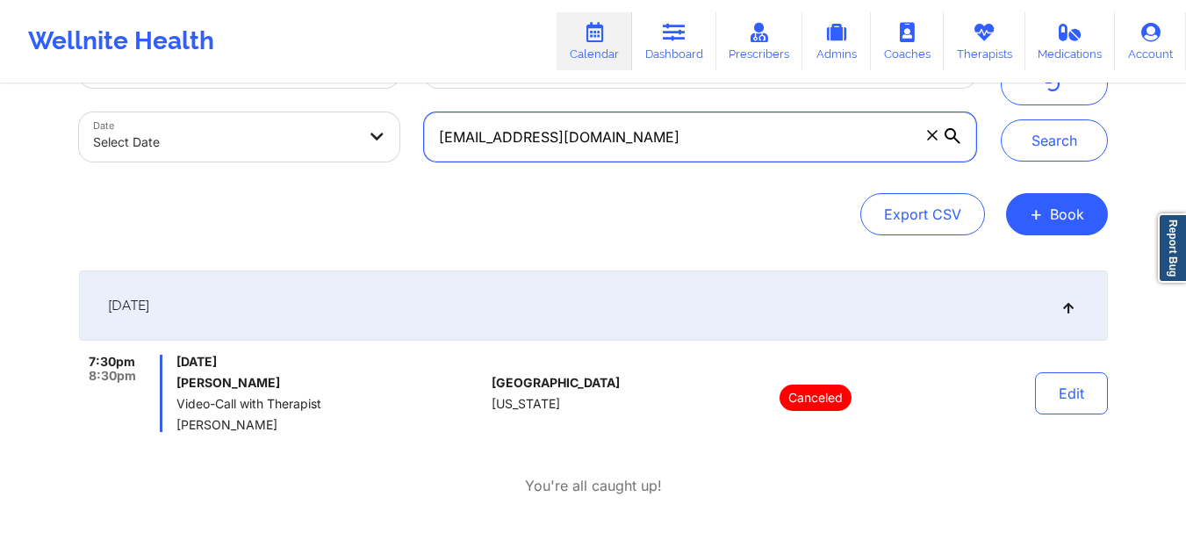
click at [936, 139] on input "[EMAIL_ADDRESS][DOMAIN_NAME]" at bounding box center [699, 136] width 551 height 49
paste input "[EMAIL_ADDRESS][DOMAIN_NAME]"
type input "[EMAIL_ADDRESS][DOMAIN_NAME]"
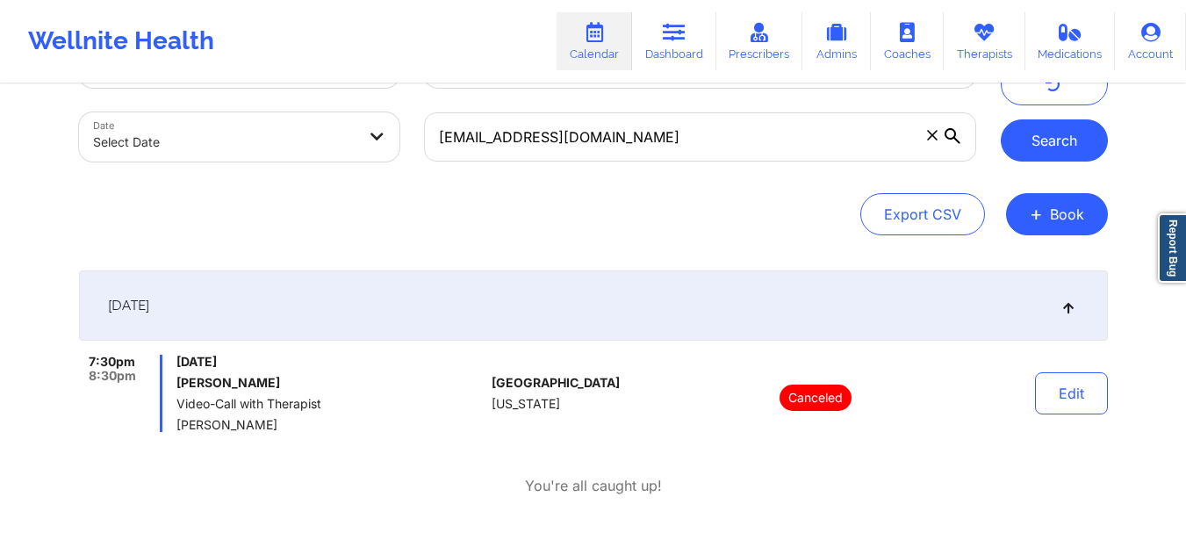
click at [1049, 145] on button "Search" at bounding box center [1054, 140] width 107 height 42
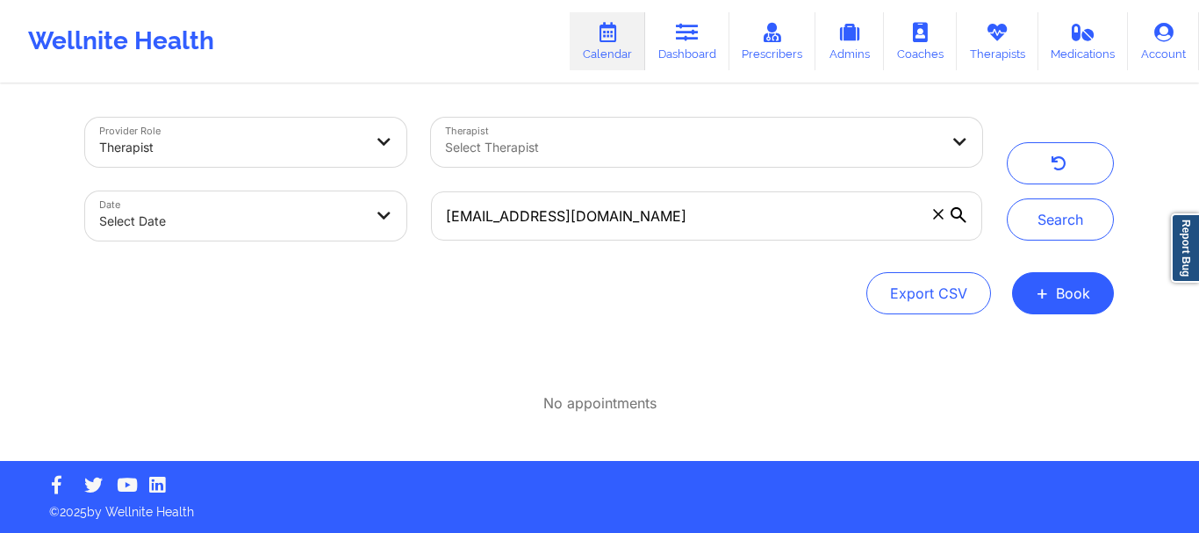
click at [937, 215] on icon at bounding box center [938, 214] width 10 height 10
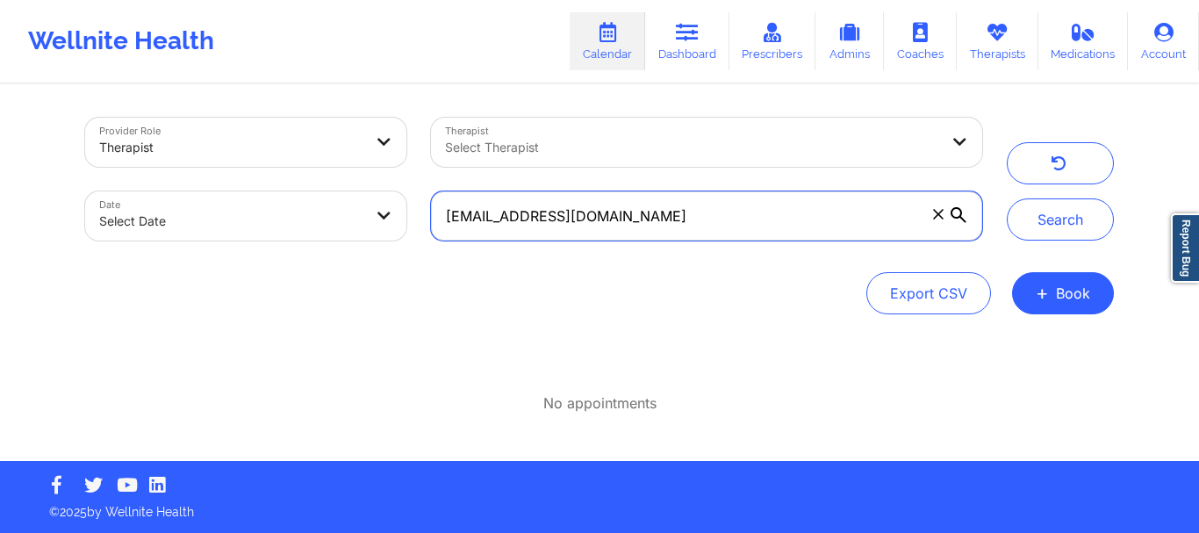
click at [937, 215] on input "[EMAIL_ADDRESS][DOMAIN_NAME]" at bounding box center [706, 215] width 551 height 49
paste input "[PERSON_NAME][EMAIL_ADDRESS][PERSON_NAME][DOMAIN_NAME]"
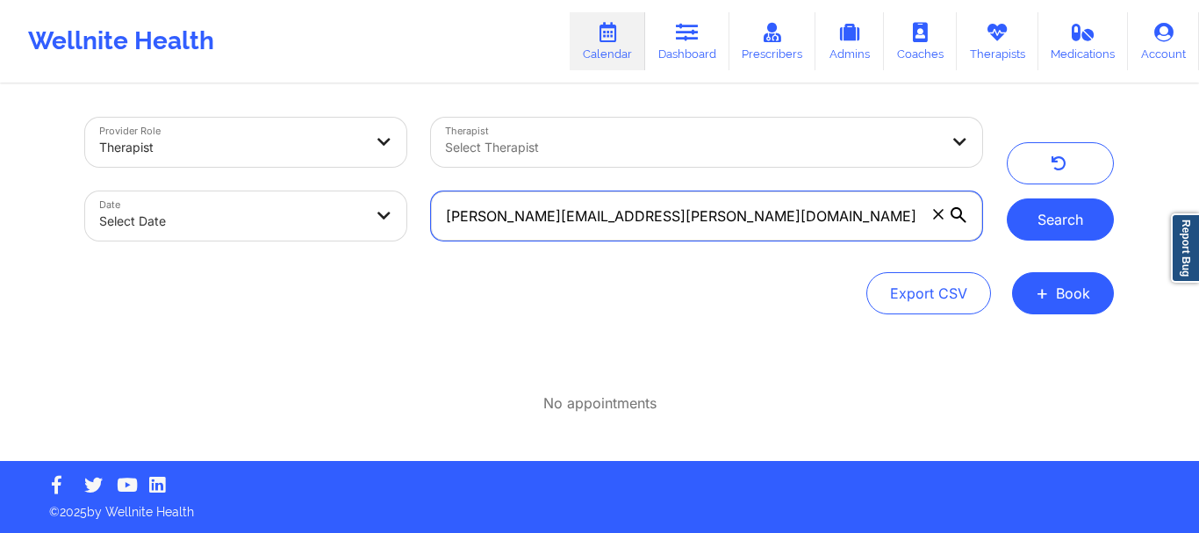
type input "[PERSON_NAME][EMAIL_ADDRESS][PERSON_NAME][DOMAIN_NAME]"
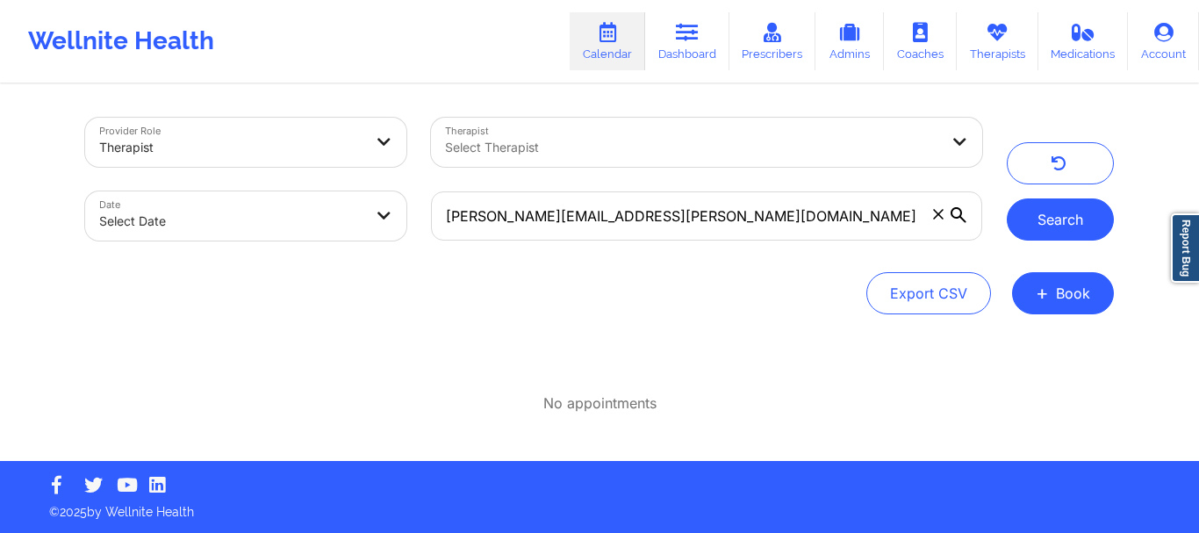
click at [1056, 226] on button "Search" at bounding box center [1060, 219] width 107 height 42
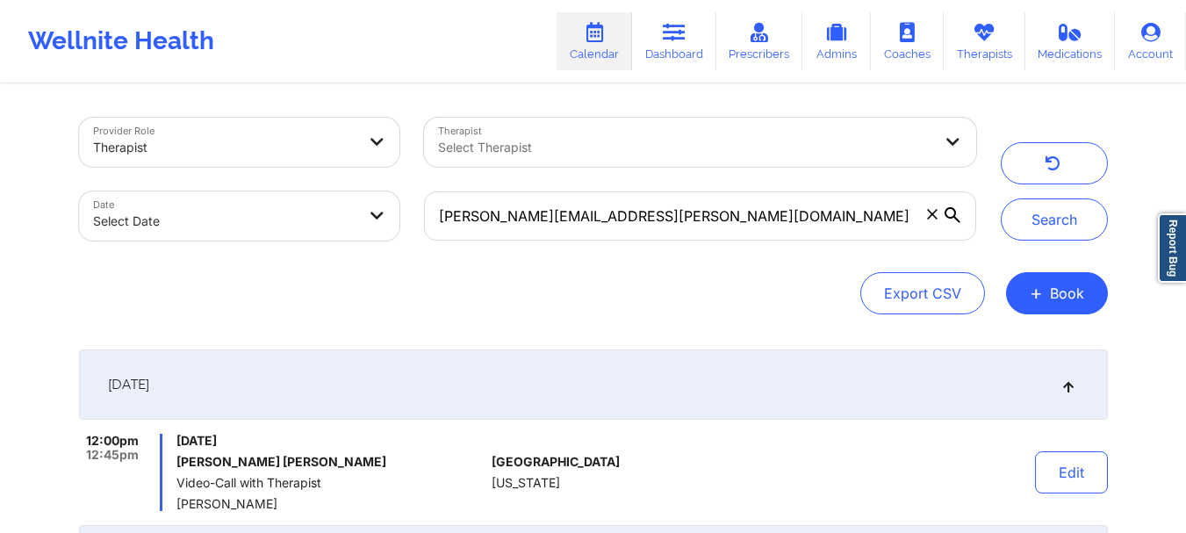
click at [933, 215] on icon at bounding box center [932, 214] width 10 height 10
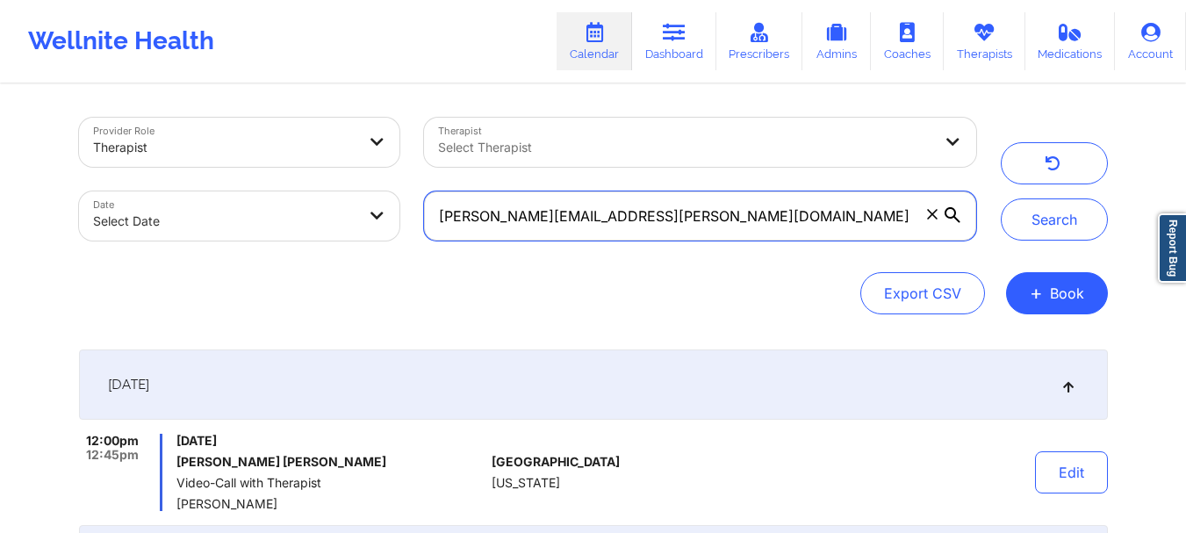
click at [933, 215] on input "[PERSON_NAME][EMAIL_ADDRESS][PERSON_NAME][DOMAIN_NAME]" at bounding box center [699, 215] width 551 height 49
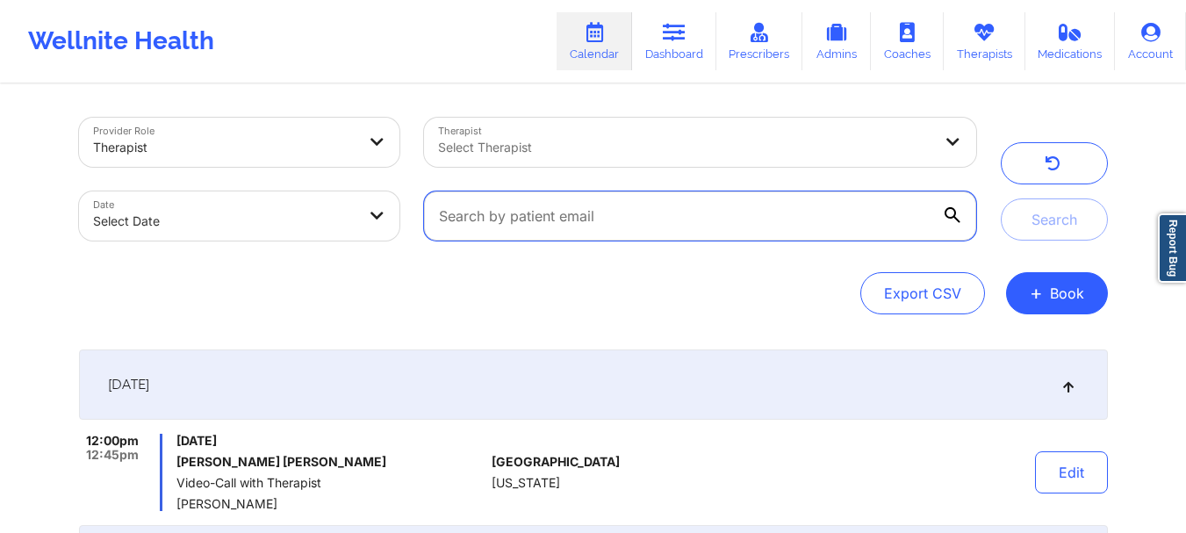
paste input "[EMAIL_ADDRESS][DOMAIN_NAME]"
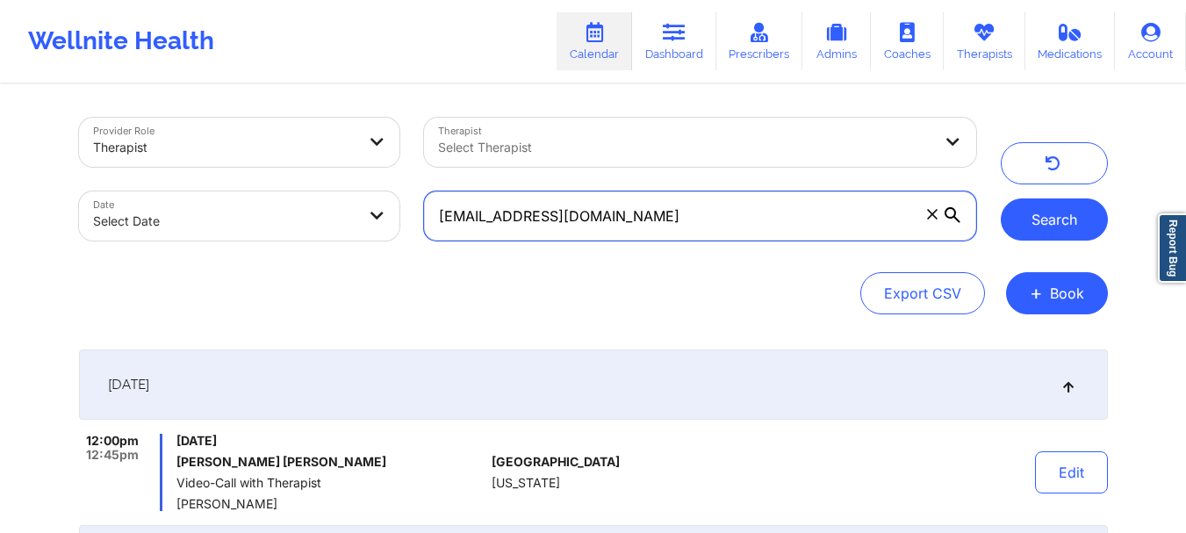
type input "[EMAIL_ADDRESS][DOMAIN_NAME]"
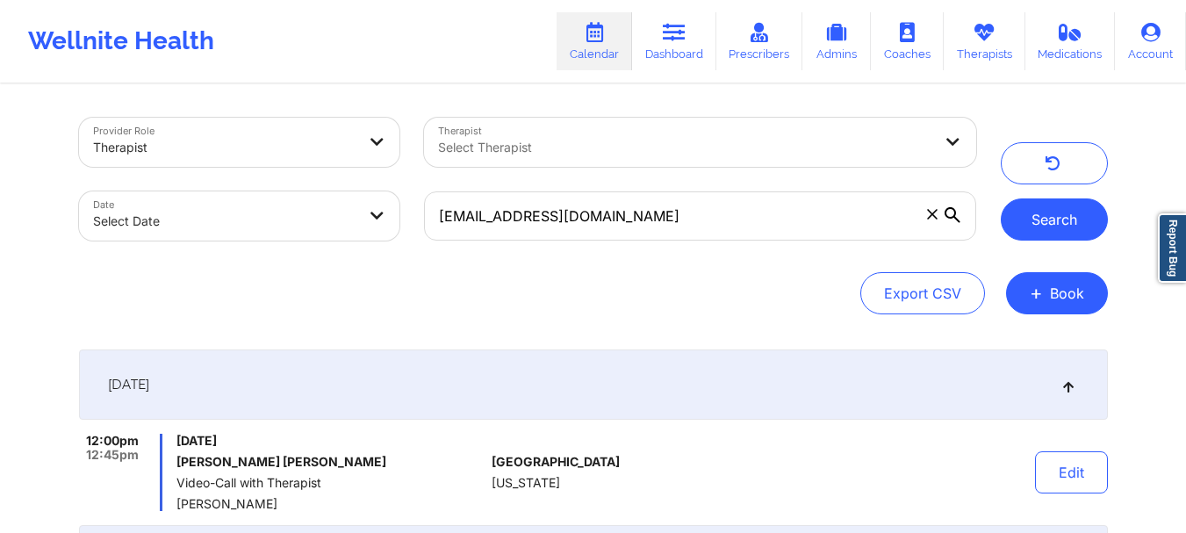
click at [1043, 230] on button "Search" at bounding box center [1054, 219] width 107 height 42
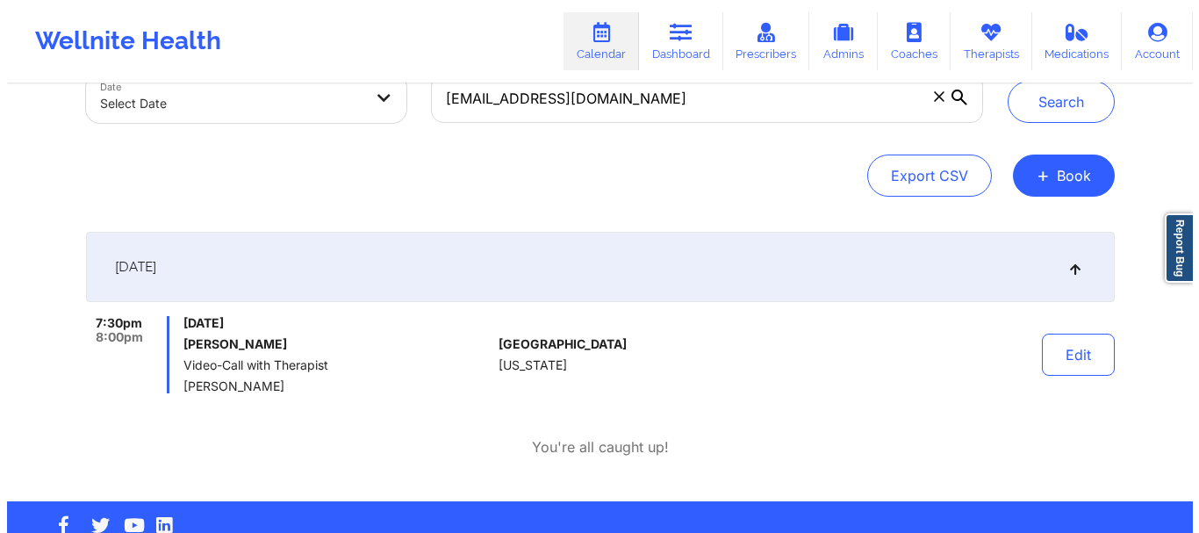
scroll to position [116, 0]
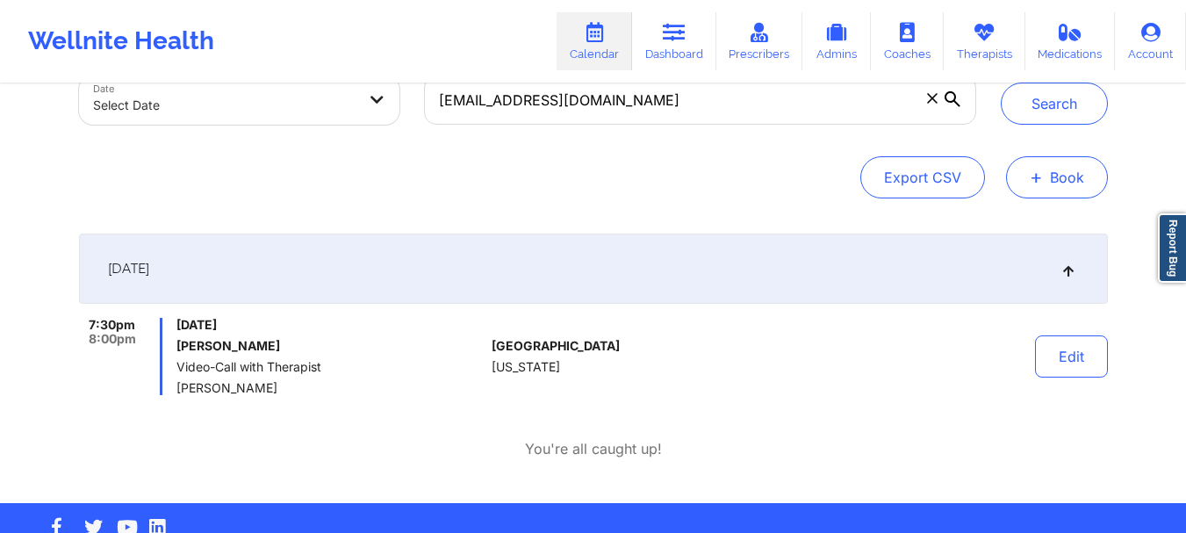
click at [1044, 182] on button "+ Book" at bounding box center [1057, 177] width 102 height 42
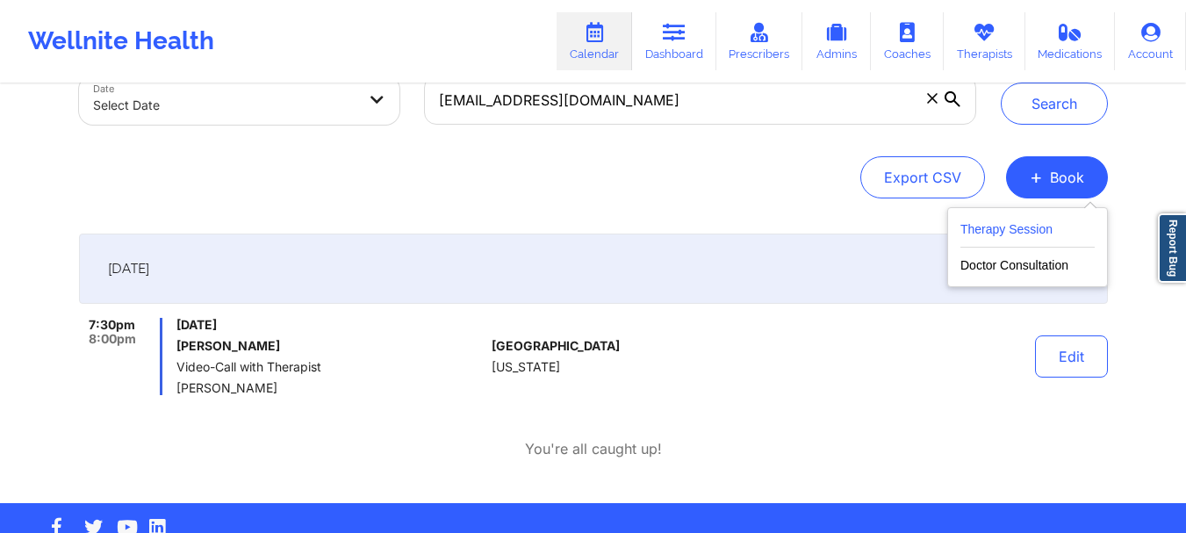
click at [1027, 225] on button "Therapy Session" at bounding box center [1027, 233] width 134 height 29
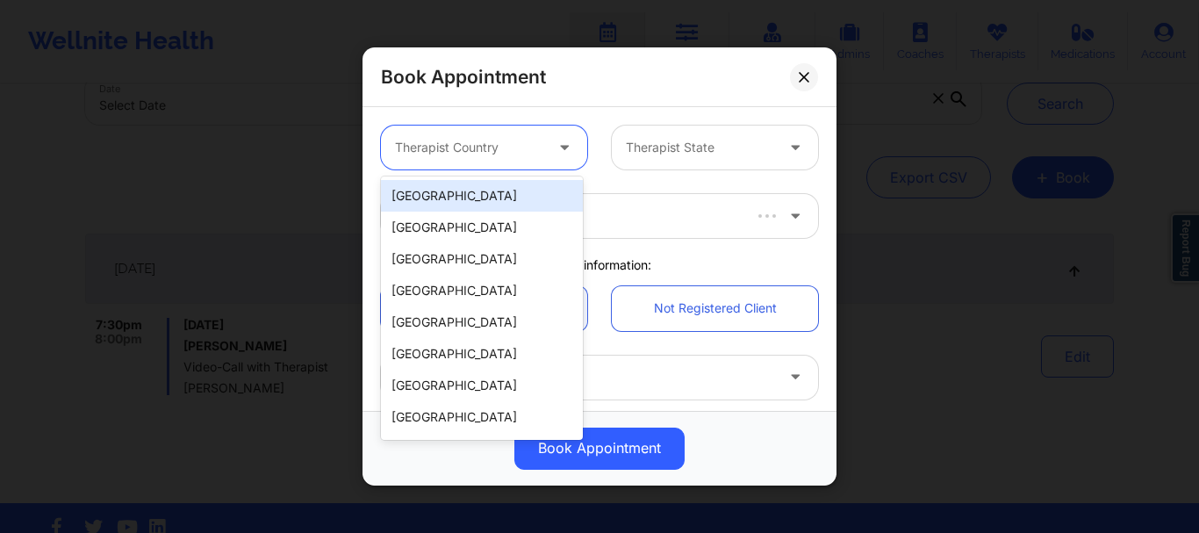
click at [536, 150] on div at bounding box center [469, 147] width 148 height 21
click at [524, 189] on div "[GEOGRAPHIC_DATA]" at bounding box center [482, 196] width 202 height 32
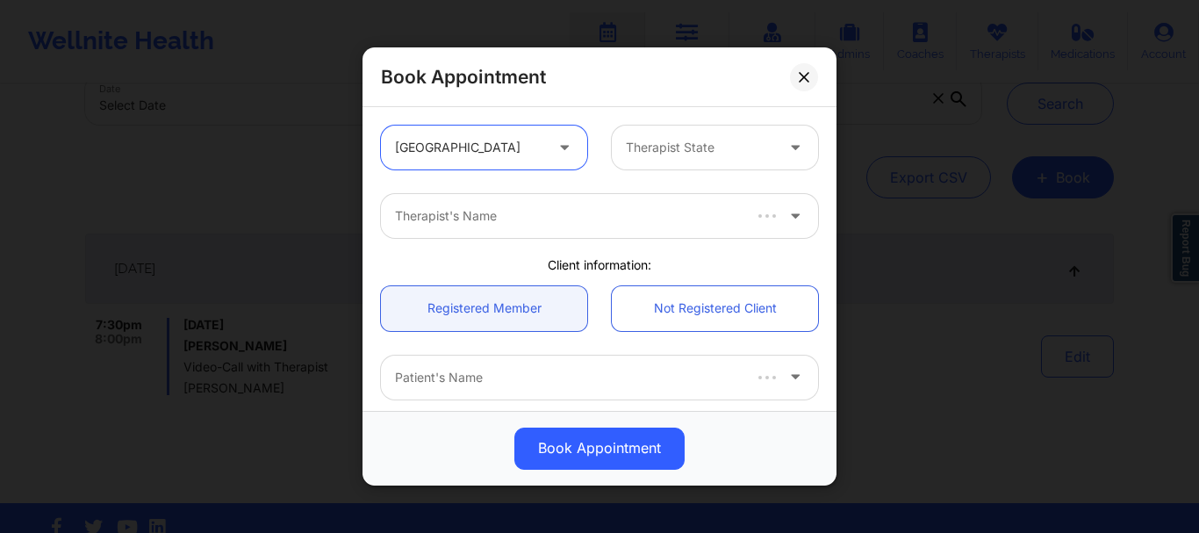
click at [651, 146] on div at bounding box center [700, 147] width 148 height 21
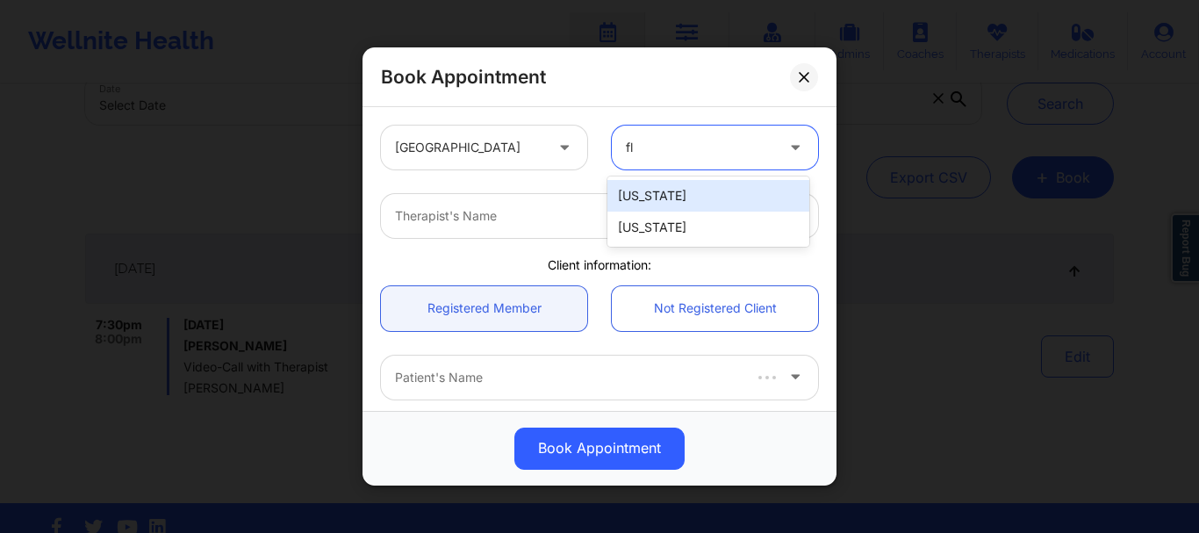
type input "flo"
click at [651, 195] on div "[US_STATE]" at bounding box center [709, 196] width 202 height 32
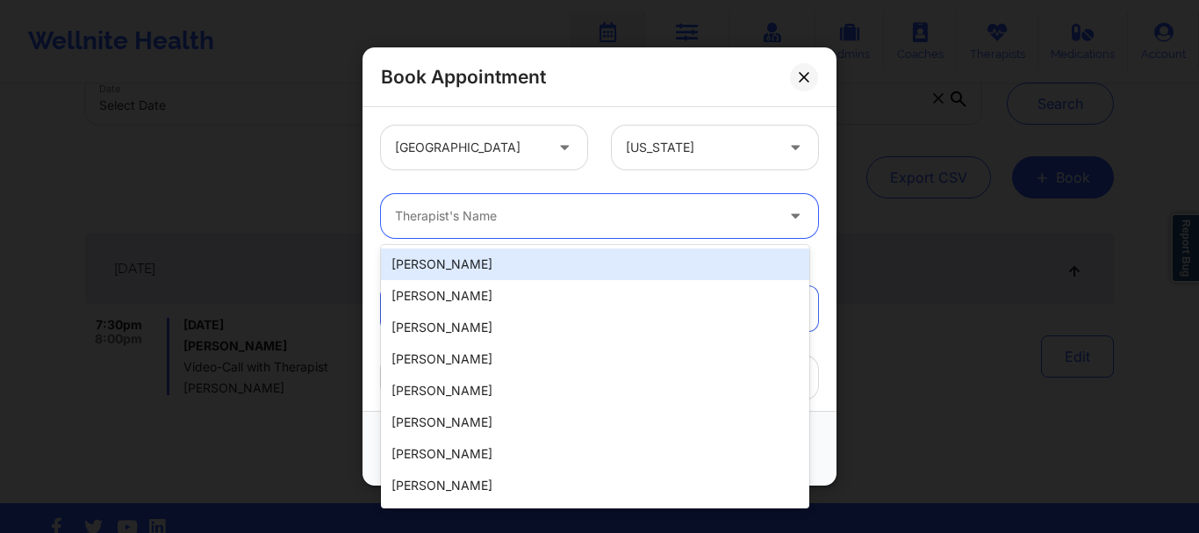
click at [563, 205] on div at bounding box center [584, 215] width 379 height 21
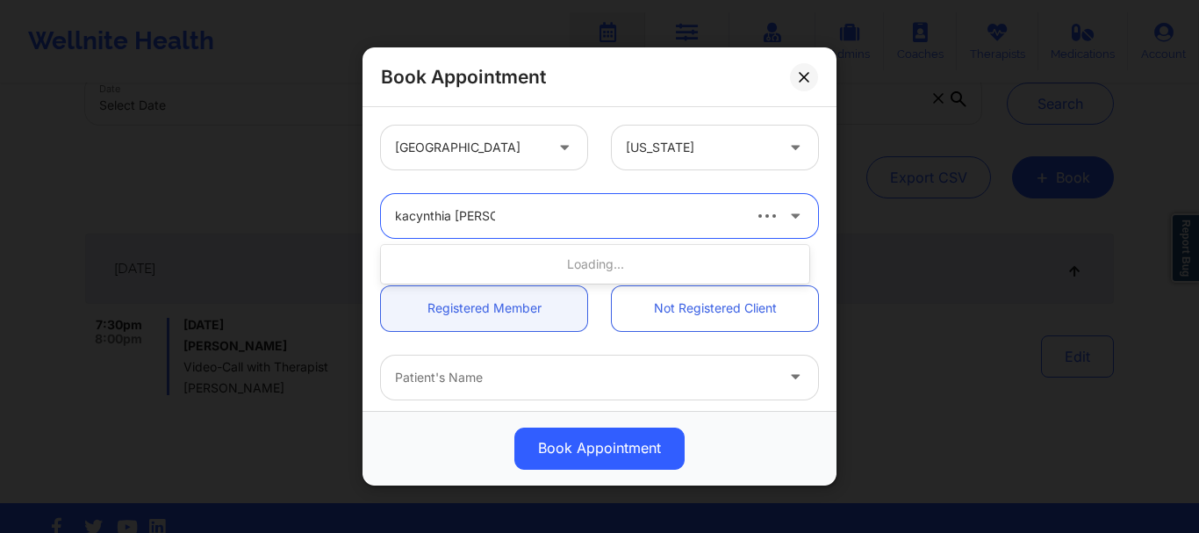
type input "[PERSON_NAME]"
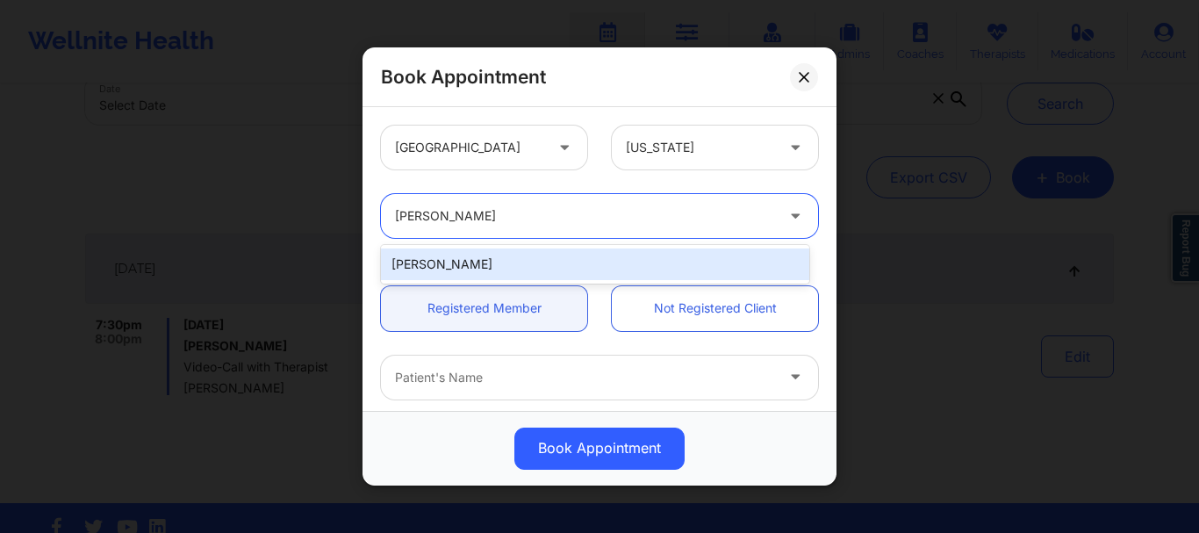
click at [490, 271] on div "[PERSON_NAME]" at bounding box center [595, 264] width 428 height 32
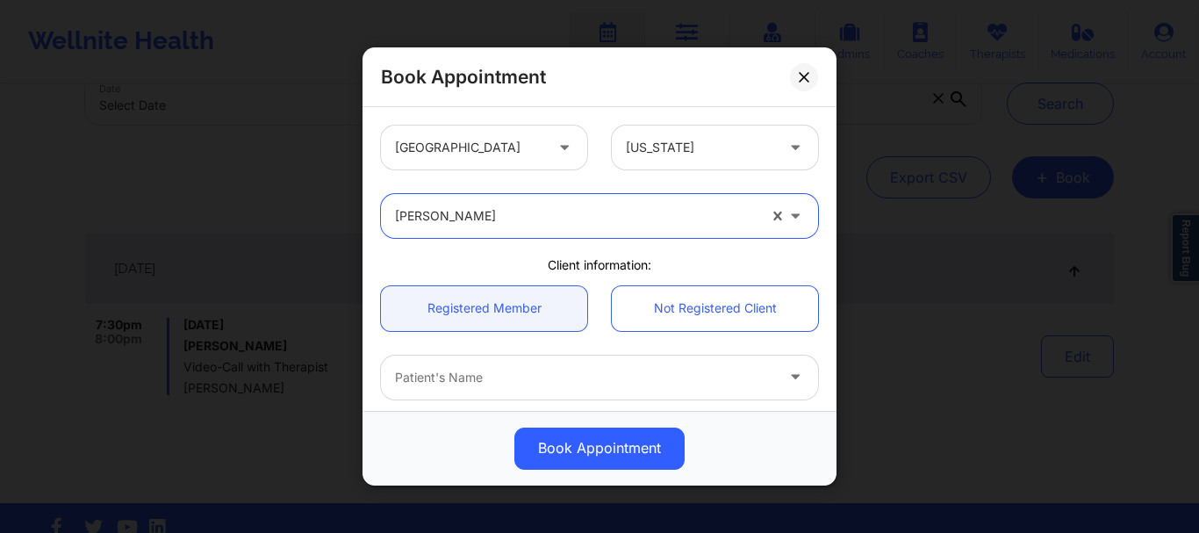
click at [476, 377] on div at bounding box center [584, 377] width 379 height 21
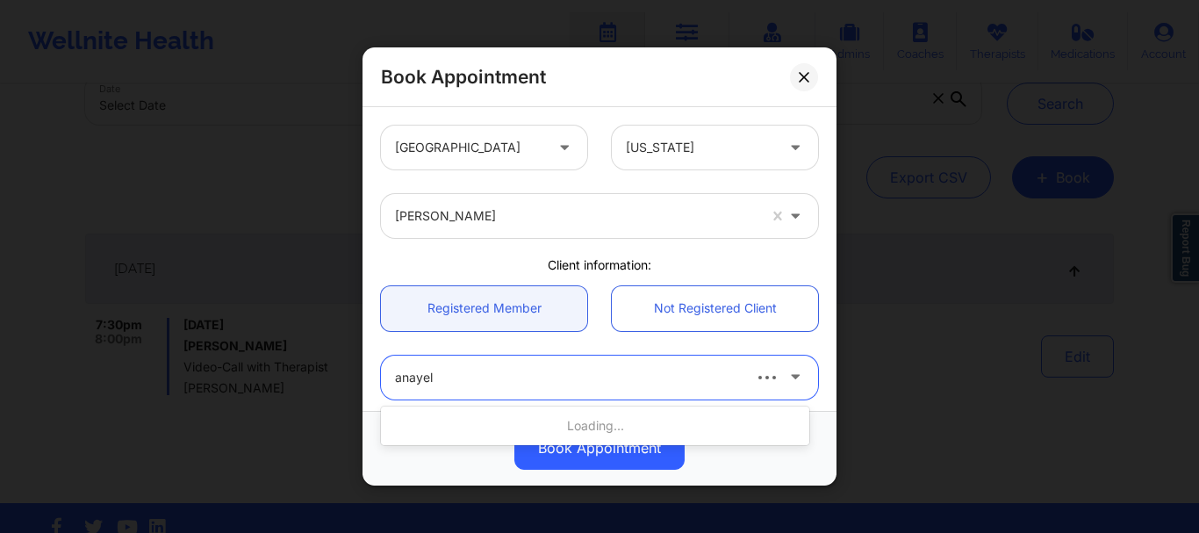
type input "[PERSON_NAME]"
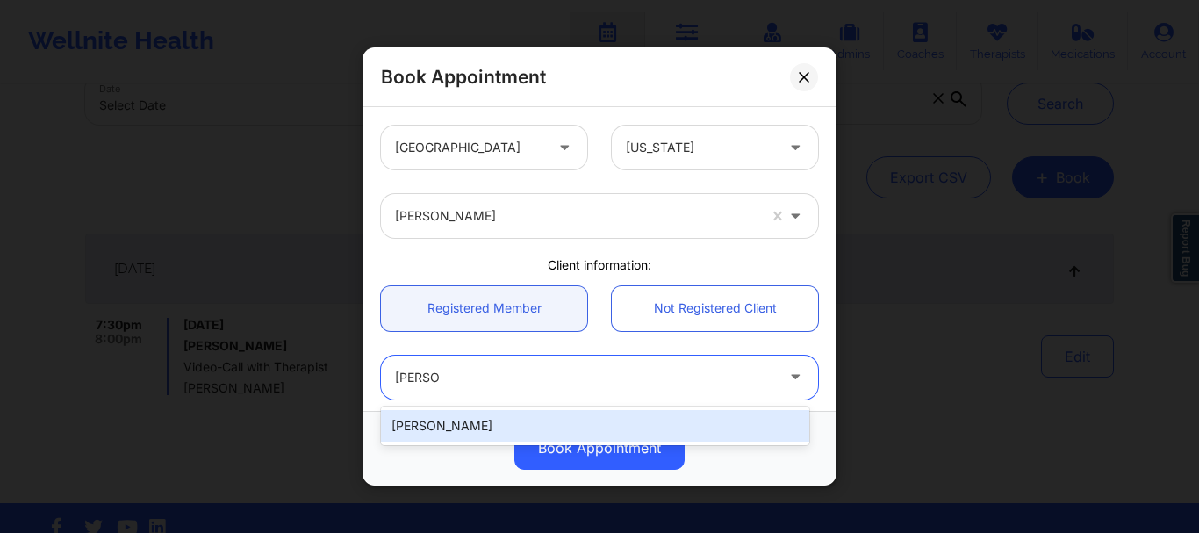
click at [466, 425] on div "[PERSON_NAME]" at bounding box center [595, 426] width 428 height 32
type input "[EMAIL_ADDRESS][DOMAIN_NAME]"
type input "[PHONE_NUMBER]"
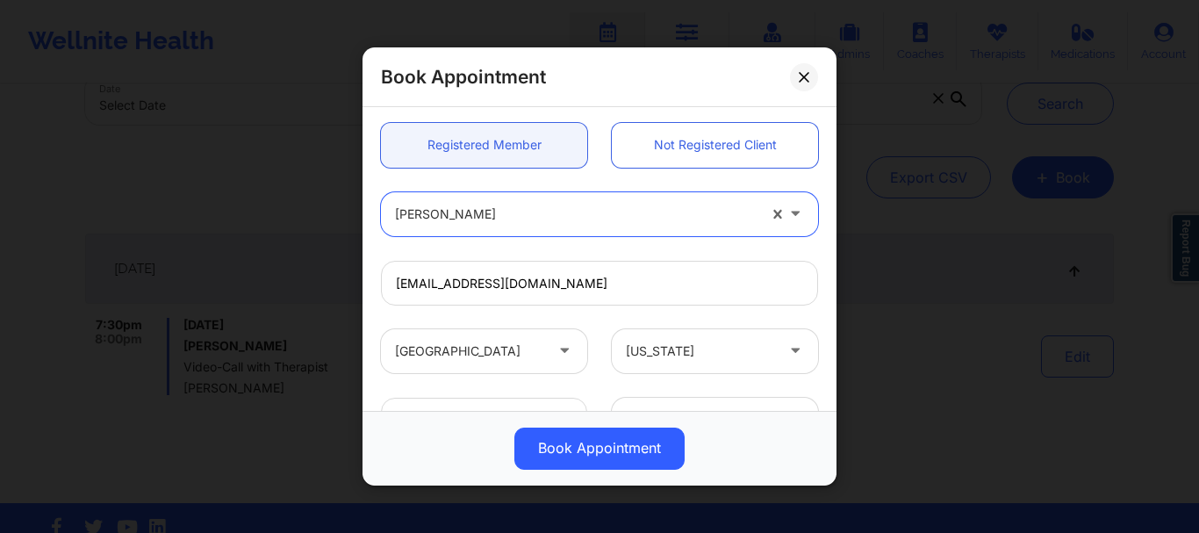
scroll to position [442, 0]
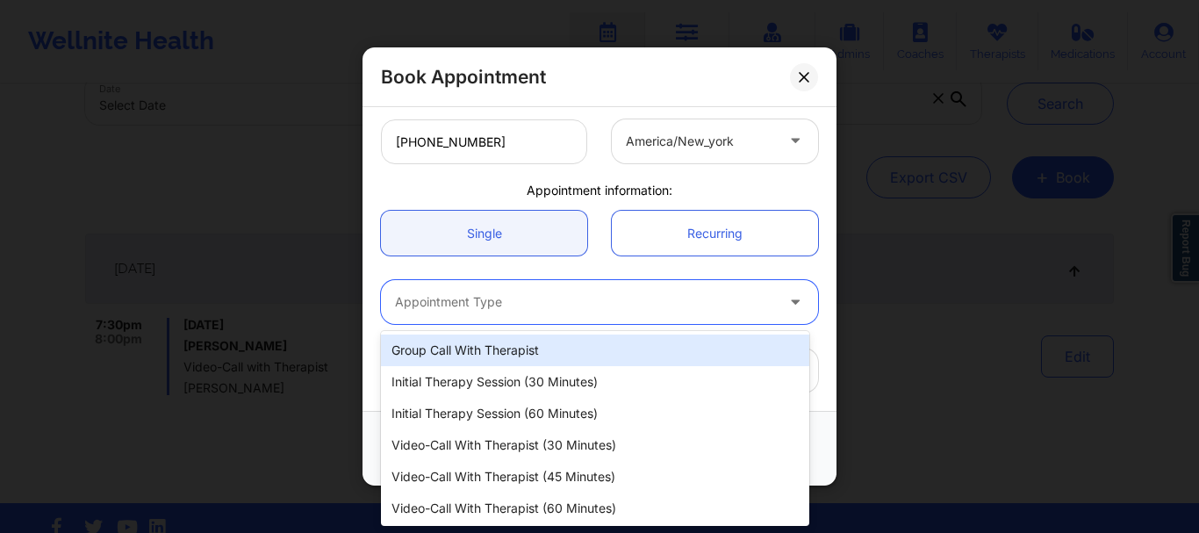
click at [432, 309] on div at bounding box center [584, 302] width 379 height 21
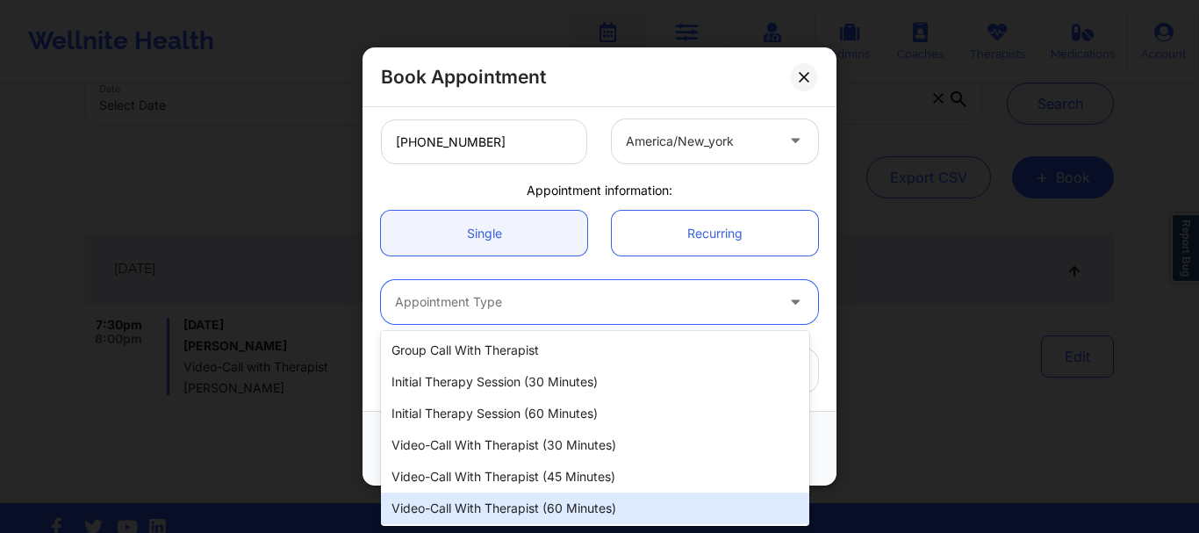
click at [531, 513] on div "Video-Call with Therapist (60 minutes)" at bounding box center [595, 509] width 428 height 32
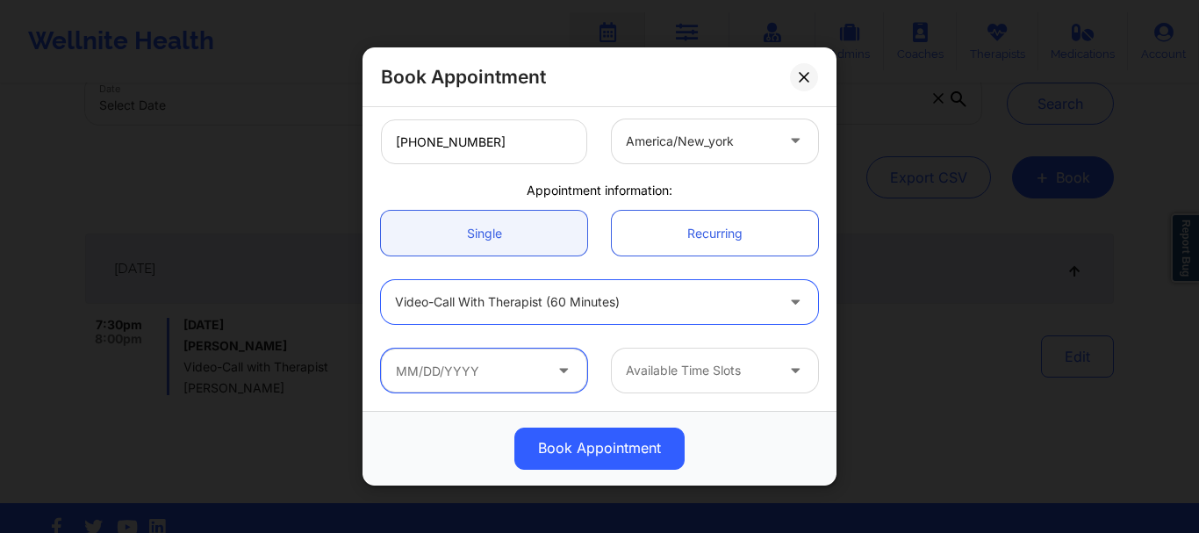
click at [514, 380] on input "text" at bounding box center [484, 371] width 206 height 44
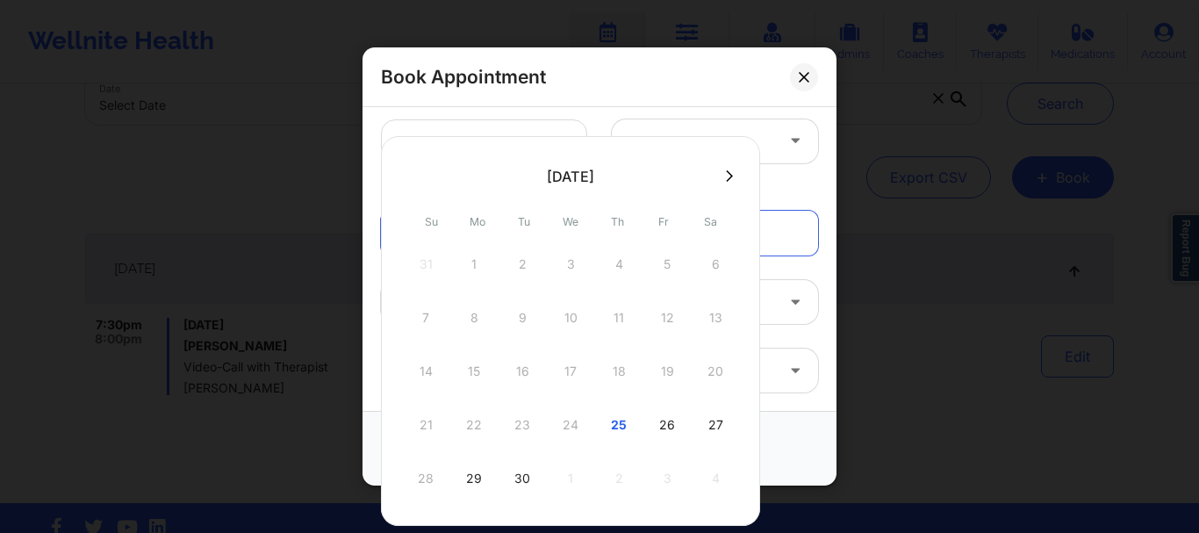
click at [733, 174] on button at bounding box center [730, 176] width 18 height 15
click at [612, 320] on div "9" at bounding box center [619, 317] width 44 height 49
type input "[DATE]"
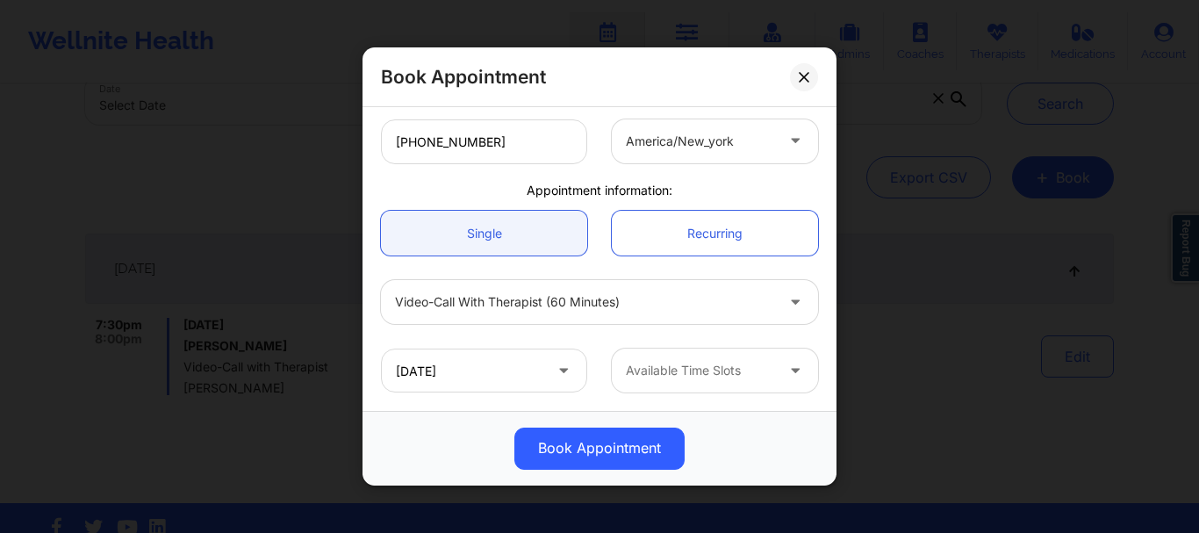
click at [705, 365] on div at bounding box center [700, 371] width 148 height 21
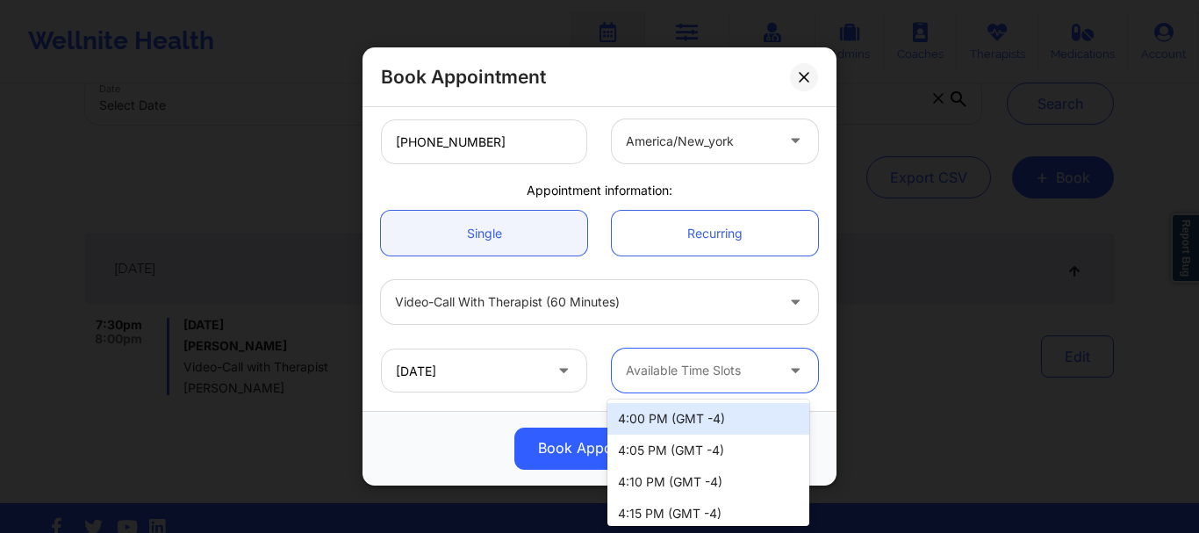
scroll to position [3136, 0]
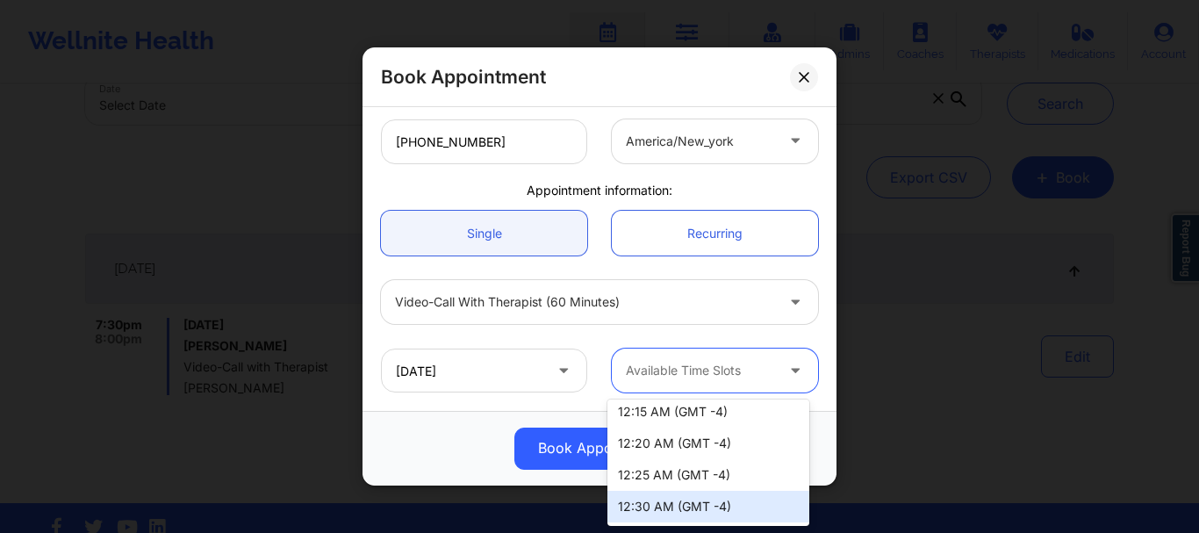
click at [658, 500] on div "12:30 AM (GMT -4)" at bounding box center [709, 507] width 202 height 32
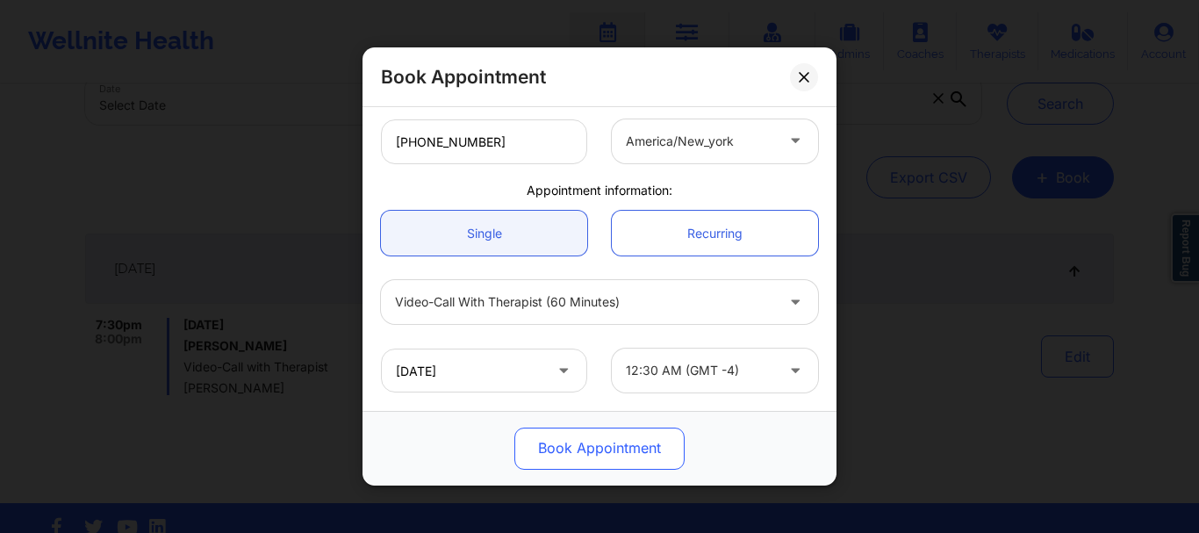
click at [628, 449] on button "Book Appointment" at bounding box center [599, 449] width 170 height 42
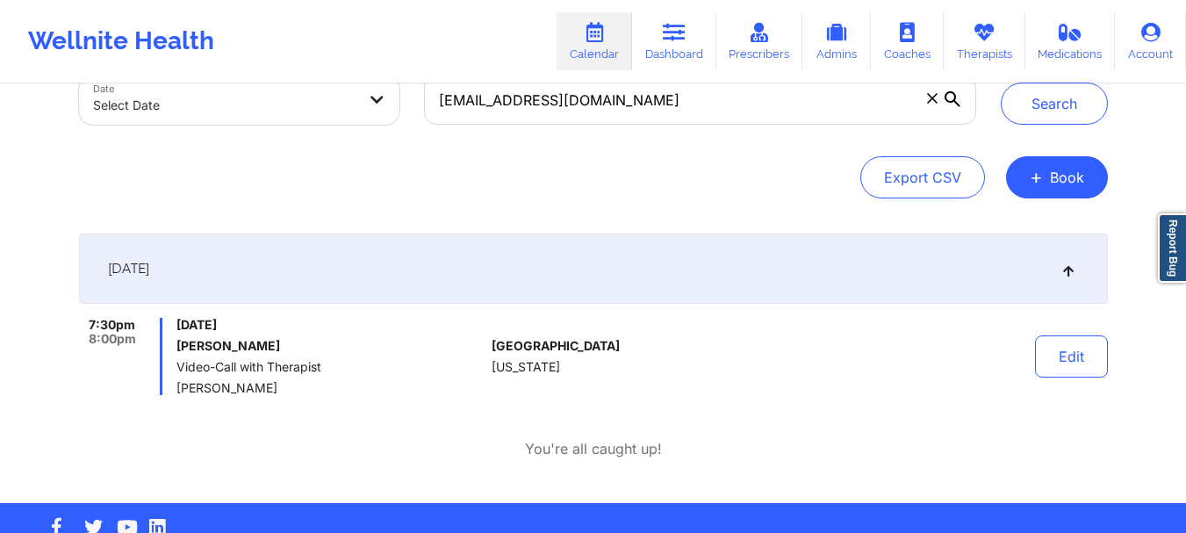
click at [928, 101] on icon at bounding box center [932, 98] width 11 height 11
click at [928, 101] on input "[EMAIL_ADDRESS][DOMAIN_NAME]" at bounding box center [699, 100] width 551 height 49
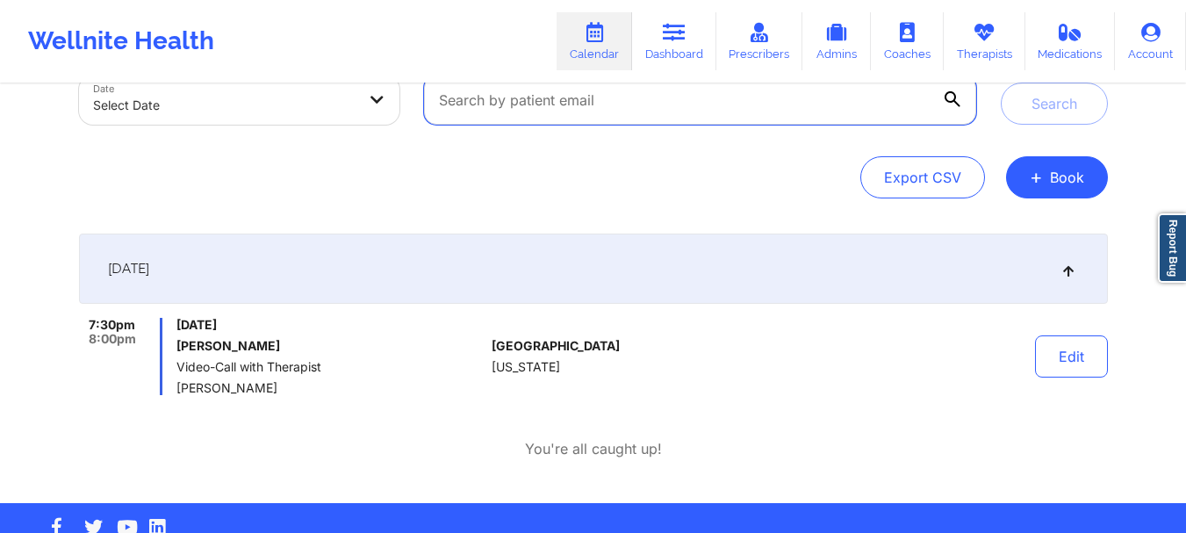
click at [520, 113] on input "text" at bounding box center [699, 100] width 551 height 49
paste input "[EMAIL_ADDRESS][DOMAIN_NAME]"
type input "[EMAIL_ADDRESS][DOMAIN_NAME]"
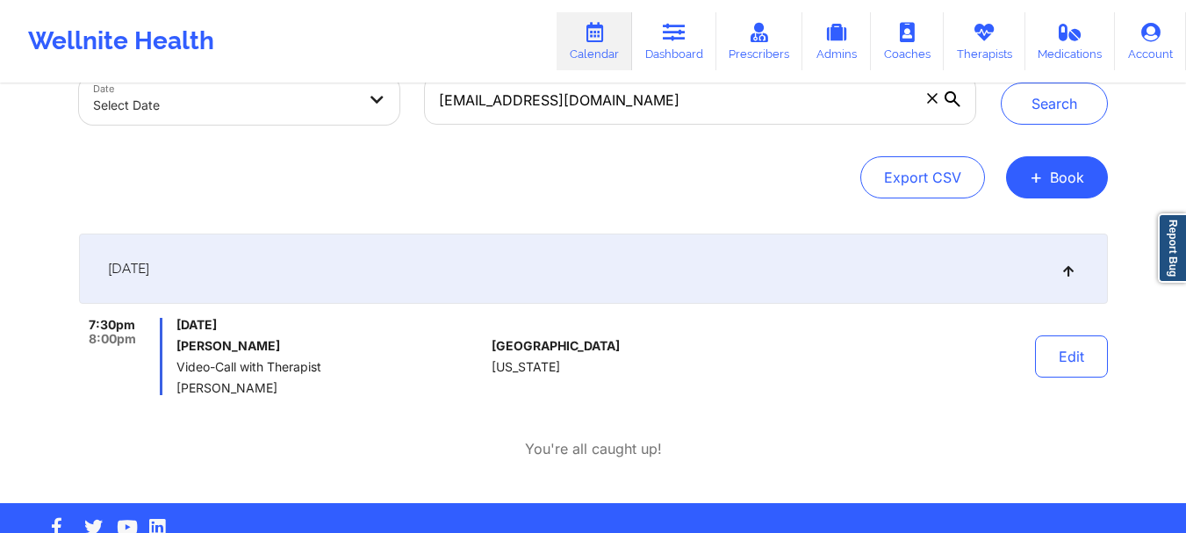
click at [1062, 128] on div "Provider Role Therapist Therapist Select Therapist Date Select Date [EMAIL_ADDR…" at bounding box center [594, 62] width 1054 height 147
click at [1058, 115] on button "Search" at bounding box center [1054, 104] width 107 height 42
click at [933, 100] on icon at bounding box center [932, 98] width 10 height 10
click at [933, 100] on input "[EMAIL_ADDRESS][DOMAIN_NAME]" at bounding box center [699, 100] width 551 height 49
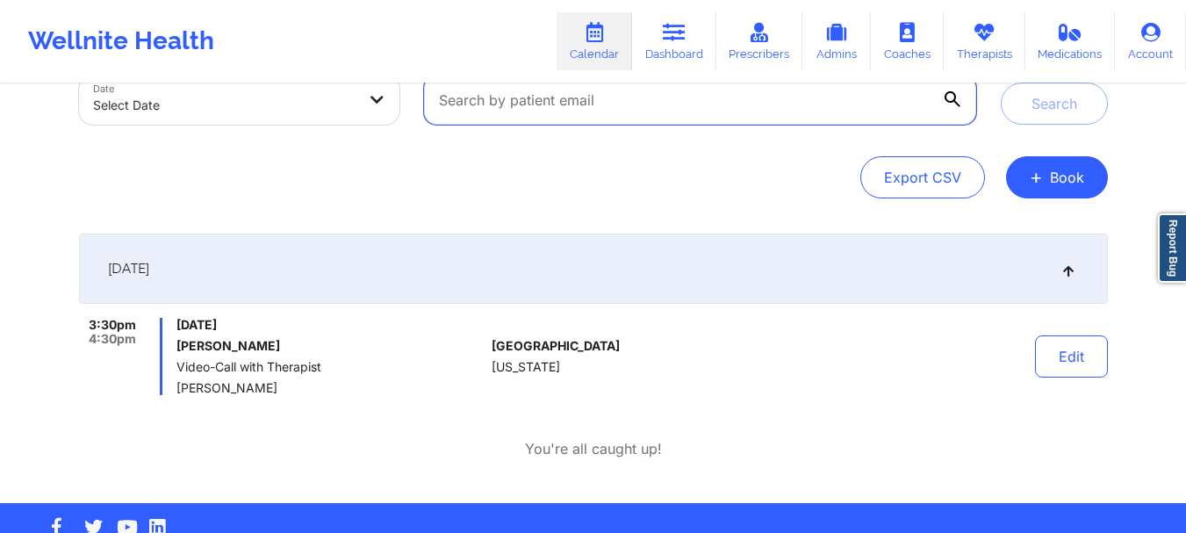
paste input "[EMAIL_ADDRESS][DOMAIN_NAME]"
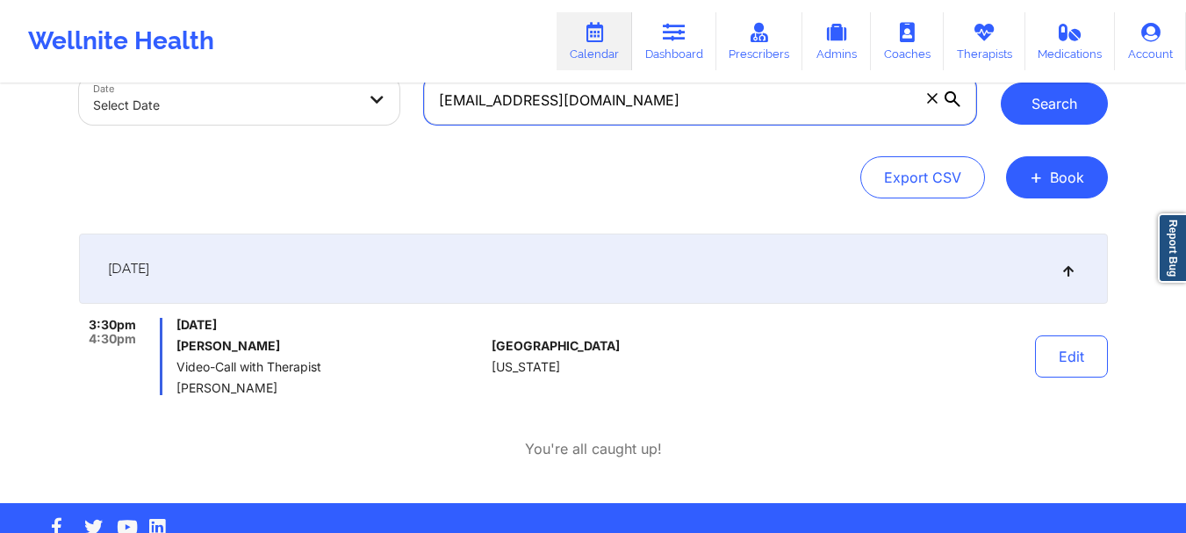
type input "[EMAIL_ADDRESS][DOMAIN_NAME]"
click at [1020, 105] on button "Search" at bounding box center [1054, 104] width 107 height 42
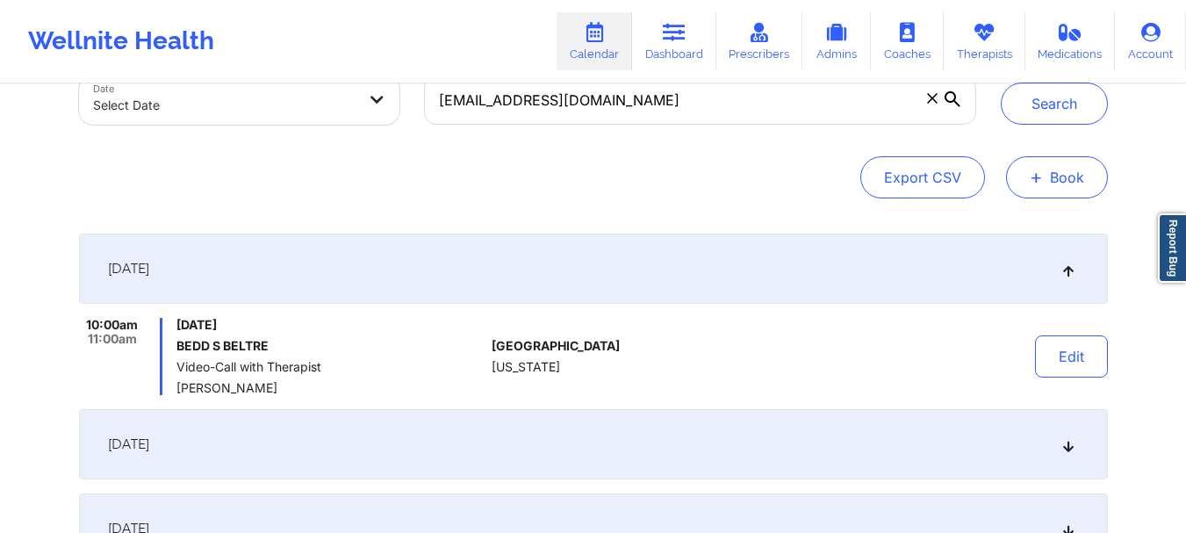
click at [1021, 191] on button "+ Book" at bounding box center [1057, 177] width 102 height 42
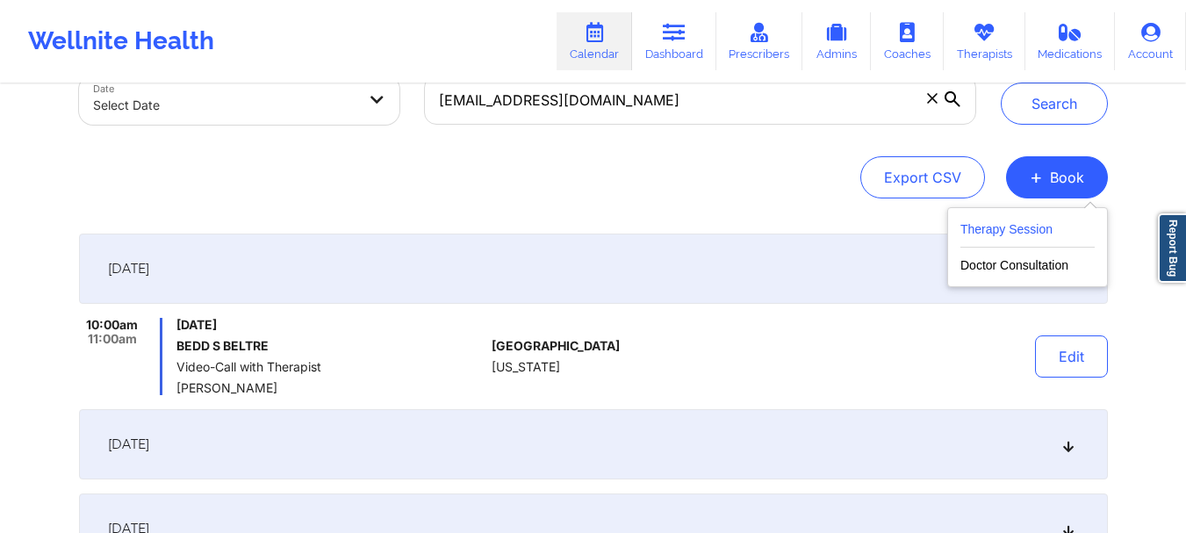
click at [1009, 231] on button "Therapy Session" at bounding box center [1027, 233] width 134 height 29
